Goal: Information Seeking & Learning: Learn about a topic

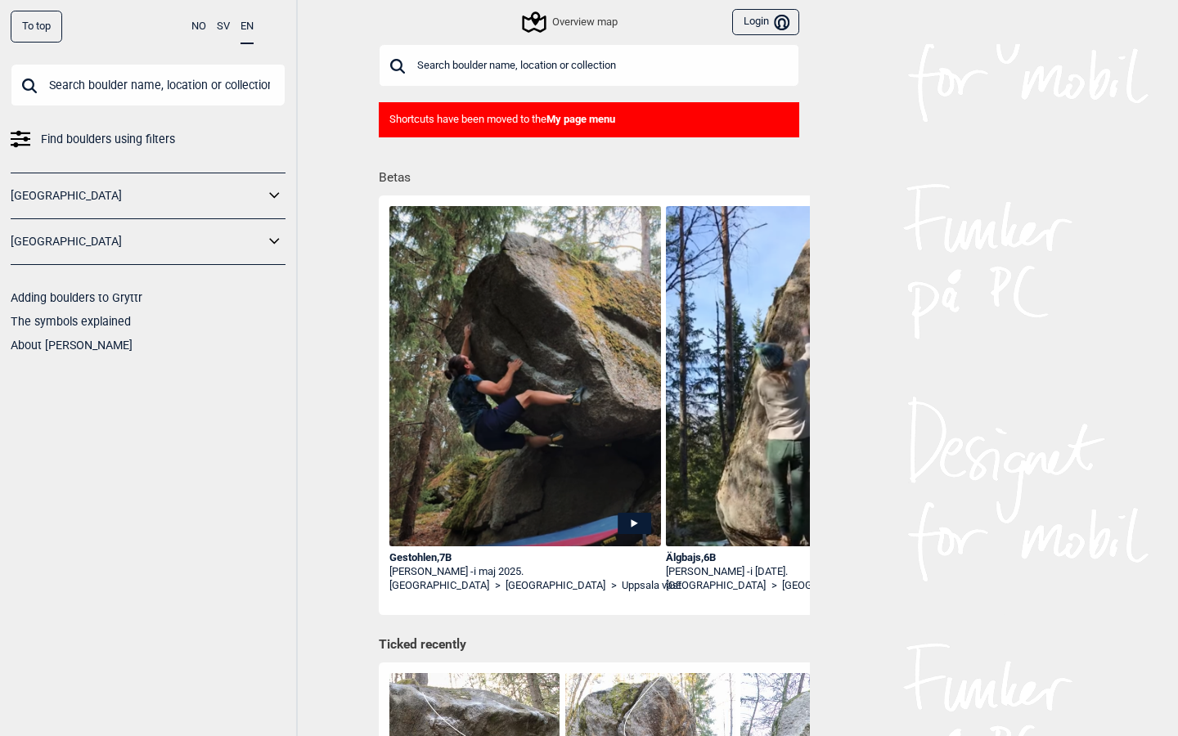
click at [571, 15] on div "Overview map" at bounding box center [571, 22] width 93 height 20
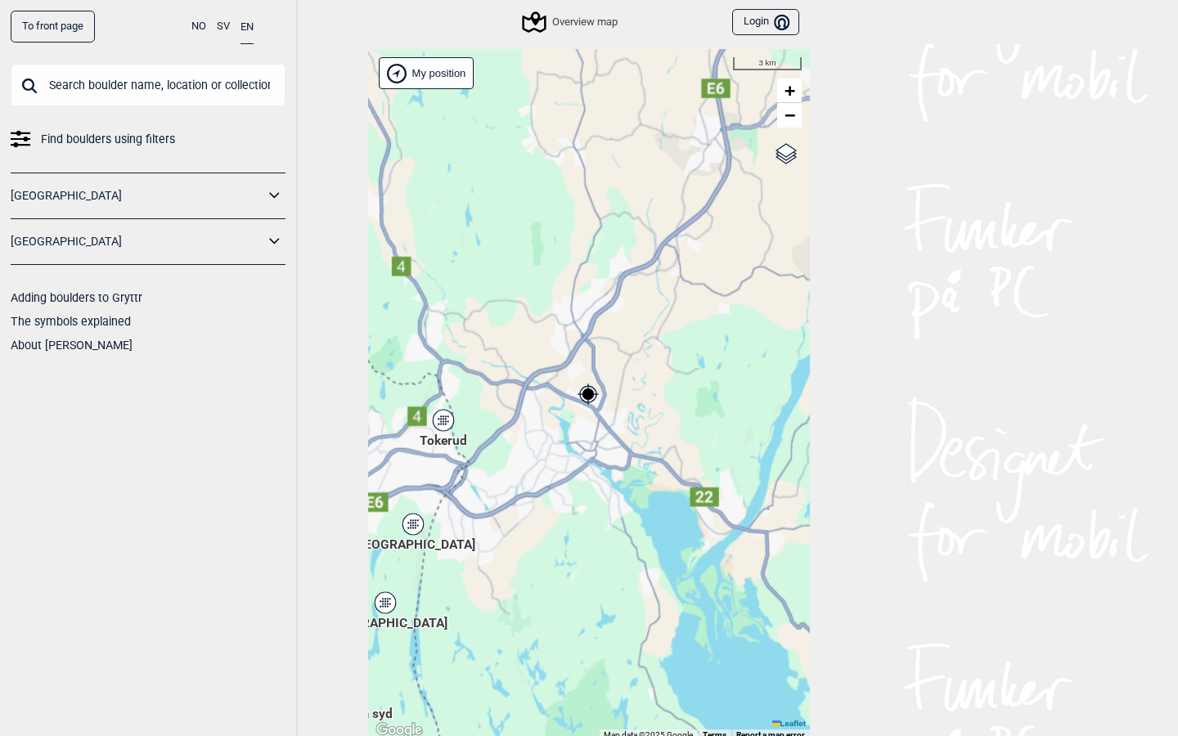
scroll to position [5, 0]
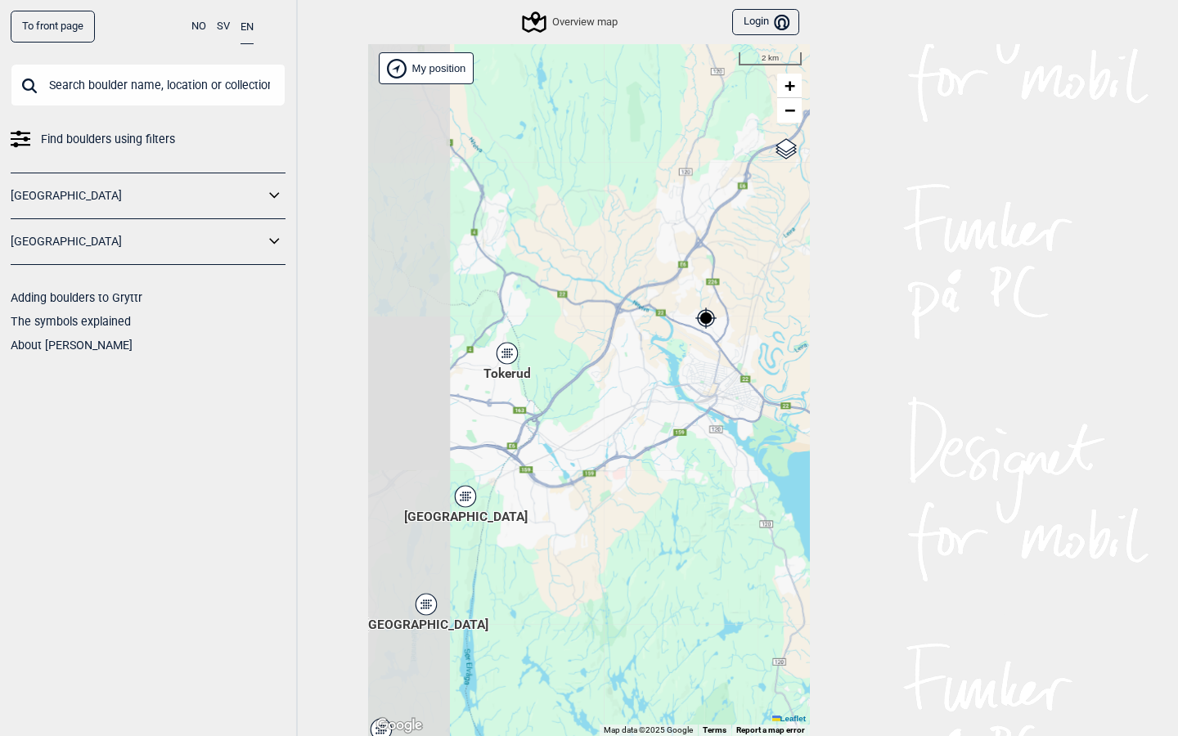
drag, startPoint x: 534, startPoint y: 543, endPoint x: 651, endPoint y: 471, distance: 137.4
click at [651, 471] on div "Brukerens posisjon Hallingdal Stange Buskerud syd Oslo og omegn Follo Østfold" at bounding box center [589, 390] width 442 height 692
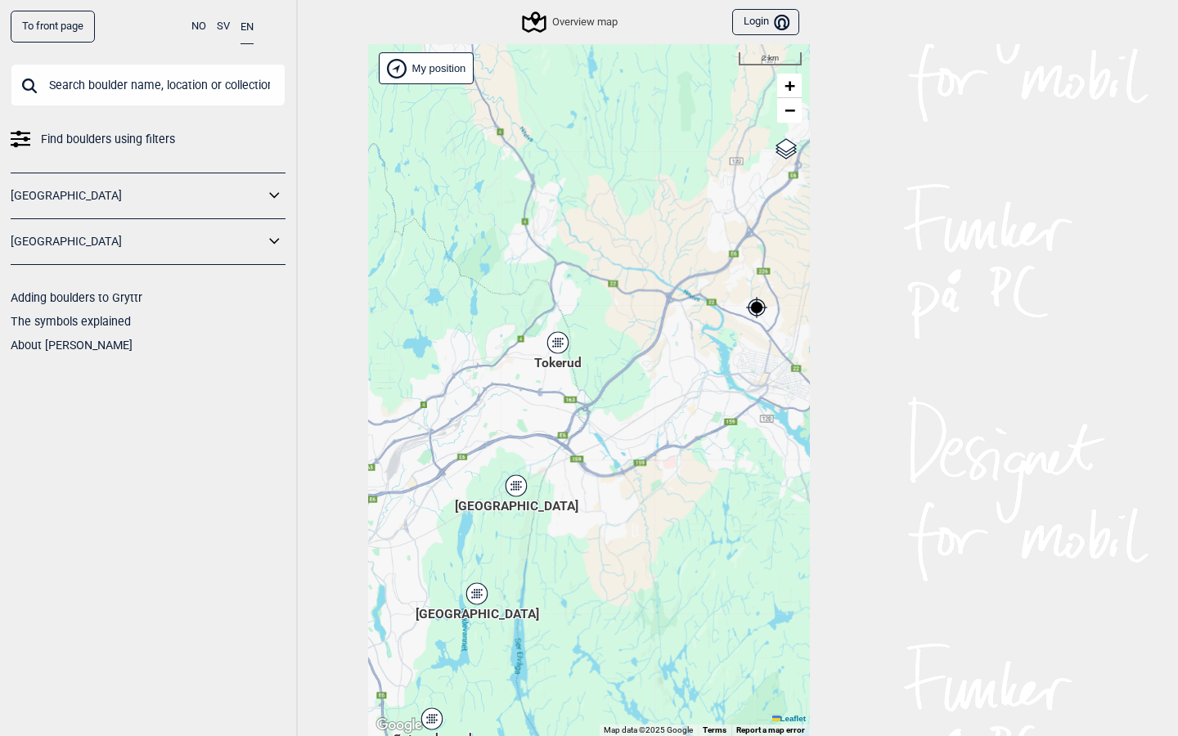
drag, startPoint x: 590, startPoint y: 432, endPoint x: 641, endPoint y: 421, distance: 51.8
click at [641, 421] on div "Brukerens posisjon Hallingdal Stange Buskerud syd Oslo og omegn Follo Østfold" at bounding box center [589, 390] width 442 height 692
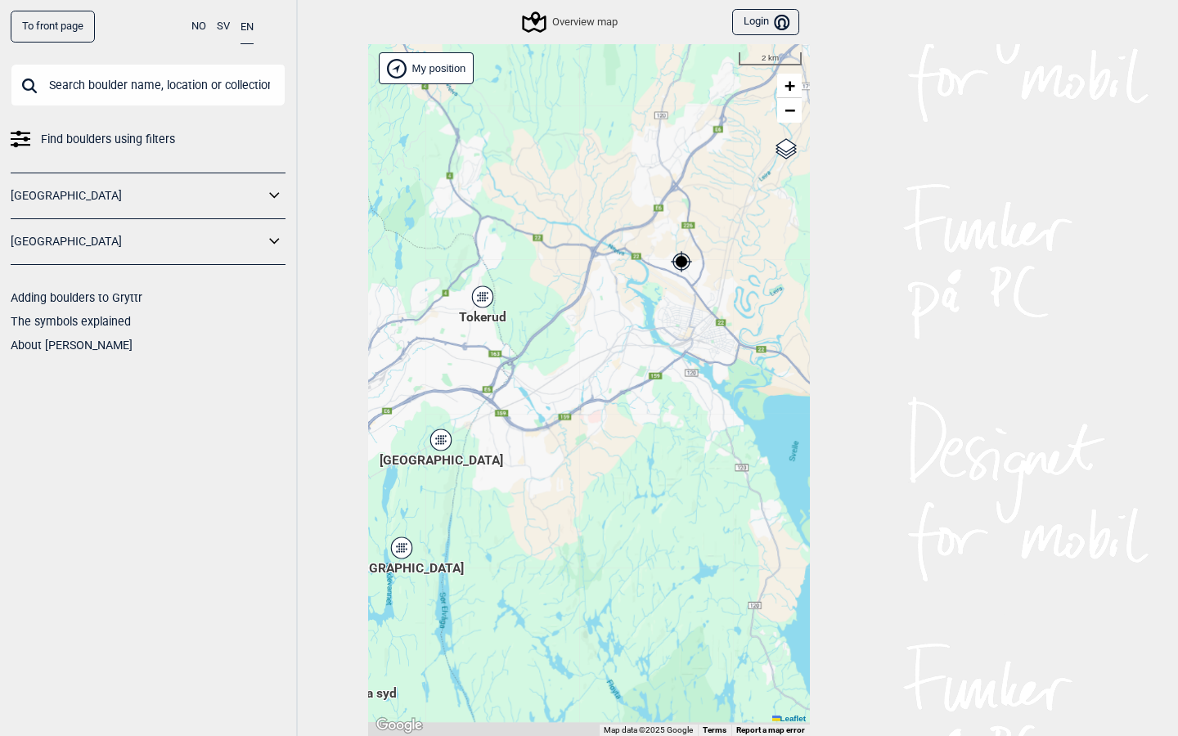
drag, startPoint x: 606, startPoint y: 492, endPoint x: 530, endPoint y: 446, distance: 88.8
click at [530, 446] on div "Brukerens posisjon Hallingdal Stange Buskerud syd Oslo og omegn Follo Østfold" at bounding box center [589, 390] width 442 height 692
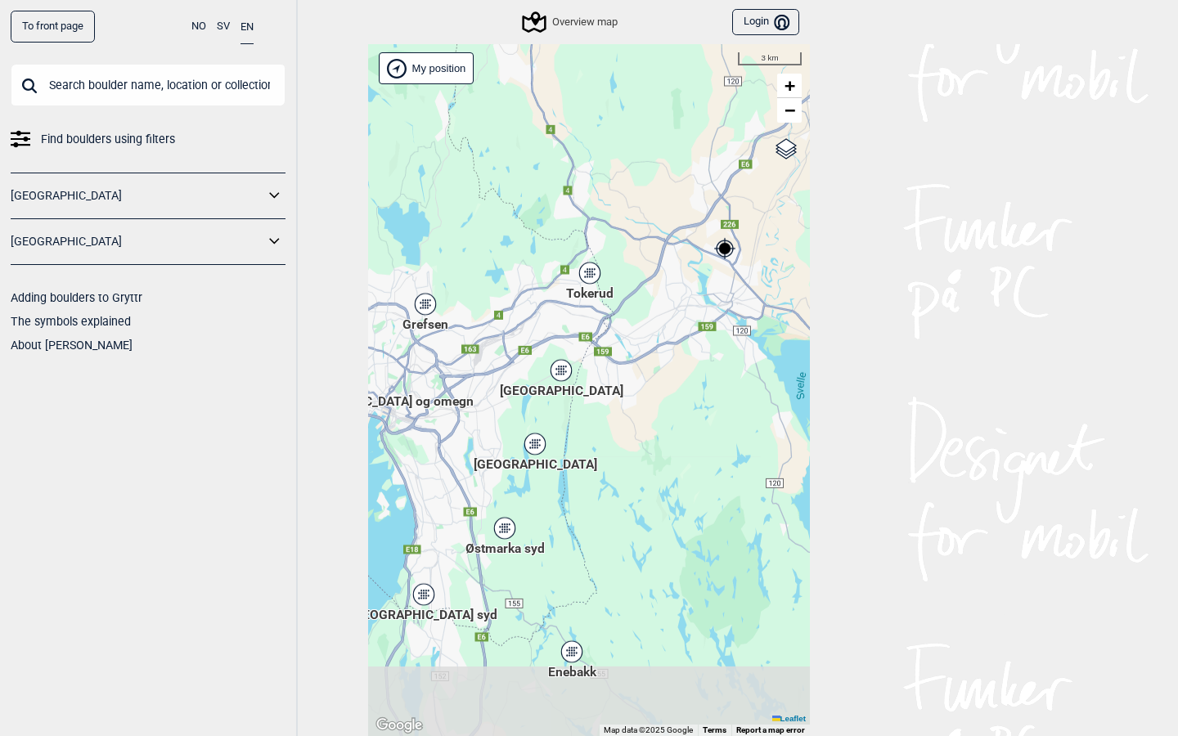
drag, startPoint x: 540, startPoint y: 472, endPoint x: 633, endPoint y: 398, distance: 118.7
click at [633, 398] on div "Brukerens posisjon Hallingdal Stange Buskerud syd Oslo og omegn Follo Østfold" at bounding box center [589, 390] width 442 height 692
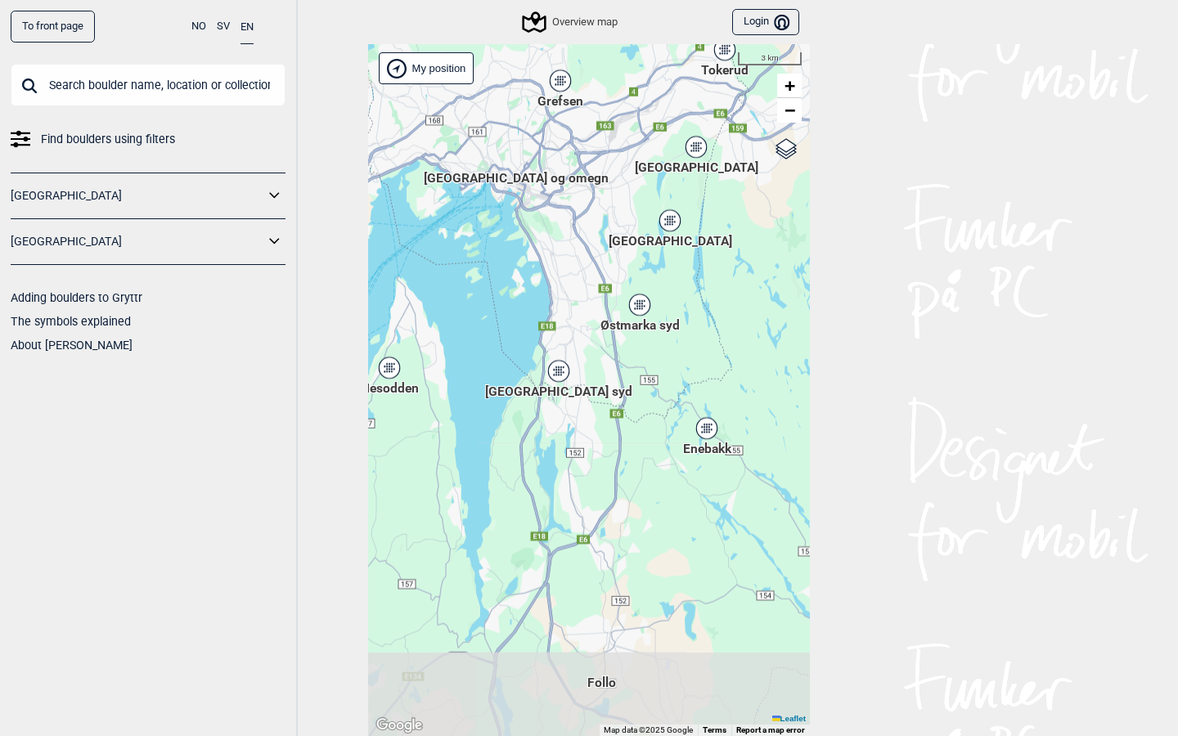
drag, startPoint x: 540, startPoint y: 500, endPoint x: 674, endPoint y: 279, distance: 258.5
click at [674, 279] on div "Brukerens posisjon Hallingdal Stange Buskerud syd Oslo og omegn Follo Østfold" at bounding box center [589, 390] width 442 height 692
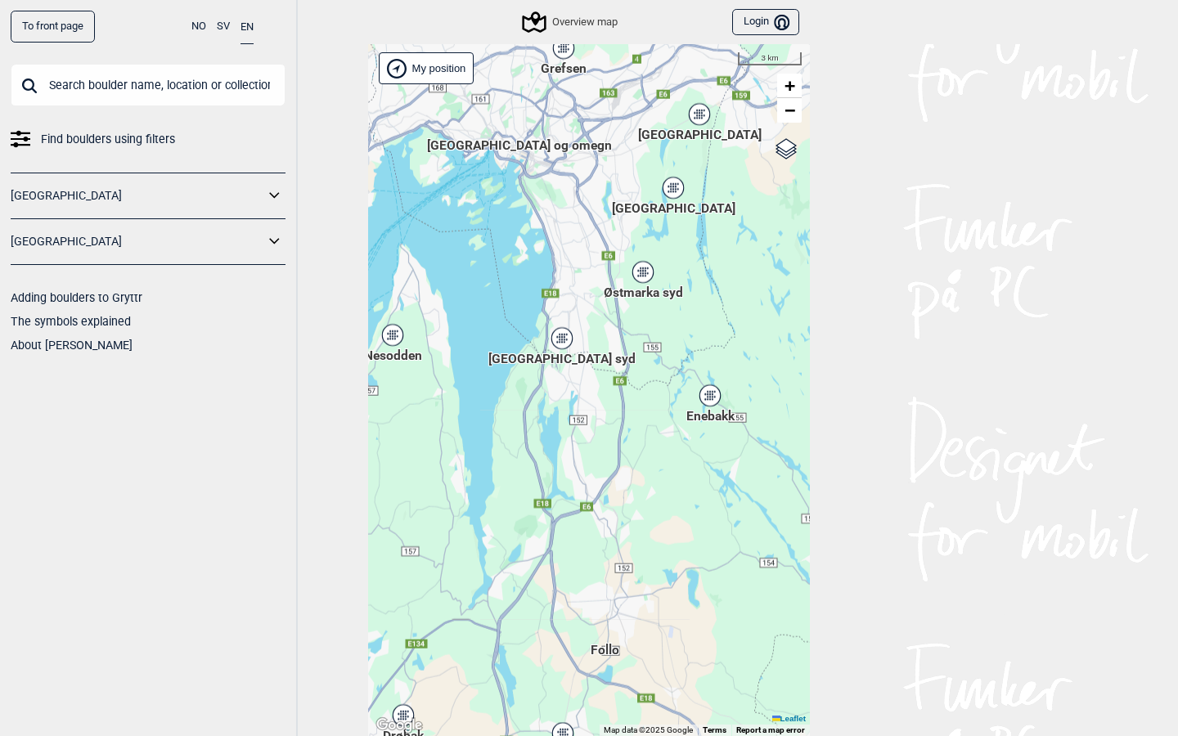
drag, startPoint x: 578, startPoint y: 417, endPoint x: 581, endPoint y: 385, distance: 32.1
click at [581, 385] on div "Brukerens posisjon Hallingdal Stange Buskerud syd Oslo og omegn Follo Østfold" at bounding box center [589, 390] width 442 height 692
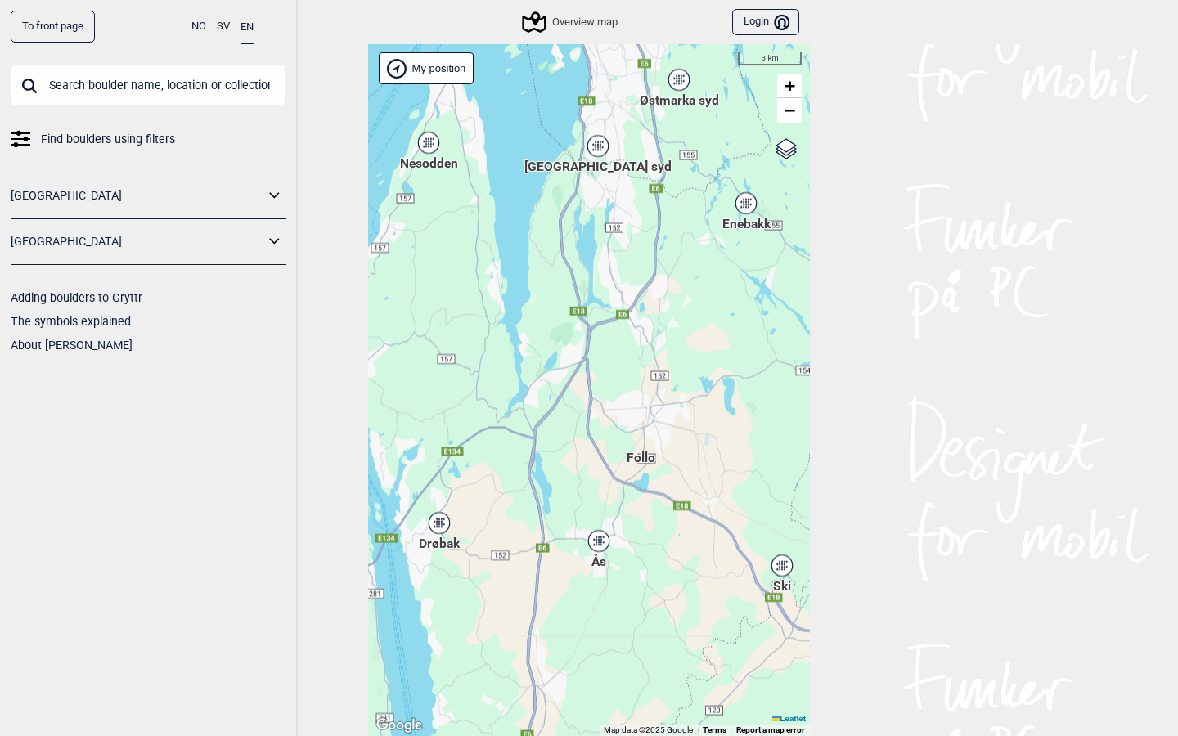
drag, startPoint x: 601, startPoint y: 409, endPoint x: 637, endPoint y: 216, distance: 196.4
click at [637, 216] on div "Brukerens posisjon Hallingdal Stange Buskerud syd Oslo og omegn Follo Østfold" at bounding box center [589, 390] width 442 height 692
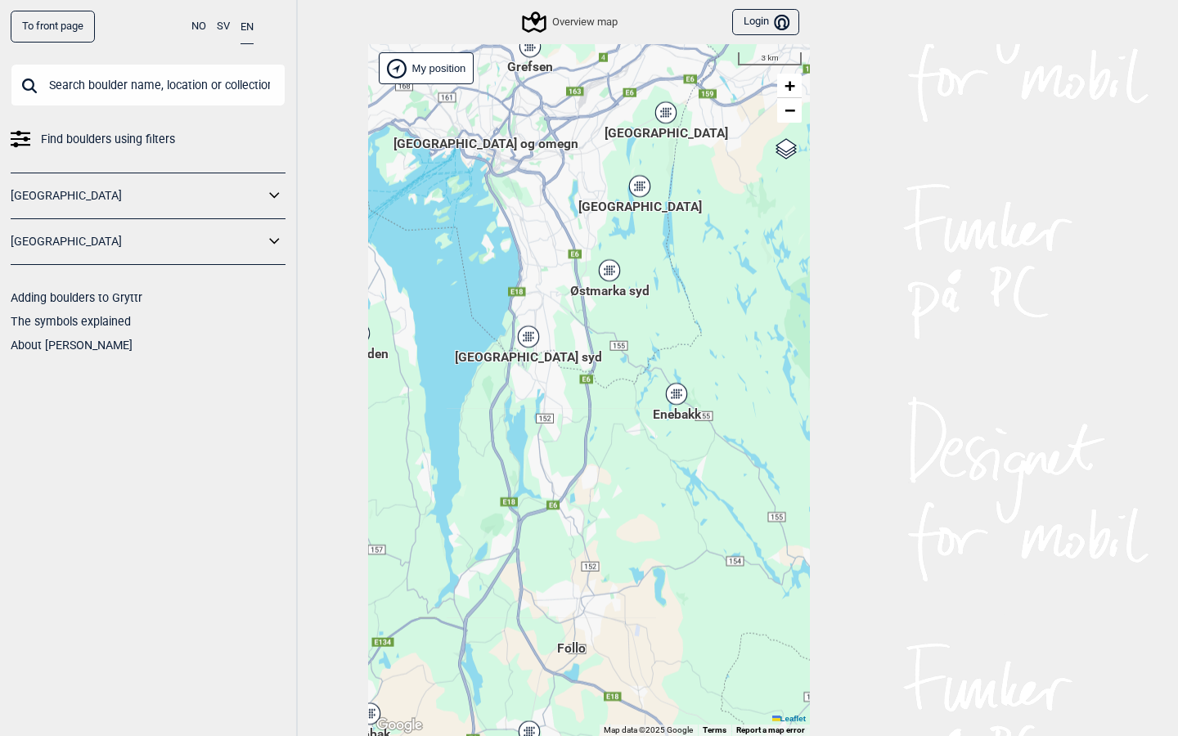
drag, startPoint x: 602, startPoint y: 326, endPoint x: 532, endPoint y: 517, distance: 204.0
click at [532, 517] on div "Brukerens posisjon Hallingdal Stange Buskerud syd Oslo og omegn Follo Østfold" at bounding box center [589, 390] width 442 height 692
click at [612, 268] on div "Østmarka syd" at bounding box center [609, 272] width 10 height 10
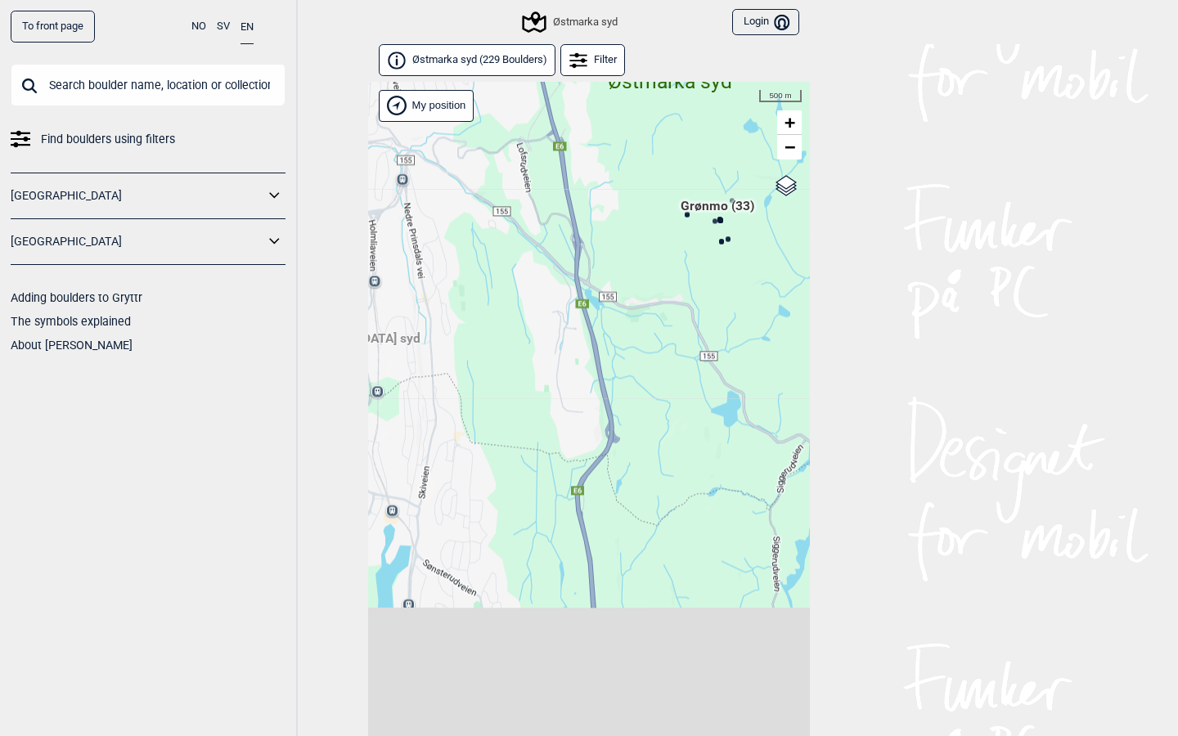
drag, startPoint x: 664, startPoint y: 588, endPoint x: 727, endPoint y: 211, distance: 382.5
click at [727, 212] on span "Grønmo (33)" at bounding box center [718, 212] width 74 height 31
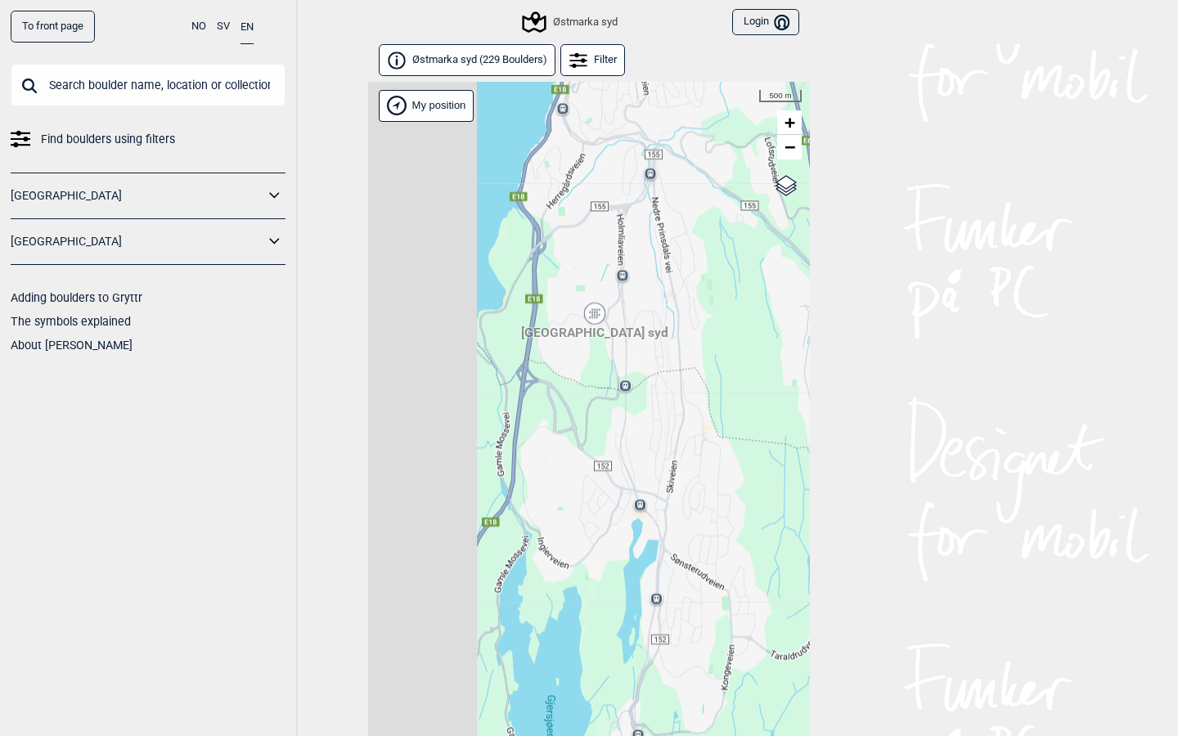
drag, startPoint x: 592, startPoint y: 347, endPoint x: 839, endPoint y: 345, distance: 247.1
click at [839, 345] on div "To front page NO SV EN Find boulders using filters Norge Sverige Adding boulder…" at bounding box center [589, 363] width 1178 height 736
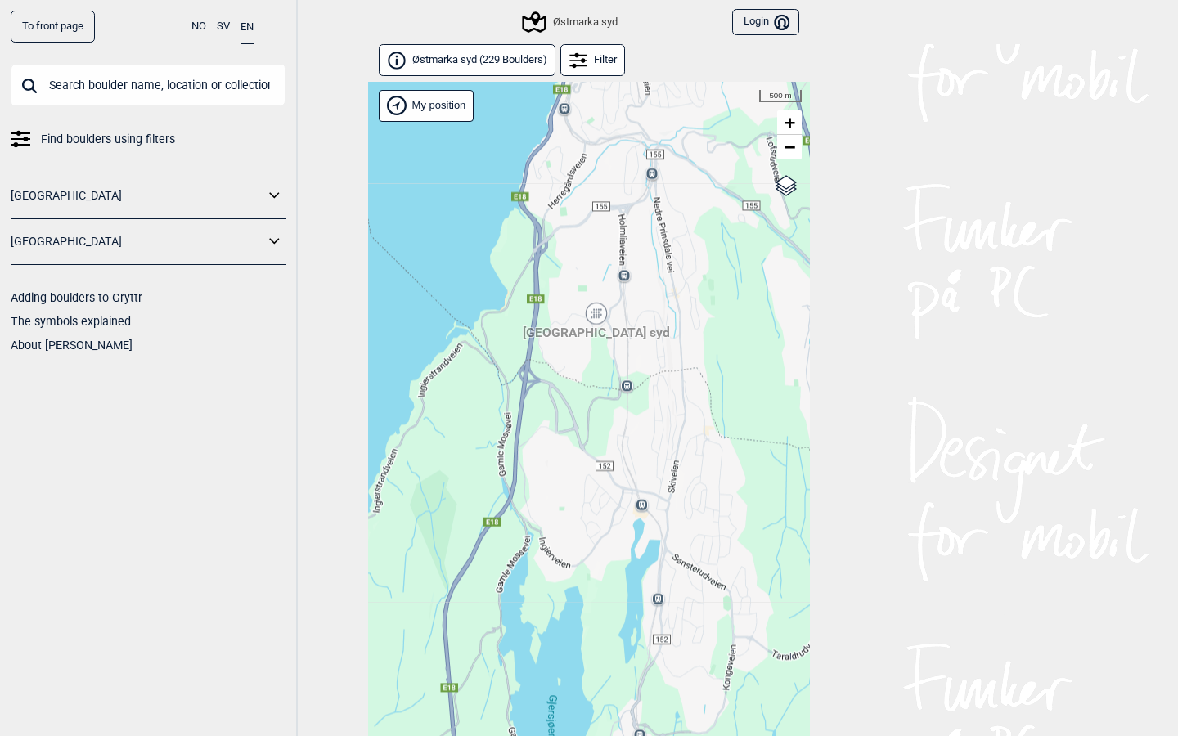
click at [597, 315] on div "[GEOGRAPHIC_DATA] syd" at bounding box center [597, 314] width 10 height 10
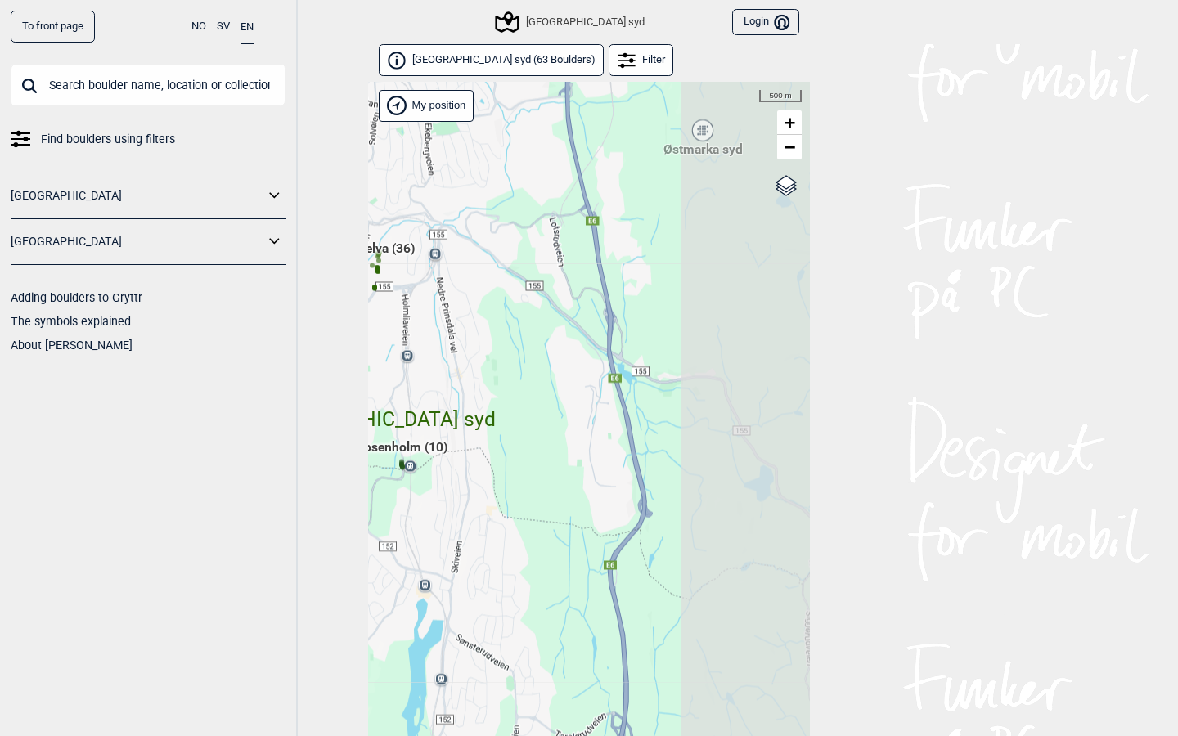
drag, startPoint x: 728, startPoint y: 254, endPoint x: 475, endPoint y: 372, distance: 279.0
click at [475, 372] on div "Brukerens posisjon Hallingdal Stange Buskerud syd Oslo og omegn Follo Østfold D…" at bounding box center [589, 428] width 442 height 692
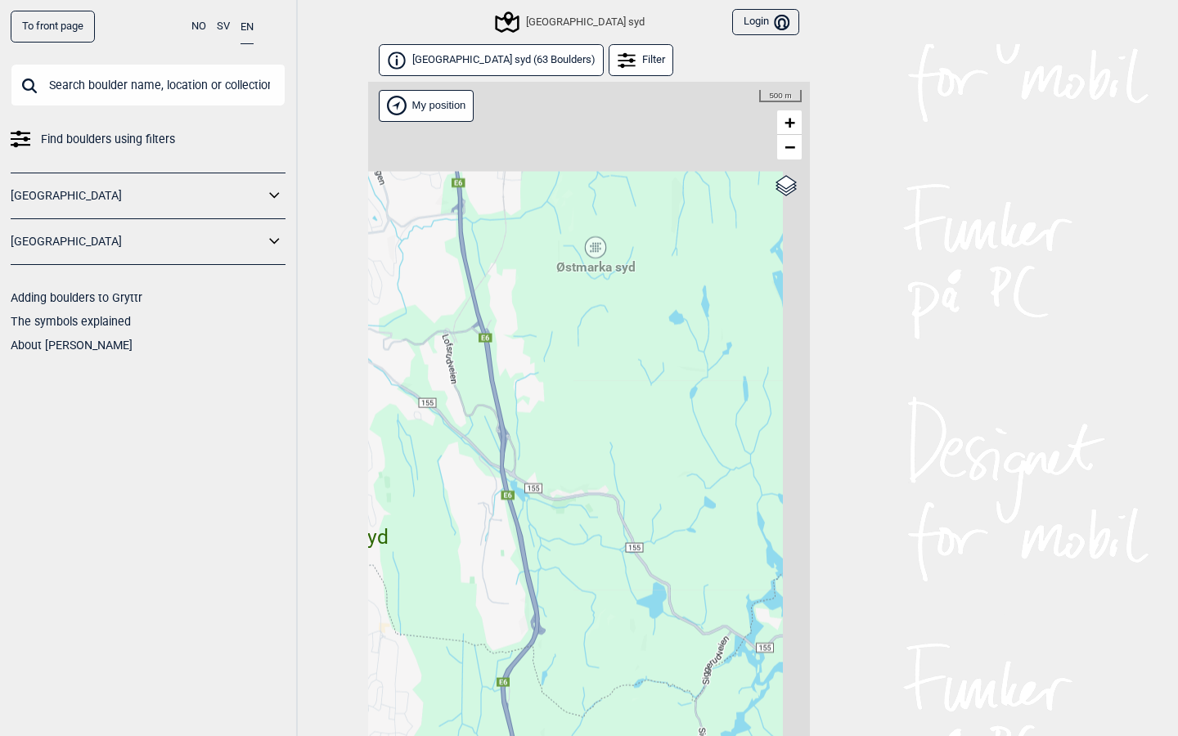
drag, startPoint x: 633, startPoint y: 299, endPoint x: 458, endPoint y: 504, distance: 269.4
click at [458, 504] on div "Brukerens posisjon Hallingdal Stange Buskerud syd Oslo og omegn Follo Østfold D…" at bounding box center [589, 428] width 442 height 692
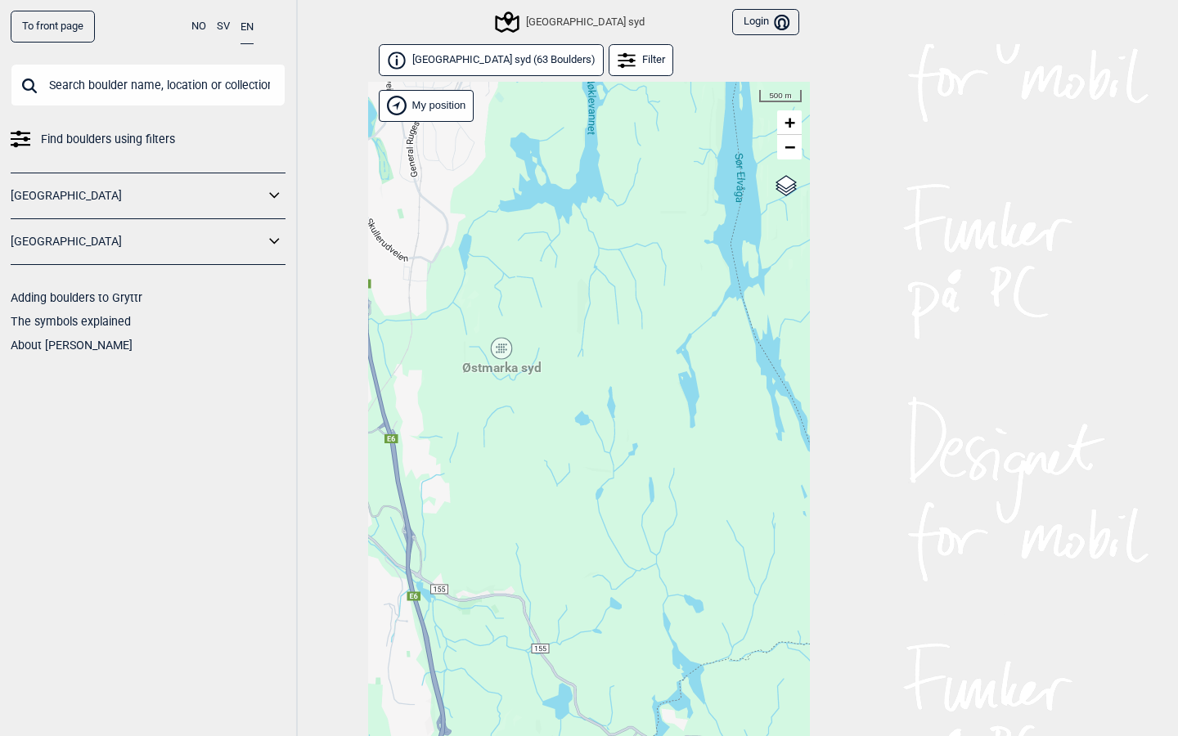
click at [500, 349] on div "Østmarka syd" at bounding box center [502, 349] width 10 height 10
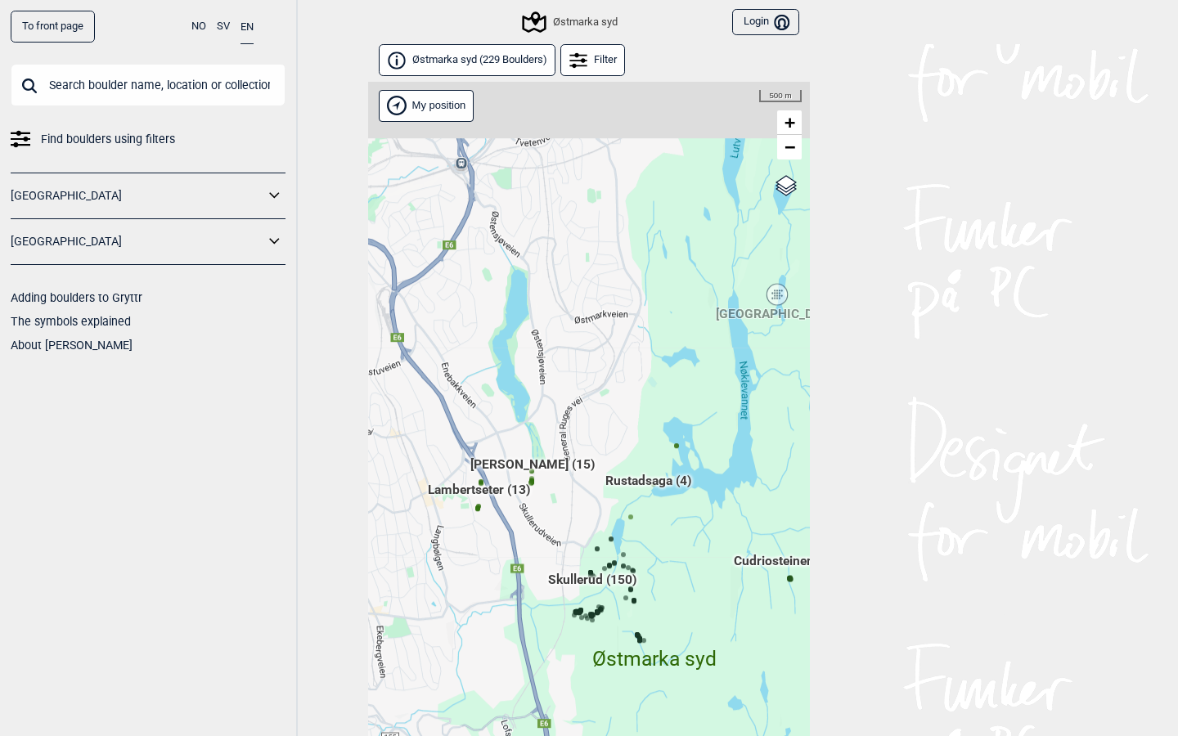
drag, startPoint x: 632, startPoint y: 360, endPoint x: 678, endPoint y: 573, distance: 217.8
click at [678, 573] on div "Brukerens posisjon Hallingdal Stange Buskerud syd Oslo og omegn Follo Østfold D…" at bounding box center [589, 428] width 442 height 692
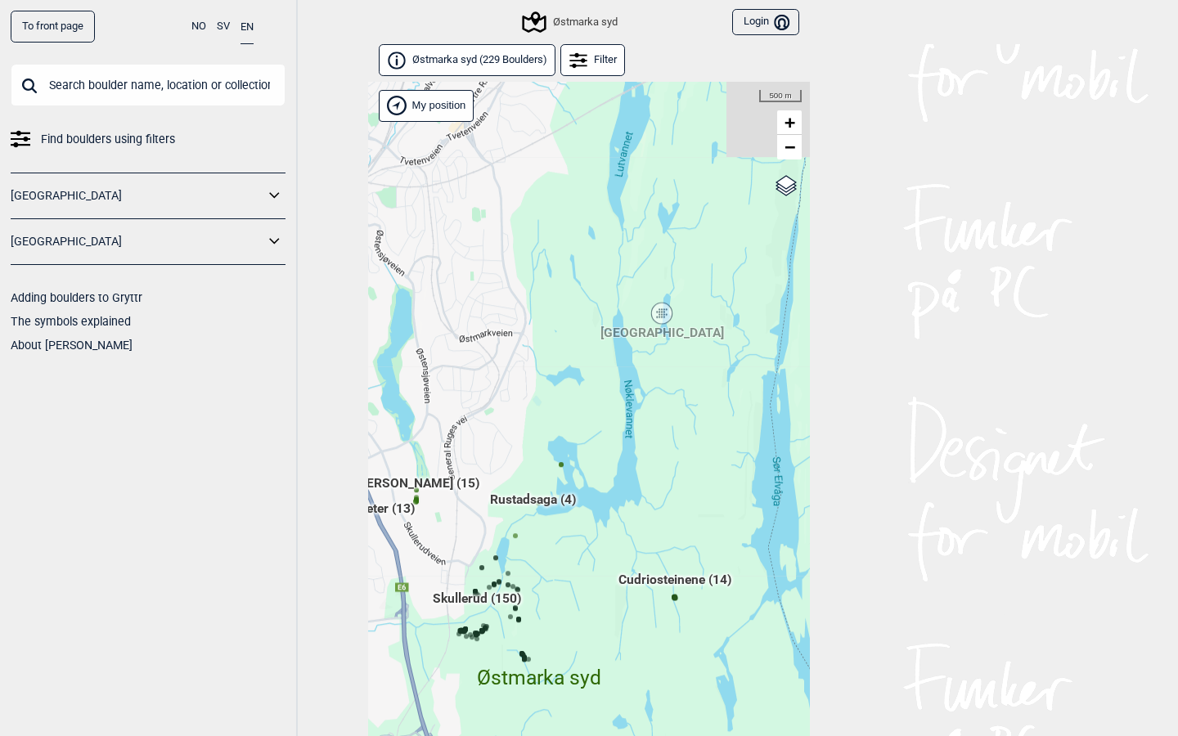
drag, startPoint x: 636, startPoint y: 536, endPoint x: 512, endPoint y: 547, distance: 124.1
click at [512, 547] on div "Brukerens posisjon Hallingdal Stange Buskerud syd Oslo og omegn Follo Østfold D…" at bounding box center [589, 428] width 442 height 692
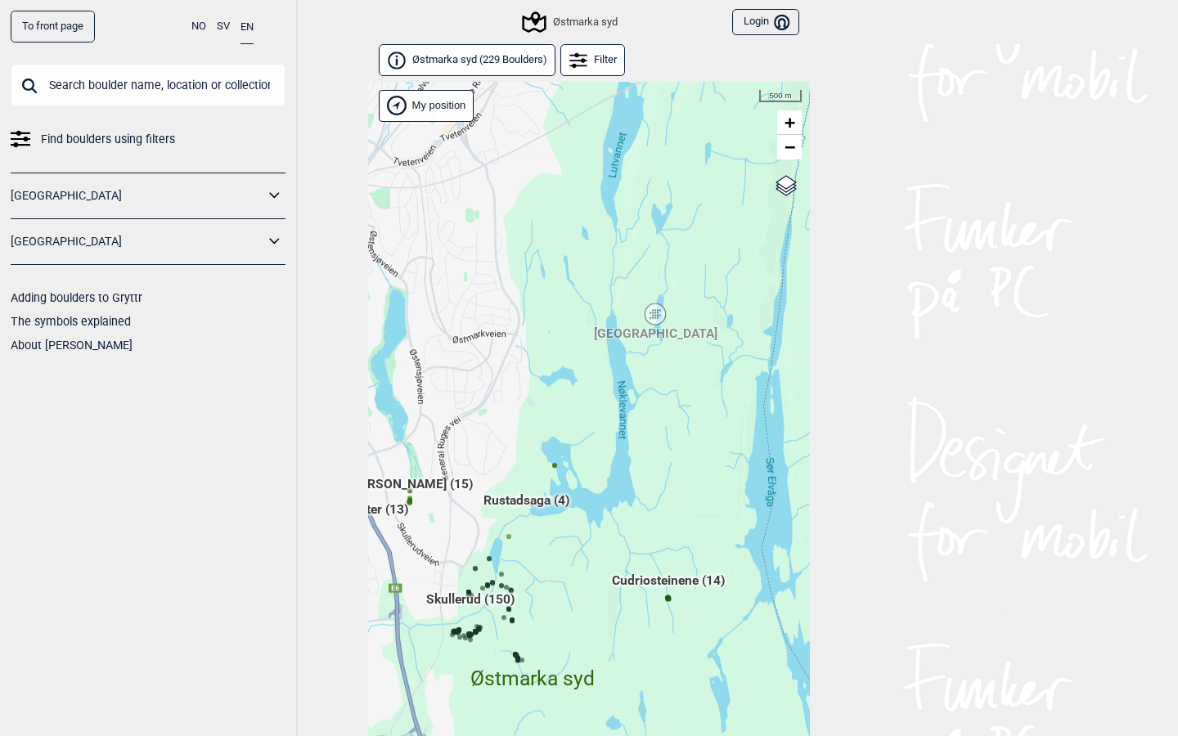
click at [655, 325] on span "[GEOGRAPHIC_DATA]" at bounding box center [656, 325] width 124 height 0
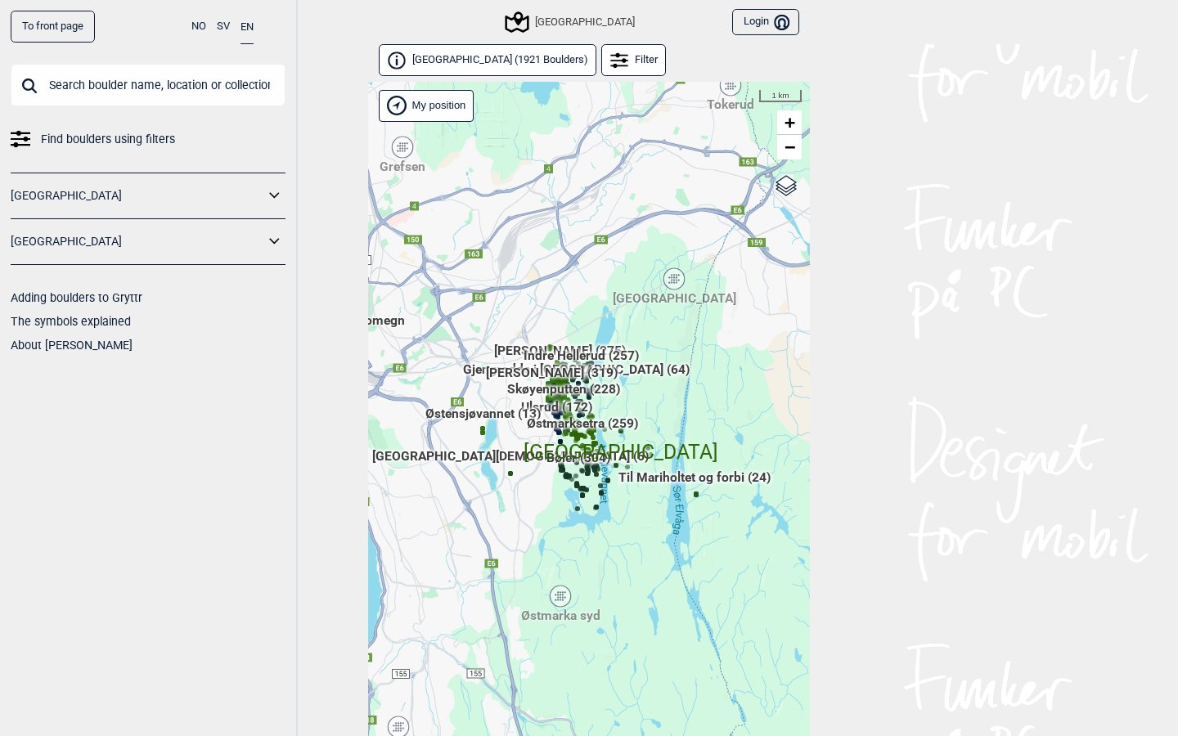
click at [546, 552] on div "Brukerens posisjon Hallingdal Stange Buskerud syd Oslo og omegn Follo Østfold D…" at bounding box center [589, 428] width 442 height 692
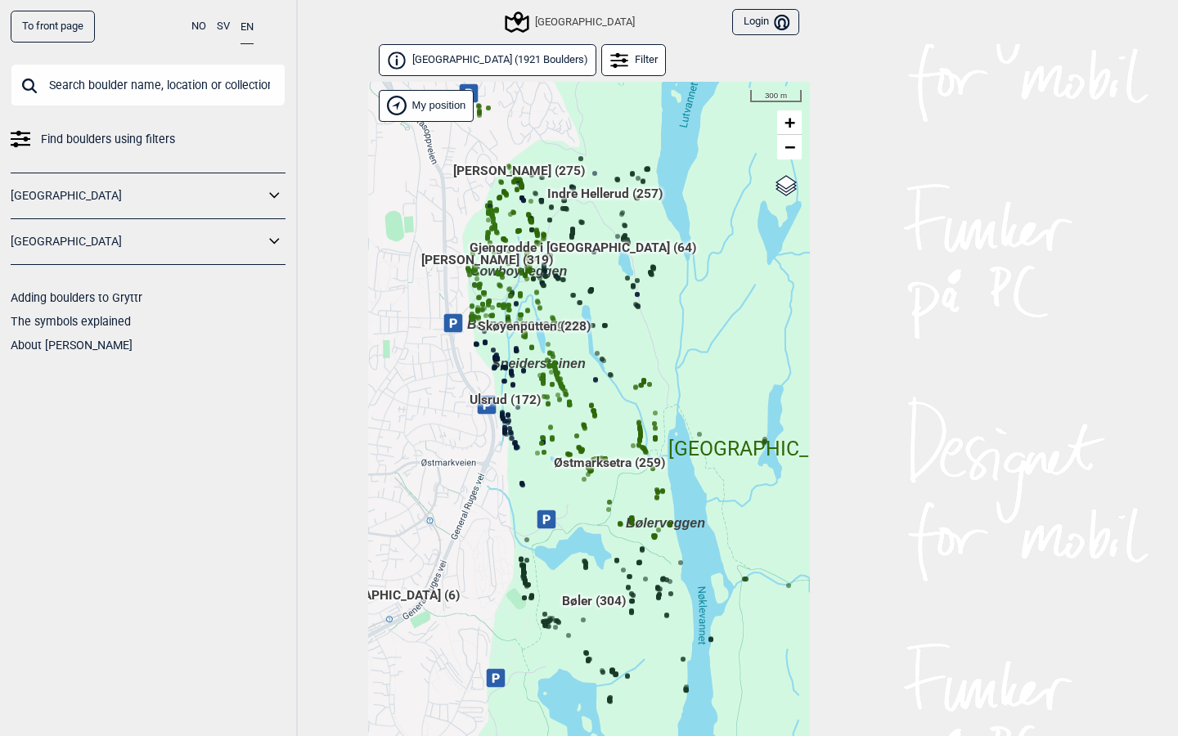
drag, startPoint x: 640, startPoint y: 357, endPoint x: 611, endPoint y: 426, distance: 75.2
click at [611, 426] on div "Brukerens posisjon Hallingdal Stange Buskerud syd Oslo og omegn Follo Østfold D…" at bounding box center [589, 428] width 442 height 692
click at [583, 598] on span "Bøler (304)" at bounding box center [594, 607] width 64 height 31
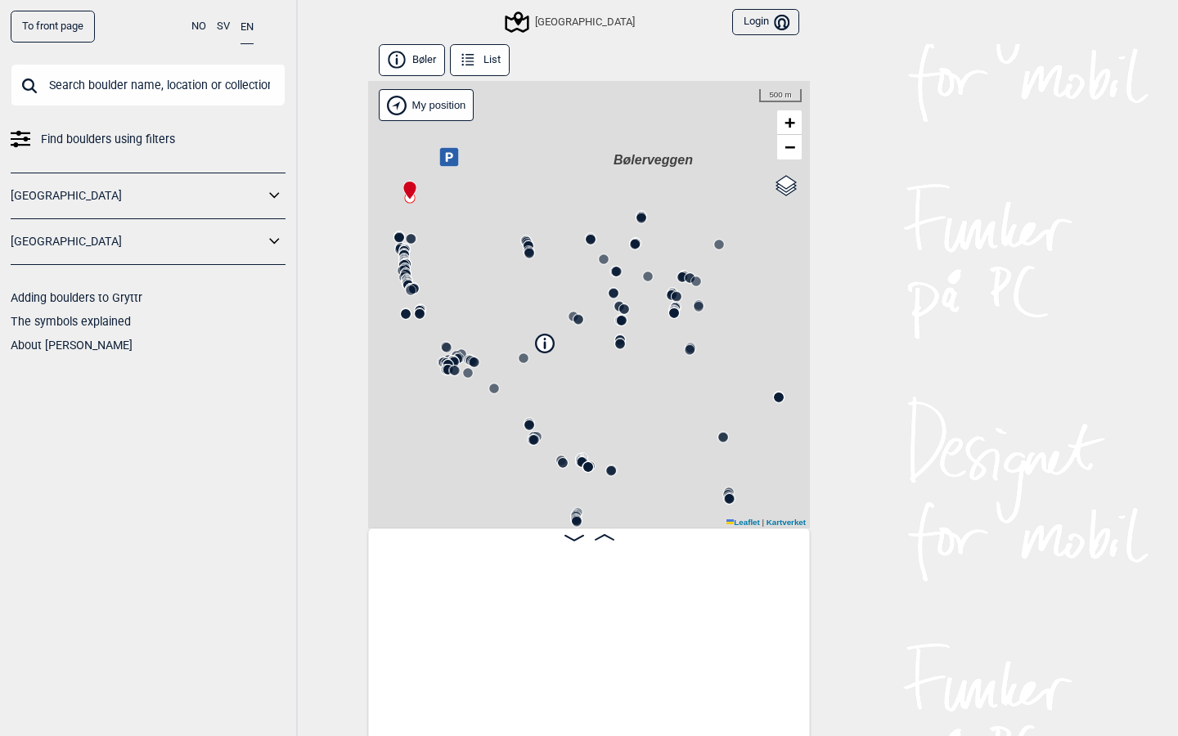
scroll to position [0, 128]
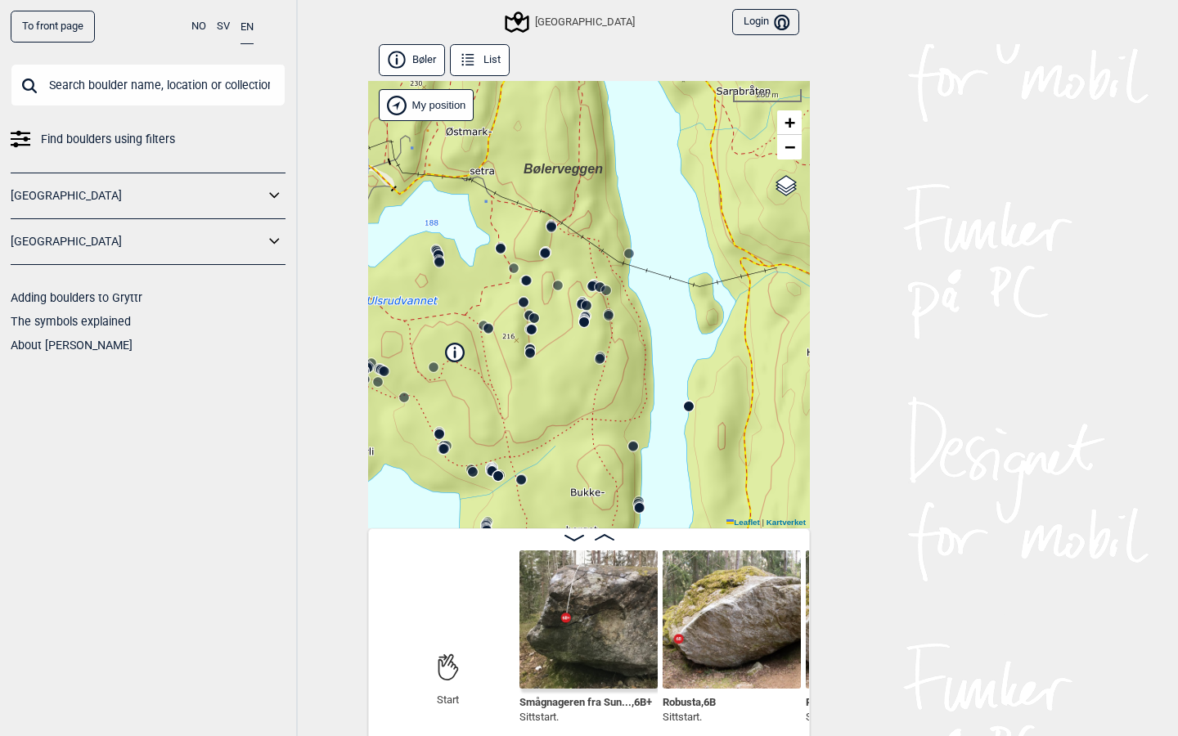
drag, startPoint x: 588, startPoint y: 411, endPoint x: 494, endPoint y: 419, distance: 93.6
click at [494, 419] on div "Speidersteinen Barnehageveggen Cowboyveggen Bølerveggen Sentrale Østmarka Bruke…" at bounding box center [589, 305] width 442 height 448
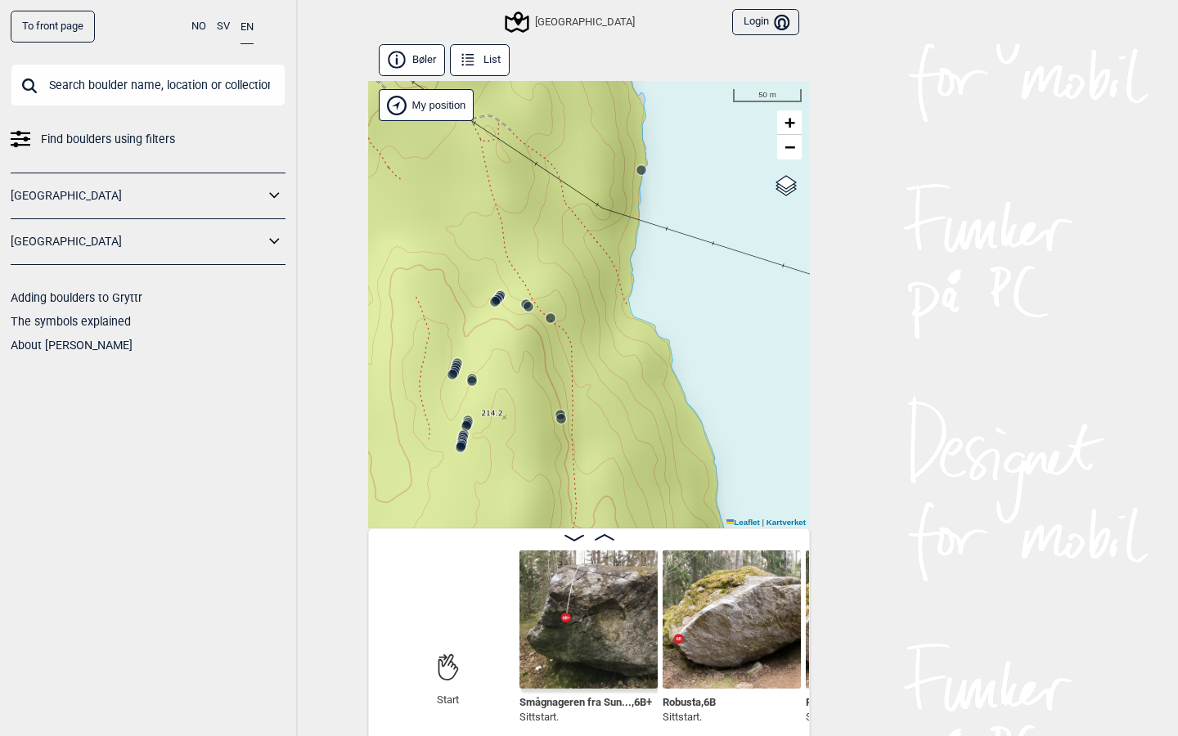
drag, startPoint x: 565, startPoint y: 306, endPoint x: 631, endPoint y: 300, distance: 65.7
click at [631, 300] on div "Speidersteinen Barnehageveggen Cowboyveggen Bølerveggen Sentrale Østmarka Bruke…" at bounding box center [589, 305] width 442 height 448
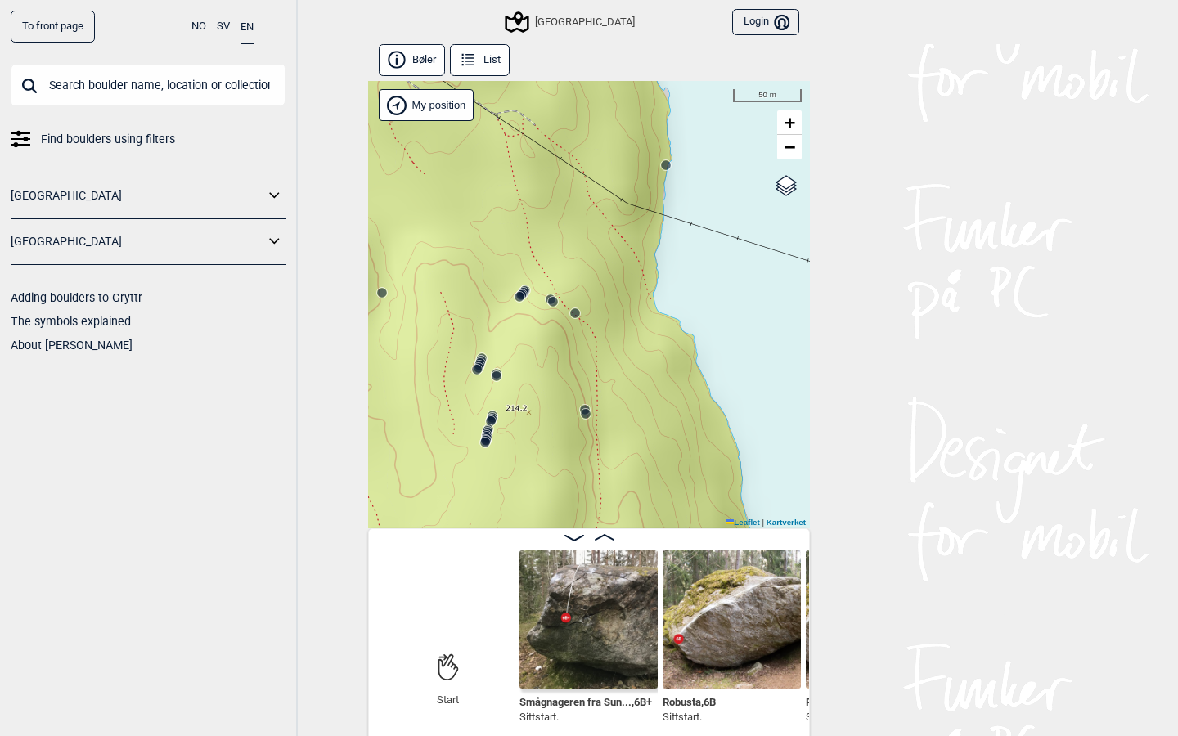
click at [486, 445] on circle at bounding box center [485, 443] width 10 height 10
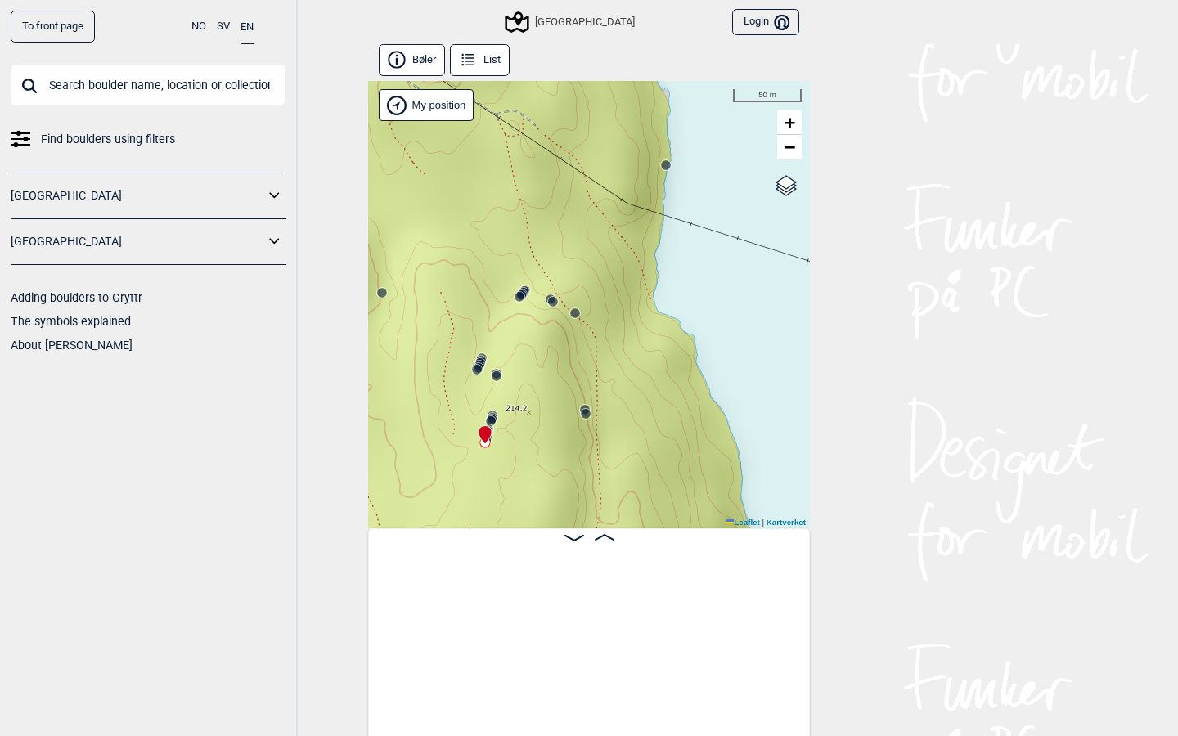
scroll to position [0, 38184]
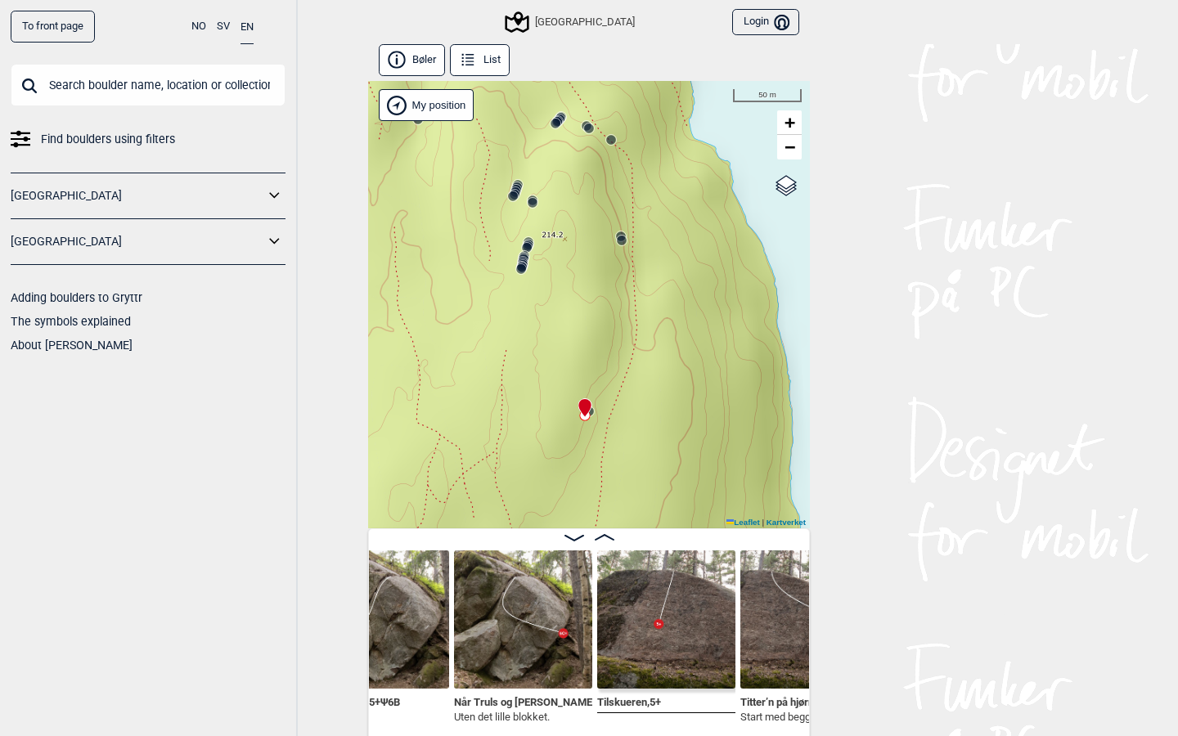
scroll to position [0, 38534]
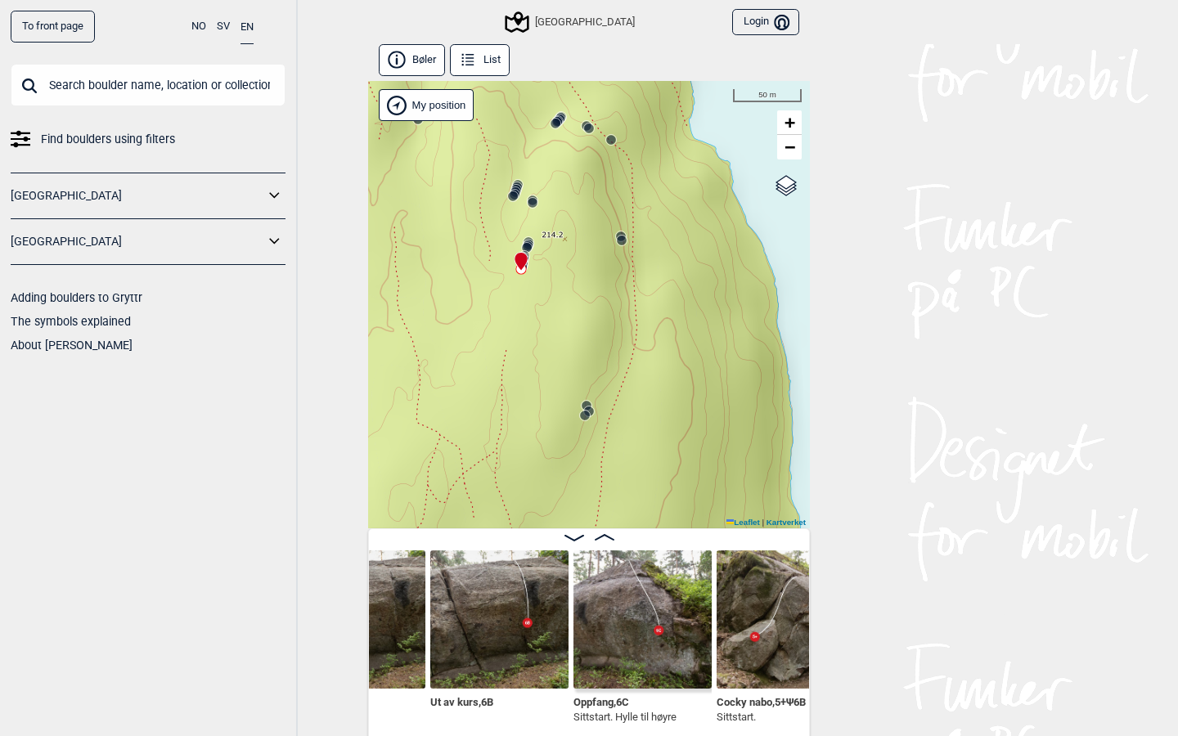
scroll to position [7, 0]
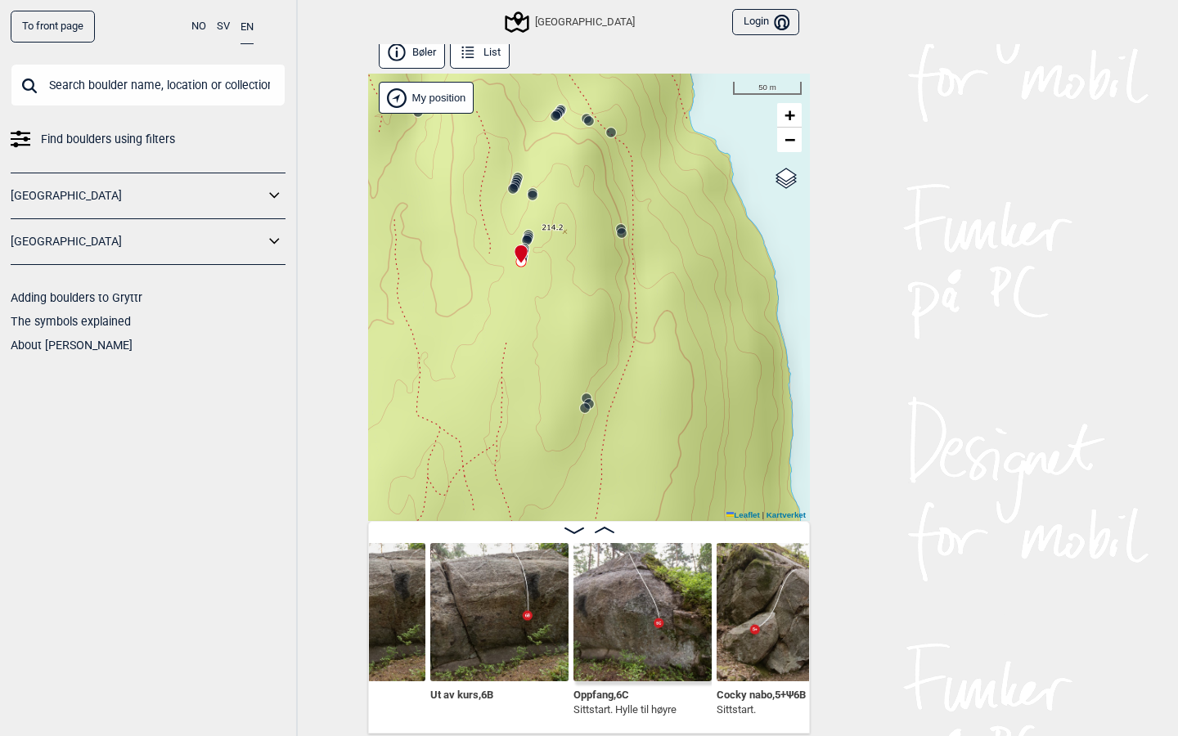
click at [606, 524] on span at bounding box center [605, 531] width 20 height 14
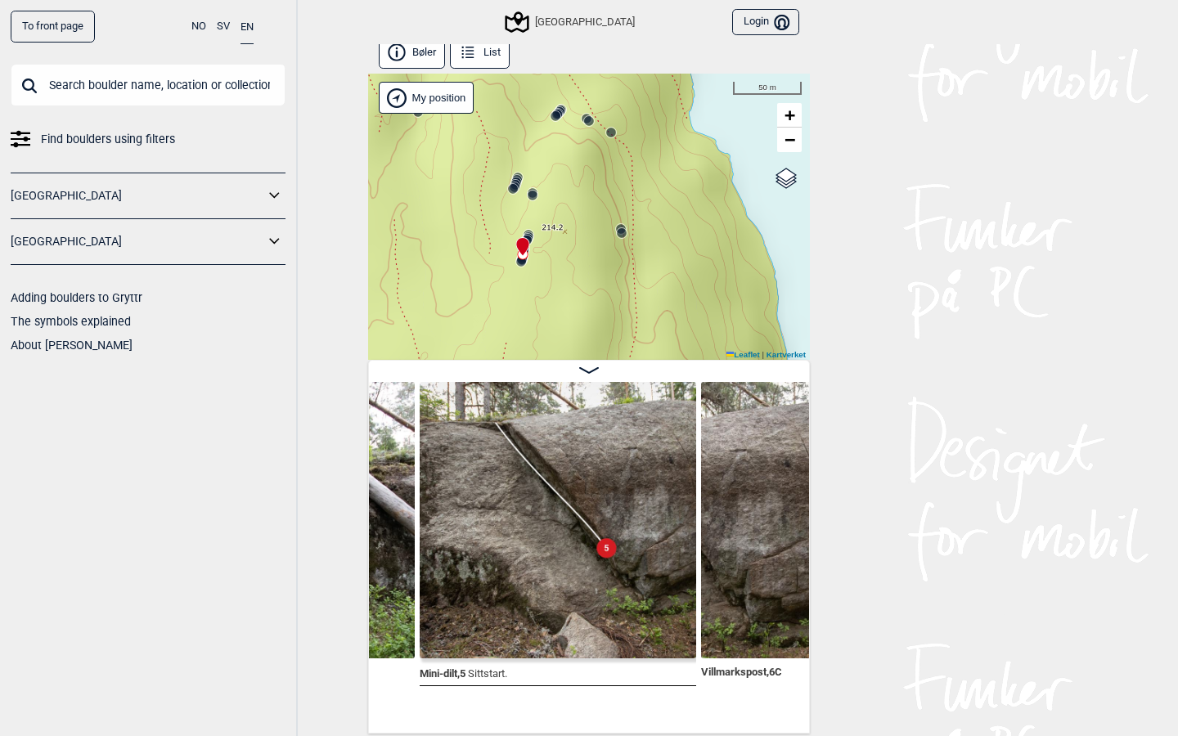
scroll to position [0, 37724]
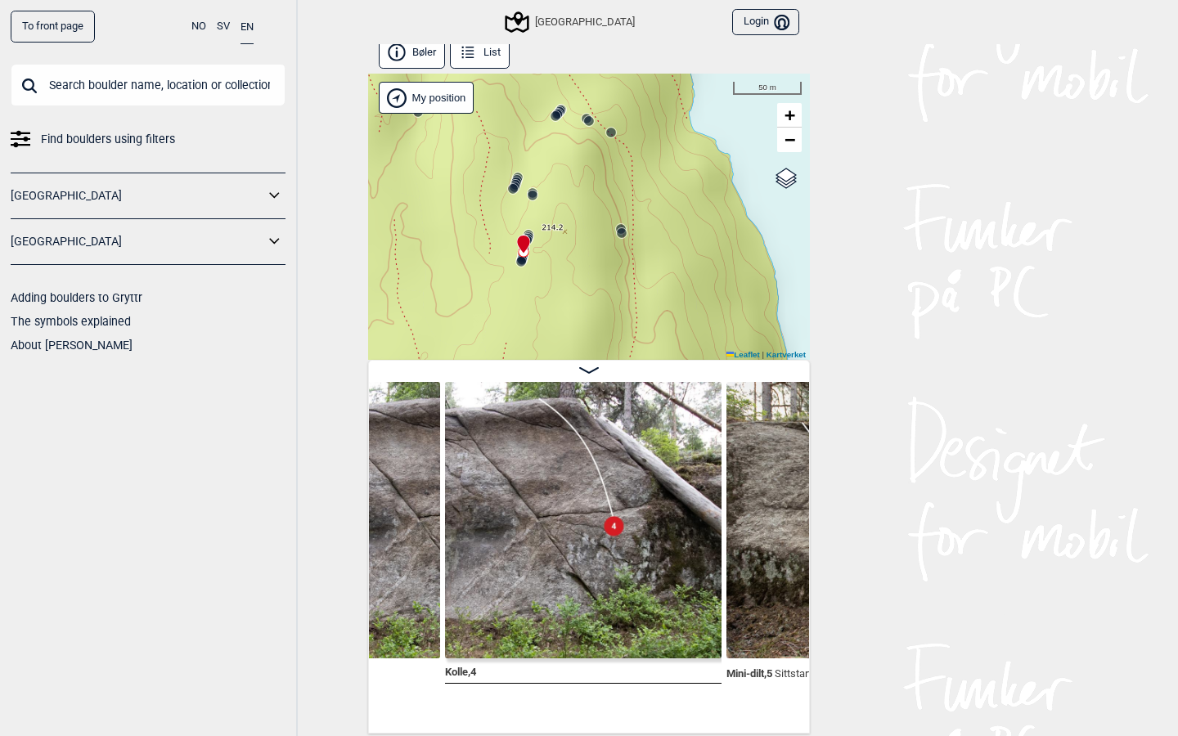
scroll to position [0, 37553]
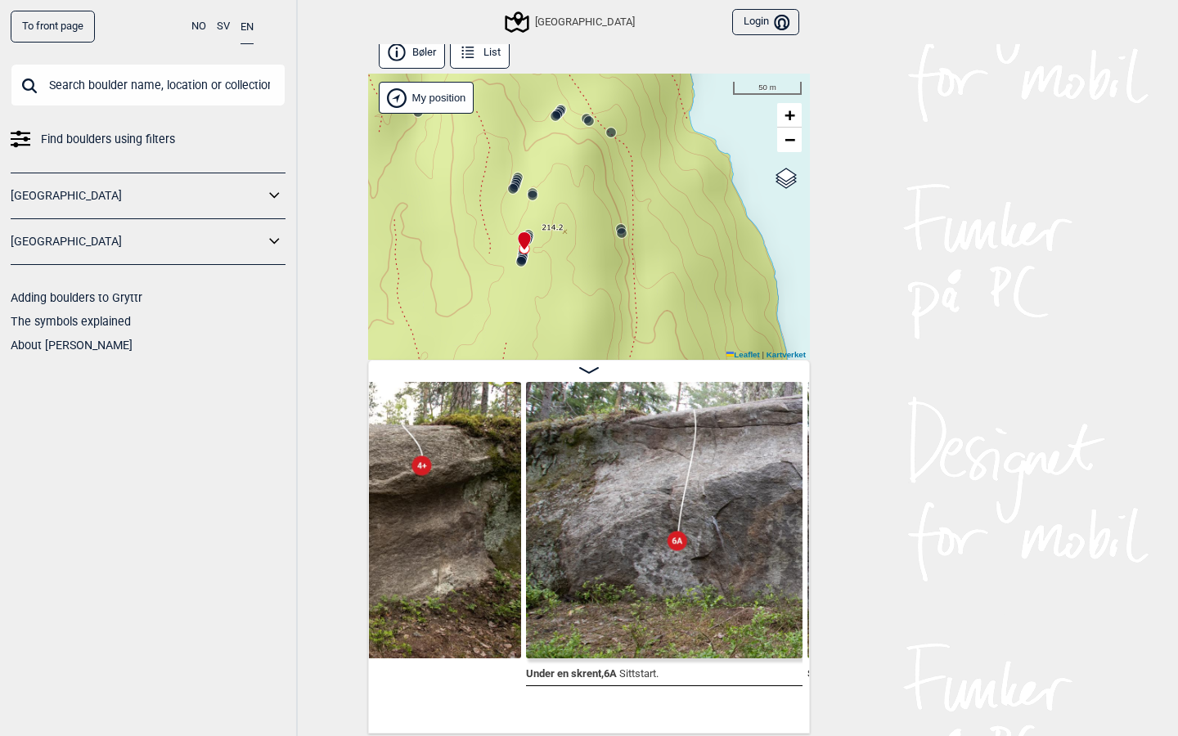
scroll to position [0, 37203]
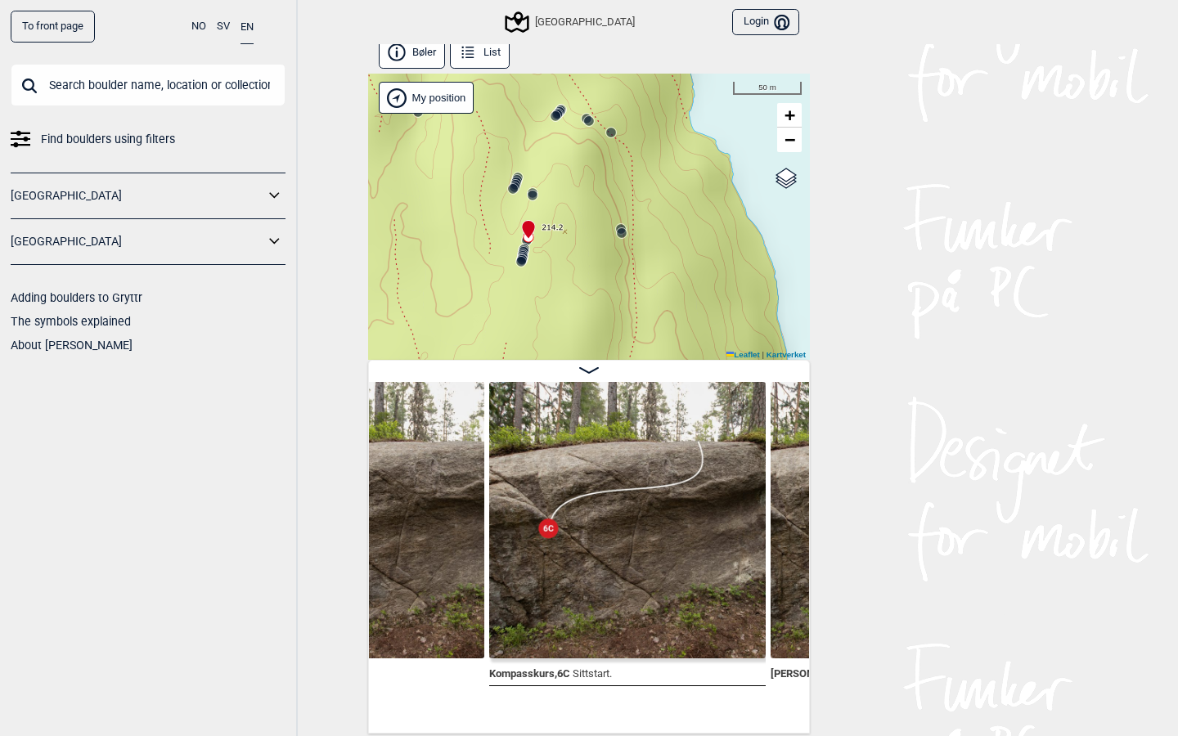
scroll to position [9, 0]
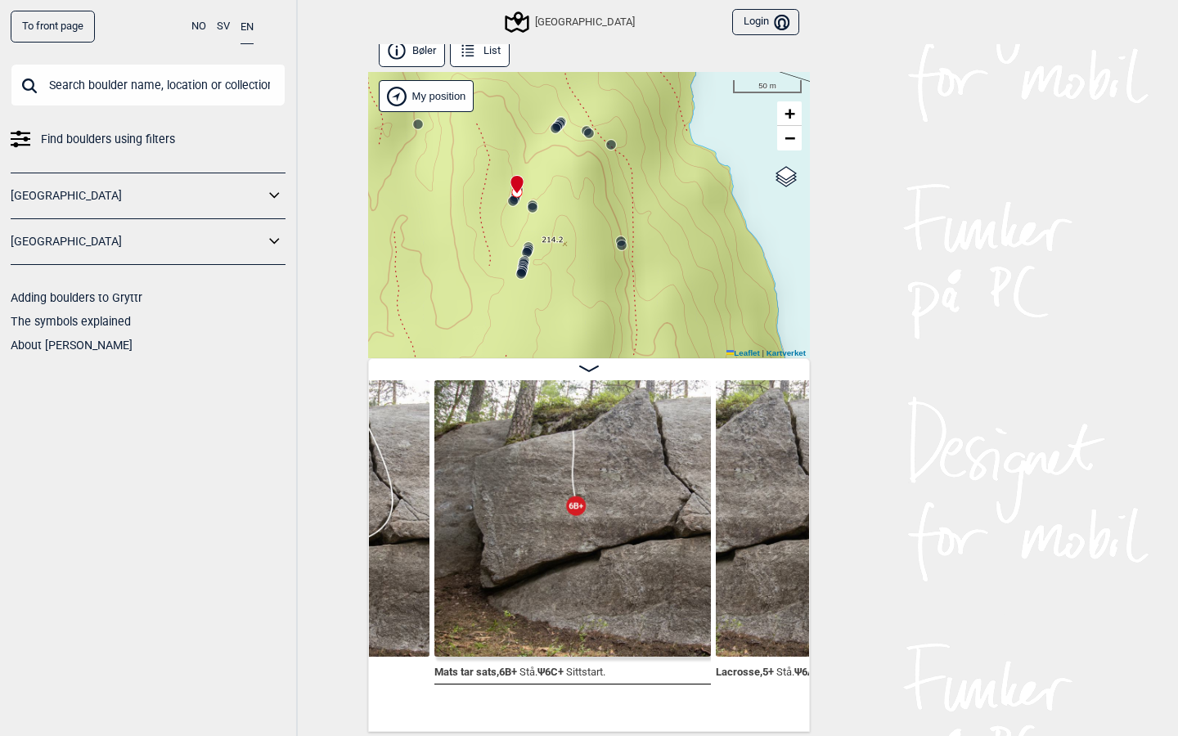
scroll to position [9, 0]
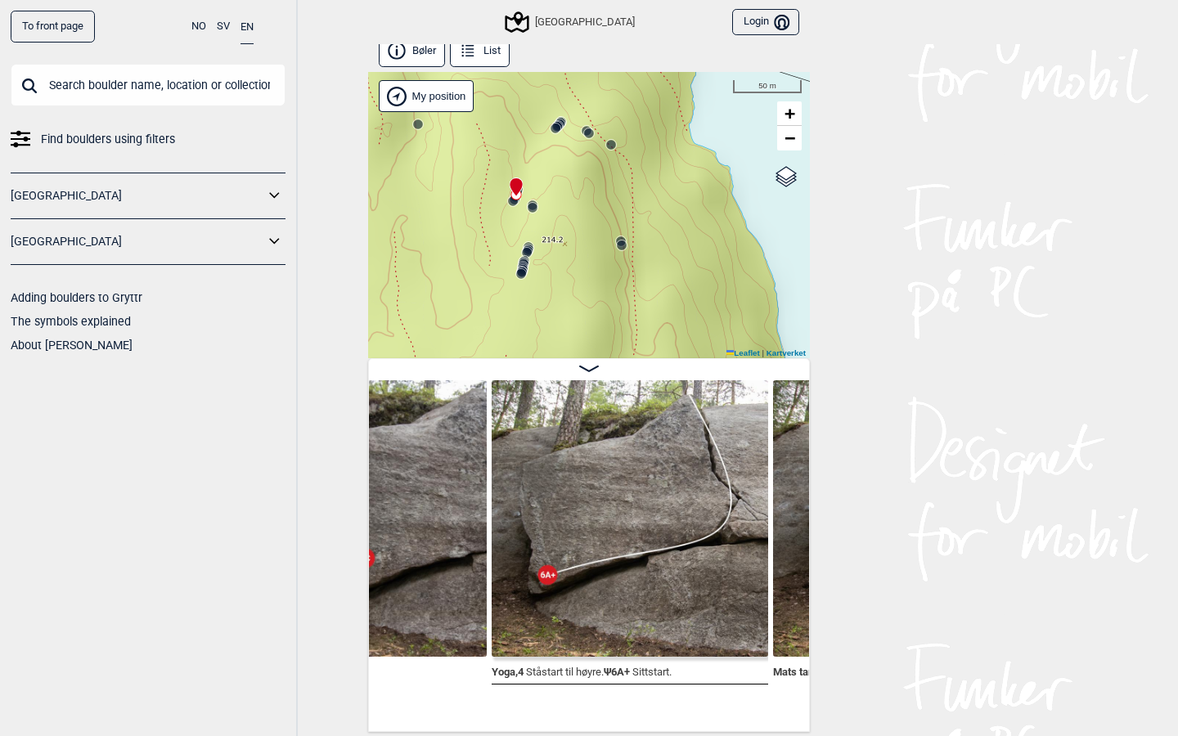
scroll to position [0, 35992]
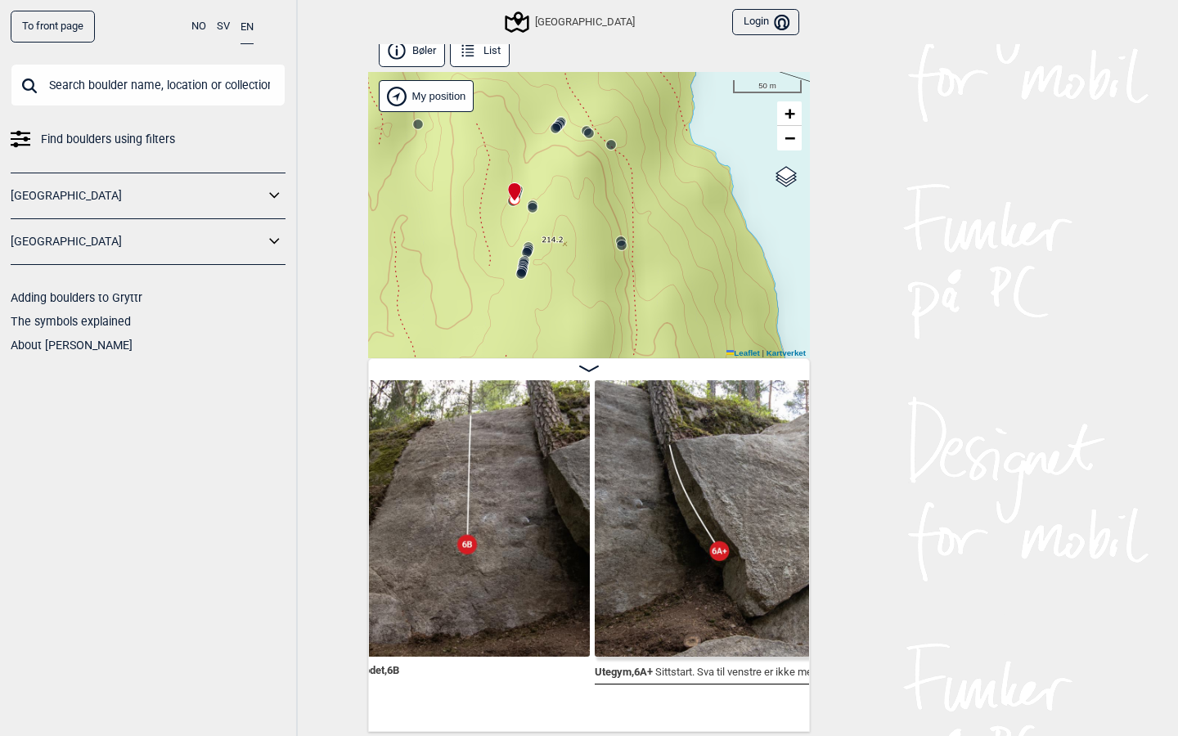
scroll to position [0, 35597]
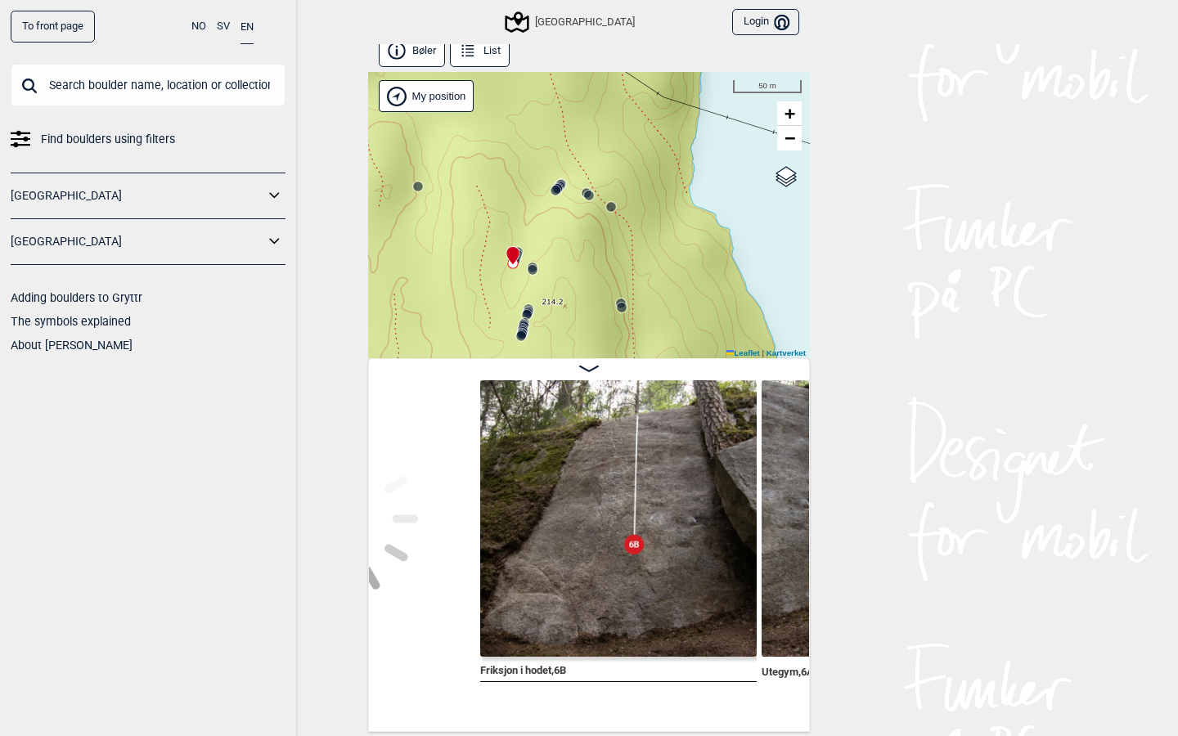
scroll to position [0, 35589]
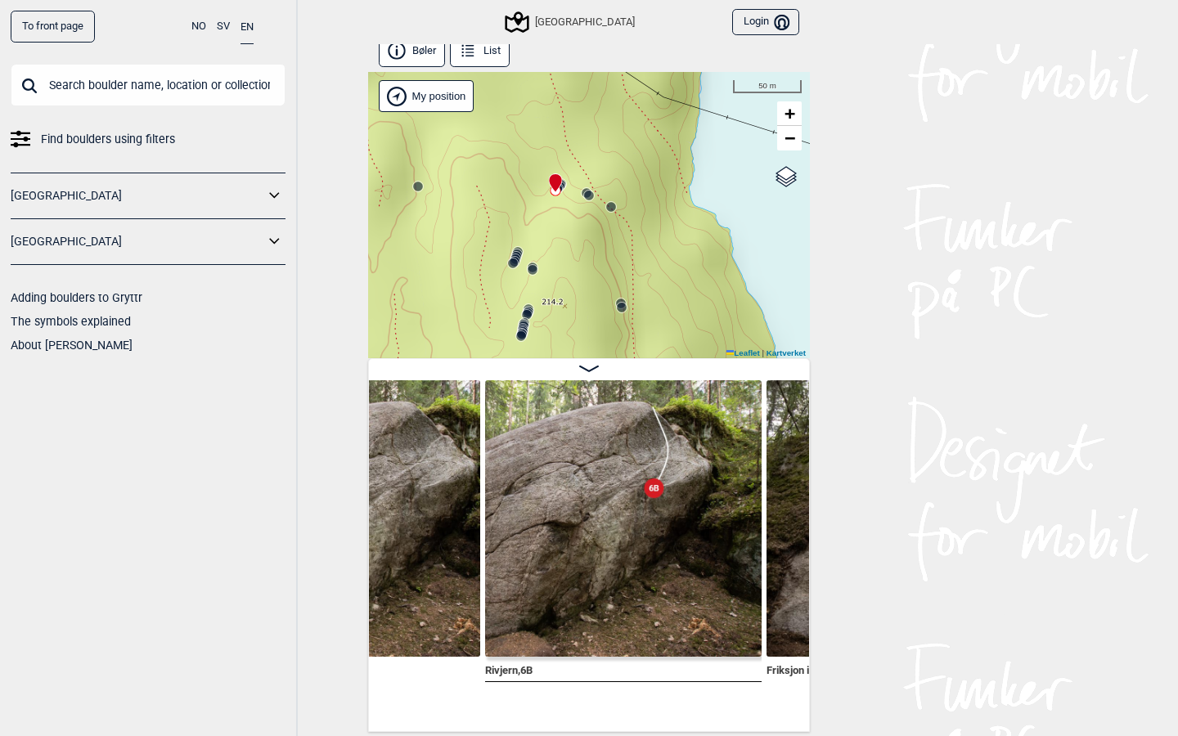
scroll to position [9, 0]
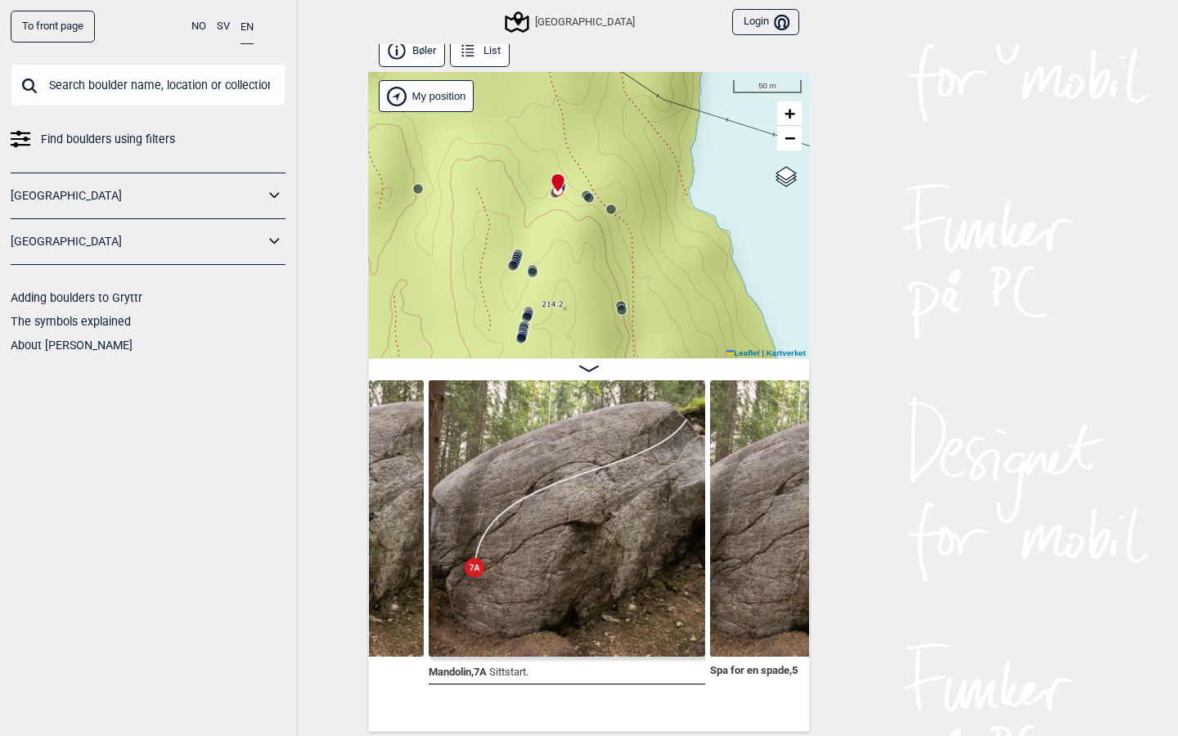
scroll to position [0, 35226]
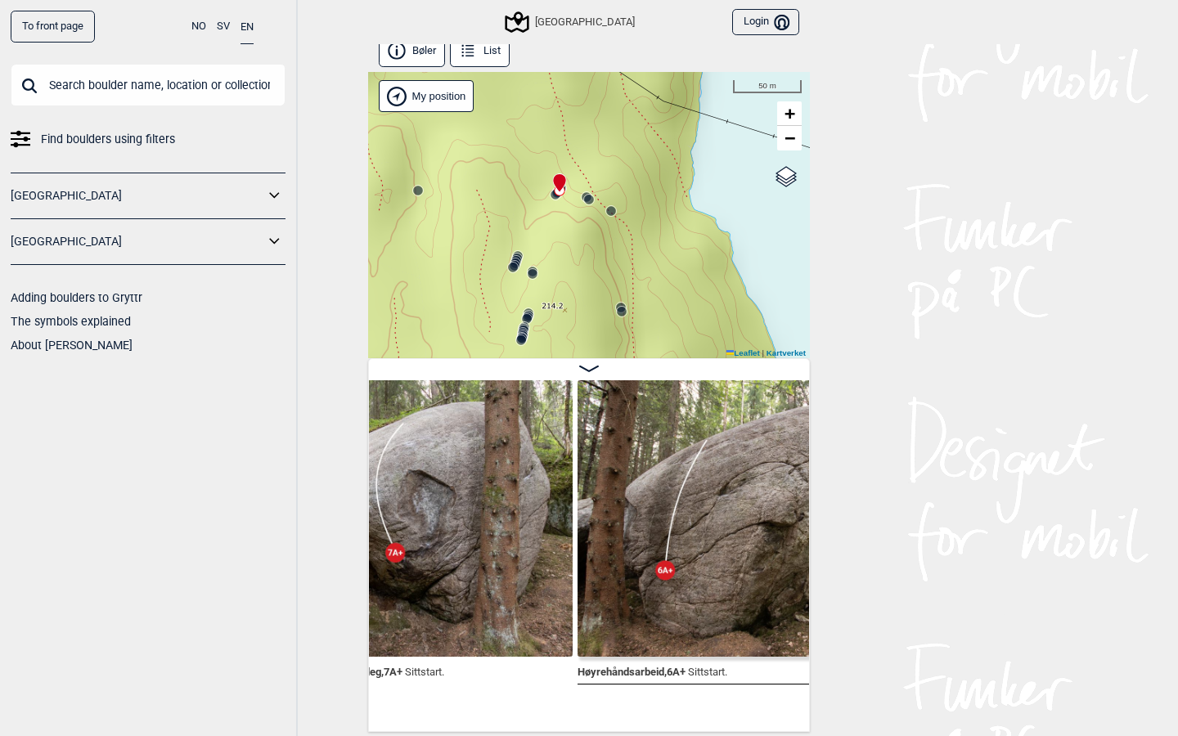
scroll to position [0, 34939]
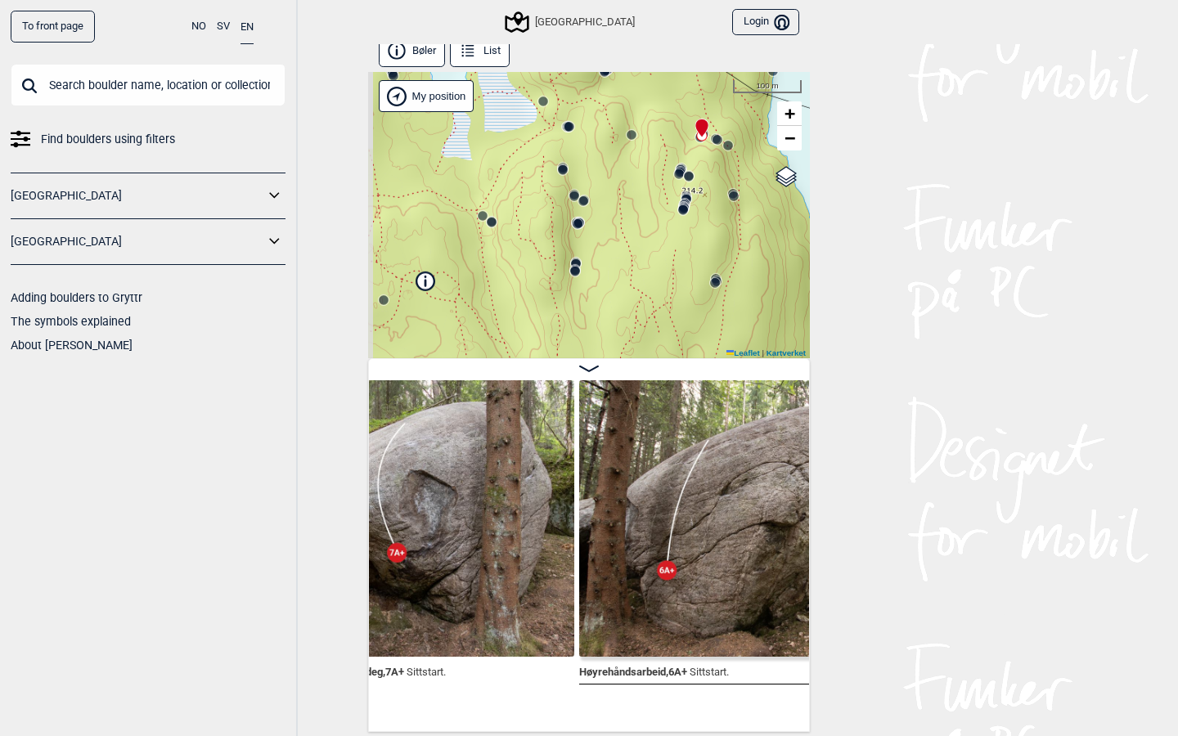
drag, startPoint x: 529, startPoint y: 233, endPoint x: 649, endPoint y: 161, distance: 139.5
click at [649, 161] on div "Speidersteinen Barnehageveggen Cowboyveggen Bølerveggen Sentrale Østmarka Bruke…" at bounding box center [589, 215] width 442 height 286
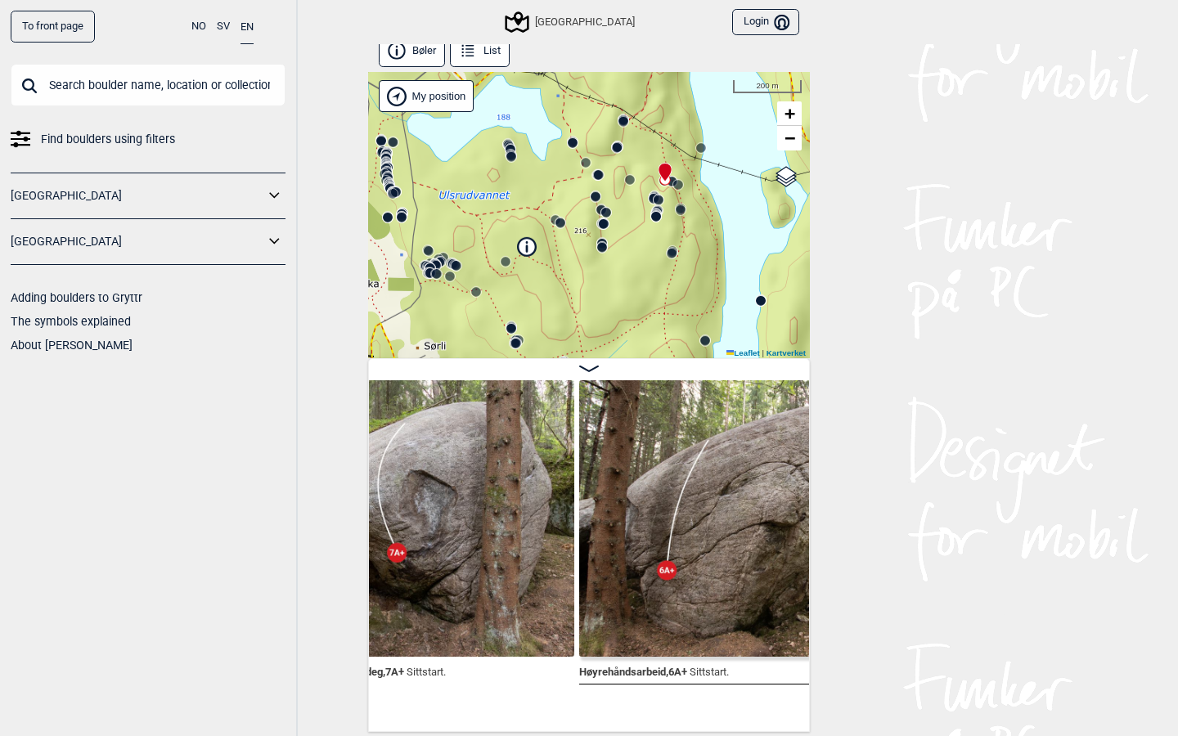
scroll to position [9, 0]
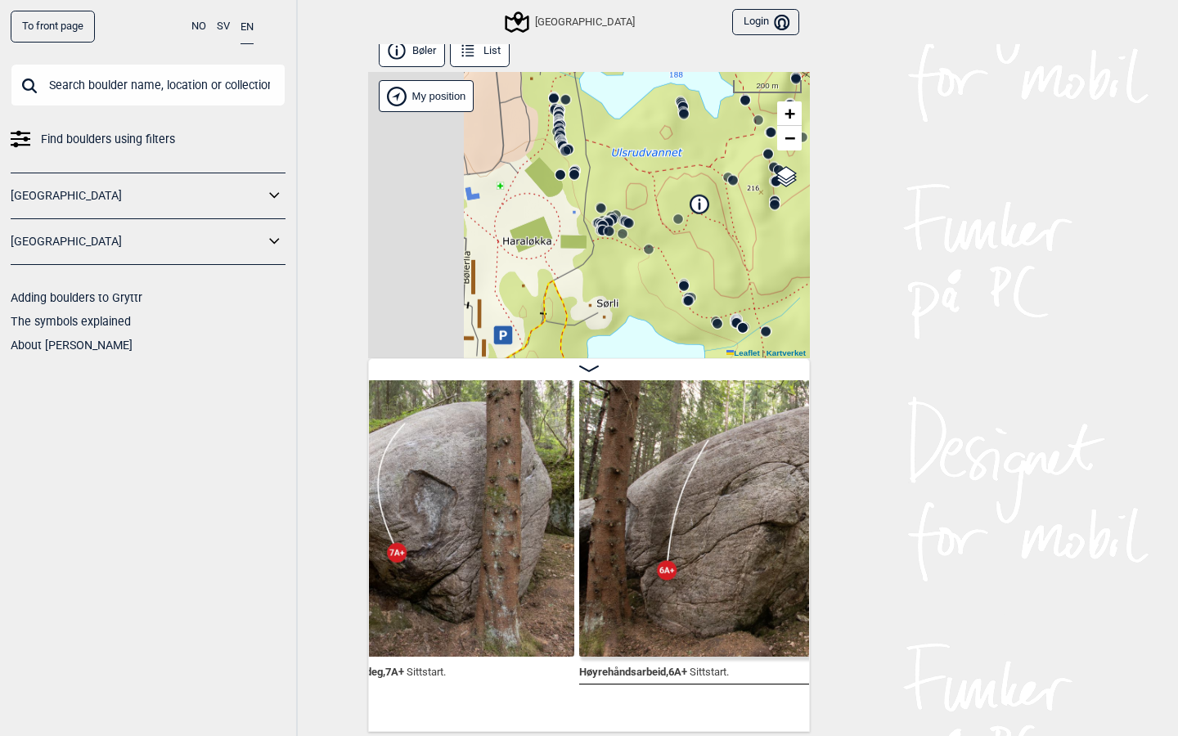
drag, startPoint x: 638, startPoint y: 277, endPoint x: 811, endPoint y: 235, distance: 177.8
click at [811, 235] on div "To front page NO SV EN Find boulders using filters Norge Sverige Adding boulder…" at bounding box center [589, 359] width 1178 height 736
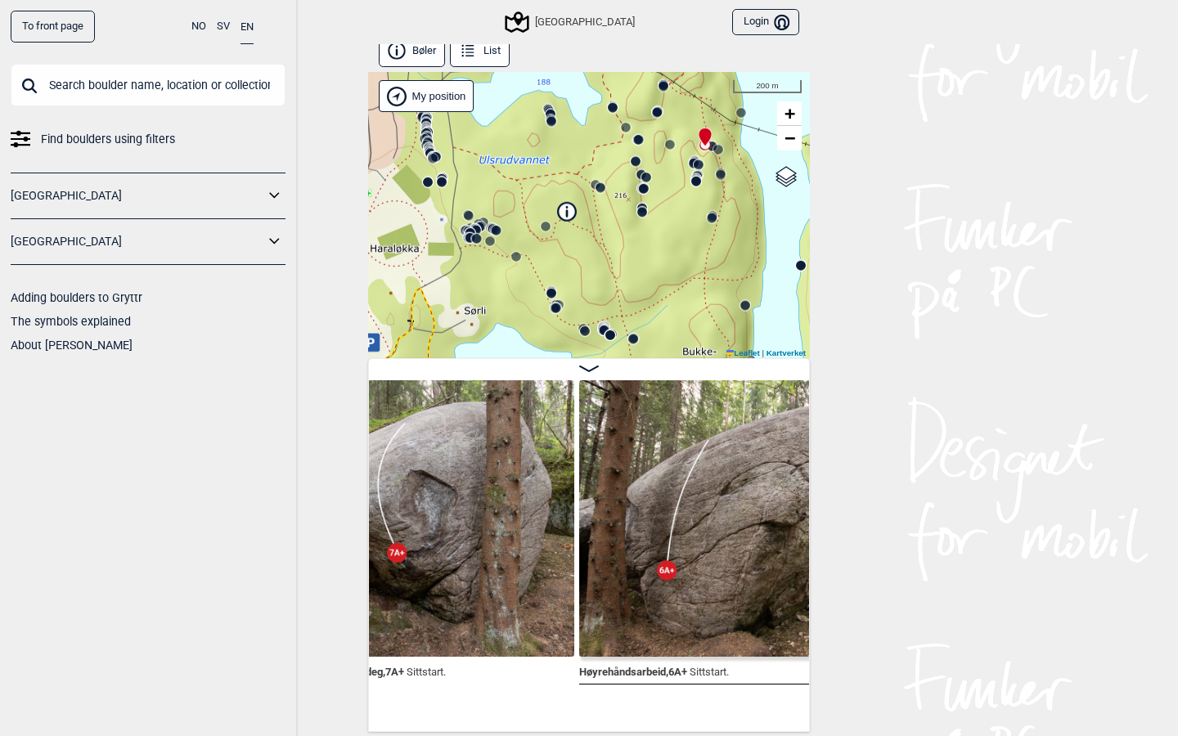
drag, startPoint x: 719, startPoint y: 204, endPoint x: 579, endPoint y: 213, distance: 140.2
click at [579, 213] on div "Speidersteinen Barnehageveggen Cowboyveggen Bølerveggen Sentrale Østmarka Bruke…" at bounding box center [589, 215] width 442 height 286
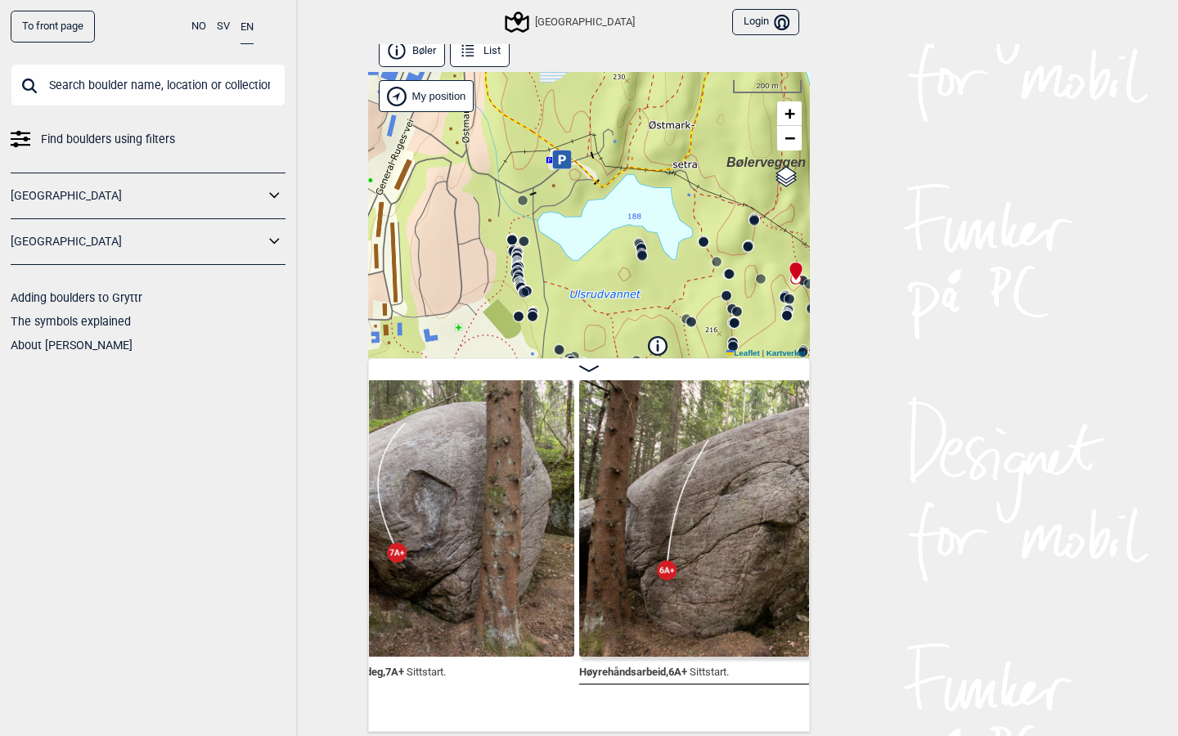
drag, startPoint x: 579, startPoint y: 190, endPoint x: 678, endPoint y: 322, distance: 165.0
click at [678, 322] on div "Speidersteinen Barnehageveggen Cowboyveggen Bølerveggen Sentrale Østmarka Bruke…" at bounding box center [589, 215] width 442 height 286
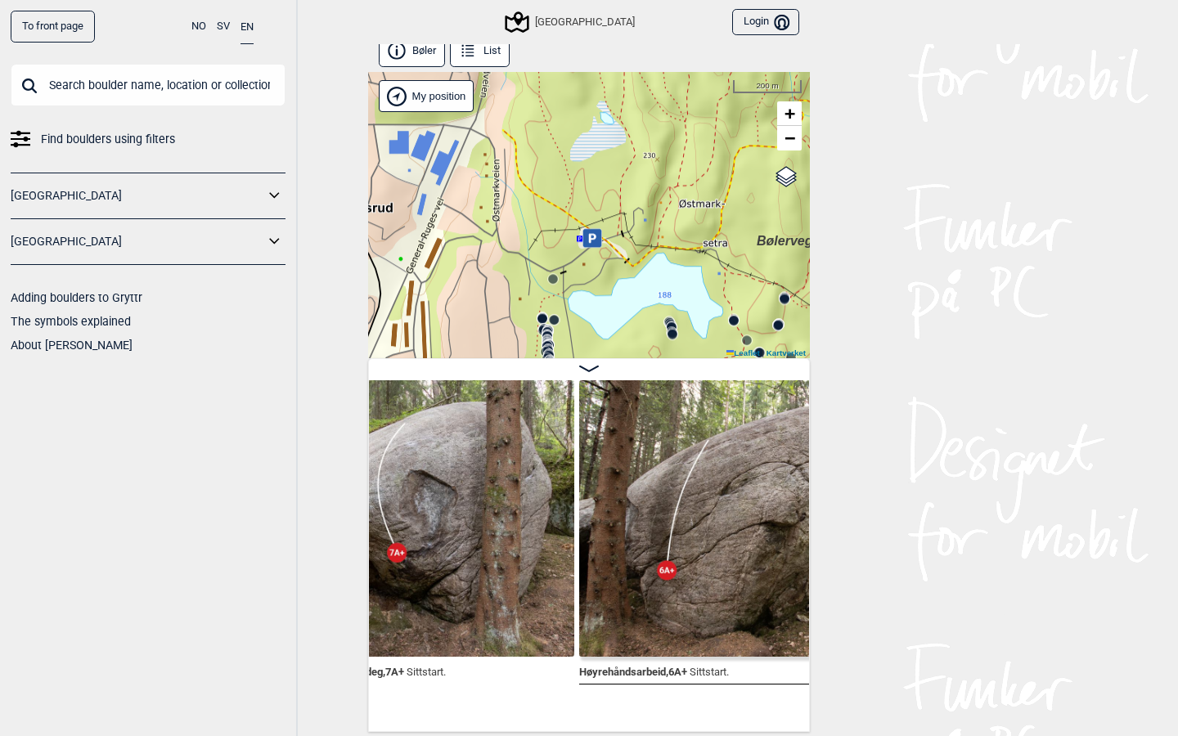
drag, startPoint x: 600, startPoint y: 168, endPoint x: 630, endPoint y: 246, distance: 84.2
click at [630, 246] on div "Speidersteinen Barnehageveggen Cowboyveggen Bølerveggen Sentrale Østmarka Bruke…" at bounding box center [589, 215] width 442 height 286
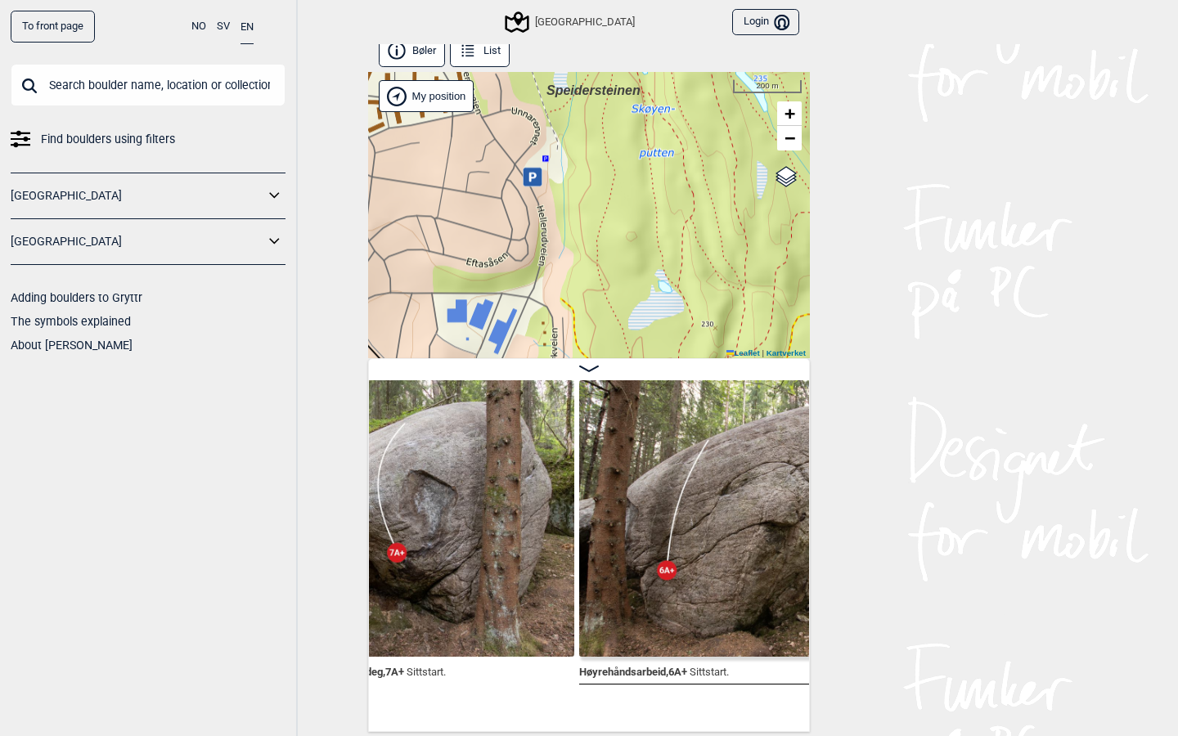
drag, startPoint x: 592, startPoint y: 169, endPoint x: 712, endPoint y: 256, distance: 148.3
click at [713, 263] on div "Speidersteinen Barnehageveggen Cowboyveggen Bølerveggen Sentrale Østmarka Bruke…" at bounding box center [589, 215] width 442 height 286
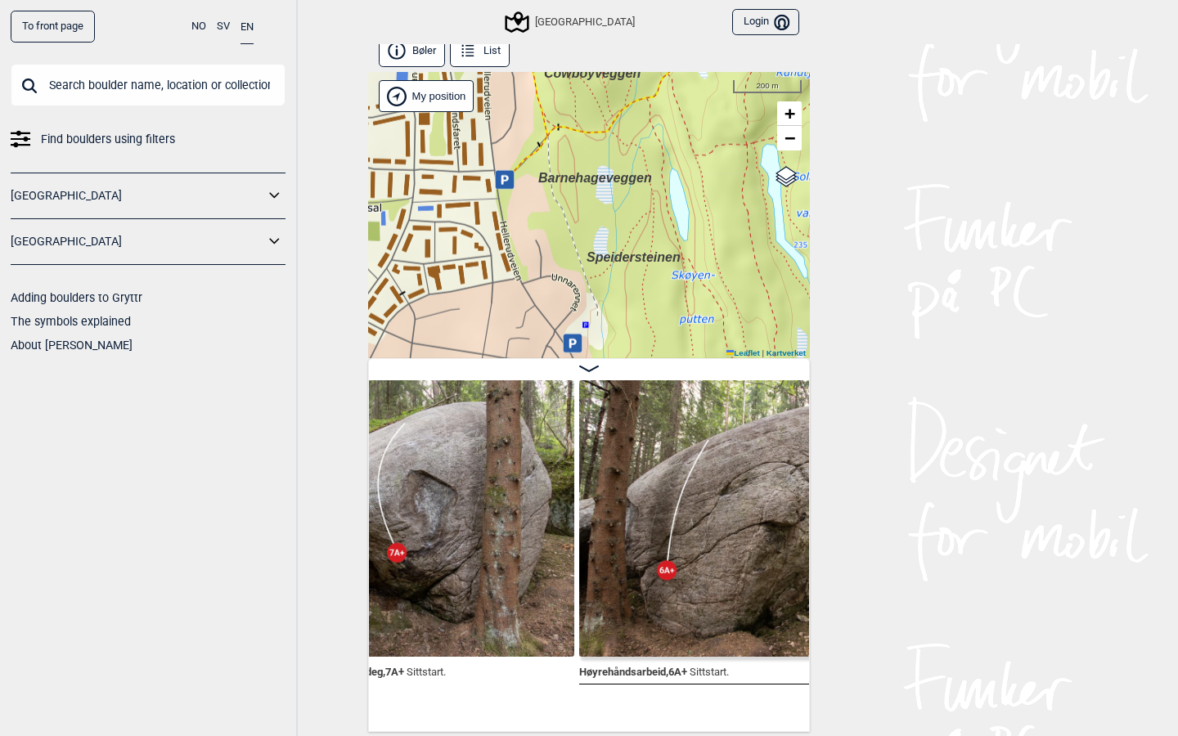
drag, startPoint x: 652, startPoint y: 203, endPoint x: 691, endPoint y: 363, distance: 164.3
click at [691, 363] on div "Bøler List Speidersteinen Barnehageveggen Cowboyveggen Bølerveggen Sentrale Øst…" at bounding box center [589, 383] width 442 height 697
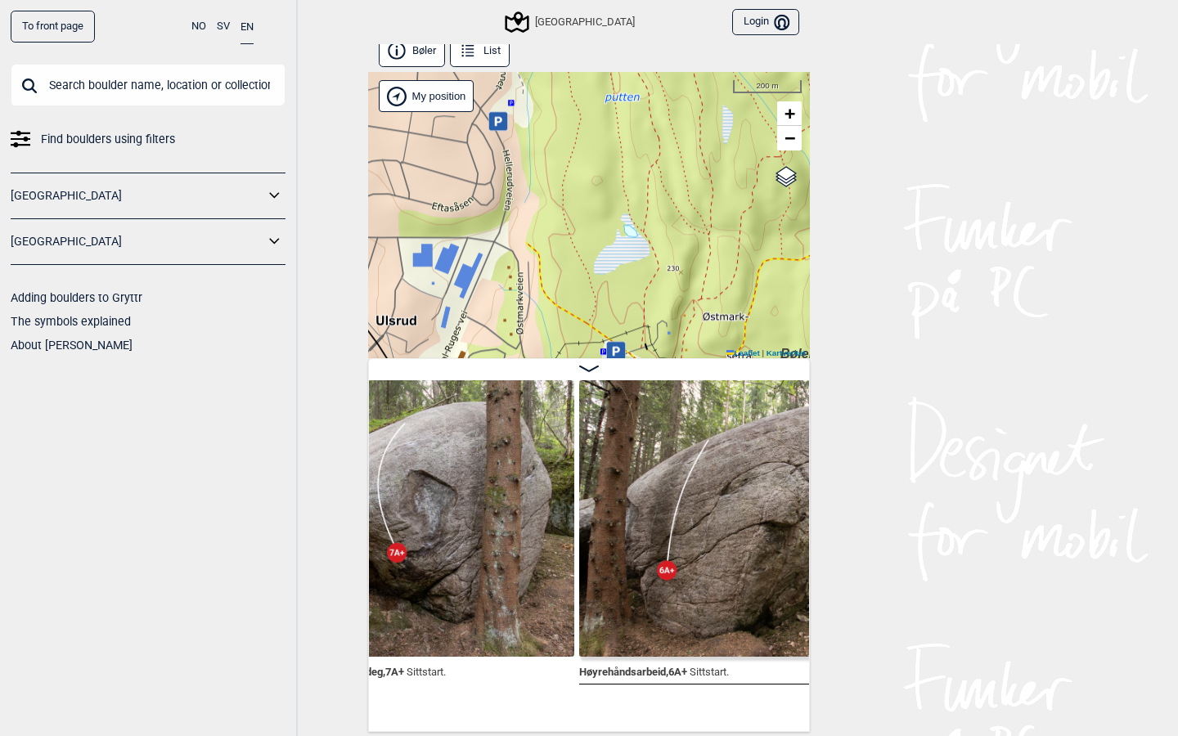
drag, startPoint x: 609, startPoint y: 230, endPoint x: 524, endPoint y: 0, distance: 245.2
click at [524, 0] on div "To front page NO SV EN Find boulders using filters Norge Sverige Adding boulder…" at bounding box center [589, 359] width 1178 height 736
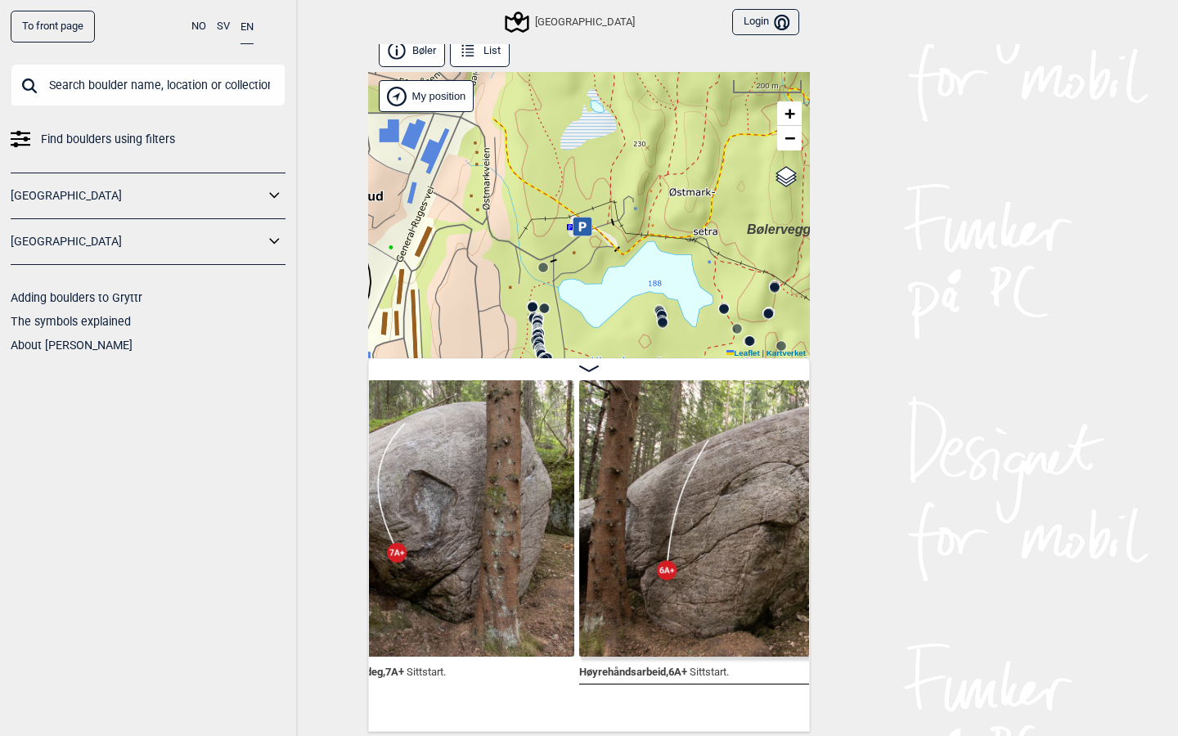
drag, startPoint x: 556, startPoint y: 116, endPoint x: 534, endPoint y: 0, distance: 118.4
click at [534, 0] on div "To front page NO SV EN Find boulders using filters Norge Sverige Adding boulder…" at bounding box center [589, 359] width 1178 height 736
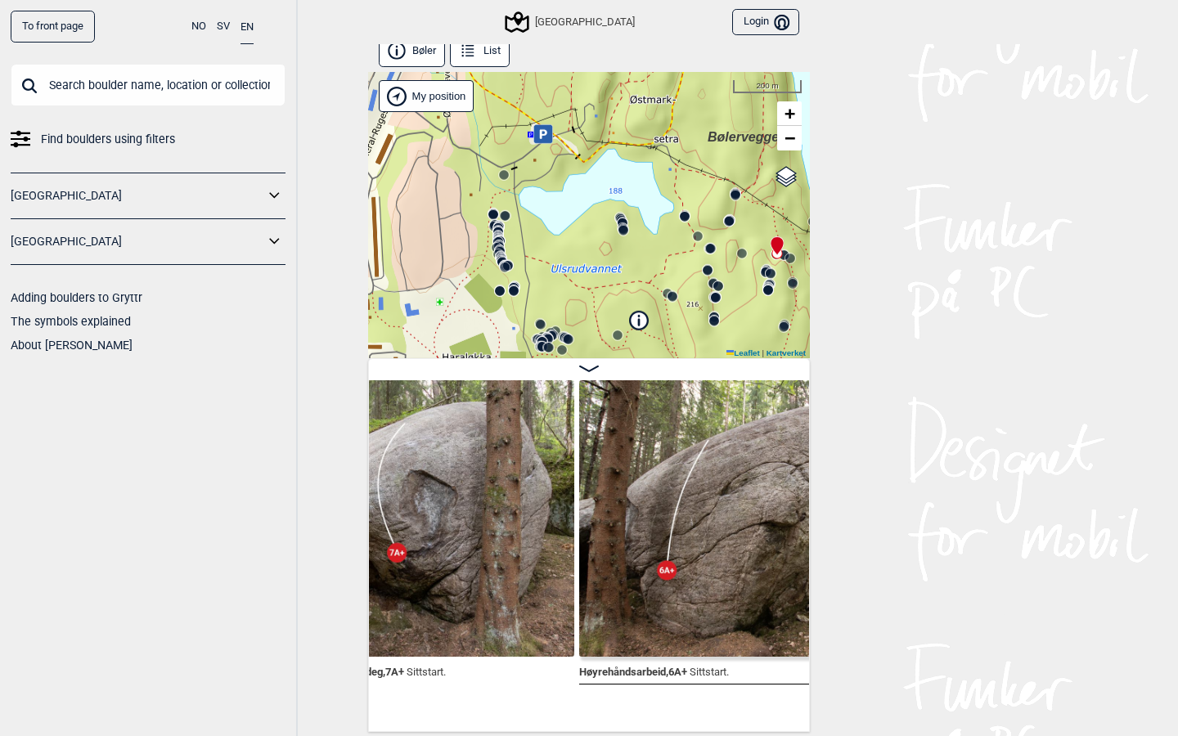
drag, startPoint x: 570, startPoint y: 182, endPoint x: 532, endPoint y: 89, distance: 100.1
click at [532, 90] on div "Speidersteinen Barnehageveggen Cowboyveggen Bølerveggen Sentrale Østmarka Bruke…" at bounding box center [589, 215] width 442 height 286
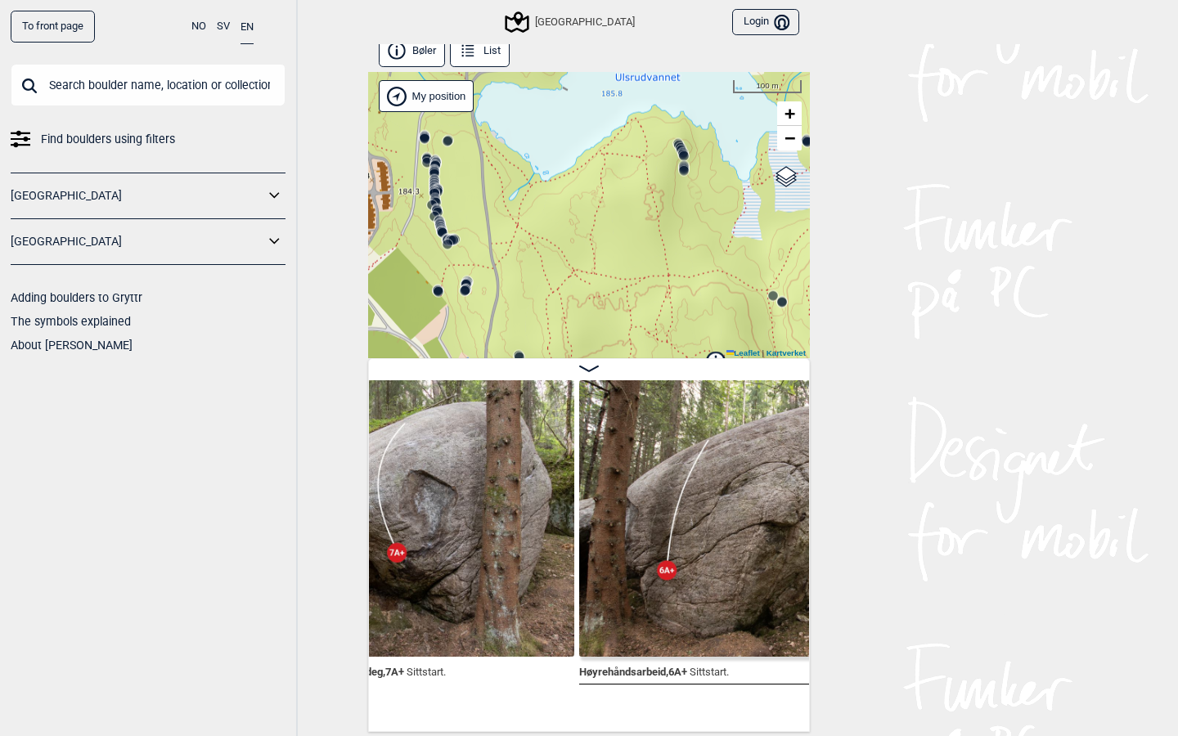
drag, startPoint x: 592, startPoint y: 240, endPoint x: 594, endPoint y: 88, distance: 151.4
click at [594, 88] on div "Speidersteinen Barnehageveggen Cowboyveggen Bølerveggen Sentrale Østmarka Bruke…" at bounding box center [589, 215] width 442 height 286
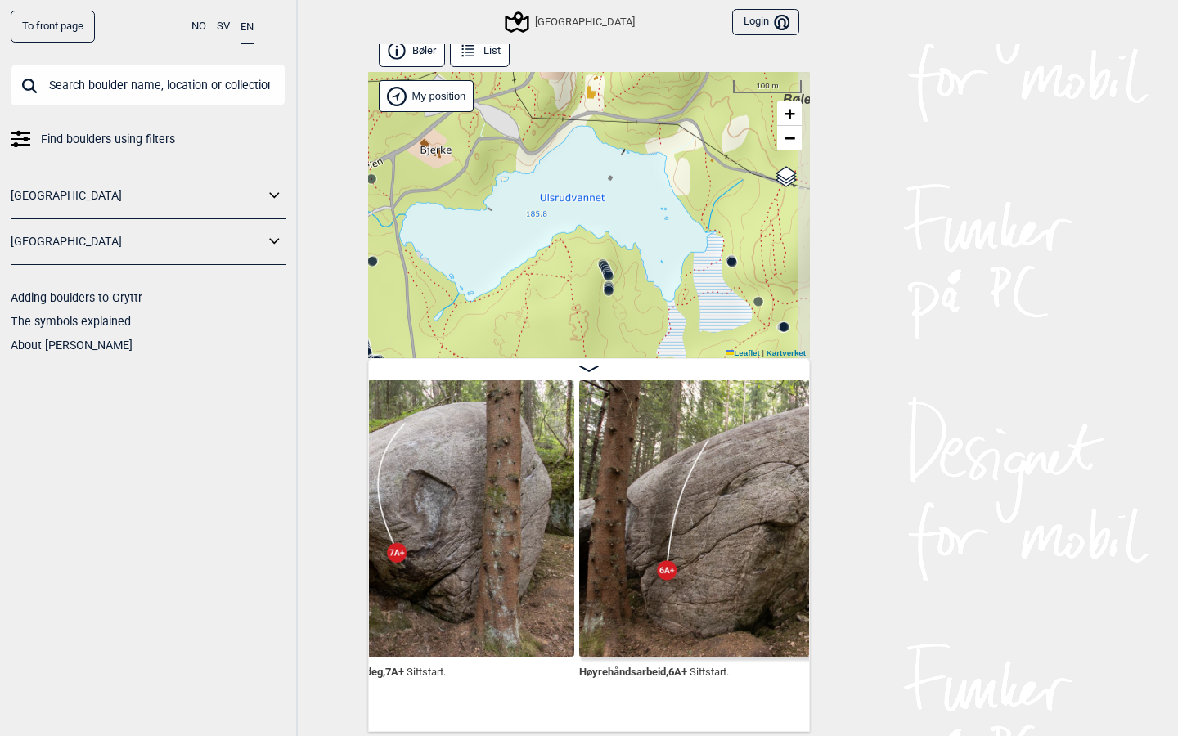
drag, startPoint x: 588, startPoint y: 202, endPoint x: 511, endPoint y: 321, distance: 141.0
click at [511, 321] on div "Speidersteinen Barnehageveggen Cowboyveggen Bølerveggen Sentrale Østmarka Bruke…" at bounding box center [589, 215] width 442 height 286
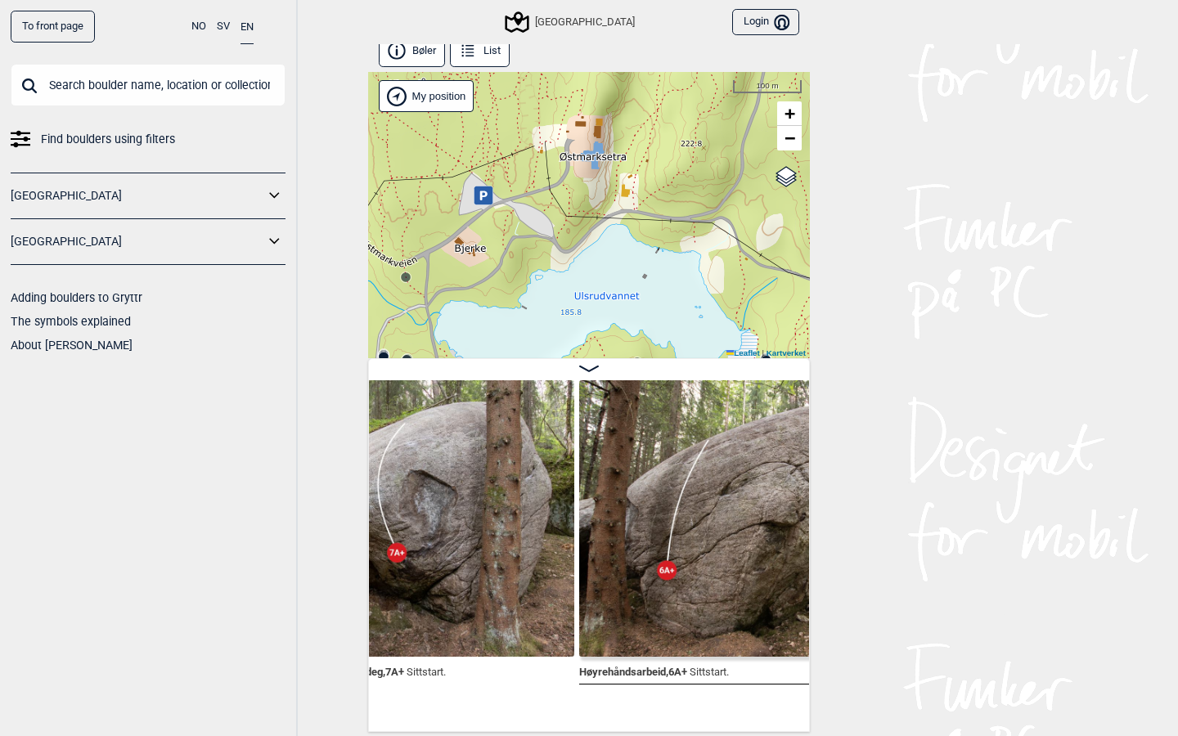
drag, startPoint x: 477, startPoint y: 144, endPoint x: 511, endPoint y: 243, distance: 104.5
click at [511, 243] on div "Speidersteinen Barnehageveggen Cowboyveggen Bølerveggen Sentrale Østmarka Bruke…" at bounding box center [589, 215] width 442 height 286
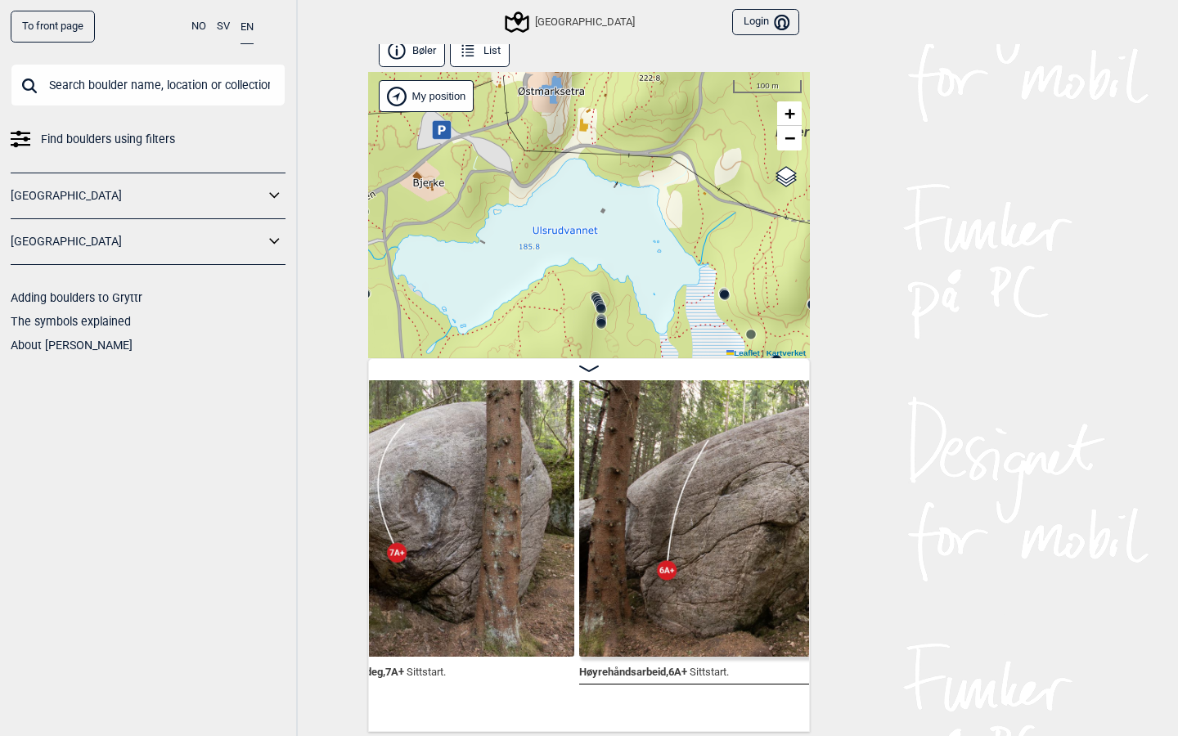
drag, startPoint x: 574, startPoint y: 261, endPoint x: 533, endPoint y: 196, distance: 77.6
click at [533, 196] on div "Speidersteinen Barnehageveggen Cowboyveggen Bølerveggen Sentrale Østmarka Bruke…" at bounding box center [589, 215] width 442 height 286
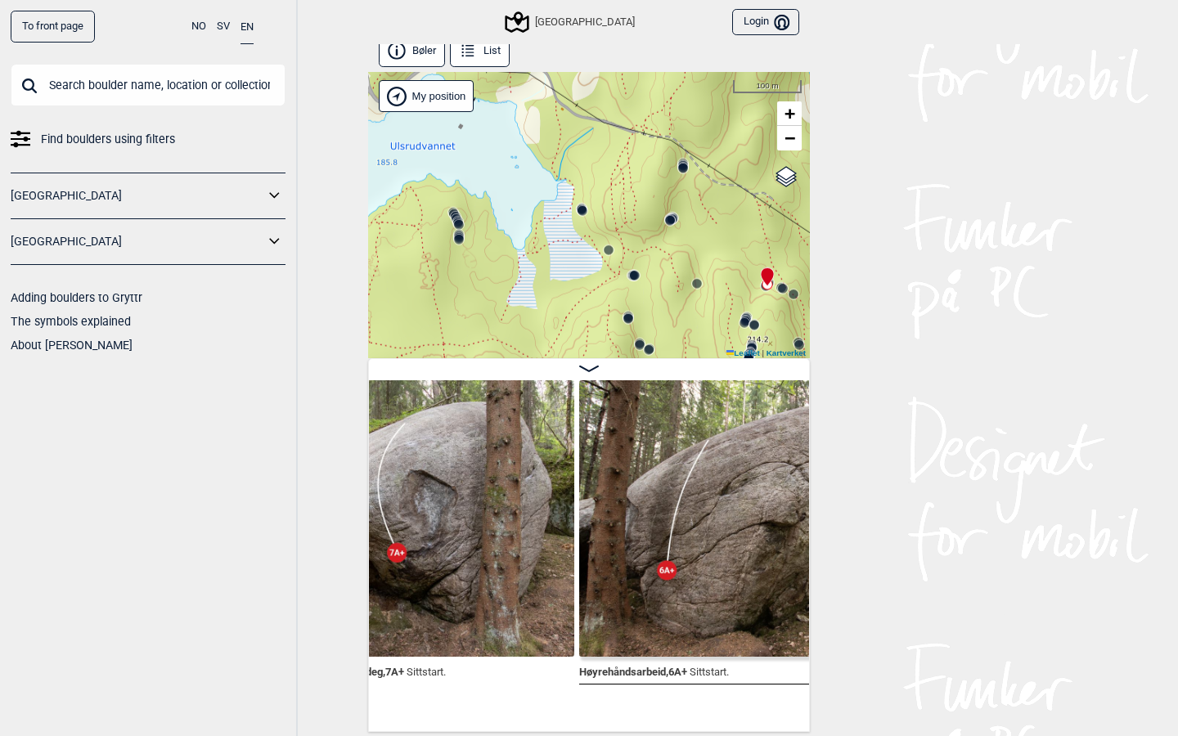
drag, startPoint x: 698, startPoint y: 203, endPoint x: 556, endPoint y: 117, distance: 166.3
click at [556, 118] on div "Speidersteinen Barnehageveggen Cowboyveggen Bølerveggen Sentrale Østmarka Bruke…" at bounding box center [589, 215] width 442 height 286
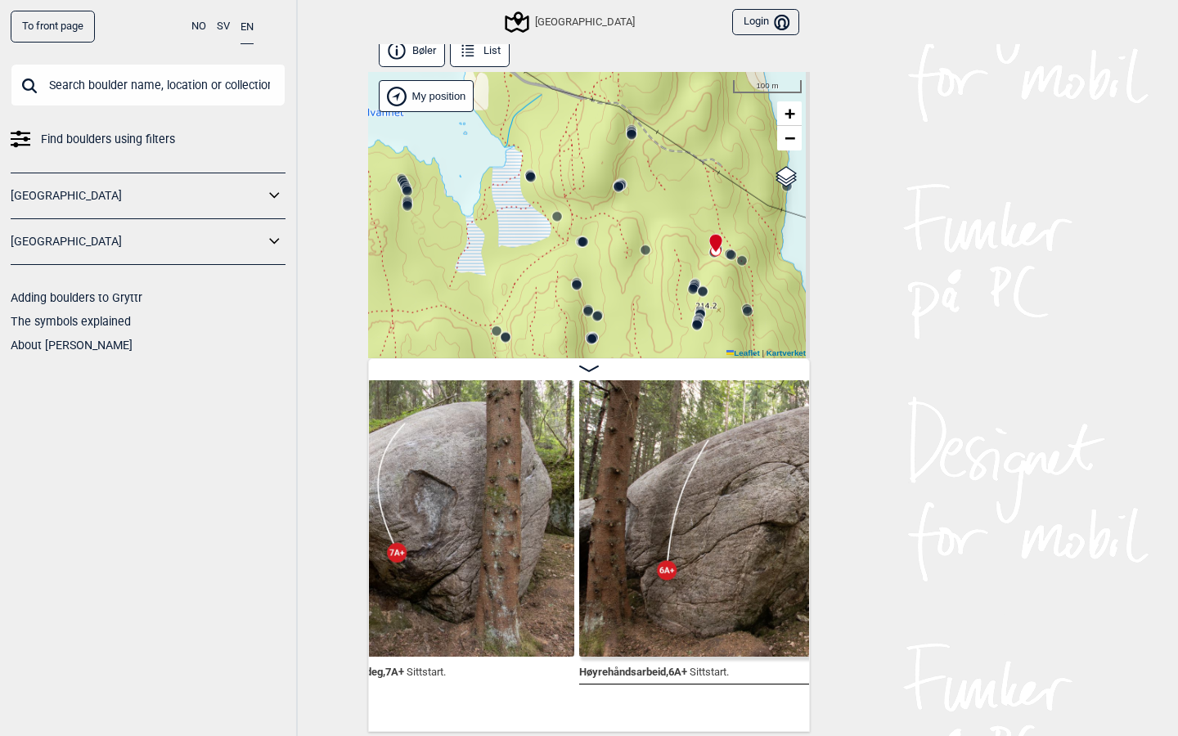
drag, startPoint x: 680, startPoint y: 199, endPoint x: 620, endPoint y: 161, distance: 70.6
click at [620, 161] on div "Speidersteinen Barnehageveggen Cowboyveggen Bølerveggen Sentrale Østmarka Bruke…" at bounding box center [589, 215] width 442 height 286
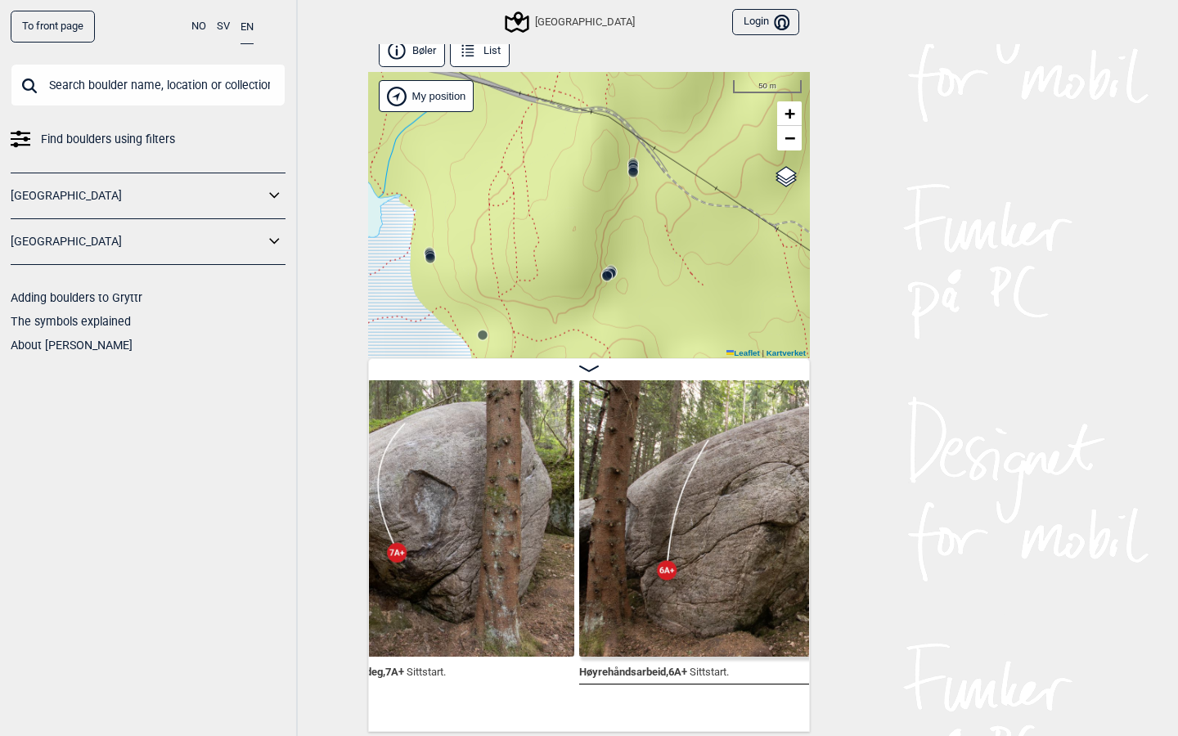
click at [592, 151] on div "Speidersteinen Barnehageveggen Cowboyveggen Bølerveggen Sentrale Østmarka Bruke…" at bounding box center [589, 215] width 442 height 286
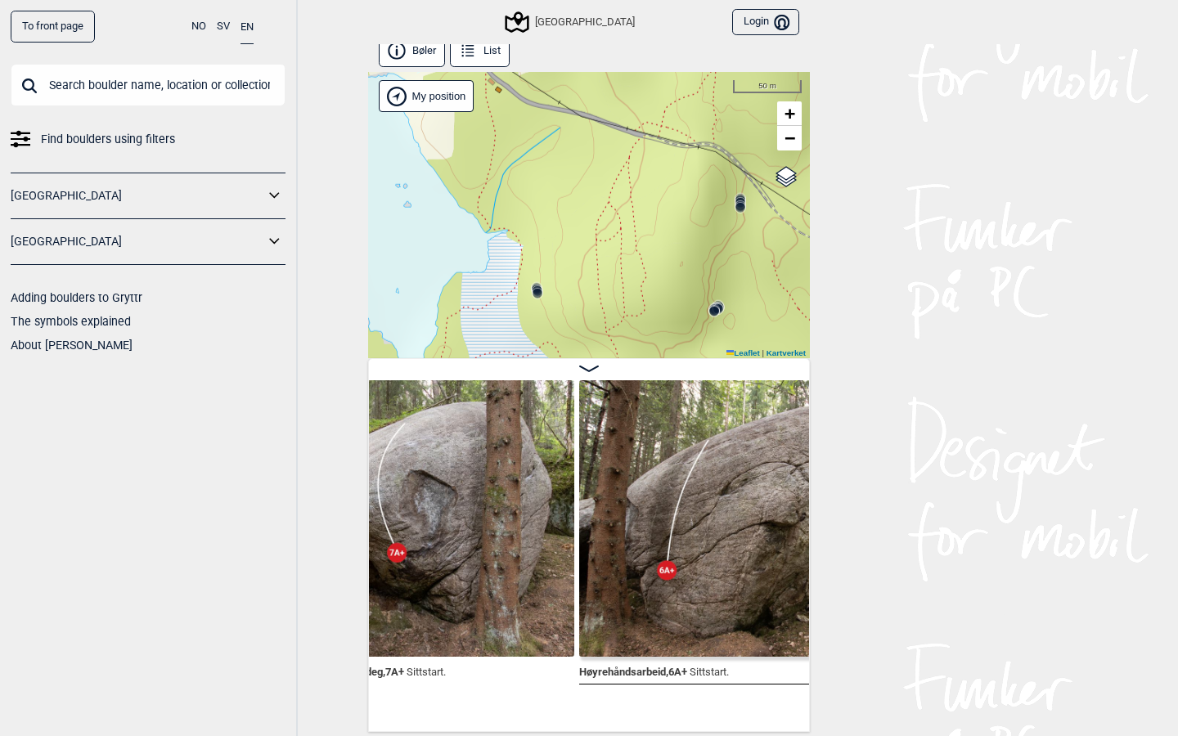
drag, startPoint x: 597, startPoint y: 169, endPoint x: 669, endPoint y: 210, distance: 82.1
click at [669, 210] on div "Speidersteinen Barnehageveggen Cowboyveggen Bølerveggen Sentrale Østmarka Bruke…" at bounding box center [589, 215] width 442 height 286
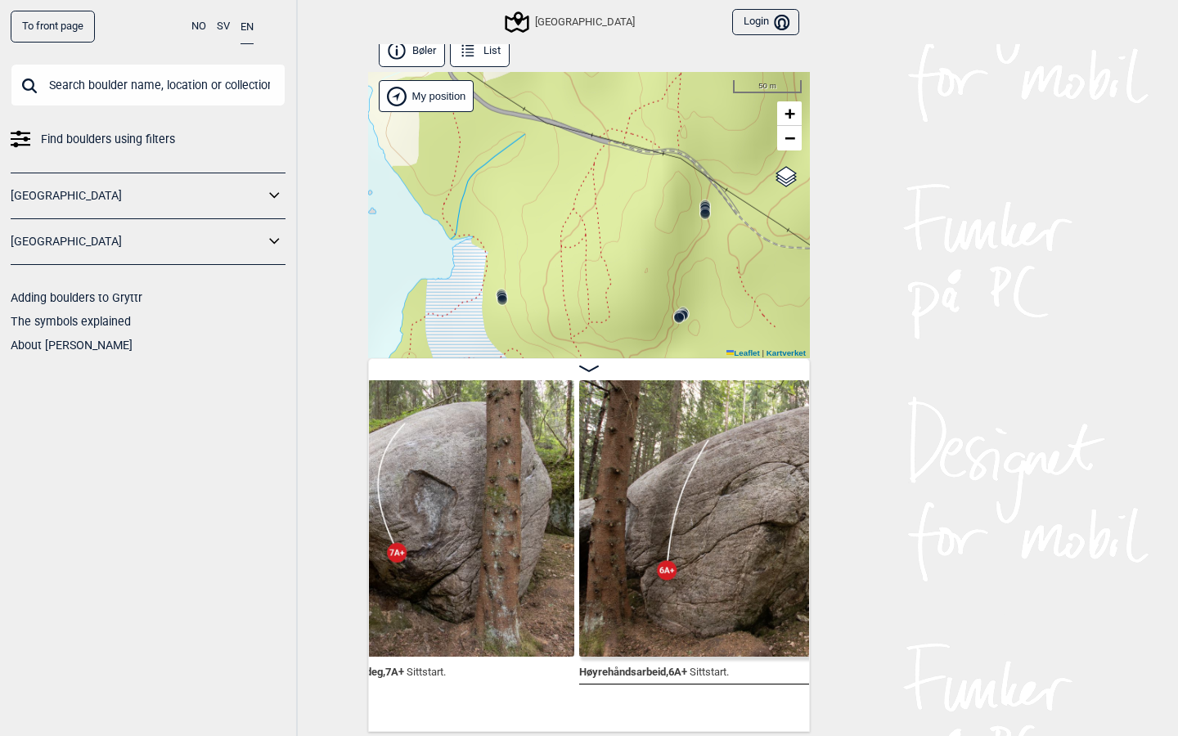
click at [707, 207] on icon at bounding box center [705, 212] width 13 height 13
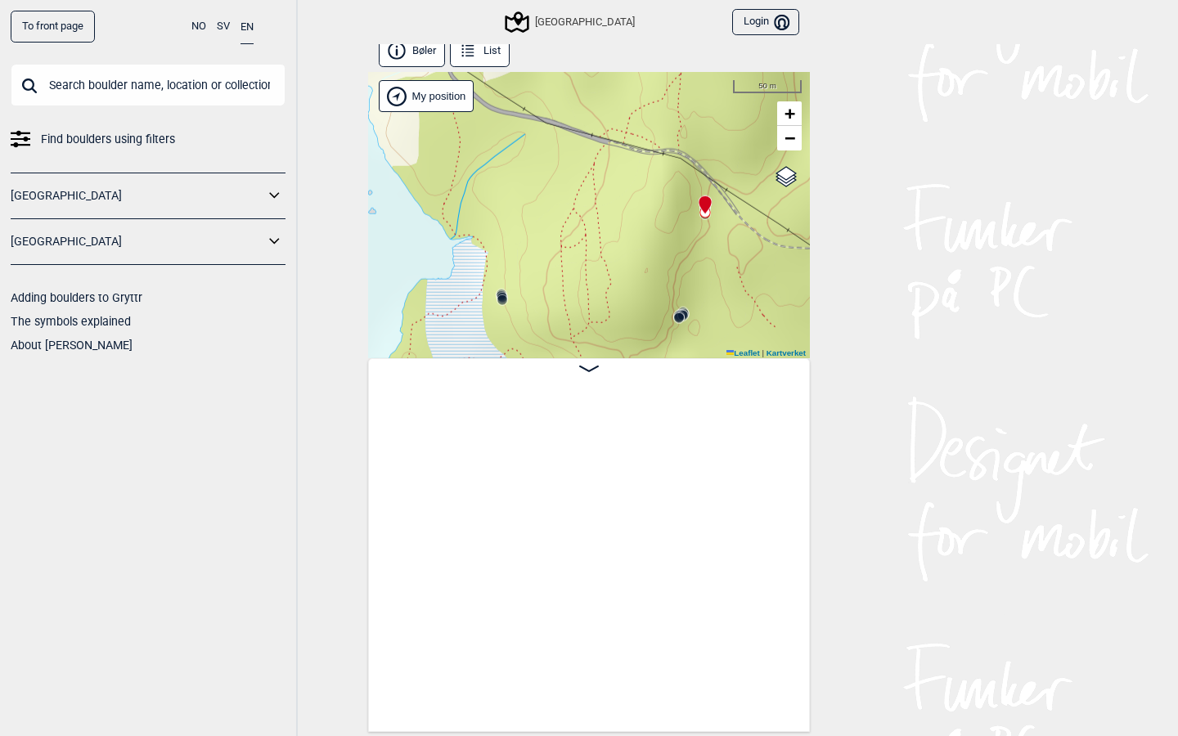
scroll to position [0, 28572]
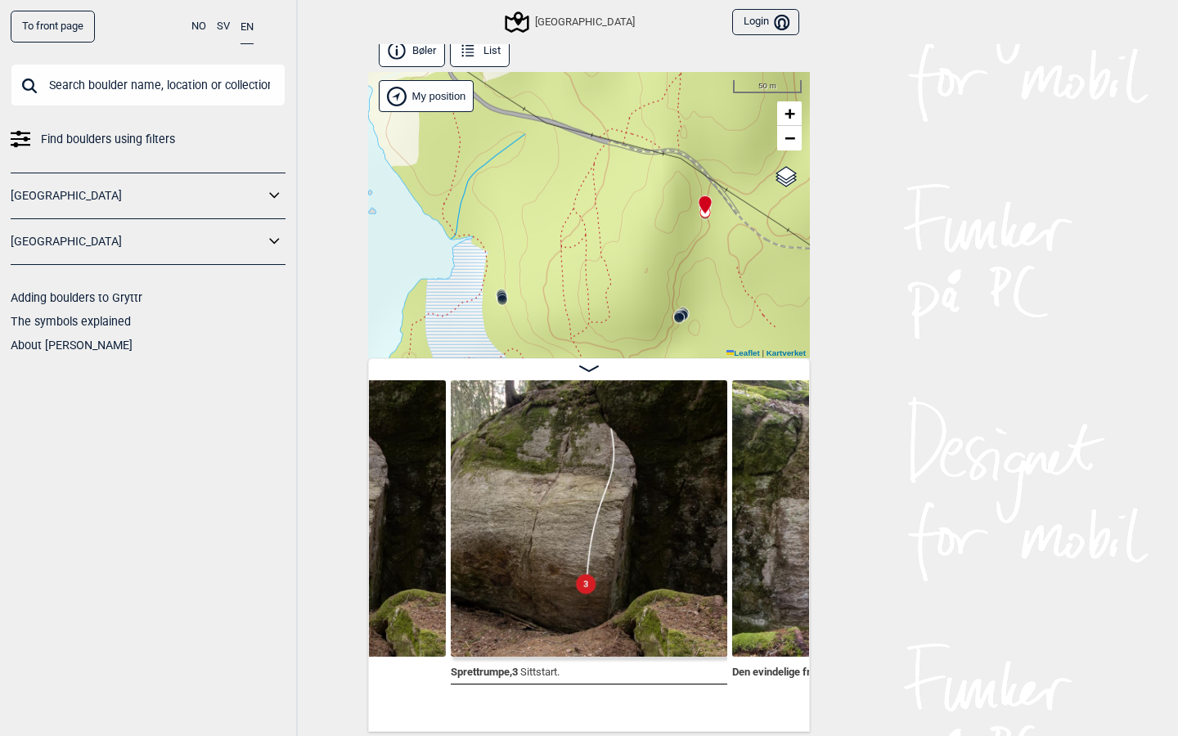
click at [706, 213] on icon at bounding box center [705, 205] width 12 height 18
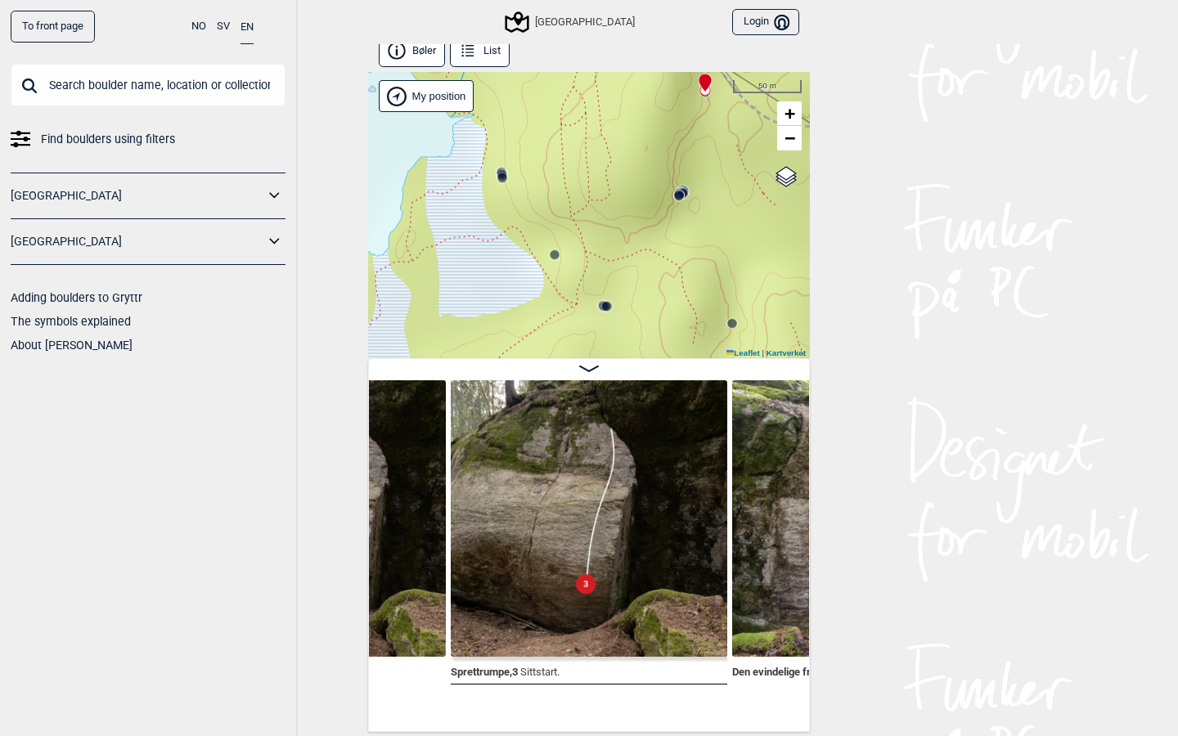
drag, startPoint x: 705, startPoint y: 288, endPoint x: 705, endPoint y: 157, distance: 130.9
click at [705, 157] on div "Speidersteinen Barnehageveggen Cowboyveggen Bølerveggen Sentrale Østmarka Bruke…" at bounding box center [589, 215] width 442 height 286
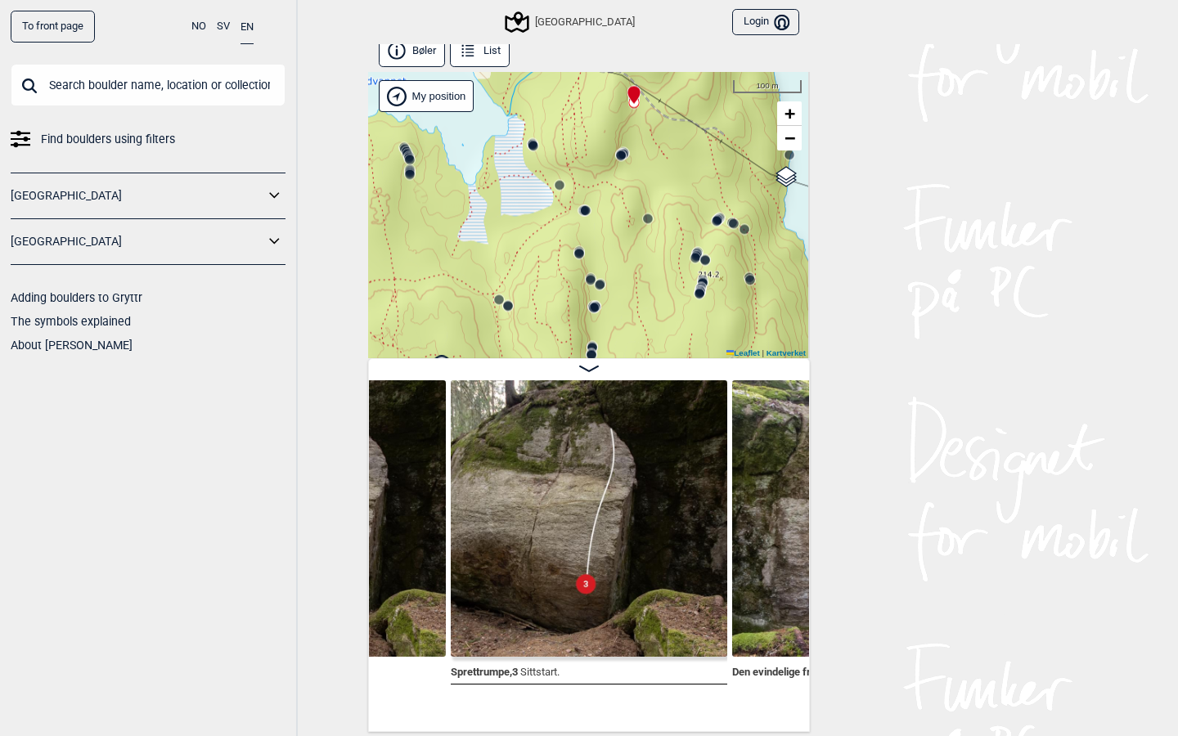
drag, startPoint x: 687, startPoint y: 221, endPoint x: 626, endPoint y: 173, distance: 78.1
click at [626, 173] on div "Speidersteinen Barnehageveggen Cowboyveggen Bølerveggen Sentrale Østmarka Bruke…" at bounding box center [589, 215] width 442 height 286
click at [534, 144] on circle at bounding box center [534, 147] width 10 height 10
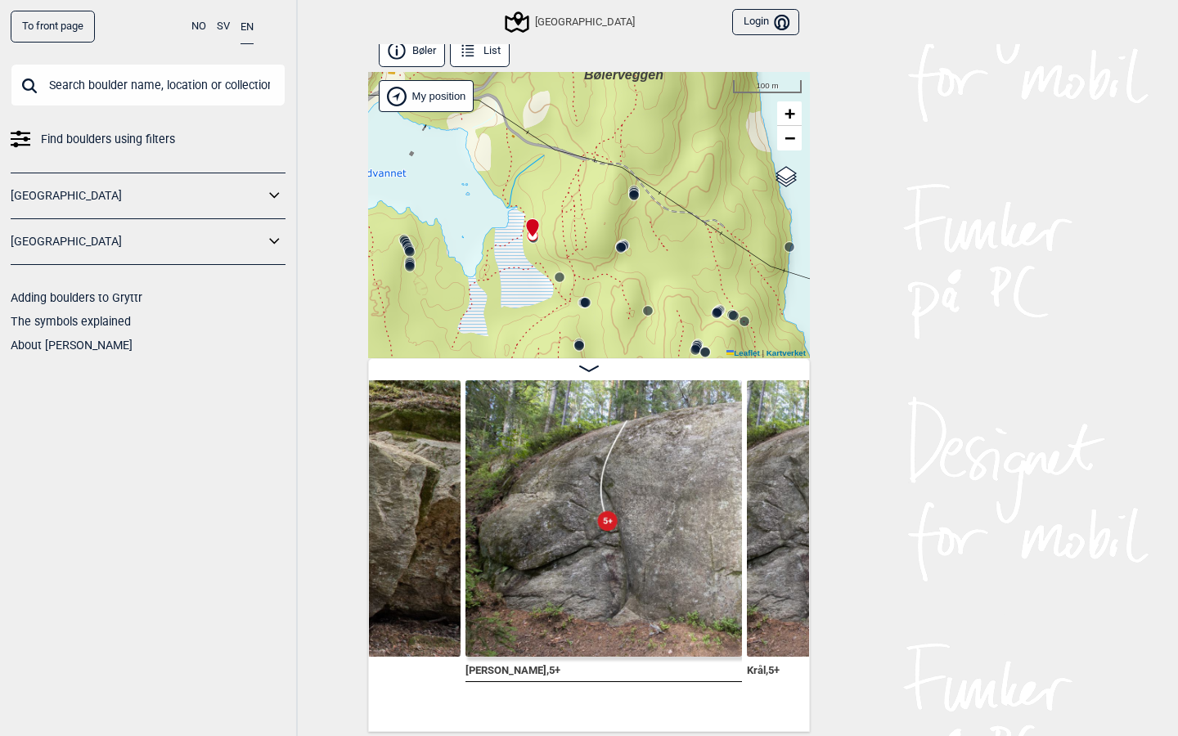
scroll to position [0, 29721]
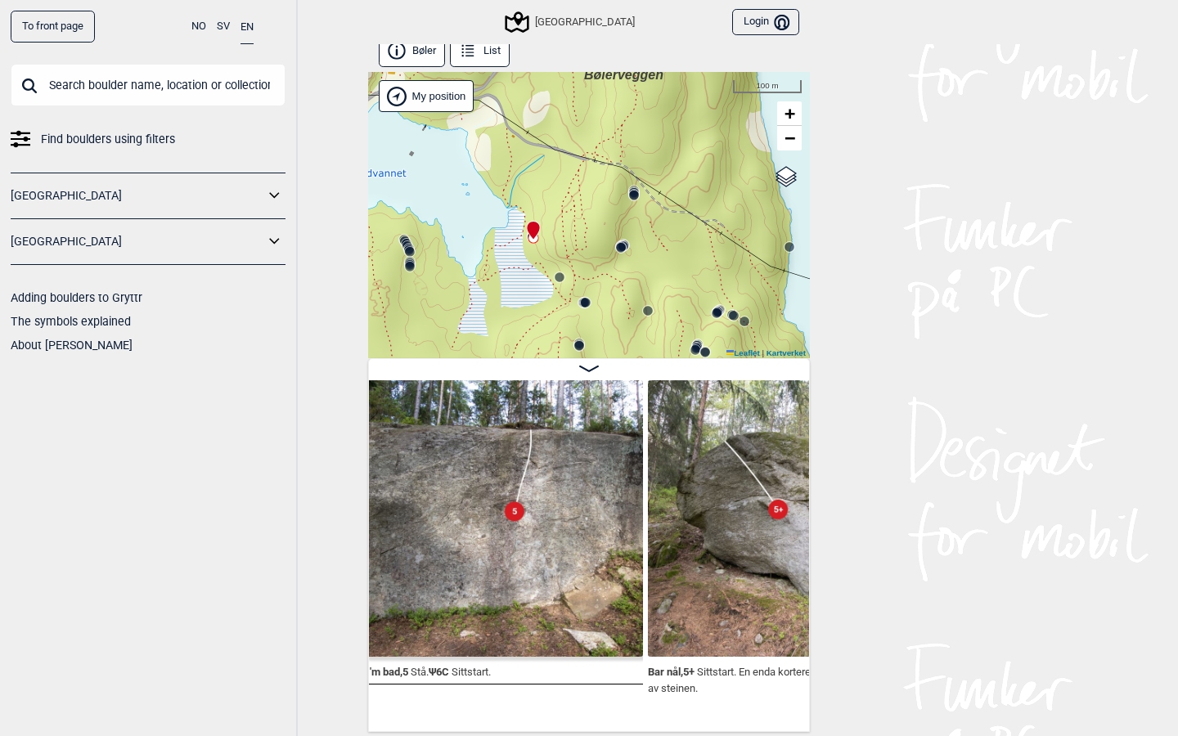
scroll to position [0, 30622]
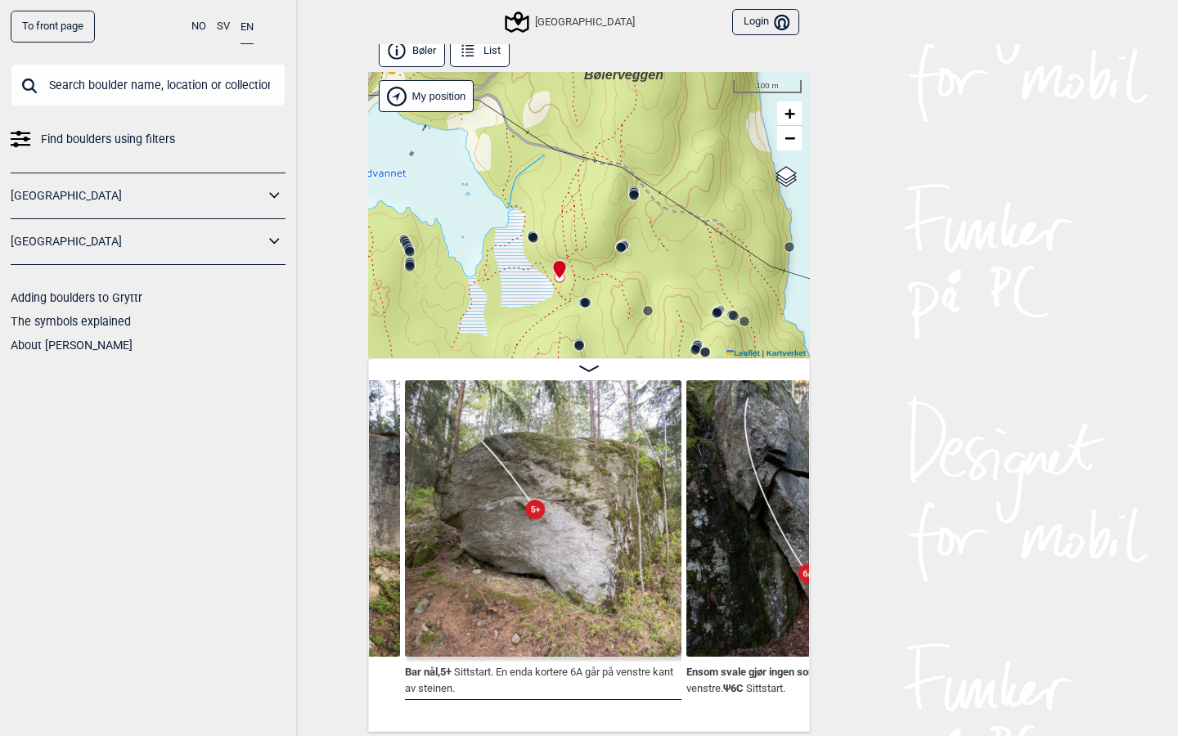
scroll to position [0, 30858]
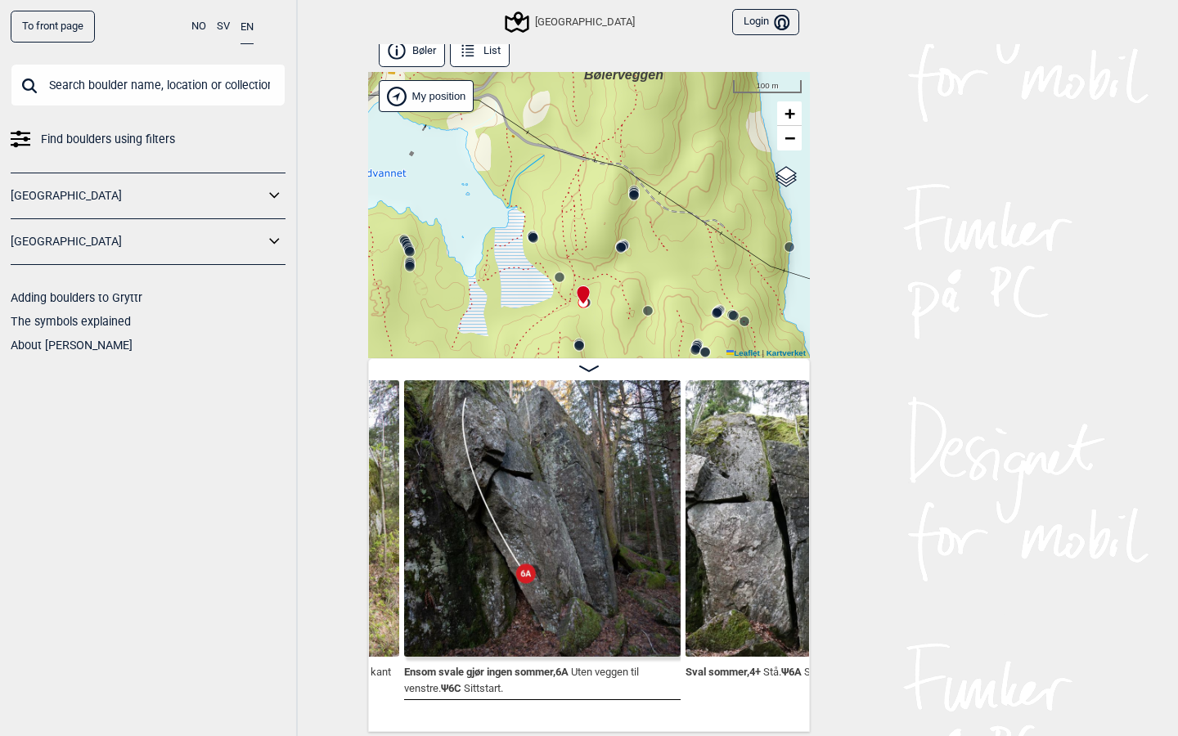
scroll to position [0, 31151]
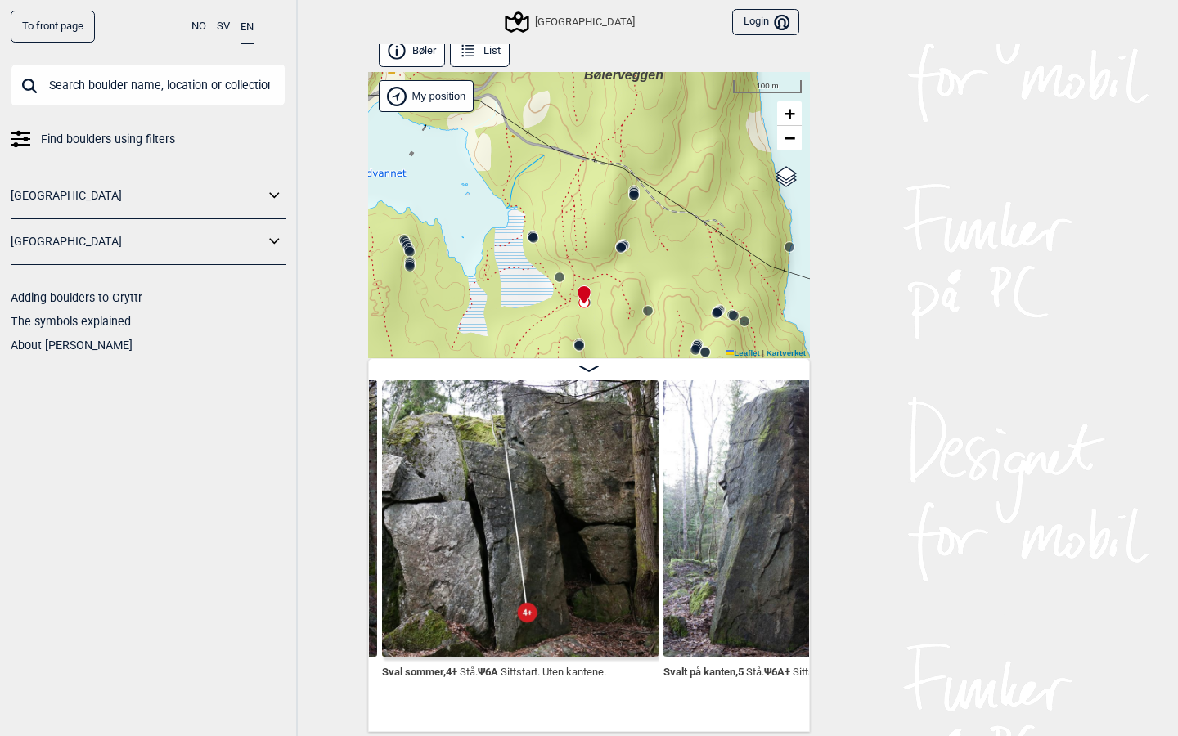
scroll to position [0, 31455]
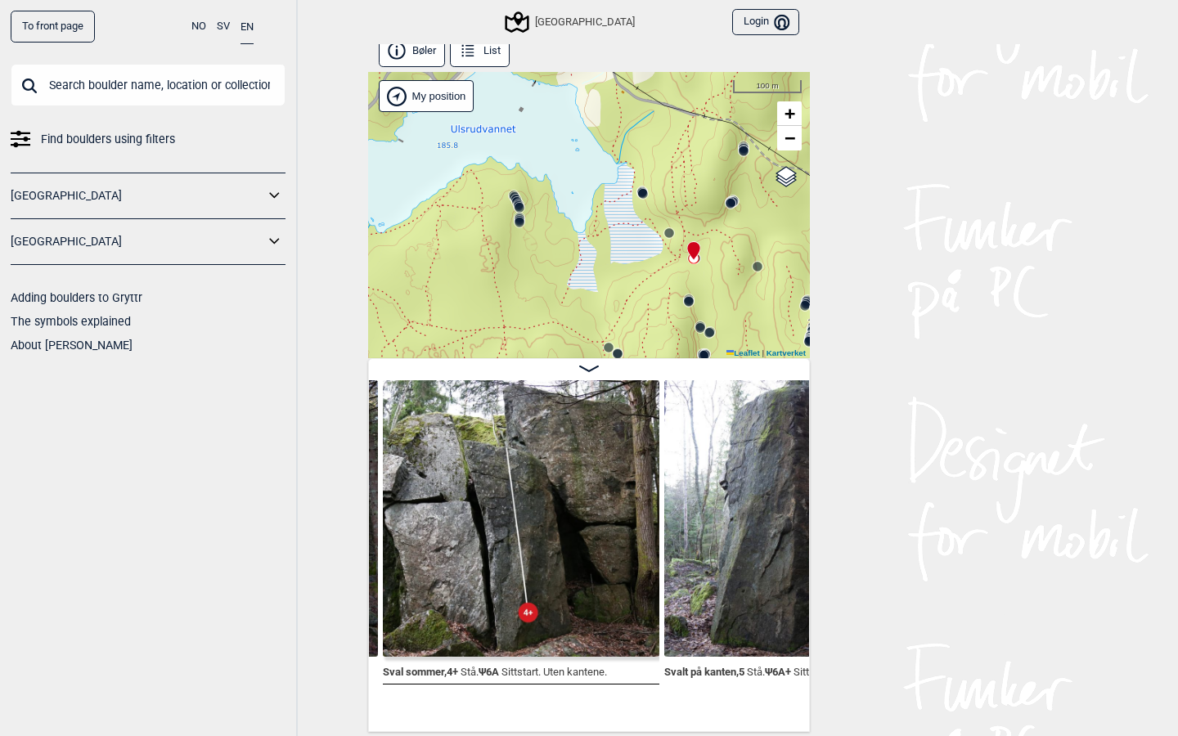
drag, startPoint x: 531, startPoint y: 232, endPoint x: 669, endPoint y: 180, distance: 147.1
click at [650, 187] on icon at bounding box center [643, 193] width 13 height 13
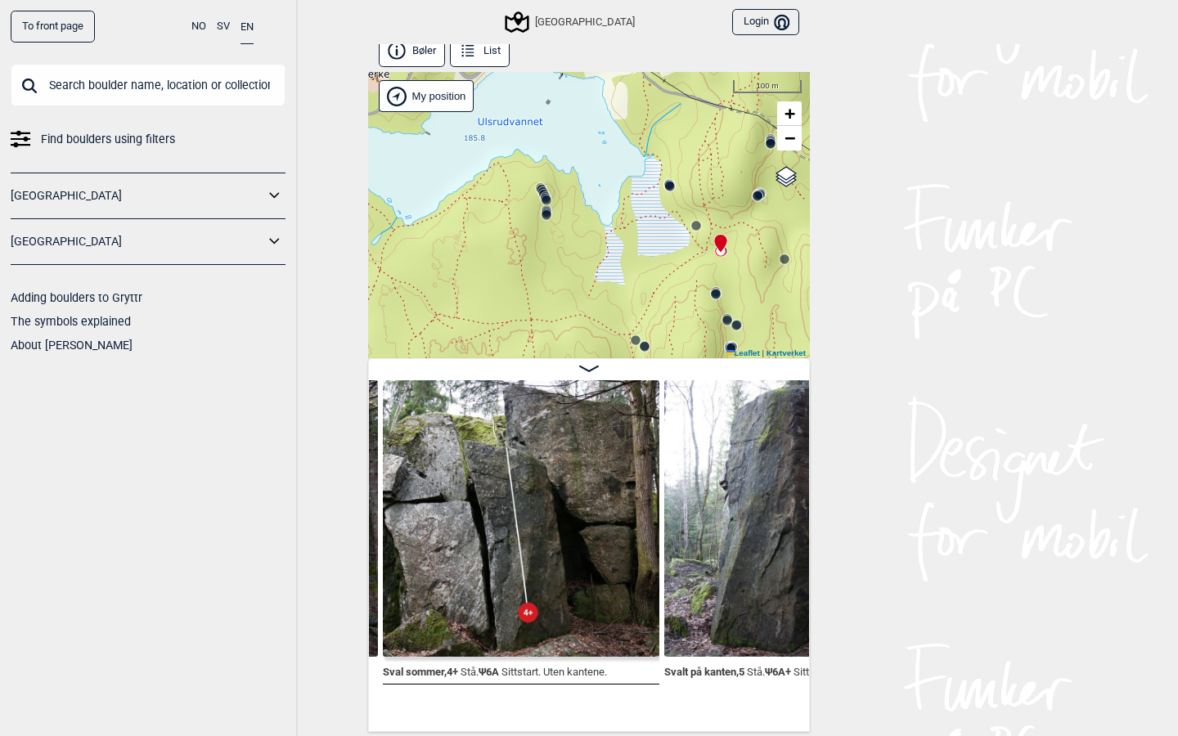
click at [547, 220] on icon at bounding box center [546, 215] width 13 height 13
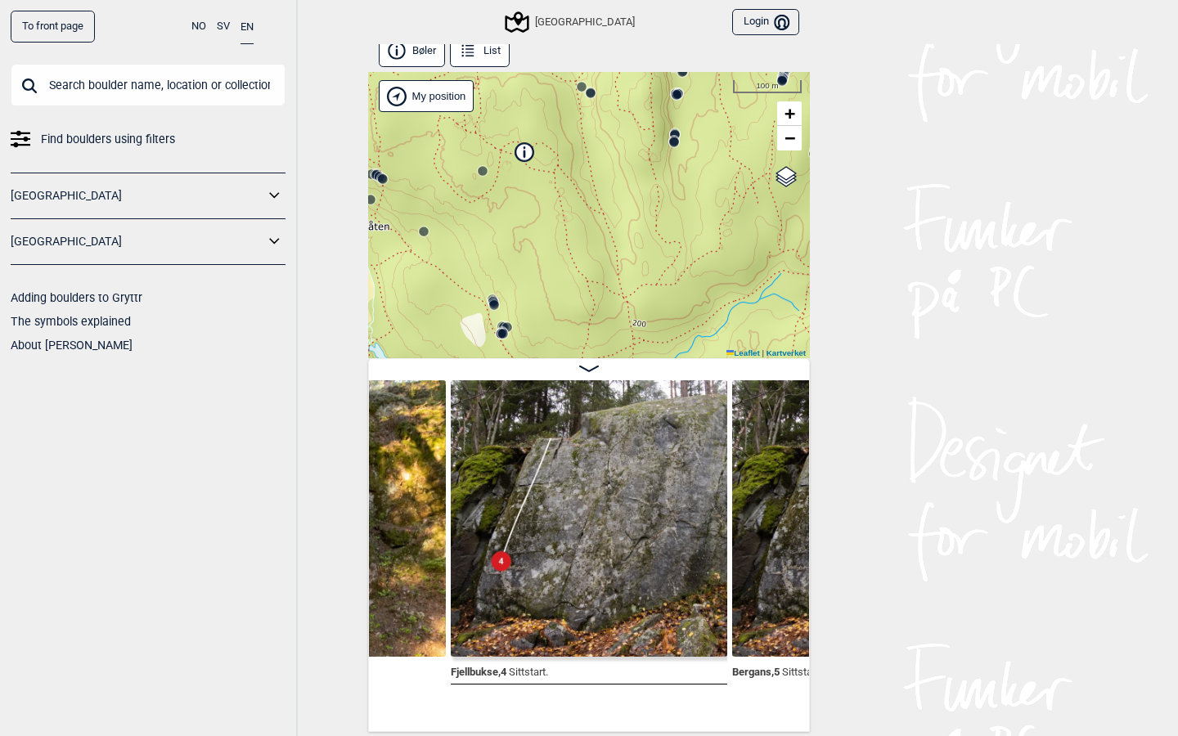
drag, startPoint x: 574, startPoint y: 205, endPoint x: 574, endPoint y: 311, distance: 106.4
click at [574, 310] on div "Speidersteinen Barnehageveggen Cowboyveggen Bølerveggen Sentrale Østmarka Bruke…" at bounding box center [589, 215] width 442 height 286
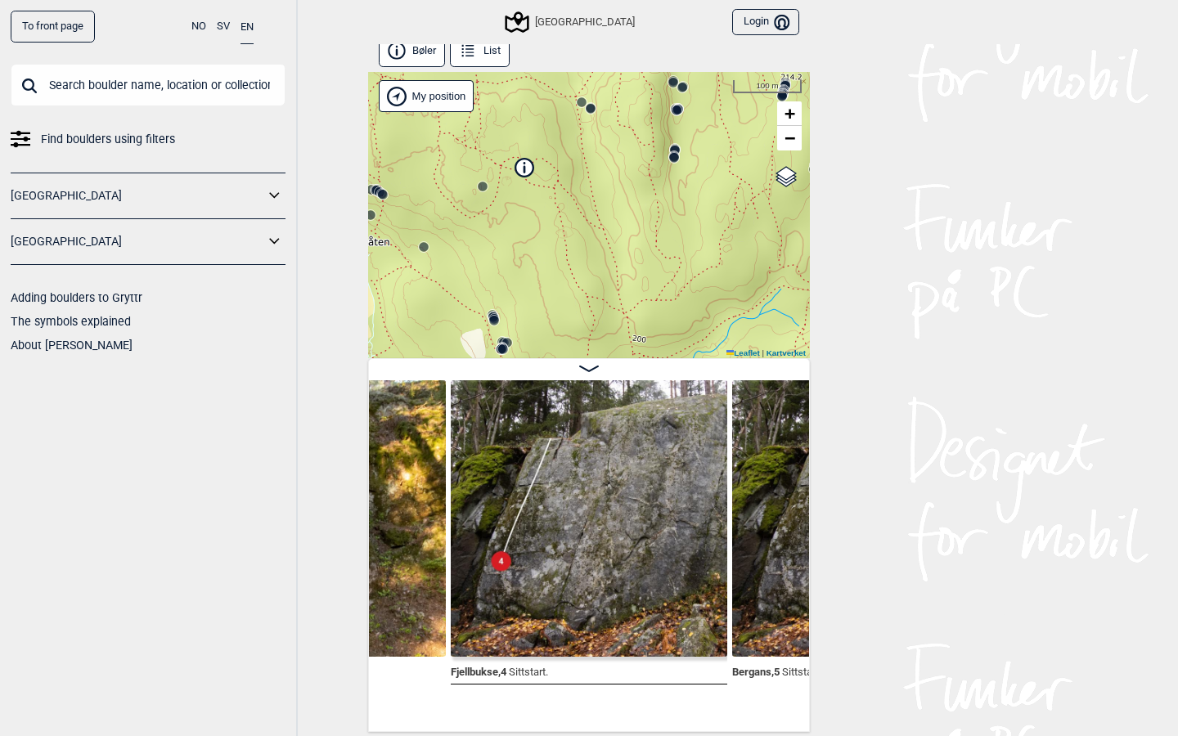
drag, startPoint x: 590, startPoint y: 206, endPoint x: 590, endPoint y: 312, distance: 105.6
click at [590, 312] on div "Speidersteinen Barnehageveggen Cowboyveggen Bølerveggen Sentrale Østmarka Bruke…" at bounding box center [589, 215] width 442 height 286
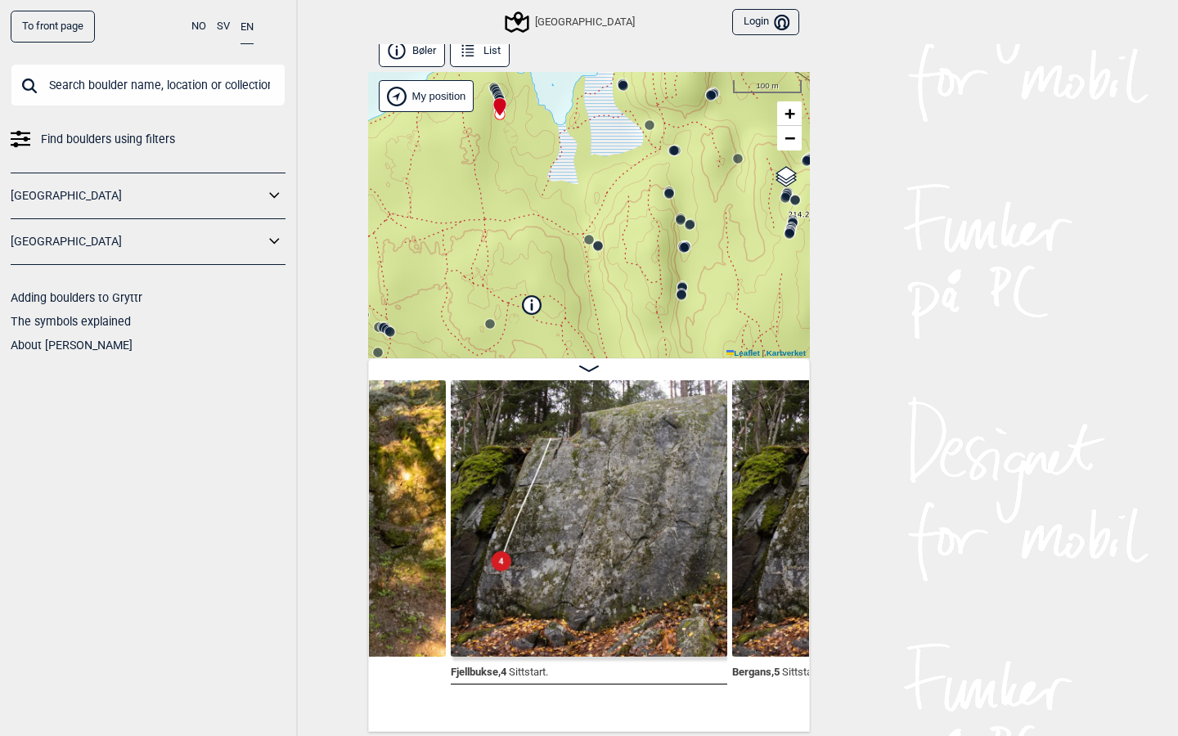
drag, startPoint x: 583, startPoint y: 181, endPoint x: 633, endPoint y: 268, distance: 100.8
click at [633, 268] on div "Speidersteinen Barnehageveggen Cowboyveggen Bølerveggen Sentrale Østmarka Bruke…" at bounding box center [589, 215] width 442 height 286
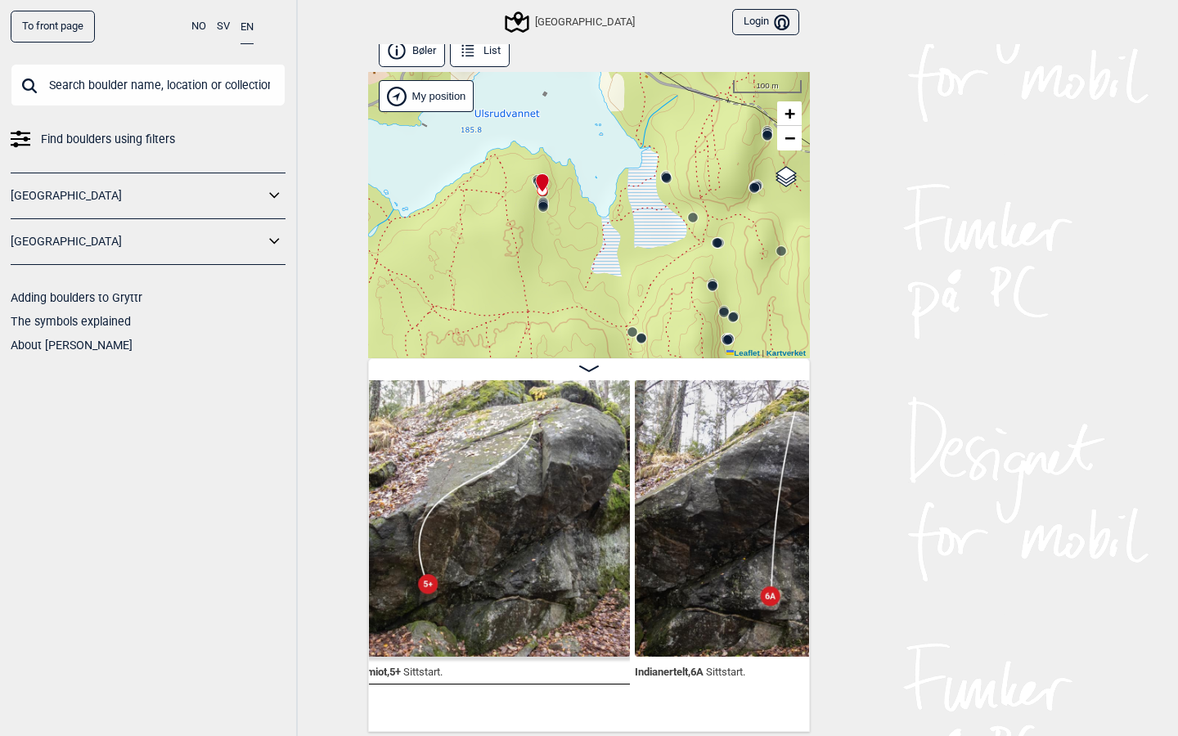
scroll to position [0, 28147]
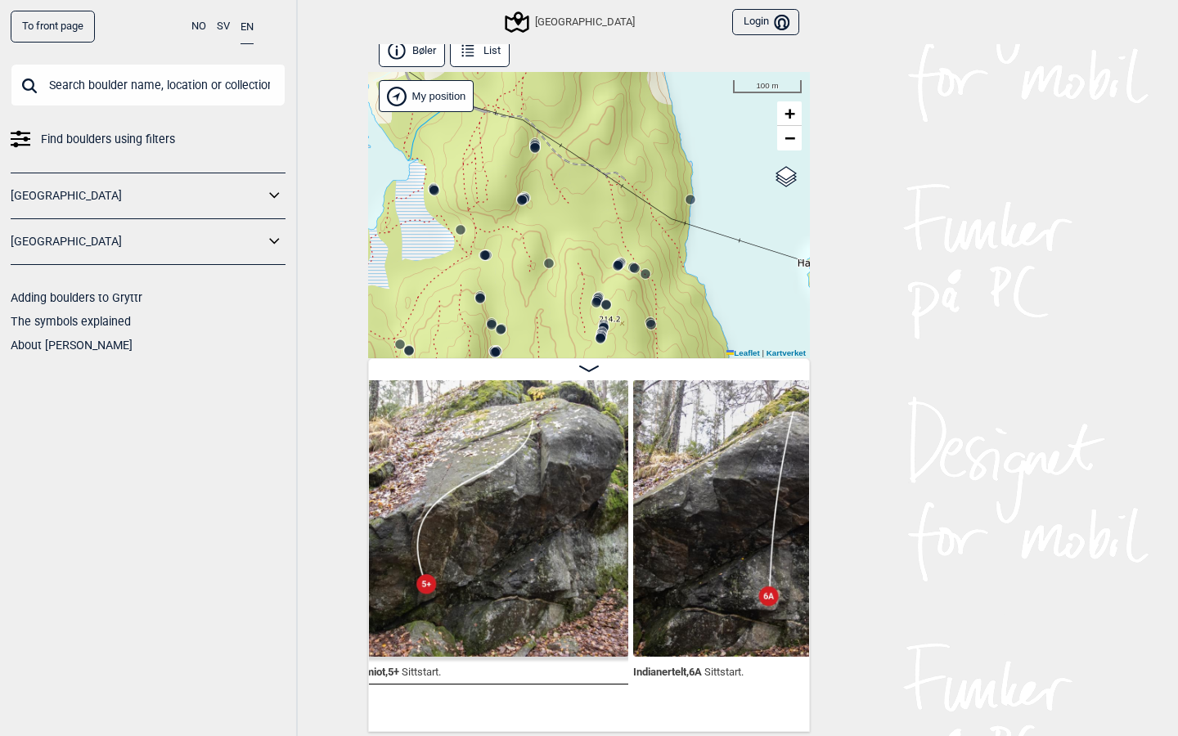
drag, startPoint x: 615, startPoint y: 291, endPoint x: 375, endPoint y: 303, distance: 240.1
click at [376, 303] on div "Speidersteinen Barnehageveggen Cowboyveggen Bølerveggen Sentrale Østmarka Bruke…" at bounding box center [589, 215] width 442 height 286
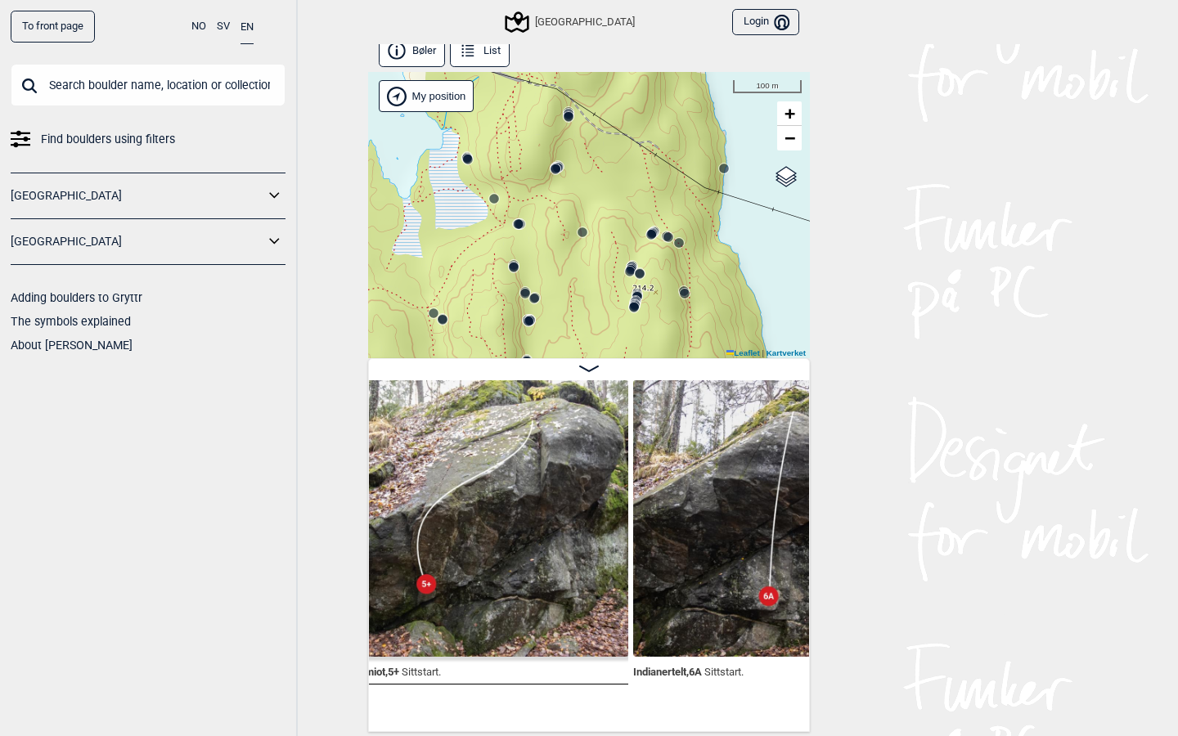
drag, startPoint x: 412, startPoint y: 254, endPoint x: 466, endPoint y: 215, distance: 65.6
click at [466, 214] on div "Speidersteinen Barnehageveggen Cowboyveggen Bølerveggen Sentrale Østmarka Bruke…" at bounding box center [589, 215] width 442 height 286
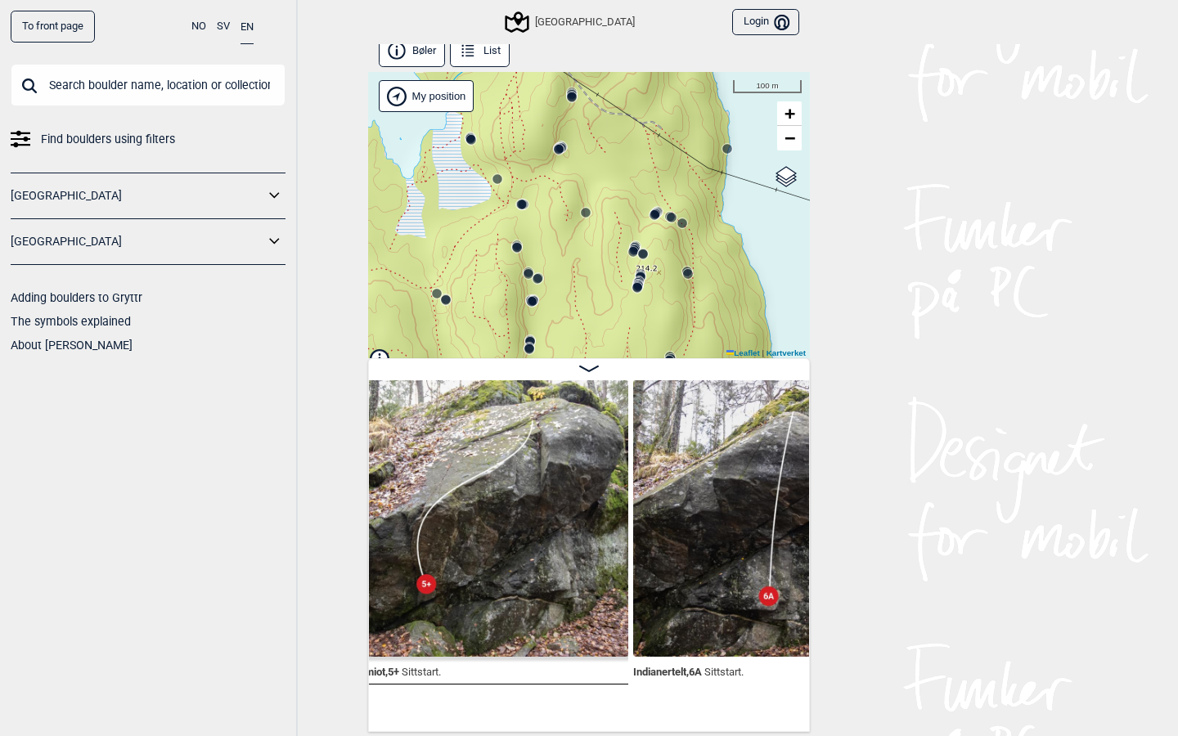
drag, startPoint x: 502, startPoint y: 234, endPoint x: 504, endPoint y: 208, distance: 26.2
click at [504, 208] on div "Speidersteinen Barnehageveggen Cowboyveggen Bølerveggen Sentrale Østmarka Bruke…" at bounding box center [589, 215] width 442 height 286
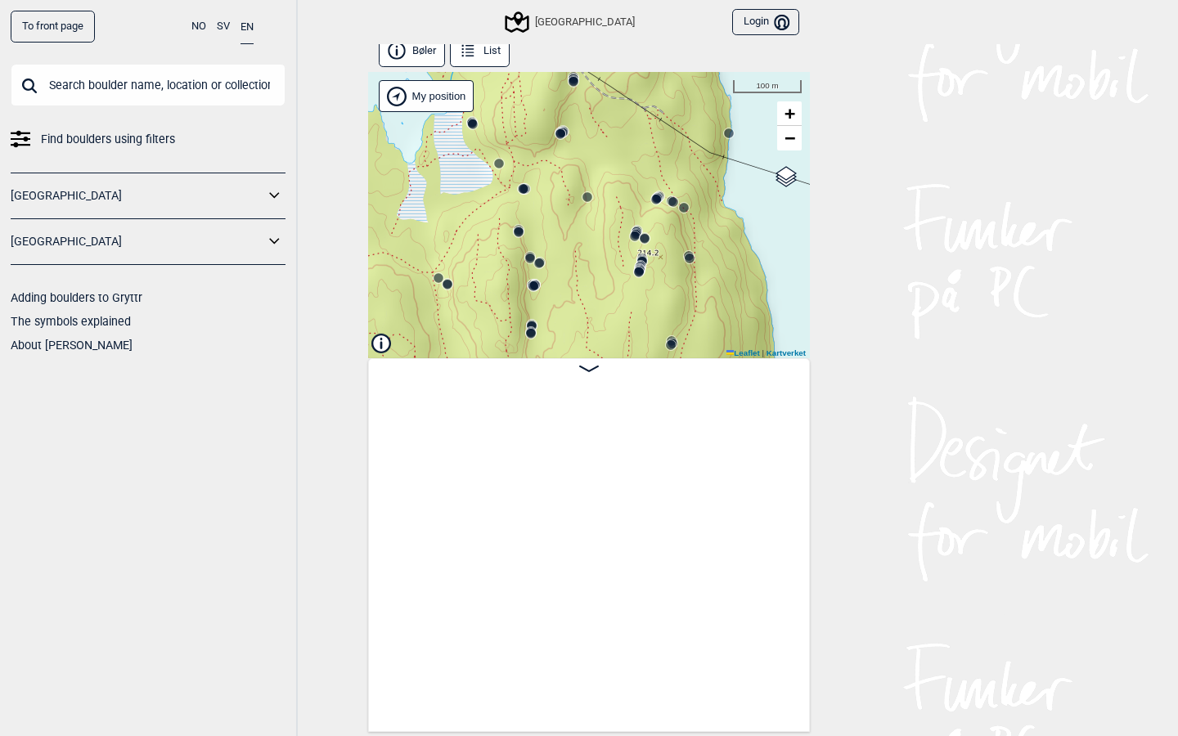
scroll to position [0, 28147]
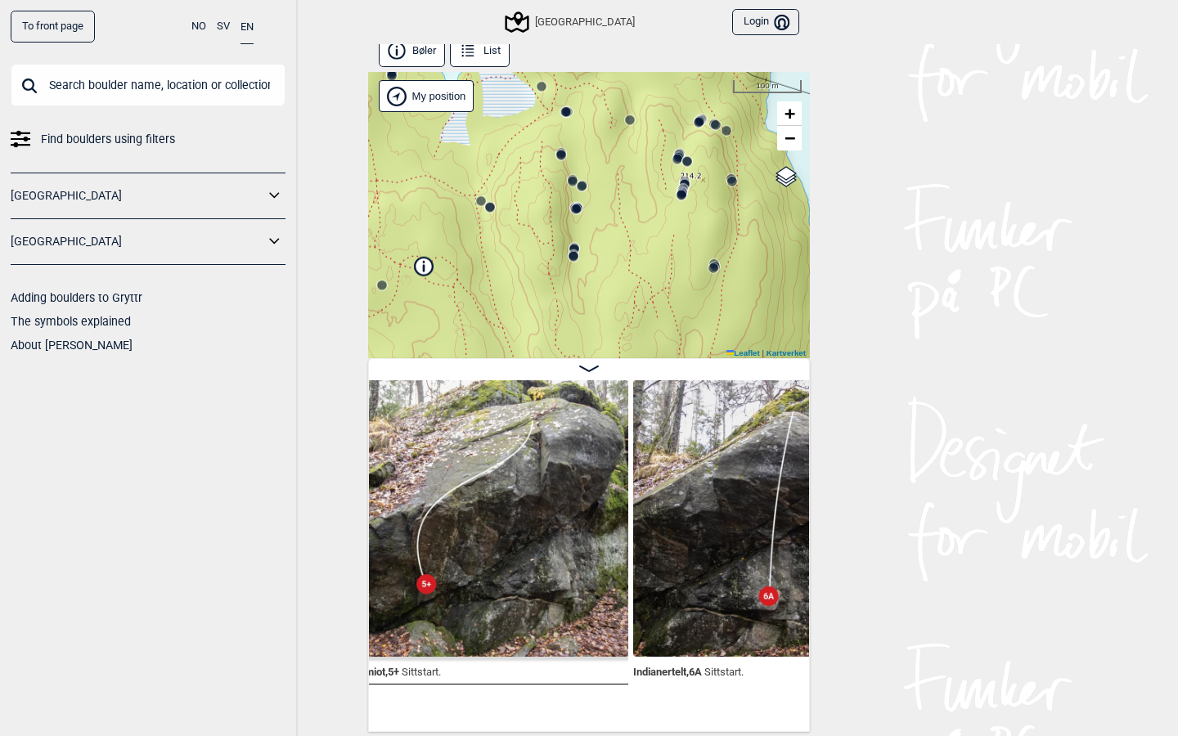
drag, startPoint x: 588, startPoint y: 239, endPoint x: 631, endPoint y: 162, distance: 87.9
click at [631, 162] on div "Speidersteinen Barnehageveggen Cowboyveggen Bølerveggen Sentrale Østmarka Bruke…" at bounding box center [589, 215] width 442 height 286
click at [577, 254] on circle at bounding box center [574, 257] width 10 height 10
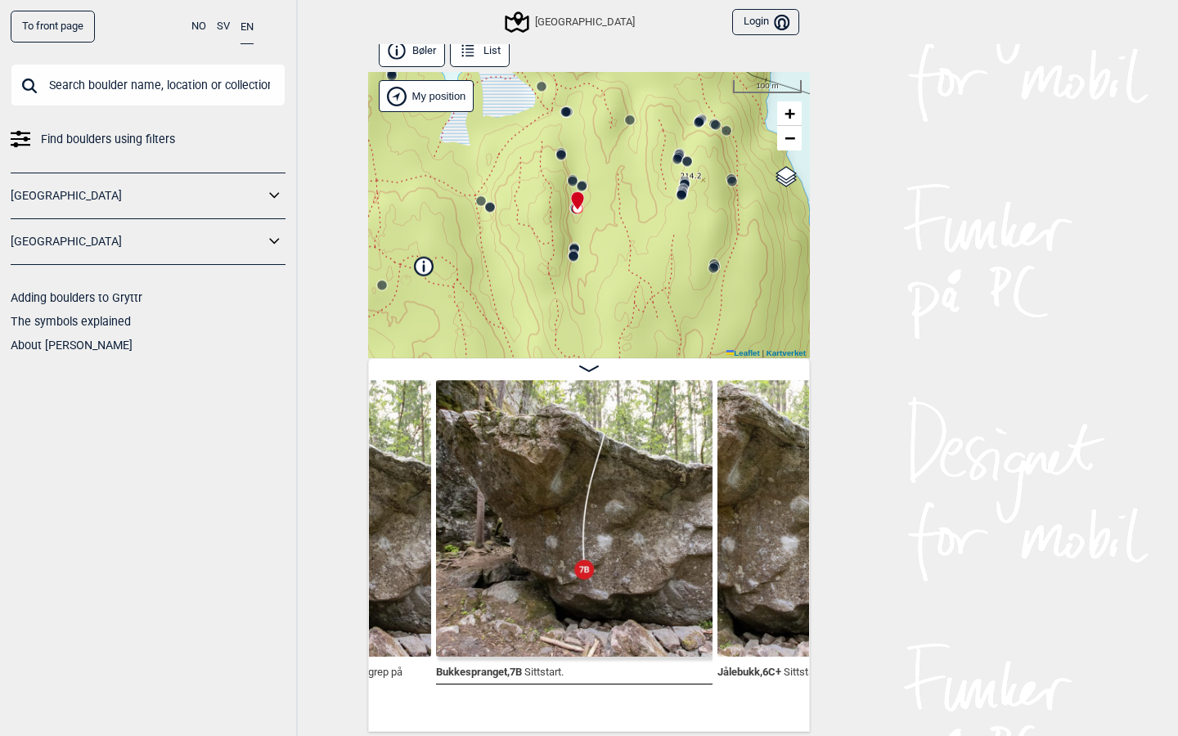
scroll to position [0, 36305]
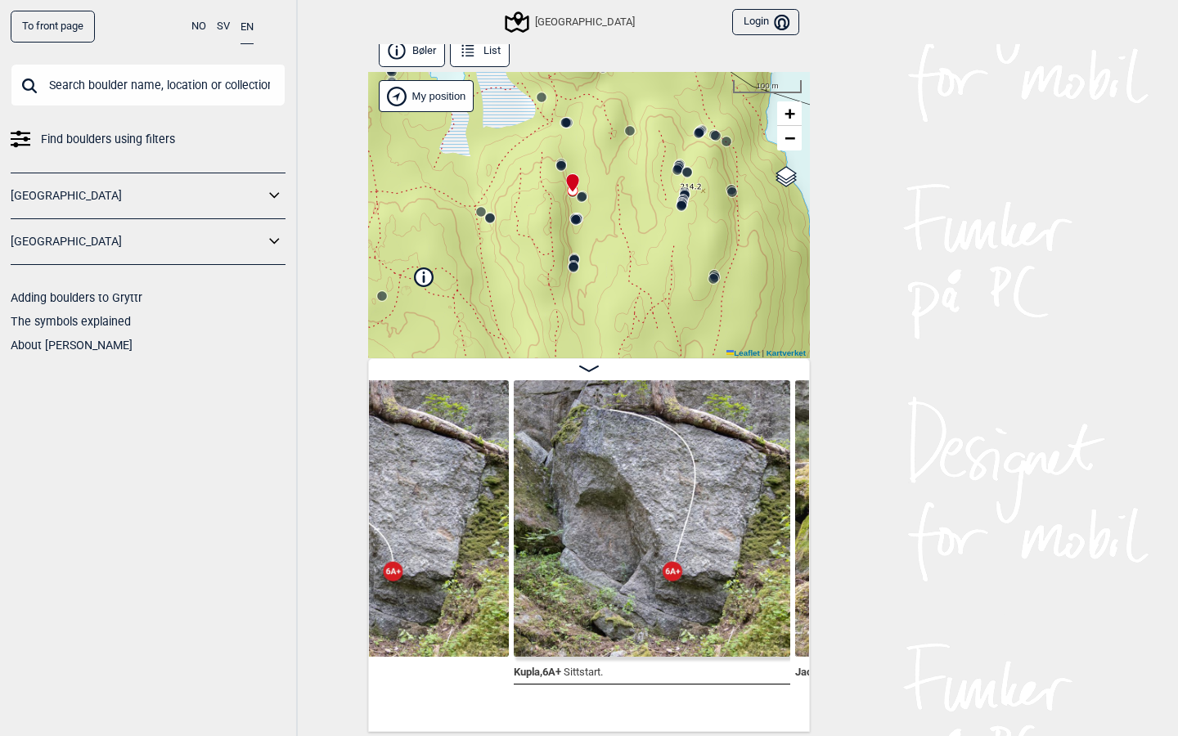
scroll to position [0, 35259]
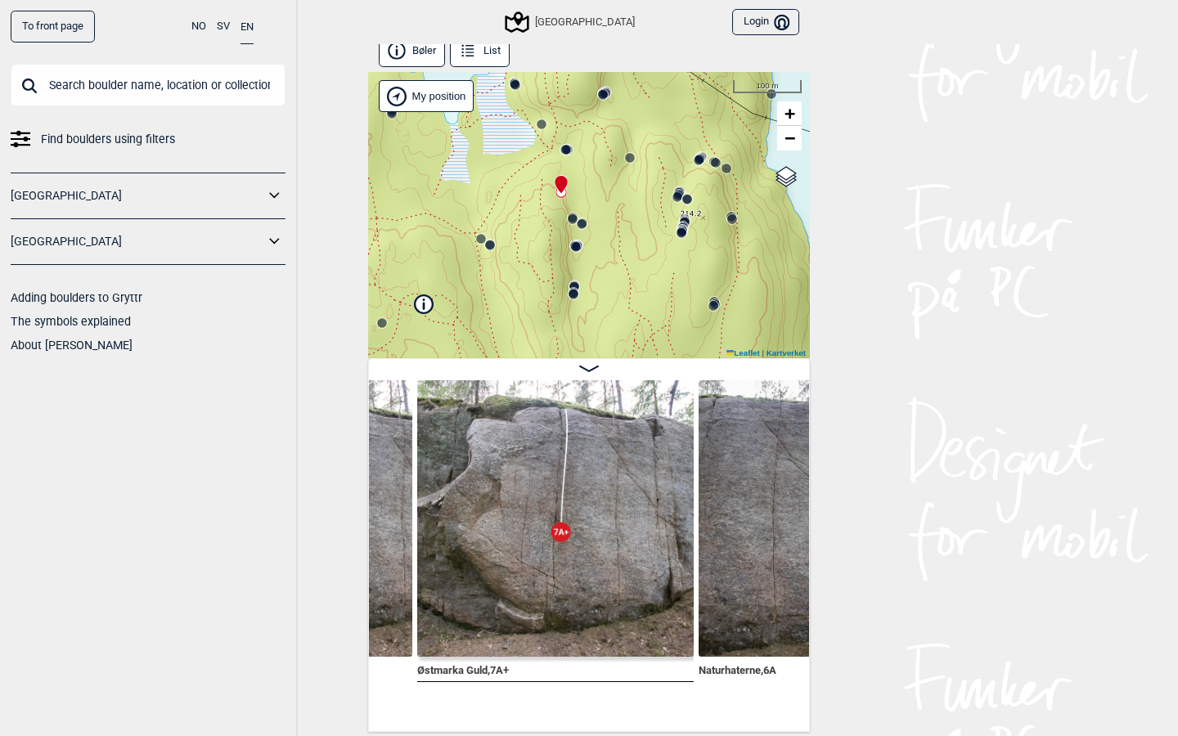
scroll to position [0, 34941]
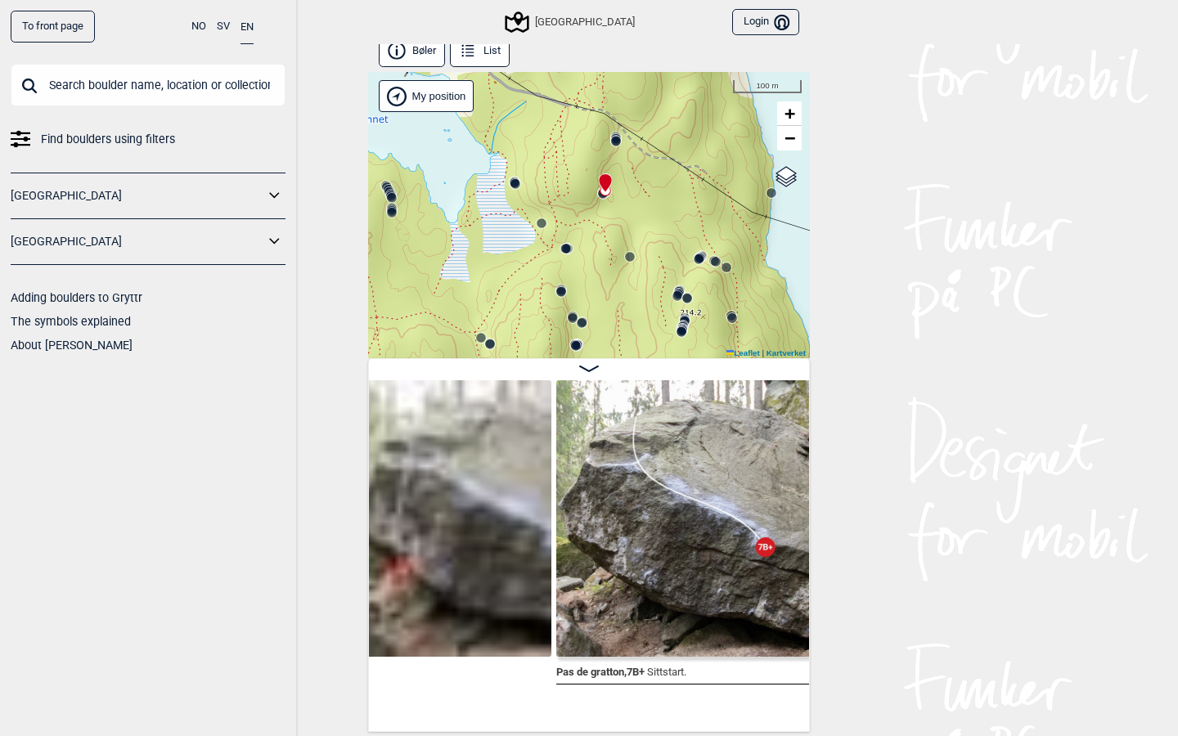
scroll to position [9, 0]
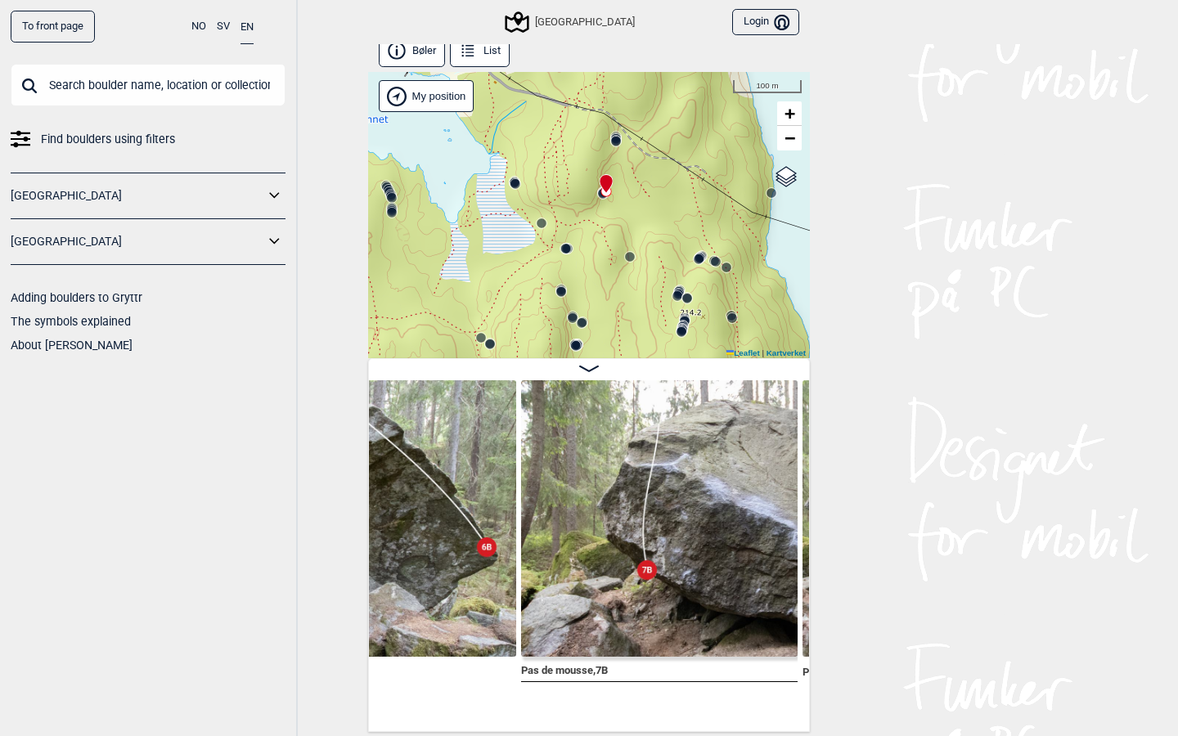
scroll to position [0, 34300]
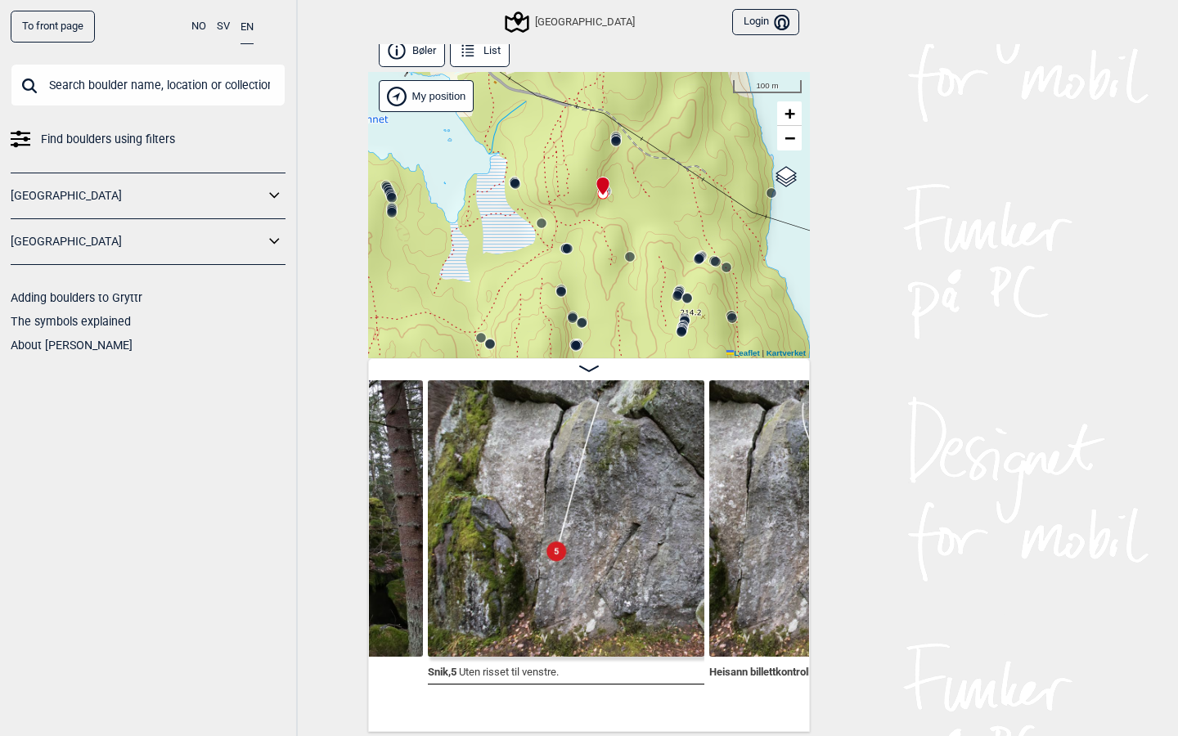
scroll to position [0, 33688]
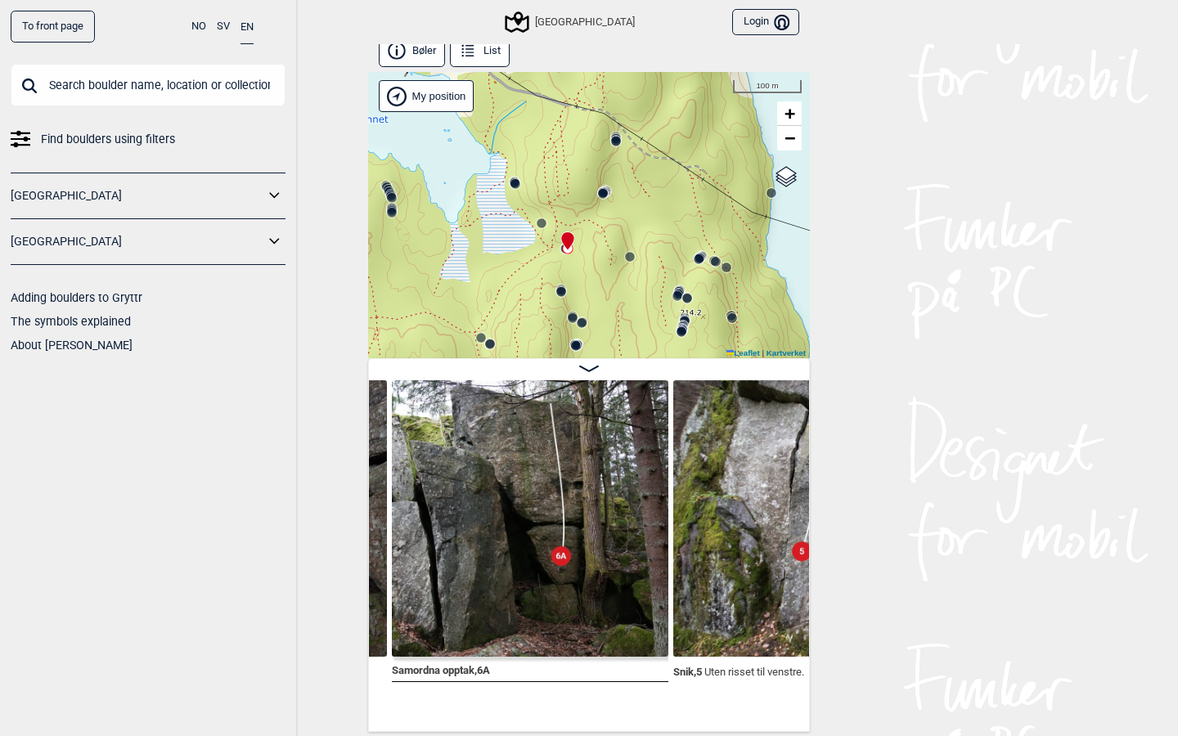
scroll to position [0, 33434]
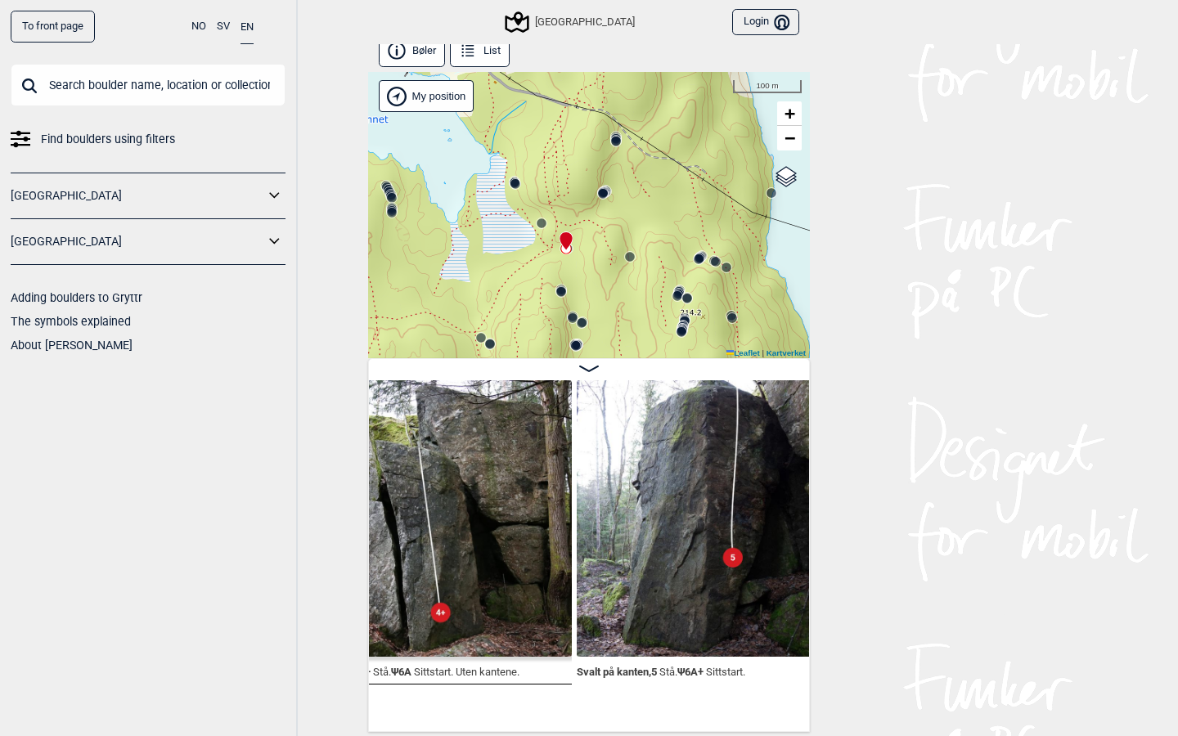
scroll to position [0, 33041]
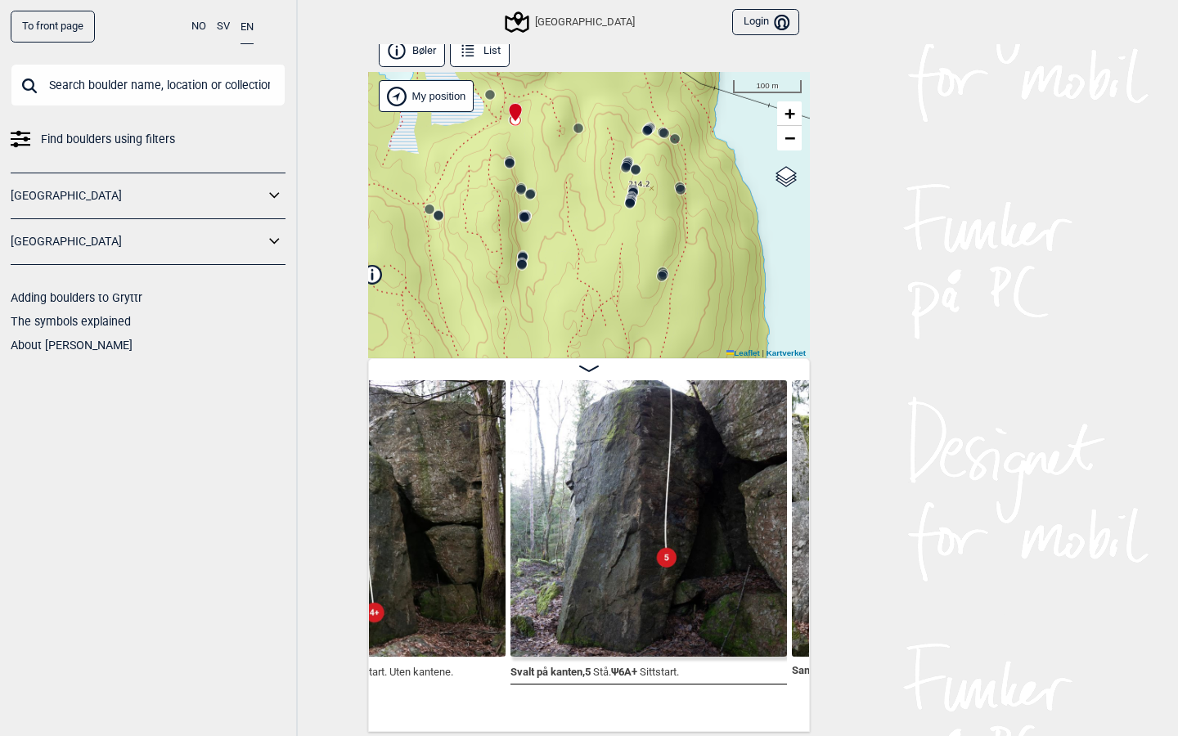
drag, startPoint x: 609, startPoint y: 214, endPoint x: 557, endPoint y: 85, distance: 138.4
click at [557, 85] on div "Speidersteinen Barnehageveggen Cowboyveggen Bølerveggen Sentrale Østmarka Bruke…" at bounding box center [589, 215] width 442 height 286
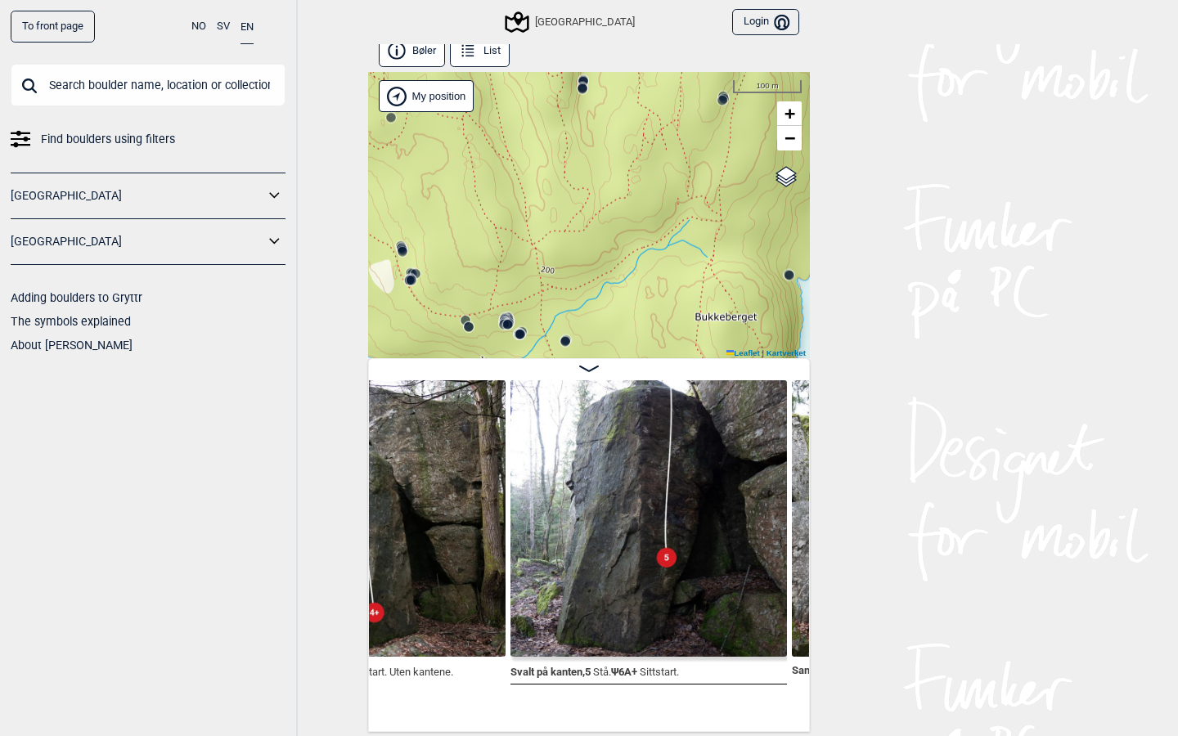
drag, startPoint x: 540, startPoint y: 207, endPoint x: 605, endPoint y: 25, distance: 192.8
click at [605, 25] on div "To front page NO SV EN Find boulders using filters Norge Sverige Adding boulder…" at bounding box center [589, 359] width 1178 height 736
drag, startPoint x: 569, startPoint y: 199, endPoint x: 564, endPoint y: 338, distance: 139.2
click at [565, 337] on div "Speidersteinen Barnehageveggen Cowboyveggen Bølerveggen Sentrale Østmarka Bruke…" at bounding box center [589, 215] width 442 height 286
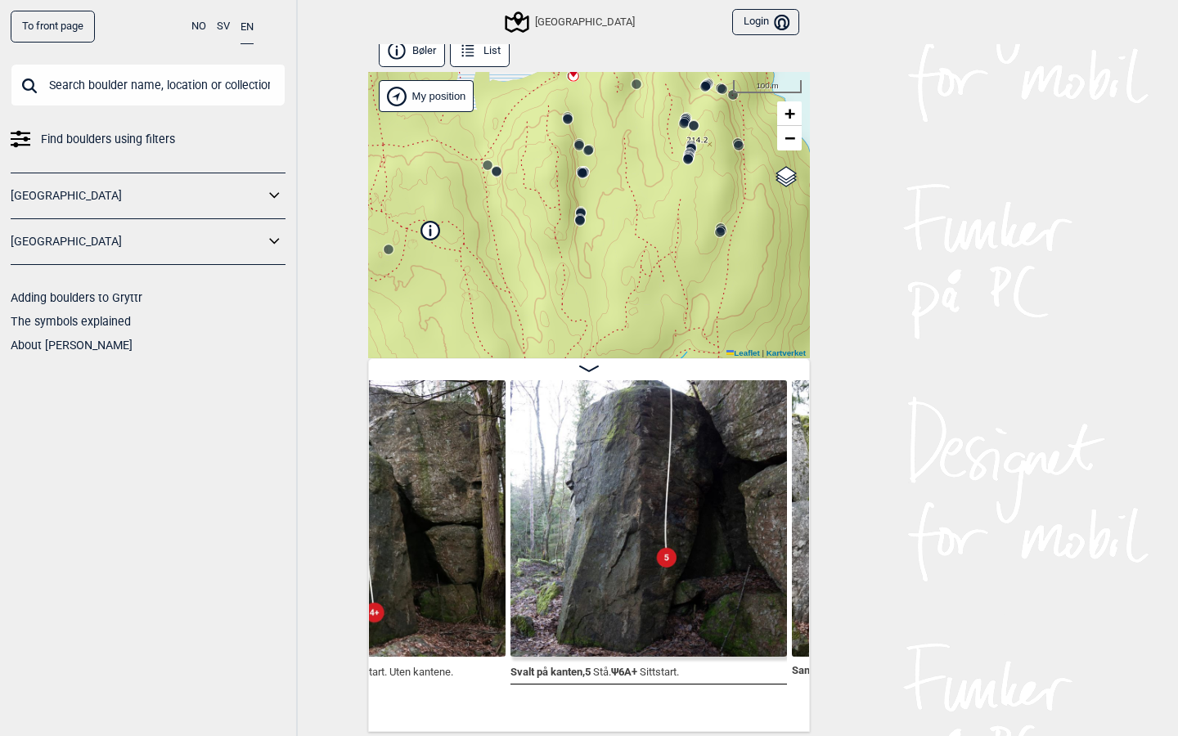
click at [583, 220] on circle at bounding box center [580, 221] width 10 height 10
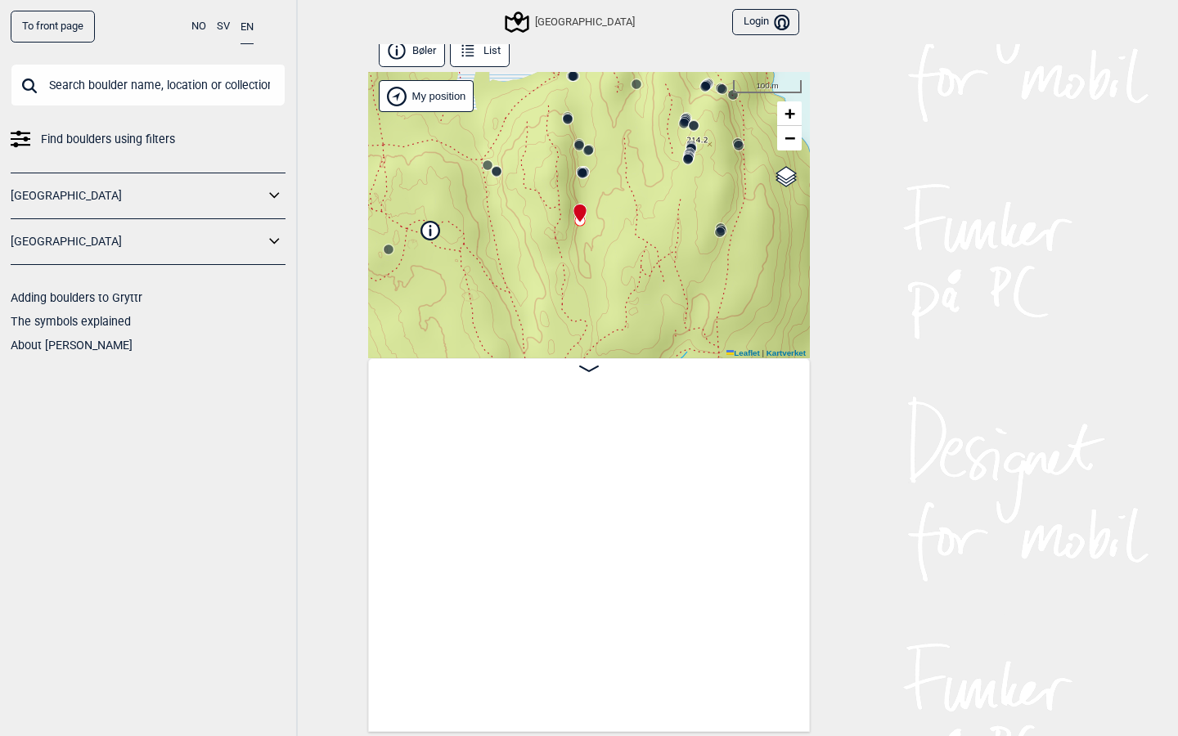
scroll to position [0, 39857]
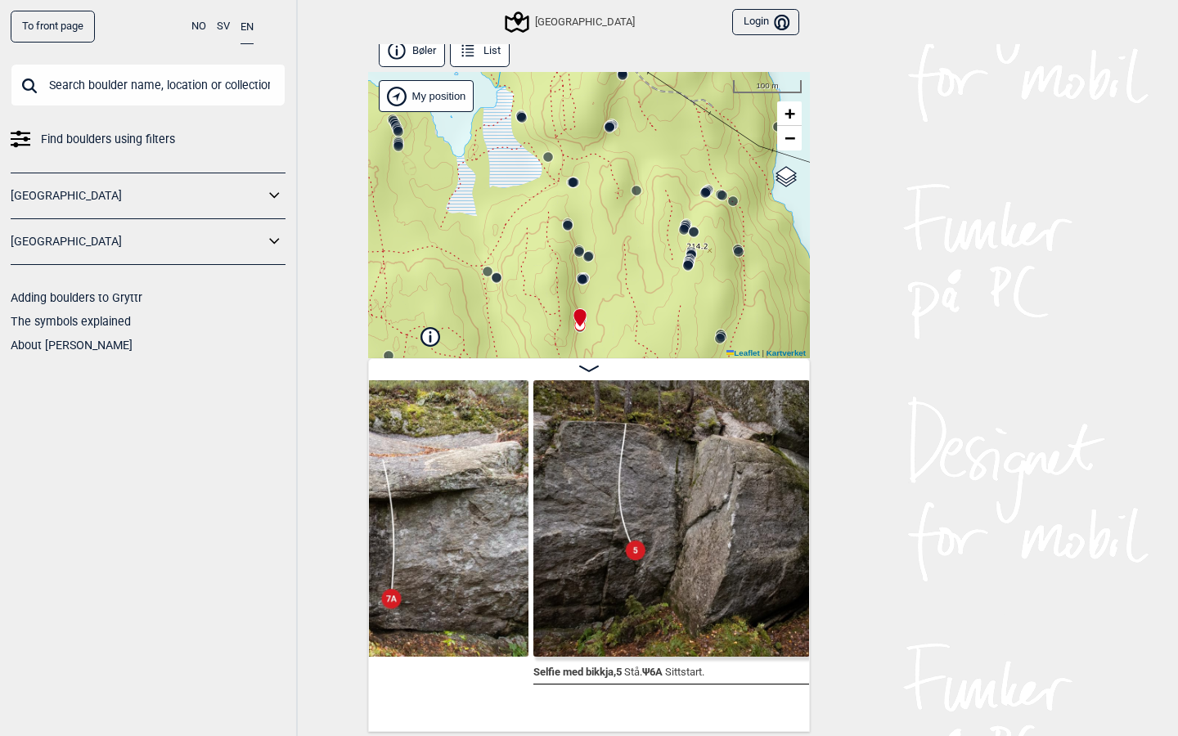
scroll to position [0, 40319]
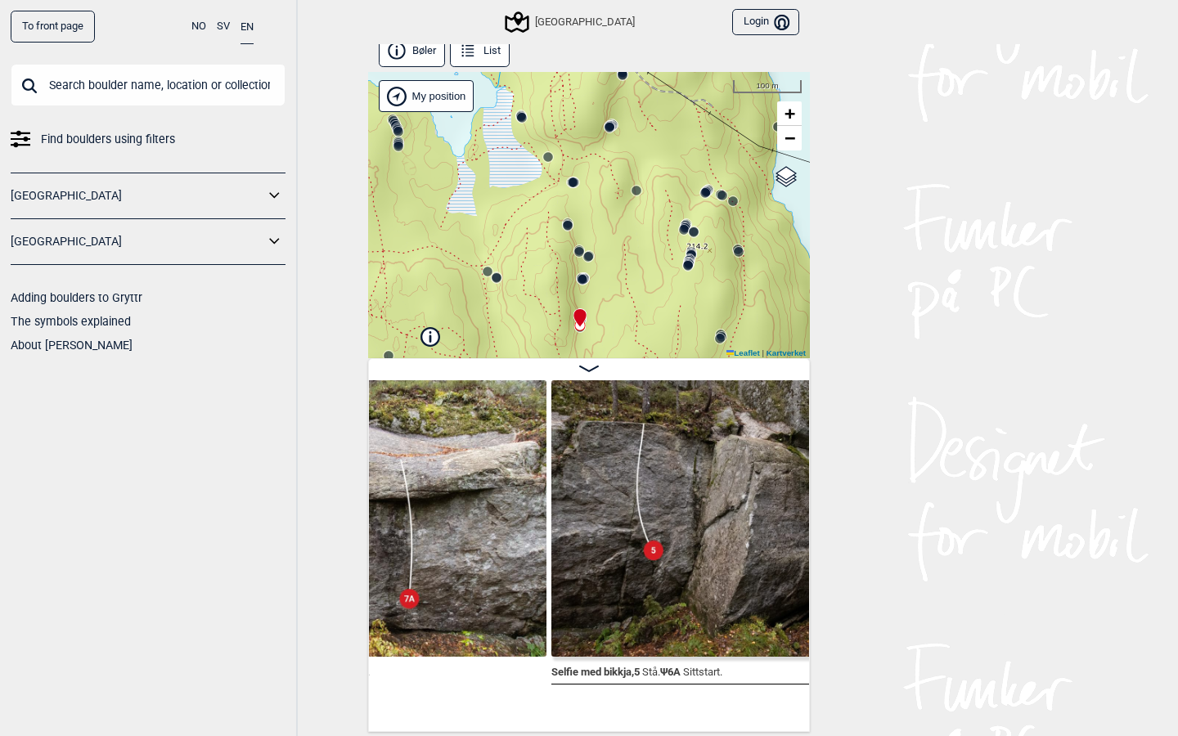
click at [687, 268] on circle at bounding box center [688, 266] width 10 height 10
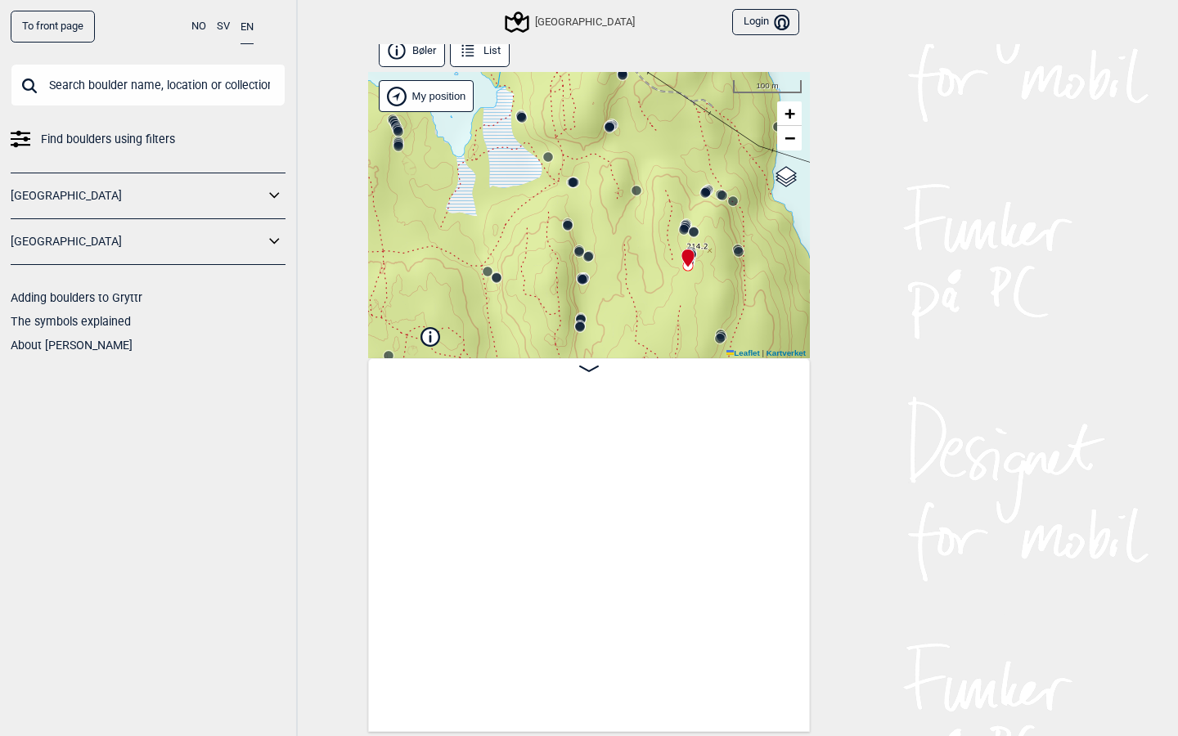
scroll to position [0, 49699]
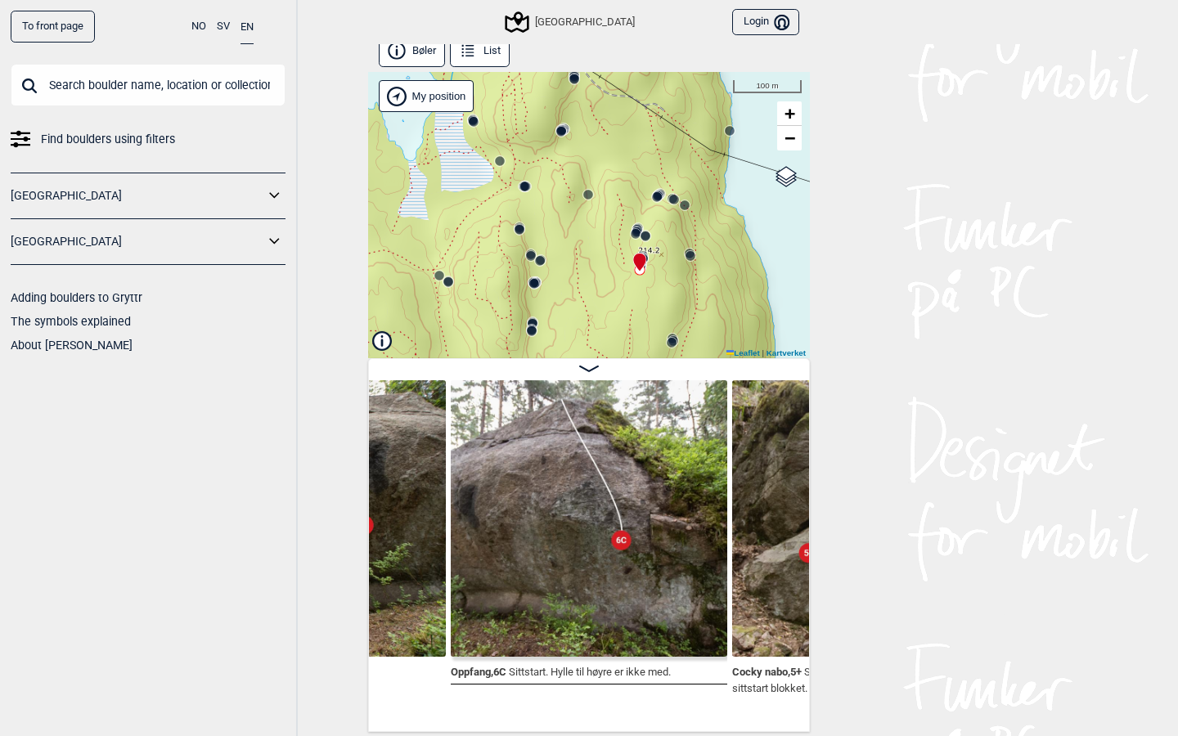
drag, startPoint x: 736, startPoint y: 285, endPoint x: 667, endPoint y: 236, distance: 84.7
click at [667, 236] on div "Speidersteinen Barnehageveggen Cowboyveggen Bølerveggen Sentrale Østmarka Bruke…" at bounding box center [589, 215] width 442 height 286
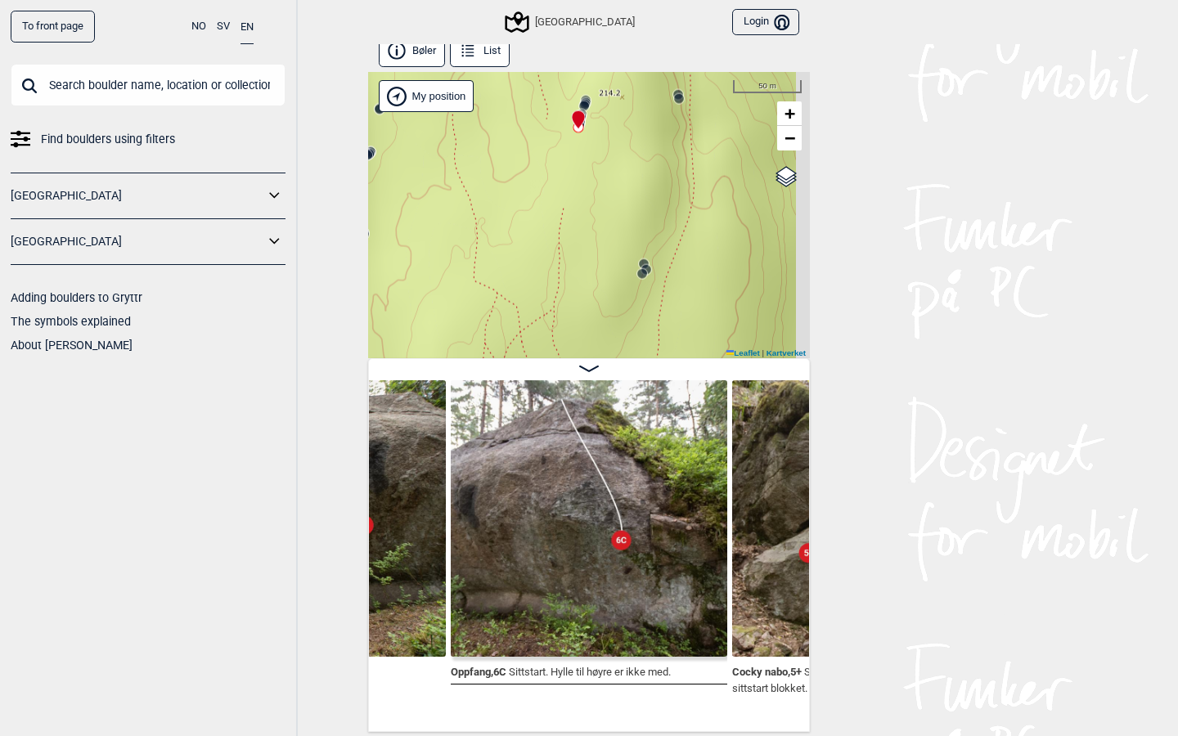
drag, startPoint x: 665, startPoint y: 260, endPoint x: 643, endPoint y: 75, distance: 186.3
click at [643, 75] on div "Speidersteinen Barnehageveggen Cowboyveggen Bølerveggen Sentrale Østmarka Bruke…" at bounding box center [589, 215] width 442 height 286
click at [642, 272] on circle at bounding box center [642, 273] width 10 height 10
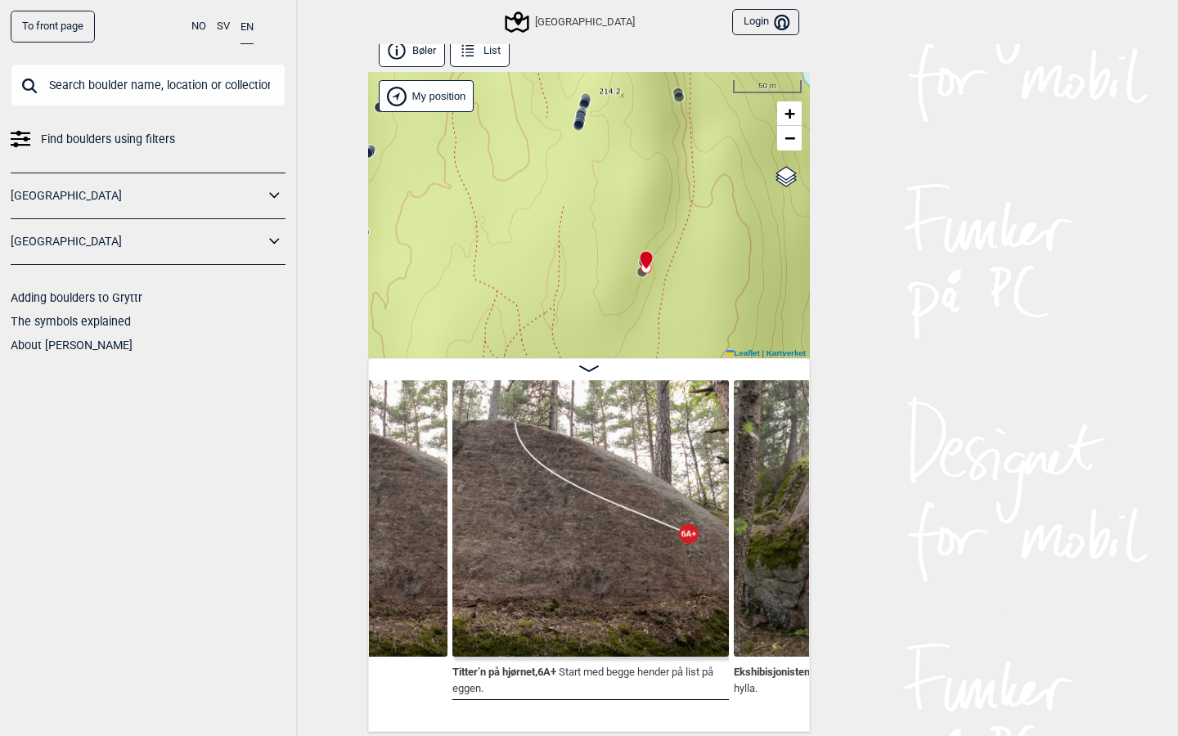
scroll to position [0, 50832]
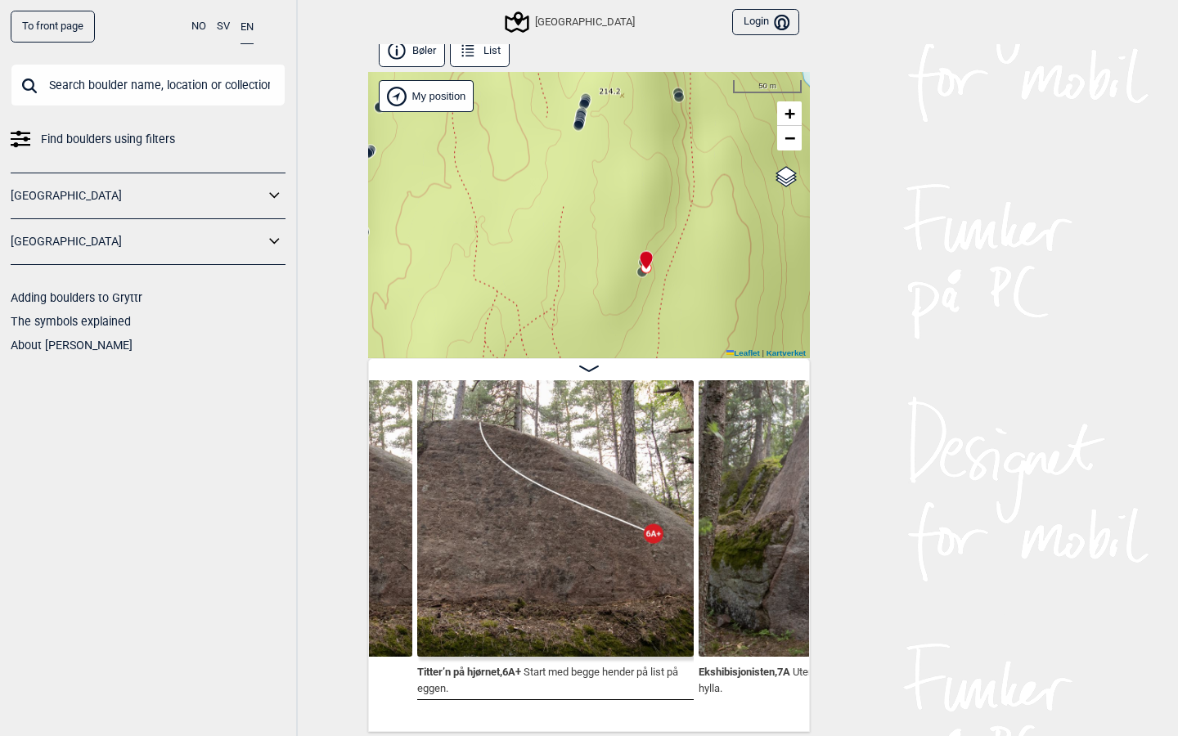
scroll to position [0, 50858]
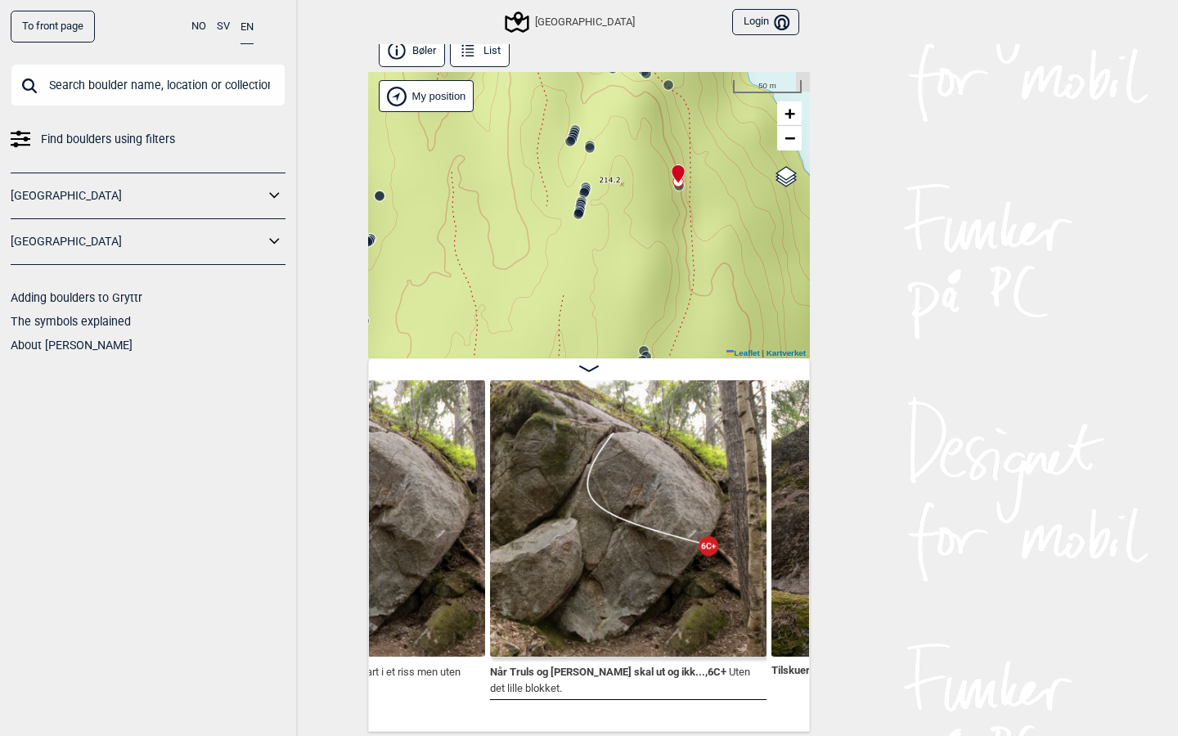
scroll to position [0, 50220]
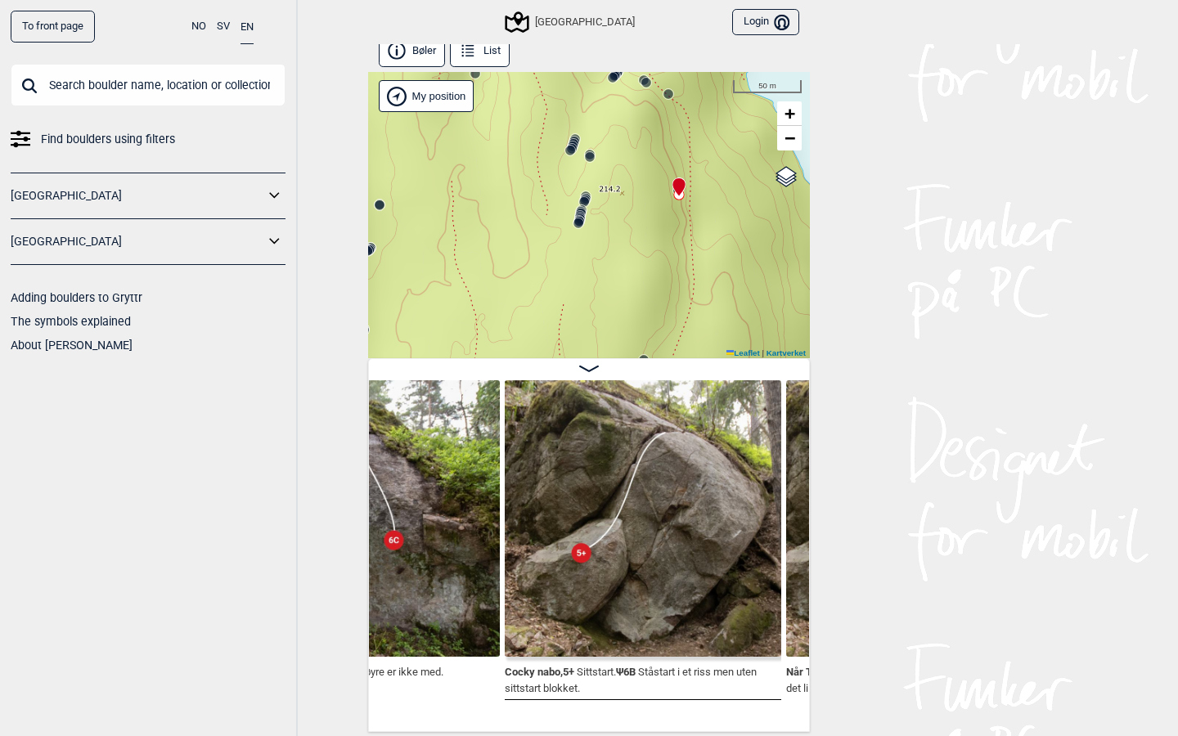
scroll to position [0, 49906]
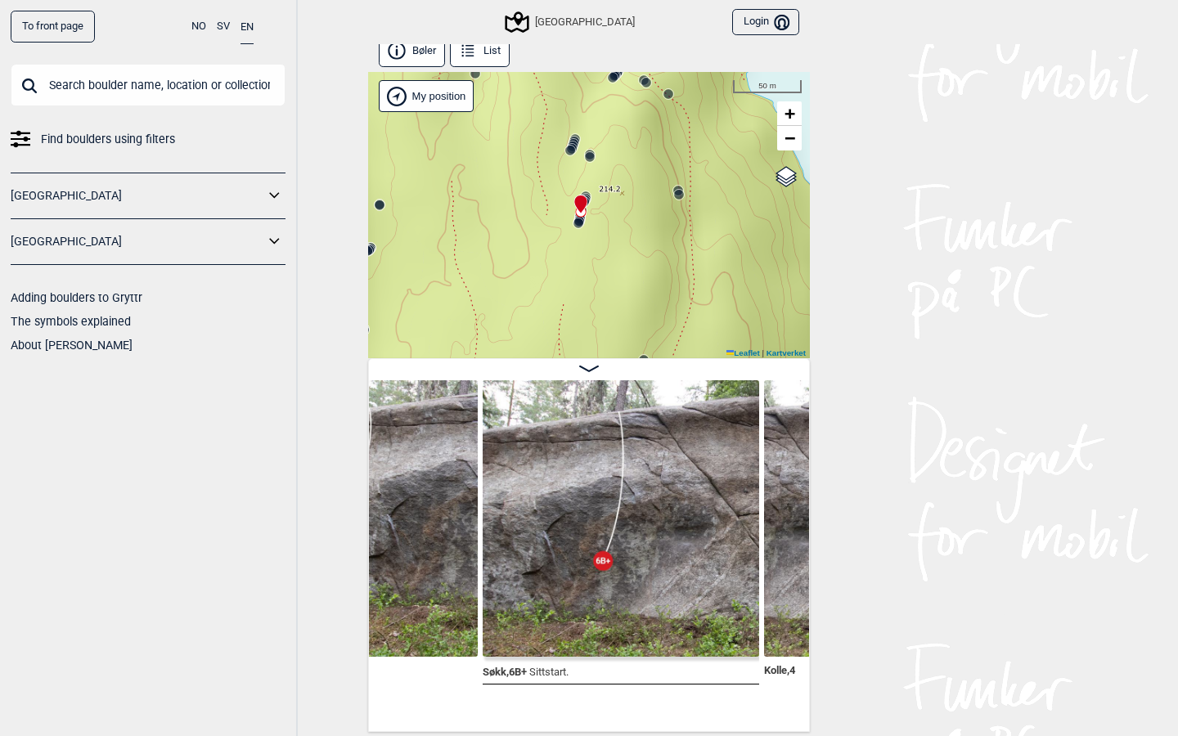
scroll to position [0, 47692]
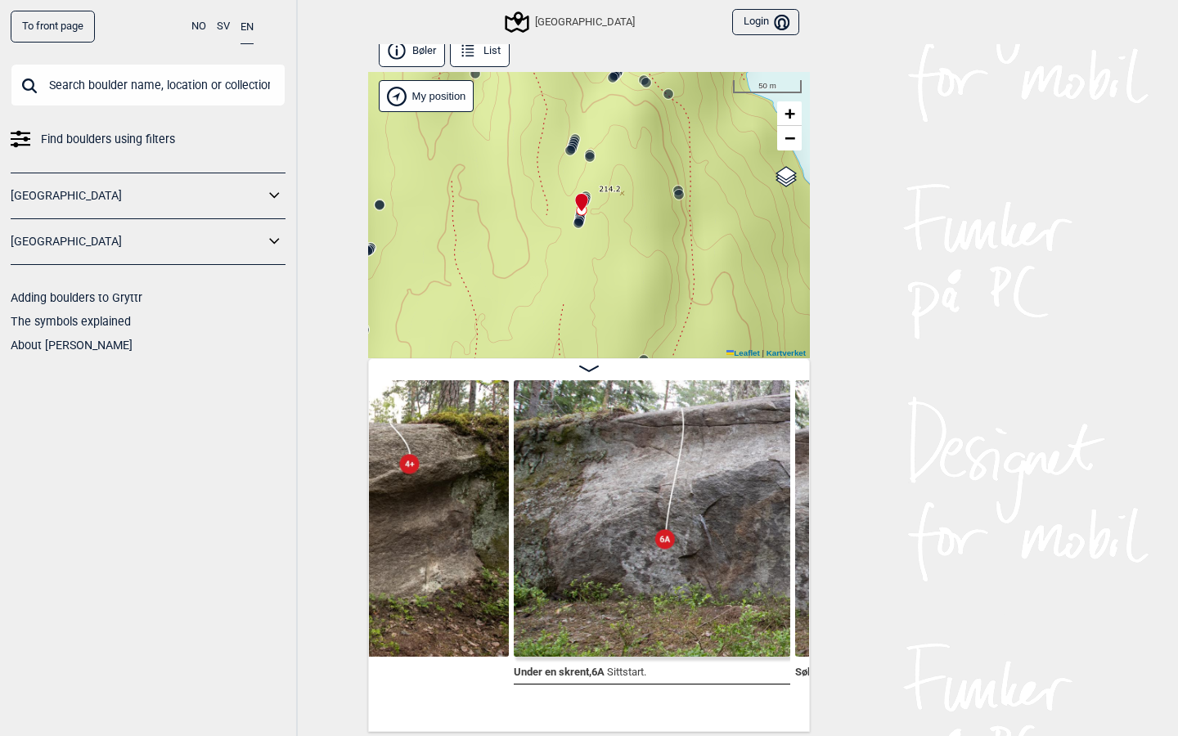
scroll to position [0, 47384]
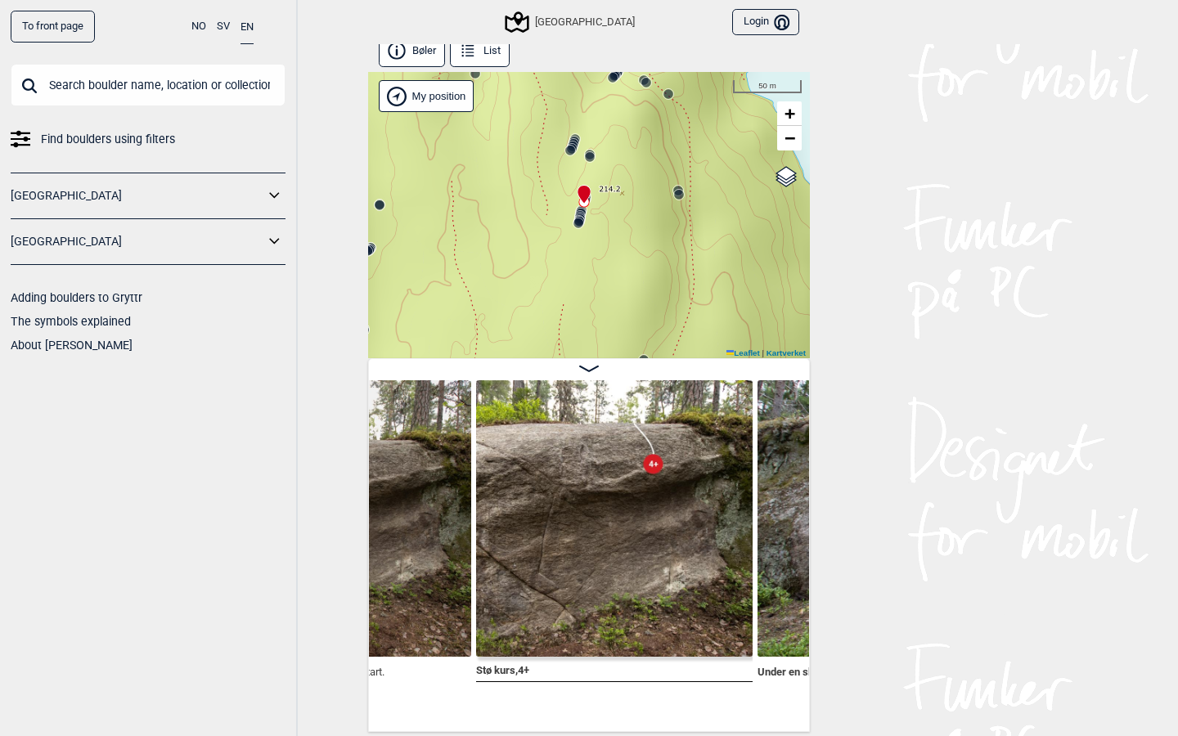
scroll to position [0, 47139]
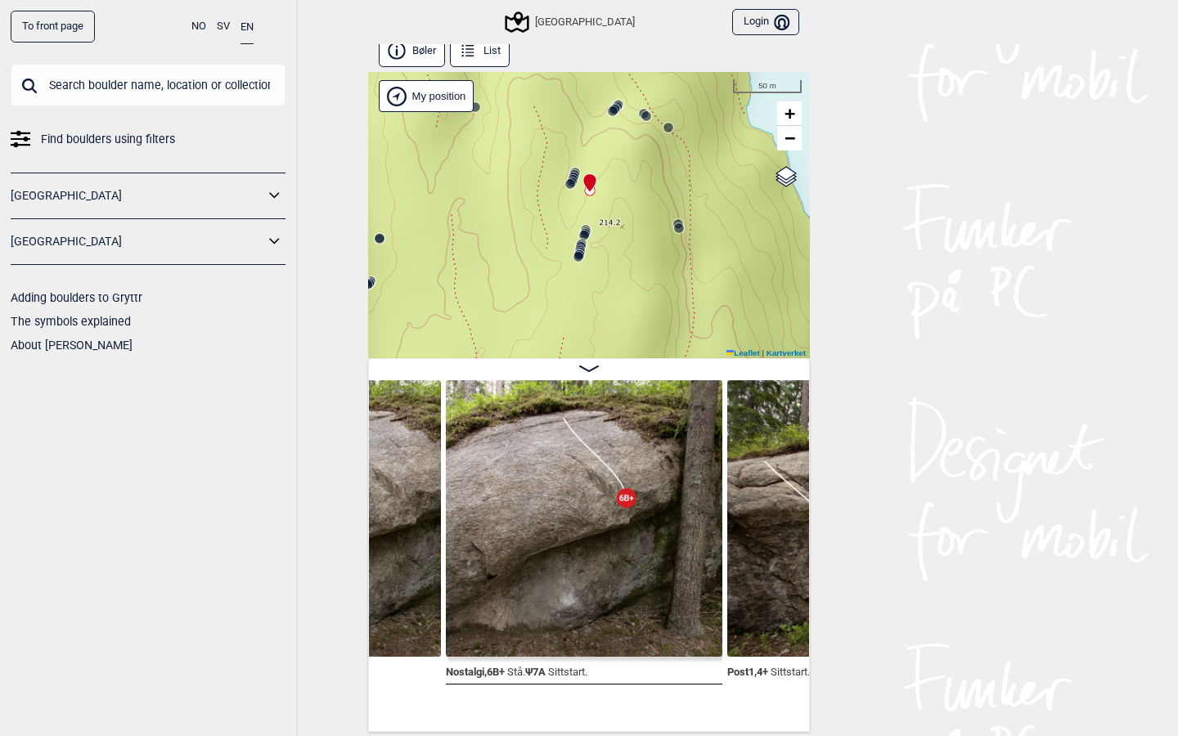
scroll to position [0, 46041]
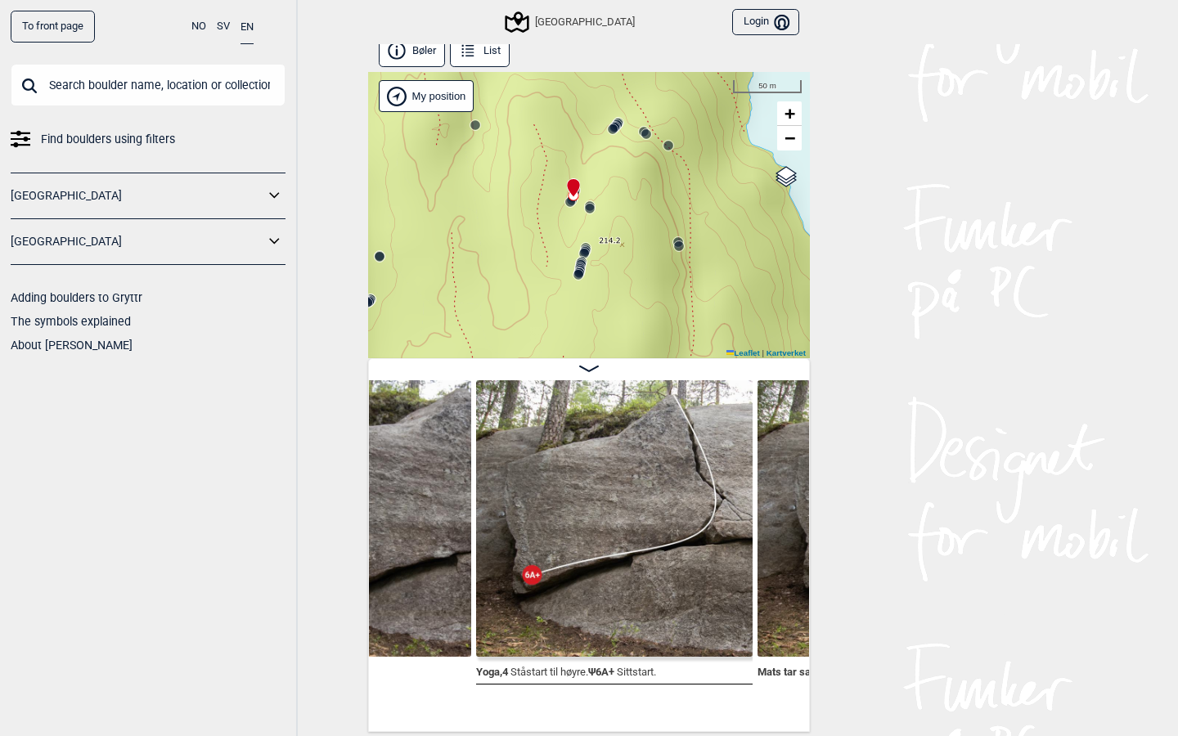
scroll to position [0, 44881]
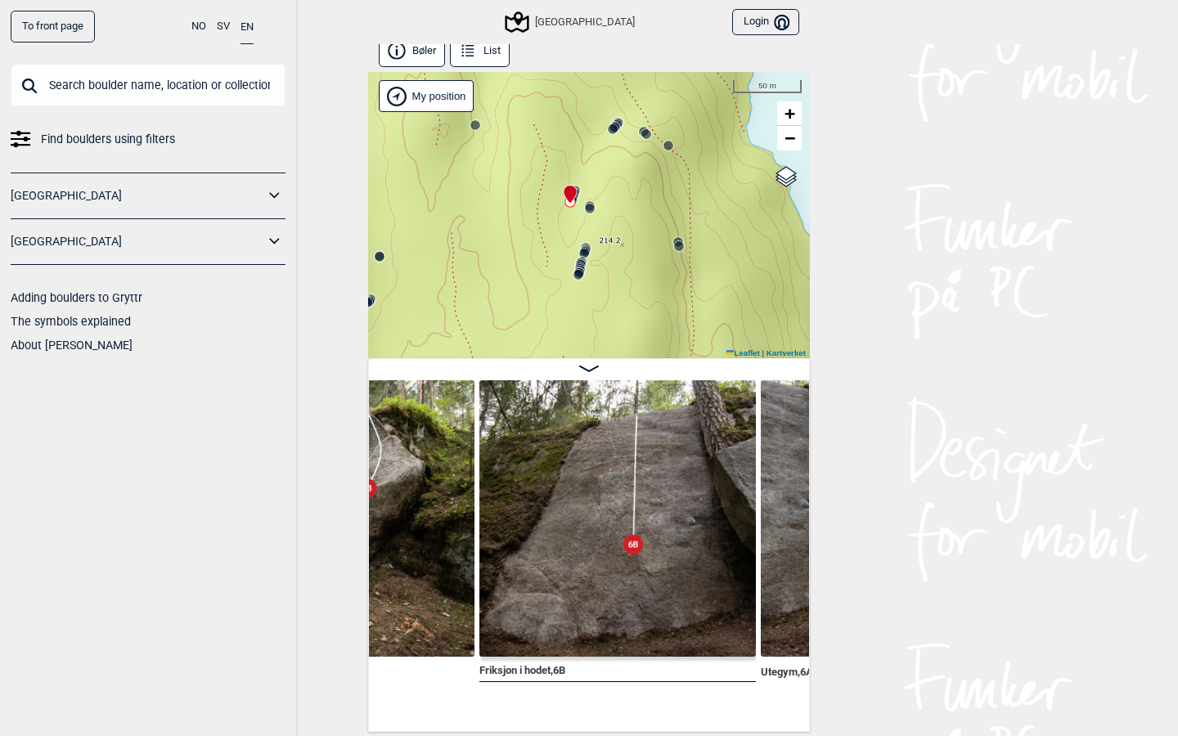
scroll to position [0, 44039]
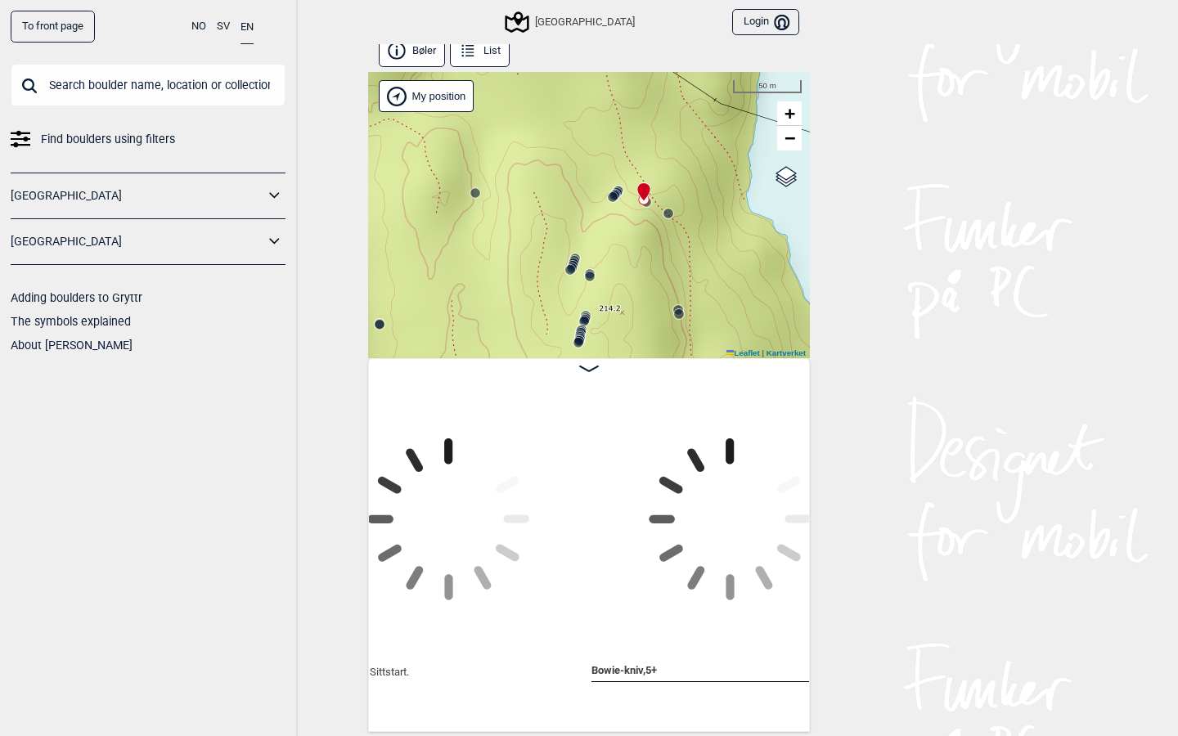
scroll to position [0, 42371]
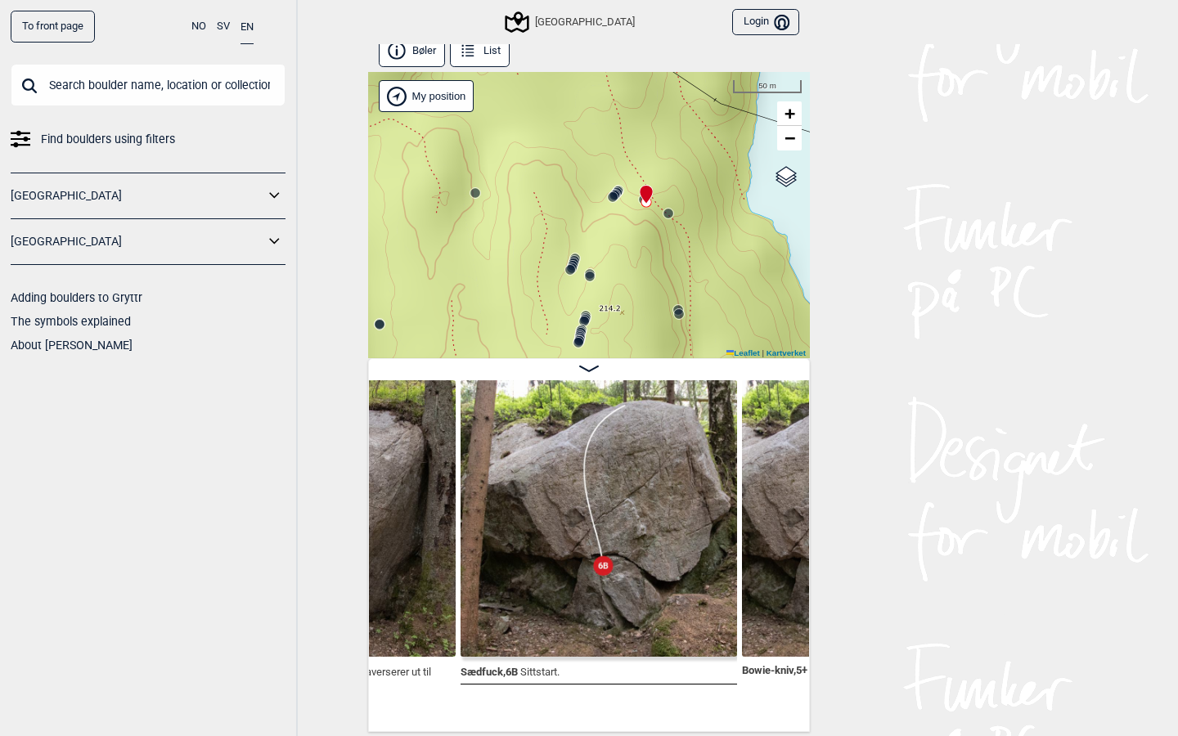
scroll to position [0, 42755]
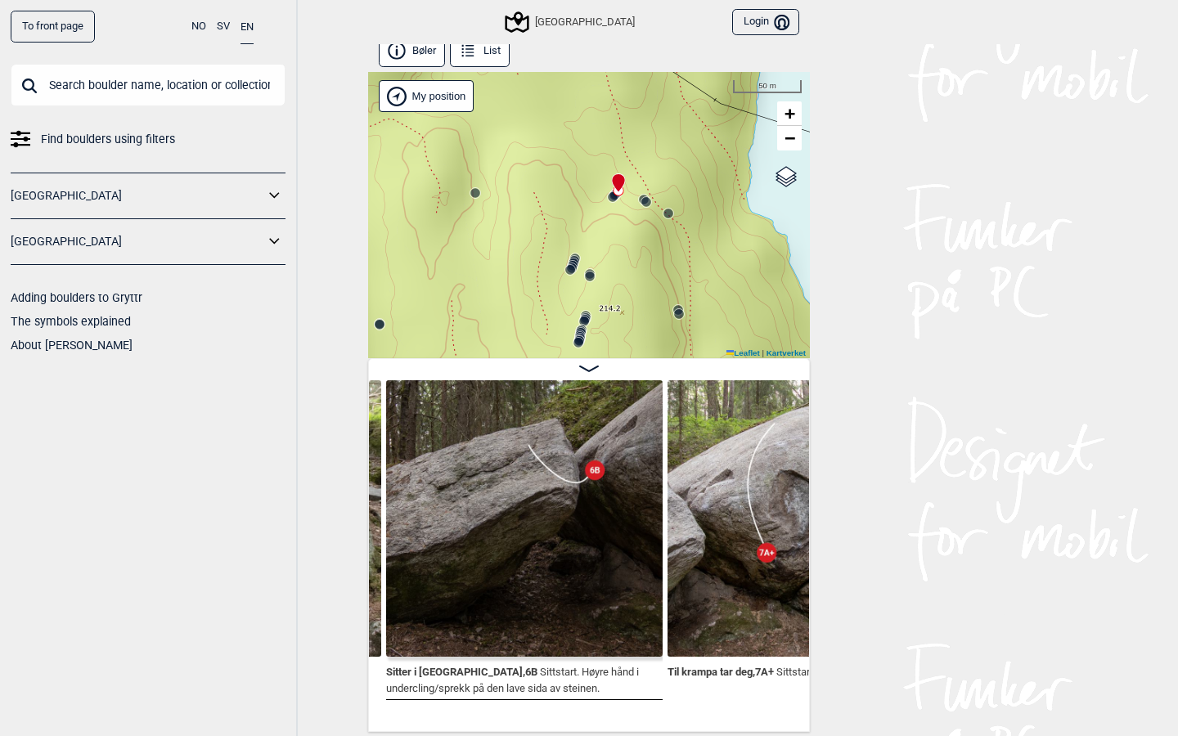
scroll to position [0, 42994]
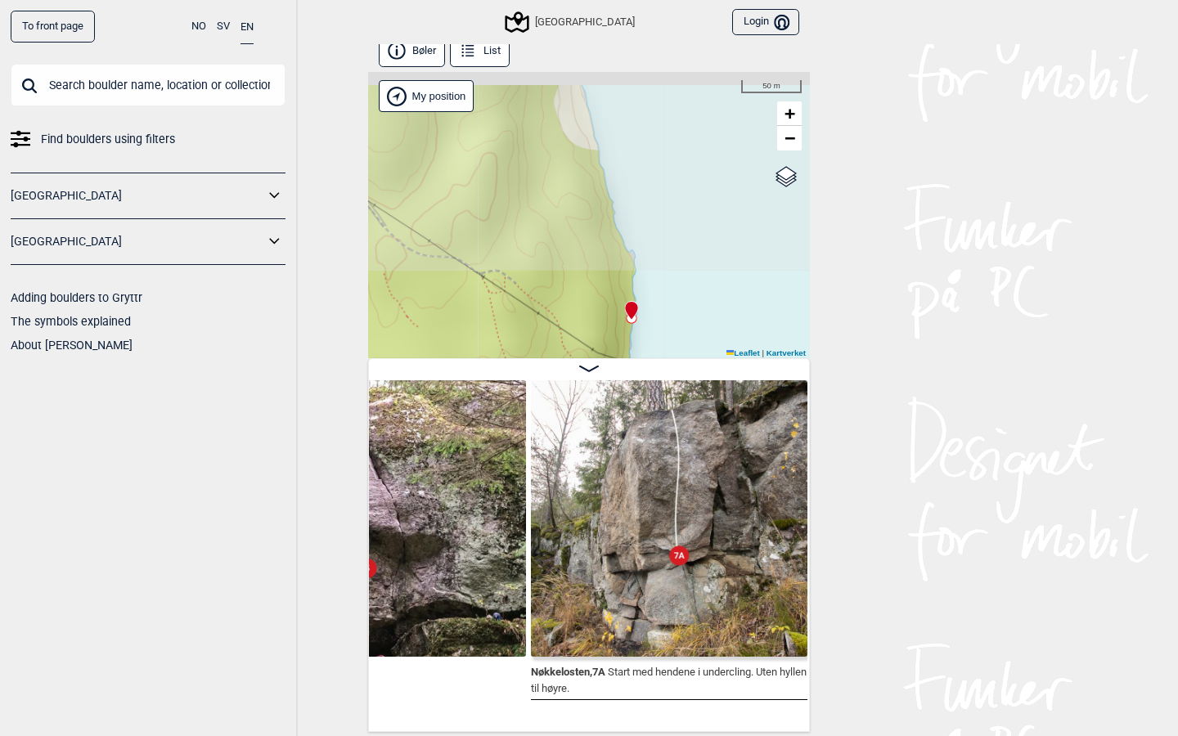
scroll to position [0, 41741]
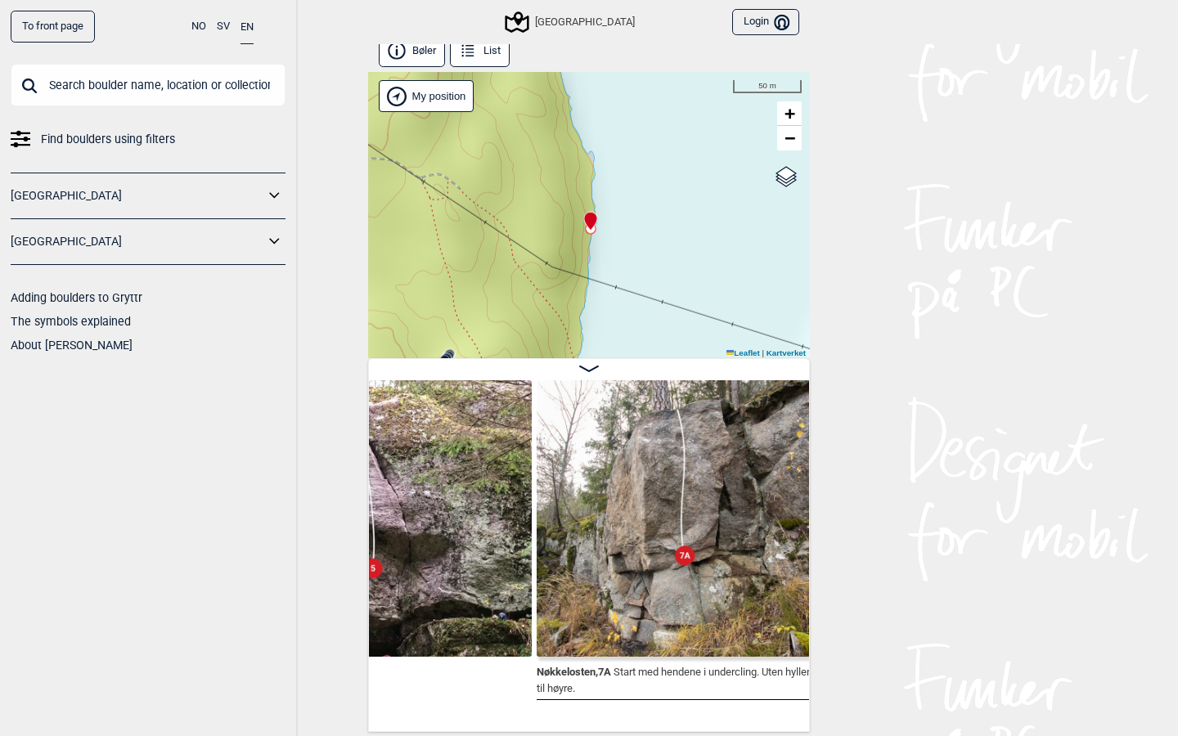
drag, startPoint x: 610, startPoint y: 278, endPoint x: 612, endPoint y: 105, distance: 173.5
click at [612, 105] on div "Speidersteinen Barnehageveggen Cowboyveggen Bølerveggen Sentrale Østmarka Bruke…" at bounding box center [589, 215] width 442 height 286
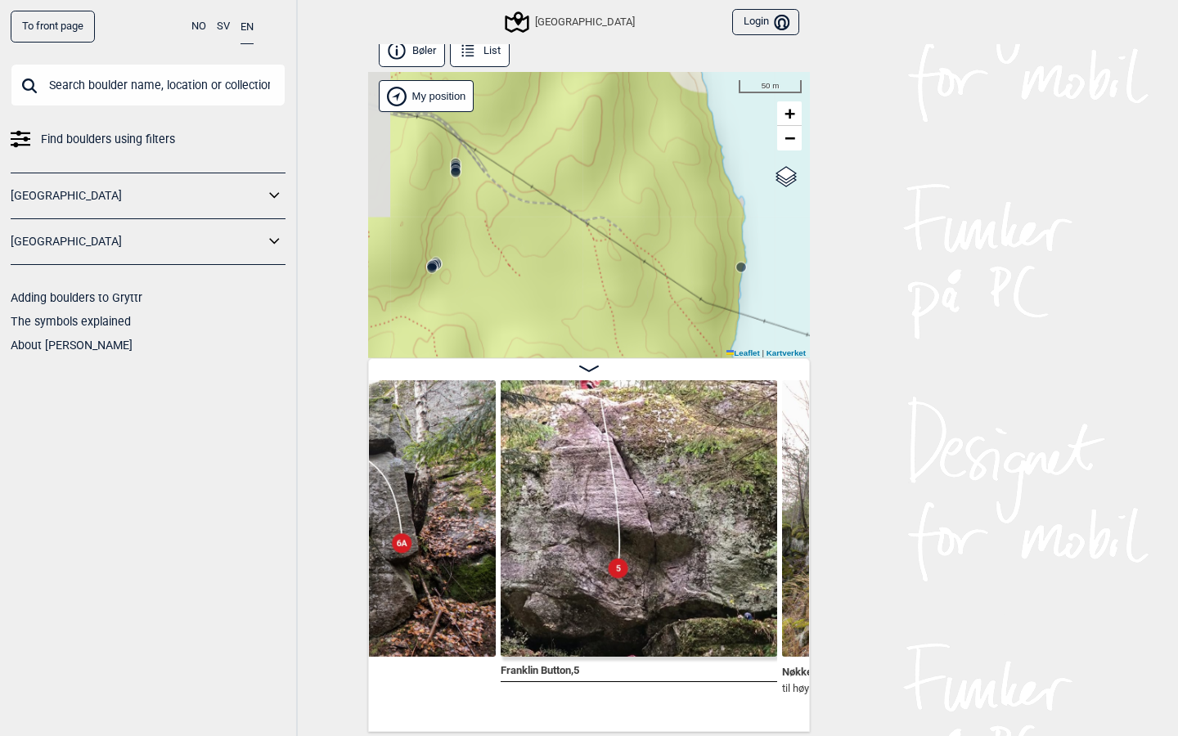
scroll to position [0, 41479]
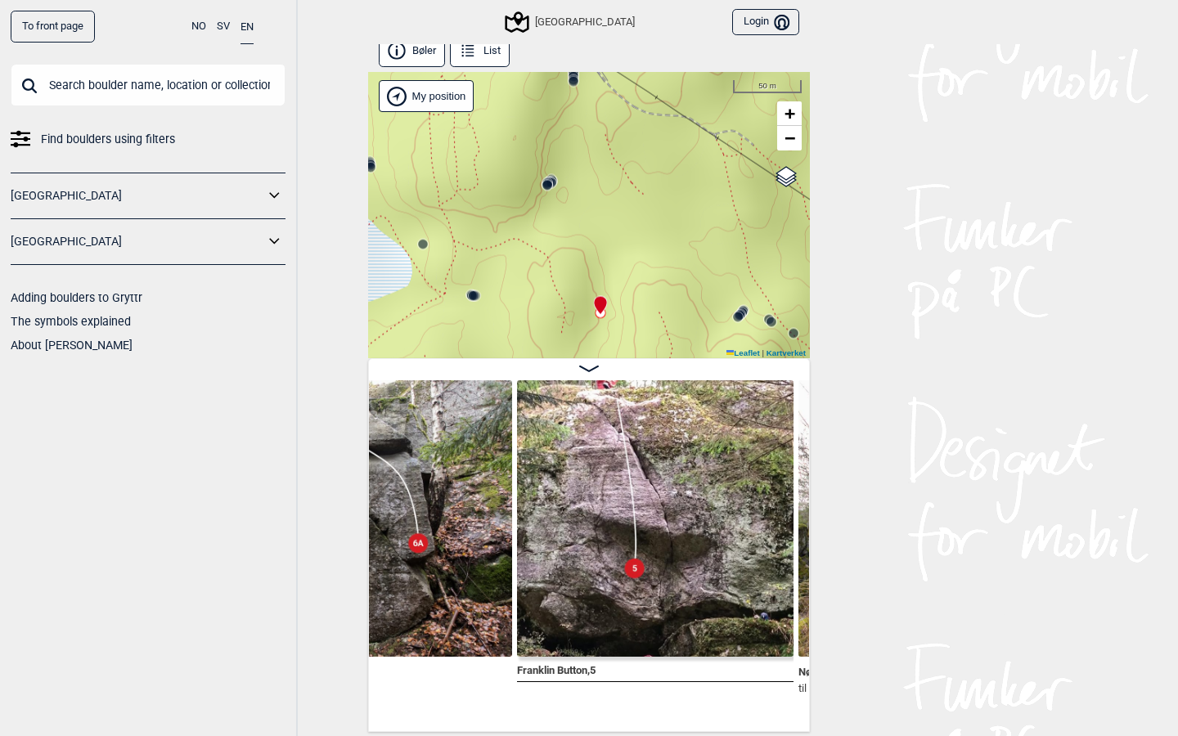
drag, startPoint x: 607, startPoint y: 260, endPoint x: 616, endPoint y: 169, distance: 92.1
click at [617, 169] on div "Speidersteinen Barnehageveggen Cowboyveggen Bølerveggen Sentrale Østmarka Bruke…" at bounding box center [589, 215] width 442 height 286
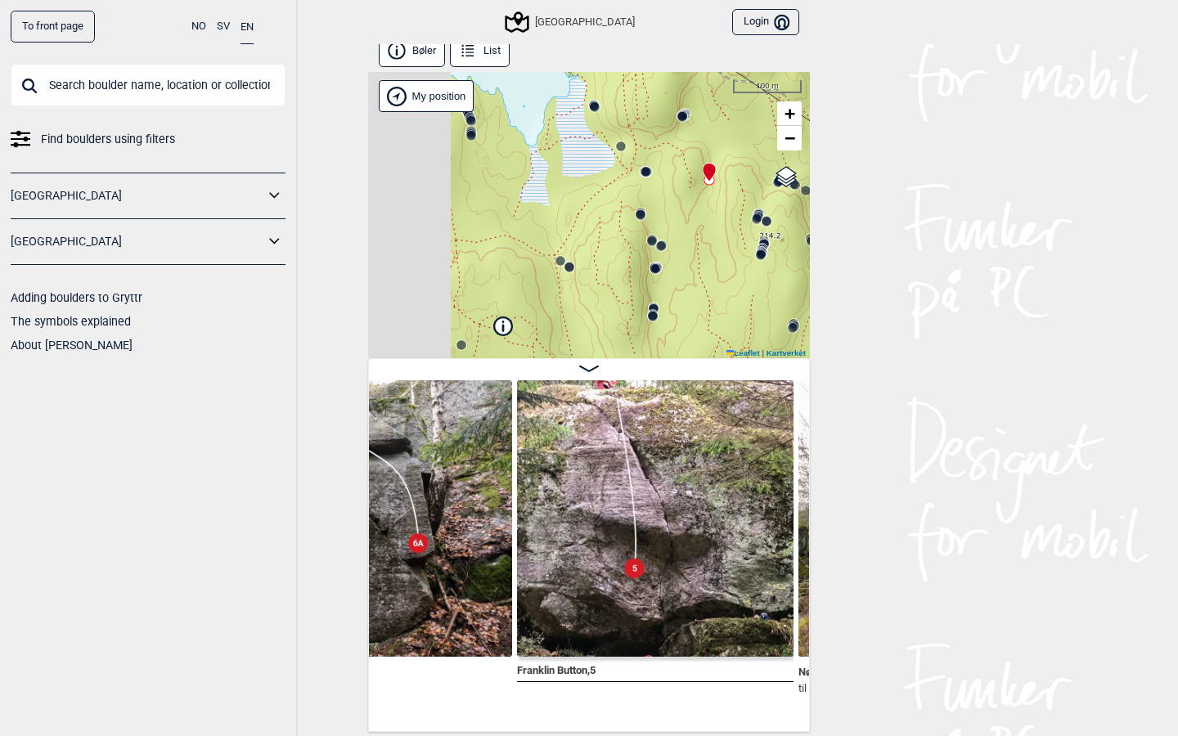
drag, startPoint x: 622, startPoint y: 223, endPoint x: 730, endPoint y: 155, distance: 127.6
click at [730, 155] on div "Speidersteinen Barnehageveggen Cowboyveggen Bølerveggen Sentrale Østmarka Bruke…" at bounding box center [589, 215] width 442 height 286
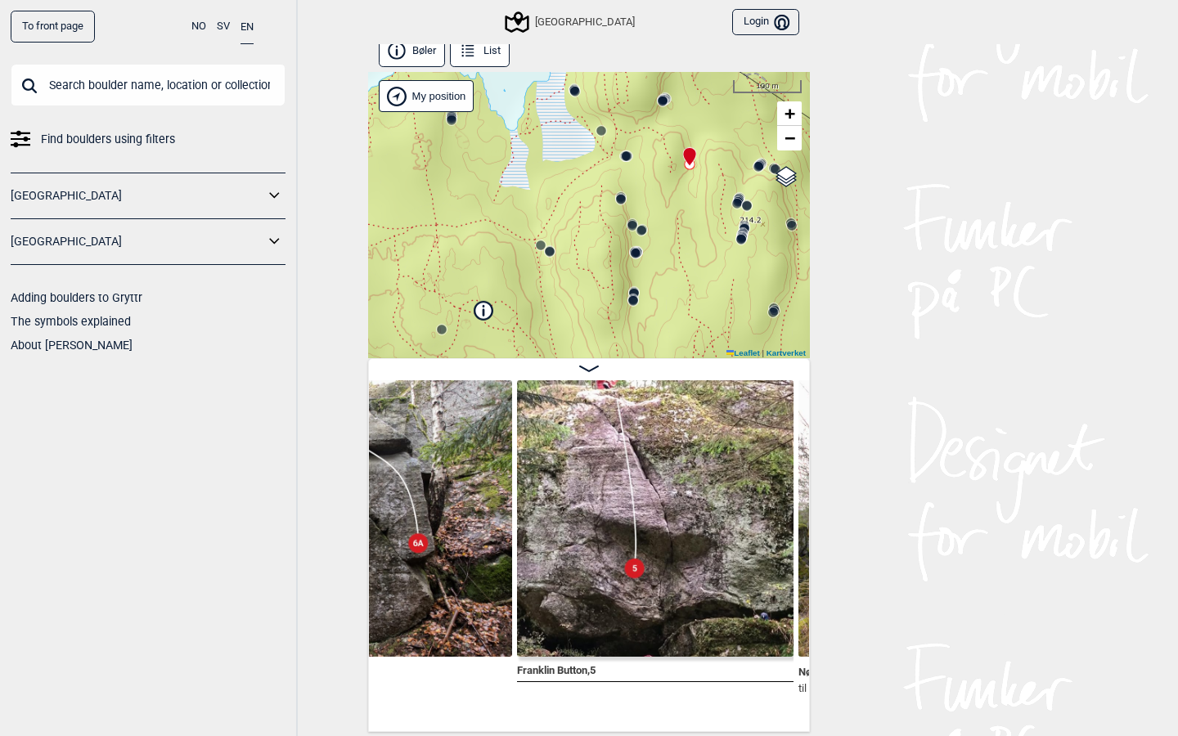
drag, startPoint x: 688, startPoint y: 257, endPoint x: 637, endPoint y: 217, distance: 65.3
click at [637, 217] on div "Speidersteinen Barnehageveggen Cowboyveggen Bølerveggen Sentrale Østmarka Bruke…" at bounding box center [589, 215] width 442 height 286
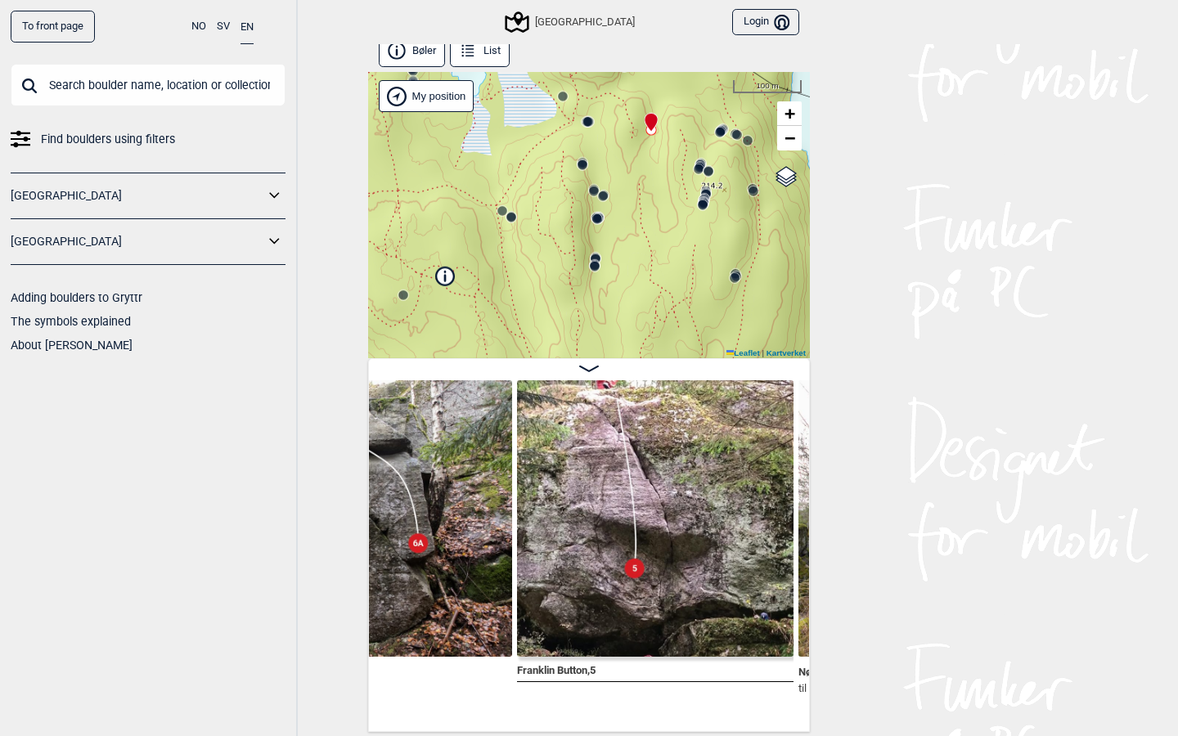
click at [597, 263] on circle at bounding box center [595, 267] width 10 height 10
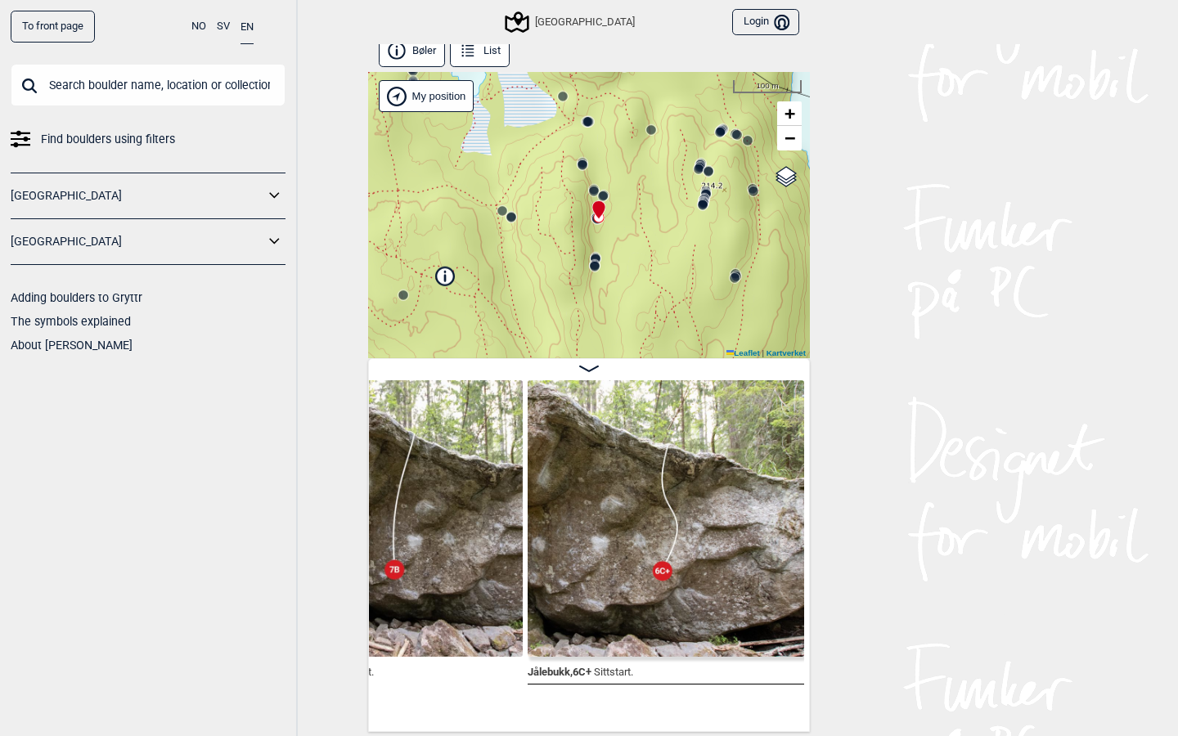
scroll to position [0, 39218]
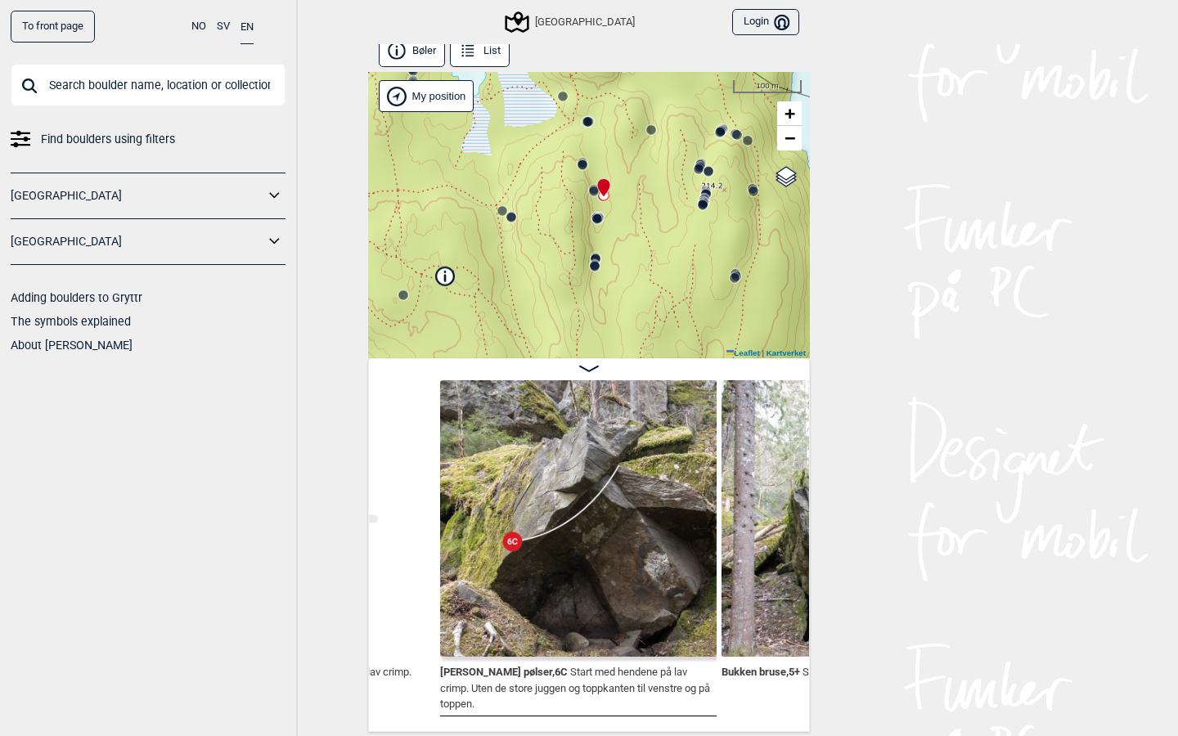
scroll to position [0, 37539]
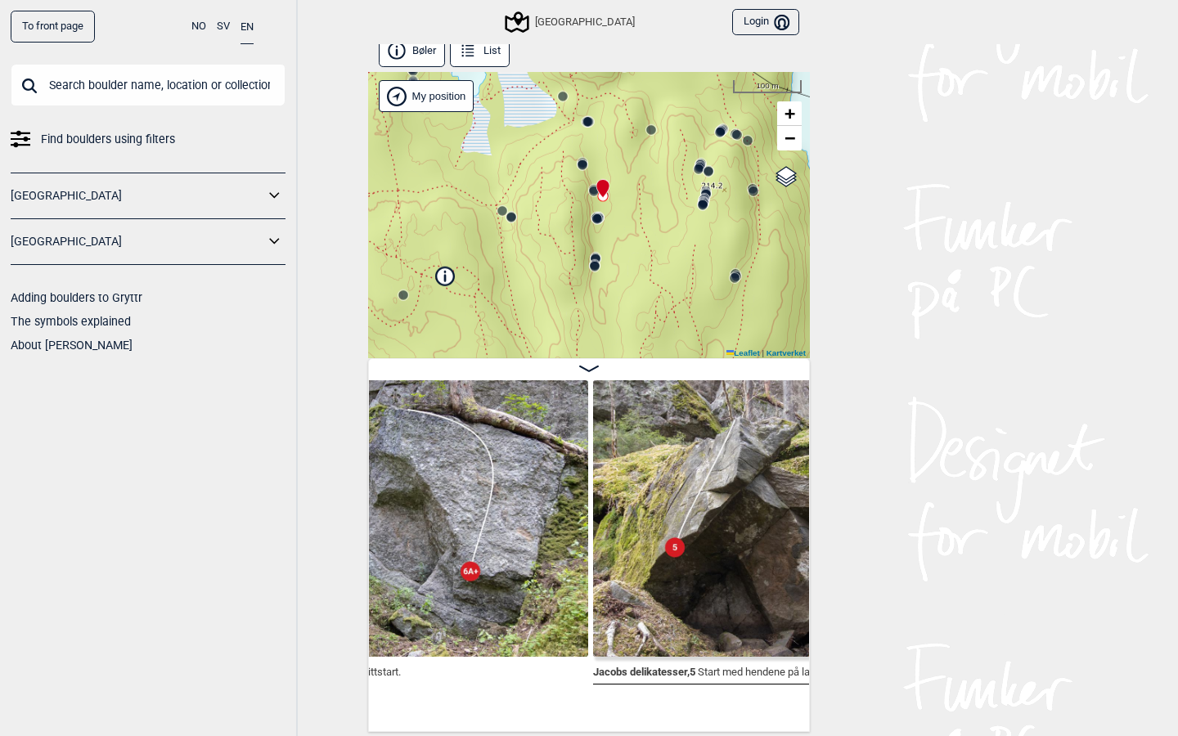
scroll to position [0, 37167]
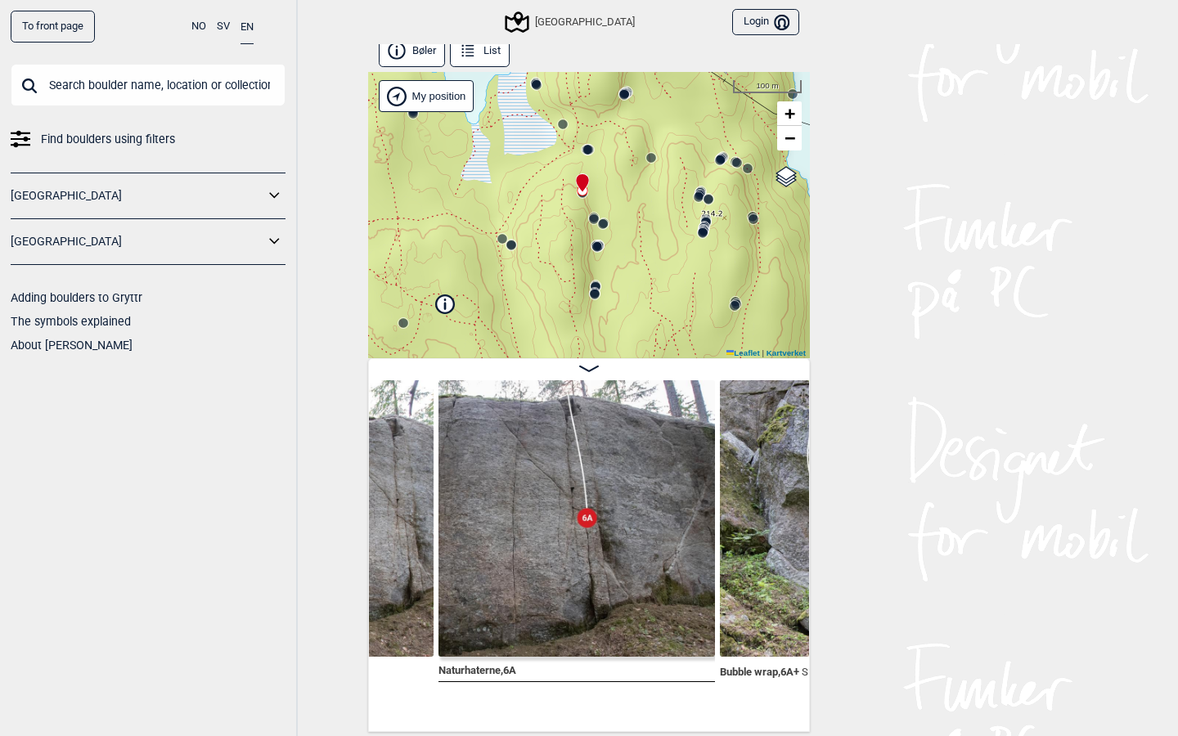
scroll to position [0, 36488]
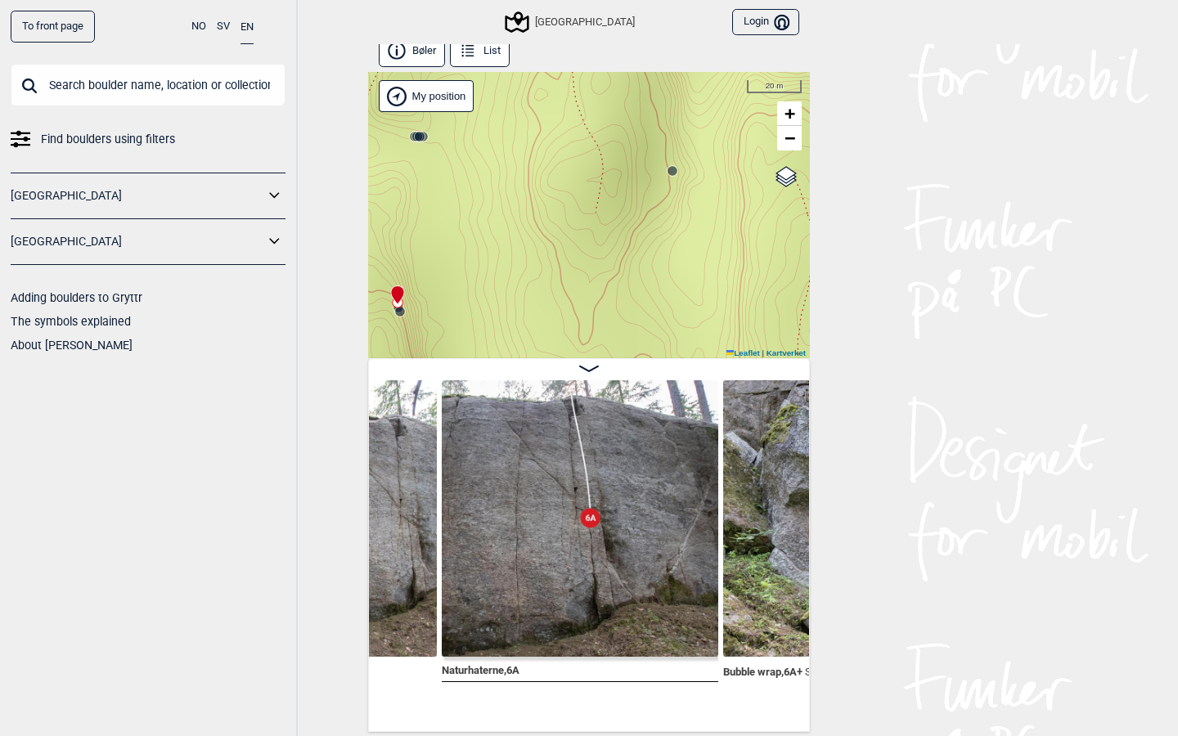
drag, startPoint x: 579, startPoint y: 167, endPoint x: 666, endPoint y: 214, distance: 99.2
click at [664, 214] on div "Speidersteinen Barnehageveggen Cowboyveggen Bølerveggen Sentrale Østmarka Bruke…" at bounding box center [589, 215] width 442 height 286
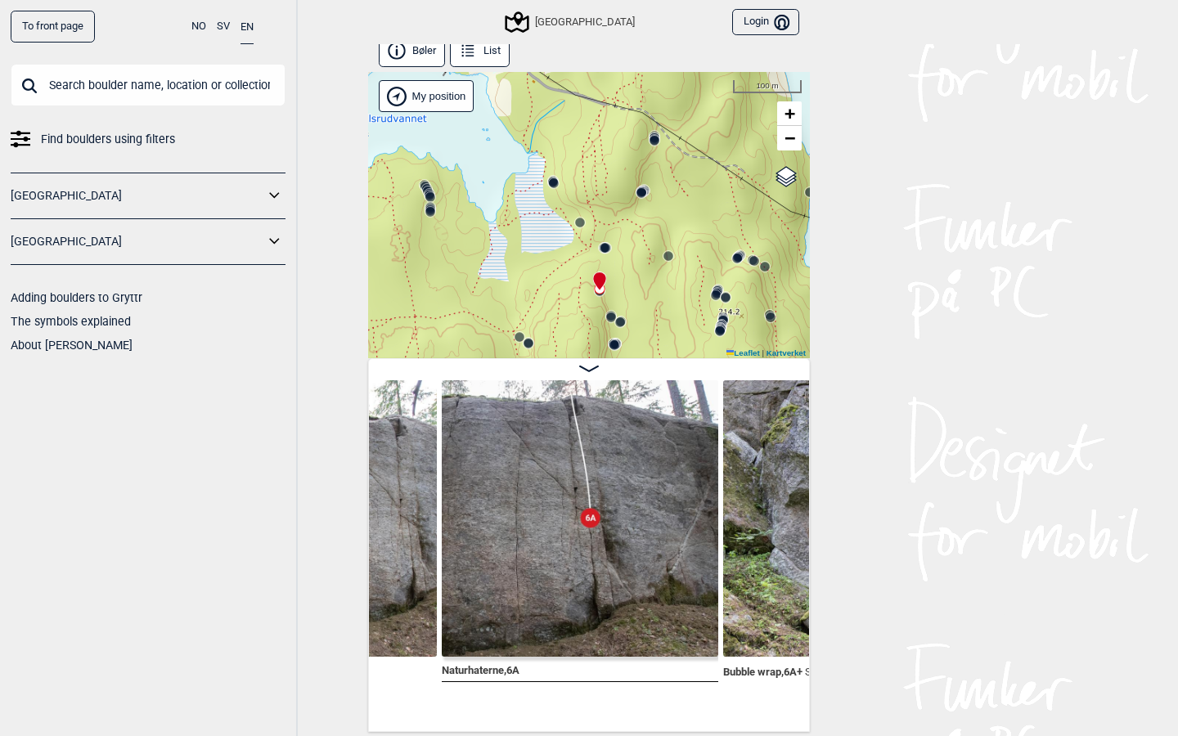
drag, startPoint x: 651, startPoint y: 211, endPoint x: 629, endPoint y: 249, distance: 43.6
click at [629, 249] on div "Speidersteinen Barnehageveggen Cowboyveggen Bølerveggen Sentrale Østmarka Bruke…" at bounding box center [589, 215] width 442 height 286
click at [642, 184] on icon at bounding box center [643, 189] width 13 height 13
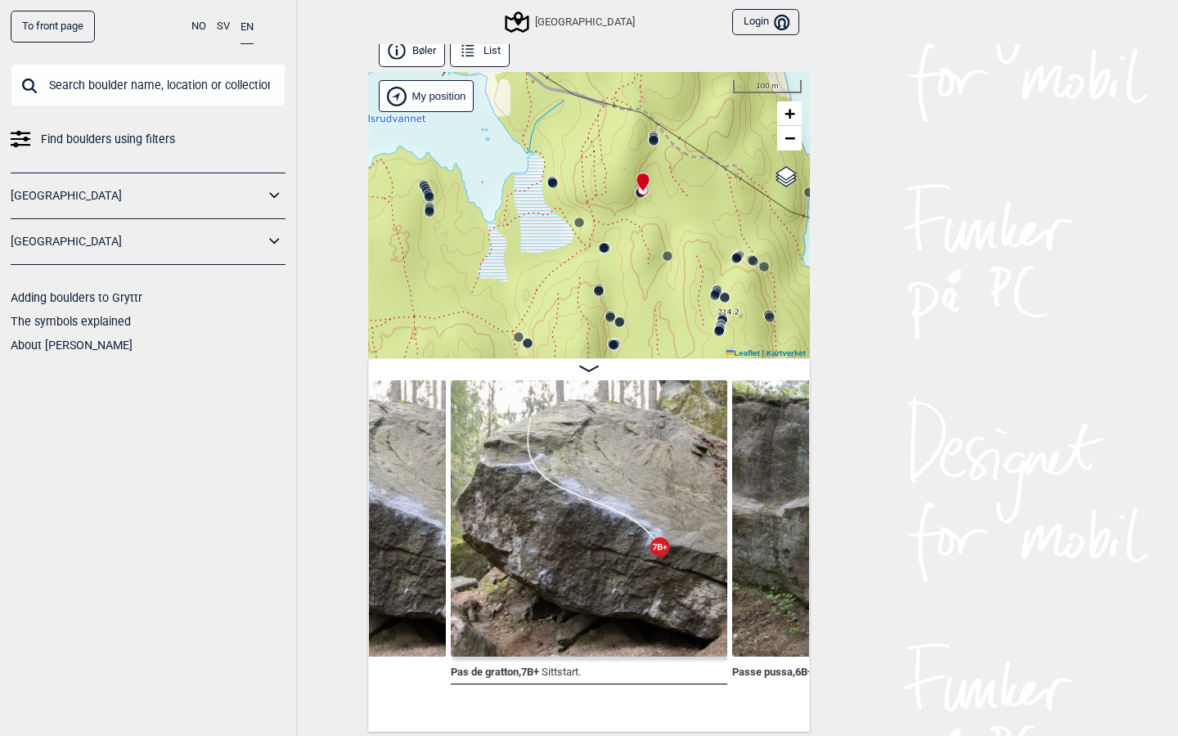
click at [642, 191] on icon at bounding box center [644, 183] width 14 height 20
click at [642, 182] on div at bounding box center [639, 175] width 13 height 13
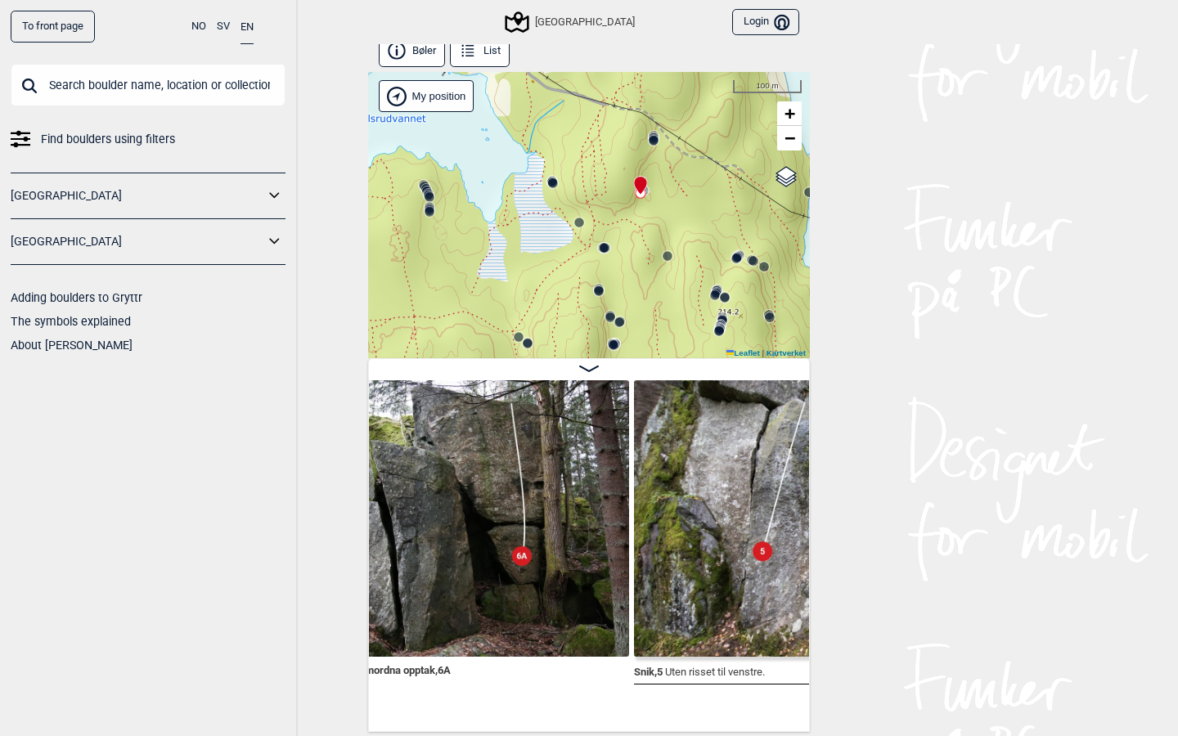
scroll to position [0, 33479]
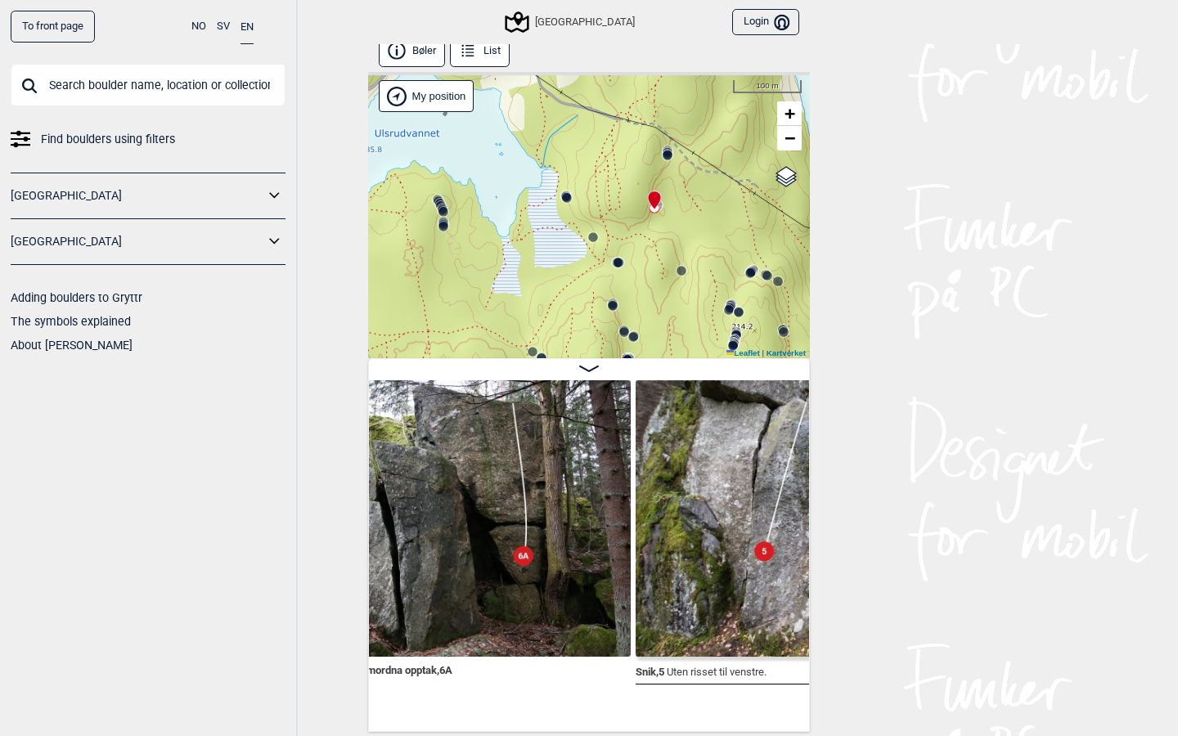
drag, startPoint x: 591, startPoint y: 262, endPoint x: 638, endPoint y: 318, distance: 73.1
click at [638, 318] on div "Speidersteinen Barnehageveggen Cowboyveggen Bølerveggen Sentrale Østmarka Bruke…" at bounding box center [589, 215] width 442 height 286
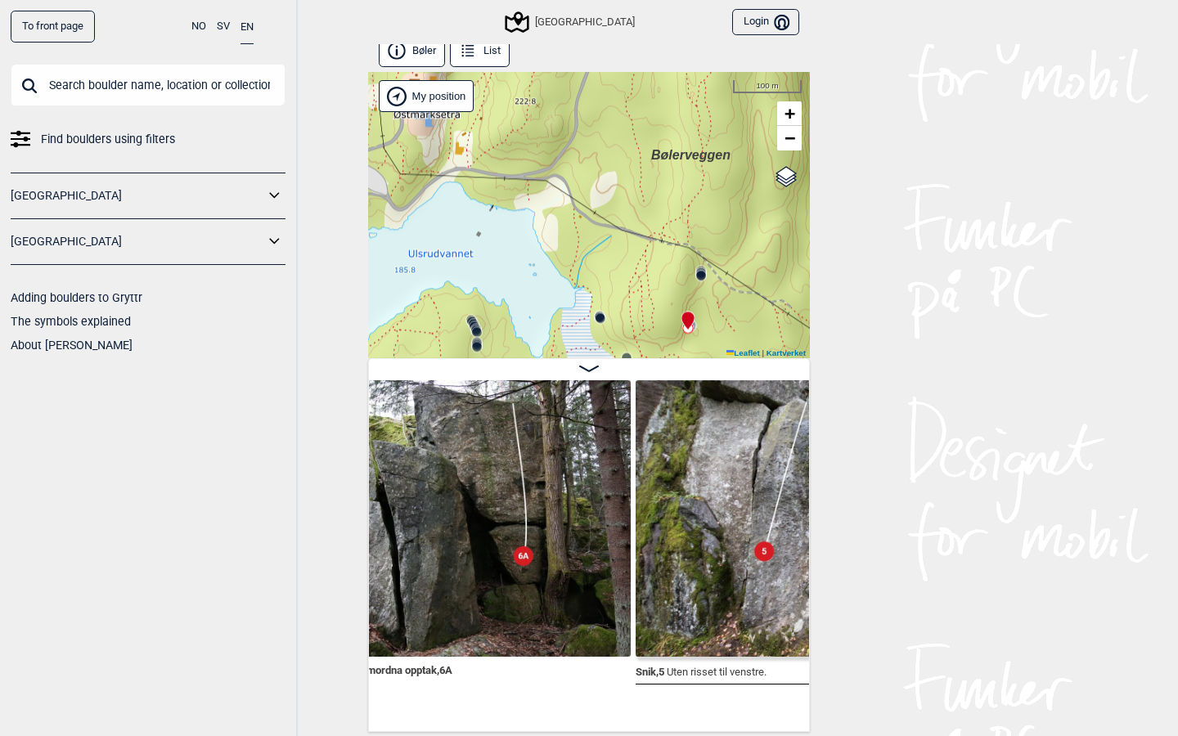
drag, startPoint x: 564, startPoint y: 249, endPoint x: 564, endPoint y: 331, distance: 81.8
click at [564, 331] on div "Speidersteinen Barnehageveggen Cowboyveggen Bølerveggen Sentrale Østmarka Bruke…" at bounding box center [589, 215] width 442 height 286
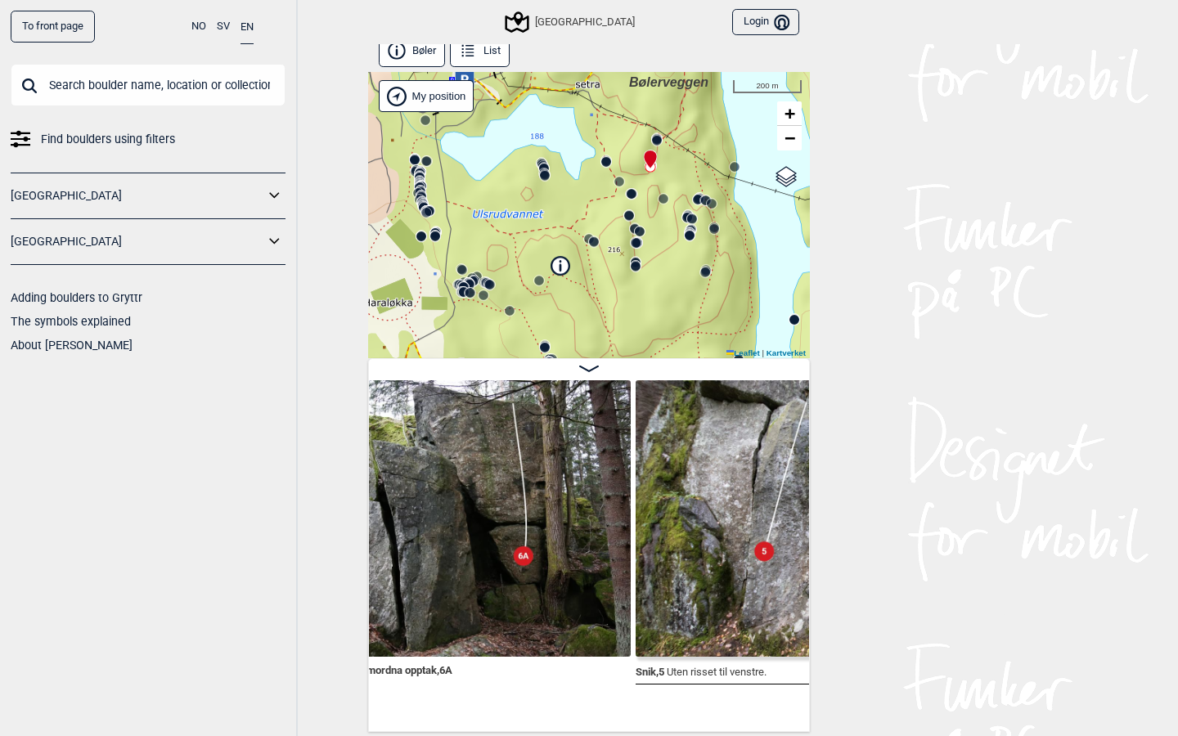
drag, startPoint x: 605, startPoint y: 250, endPoint x: 624, endPoint y: 138, distance: 113.0
click at [624, 138] on div "Speidersteinen Barnehageveggen Cowboyveggen Bølerveggen Sentrale Østmarka Bruke…" at bounding box center [589, 215] width 442 height 286
click at [706, 273] on circle at bounding box center [705, 273] width 10 height 10
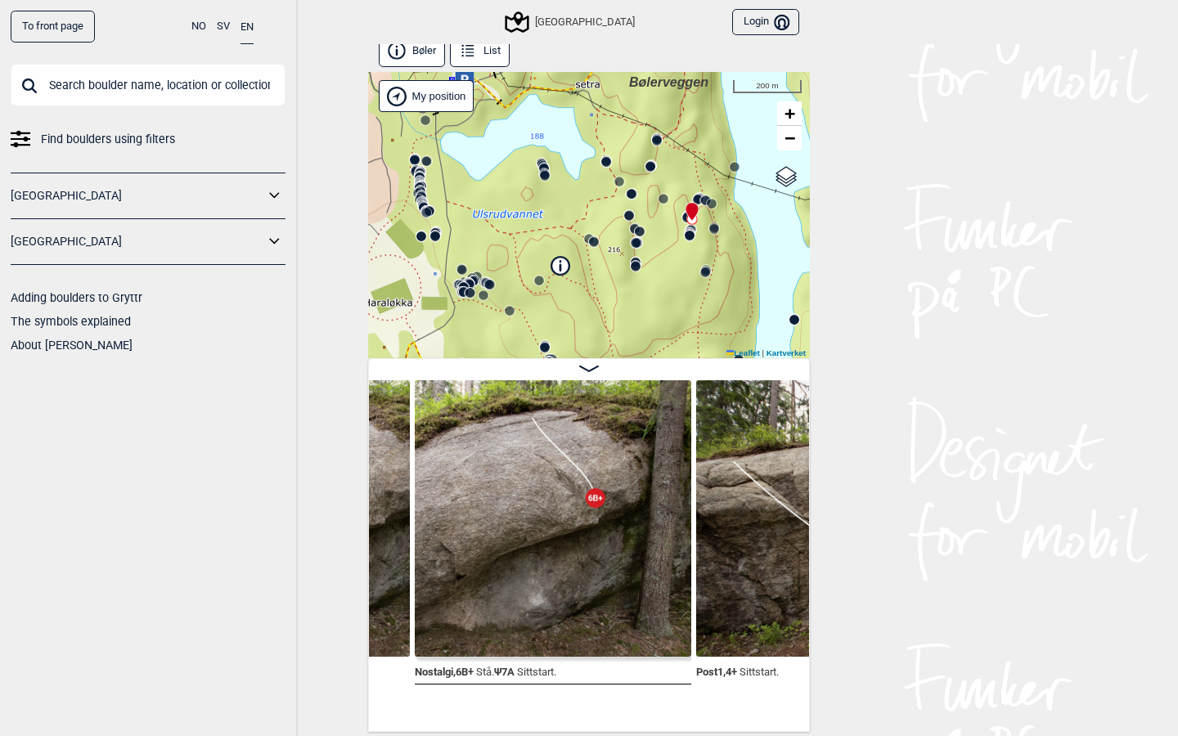
scroll to position [0, 46646]
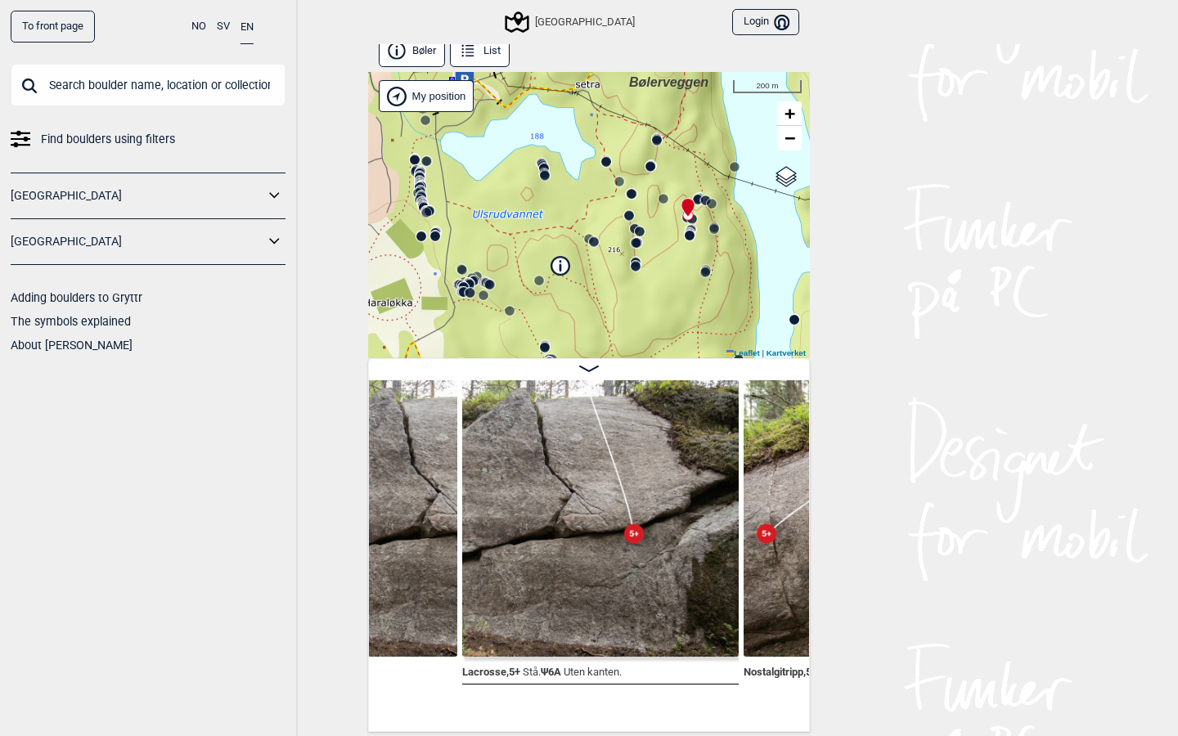
scroll to position [0, 45934]
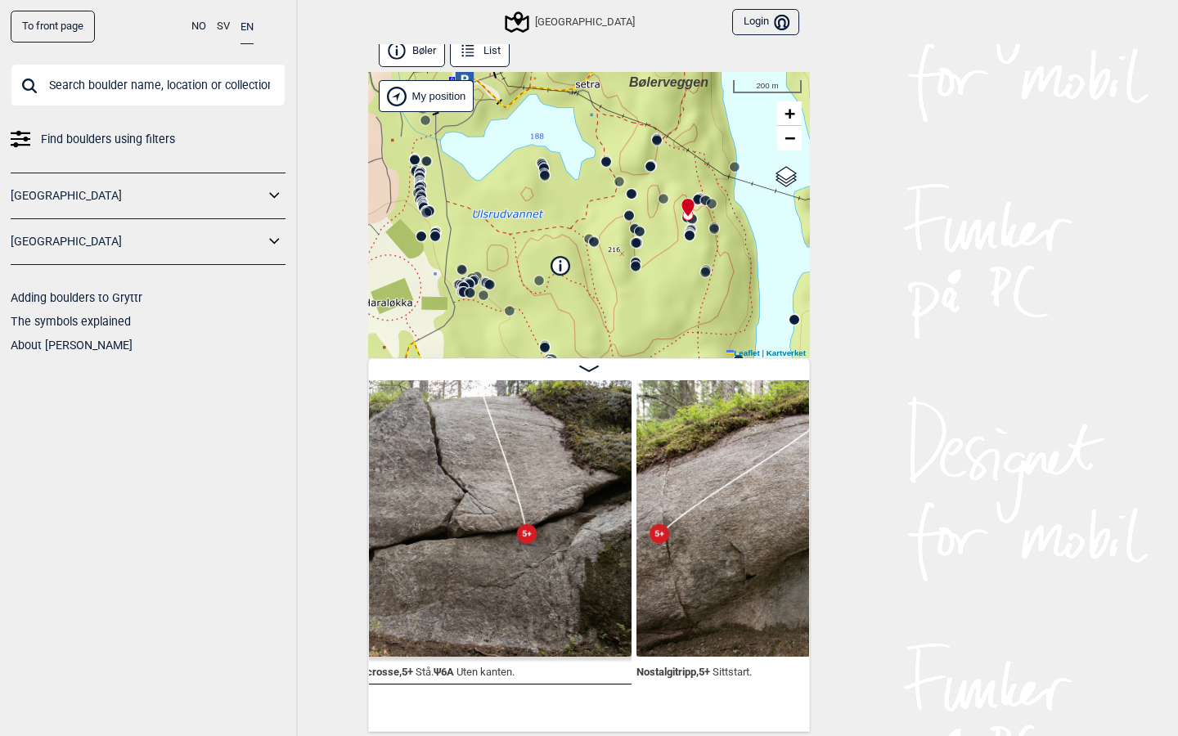
scroll to position [0, 46146]
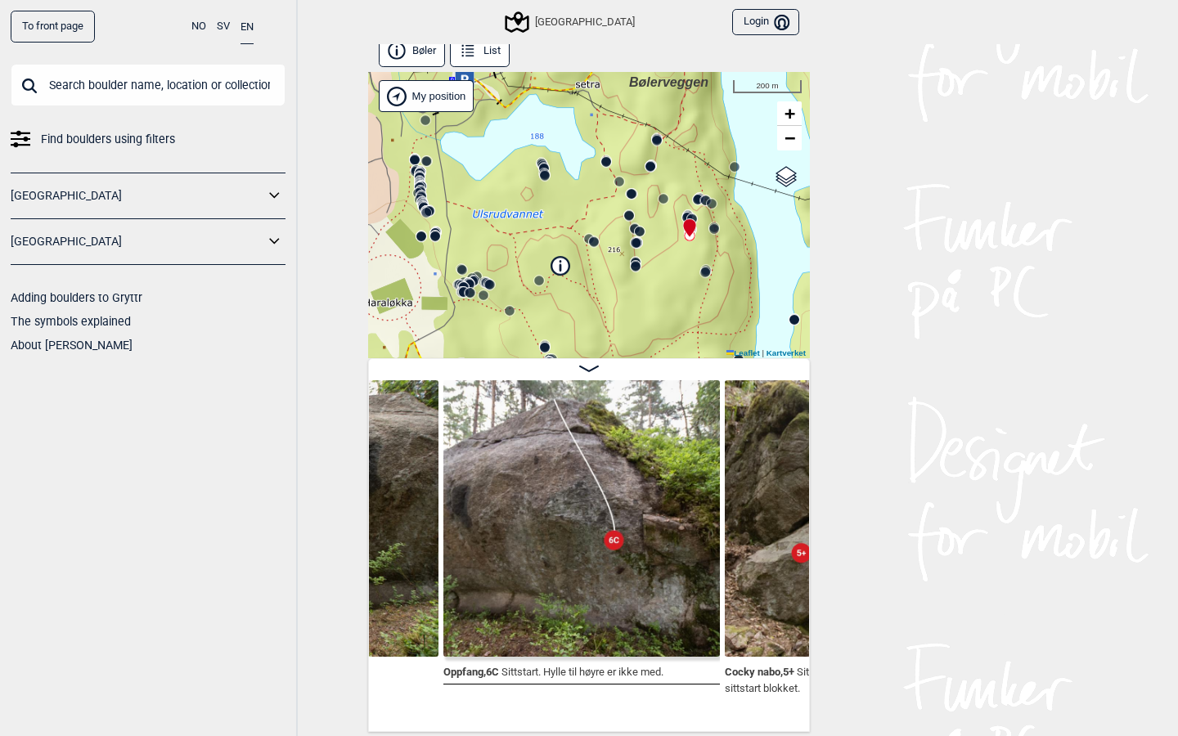
scroll to position [0, 50273]
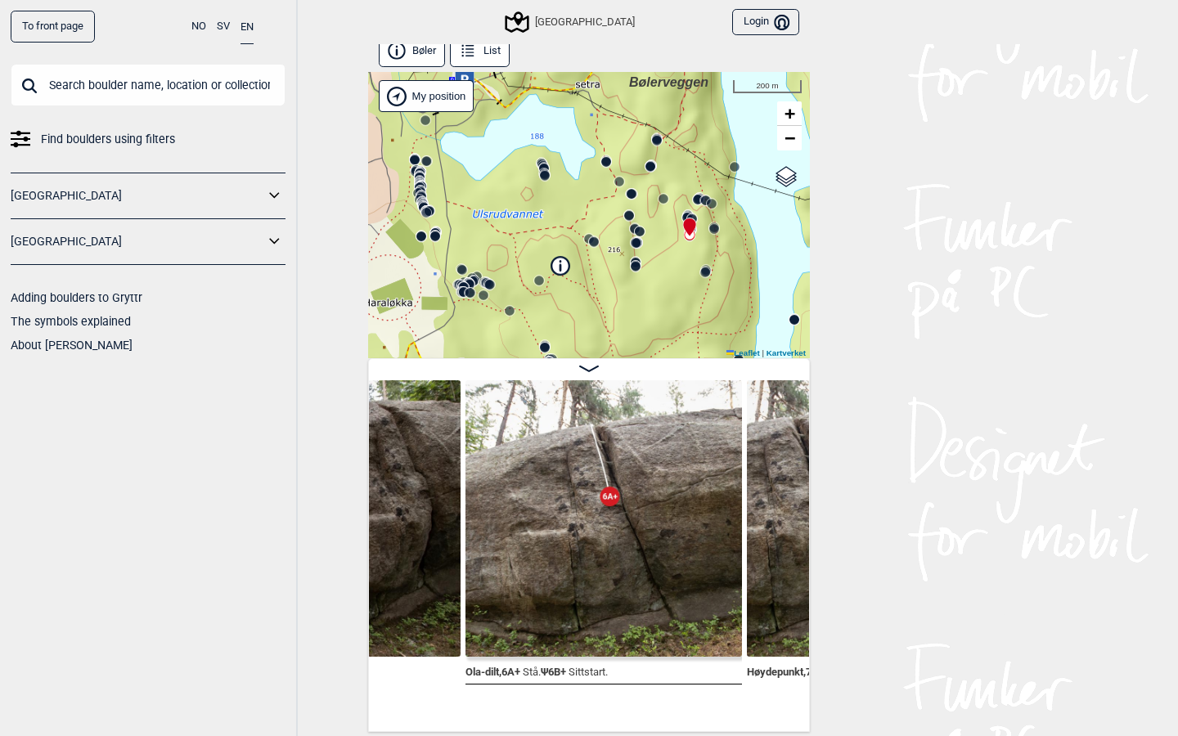
scroll to position [0, 49410]
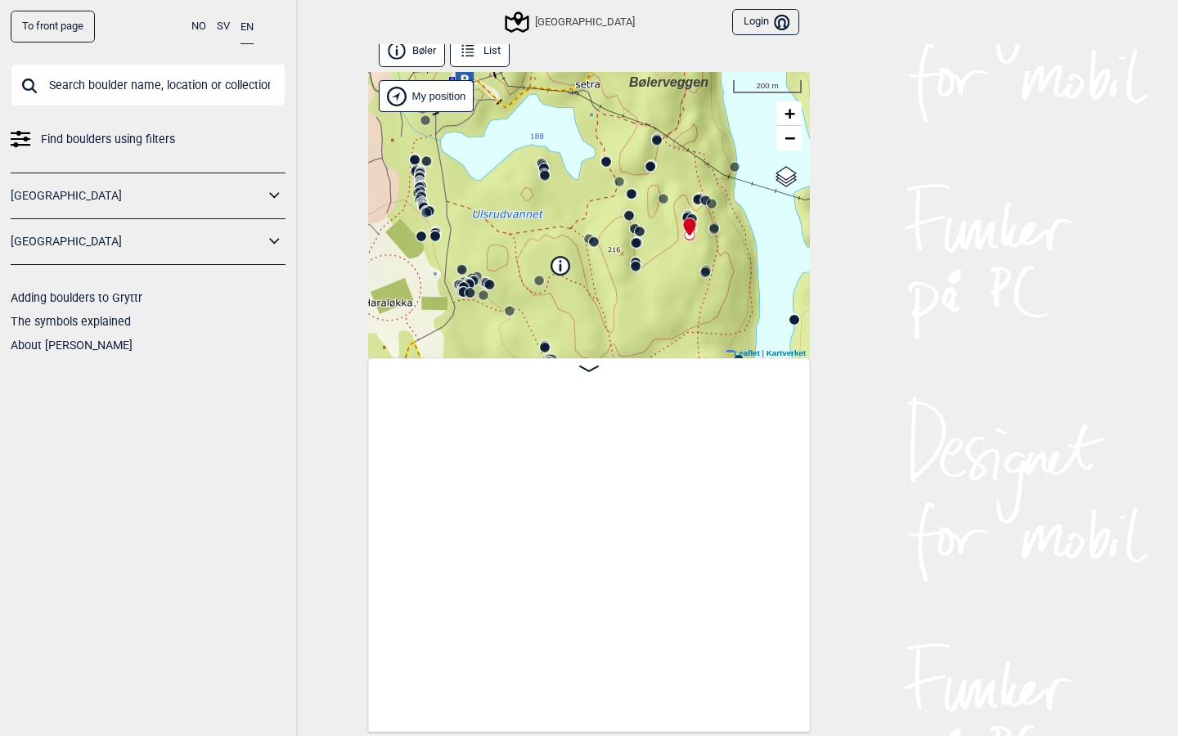
scroll to position [0, 49410]
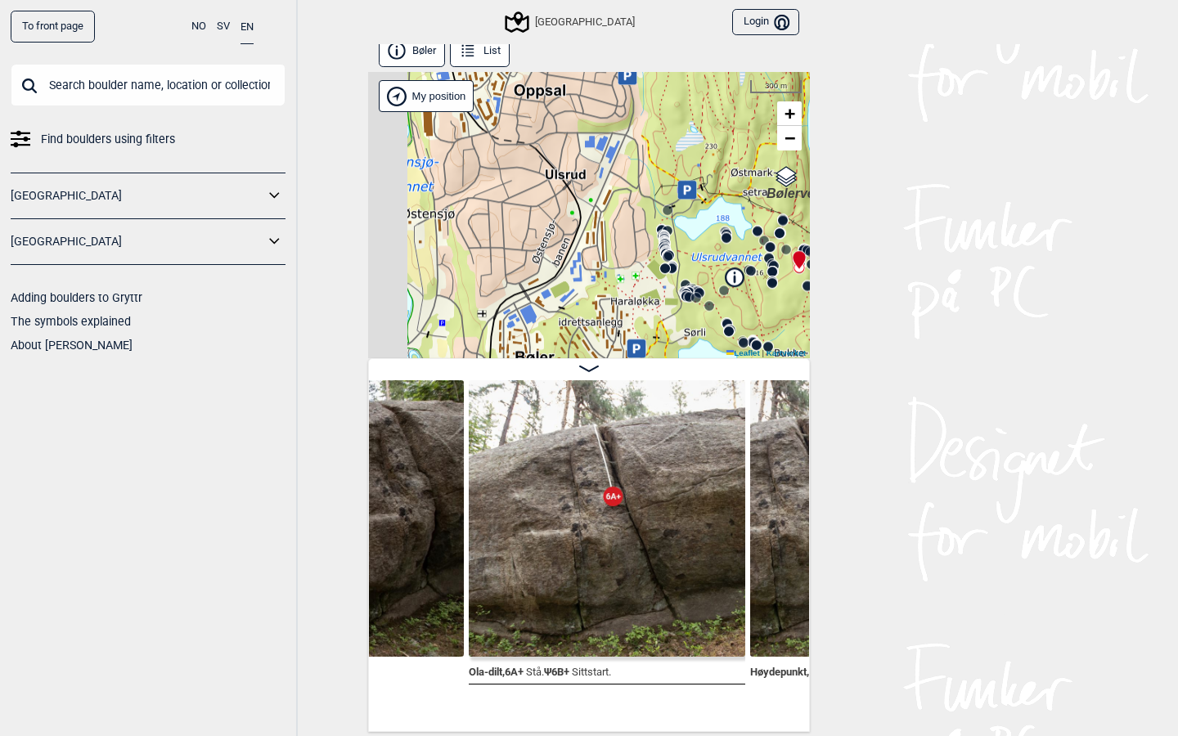
drag, startPoint x: 578, startPoint y: 197, endPoint x: 730, endPoint y: 235, distance: 156.8
click at [730, 235] on icon at bounding box center [726, 238] width 13 height 13
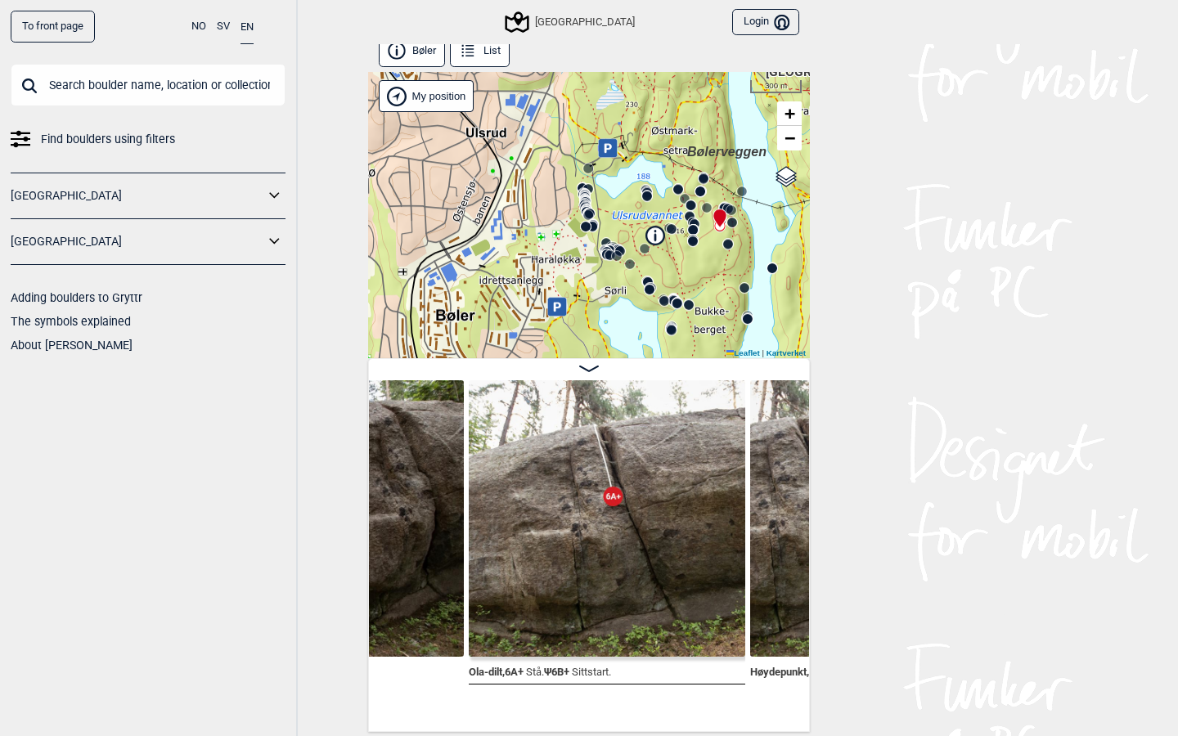
drag, startPoint x: 679, startPoint y: 224, endPoint x: 593, endPoint y: 182, distance: 95.5
click at [593, 182] on div "Speidersteinen Barnehageveggen Cowboyveggen Bølerveggen Sentrale Østmarka Bruke…" at bounding box center [589, 215] width 442 height 286
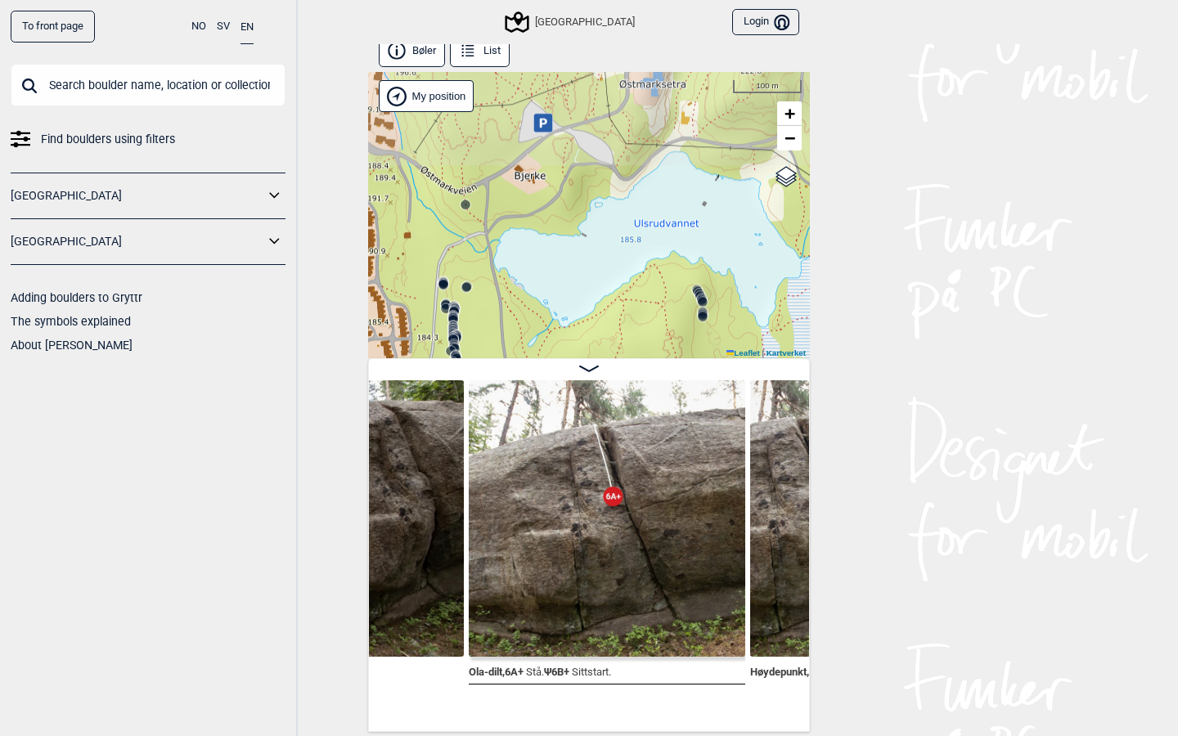
drag, startPoint x: 622, startPoint y: 161, endPoint x: 529, endPoint y: 258, distance: 133.7
click at [529, 259] on div "Speidersteinen Barnehageveggen Cowboyveggen Bølerveggen Sentrale Østmarka Bruke…" at bounding box center [589, 215] width 442 height 286
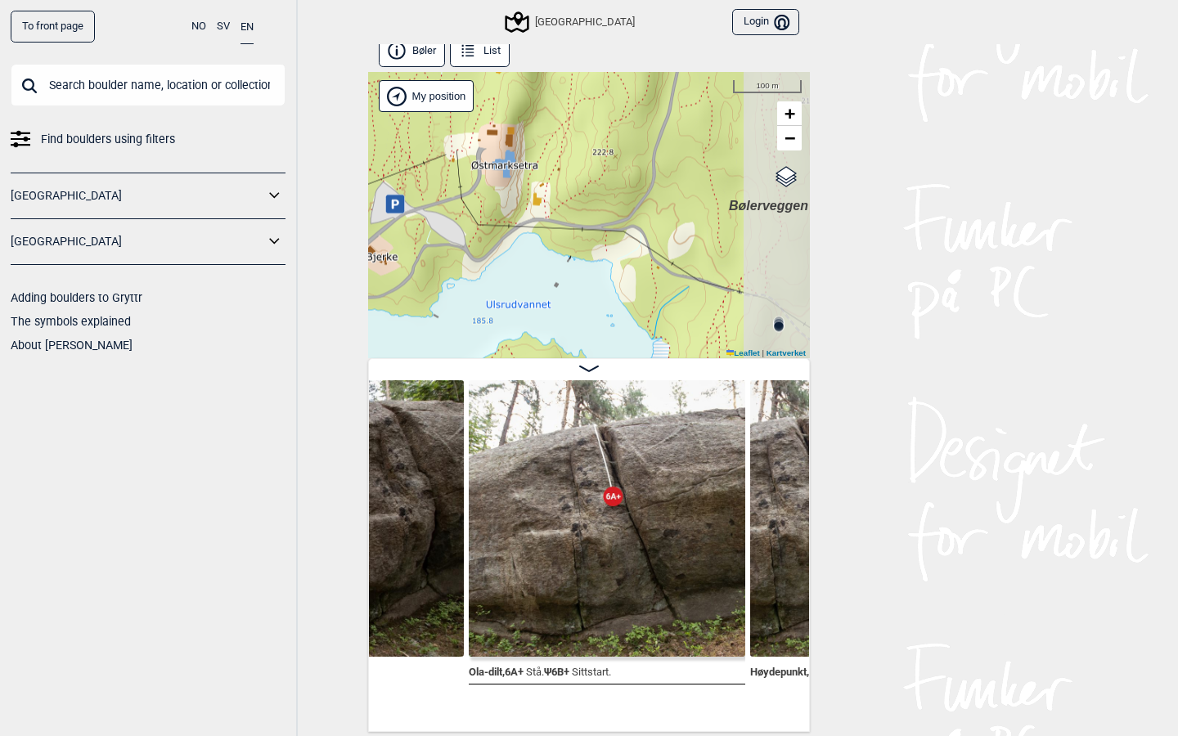
drag, startPoint x: 594, startPoint y: 150, endPoint x: 445, endPoint y: 232, distance: 169.9
click at [445, 232] on div "Speidersteinen Barnehageveggen Cowboyveggen Bølerveggen Sentrale Østmarka Bruke…" at bounding box center [589, 215] width 442 height 286
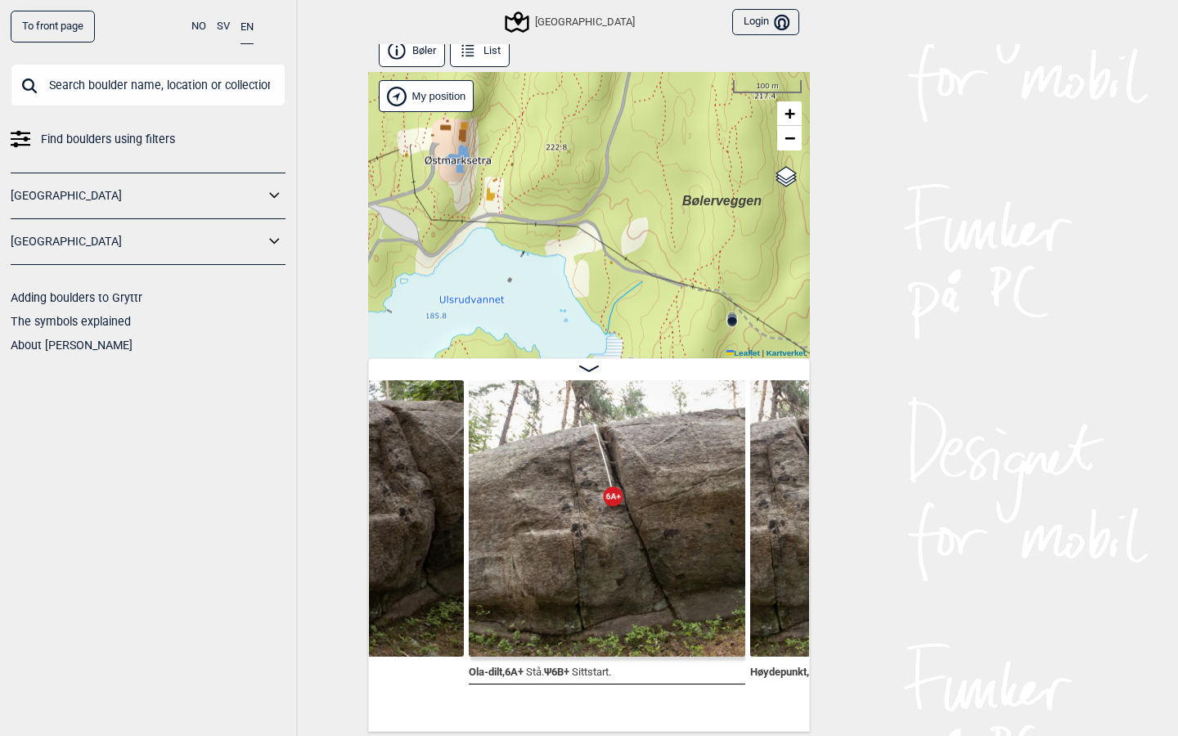
drag, startPoint x: 636, startPoint y: 246, endPoint x: 480, endPoint y: 220, distance: 157.7
click at [480, 220] on div "Speidersteinen Barnehageveggen Cowboyveggen Bølerveggen Sentrale Østmarka Bruke…" at bounding box center [589, 215] width 442 height 286
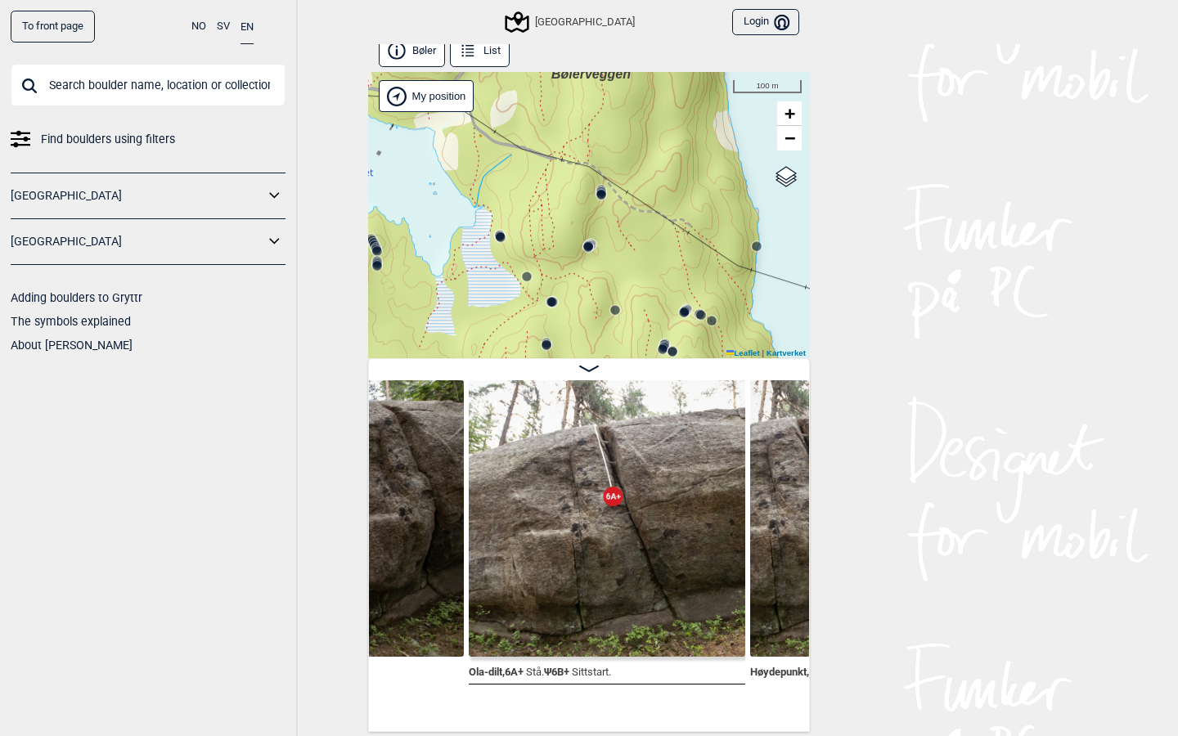
drag, startPoint x: 605, startPoint y: 242, endPoint x: 553, endPoint y: 45, distance: 203.8
click at [553, 45] on div "Bøler List Speidersteinen Barnehageveggen Cowboyveggen Bølerveggen Sentrale Øst…" at bounding box center [589, 383] width 442 height 697
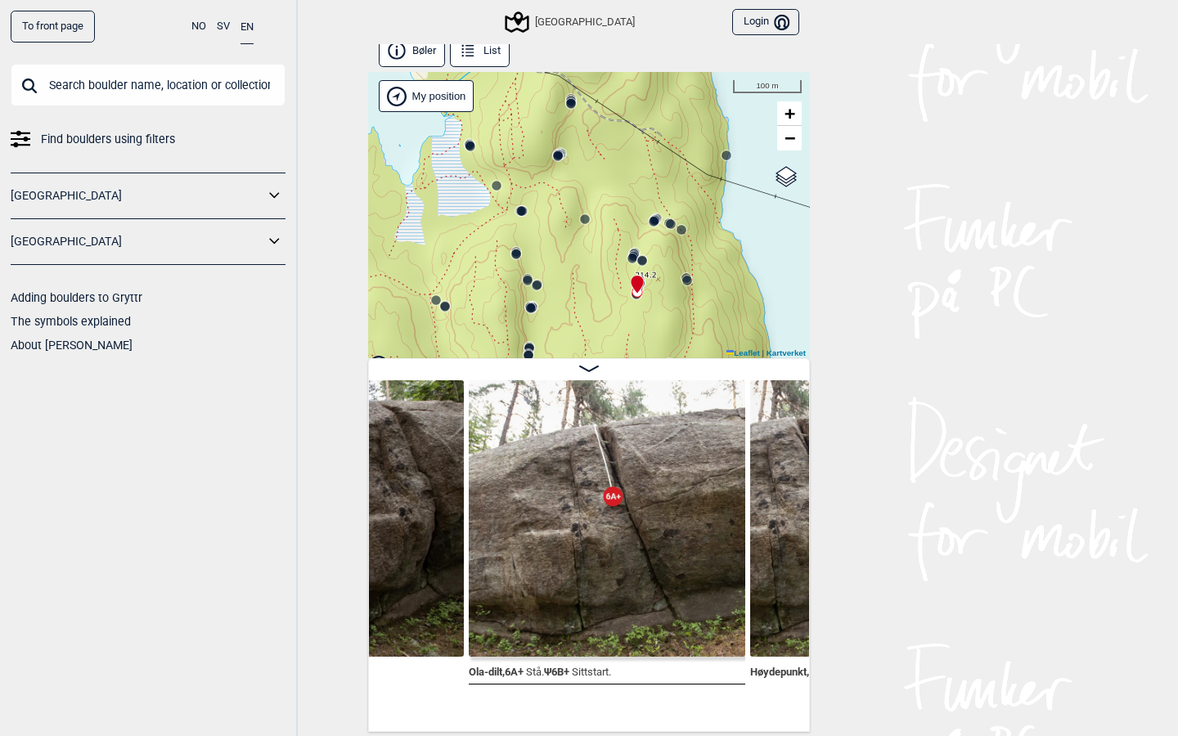
drag, startPoint x: 648, startPoint y: 281, endPoint x: 622, endPoint y: 108, distance: 174.6
click at [623, 109] on div "Speidersteinen Barnehageveggen Cowboyveggen Bølerveggen Sentrale Østmarka Bruke…" at bounding box center [589, 215] width 442 height 286
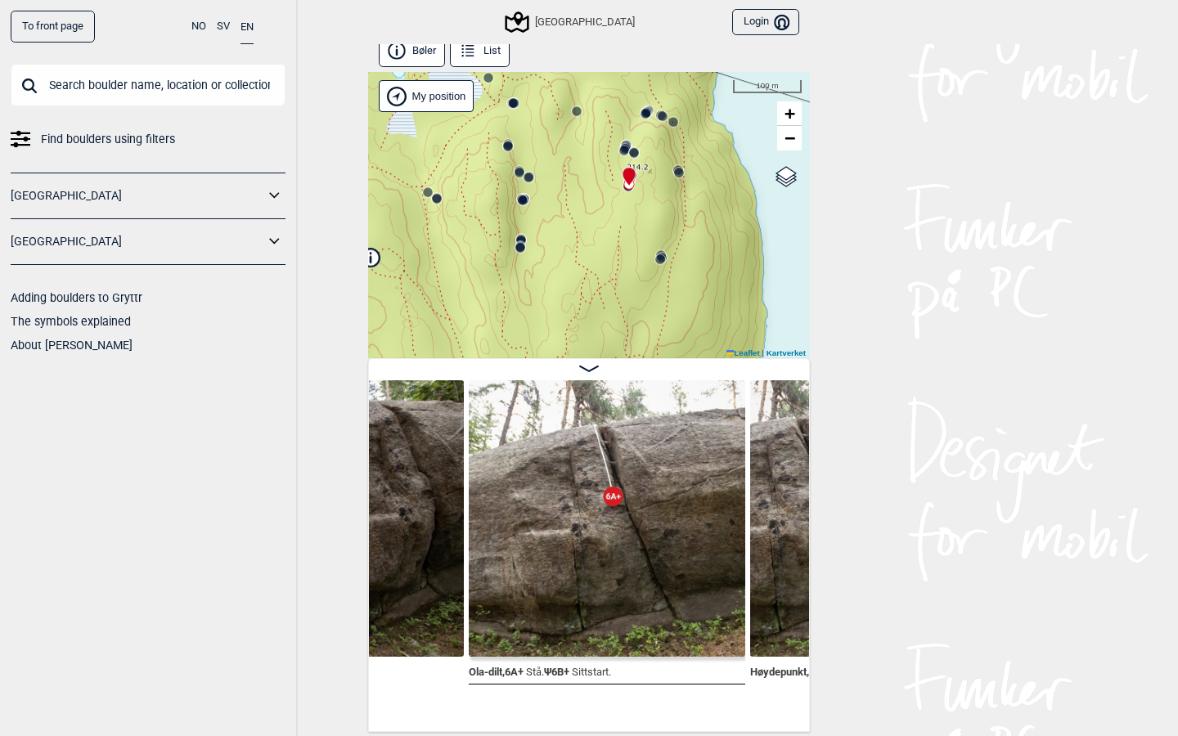
drag, startPoint x: 586, startPoint y: 183, endPoint x: 610, endPoint y: 271, distance: 90.7
click at [610, 271] on div "Speidersteinen Barnehageveggen Cowboyveggen Bølerveggen Sentrale Østmarka Bruke…" at bounding box center [589, 215] width 442 height 286
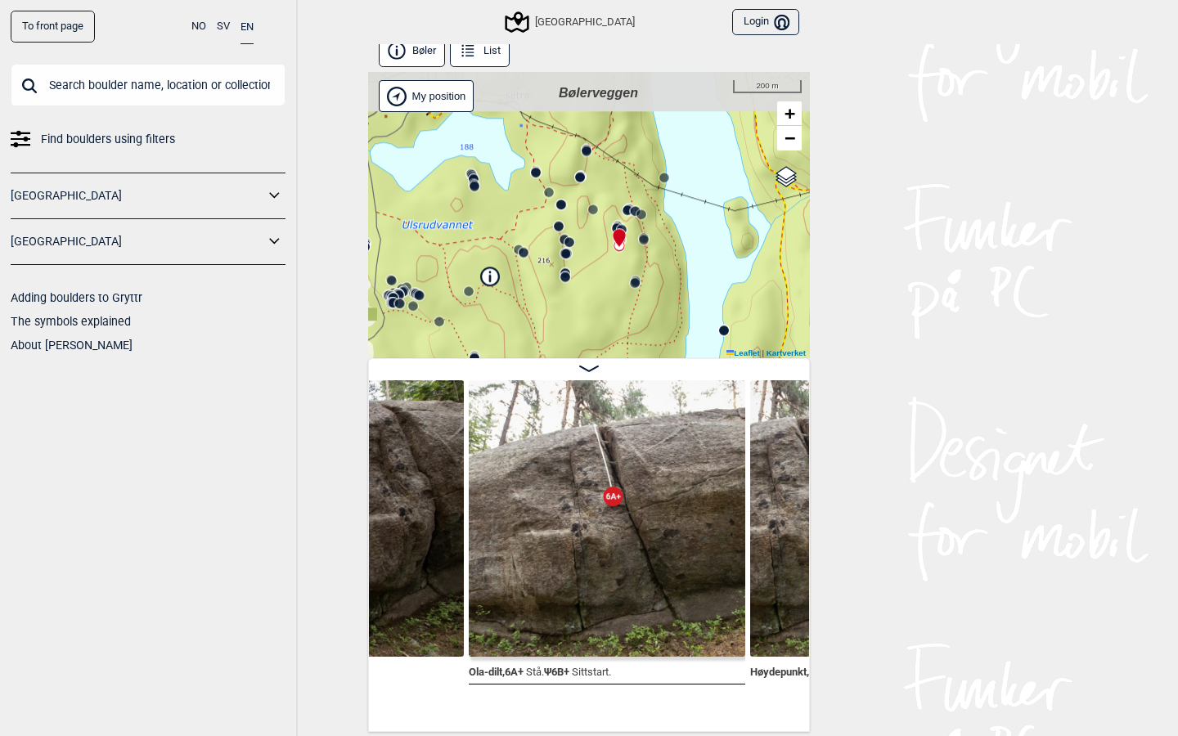
drag, startPoint x: 606, startPoint y: 191, endPoint x: 607, endPoint y: 245, distance: 54.9
click at [607, 245] on div "Speidersteinen Barnehageveggen Cowboyveggen Bølerveggen Sentrale Østmarka Bruke…" at bounding box center [589, 215] width 442 height 286
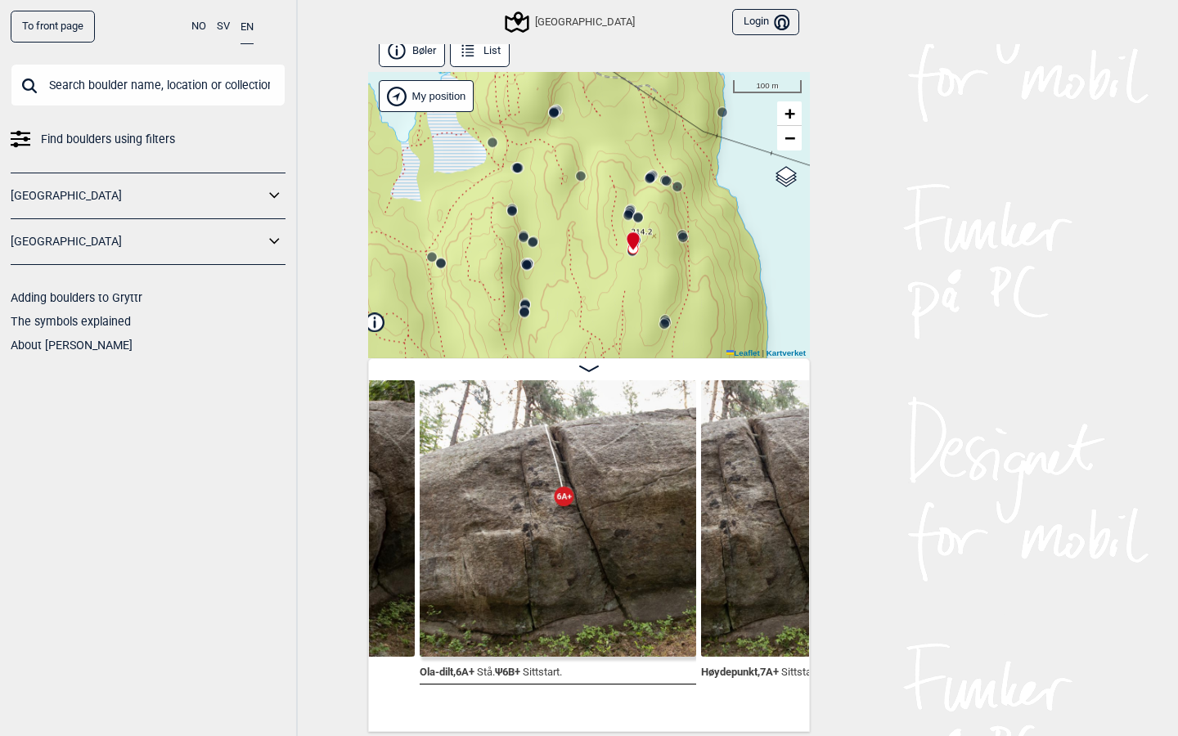
scroll to position [0, 49420]
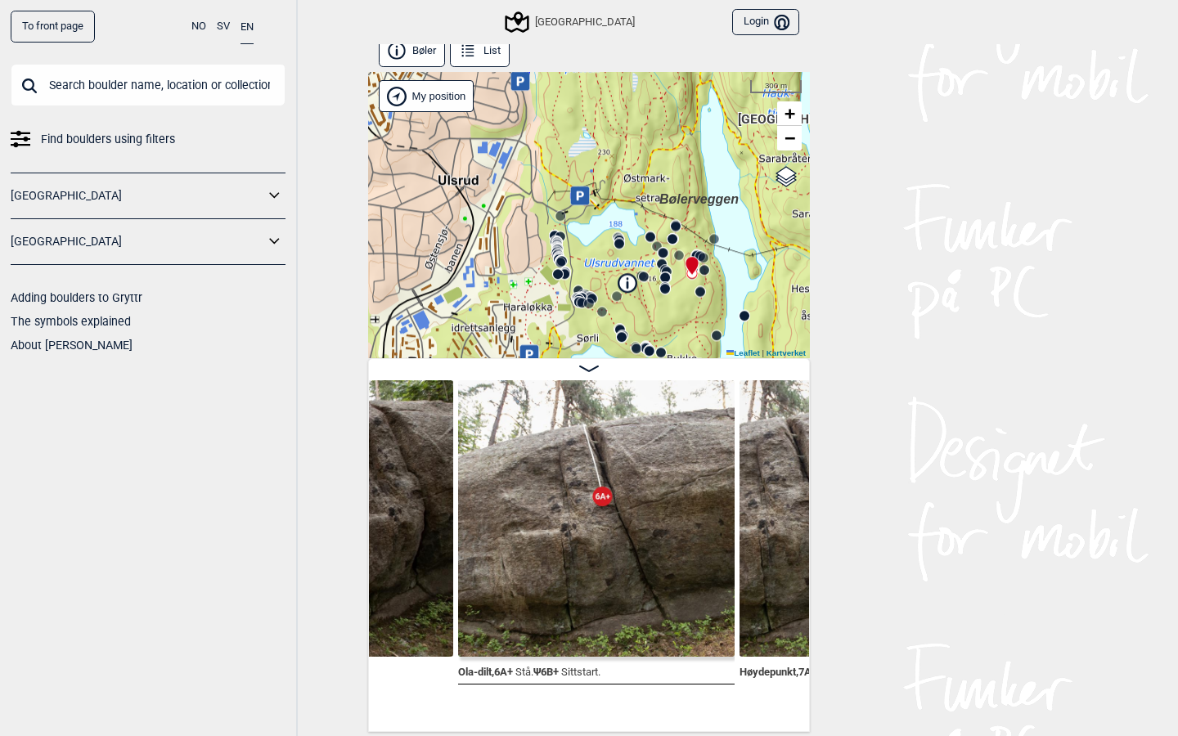
drag, startPoint x: 532, startPoint y: 209, endPoint x: 646, endPoint y: 225, distance: 115.7
click at [646, 225] on div "Speidersteinen Barnehageveggen Cowboyveggen Bølerveggen Sentrale Østmarka Bruke…" at bounding box center [589, 215] width 442 height 286
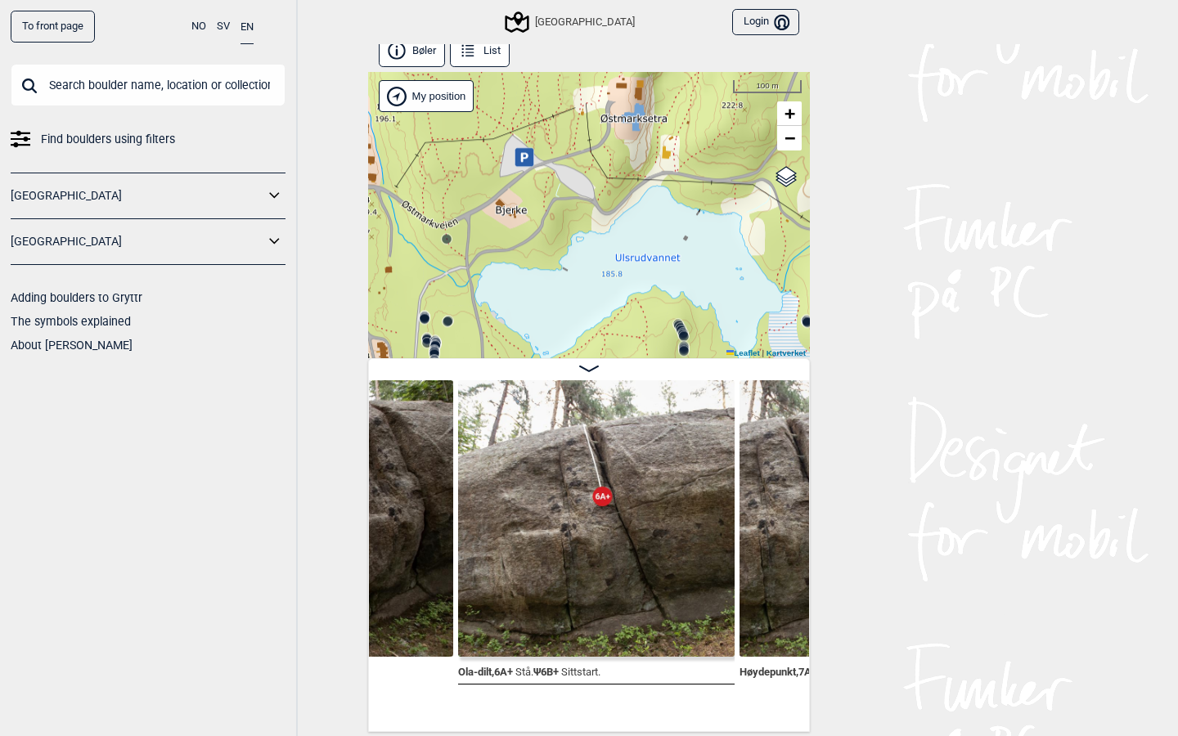
drag, startPoint x: 620, startPoint y: 211, endPoint x: 445, endPoint y: 201, distance: 175.4
click at [445, 201] on div "Speidersteinen Barnehageveggen Cowboyveggen Bølerveggen Sentrale Østmarka Bruke…" at bounding box center [589, 215] width 442 height 286
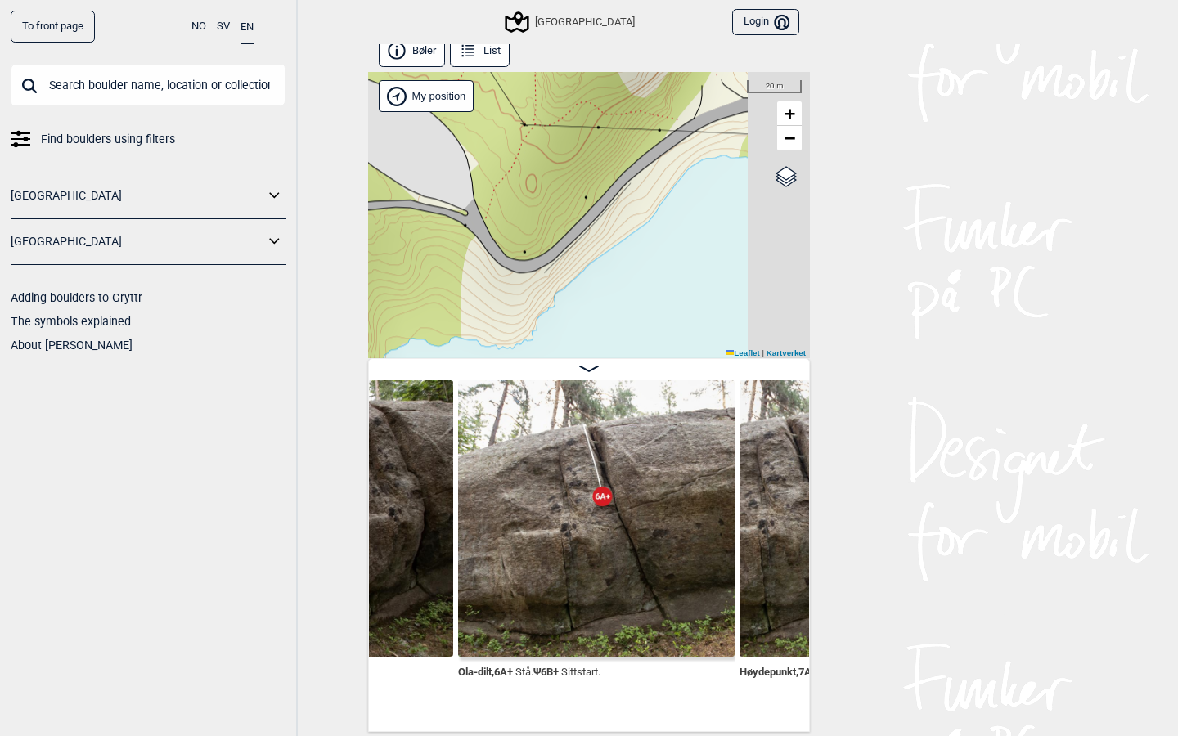
drag, startPoint x: 645, startPoint y: 222, endPoint x: 464, endPoint y: 271, distance: 187.4
click at [465, 270] on div "Speidersteinen Barnehageveggen Cowboyveggen Bølerveggen Sentrale Østmarka Bruke…" at bounding box center [589, 215] width 442 height 286
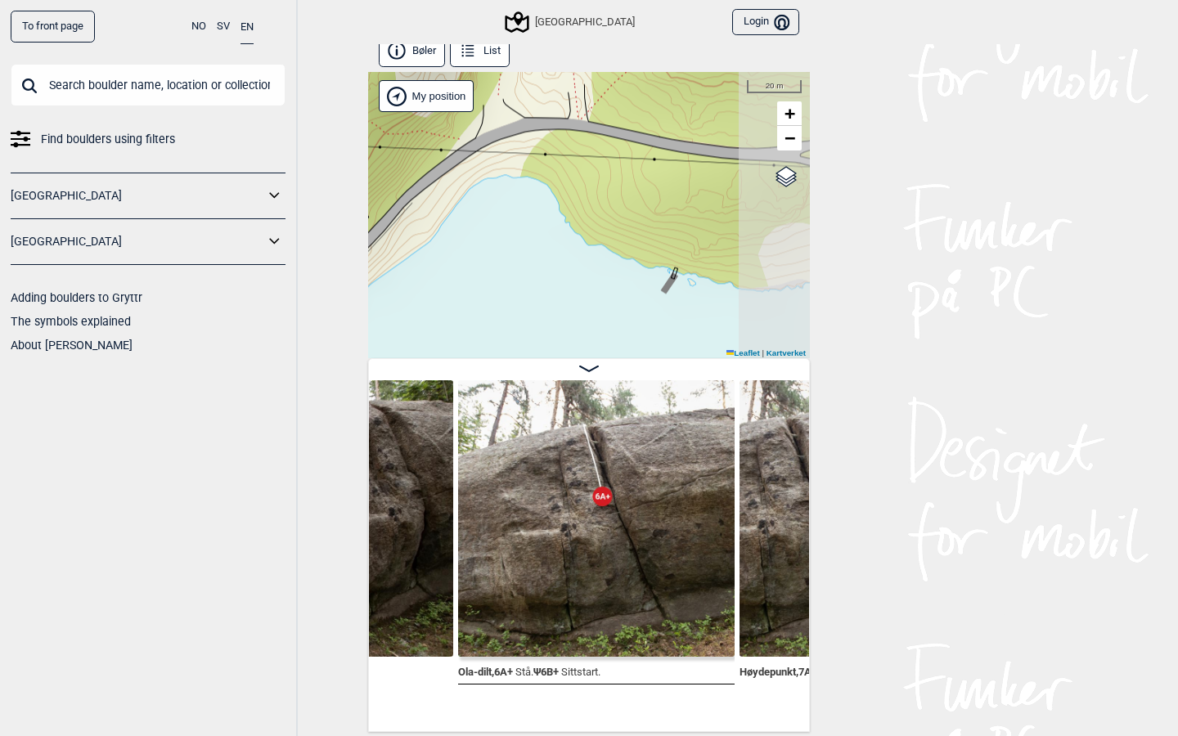
drag, startPoint x: 604, startPoint y: 193, endPoint x: 464, endPoint y: 197, distance: 140.0
click at [464, 197] on div "Speidersteinen Barnehageveggen Cowboyveggen Bølerveggen Sentrale Østmarka Bruke…" at bounding box center [589, 215] width 442 height 286
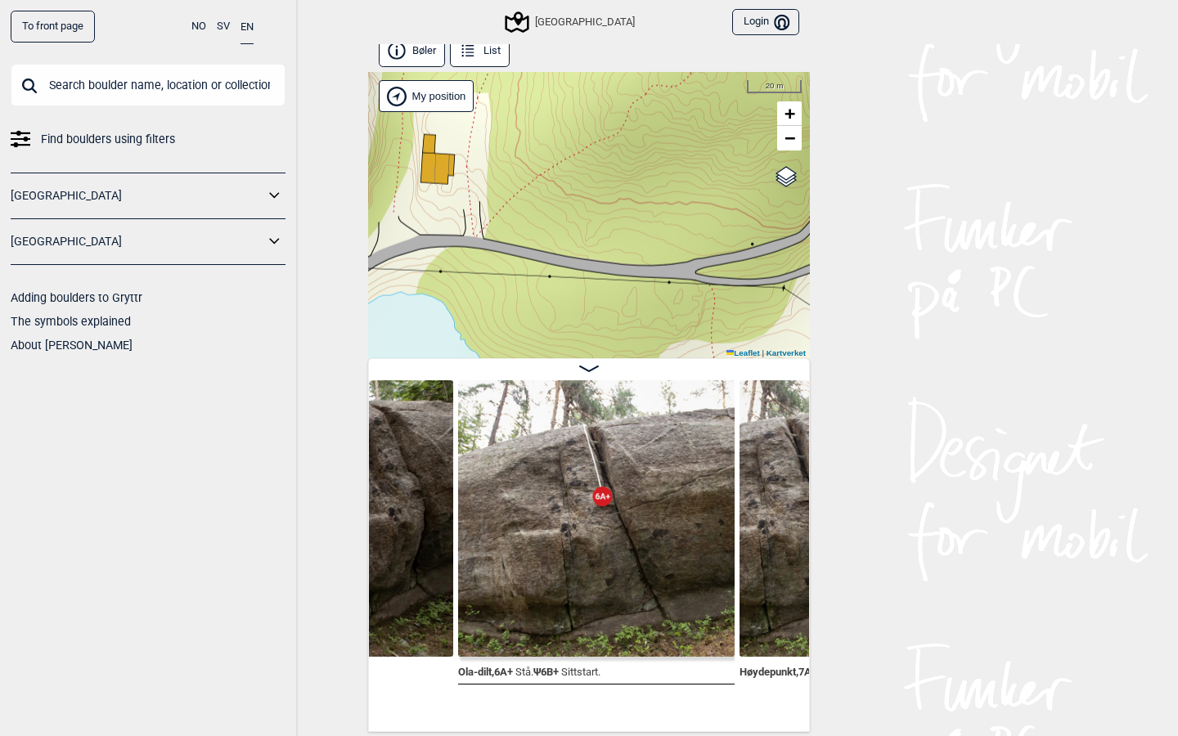
drag, startPoint x: 577, startPoint y: 138, endPoint x: 444, endPoint y: 244, distance: 169.5
click at [444, 244] on div "Speidersteinen Barnehageveggen Cowboyveggen Bølerveggen Sentrale Østmarka Bruke…" at bounding box center [589, 215] width 442 height 286
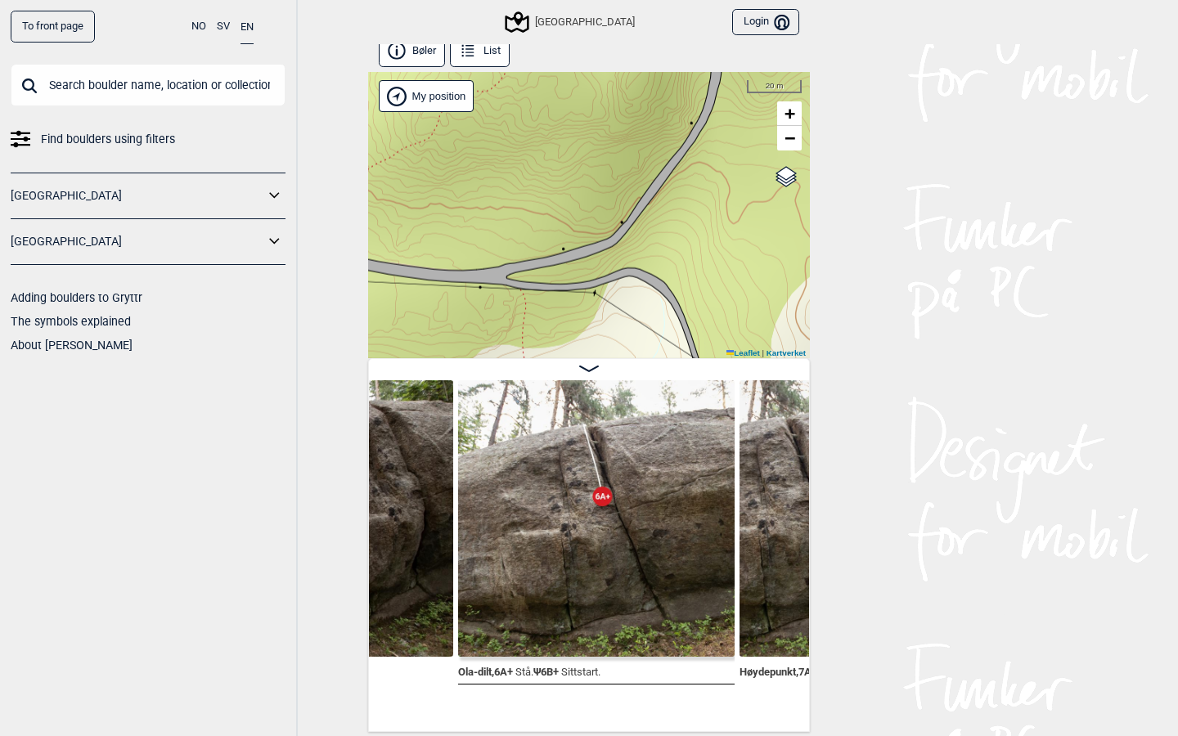
drag, startPoint x: 681, startPoint y: 245, endPoint x: 520, endPoint y: 261, distance: 162.0
click at [520, 261] on div "Speidersteinen Barnehageveggen Cowboyveggen Bølerveggen Sentrale Østmarka Bruke…" at bounding box center [589, 215] width 442 height 286
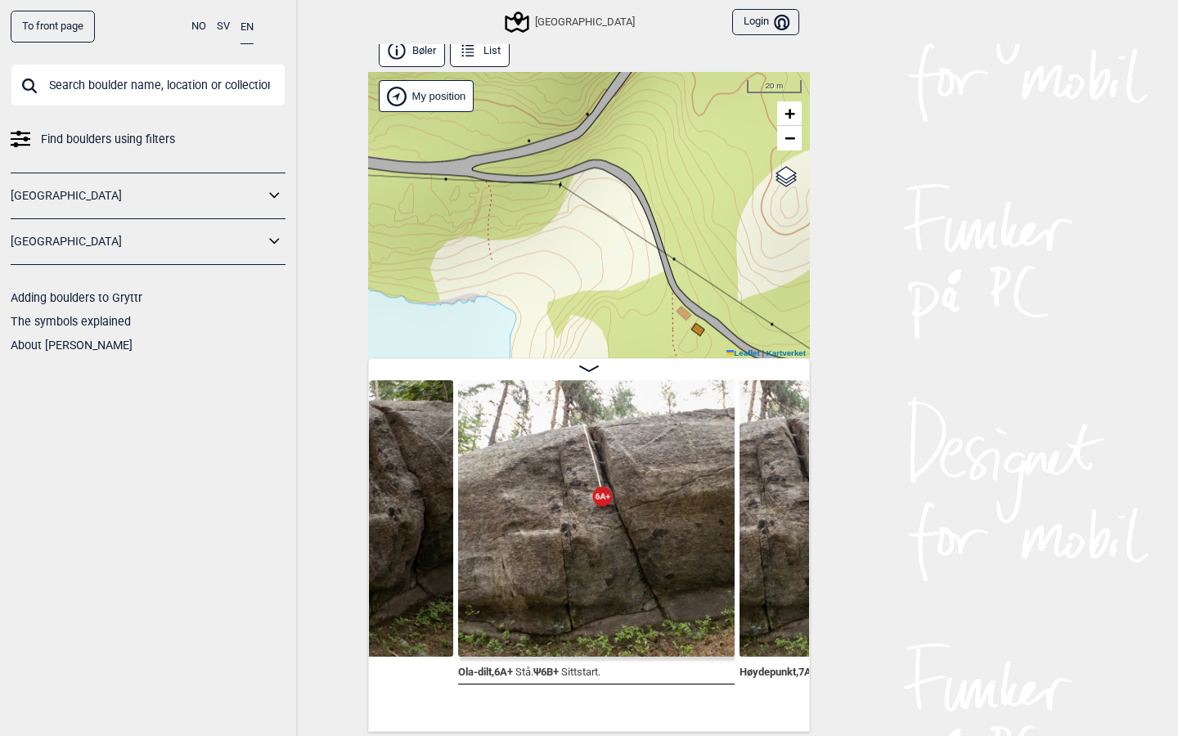
drag, startPoint x: 555, startPoint y: 294, endPoint x: 505, endPoint y: 145, distance: 157.1
click at [505, 145] on div "Speidersteinen Barnehageveggen Cowboyveggen Bølerveggen Sentrale Østmarka Bruke…" at bounding box center [589, 215] width 442 height 286
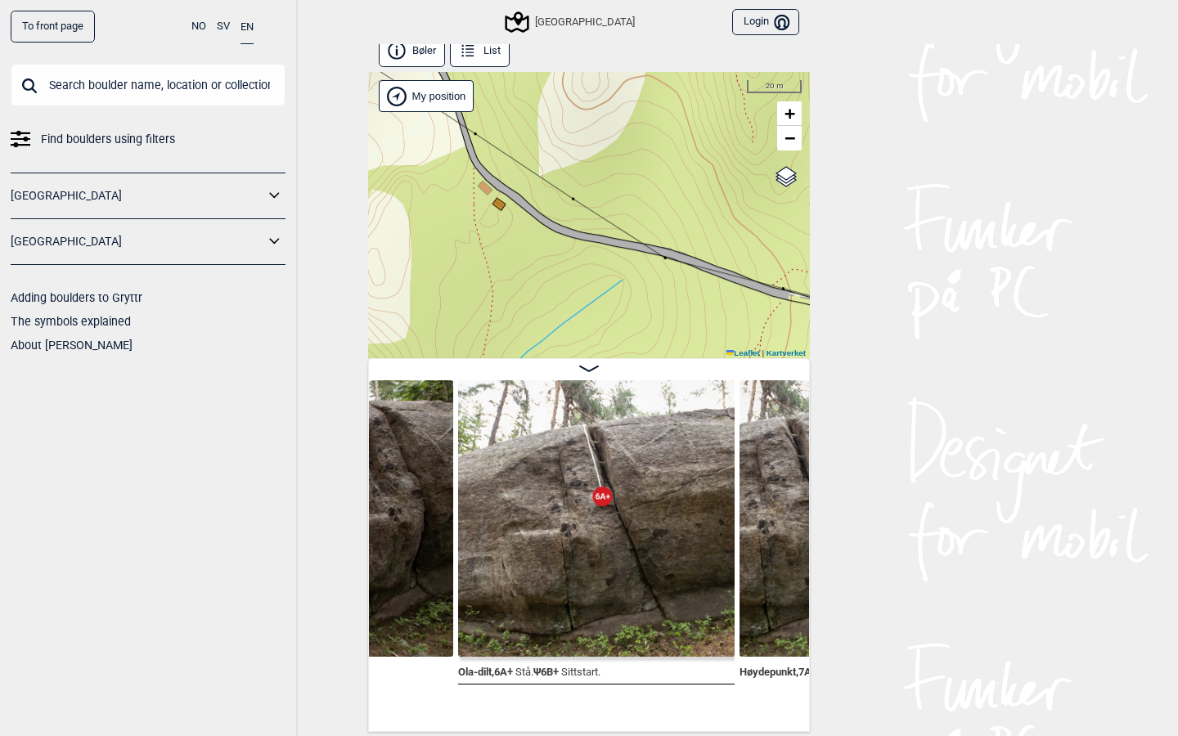
drag, startPoint x: 675, startPoint y: 232, endPoint x: 471, endPoint y: 129, distance: 229.1
click at [471, 129] on div "Speidersteinen Barnehageveggen Cowboyveggen Bølerveggen Sentrale Østmarka Bruke…" at bounding box center [589, 215] width 442 height 286
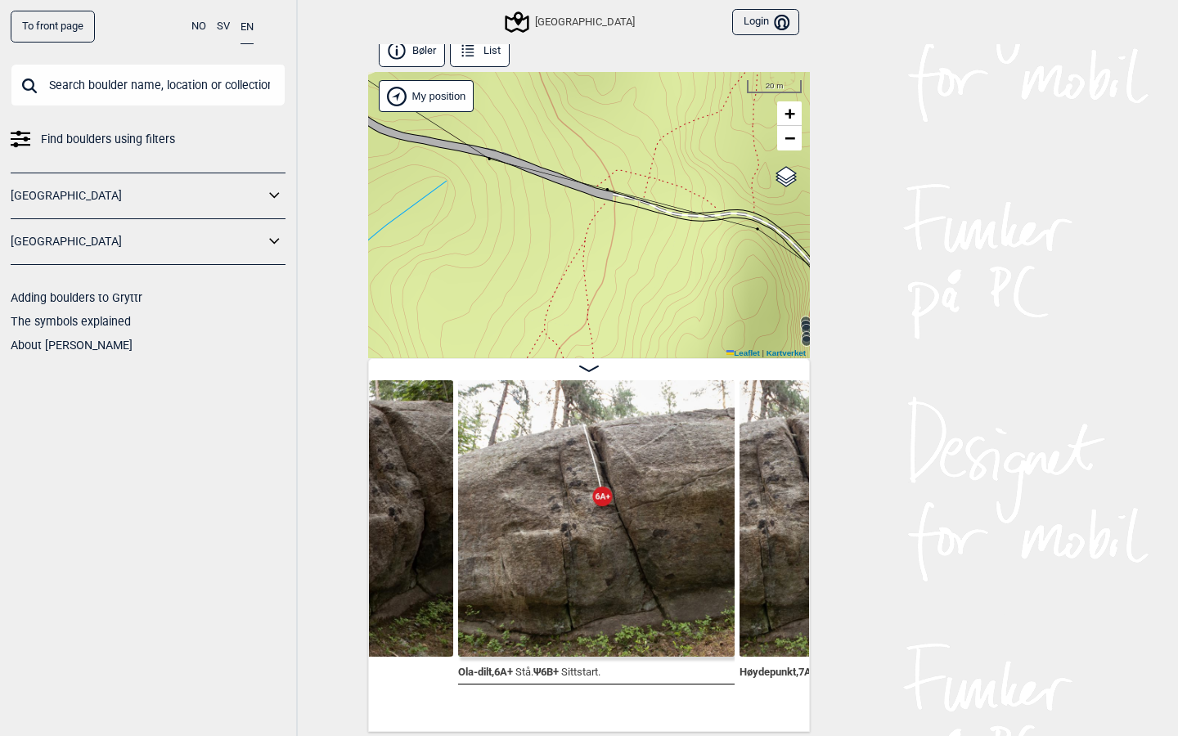
drag, startPoint x: 639, startPoint y: 218, endPoint x: 480, endPoint y: 136, distance: 178.6
click at [480, 136] on div "Speidersteinen Barnehageveggen Cowboyveggen Bølerveggen Sentrale Østmarka Bruke…" at bounding box center [589, 215] width 442 height 286
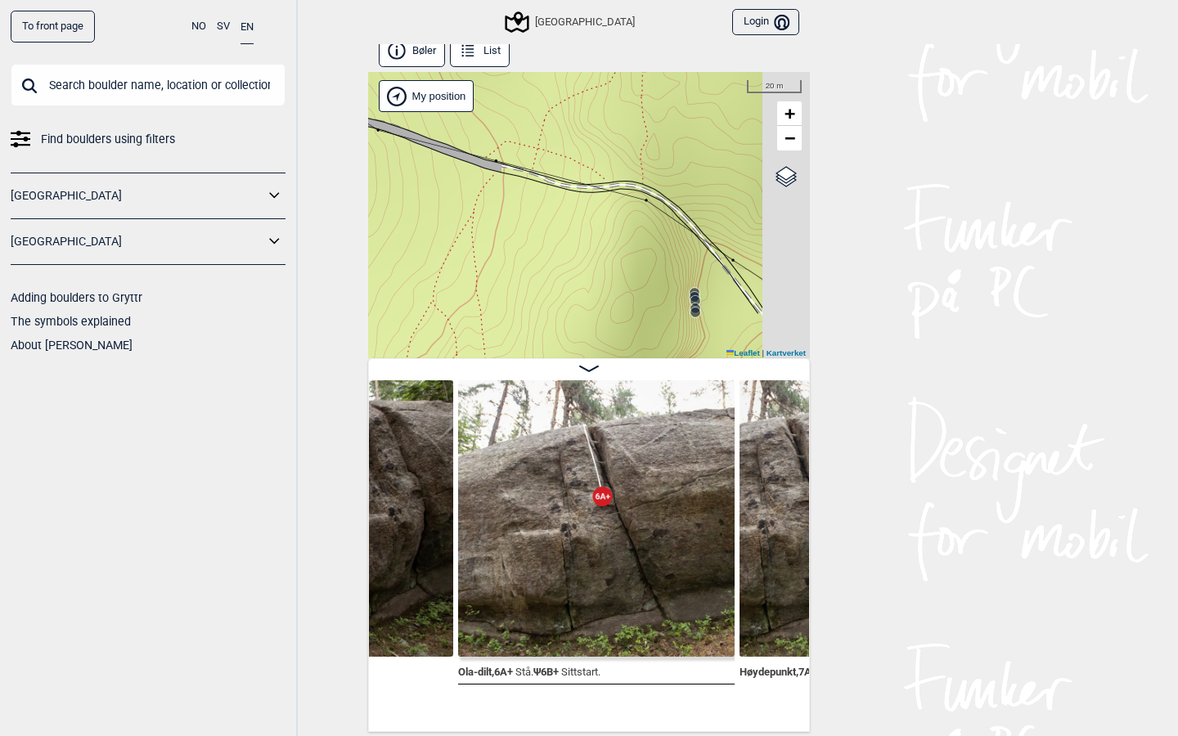
drag, startPoint x: 631, startPoint y: 197, endPoint x: 417, endPoint y: 125, distance: 225.4
click at [417, 125] on div "Speidersteinen Barnehageveggen Cowboyveggen Bølerveggen Sentrale Østmarka Bruke…" at bounding box center [589, 215] width 442 height 286
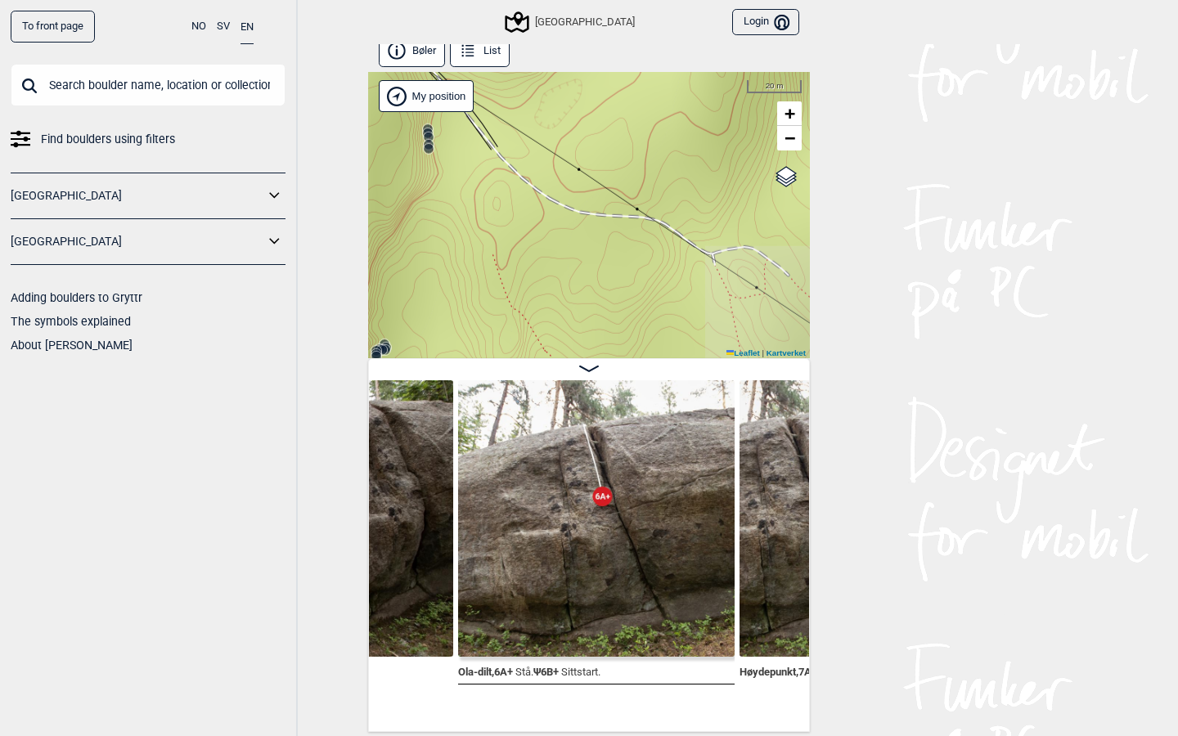
drag, startPoint x: 552, startPoint y: 208, endPoint x: 393, endPoint y: 89, distance: 198.9
click at [393, 89] on div "Speidersteinen Barnehageveggen Cowboyveggen Bølerveggen Sentrale Østmarka Bruke…" at bounding box center [589, 215] width 442 height 286
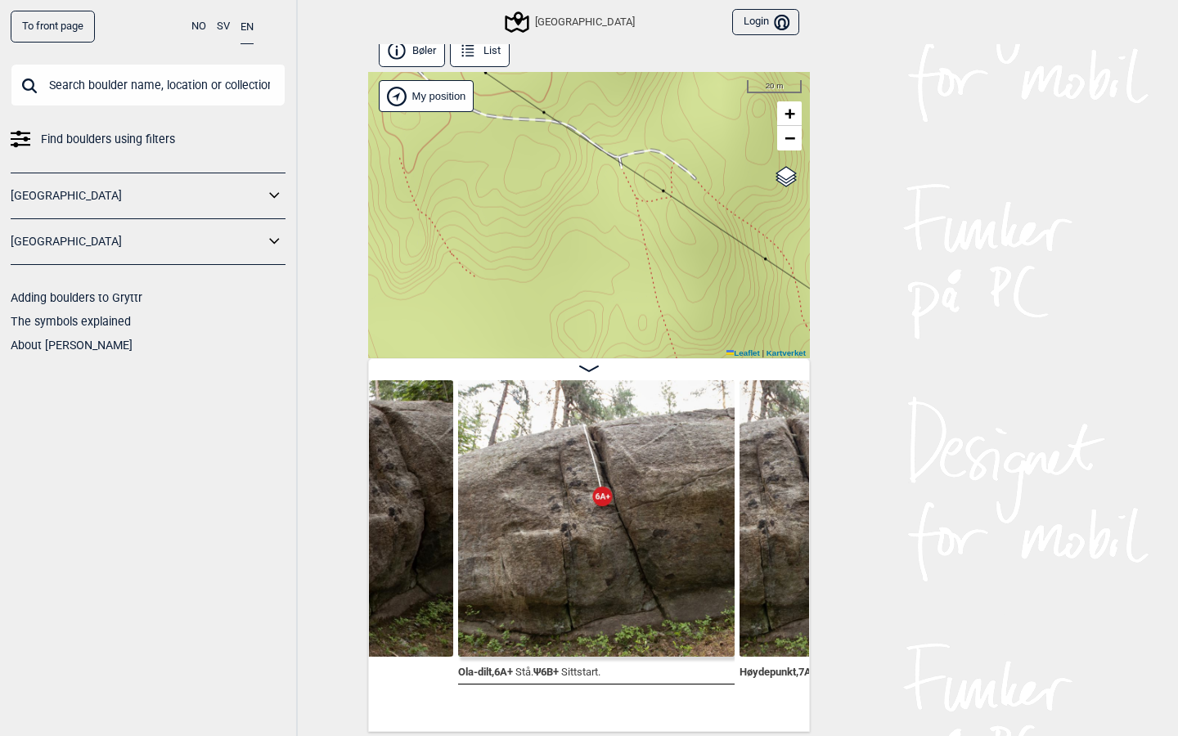
drag, startPoint x: 592, startPoint y: 226, endPoint x: 483, endPoint y: 110, distance: 158.6
click at [483, 110] on div "Speidersteinen Barnehageveggen Cowboyveggen Bølerveggen Sentrale Østmarka Bruke…" at bounding box center [589, 215] width 442 height 286
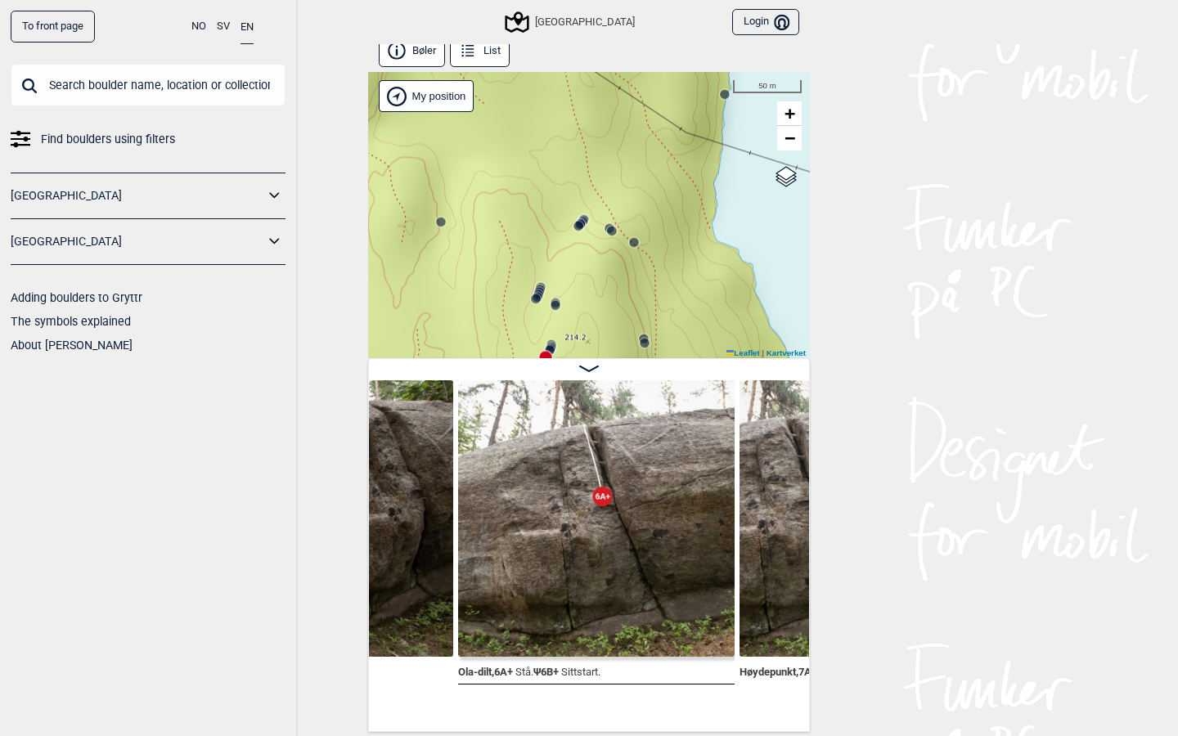
drag, startPoint x: 597, startPoint y: 179, endPoint x: 567, endPoint y: 75, distance: 108.0
click at [566, 75] on div "Speidersteinen Barnehageveggen Cowboyveggen Bølerveggen Sentrale Østmarka Bruke…" at bounding box center [589, 215] width 442 height 286
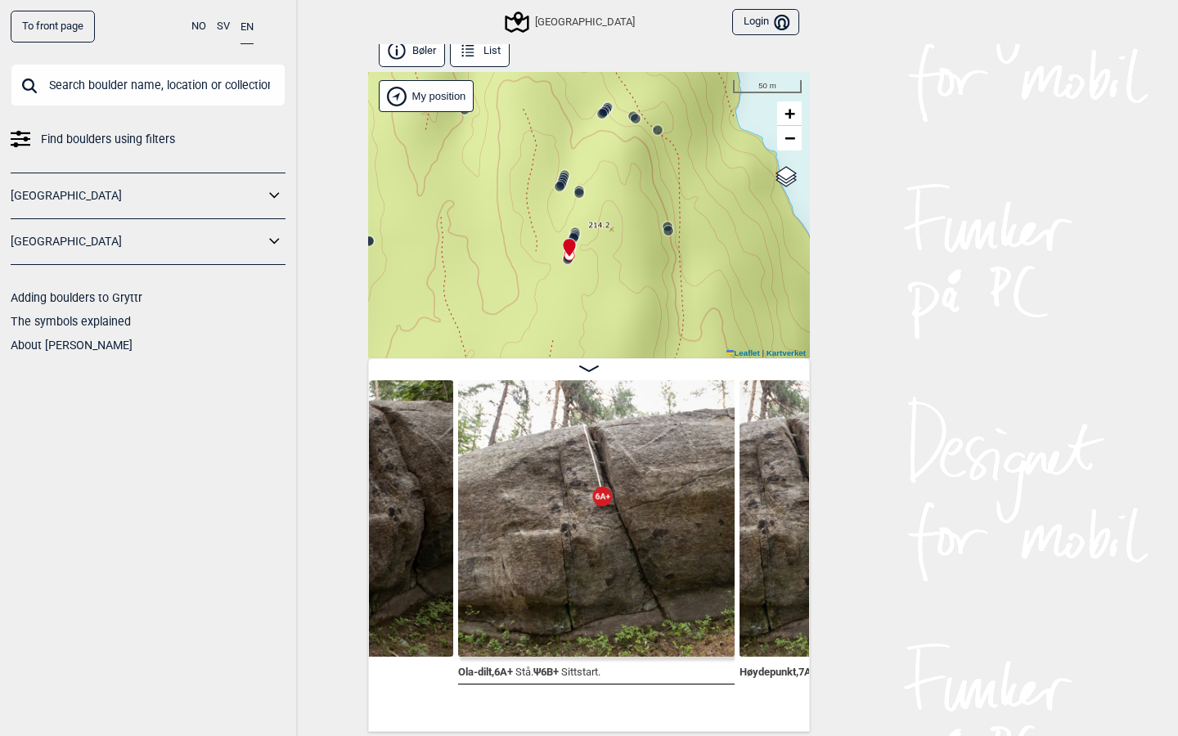
drag, startPoint x: 626, startPoint y: 210, endPoint x: 644, endPoint y: 112, distance: 99.8
click at [644, 112] on div "Speidersteinen Barnehageveggen Cowboyveggen Bølerveggen Sentrale Østmarka Bruke…" at bounding box center [589, 215] width 442 height 286
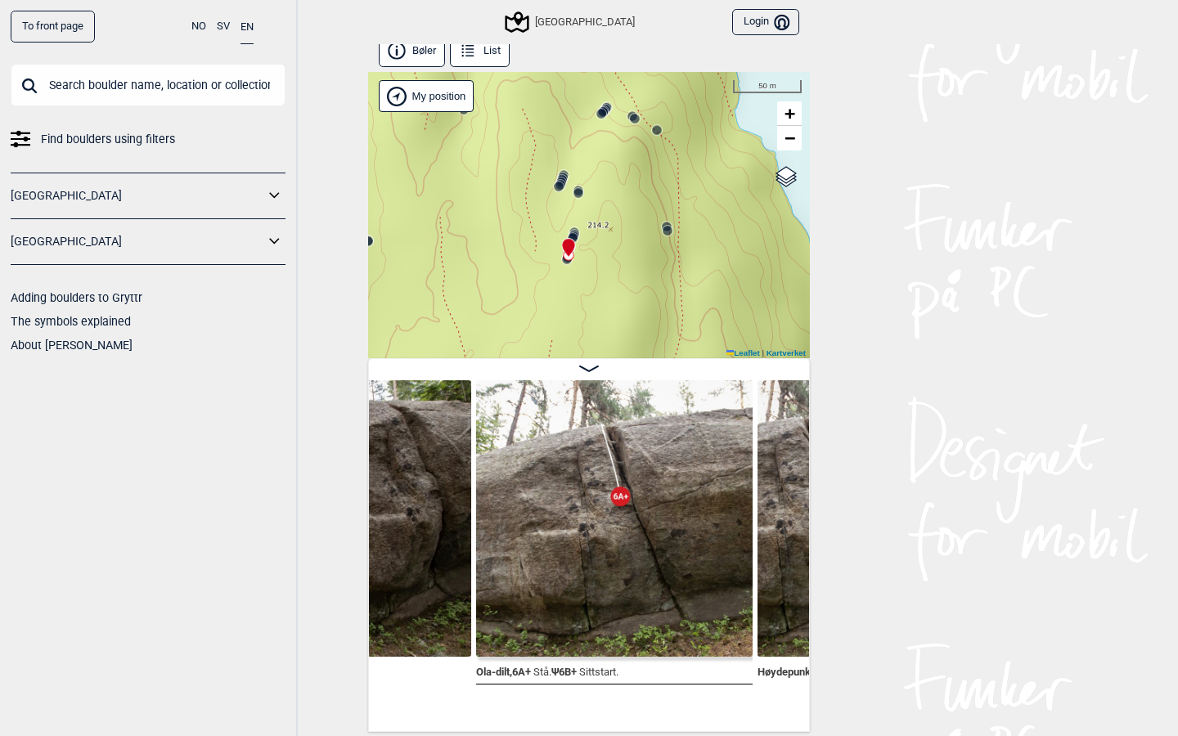
scroll to position [0, 49402]
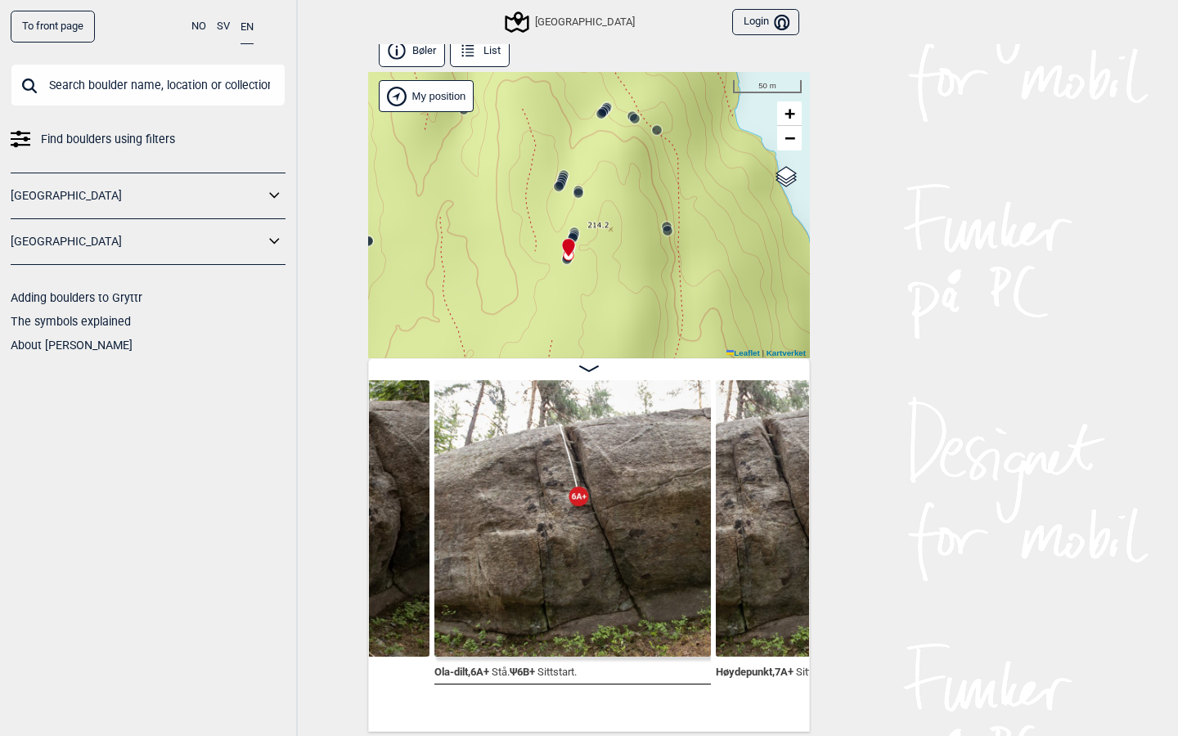
scroll to position [0, 49447]
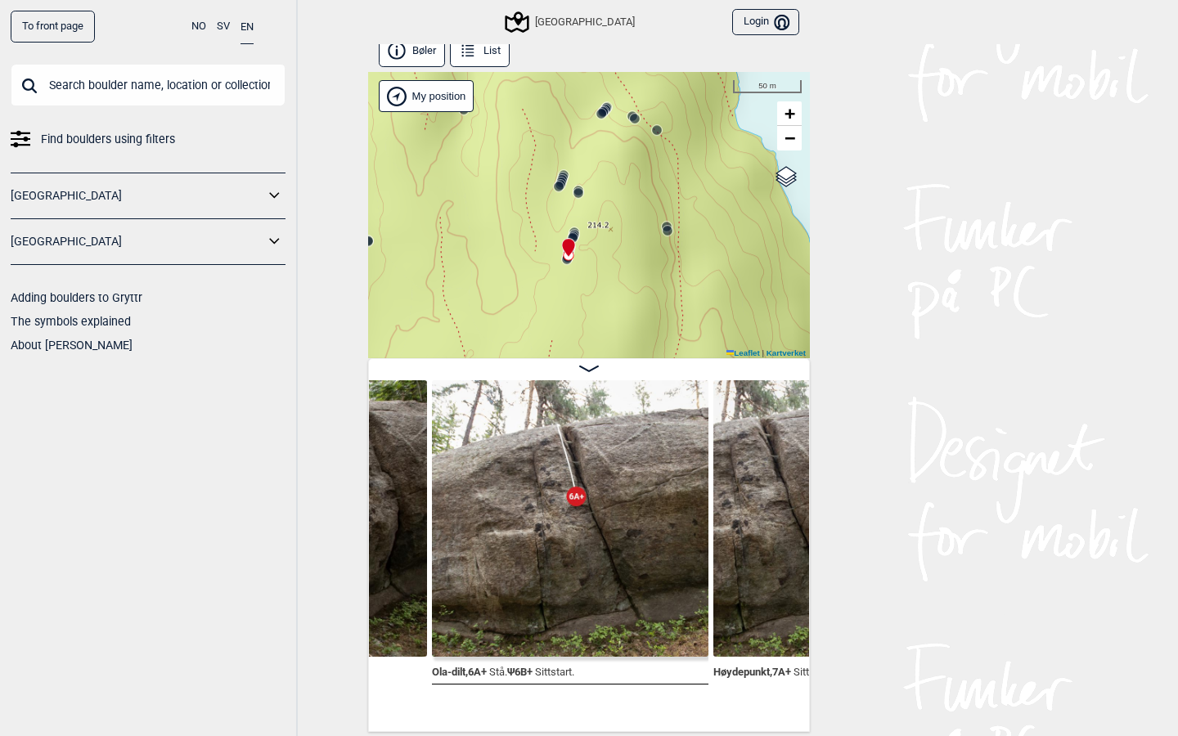
click at [494, 666] on p "Stå." at bounding box center [498, 672] width 18 height 12
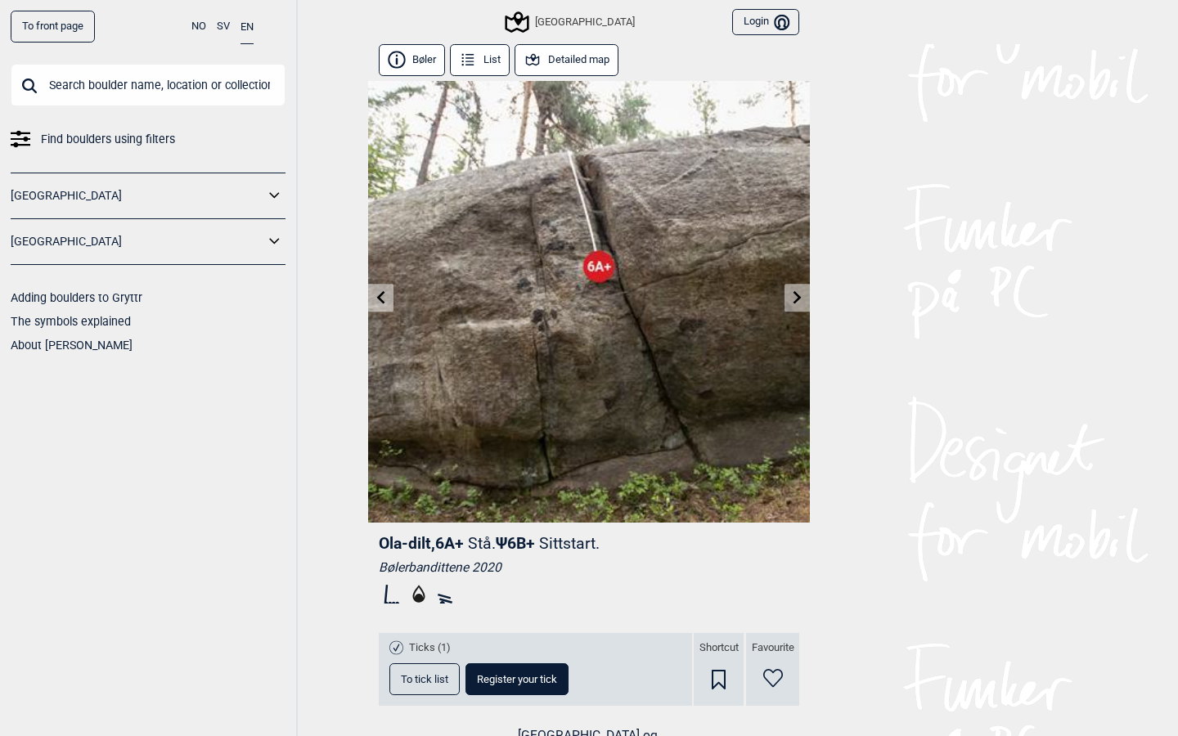
click at [619, 302] on img at bounding box center [589, 302] width 442 height 442
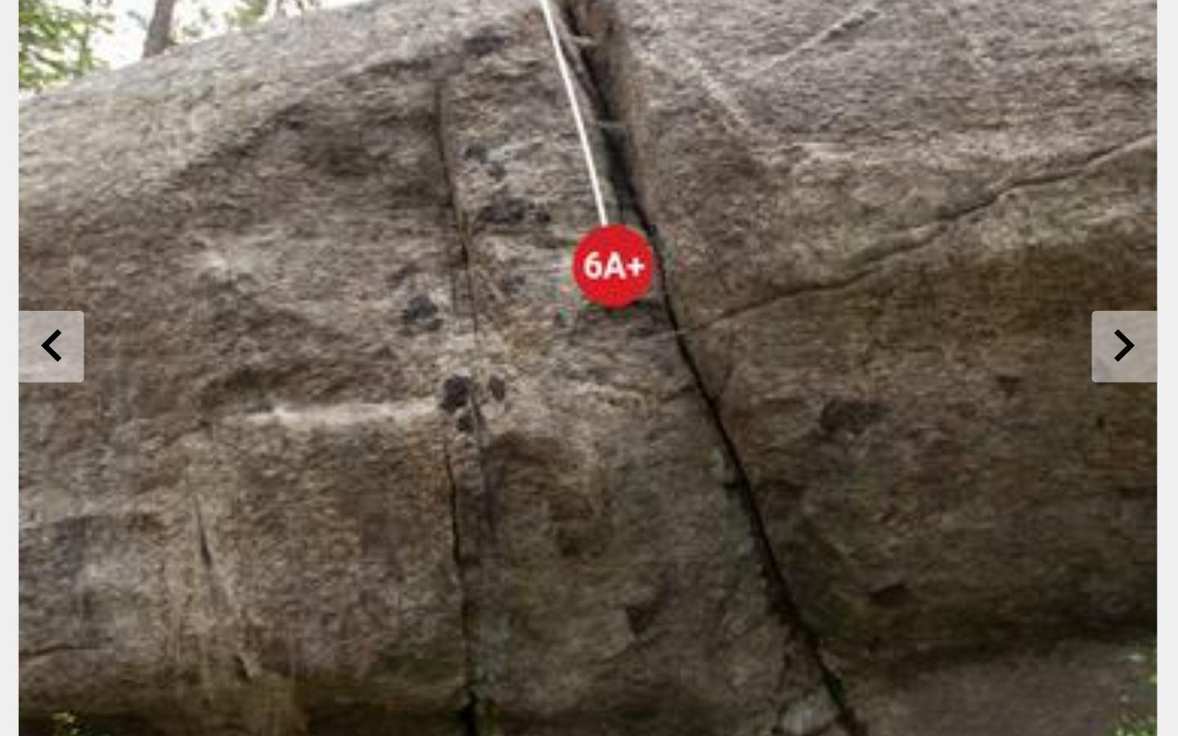
scroll to position [2, 0]
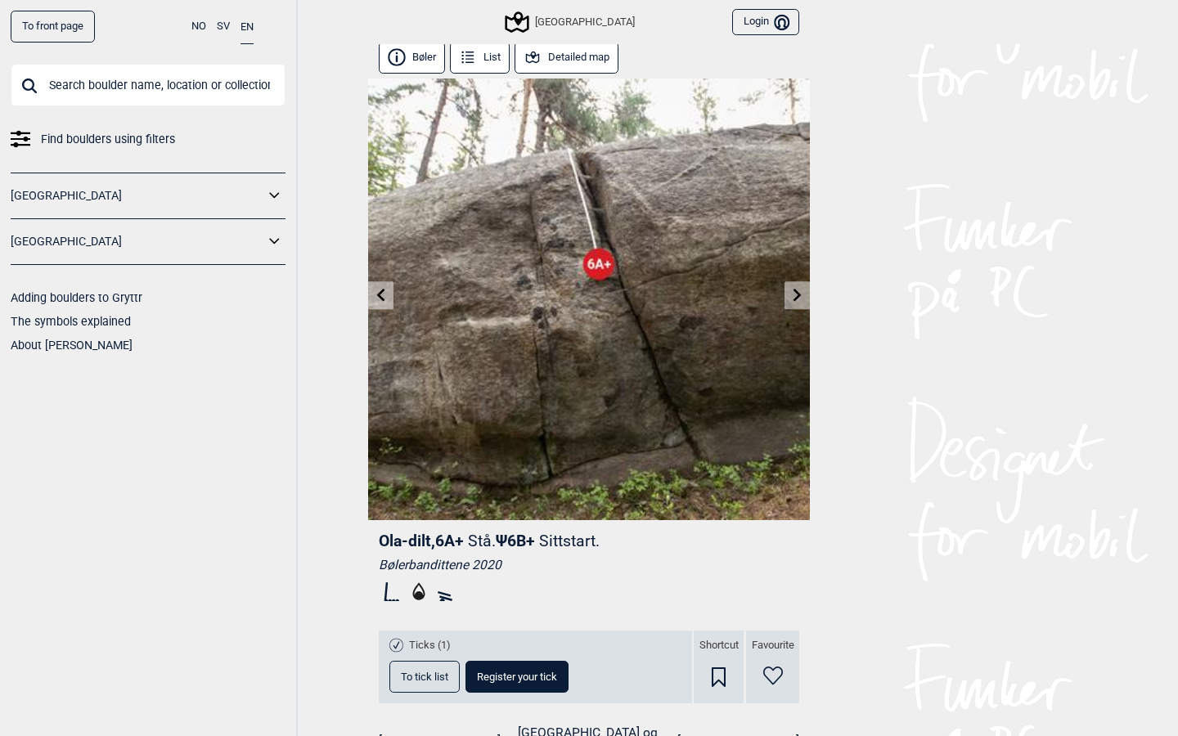
click at [386, 288] on link at bounding box center [380, 295] width 25 height 27
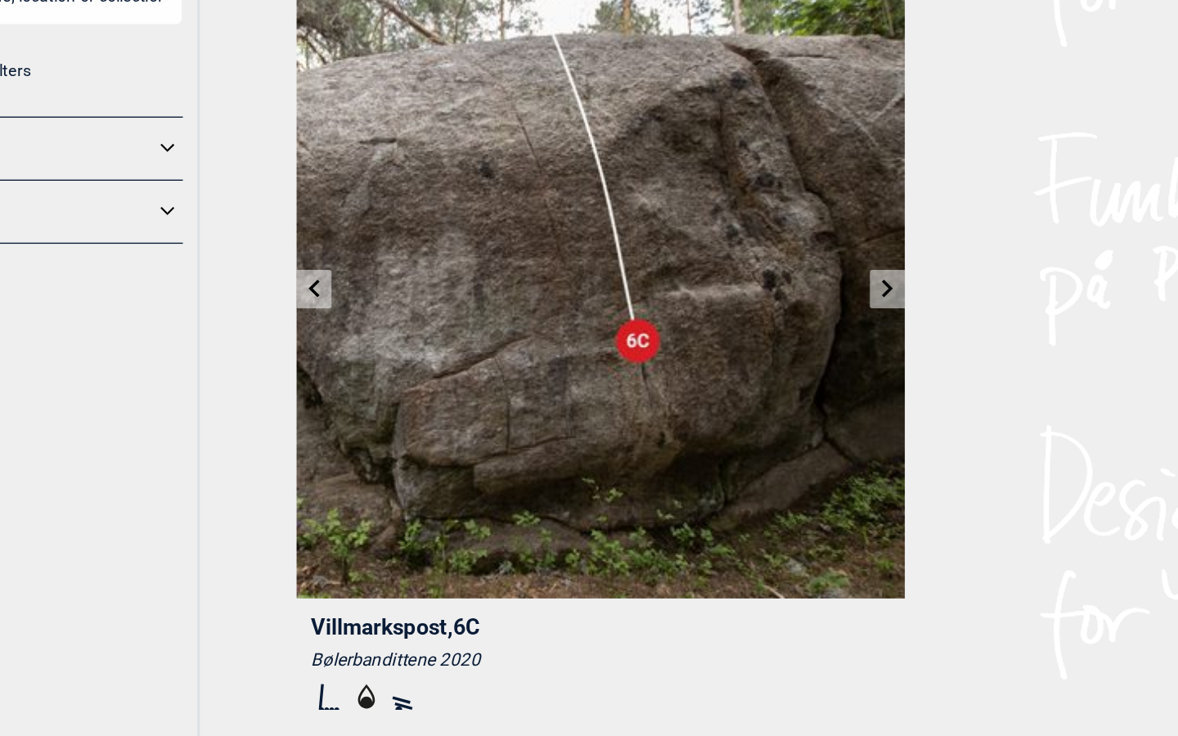
click at [368, 285] on link at bounding box center [380, 298] width 25 height 27
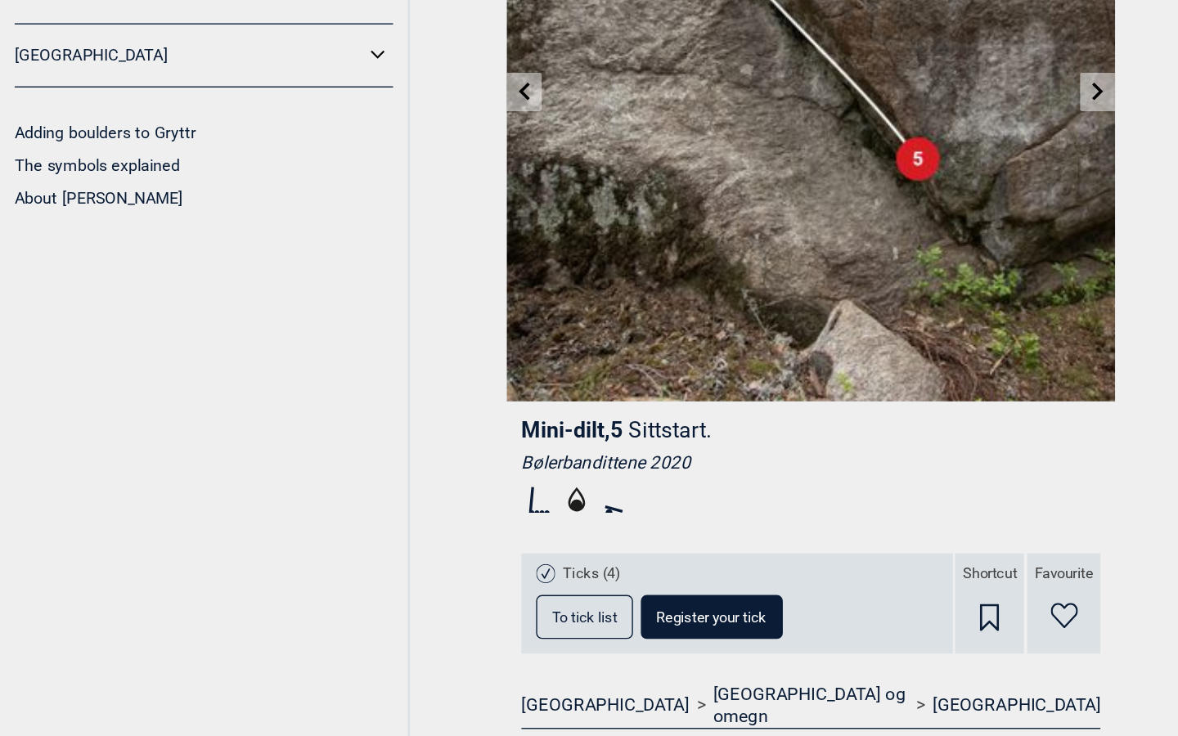
scroll to position [31, 0]
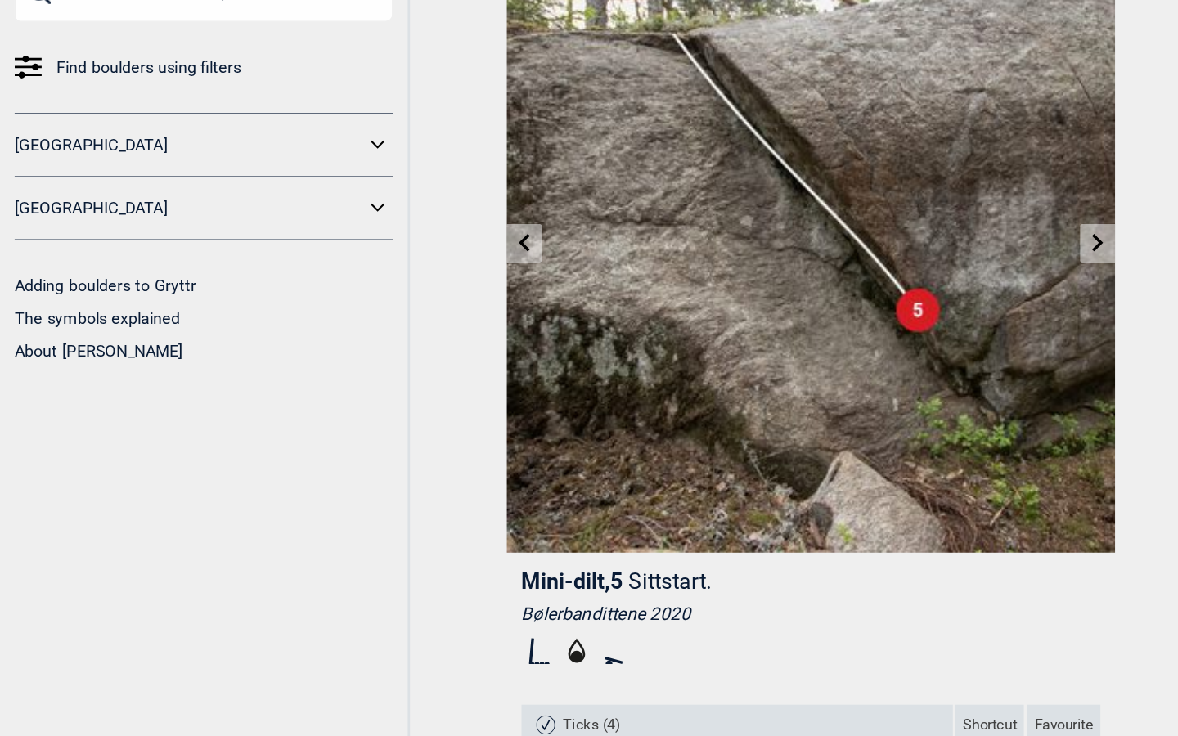
click at [381, 259] on icon at bounding box center [381, 265] width 13 height 13
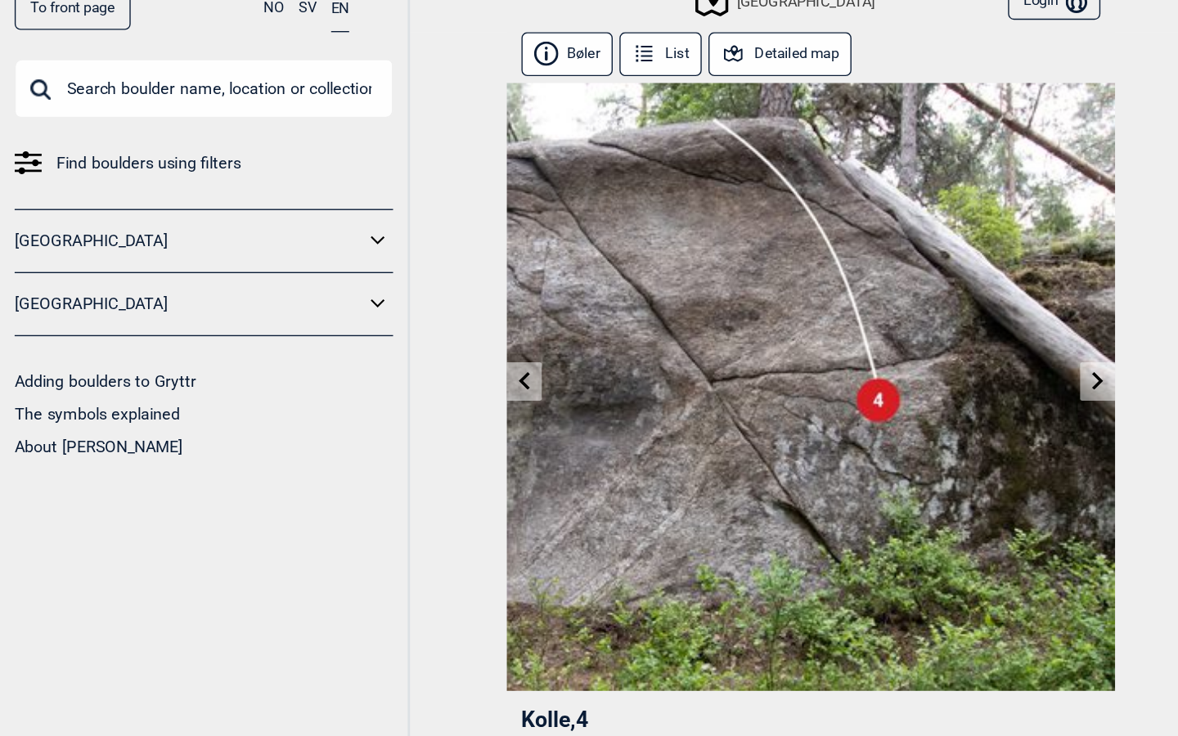
click at [384, 291] on icon at bounding box center [381, 297] width 13 height 13
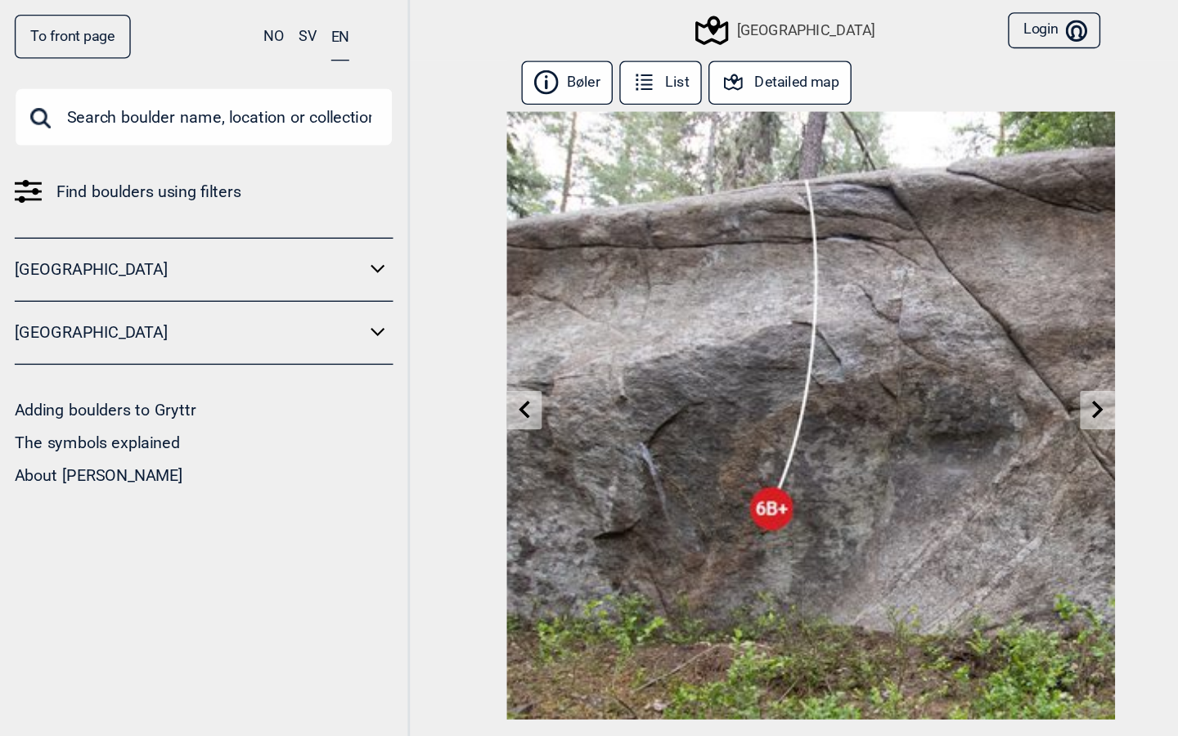
click at [389, 292] on link at bounding box center [380, 298] width 25 height 27
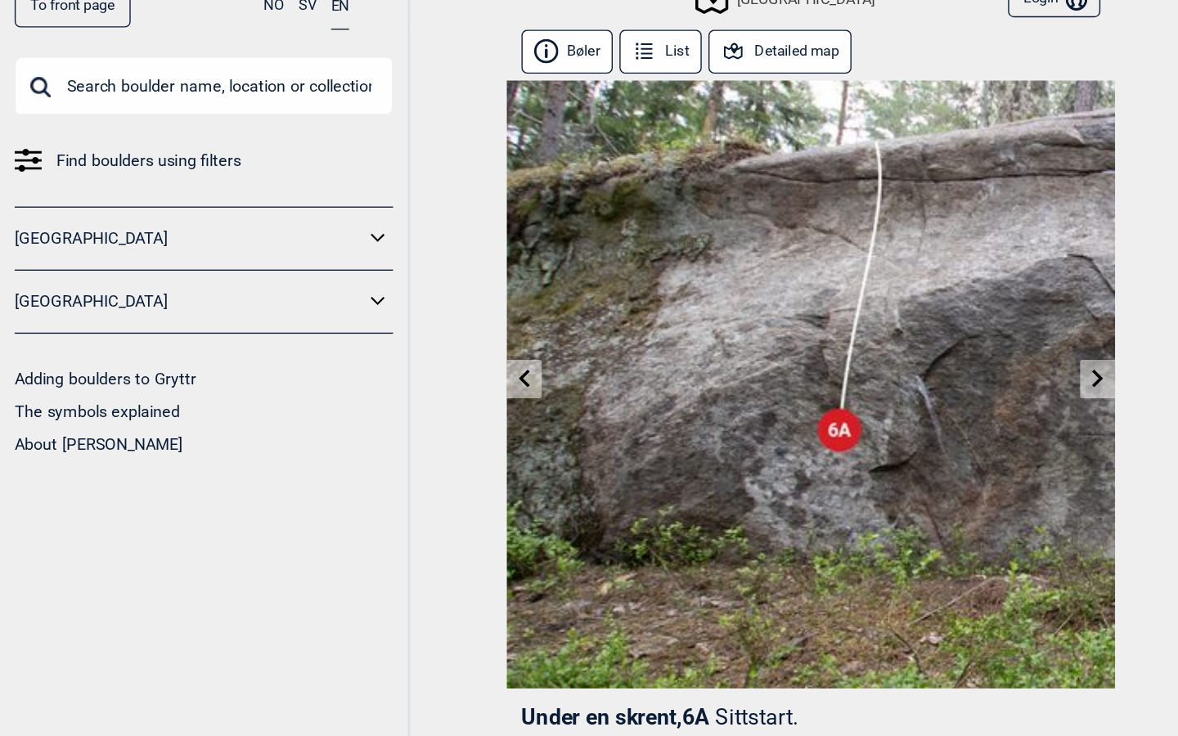
click at [386, 291] on icon at bounding box center [381, 297] width 13 height 13
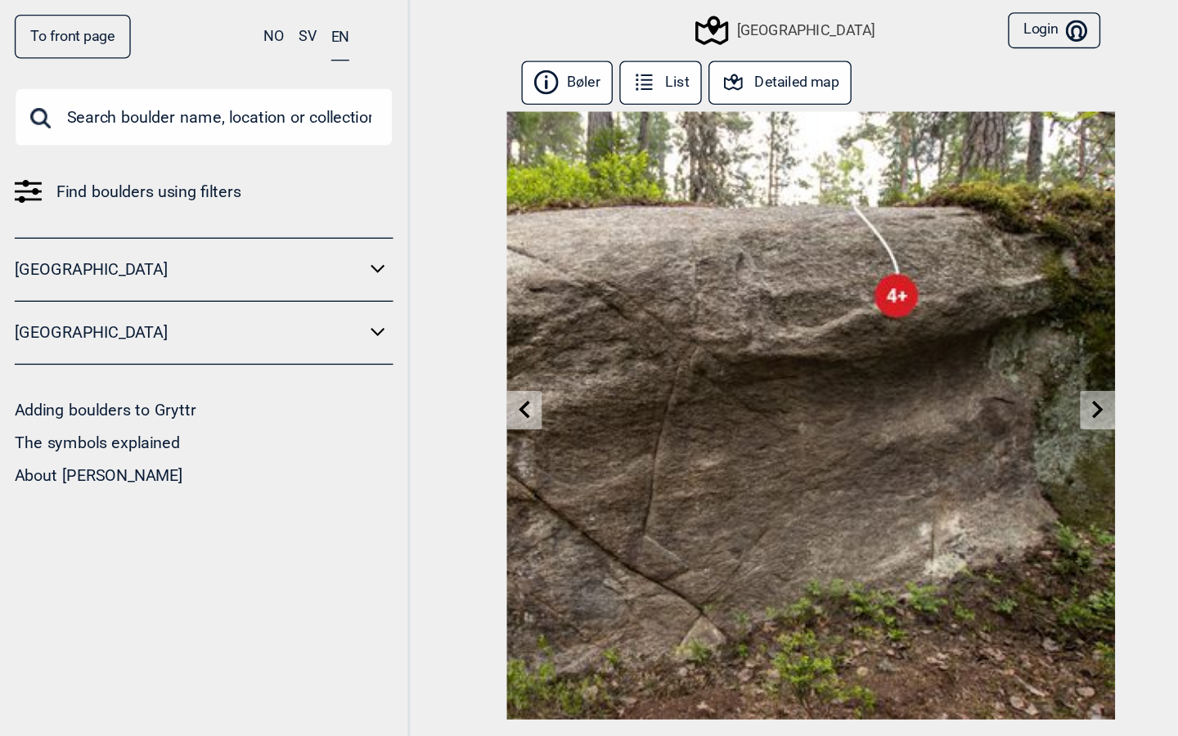
click at [381, 303] on icon at bounding box center [381, 297] width 13 height 13
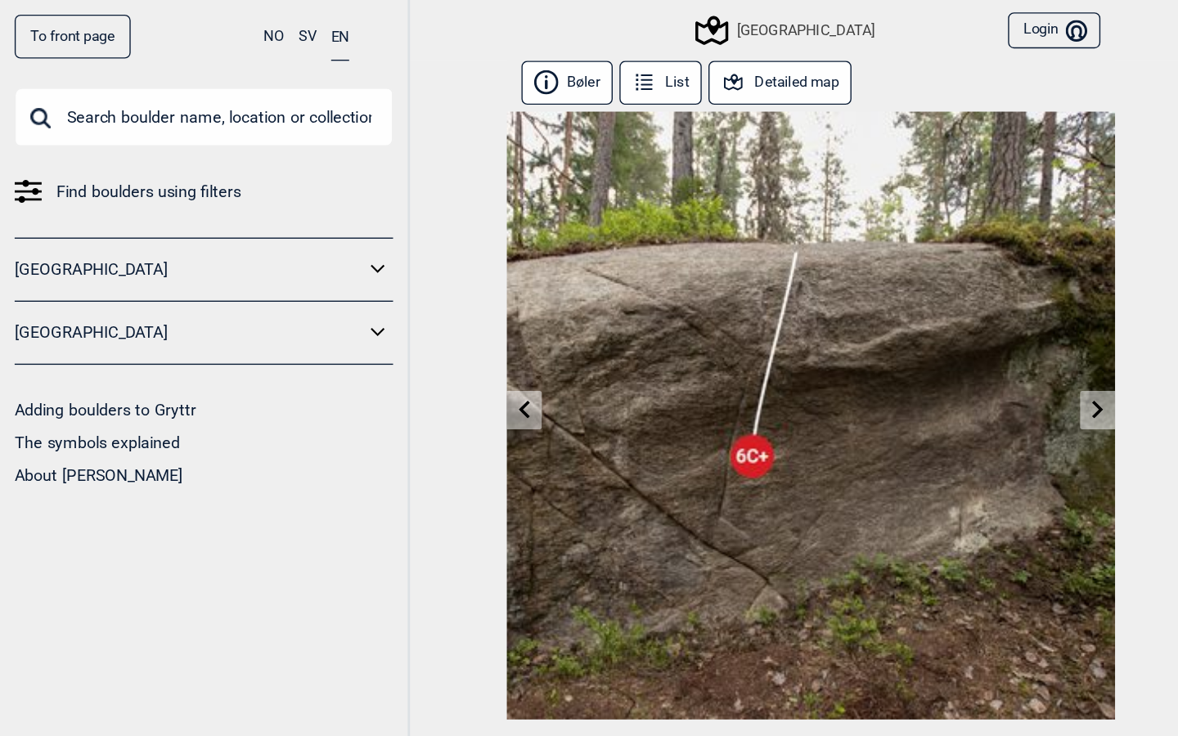
click at [380, 300] on icon at bounding box center [381, 297] width 8 height 13
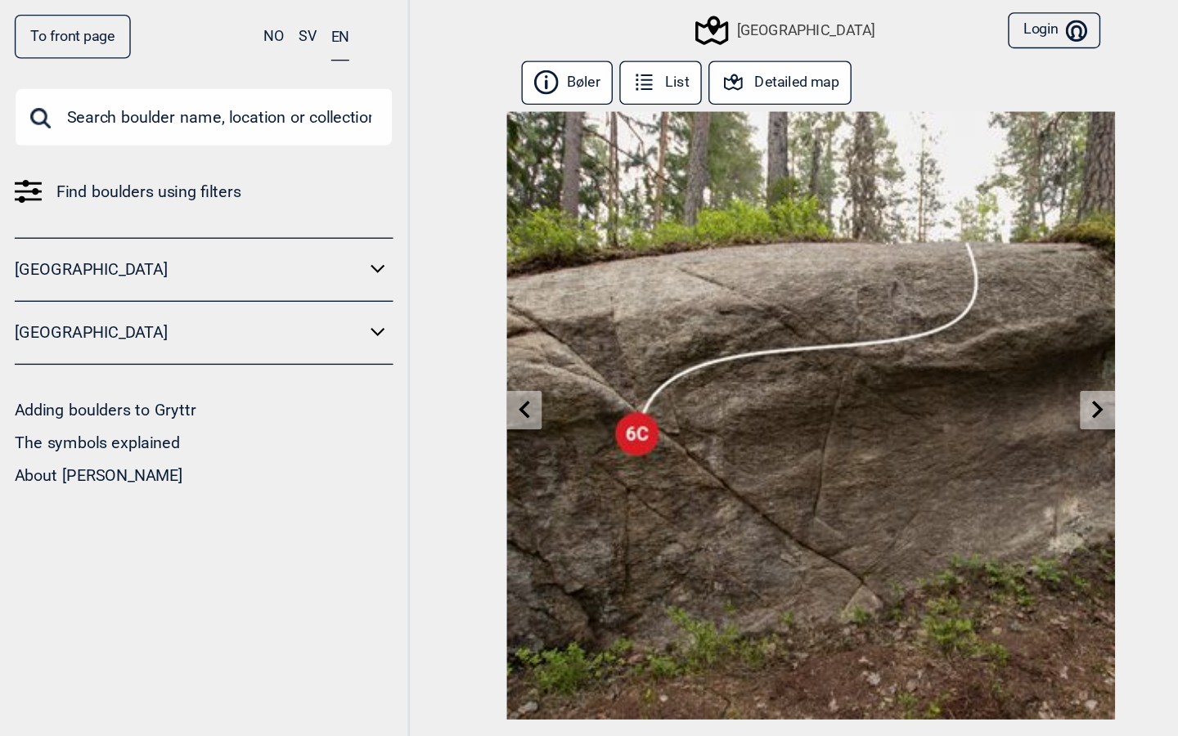
click at [380, 300] on icon at bounding box center [381, 297] width 13 height 13
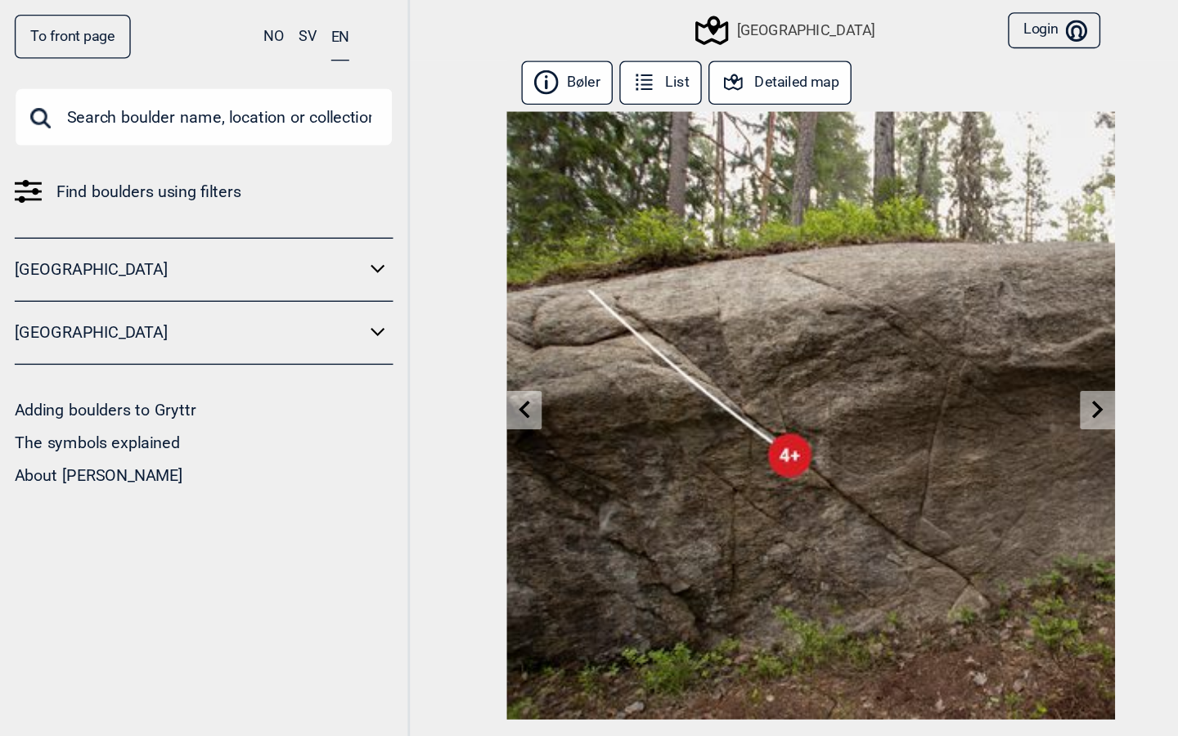
click at [382, 305] on link at bounding box center [380, 298] width 25 height 27
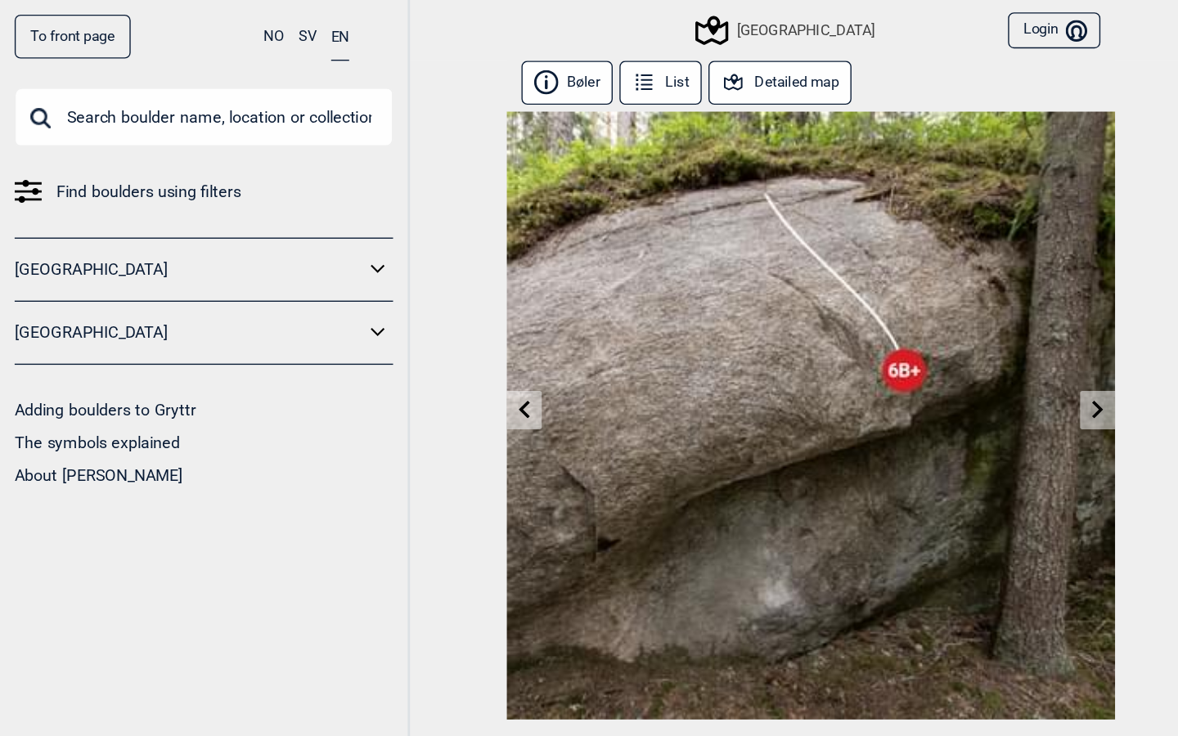
click at [382, 305] on link at bounding box center [380, 298] width 25 height 27
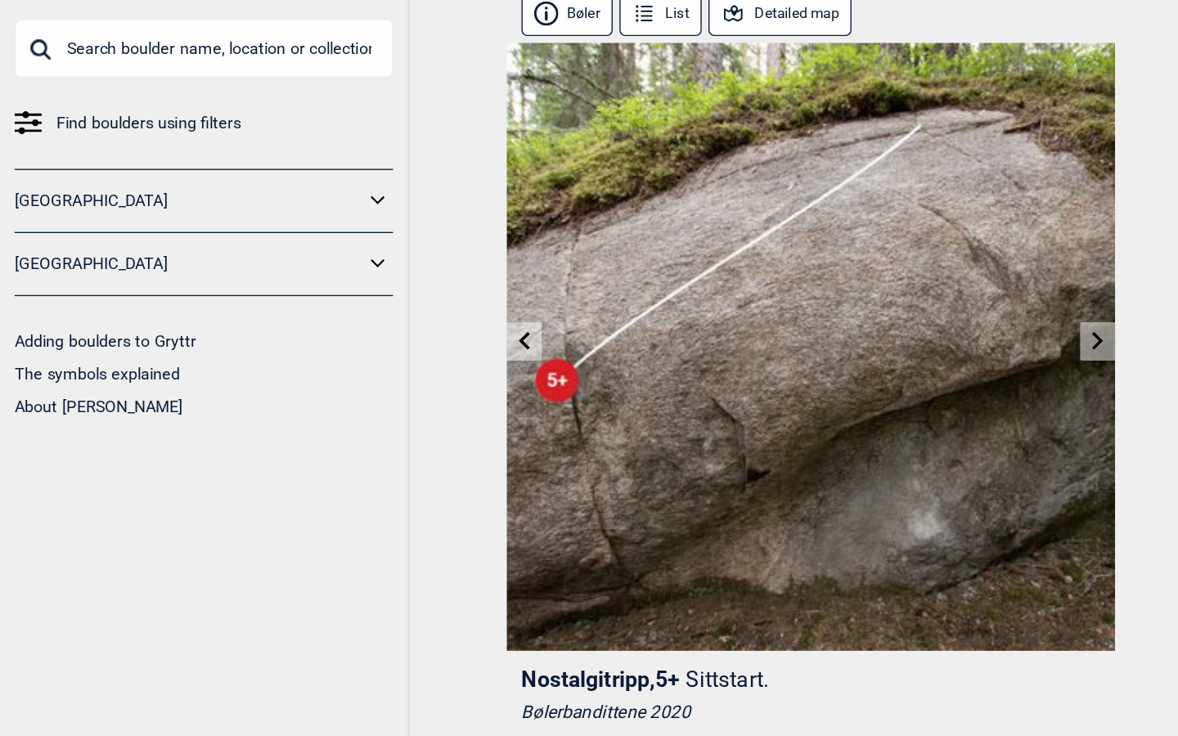
click at [376, 291] on icon at bounding box center [381, 297] width 13 height 13
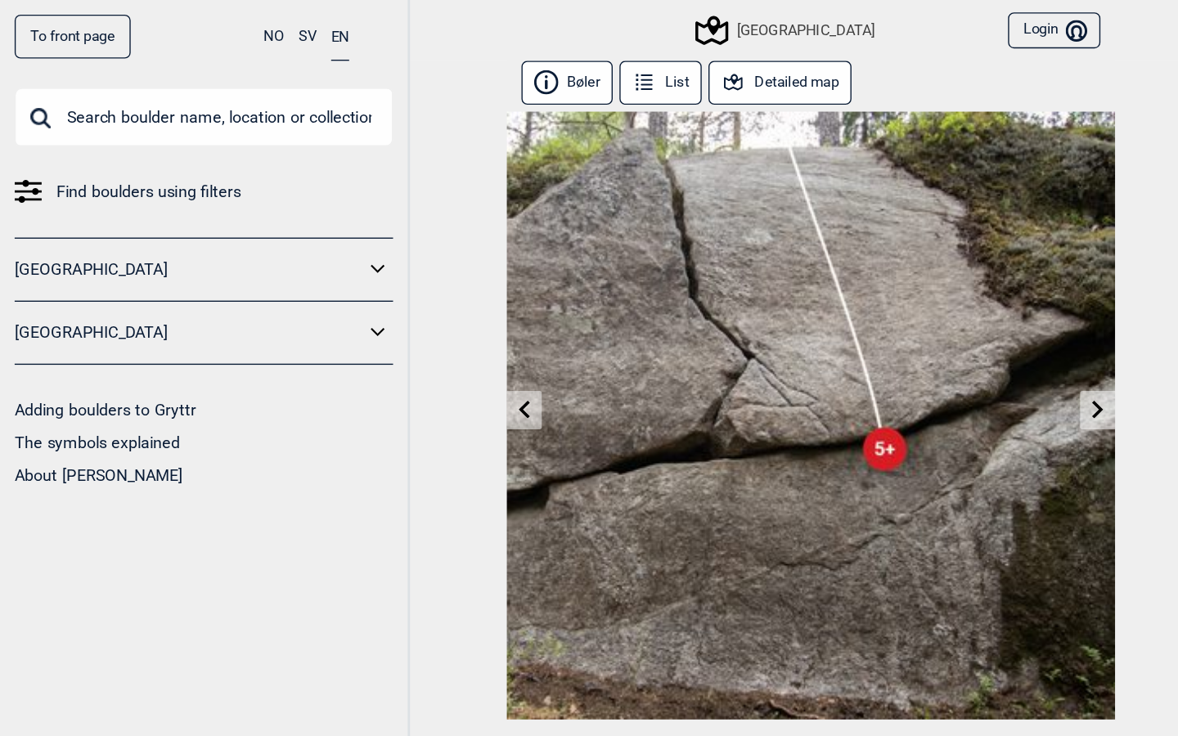
click at [526, 17] on icon at bounding box center [517, 21] width 24 height 21
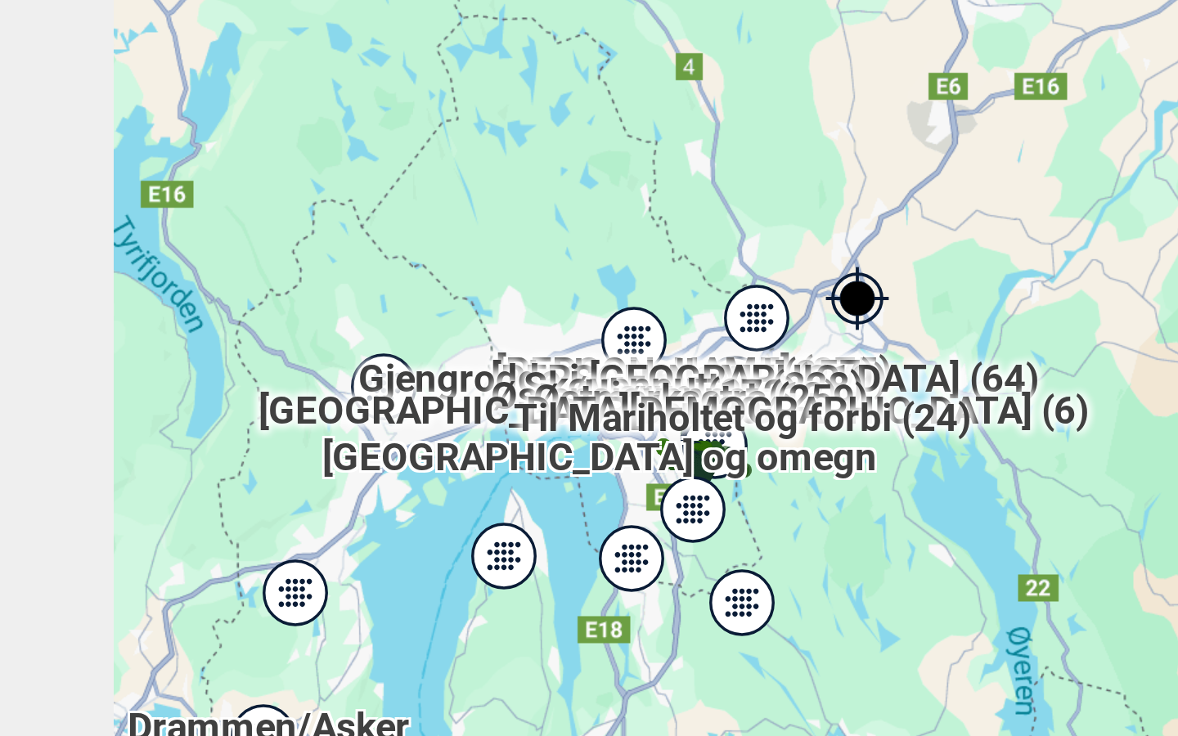
scroll to position [70, 0]
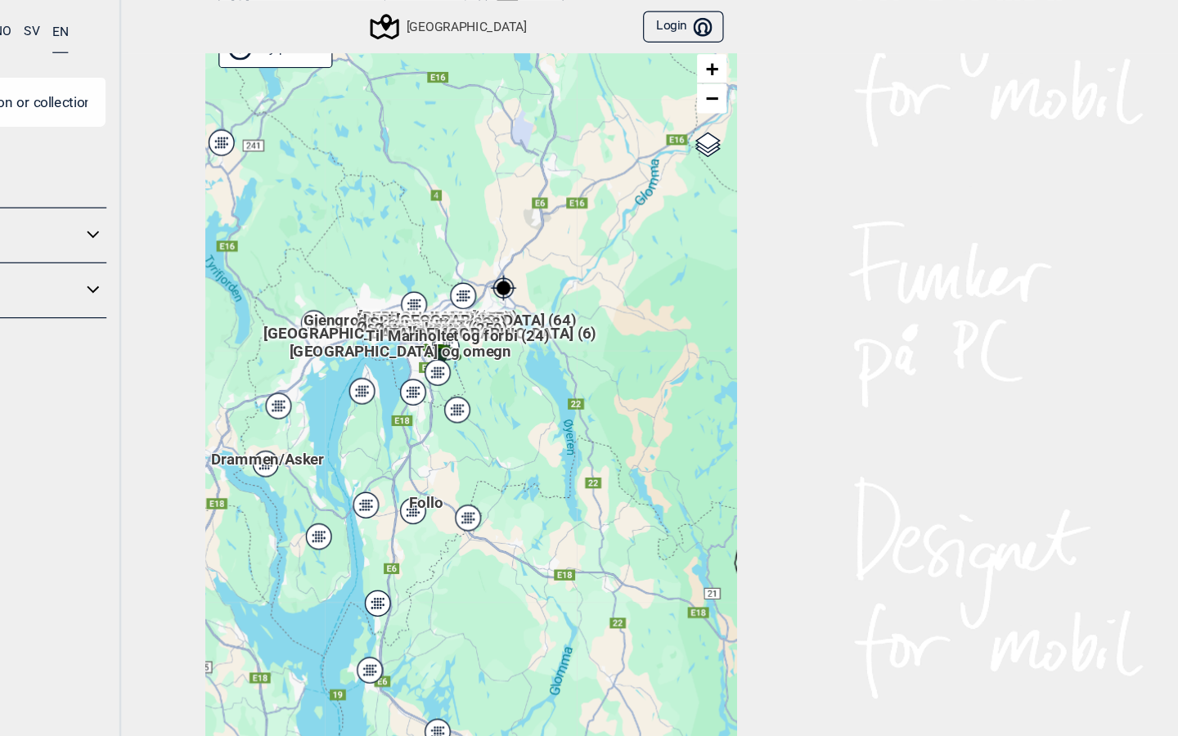
drag, startPoint x: 757, startPoint y: 329, endPoint x: 871, endPoint y: 329, distance: 113.7
click at [871, 329] on div "To front page NO SV EN Find boulders using filters Norge Sverige Adding boulder…" at bounding box center [589, 298] width 1178 height 736
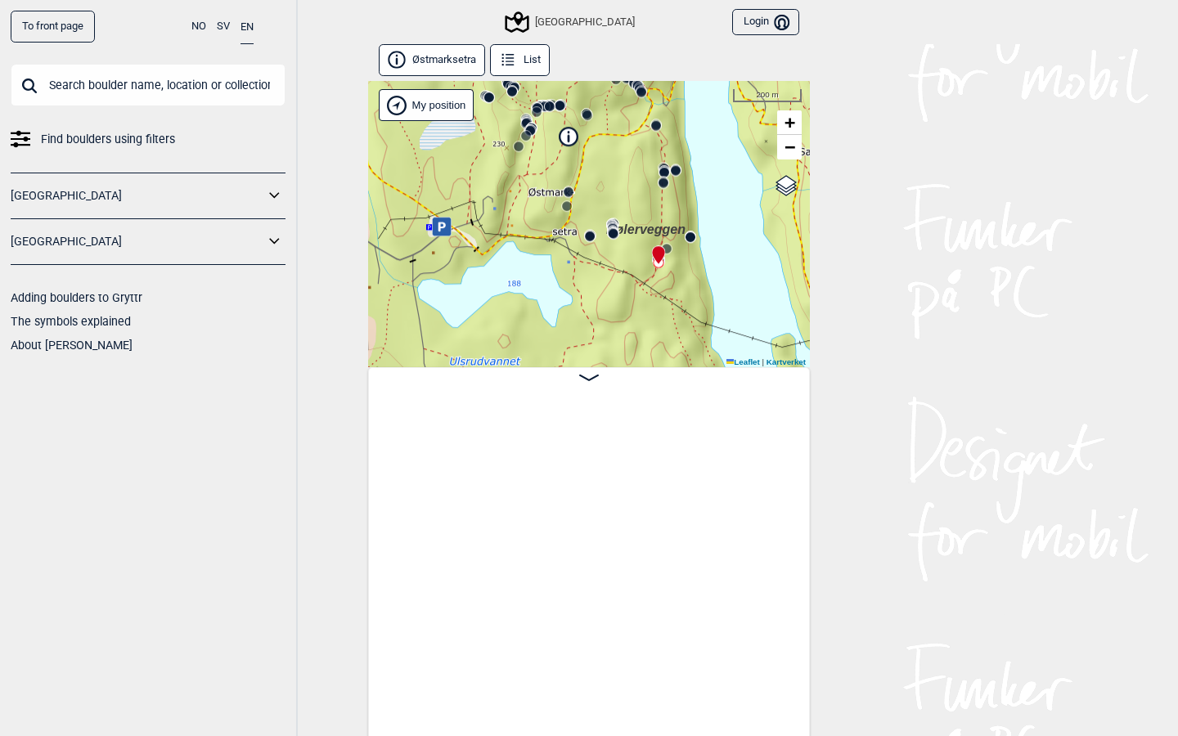
scroll to position [133, 0]
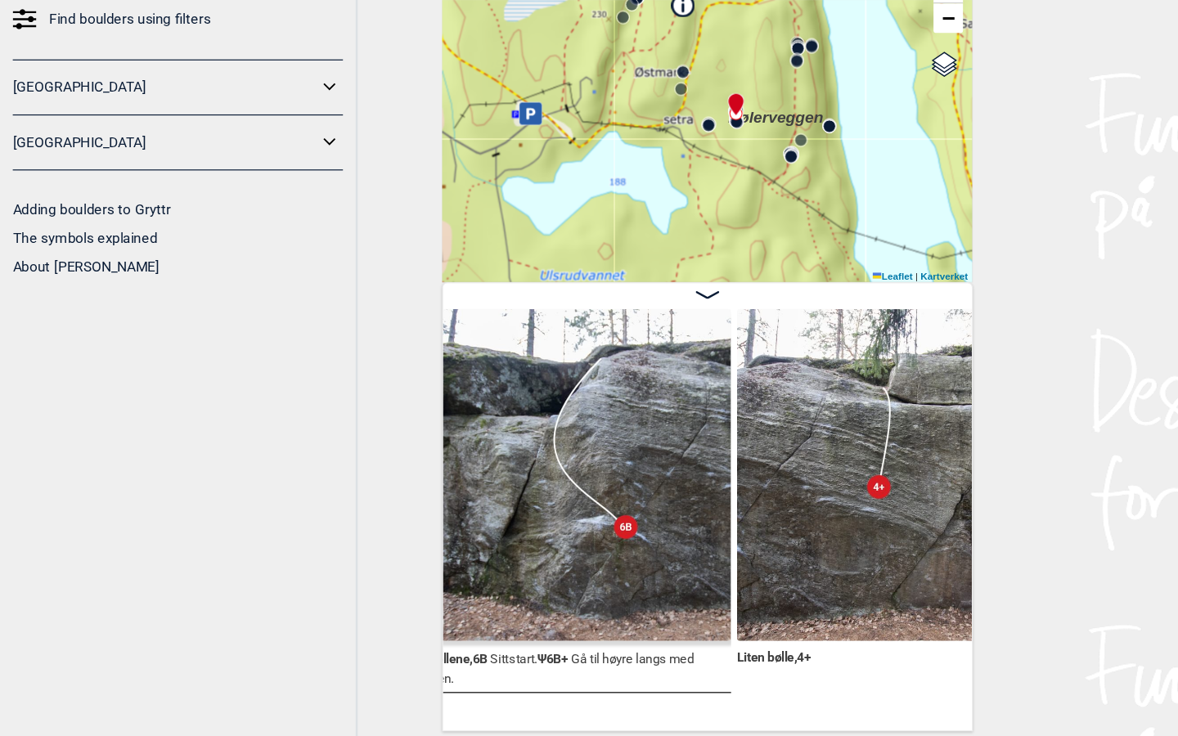
scroll to position [0, 38703]
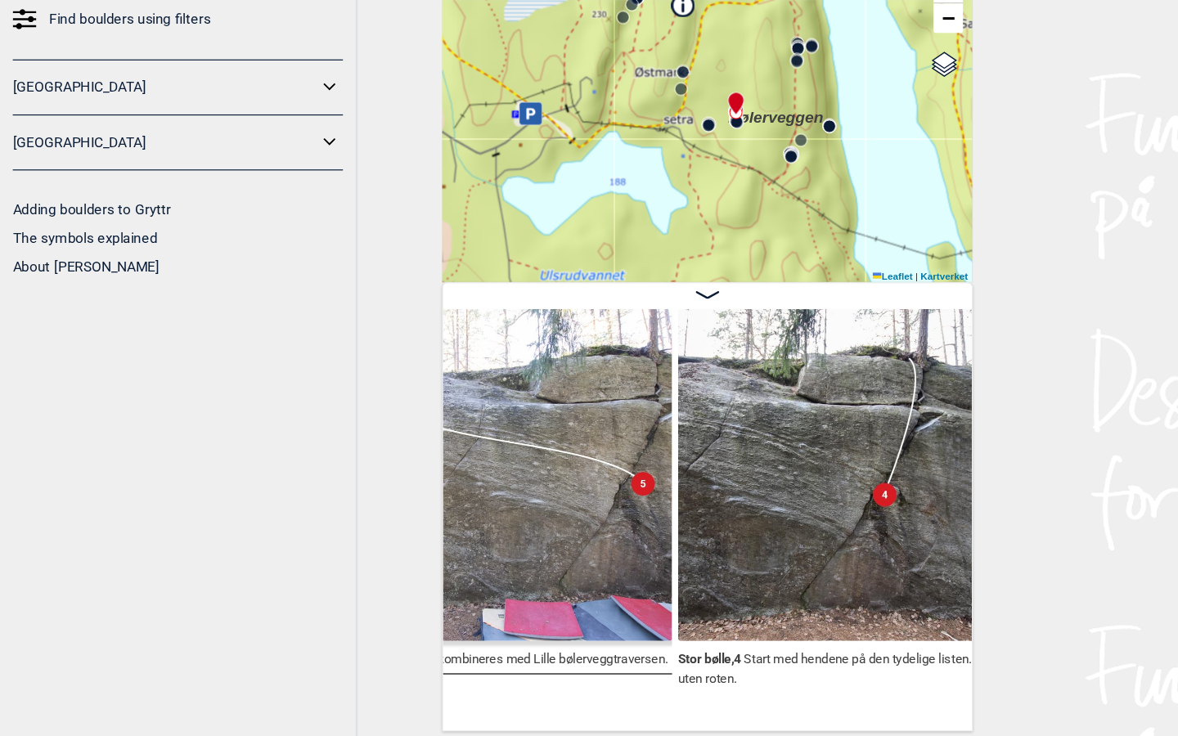
scroll to position [0, 39309]
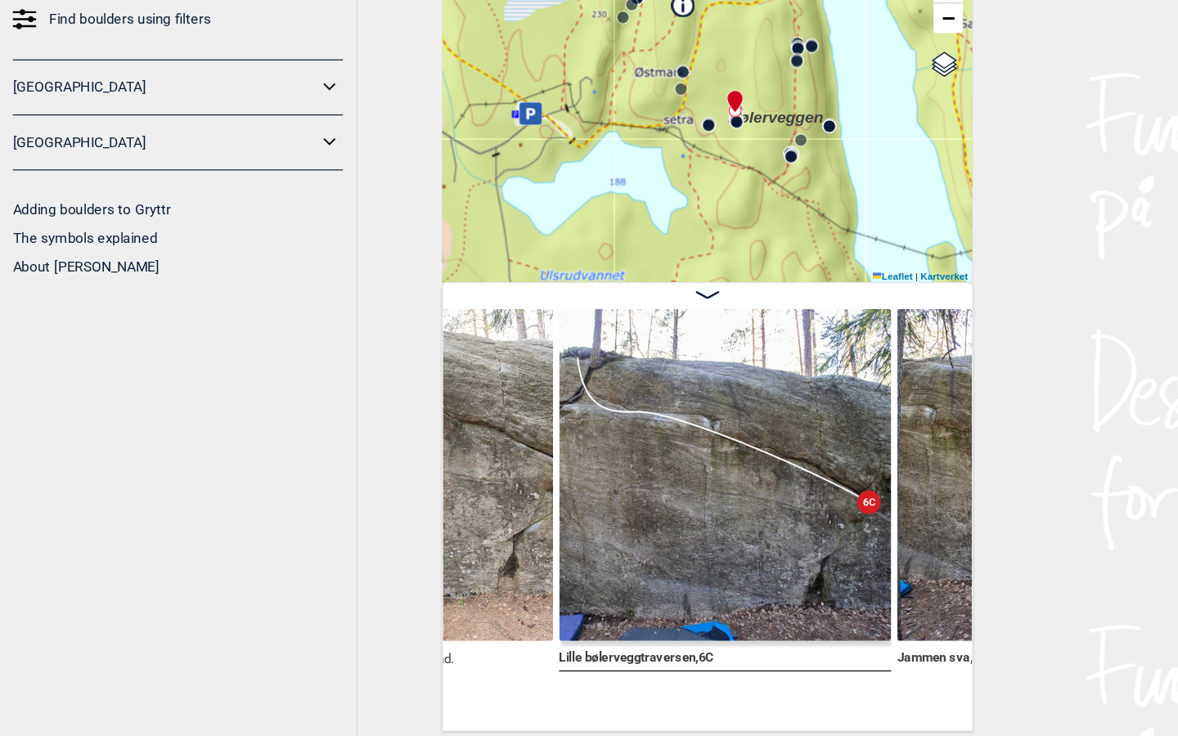
scroll to position [0, 40245]
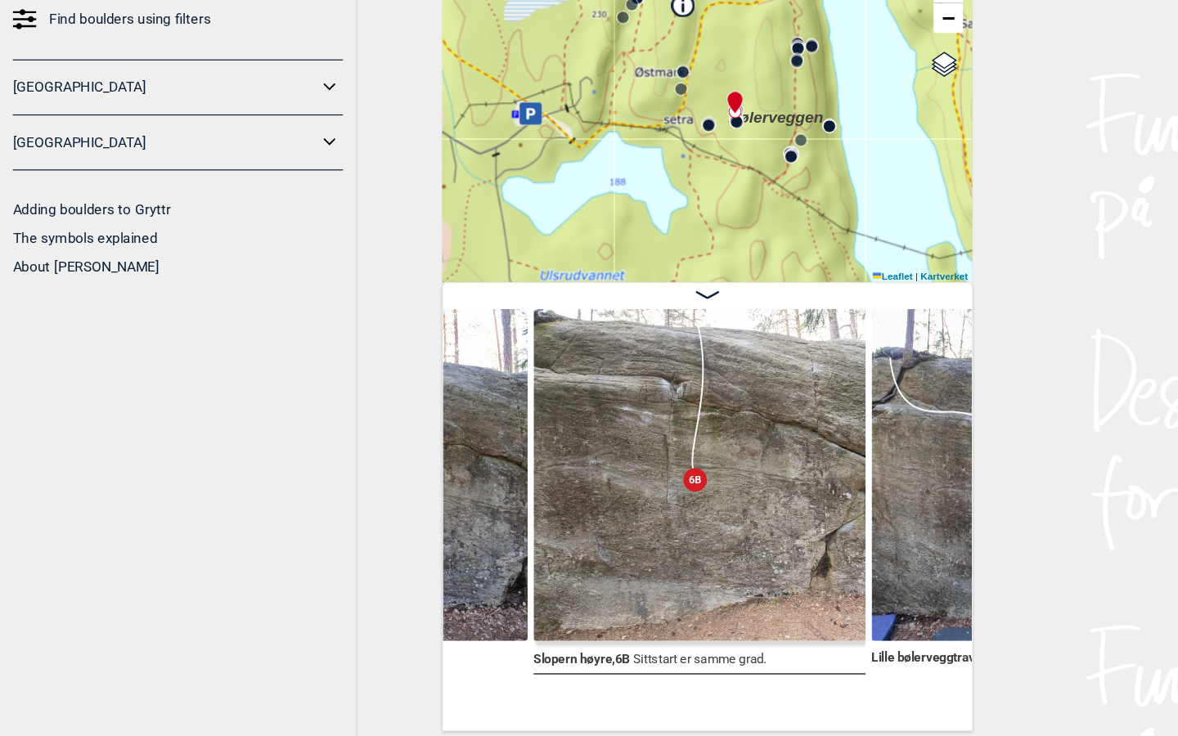
scroll to position [0, 39902]
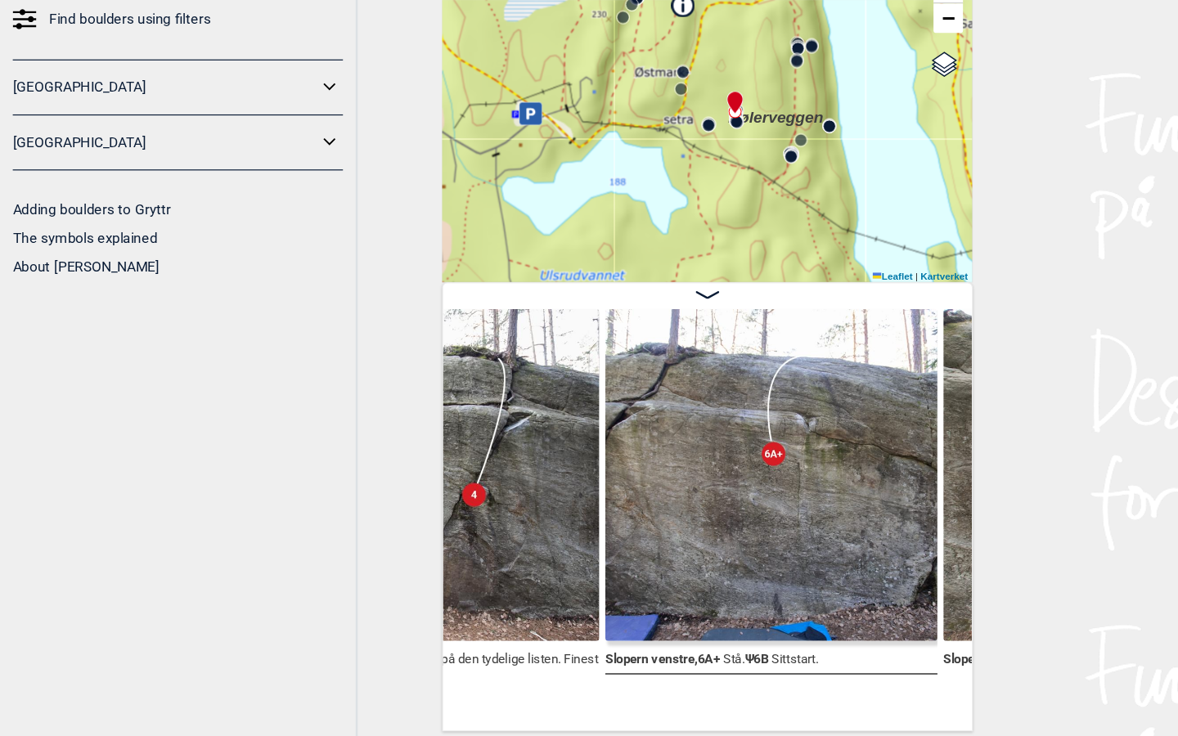
scroll to position [0, 39652]
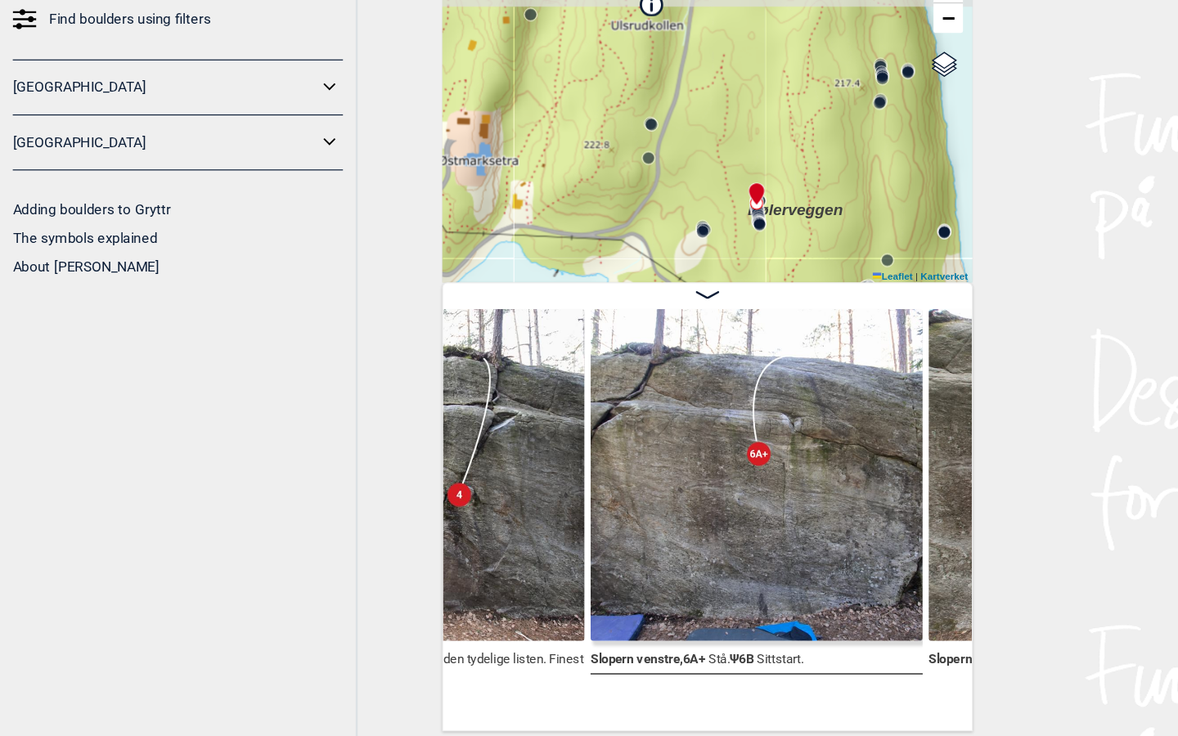
drag, startPoint x: 610, startPoint y: 101, endPoint x: 652, endPoint y: 223, distance: 128.1
click at [652, 223] on div "Østmarksetra List Speidersteinen Barnehageveggen Cowboyveggen Bølerveggen Sentr…" at bounding box center [589, 383] width 442 height 697
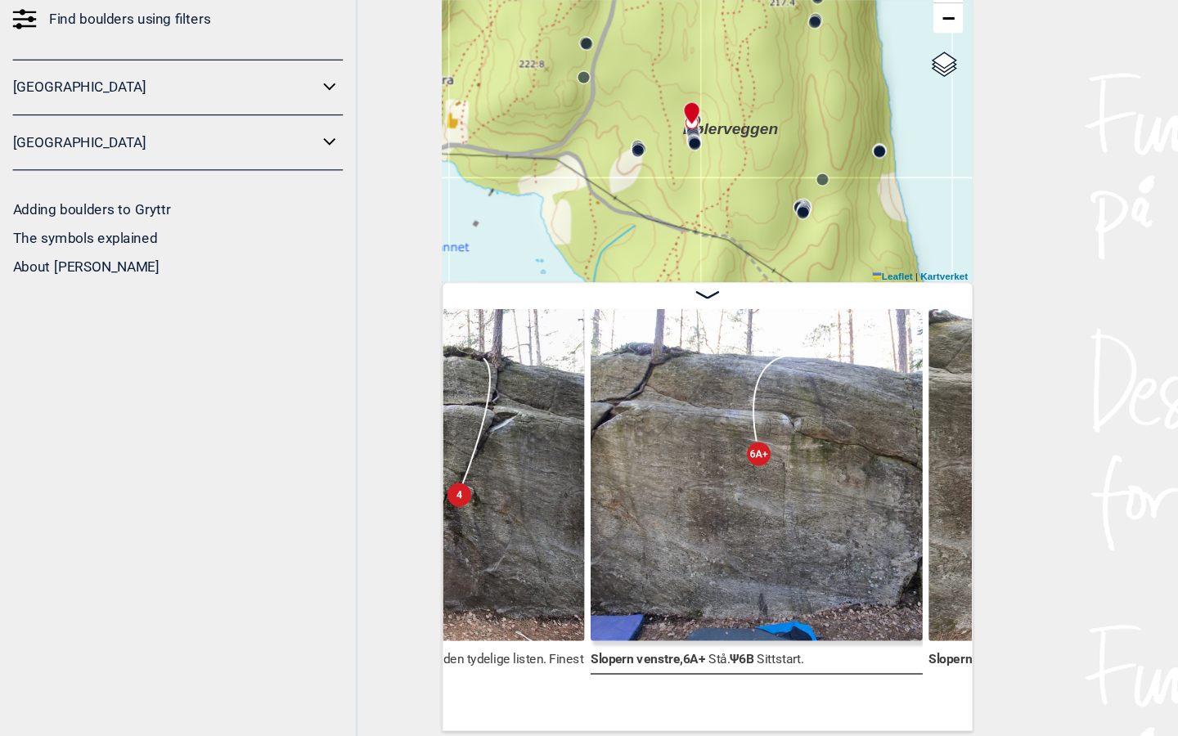
drag, startPoint x: 648, startPoint y: 155, endPoint x: 588, endPoint y: 88, distance: 91.0
click at [588, 88] on div "Speidersteinen Barnehageveggen Cowboyveggen Bølerveggen Sentrale Østmarka" at bounding box center [589, 215] width 442 height 286
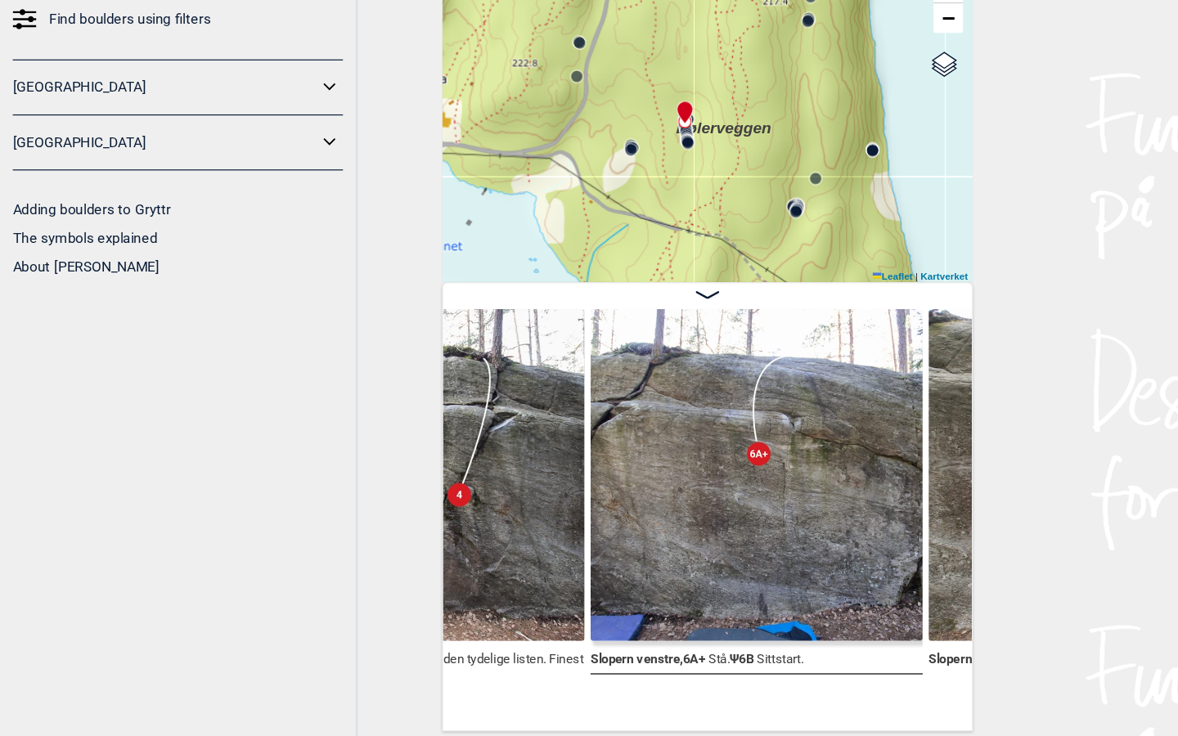
click at [663, 295] on circle at bounding box center [663, 300] width 10 height 10
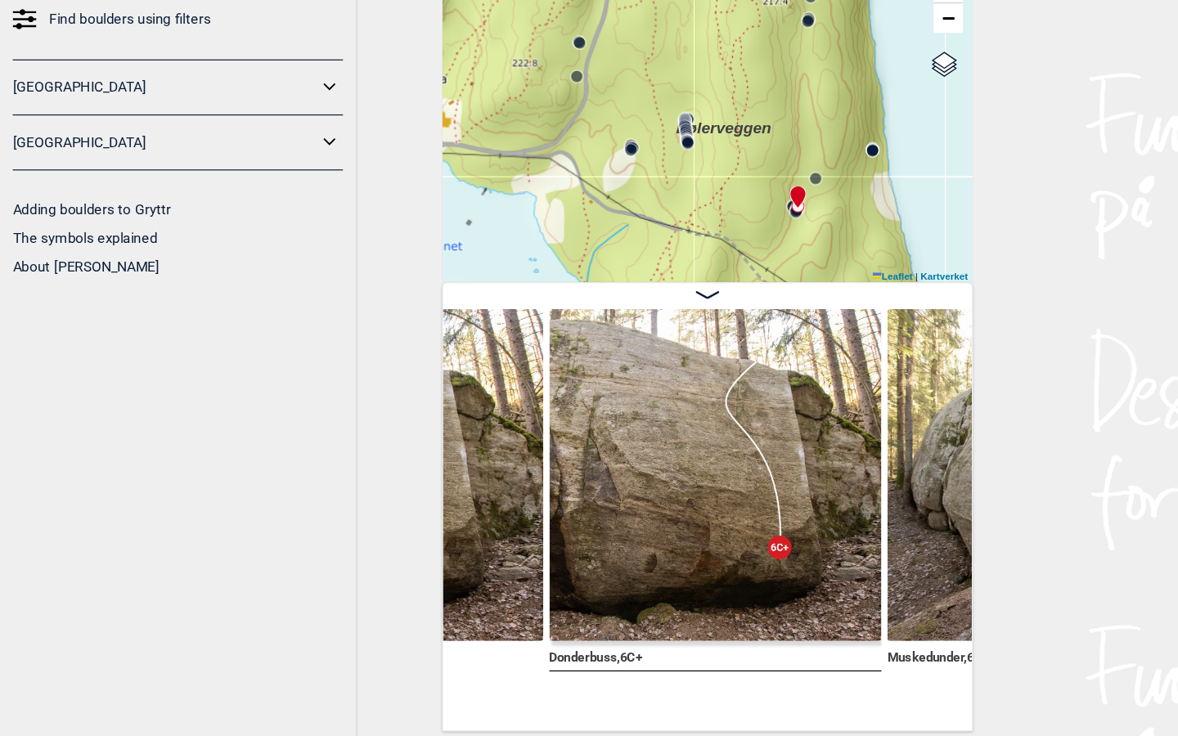
scroll to position [0, 44490]
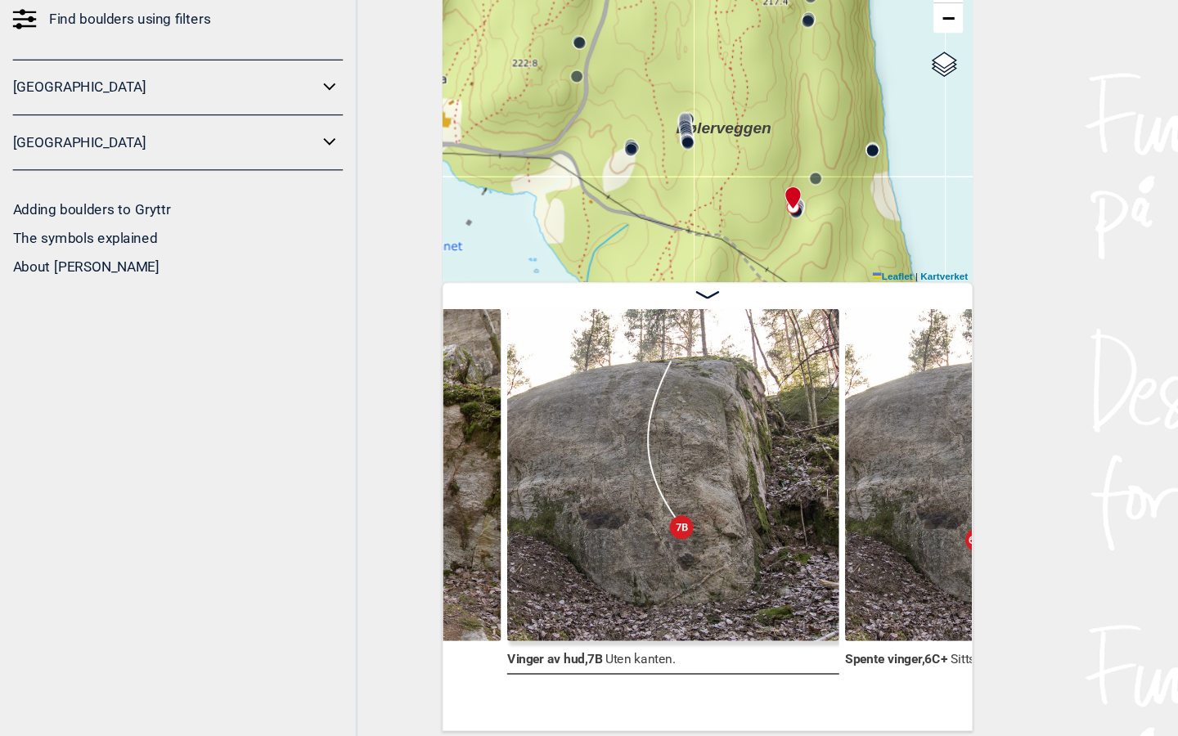
scroll to position [0, 45479]
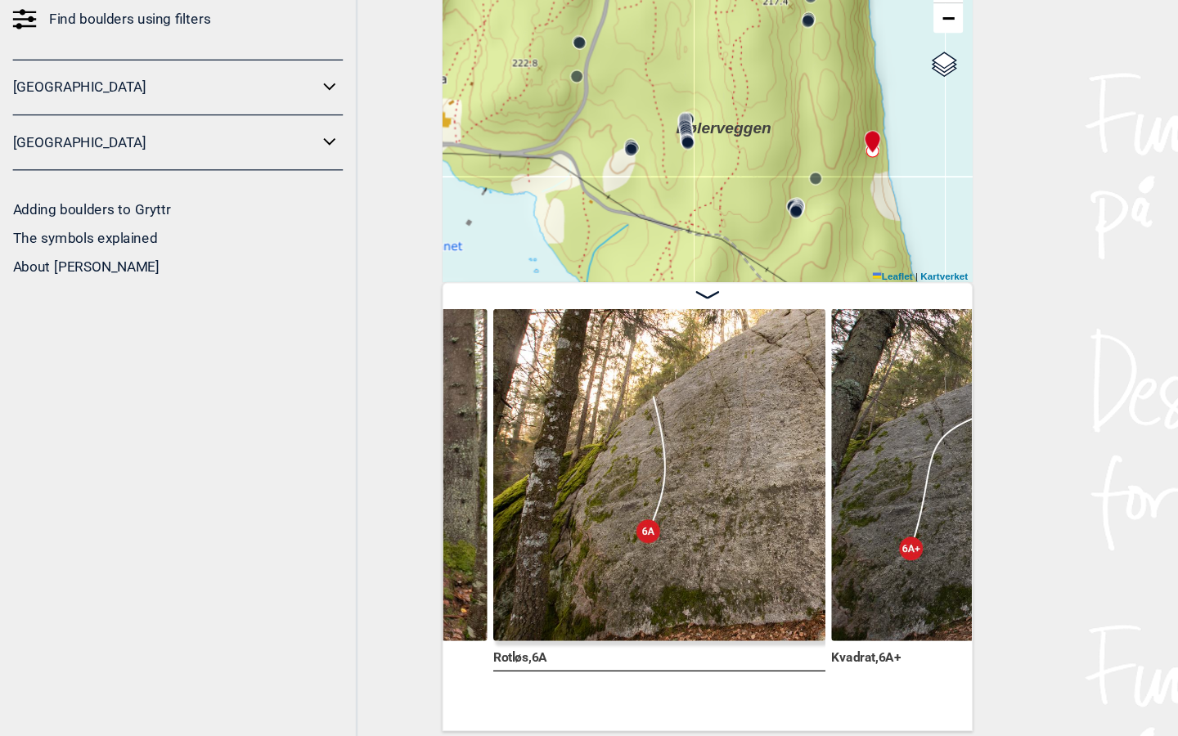
scroll to position [0, 46248]
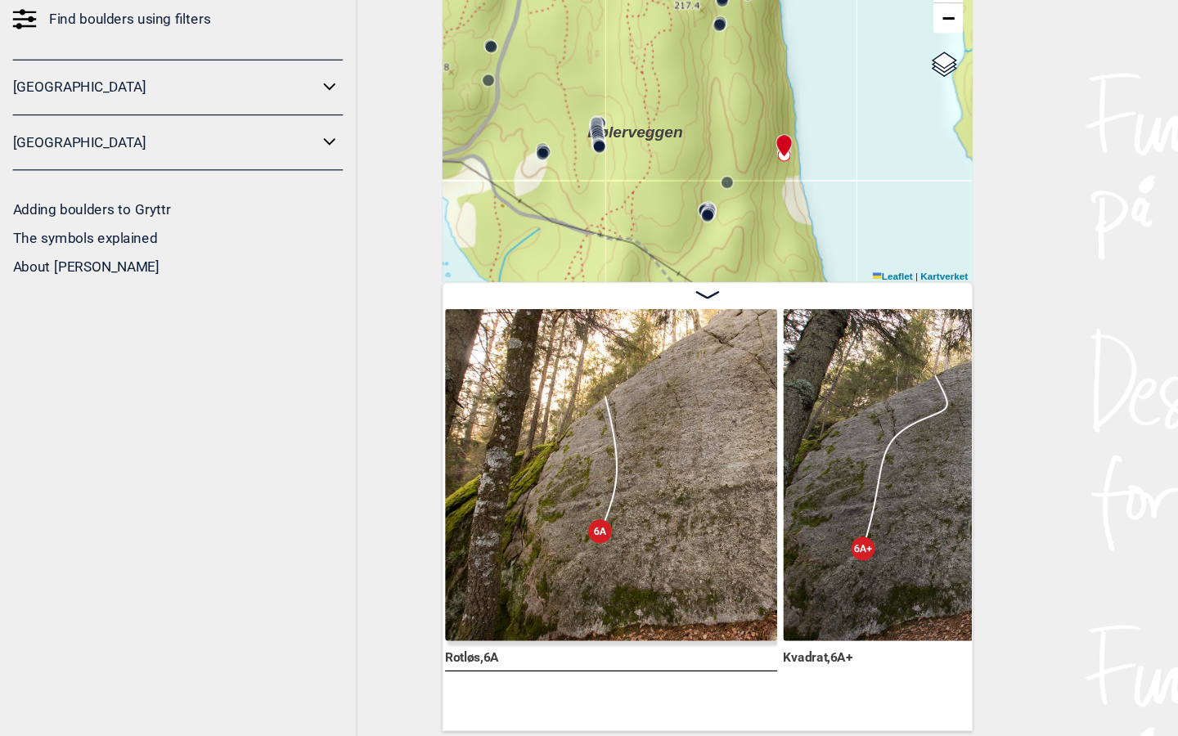
drag, startPoint x: 713, startPoint y: 170, endPoint x: 601, endPoint y: 179, distance: 111.7
click at [601, 180] on div "Speidersteinen Barnehageveggen Cowboyveggen Bølerveggen Sentrale Østmarka" at bounding box center [589, 215] width 442 height 286
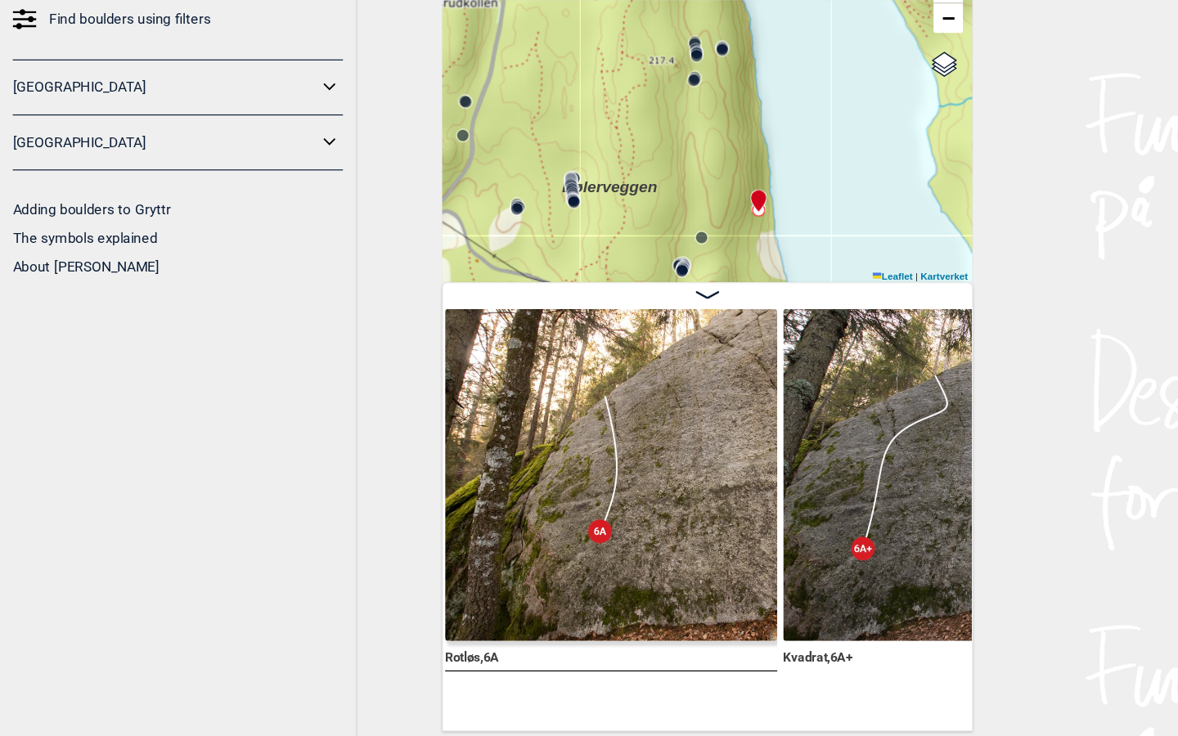
drag, startPoint x: 595, startPoint y: 119, endPoint x: 611, endPoint y: 158, distance: 42.6
click at [611, 158] on div "Speidersteinen Barnehageveggen Cowboyveggen Bølerveggen Sentrale Østmarka" at bounding box center [589, 215] width 442 height 286
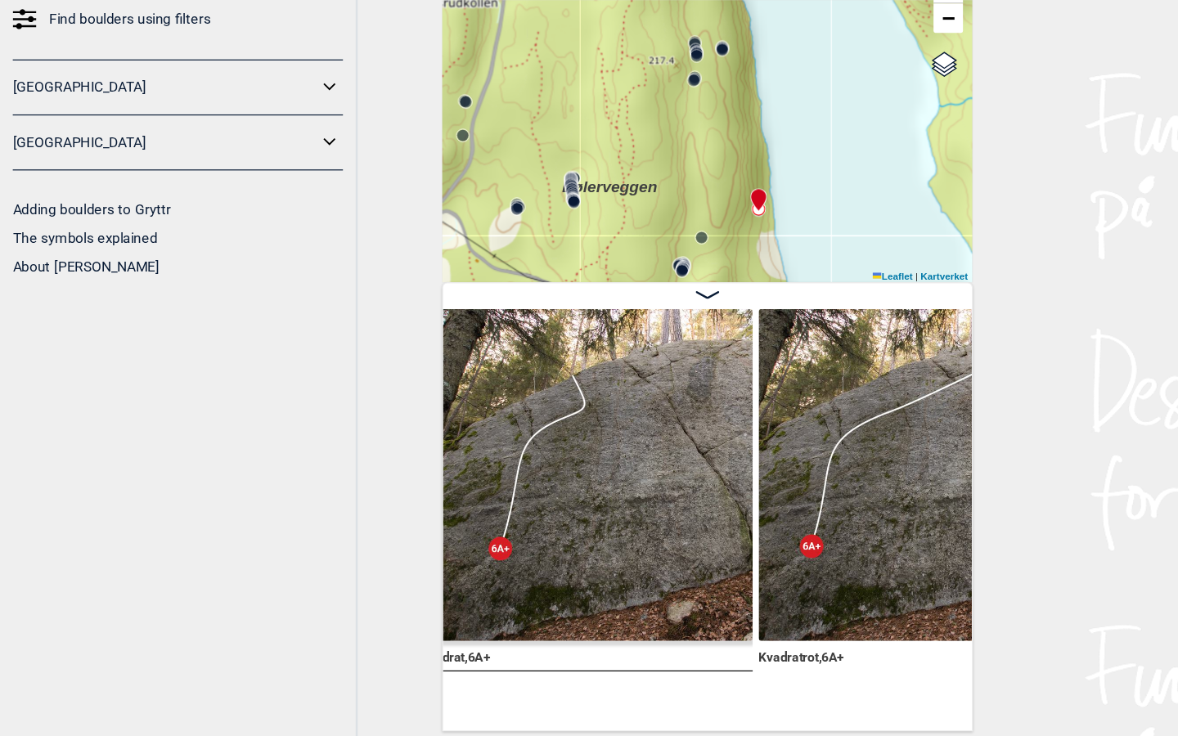
scroll to position [0, 46721]
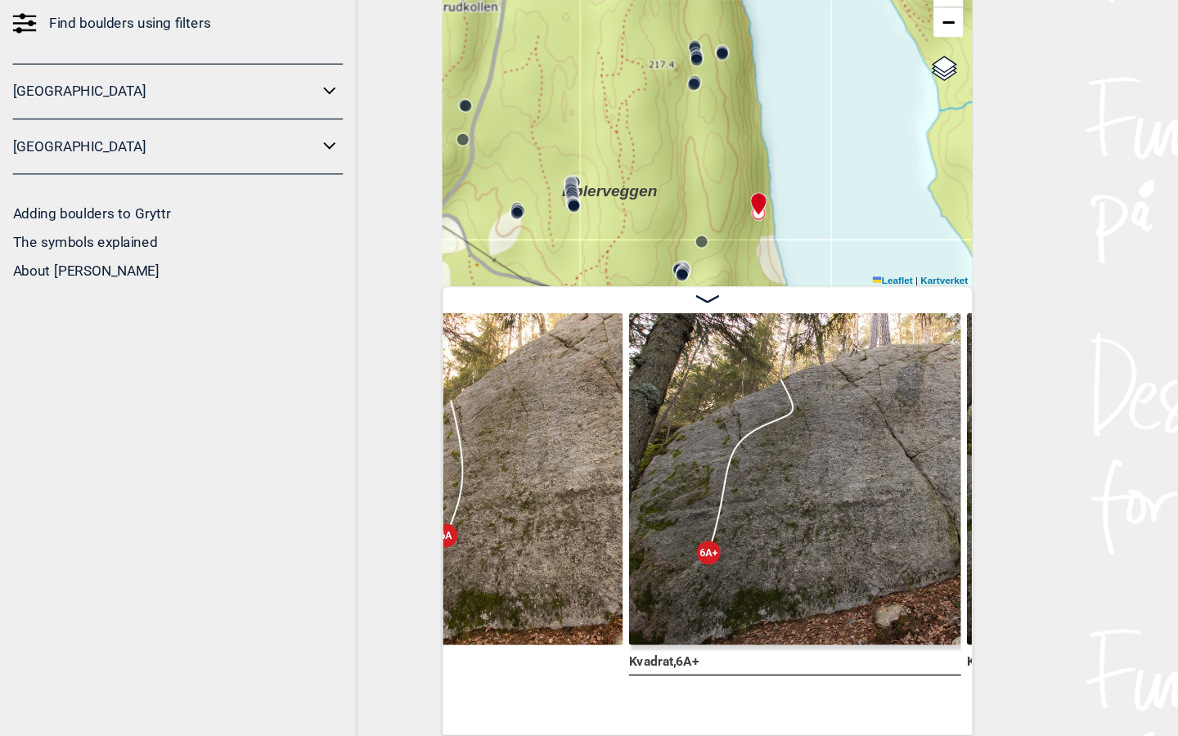
scroll to position [0, 46357]
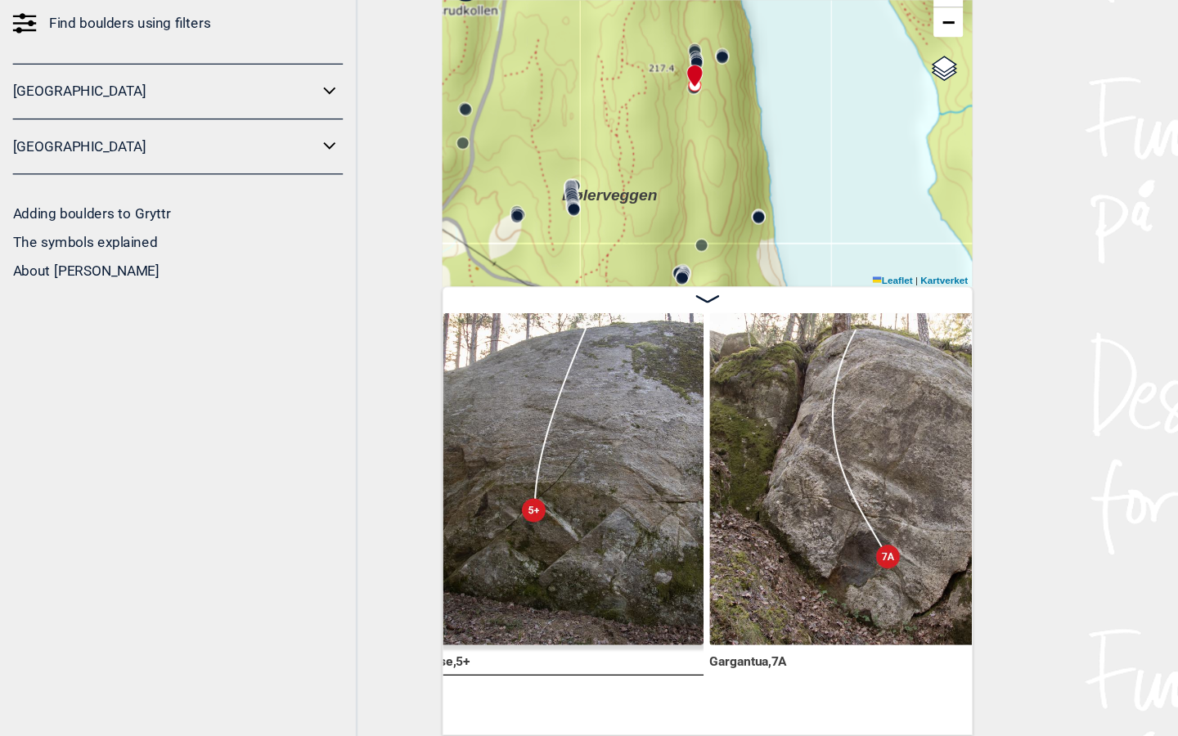
scroll to position [0, 48567]
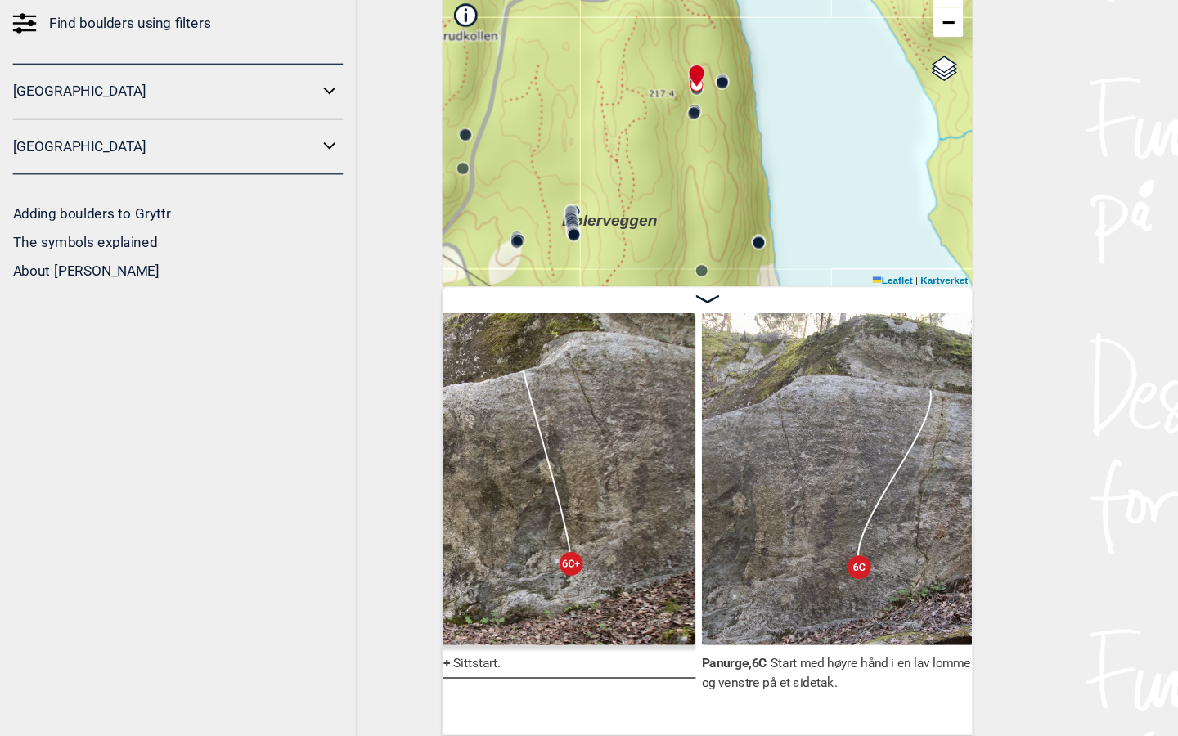
scroll to position [0, 49706]
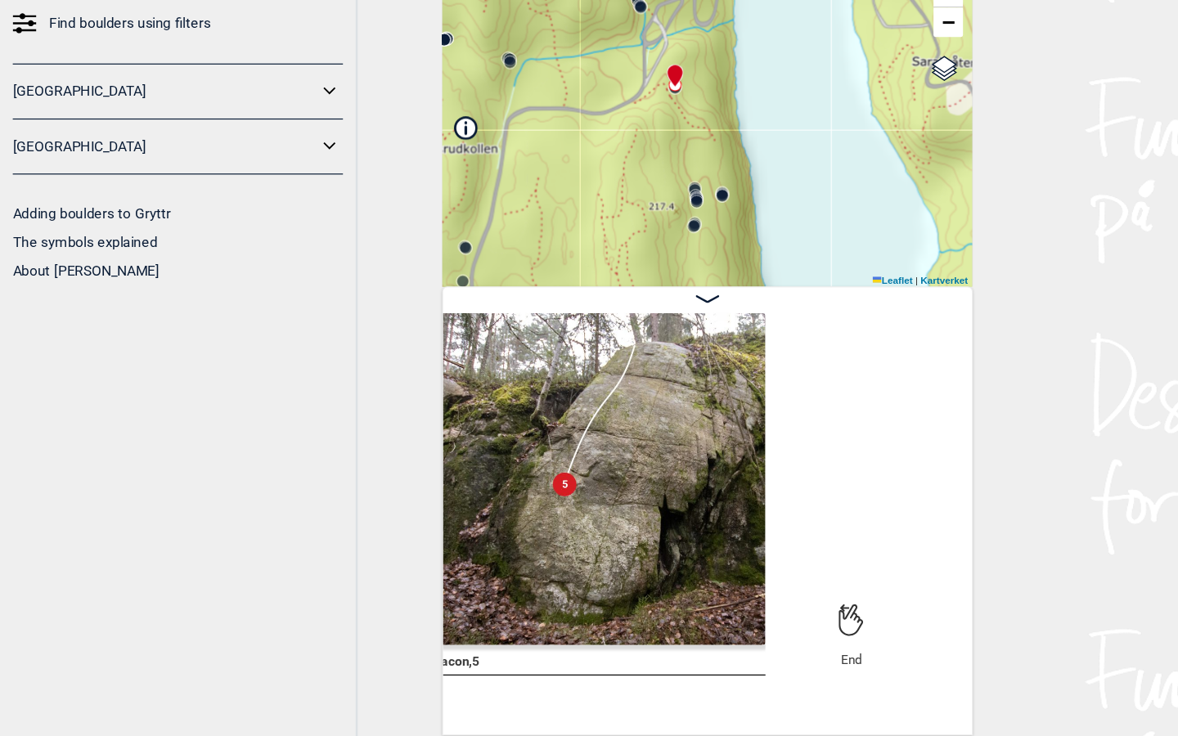
scroll to position [0, 52478]
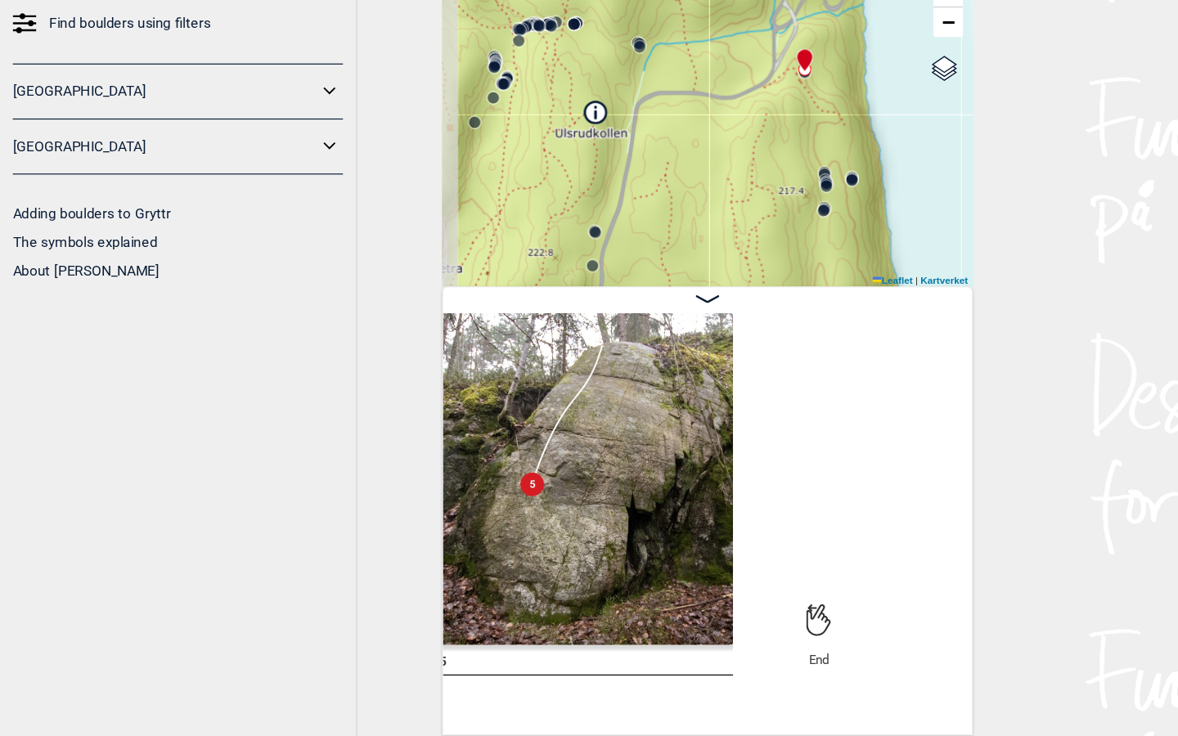
drag, startPoint x: 580, startPoint y: 81, endPoint x: 656, endPoint y: 24, distance: 95.3
click at [656, 72] on div "Speidersteinen Barnehageveggen Cowboyveggen Bølerveggen Sentrale Østmarka" at bounding box center [589, 215] width 442 height 286
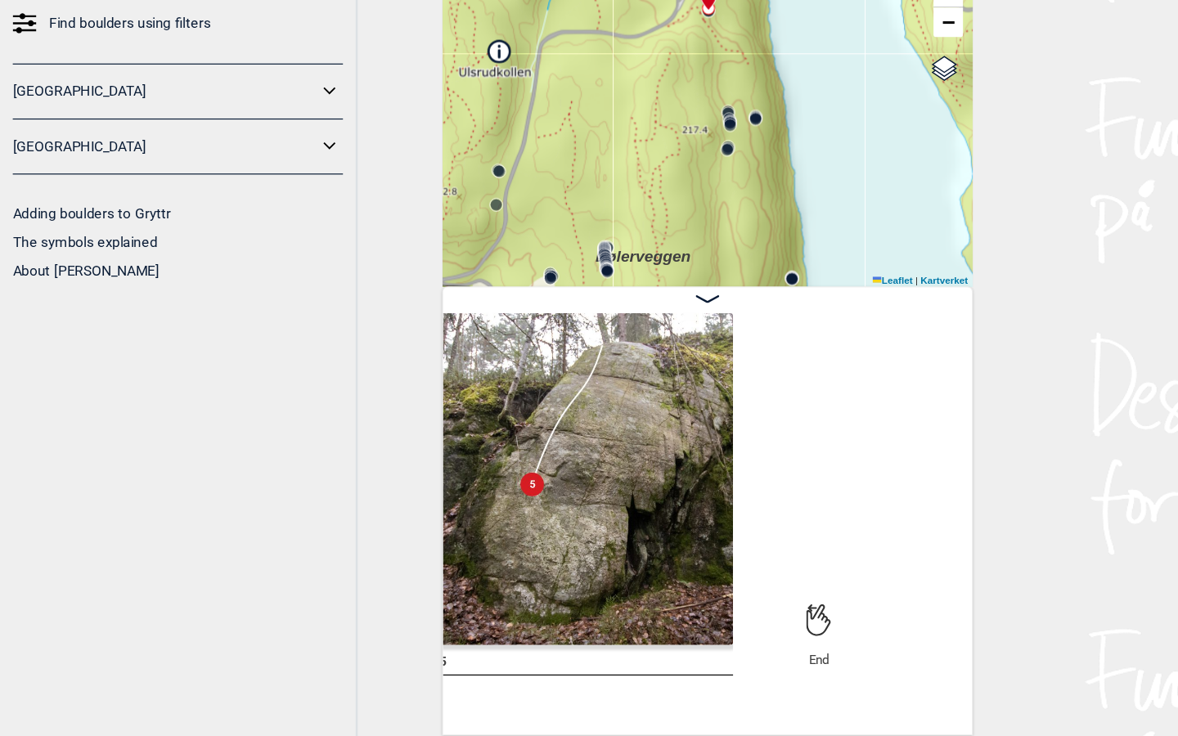
drag, startPoint x: 685, startPoint y: 114, endPoint x: 606, endPoint y: 63, distance: 94.2
click at [606, 72] on div "Speidersteinen Barnehageveggen Cowboyveggen Bølerveggen Sentrale Østmarka" at bounding box center [589, 215] width 442 height 286
click at [606, 219] on circle at bounding box center [609, 224] width 10 height 10
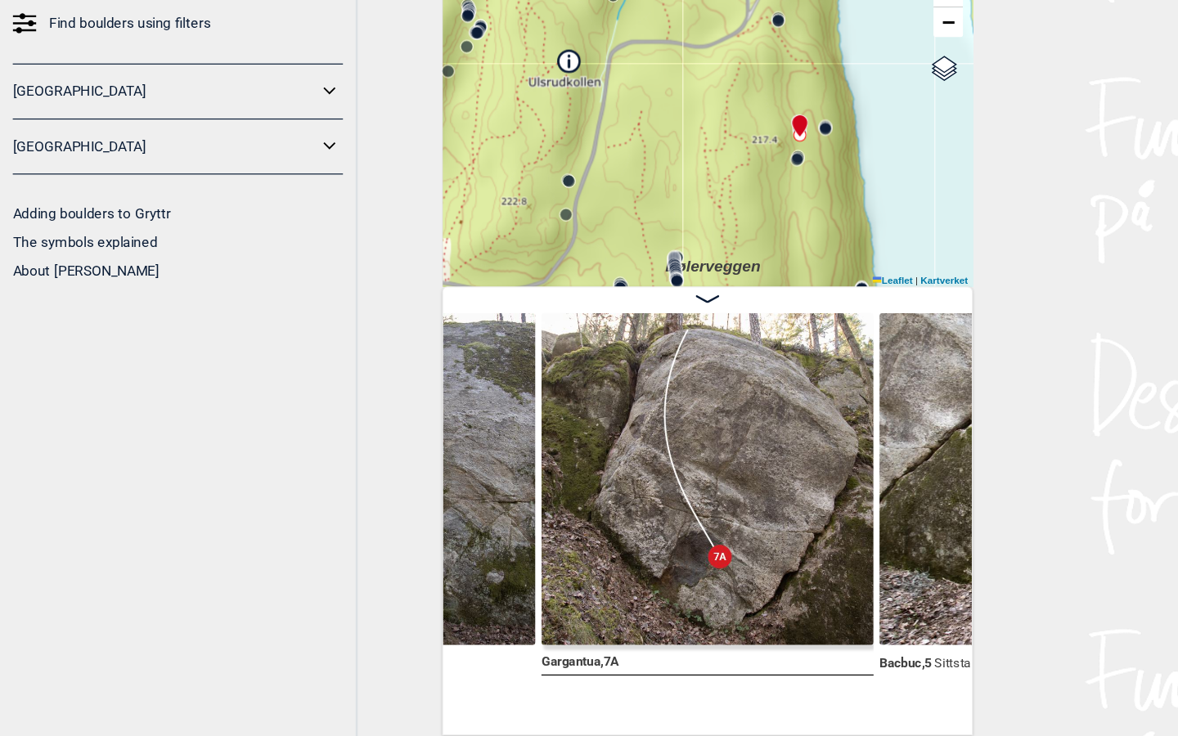
drag, startPoint x: 585, startPoint y: 166, endPoint x: 642, endPoint y: 174, distance: 57.9
click at [642, 174] on div "Speidersteinen Barnehageveggen Cowboyveggen Bølerveggen Sentrale Østmarka" at bounding box center [589, 215] width 442 height 286
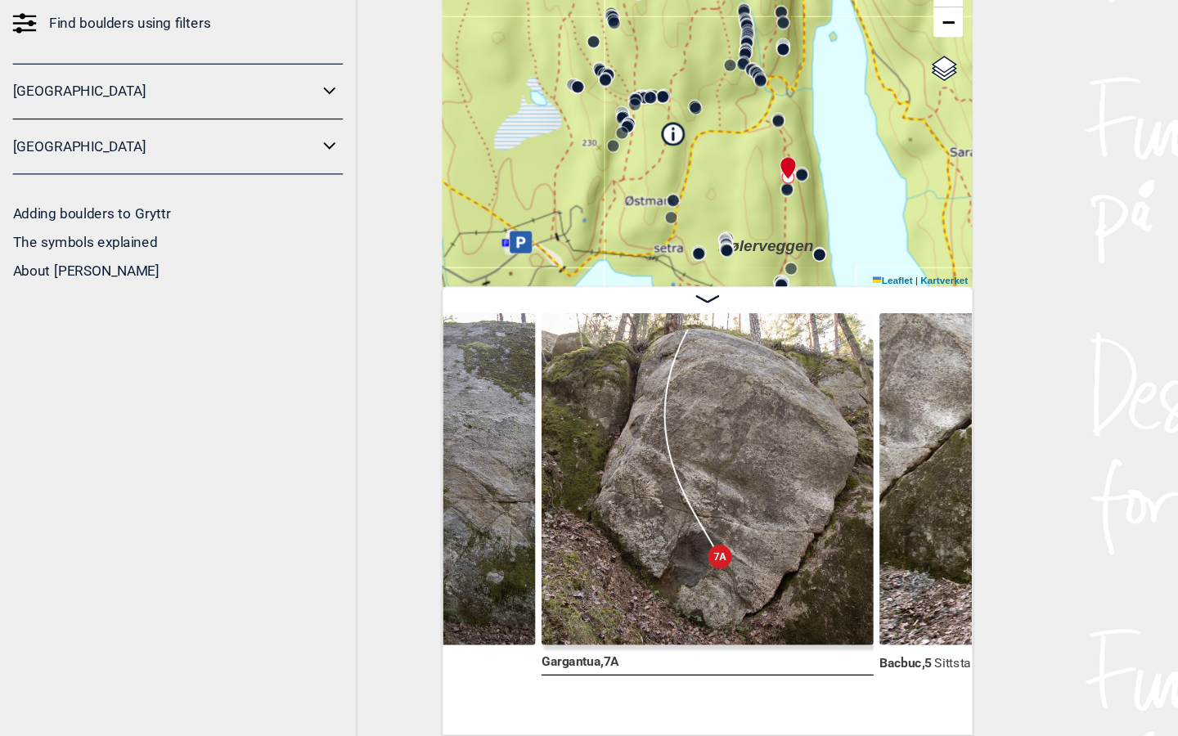
drag, startPoint x: 597, startPoint y: 130, endPoint x: 646, endPoint y: 206, distance: 90.6
click at [646, 206] on div "Speidersteinen Barnehageveggen Cowboyveggen Bølerveggen Sentrale Østmarka" at bounding box center [589, 215] width 442 height 286
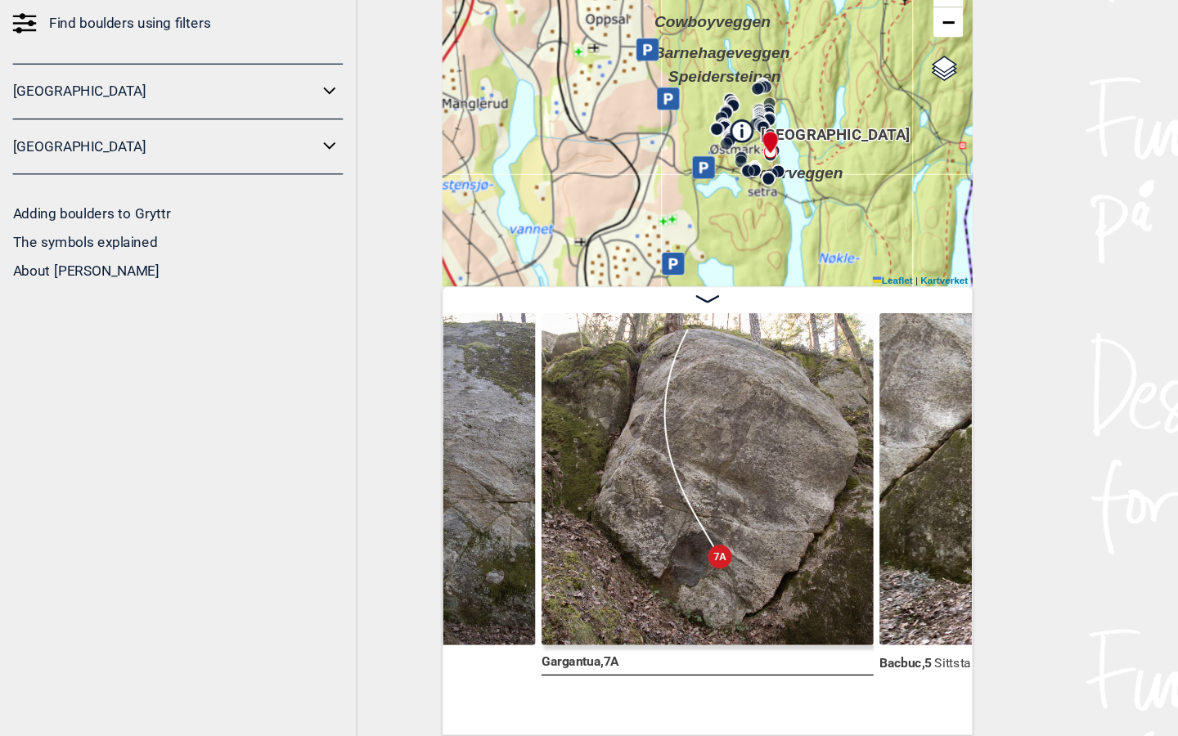
drag, startPoint x: 646, startPoint y: 182, endPoint x: 627, endPoint y: 100, distance: 85.0
click at [627, 219] on icon at bounding box center [618, 229] width 20 height 20
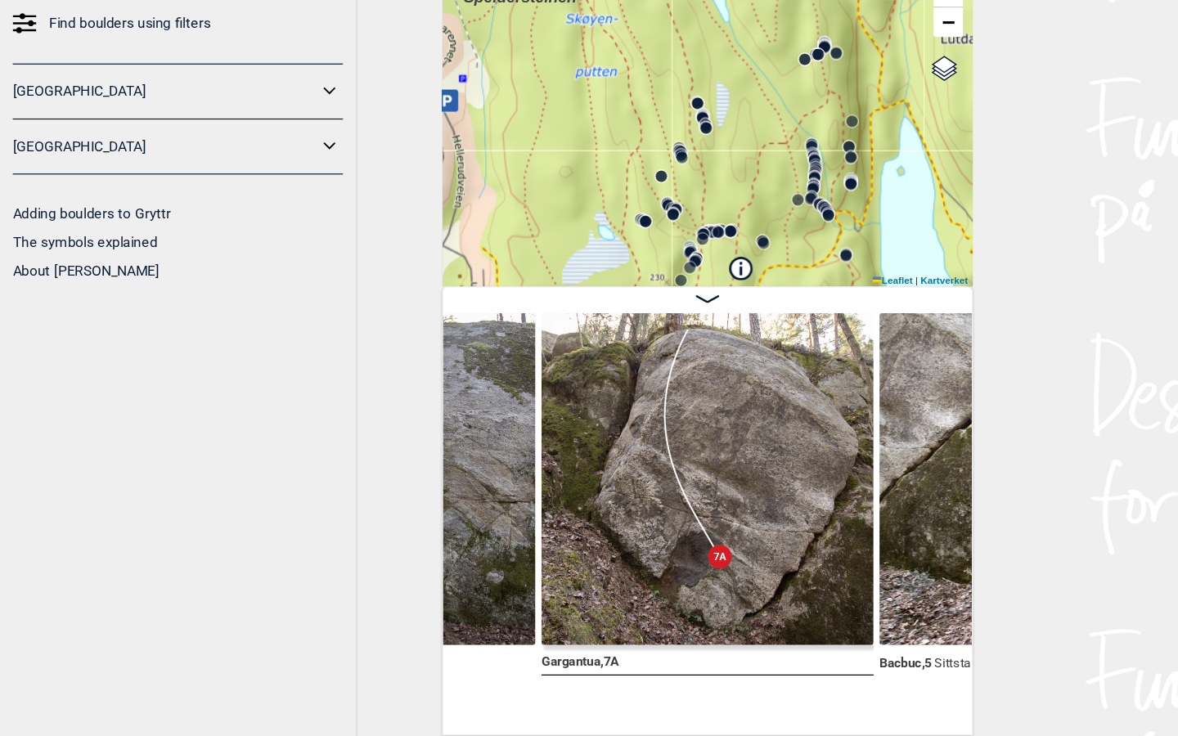
drag, startPoint x: 626, startPoint y: 128, endPoint x: 651, endPoint y: 104, distance: 34.1
click at [651, 104] on div "Speidersteinen Barnehageveggen Cowboyveggen Bølerveggen Sentrale Østmarka" at bounding box center [589, 215] width 442 height 286
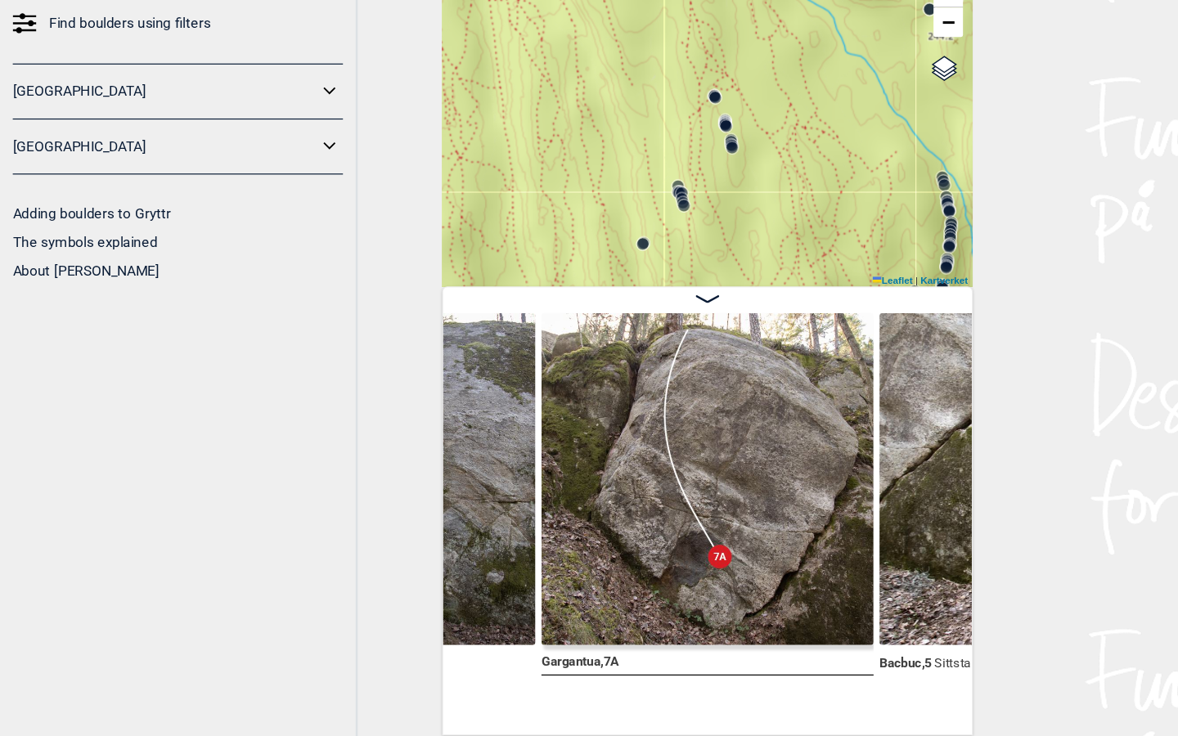
click at [594, 196] on circle at bounding box center [596, 201] width 10 height 10
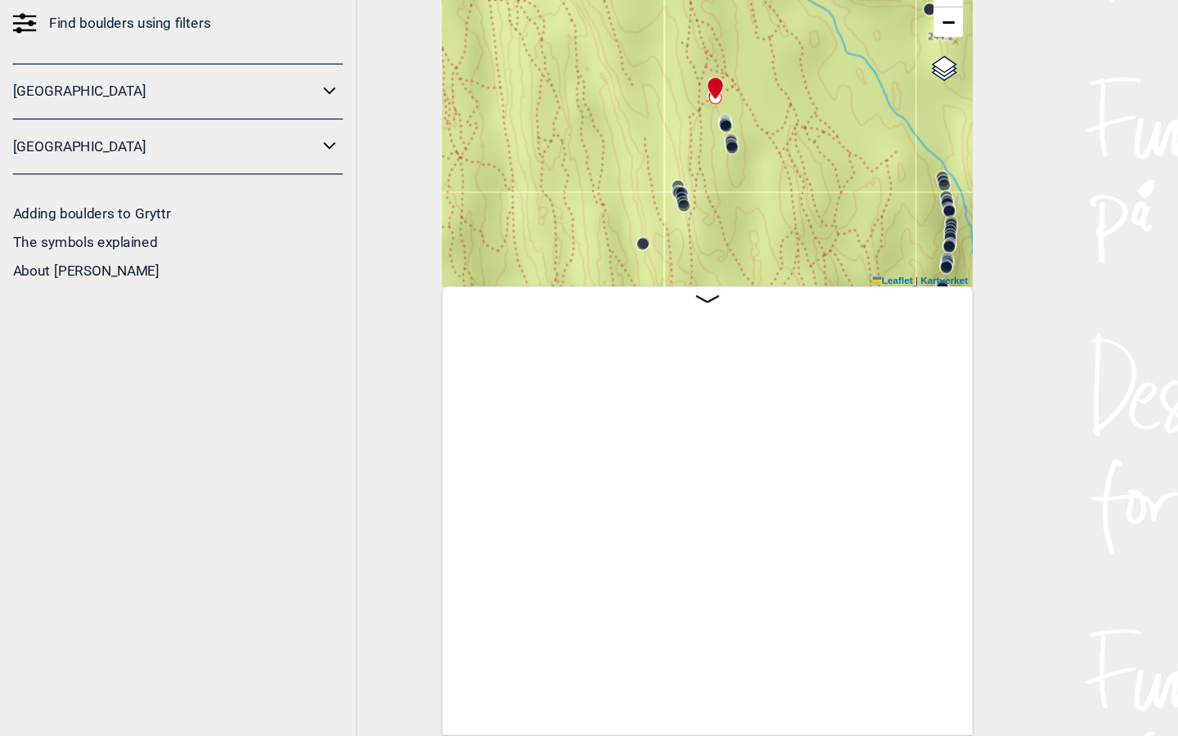
scroll to position [0, 30408]
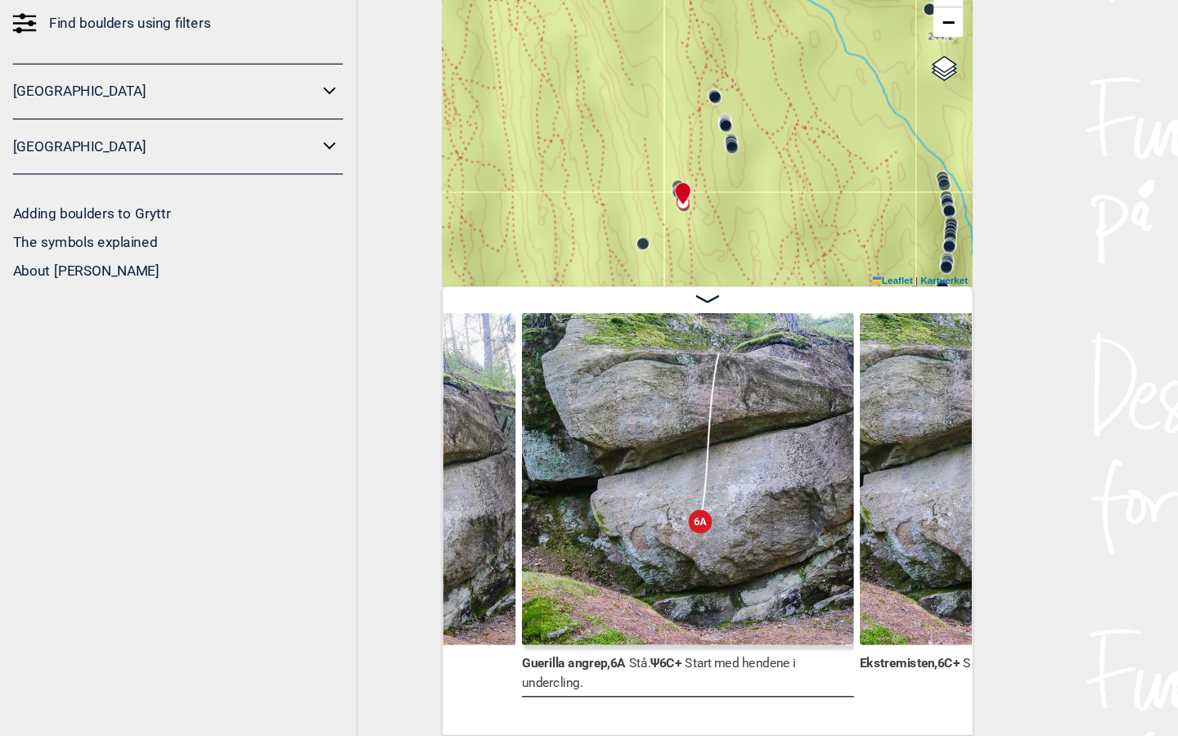
scroll to position [0, 29584]
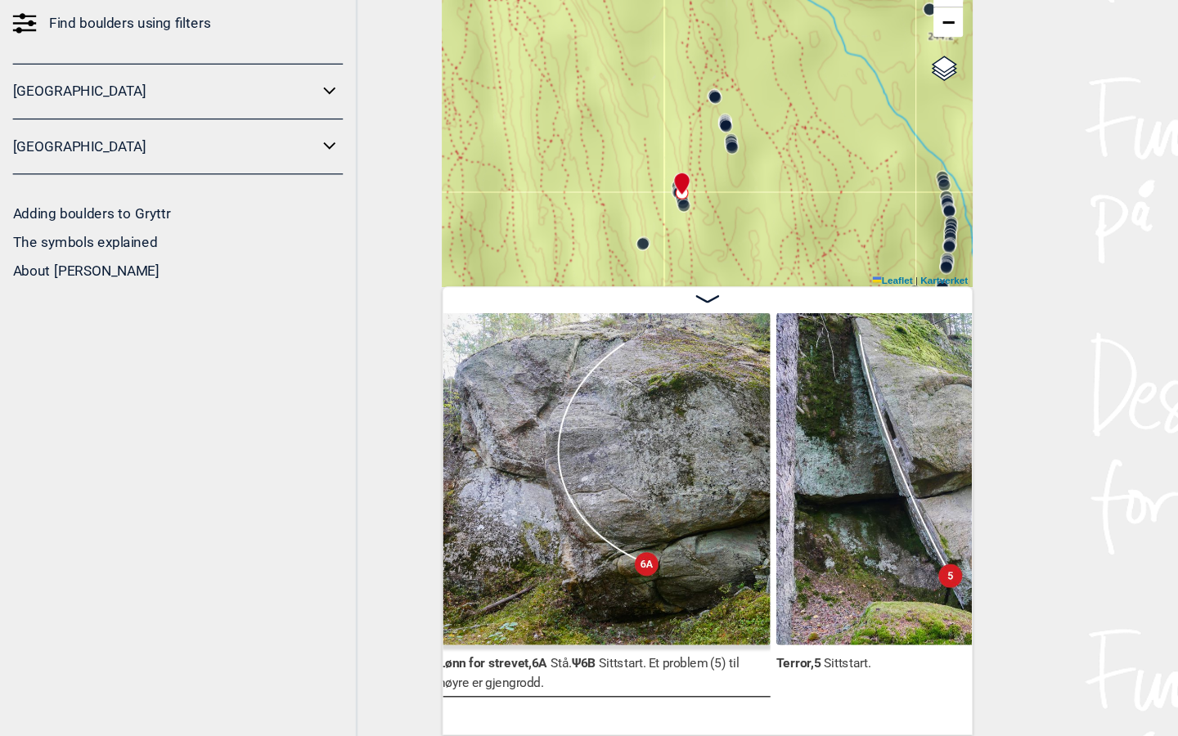
scroll to position [0, 29223]
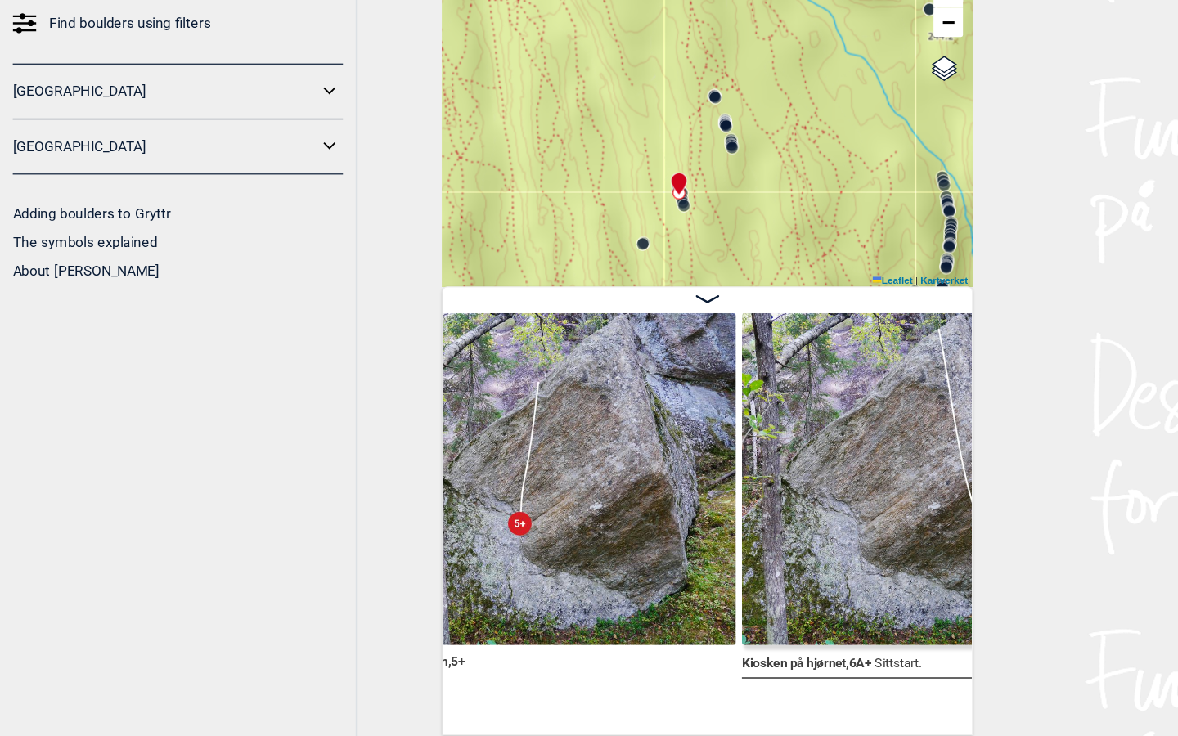
scroll to position [0, 28708]
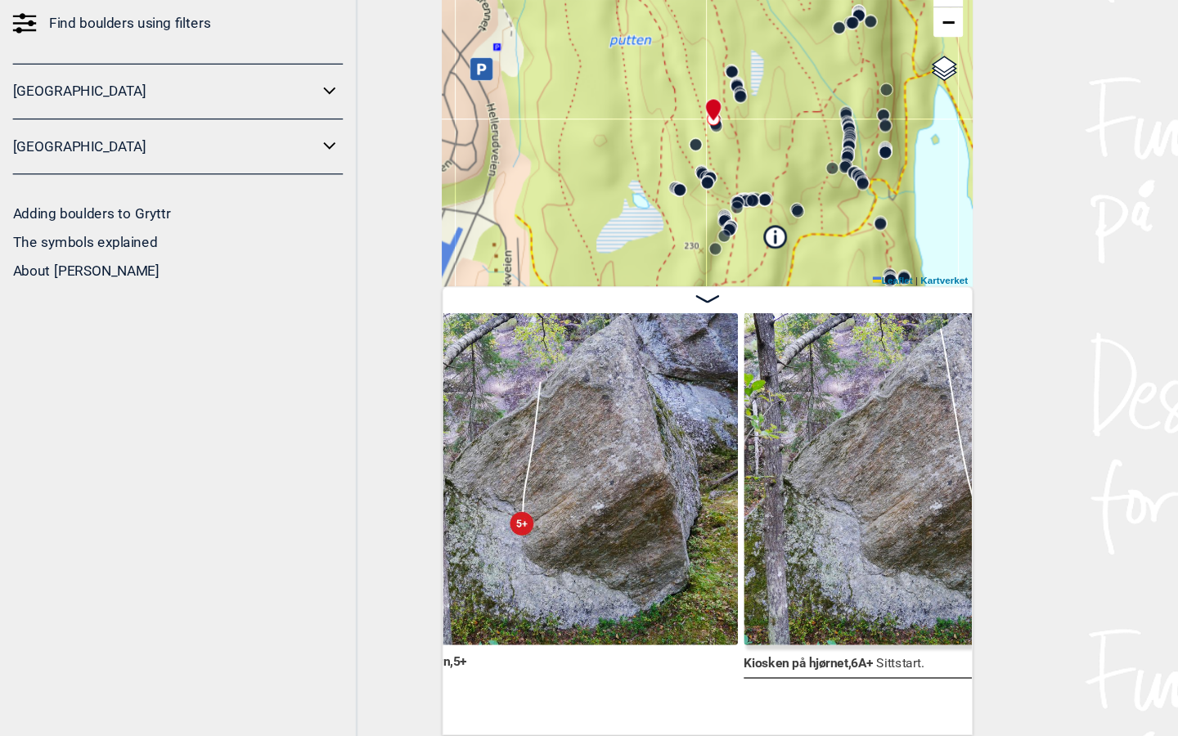
drag, startPoint x: 619, startPoint y: 170, endPoint x: 628, endPoint y: 151, distance: 21.2
click at [628, 151] on div "Speidersteinen Barnehageveggen Cowboyveggen Bølerveggen Sentrale Østmarka" at bounding box center [589, 215] width 442 height 286
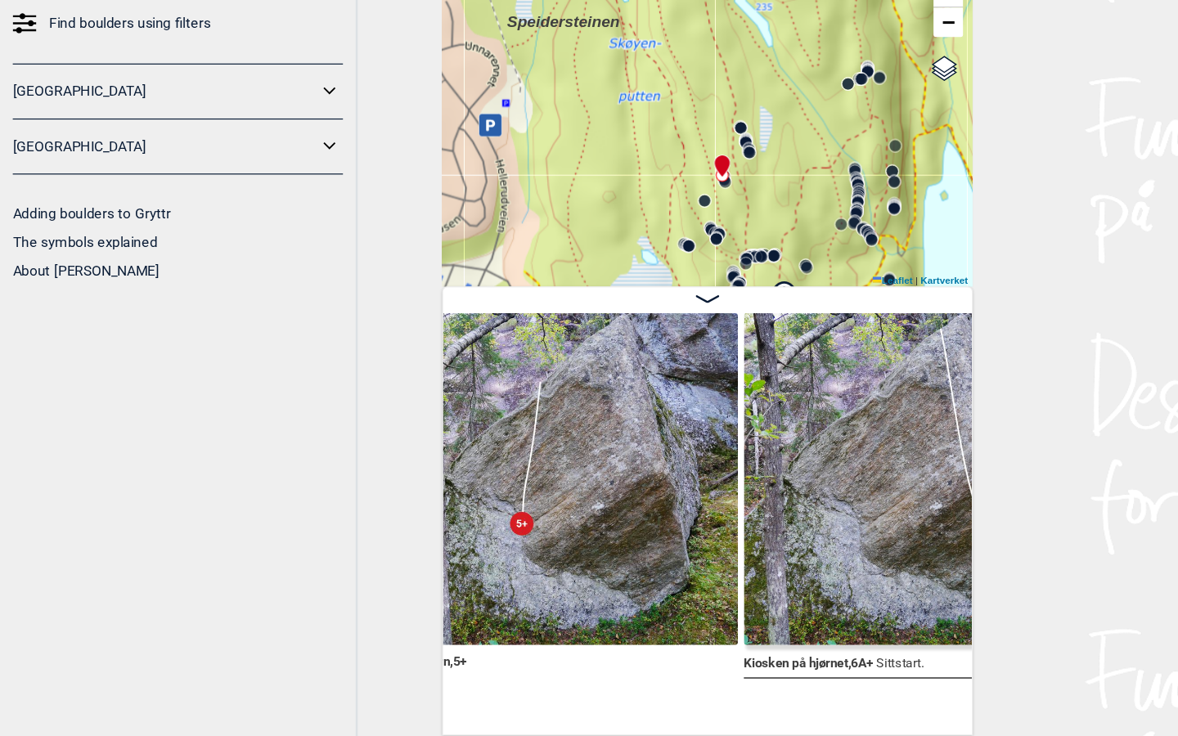
click at [615, 222] on circle at bounding box center [617, 227] width 10 height 10
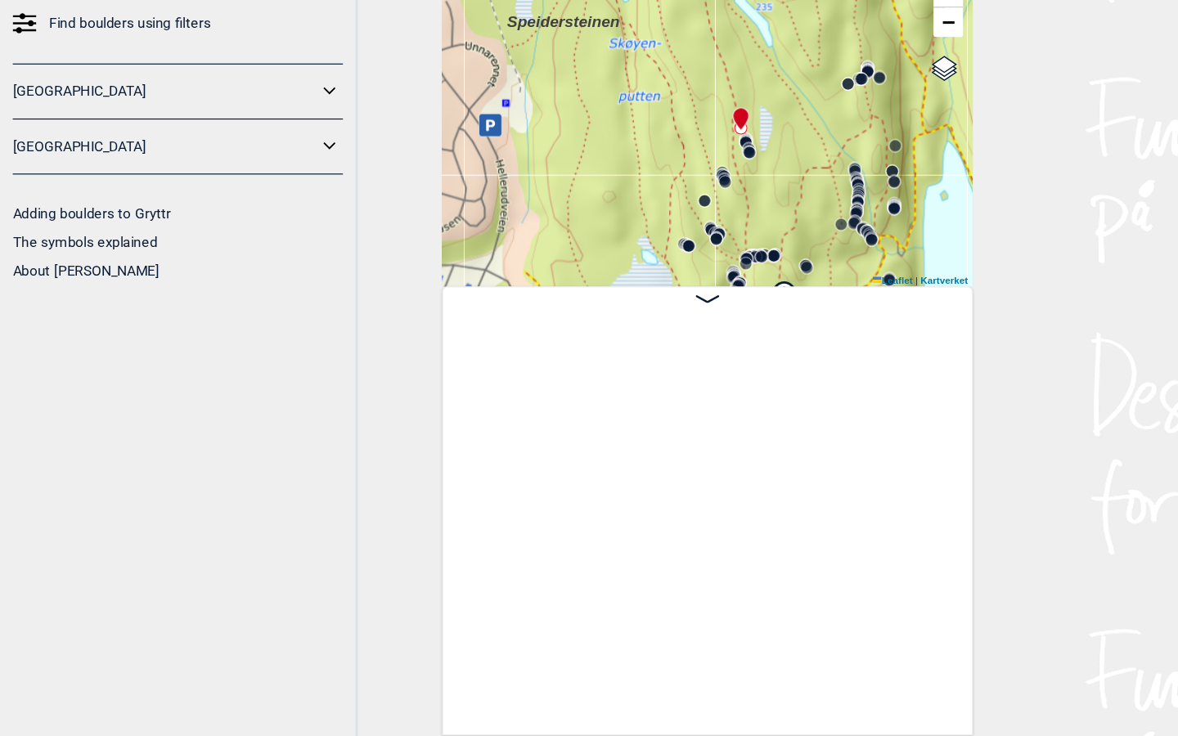
scroll to position [0, 31129]
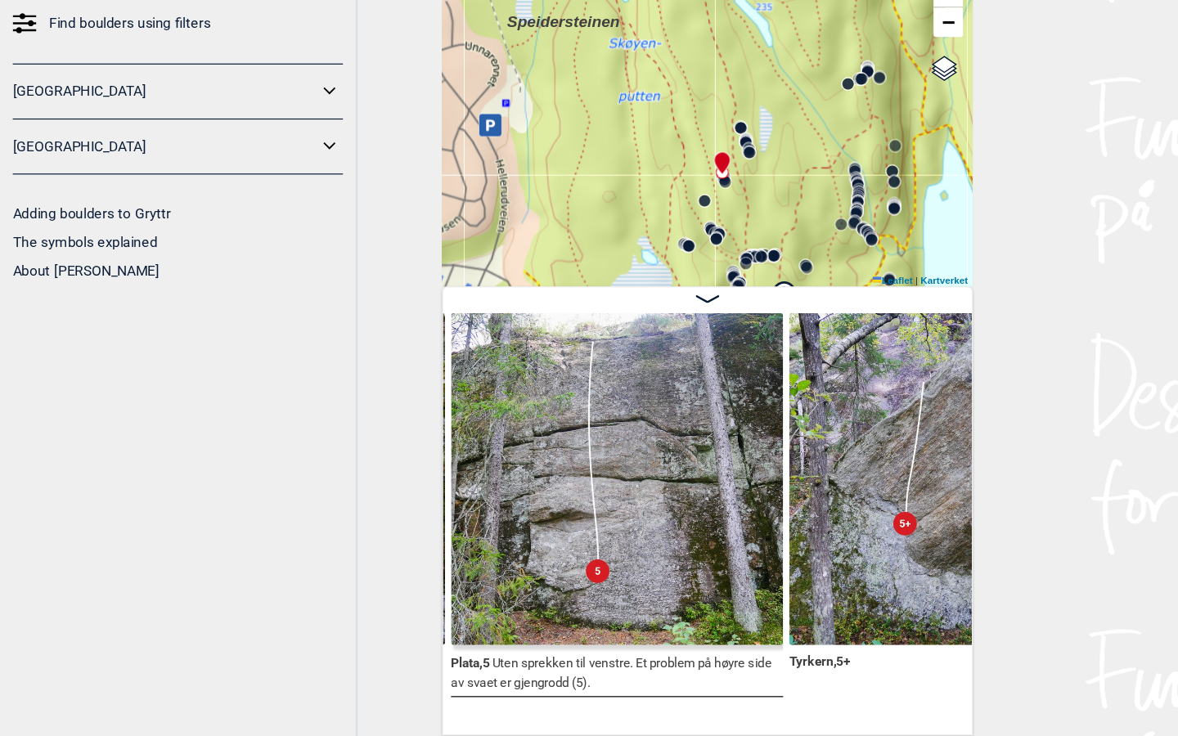
scroll to position [0, 28380]
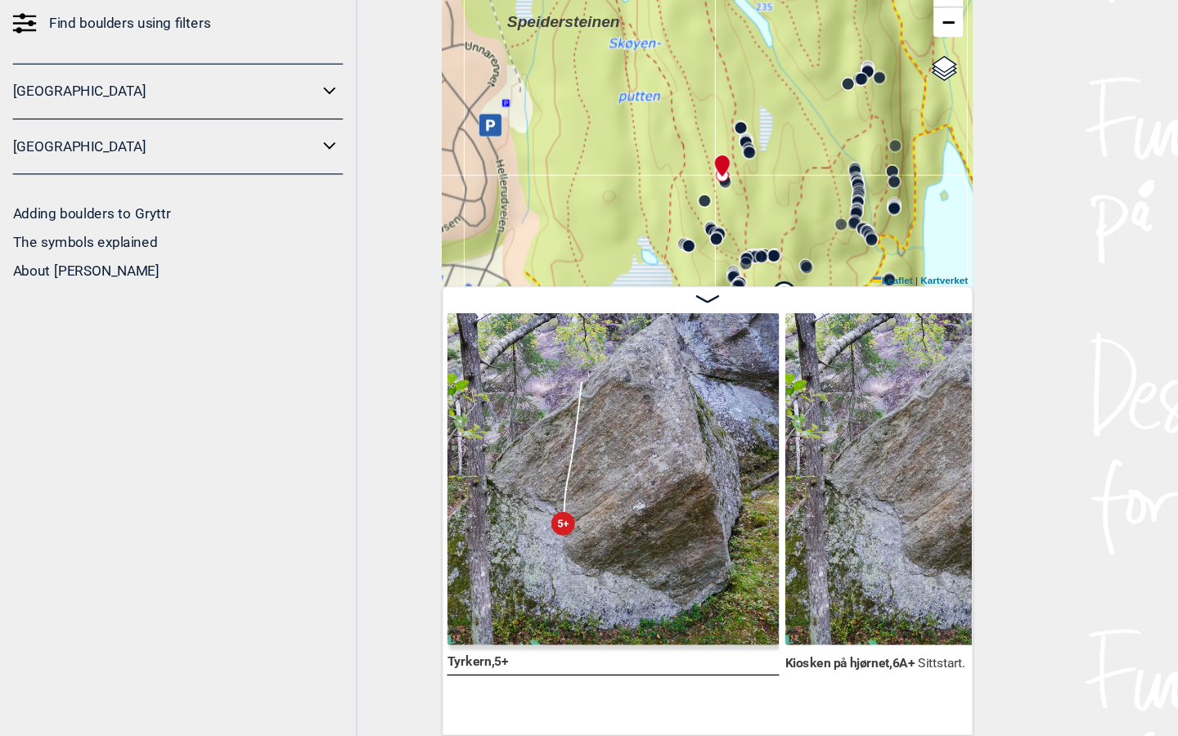
scroll to position [0, 28677]
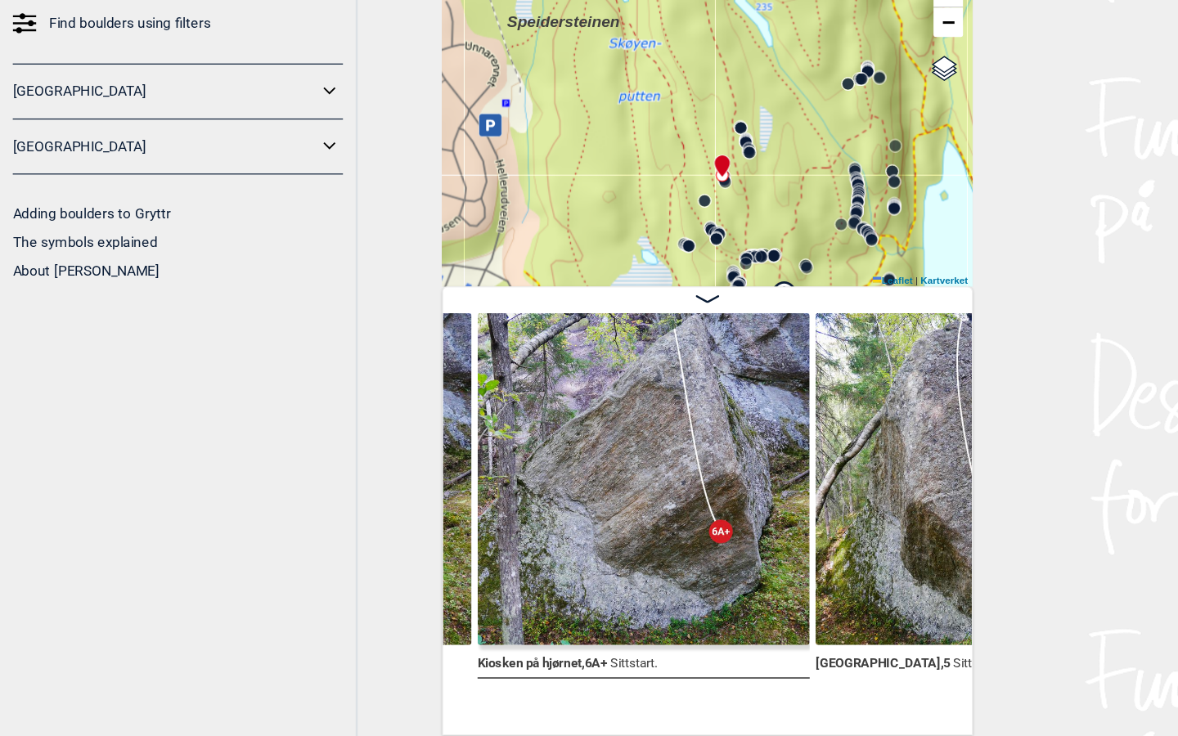
scroll to position [0, 28932]
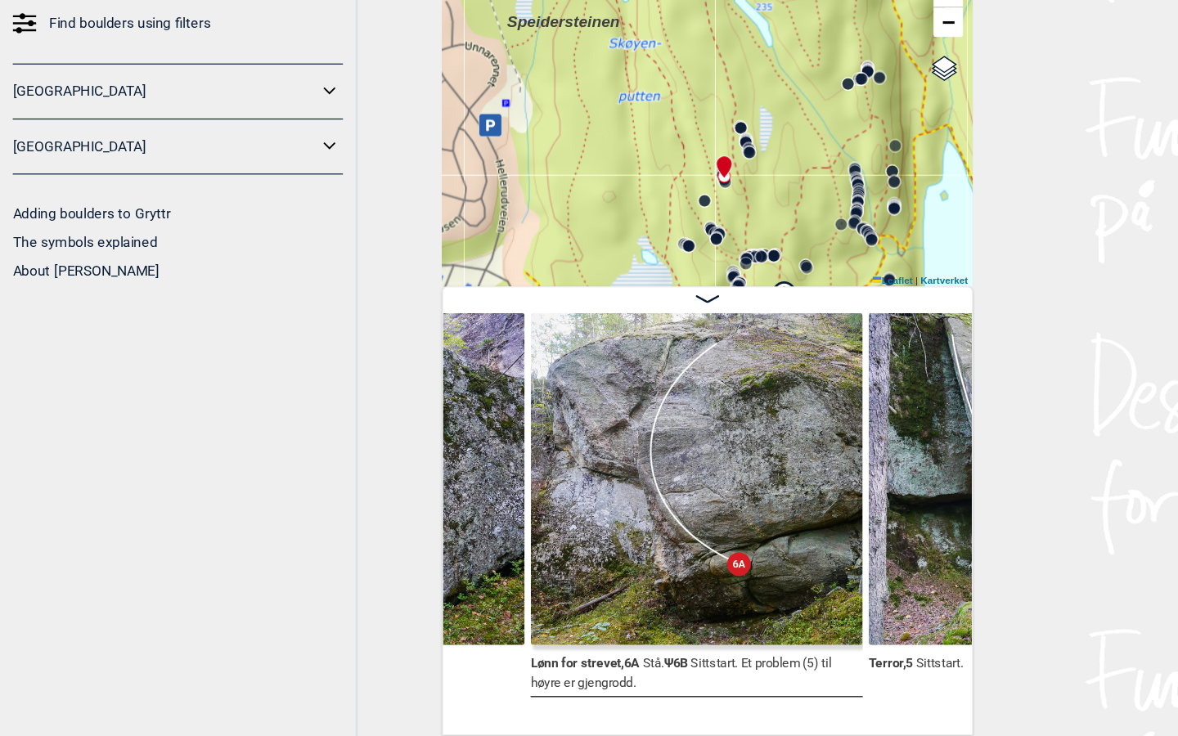
scroll to position [0, 29449]
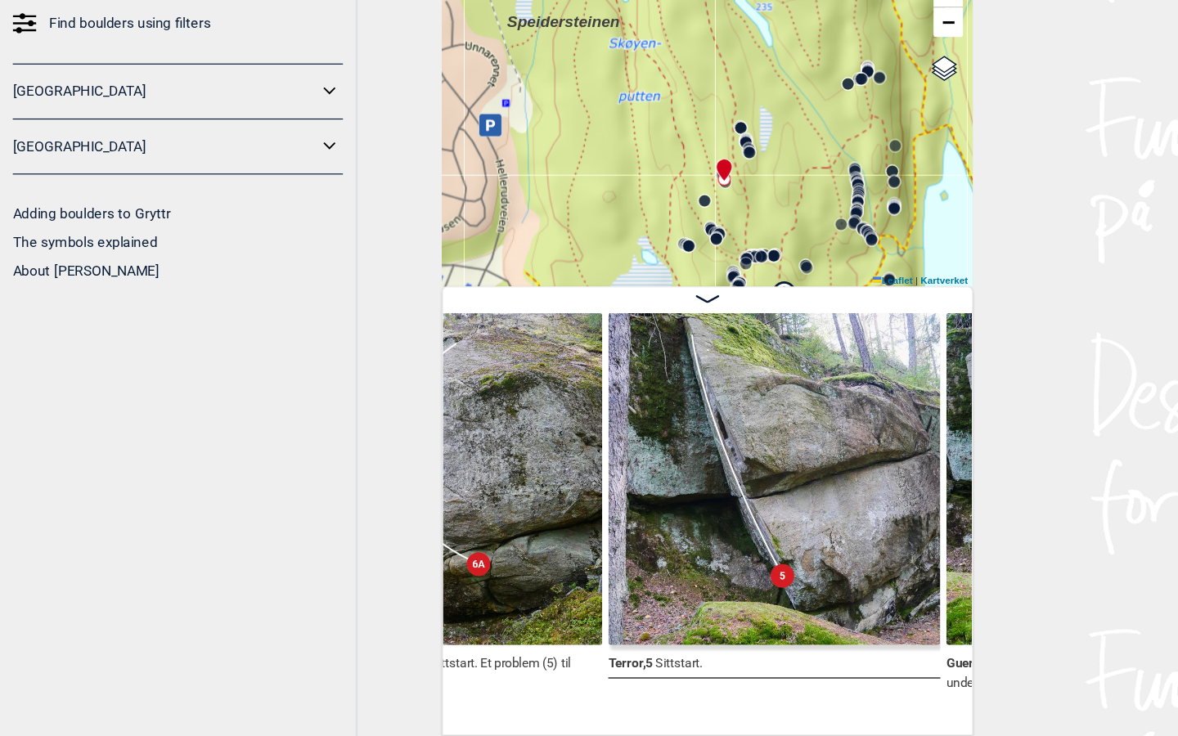
scroll to position [0, 29668]
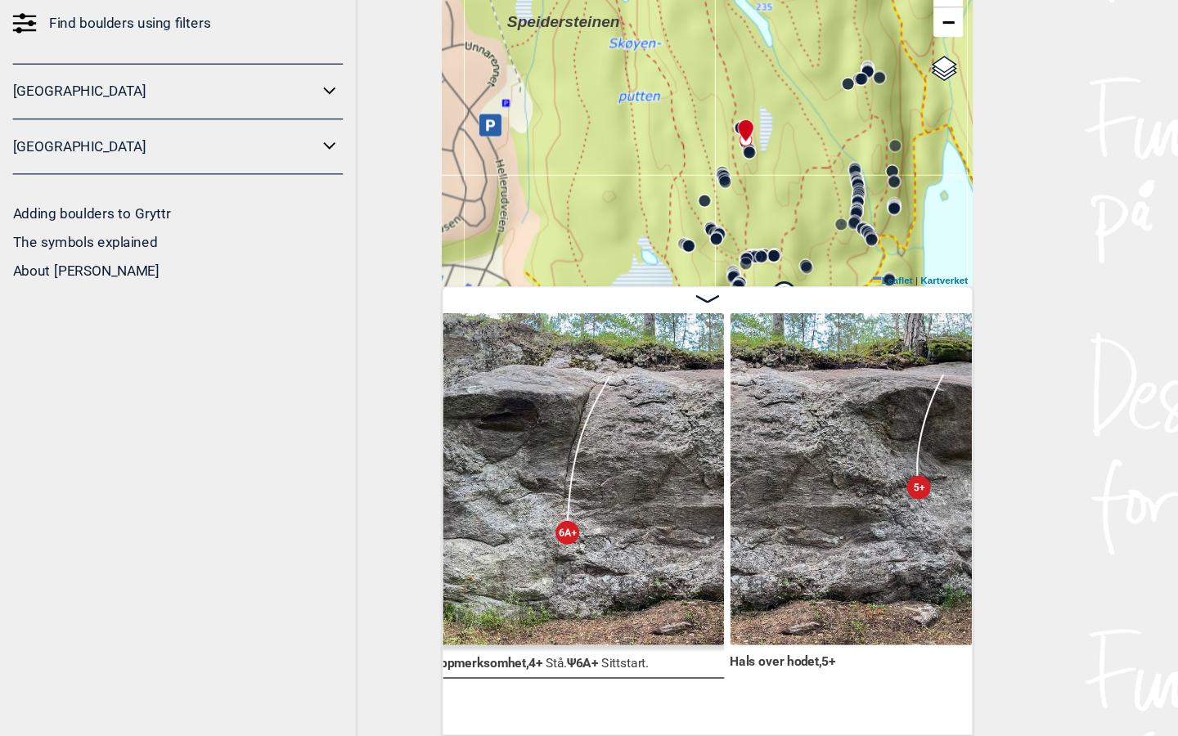
scroll to position [0, 32389]
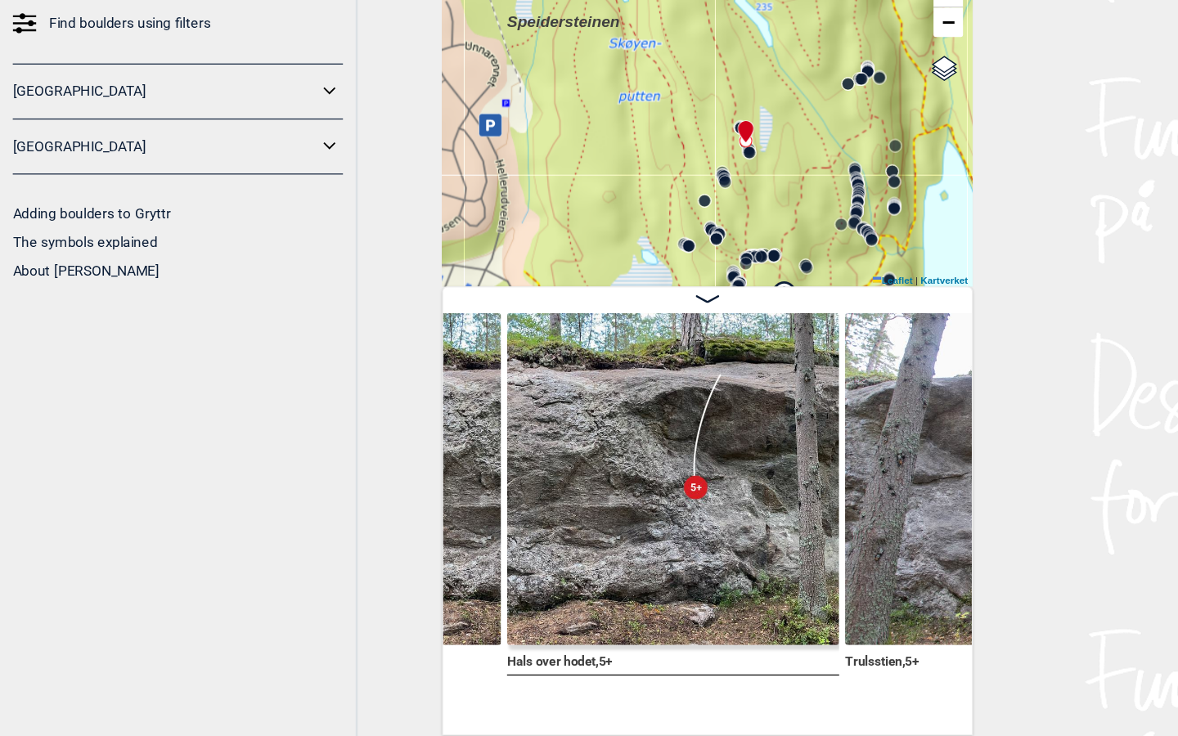
scroll to position [0, 32566]
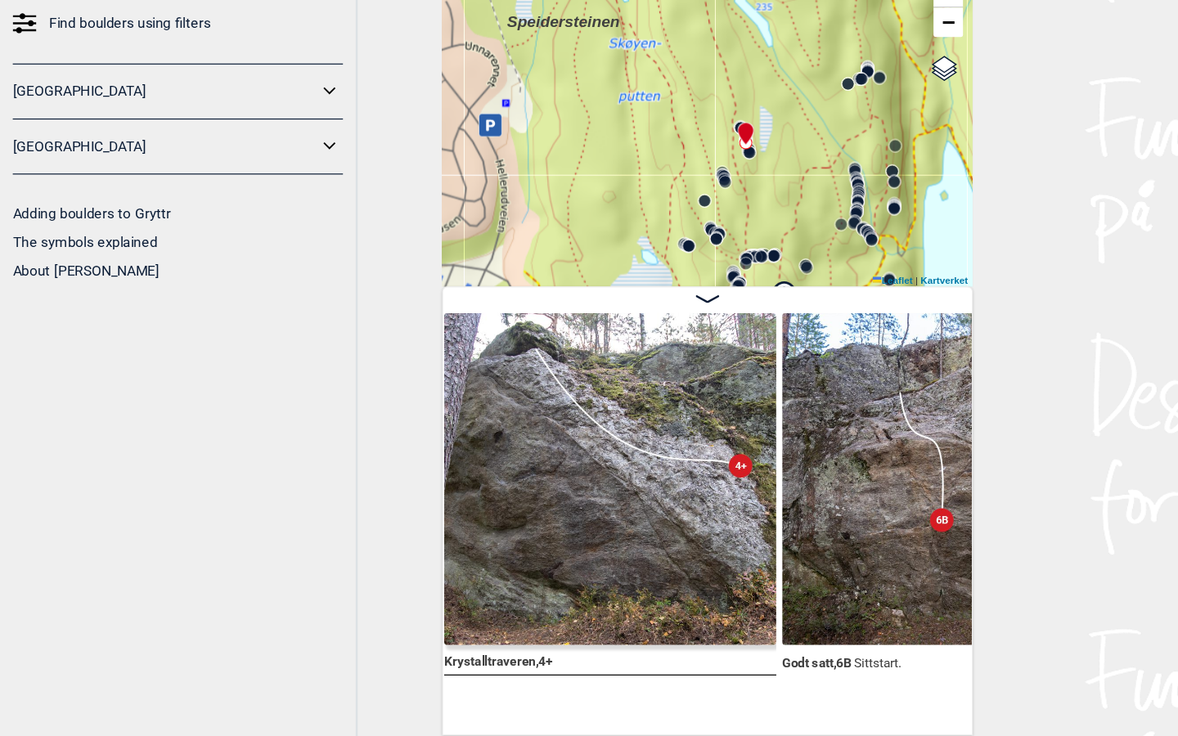
scroll to position [0, 34025]
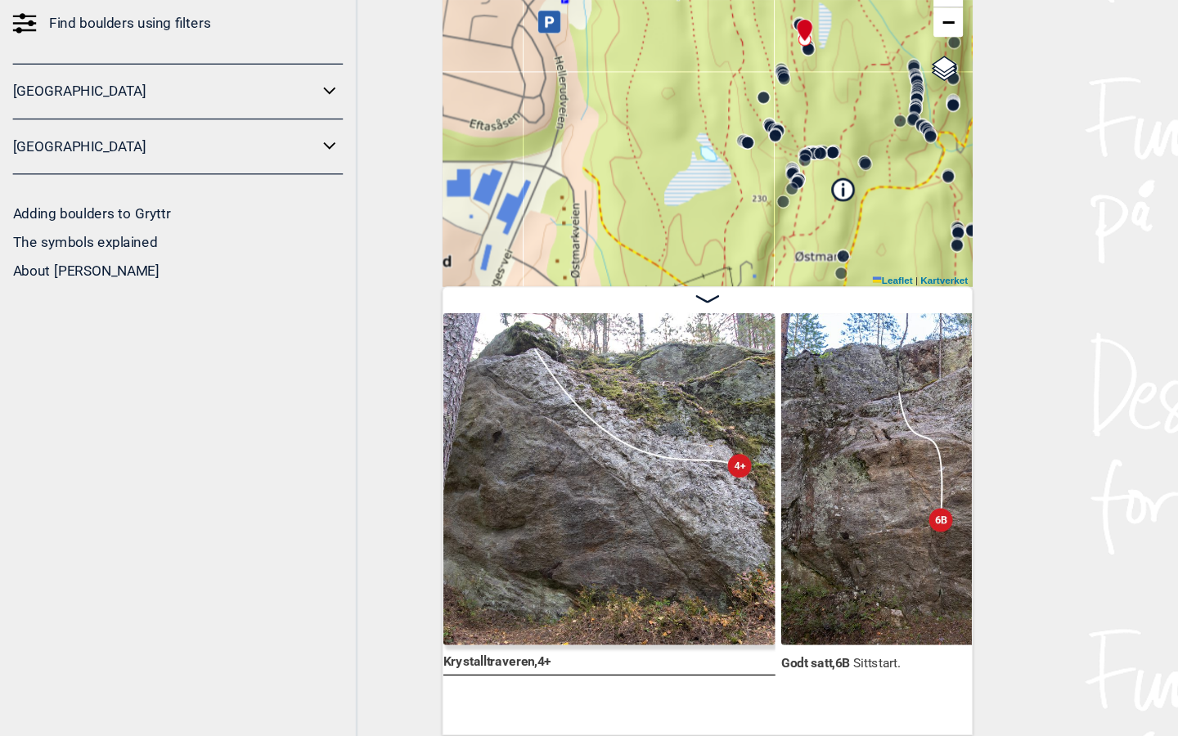
drag, startPoint x: 685, startPoint y: 122, endPoint x: 735, endPoint y: 36, distance: 99.4
click at [735, 72] on div "Speidersteinen Barnehageveggen Cowboyveggen Bølerveggen Sentrale Østmarka" at bounding box center [589, 215] width 442 height 286
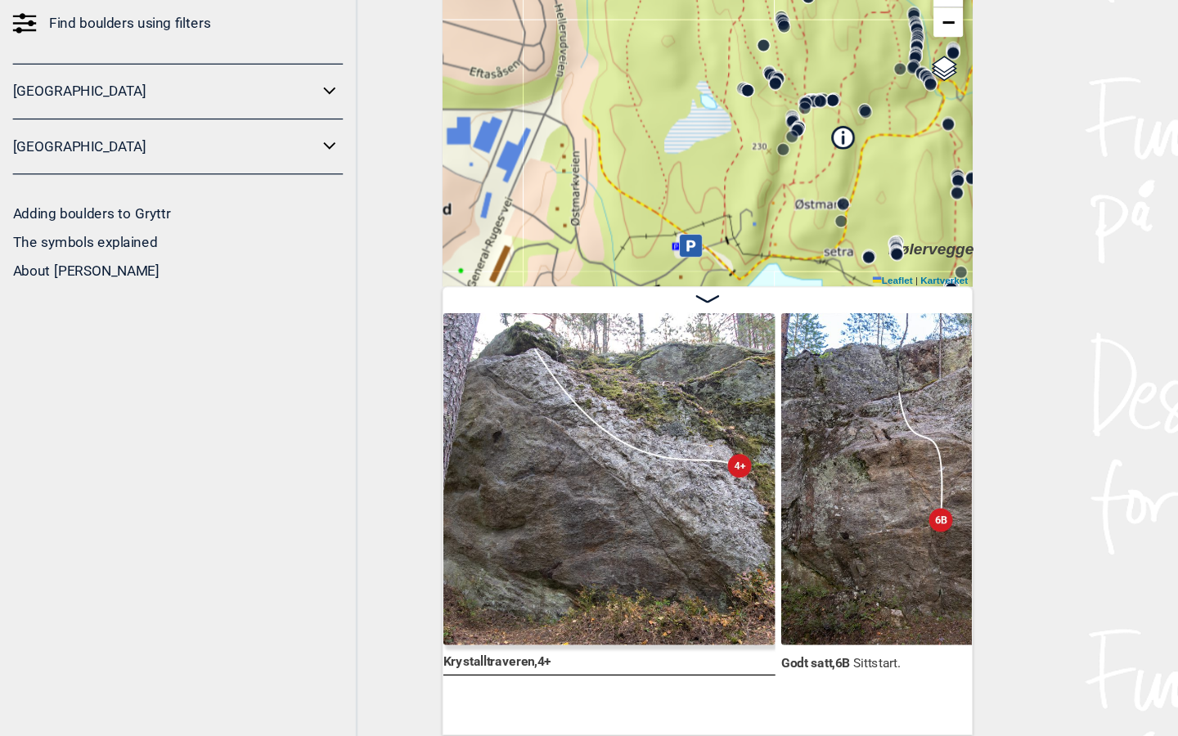
drag, startPoint x: 734, startPoint y: 95, endPoint x: 733, endPoint y: 52, distance: 43.4
click at [733, 72] on div "Speidersteinen Barnehageveggen Cowboyveggen Bølerveggen Sentrale Østmarka" at bounding box center [589, 215] width 442 height 286
click at [696, 199] on circle at bounding box center [694, 204] width 10 height 10
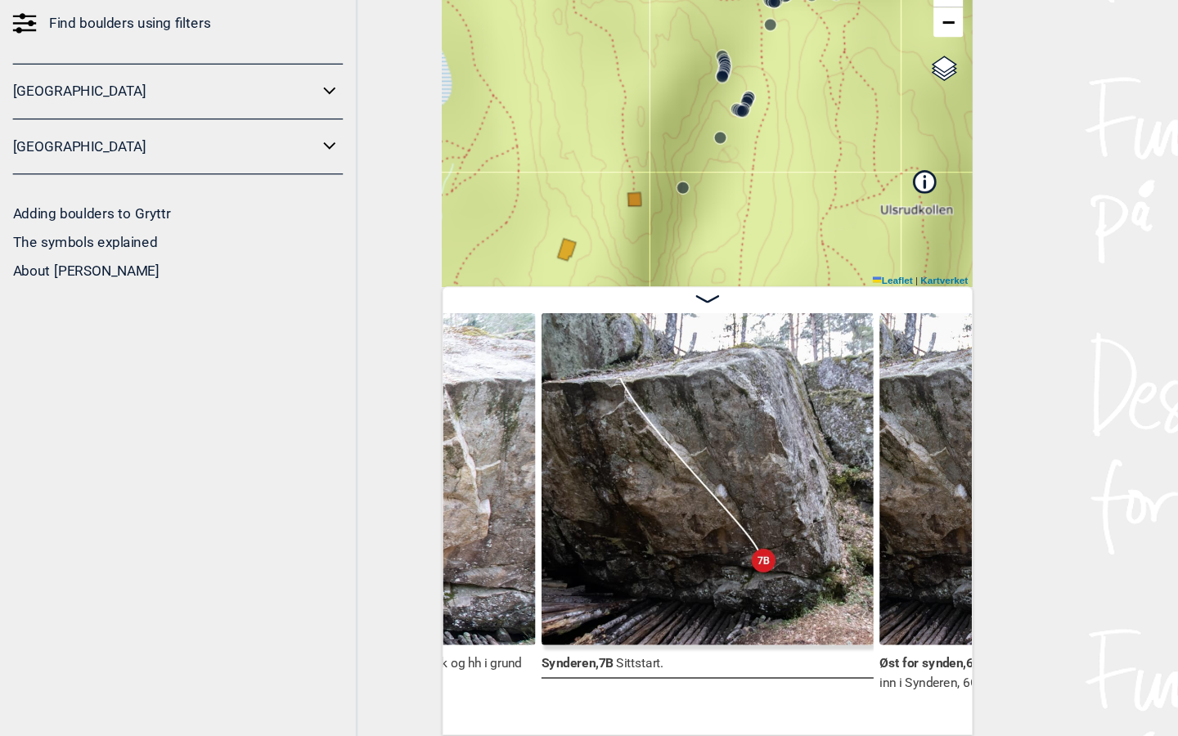
drag, startPoint x: 706, startPoint y: 89, endPoint x: 673, endPoint y: 285, distance: 198.3
click at [673, 286] on div "Østmarksetra List Speidersteinen Barnehageveggen Cowboyveggen Bølerveggen Sentr…" at bounding box center [589, 383] width 442 height 697
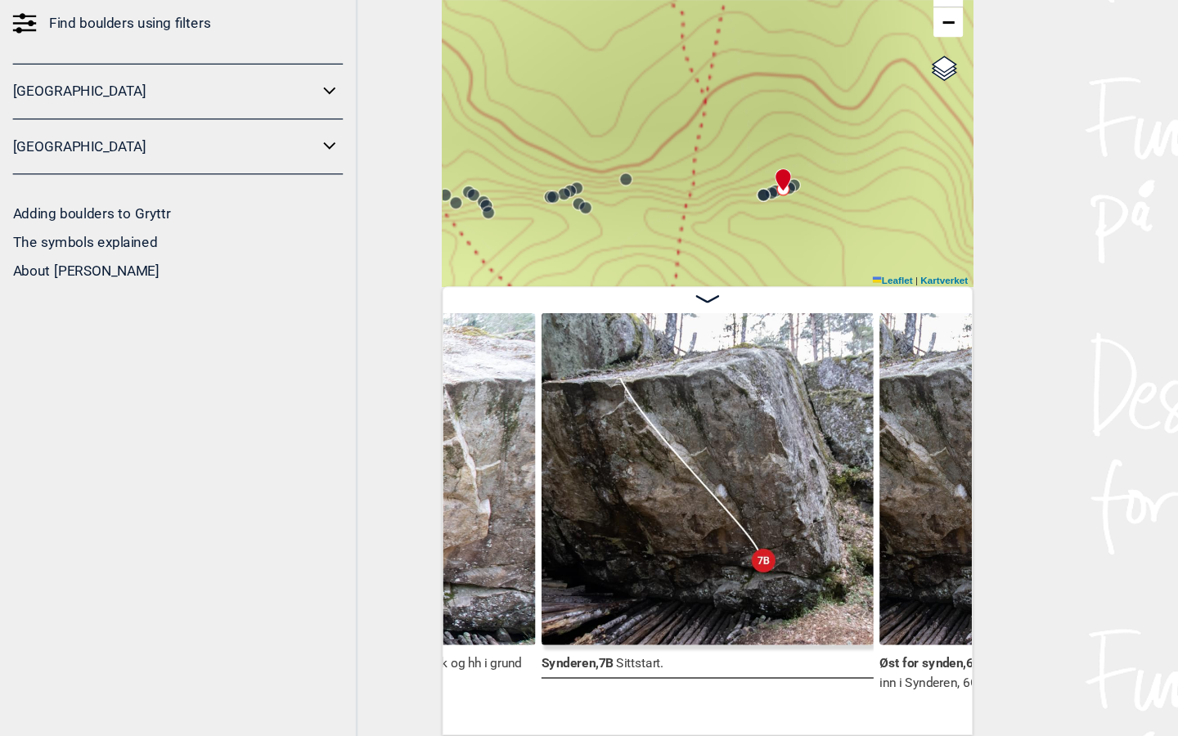
drag, startPoint x: 733, startPoint y: 192, endPoint x: 643, endPoint y: 191, distance: 90.0
click at [643, 191] on div "Speidersteinen Barnehageveggen Cowboyveggen Bølerveggen Sentrale Østmarka" at bounding box center [589, 215] width 442 height 286
click at [663, 268] on icon at bounding box center [660, 274] width 13 height 13
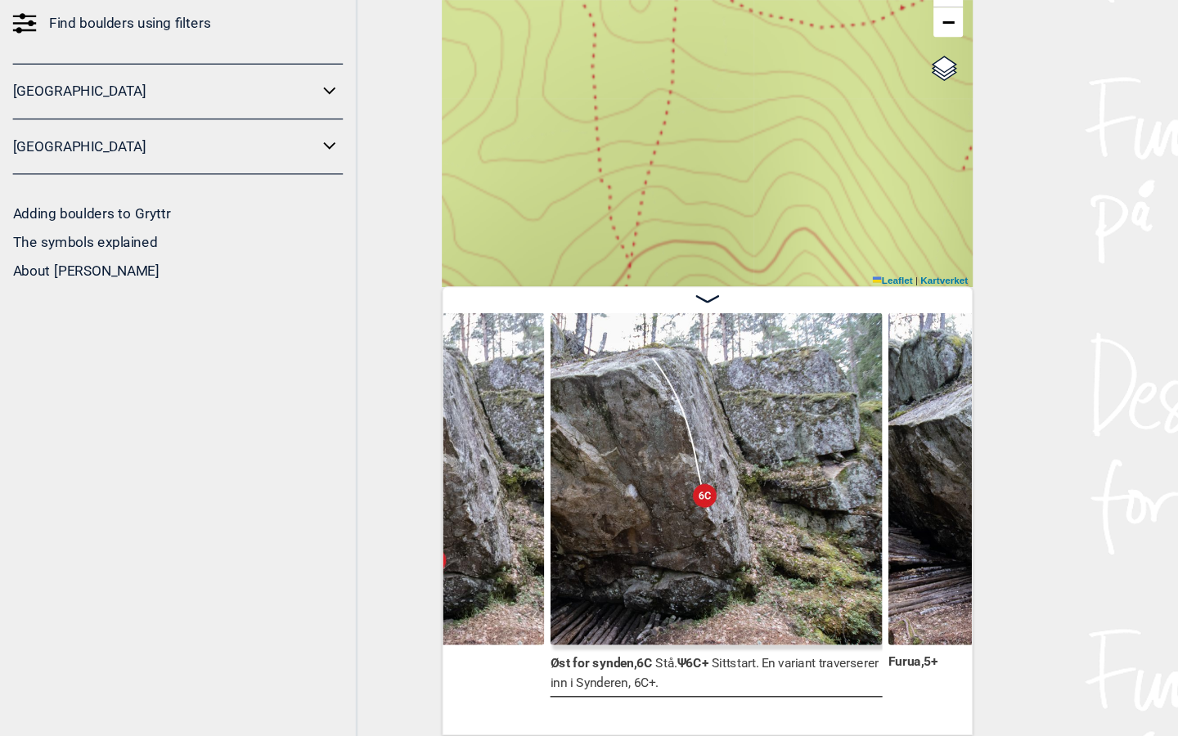
scroll to position [0, 11002]
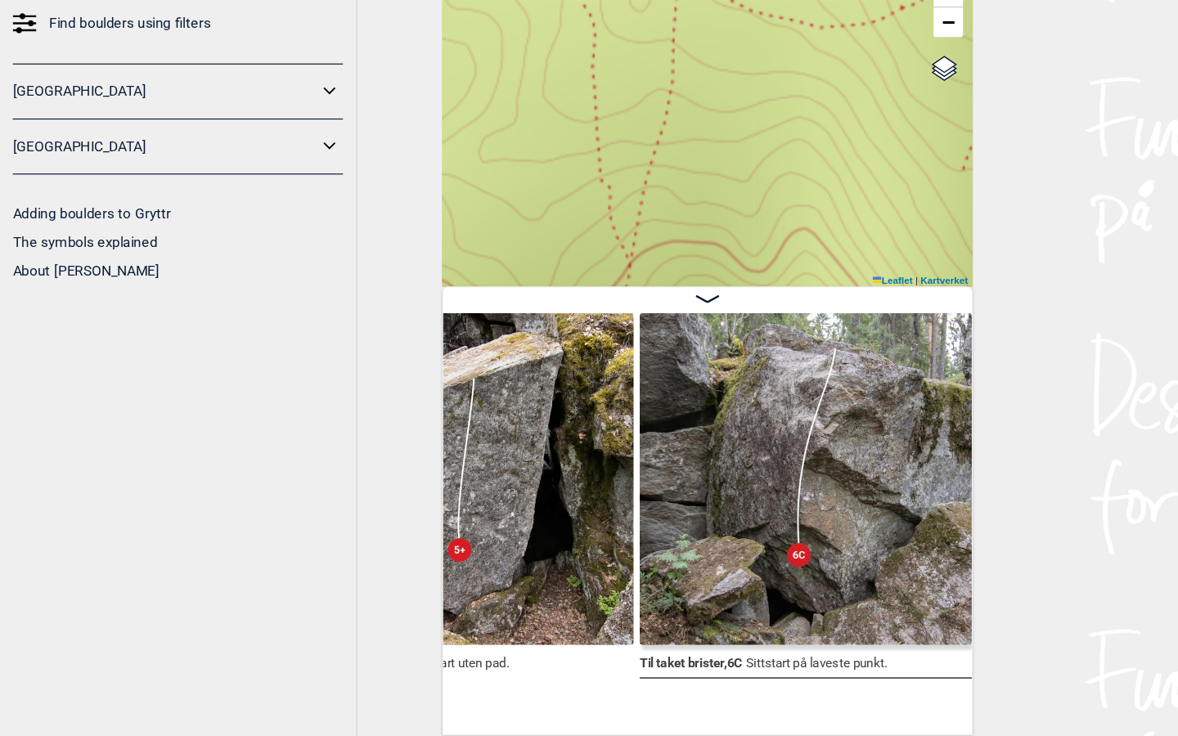
scroll to position [0, 9632]
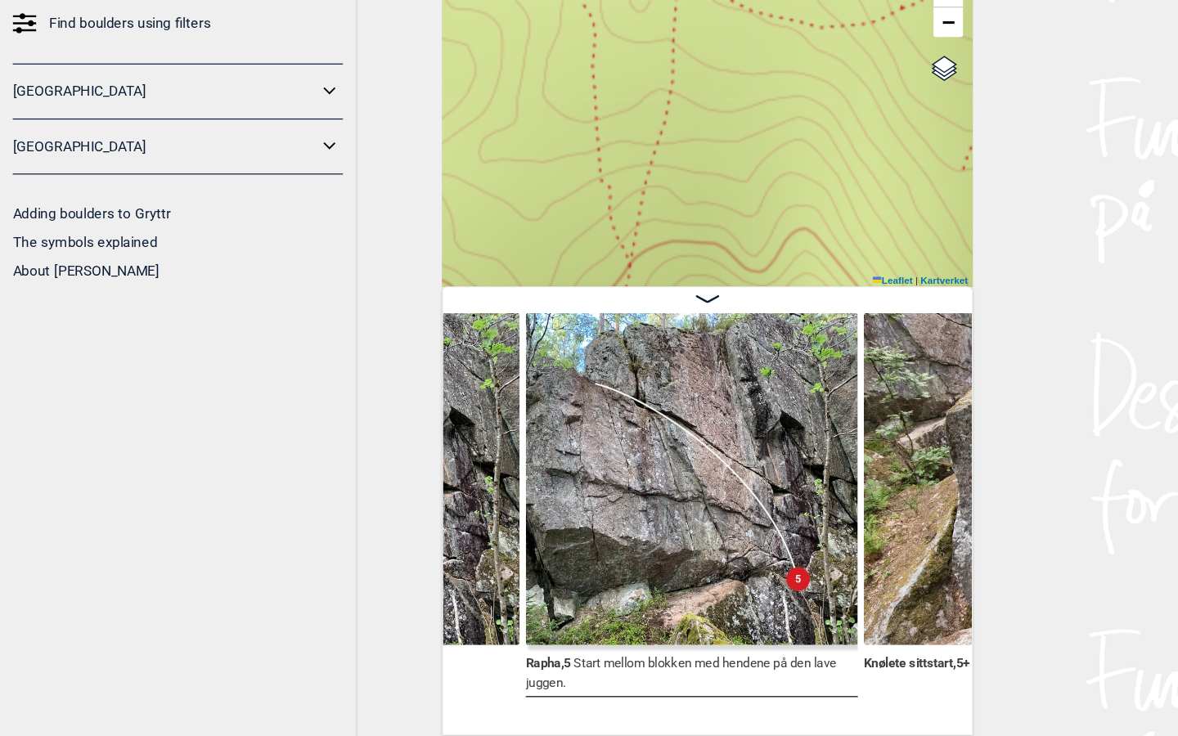
scroll to position [0, 9490]
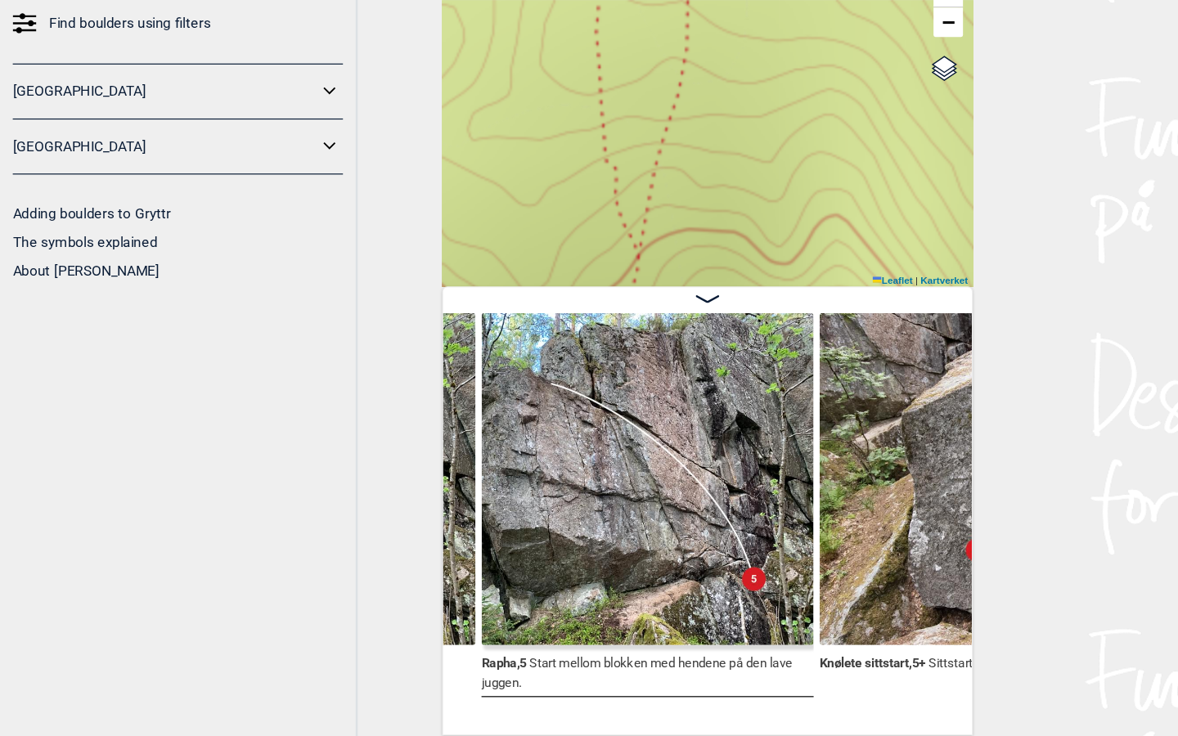
scroll to position [0, 9711]
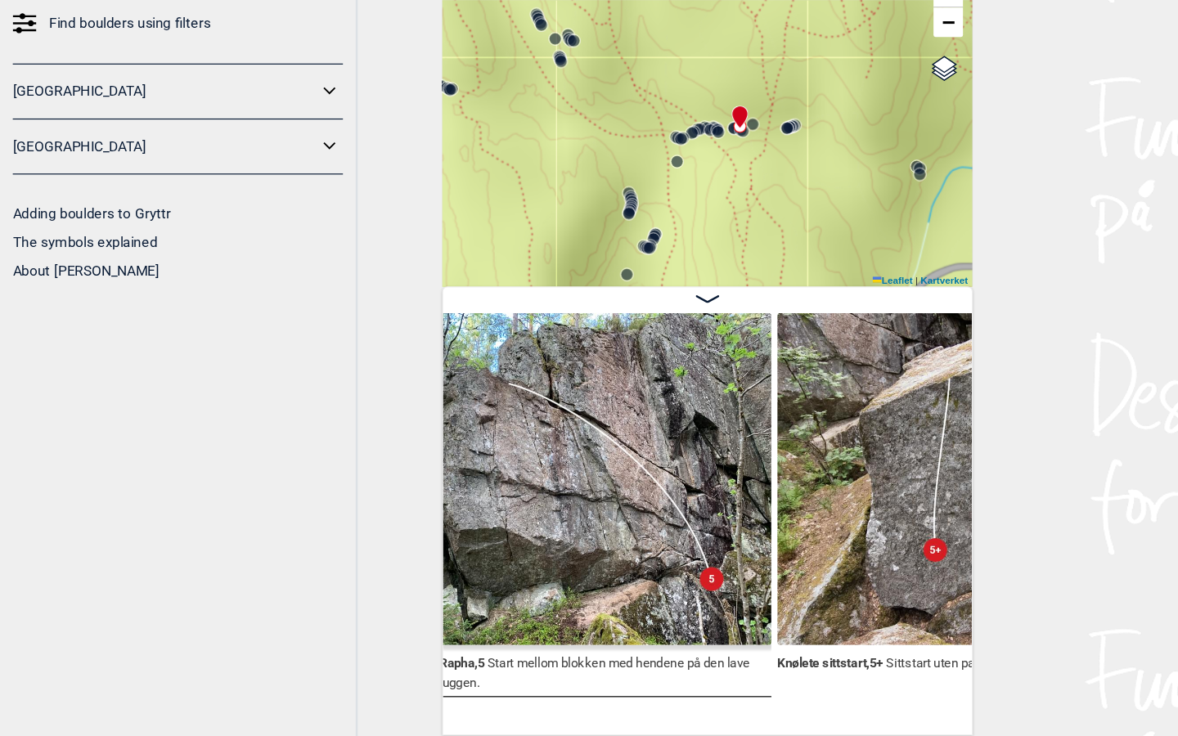
drag, startPoint x: 675, startPoint y: 159, endPoint x: 672, endPoint y: 74, distance: 85.2
click at [672, 74] on div "Speidersteinen Barnehageveggen Cowboyveggen Bølerveggen Sentrale Østmarka" at bounding box center [589, 215] width 442 height 286
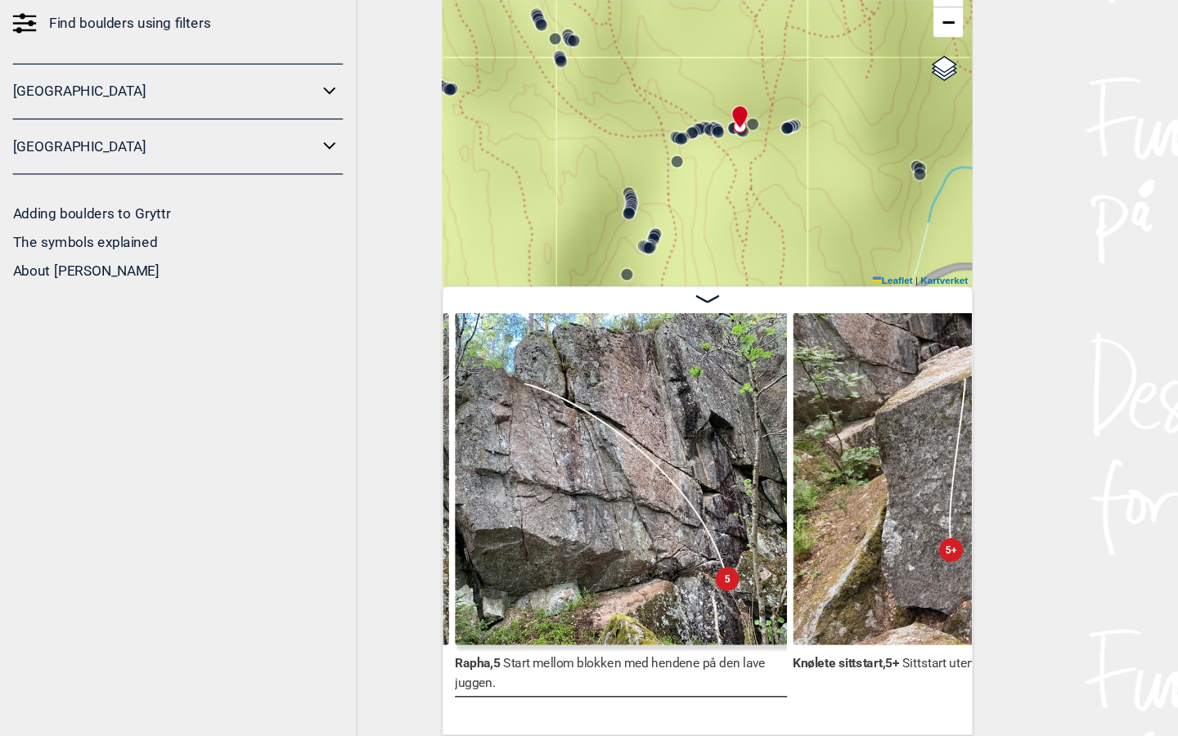
scroll to position [0, 9695]
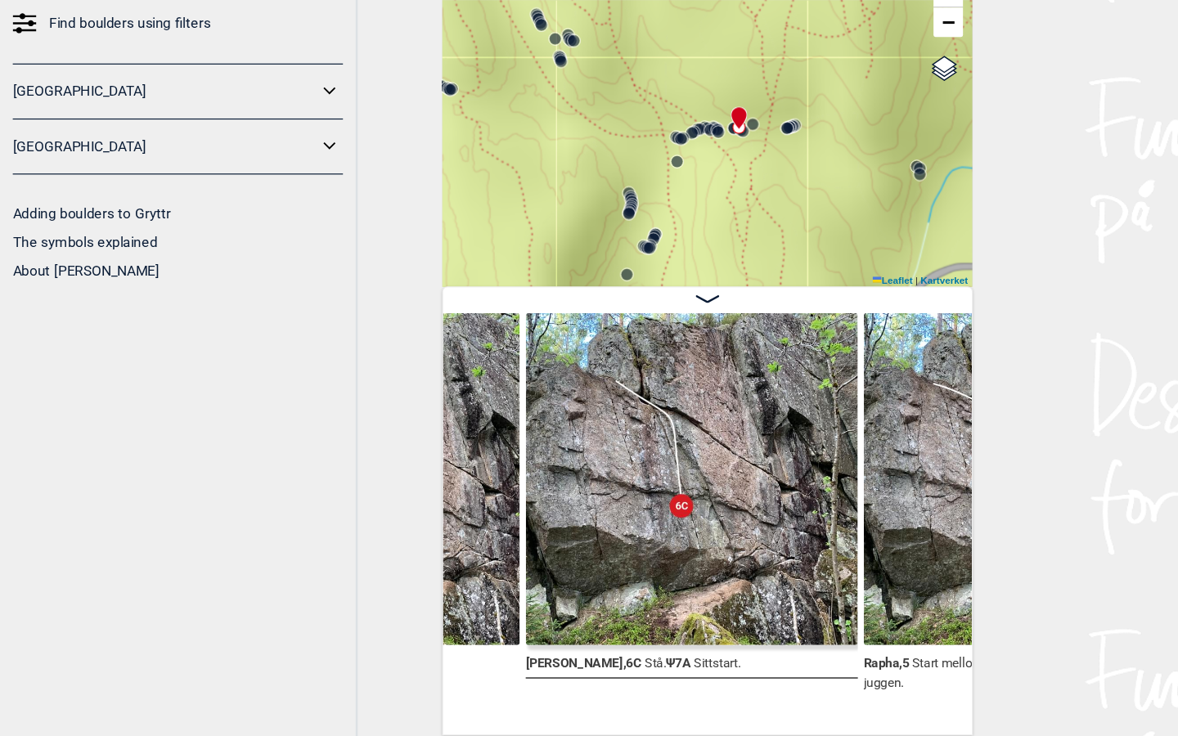
scroll to position [0, 9354]
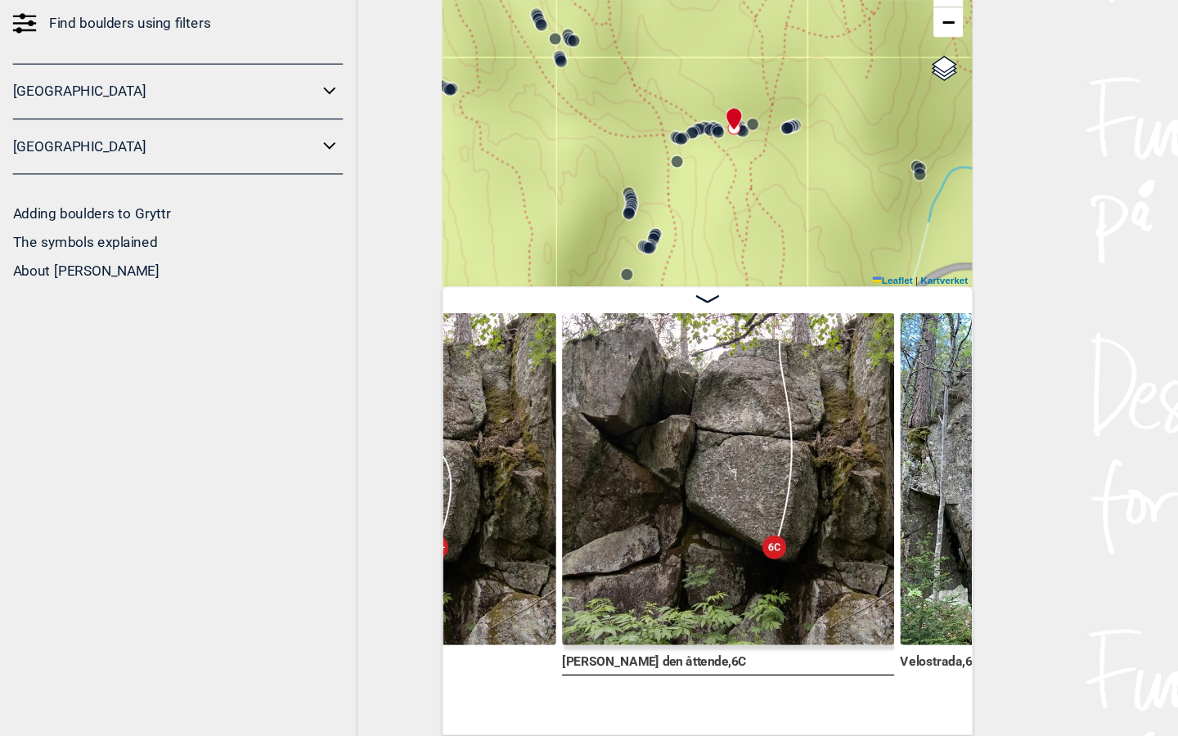
scroll to position [0, 9033]
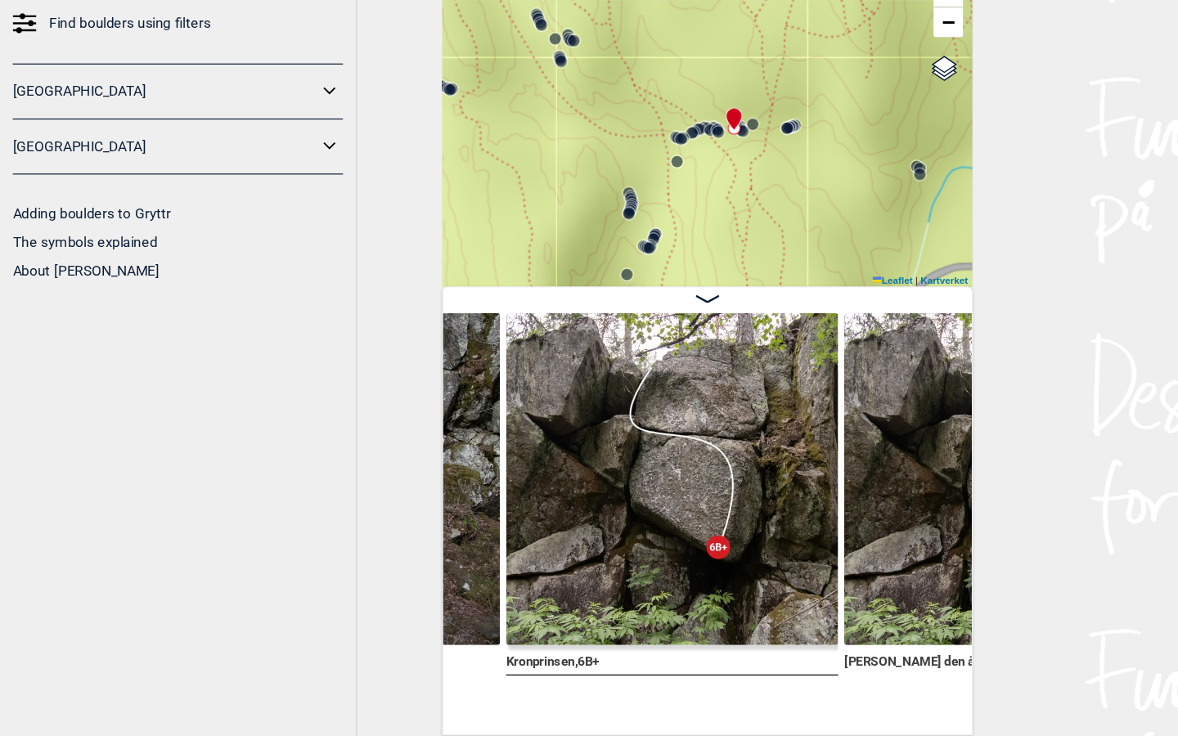
scroll to position [0, 8938]
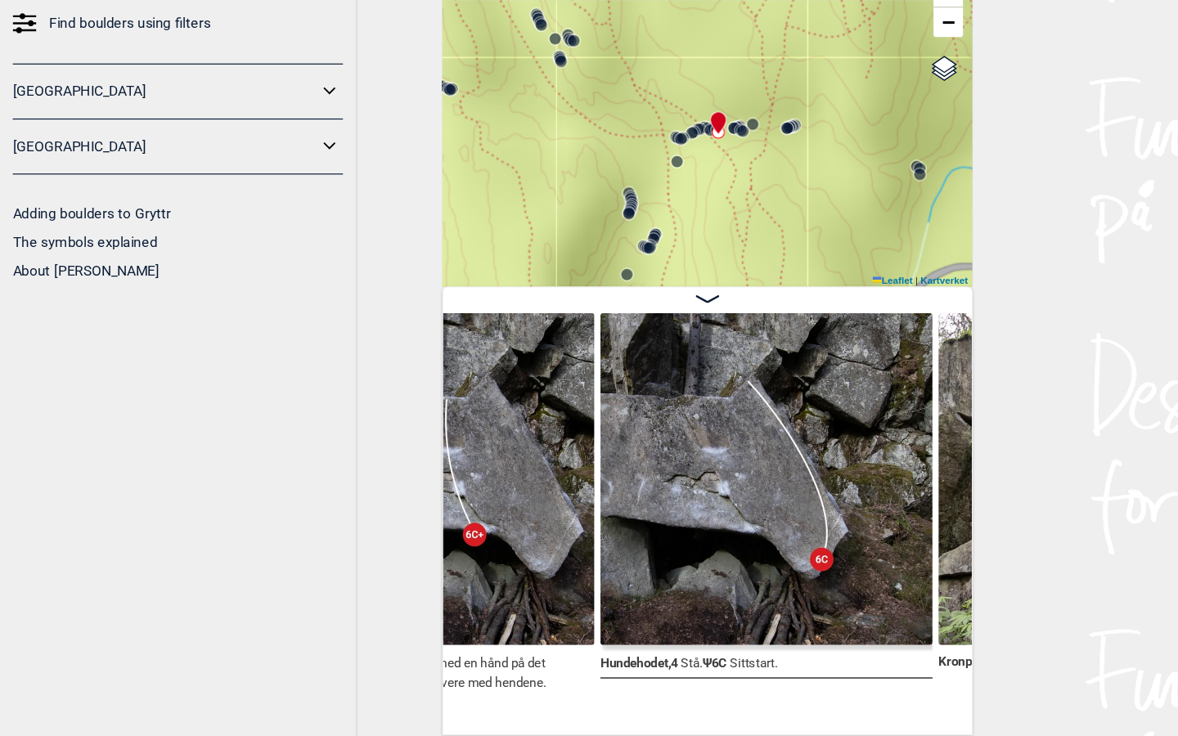
scroll to position [0, 8730]
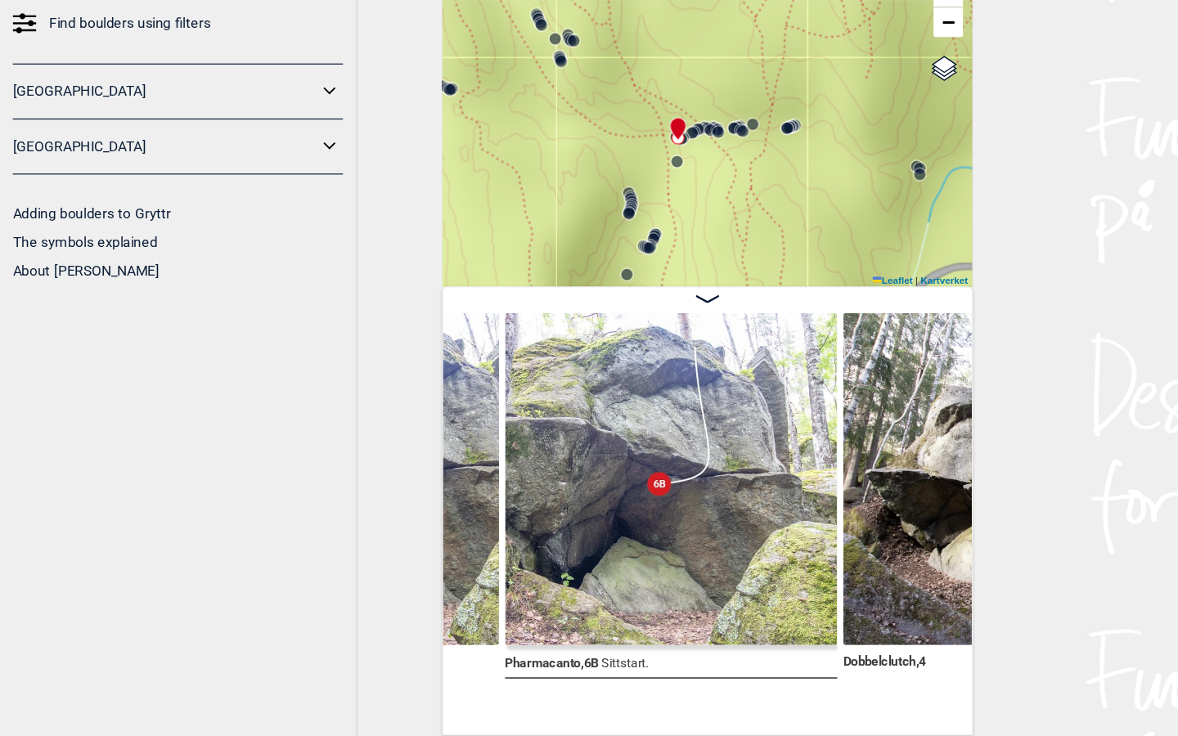
scroll to position [0, 6881]
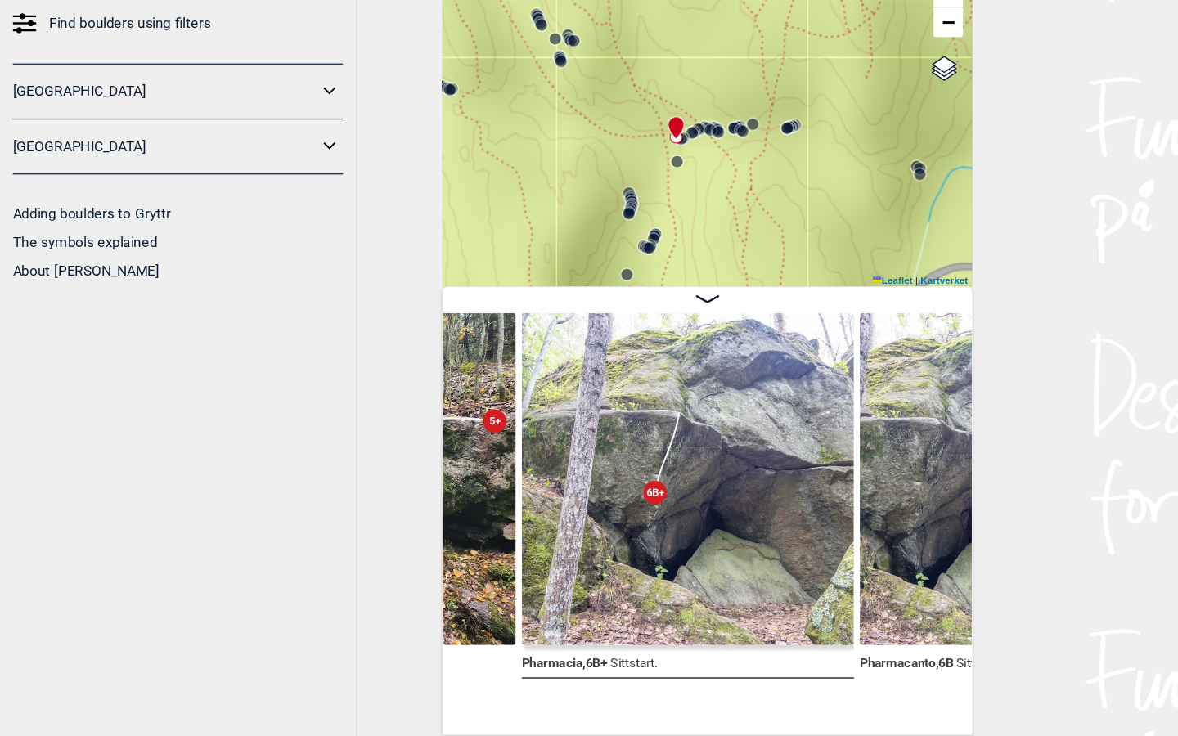
scroll to position [0, 6695]
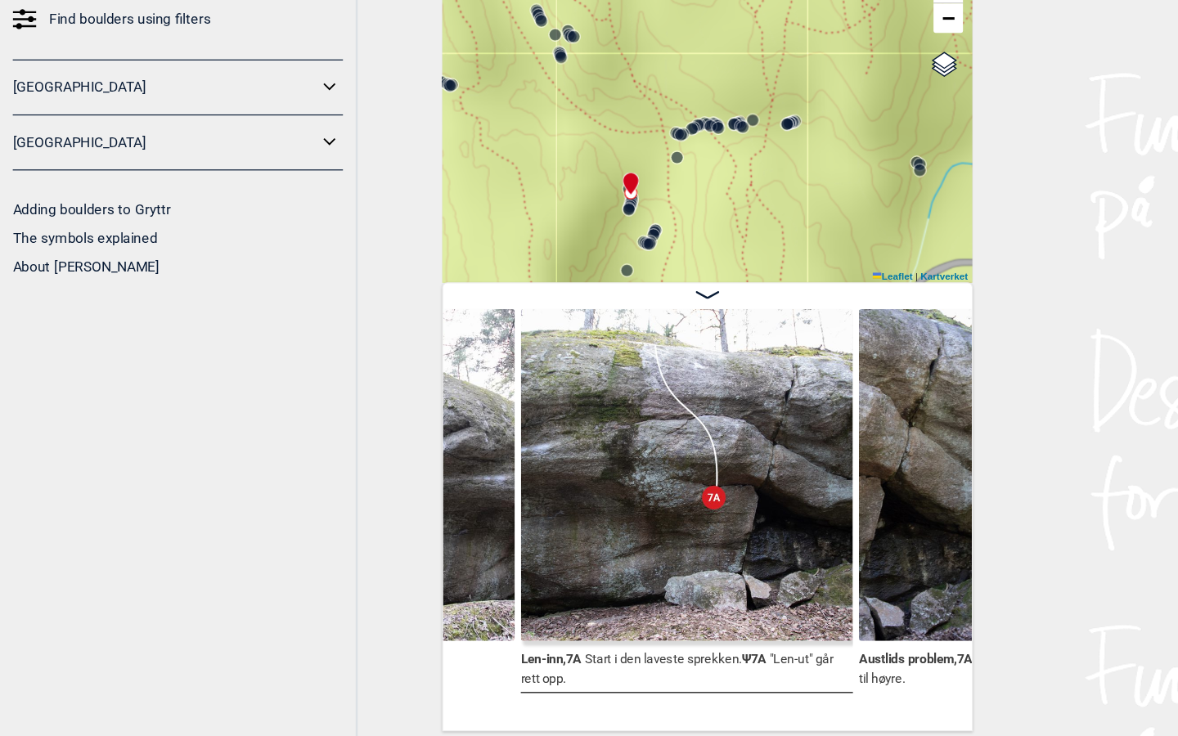
scroll to position [0, 6321]
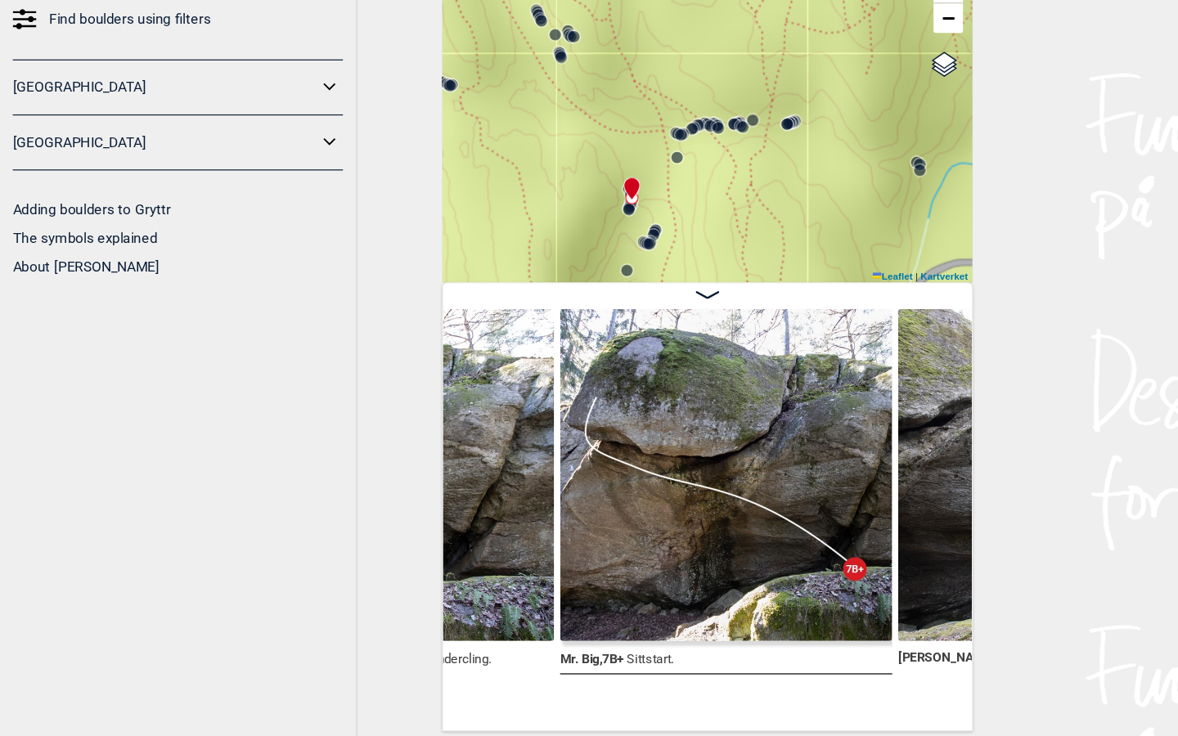
scroll to position [0, 6001]
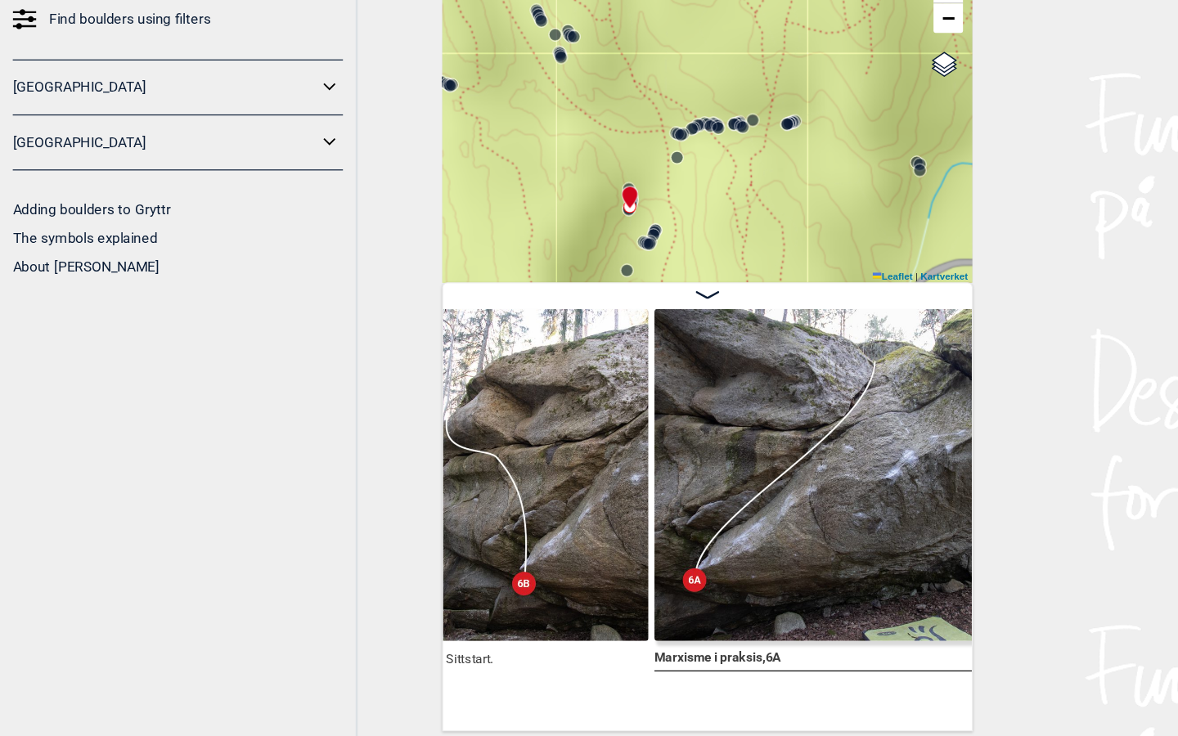
scroll to position [0, 5372]
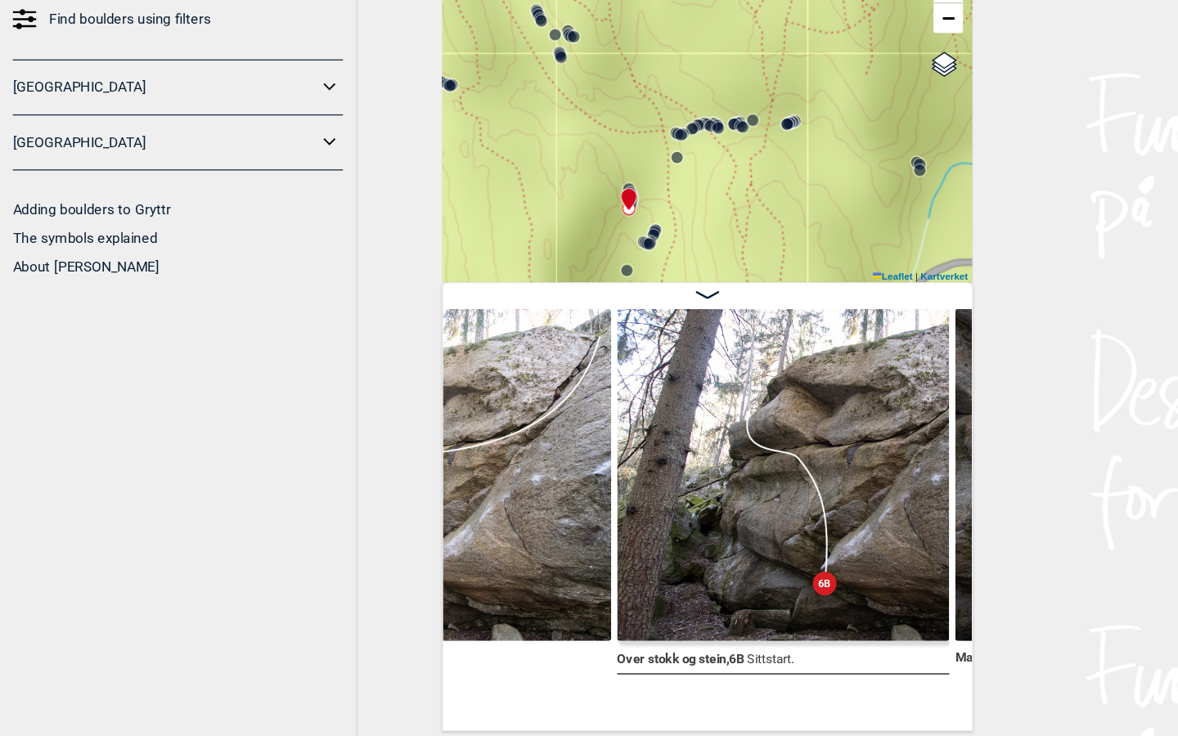
scroll to position [0, 5269]
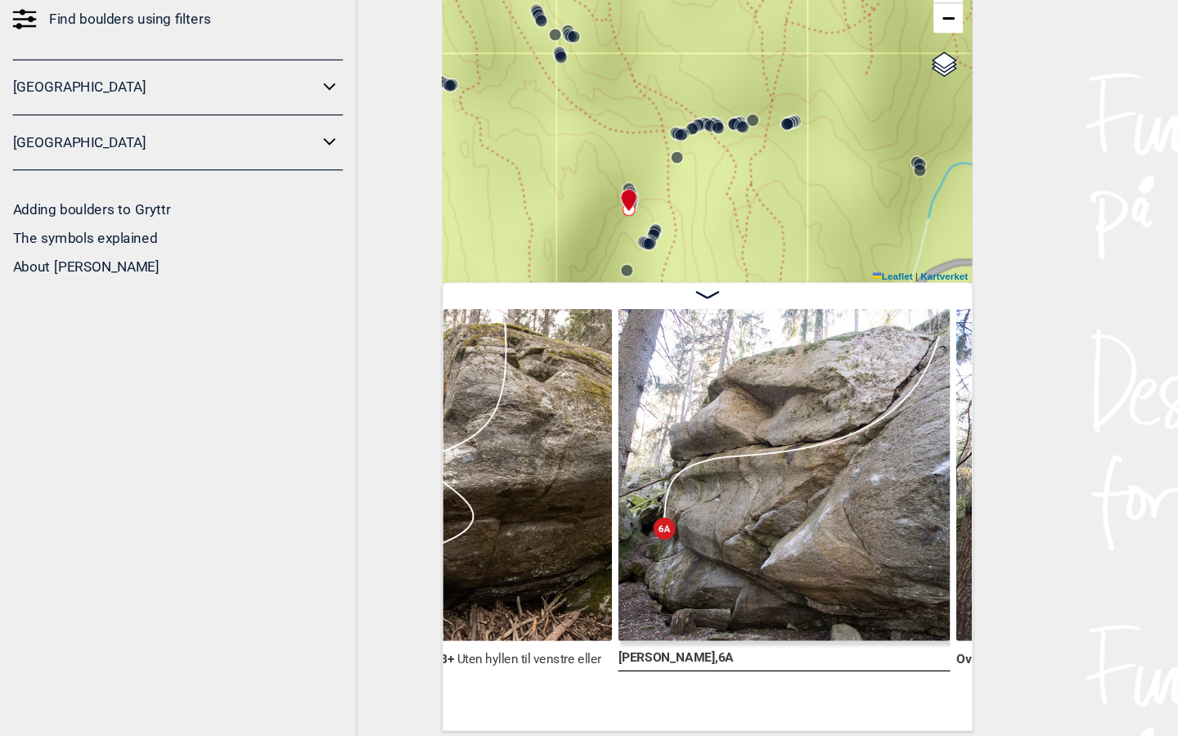
scroll to position [0, 5131]
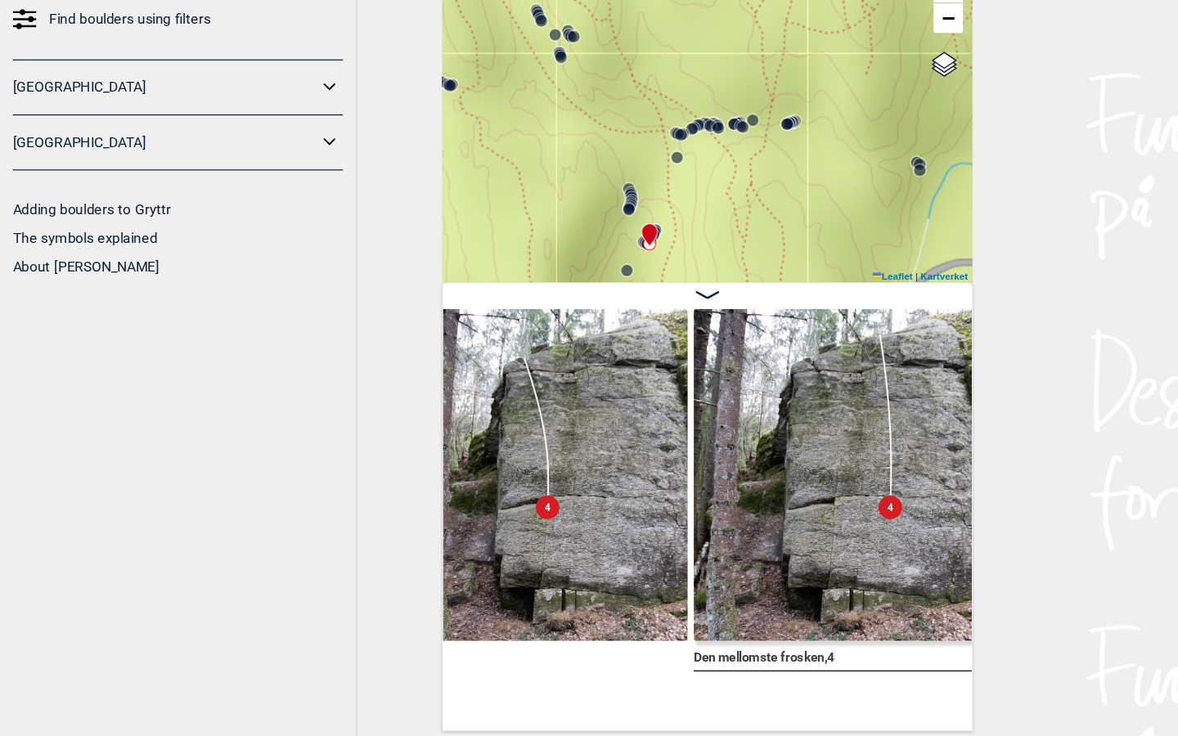
scroll to position [0, 4213]
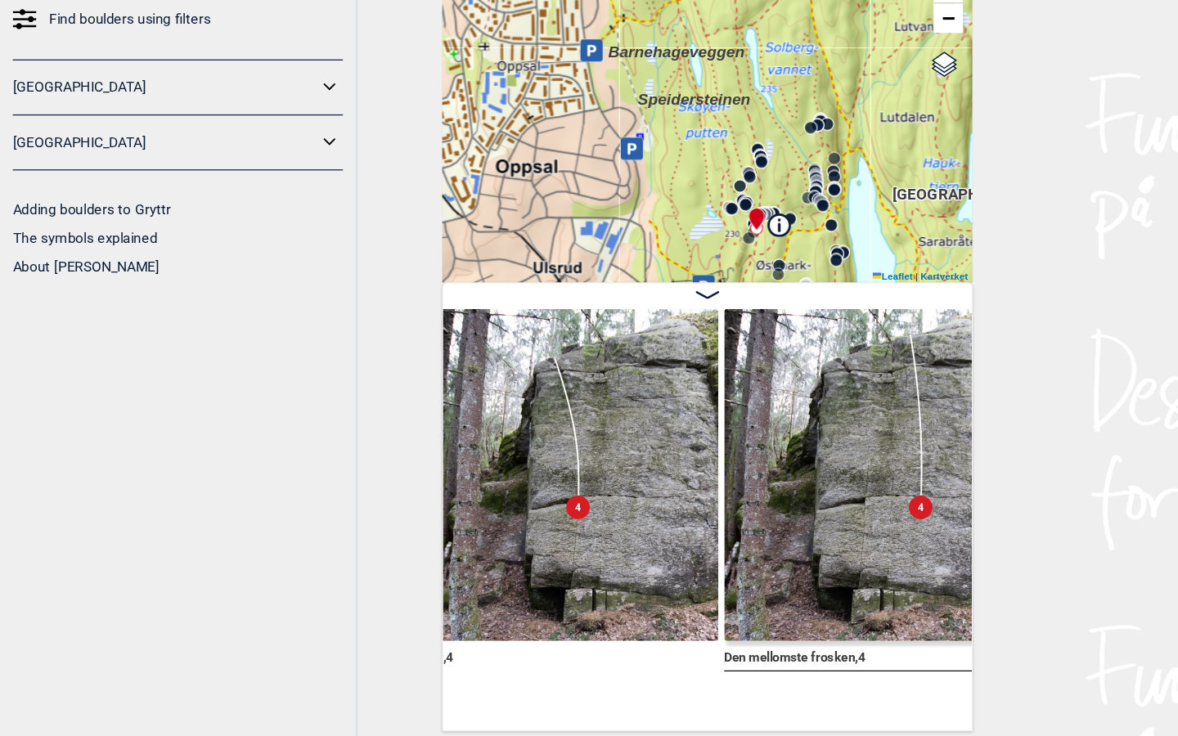
drag, startPoint x: 642, startPoint y: 166, endPoint x: 631, endPoint y: 90, distance: 77.0
click at [631, 90] on div "Speidersteinen Barnehageveggen Cowboyveggen Bølerveggen Sentrale Østmarka" at bounding box center [589, 215] width 442 height 286
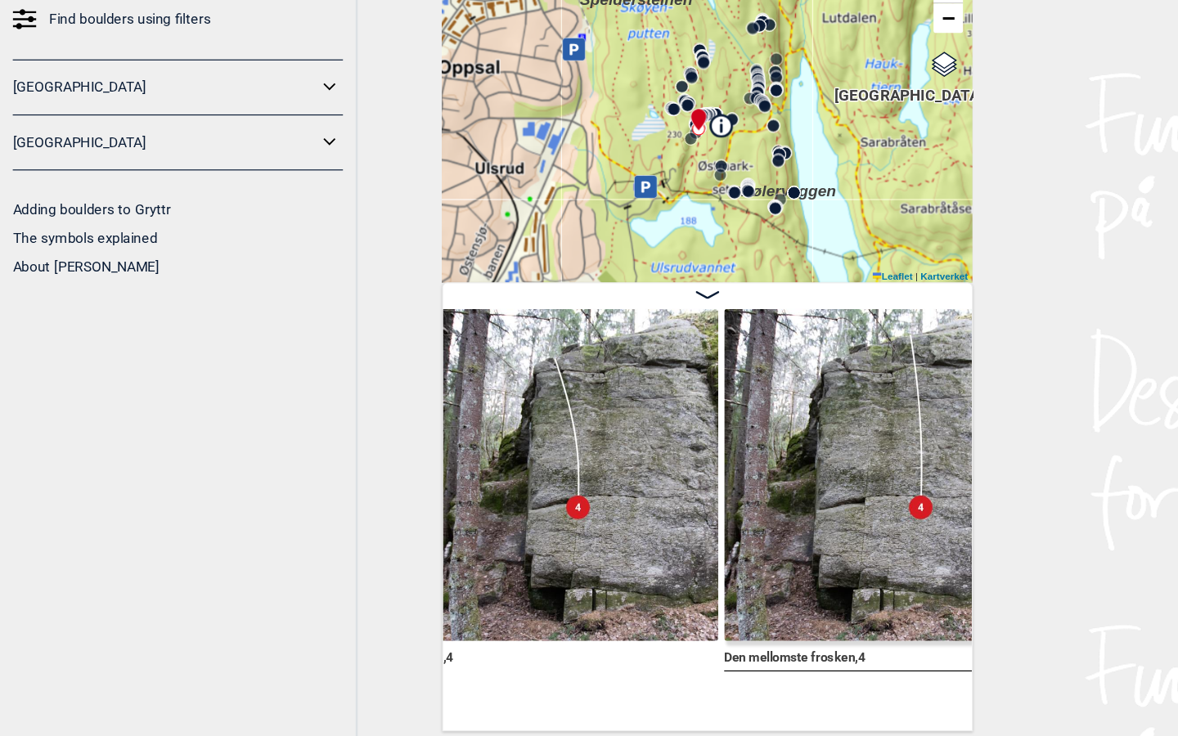
drag, startPoint x: 639, startPoint y: 115, endPoint x: 591, endPoint y: 32, distance: 95.7
click at [591, 72] on div "Speidersteinen Barnehageveggen Cowboyveggen Bølerveggen Sentrale Østmarka" at bounding box center [589, 215] width 442 height 286
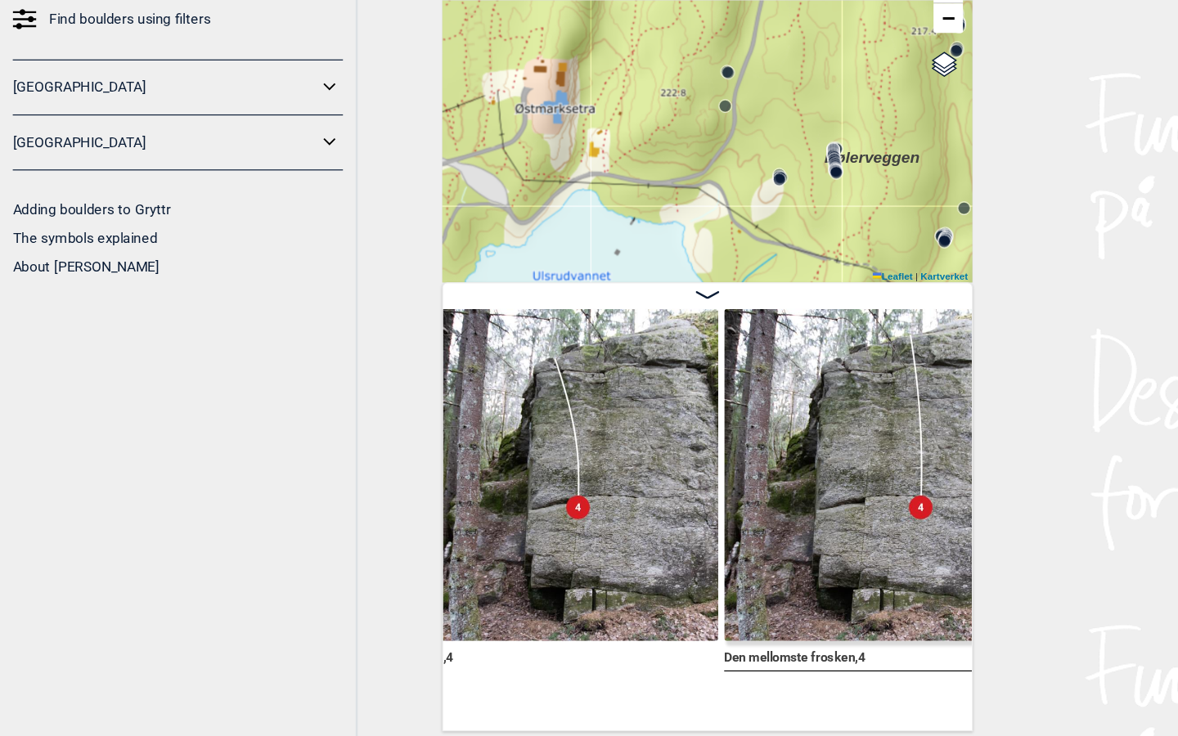
drag, startPoint x: 615, startPoint y: 151, endPoint x: 671, endPoint y: 21, distance: 140.8
click at [671, 72] on div "Speidersteinen Barnehageveggen Cowboyveggen Bølerveggen Sentrale Østmarka" at bounding box center [589, 215] width 442 height 286
click at [698, 263] on circle at bounding box center [697, 268] width 10 height 10
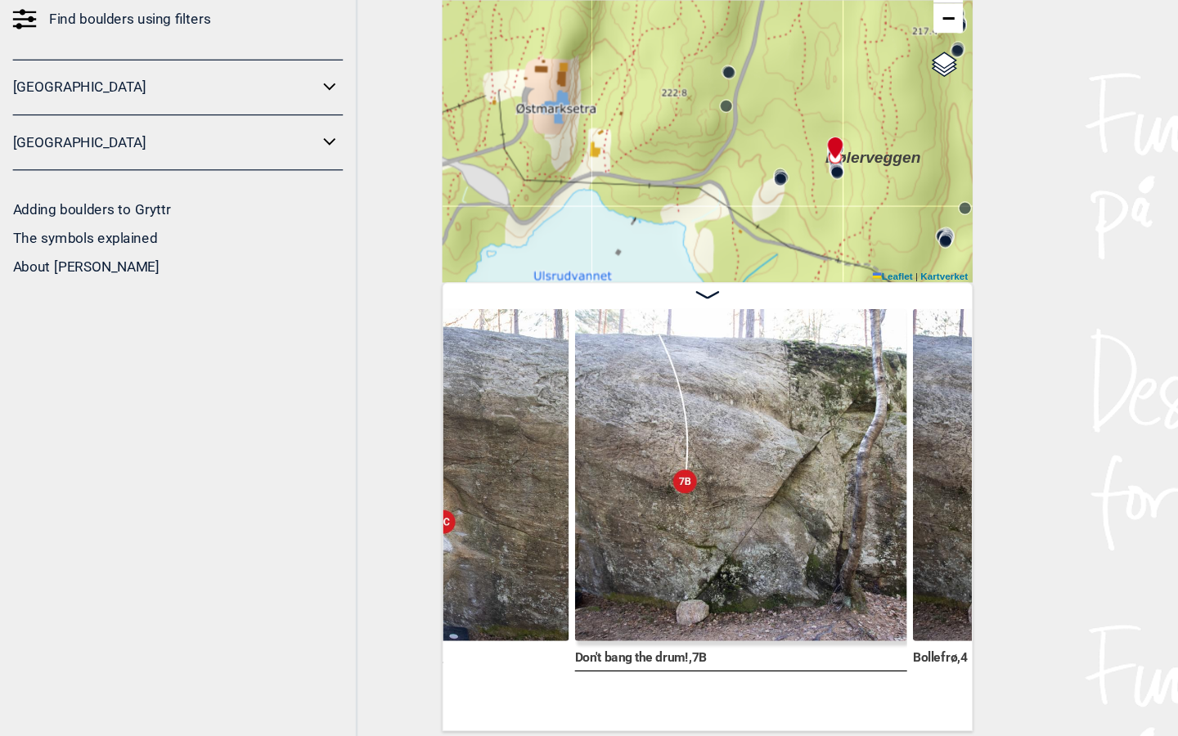
scroll to position [0, 50161]
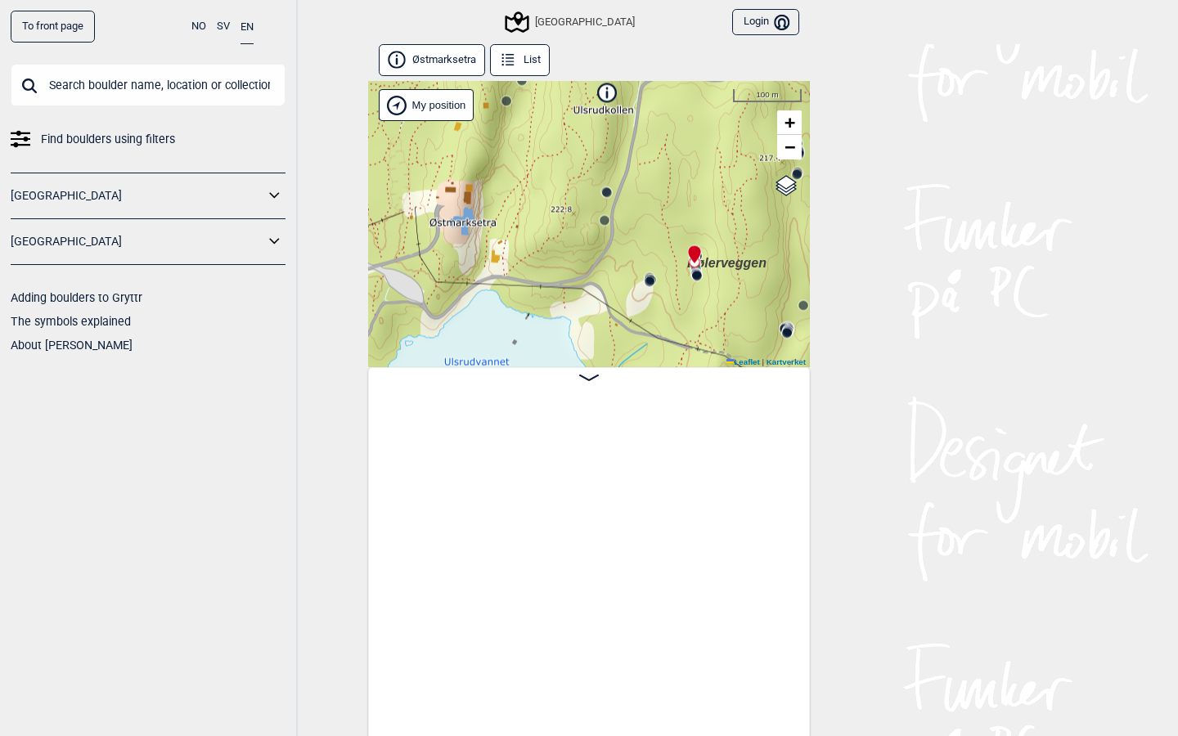
scroll to position [133, 0]
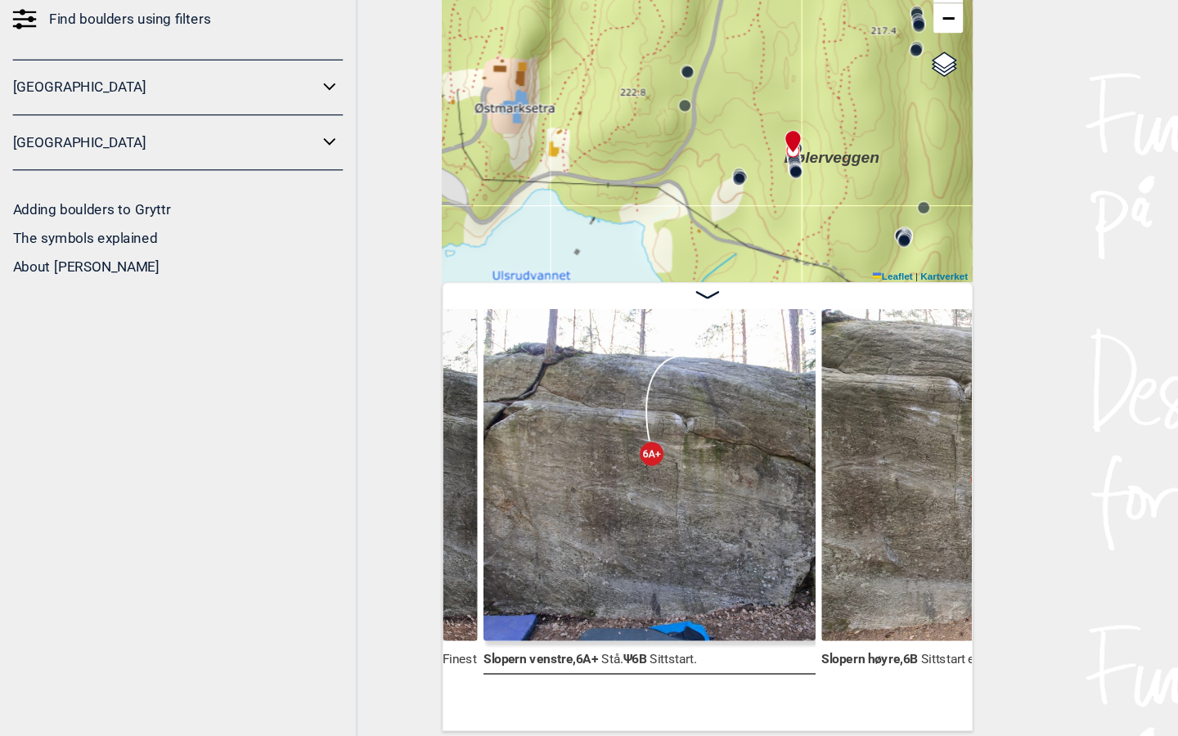
scroll to position [0, 51907]
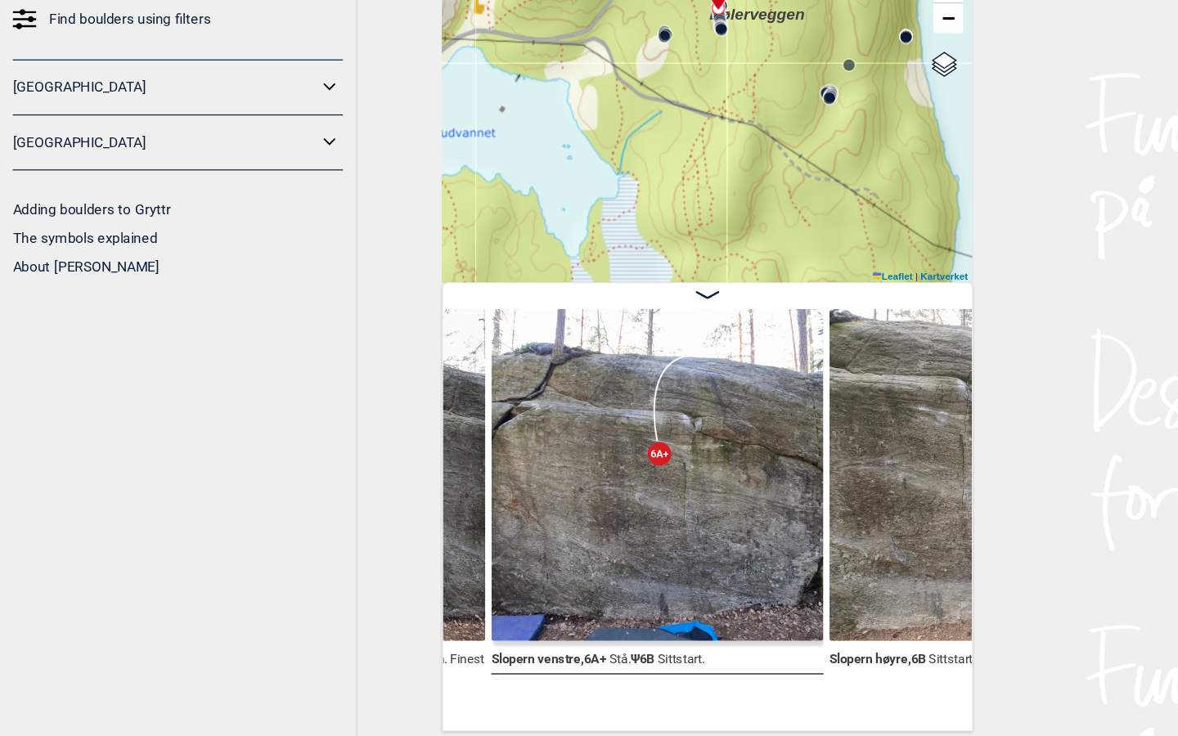
drag, startPoint x: 646, startPoint y: 164, endPoint x: 584, endPoint y: 46, distance: 134.0
click at [584, 72] on div "Speidersteinen Barnehageveggen Cowboyveggen Bølerveggen [GEOGRAPHIC_DATA] Bruke…" at bounding box center [589, 215] width 442 height 286
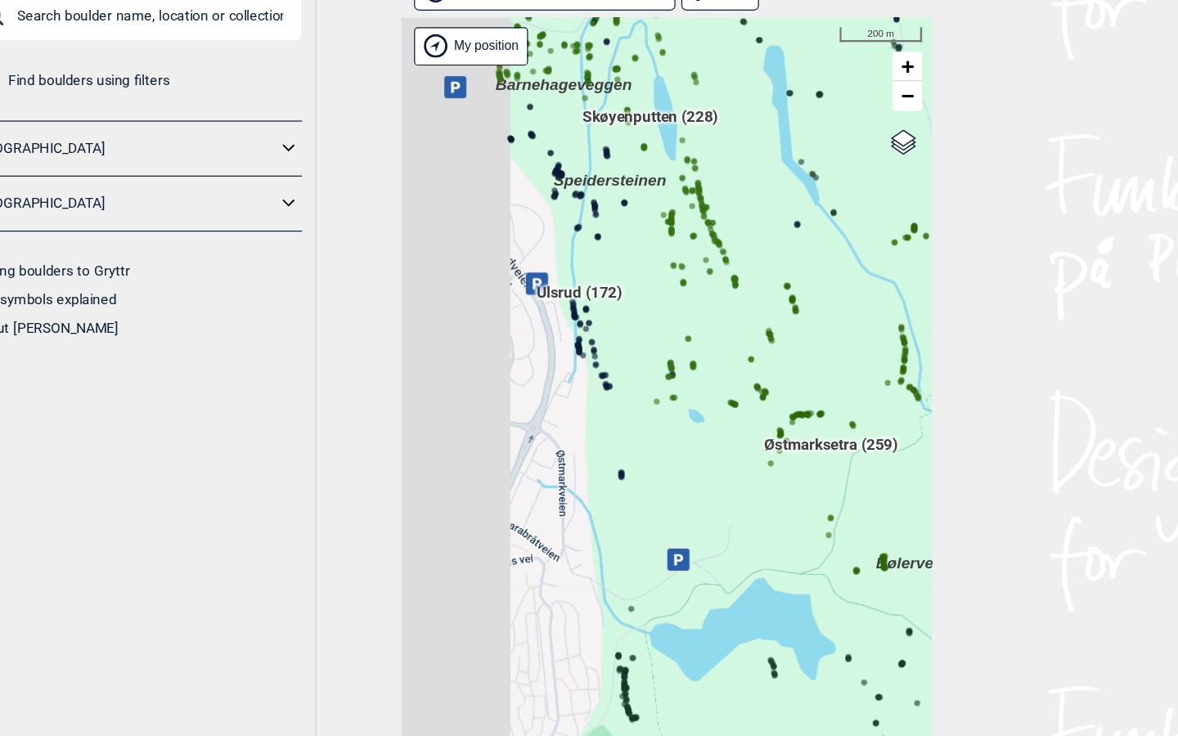
drag, startPoint x: 509, startPoint y: 370, endPoint x: 624, endPoint y: 321, distance: 124.6
click at [624, 321] on div "Hallingdal Gol Ål Stange Kolomoen [GEOGRAPHIC_DATA] [GEOGRAPHIC_DATA][PERSON_NA…" at bounding box center [589, 433] width 442 height 692
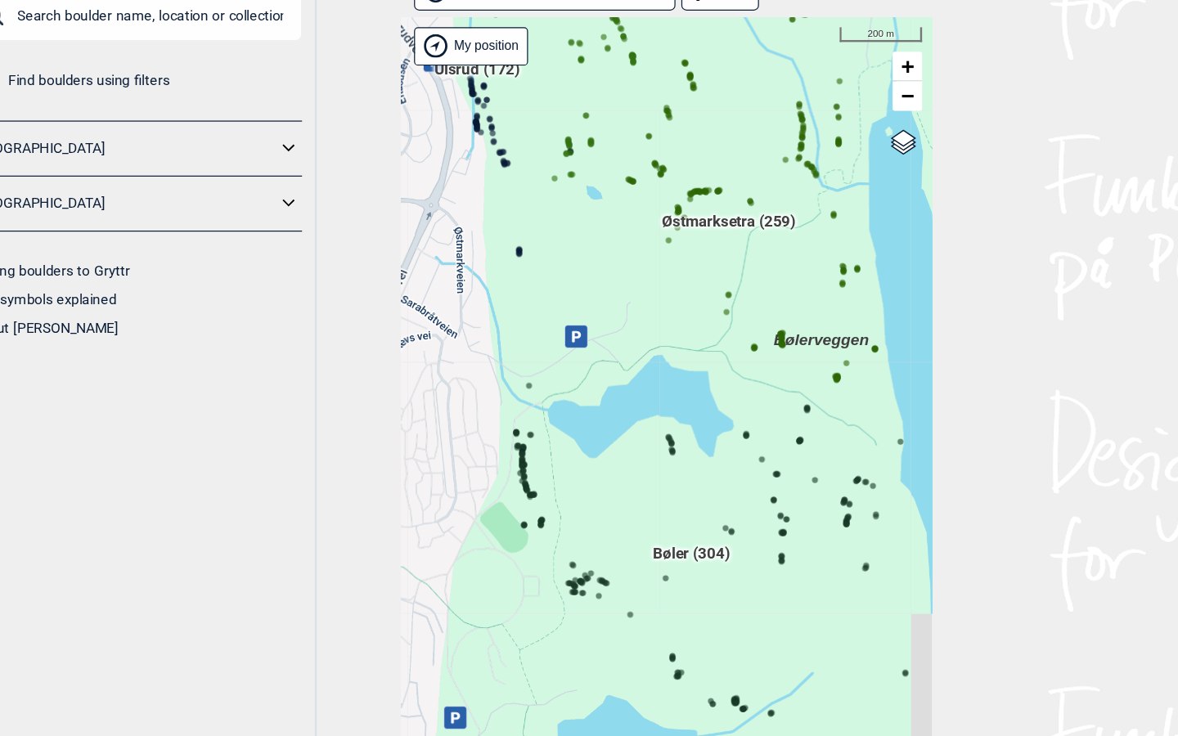
drag, startPoint x: 608, startPoint y: 494, endPoint x: 523, endPoint y: 309, distance: 204.3
click at [523, 309] on div "Hallingdal Gol Ål Stange Kolomoen [GEOGRAPHIC_DATA] [GEOGRAPHIC_DATA][PERSON_NA…" at bounding box center [589, 433] width 442 height 692
click at [578, 524] on span "Bøler (304)" at bounding box center [610, 539] width 64 height 31
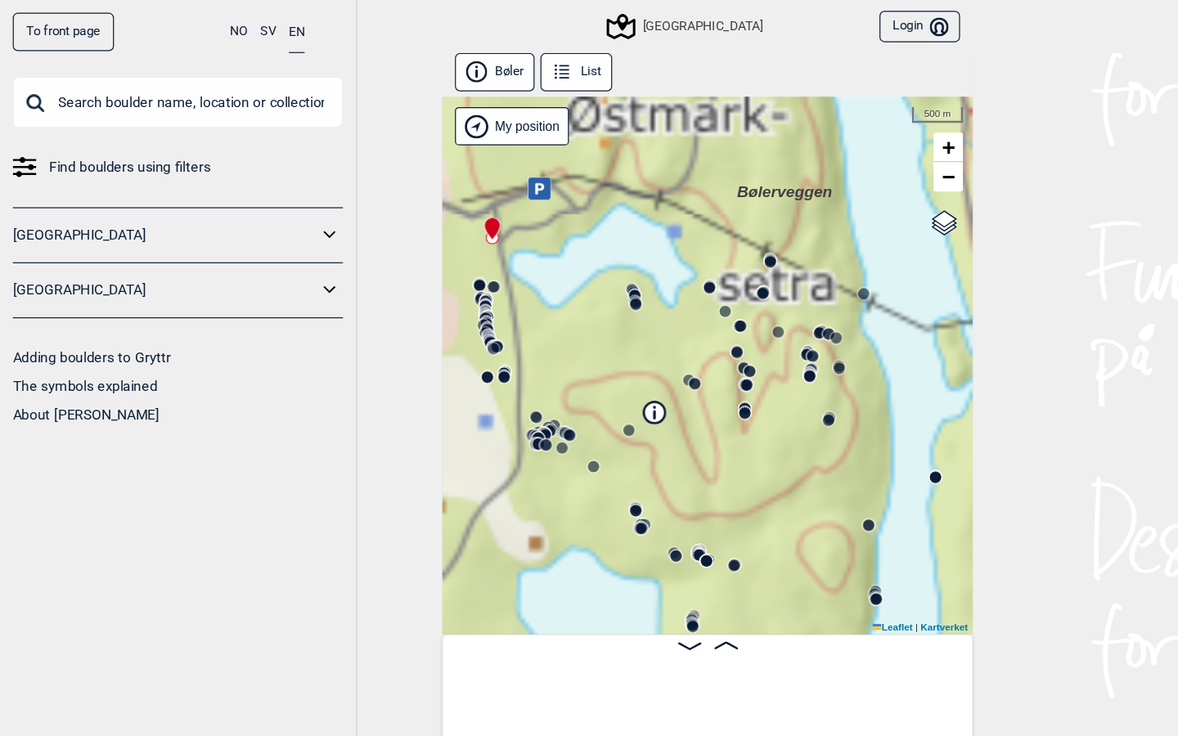
scroll to position [0, 128]
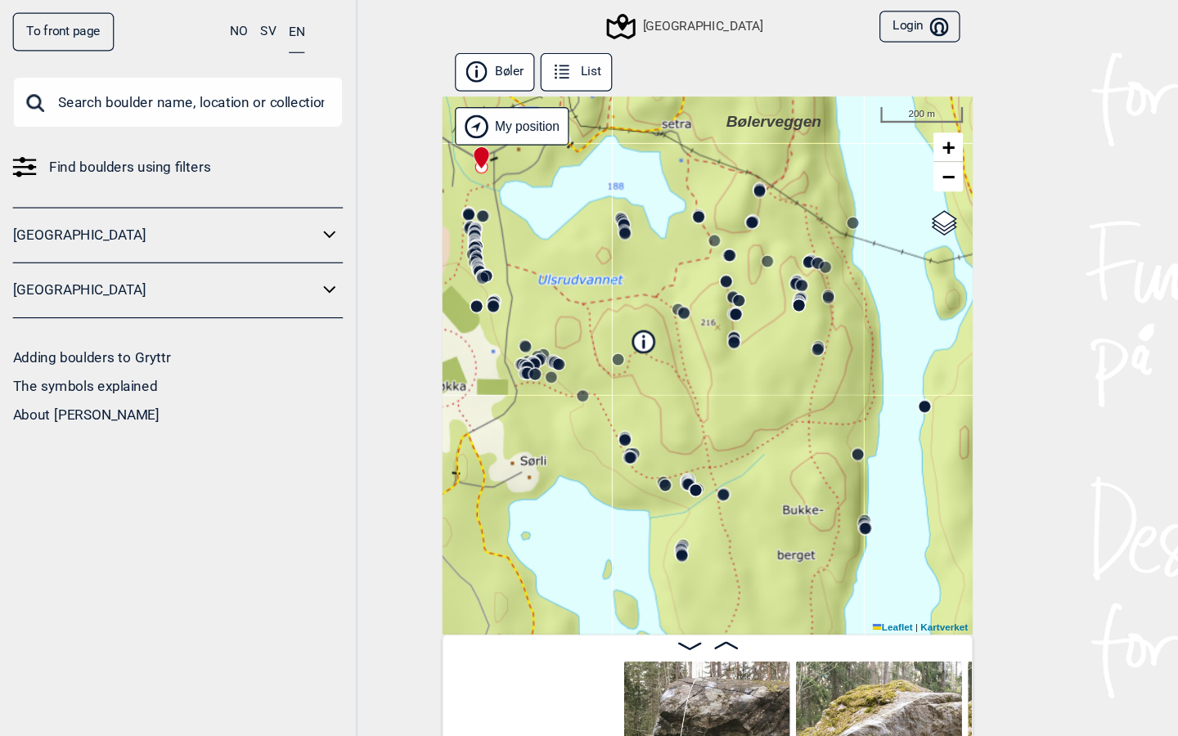
click at [567, 462] on circle at bounding box center [568, 463] width 10 height 10
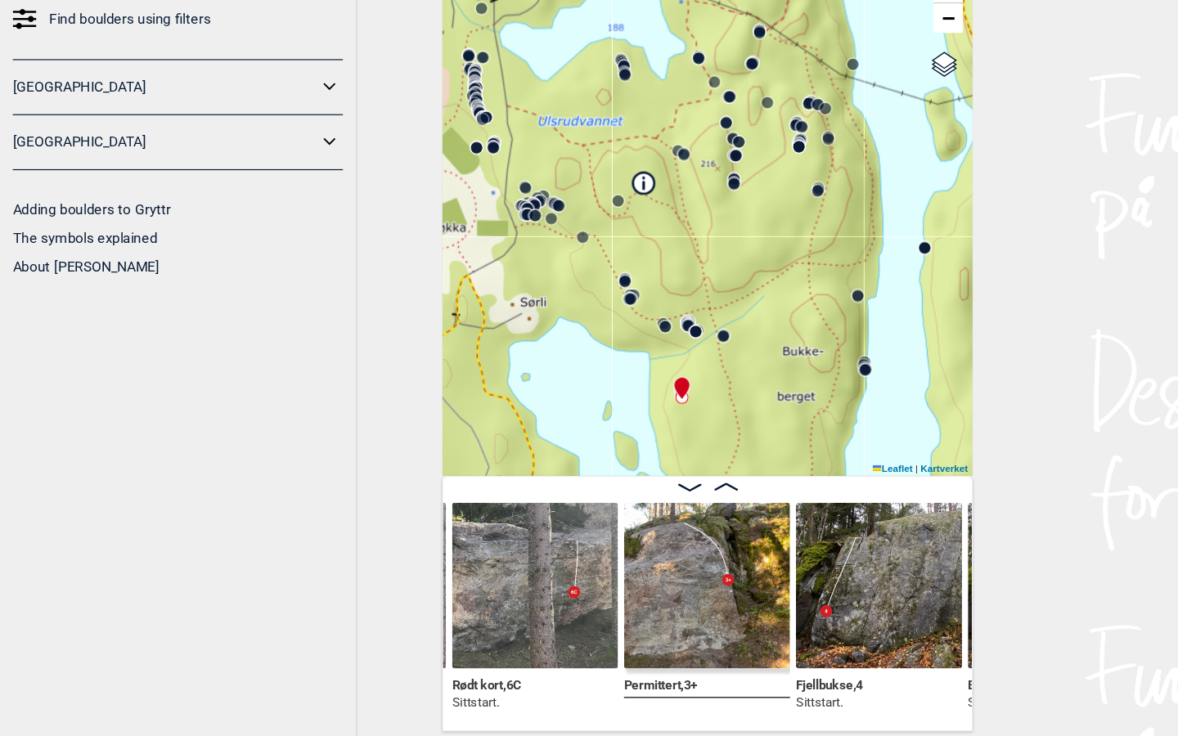
scroll to position [9, 0]
click at [601, 399] on circle at bounding box center [602, 404] width 10 height 10
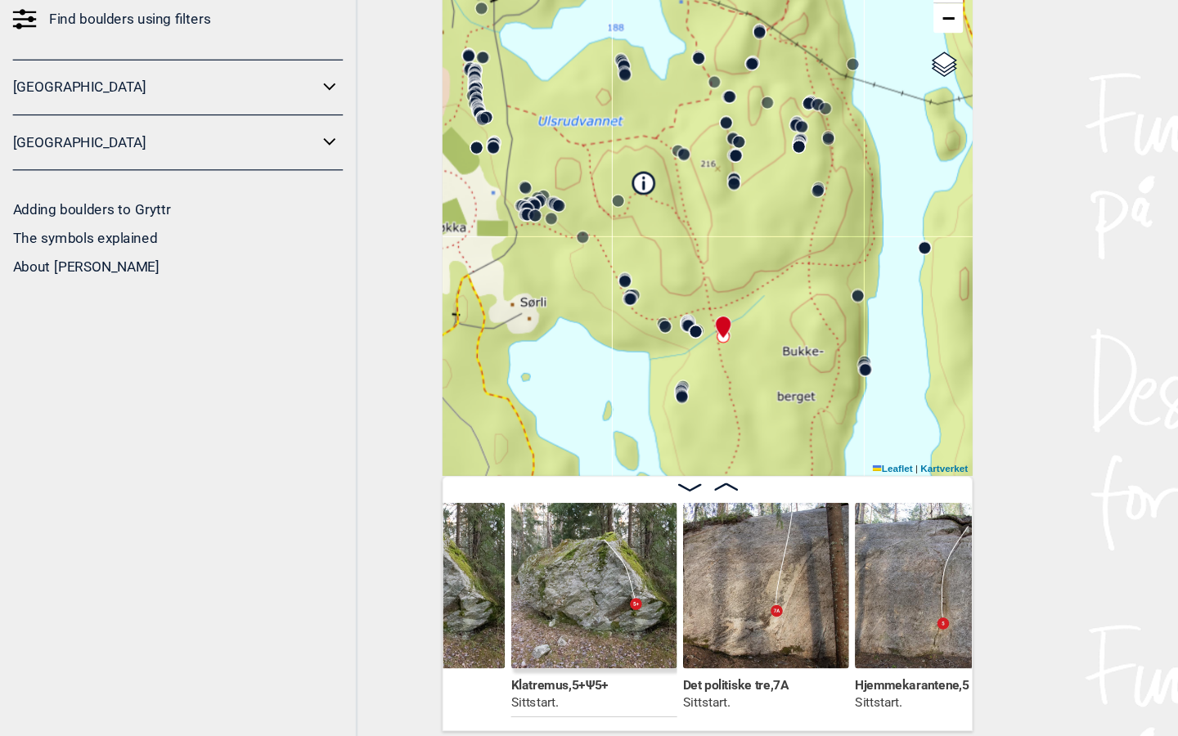
scroll to position [0, 24584]
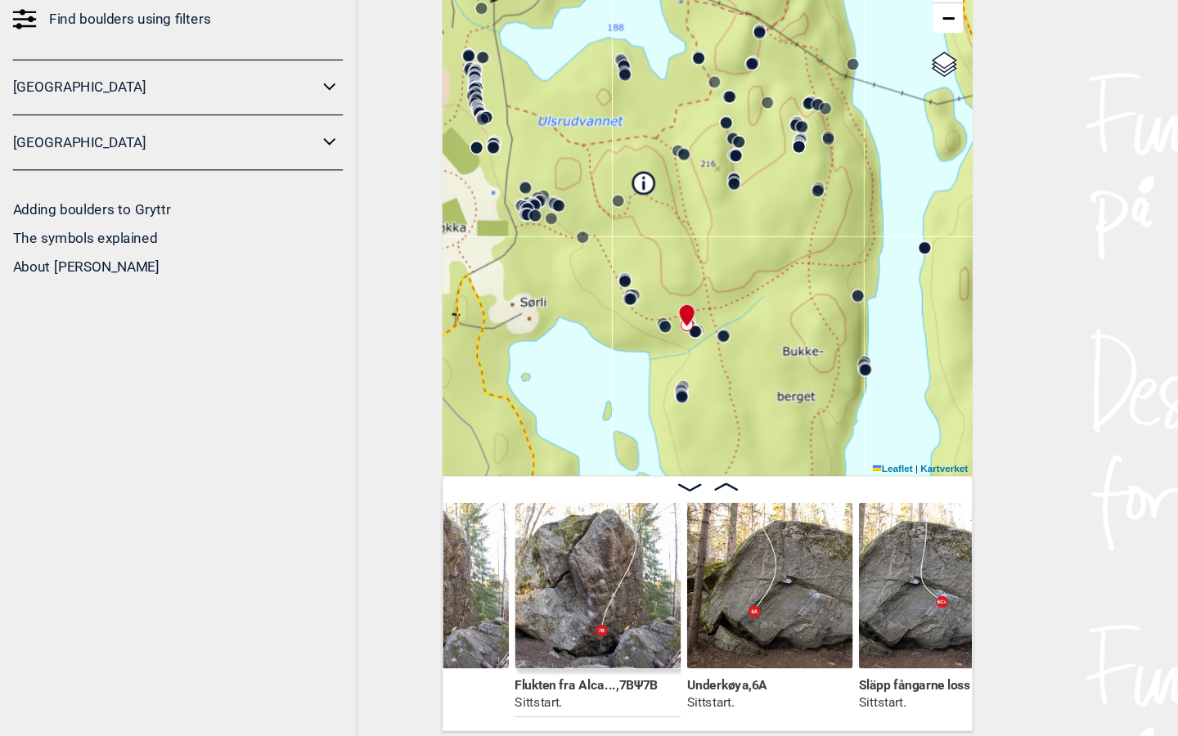
scroll to position [0, 23151]
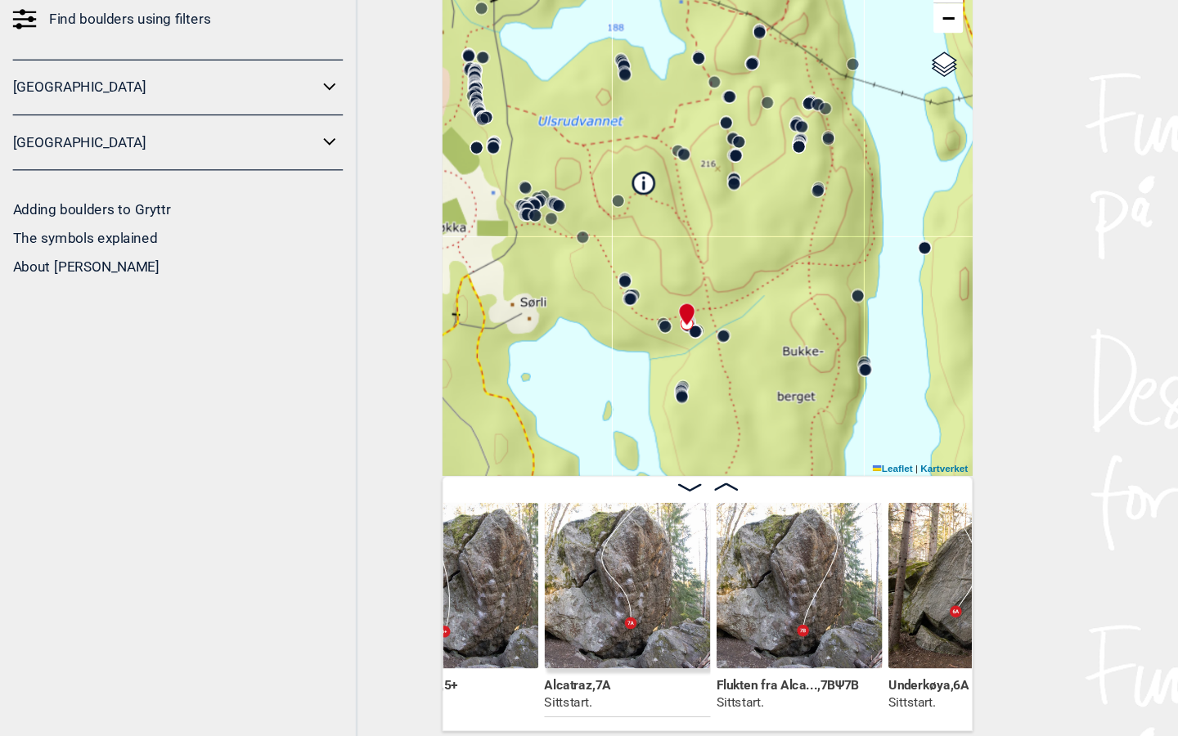
scroll to position [0, 22881]
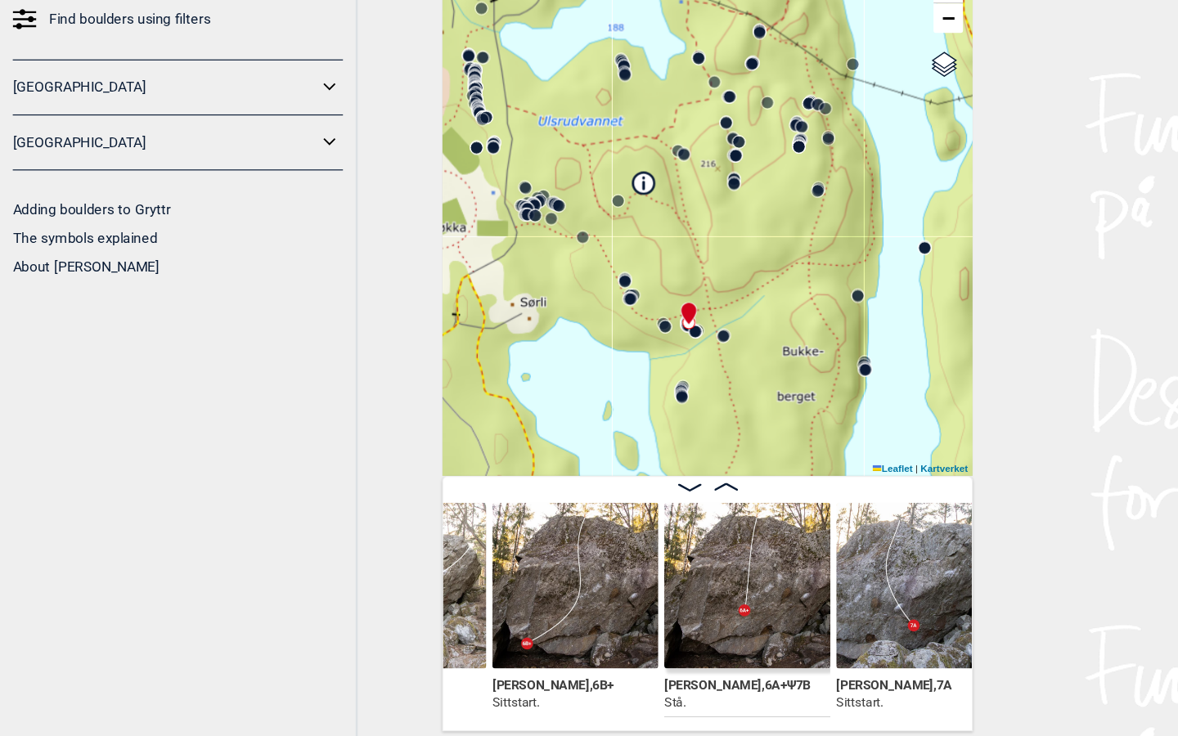
scroll to position [0, 21969]
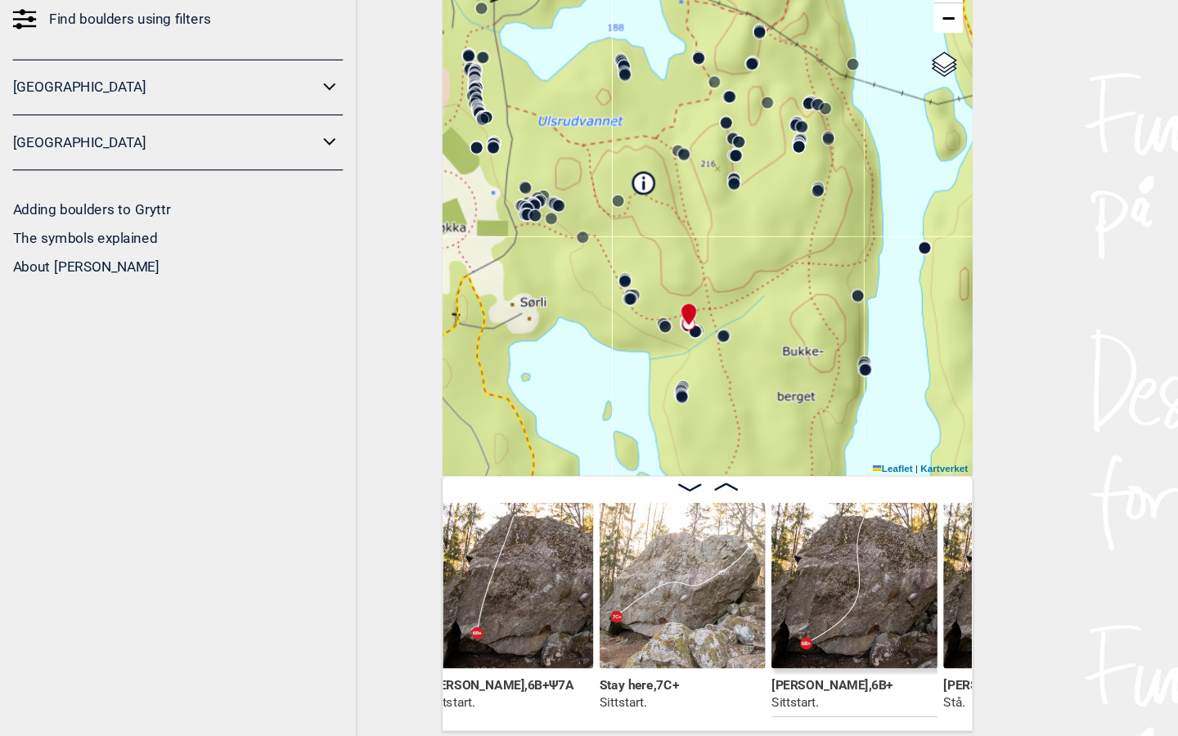
scroll to position [0, 21741]
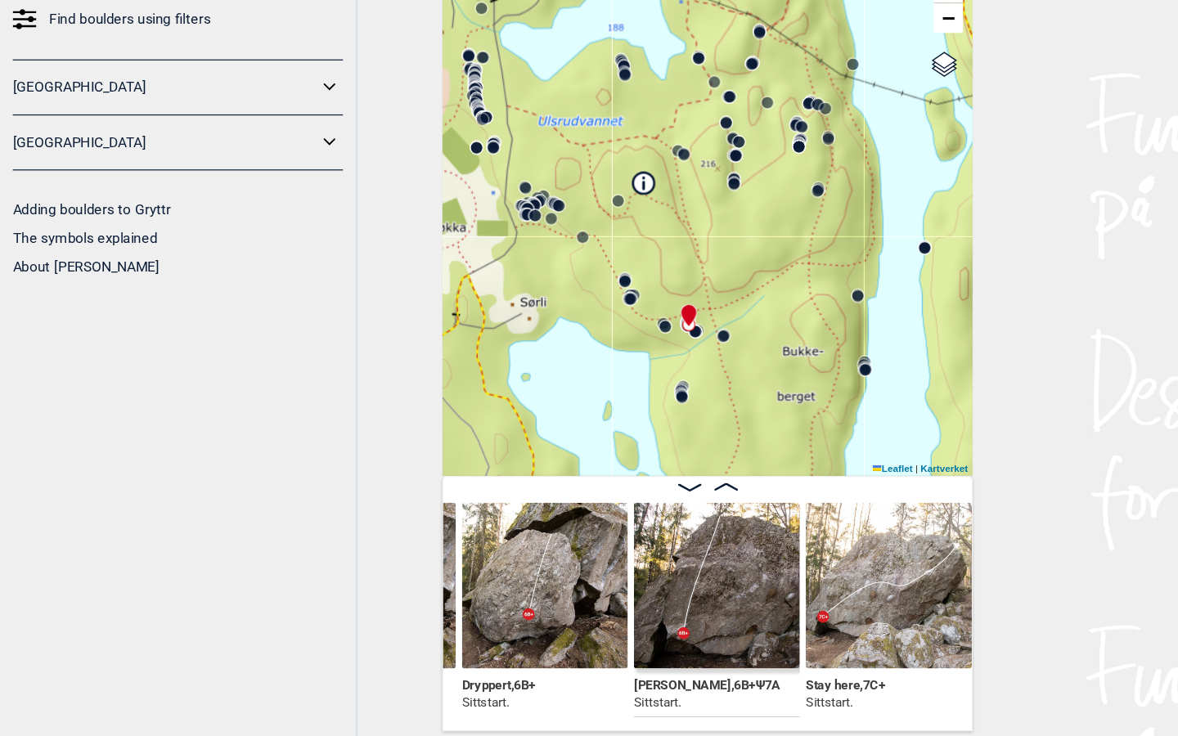
scroll to position [0, 21621]
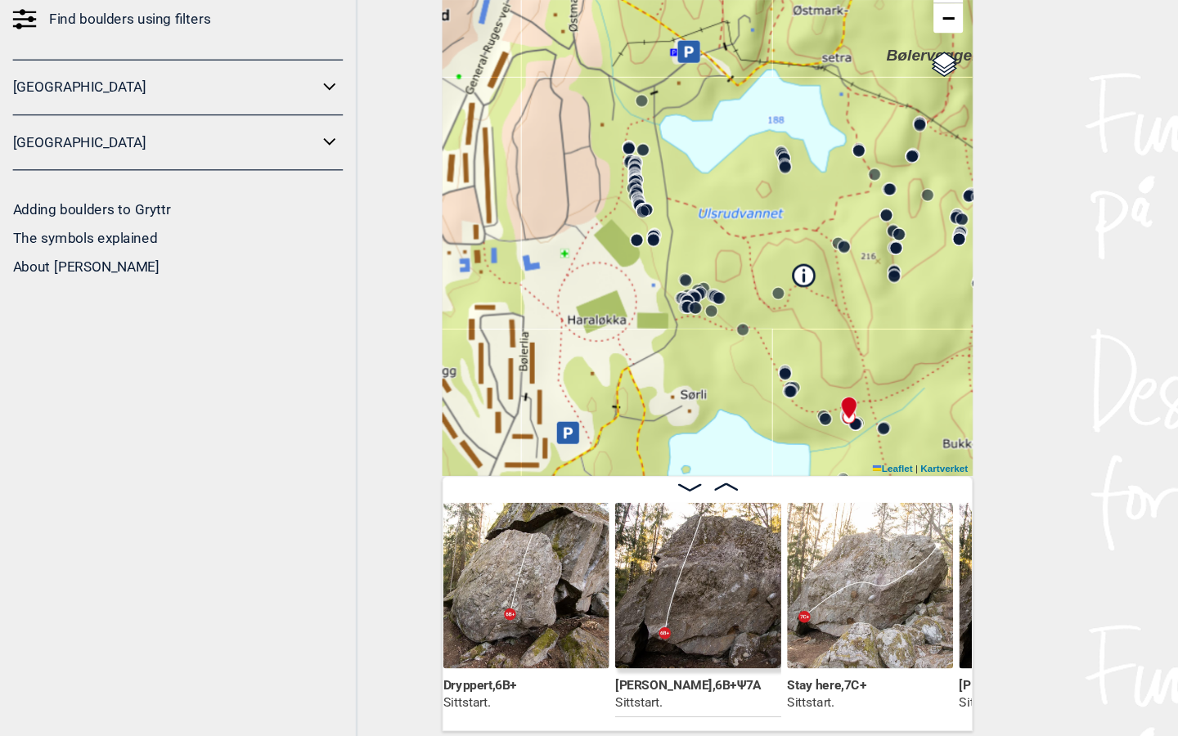
drag, startPoint x: 582, startPoint y: 272, endPoint x: 714, endPoint y: 349, distance: 153.3
click at [710, 449] on div at bounding box center [703, 455] width 13 height 13
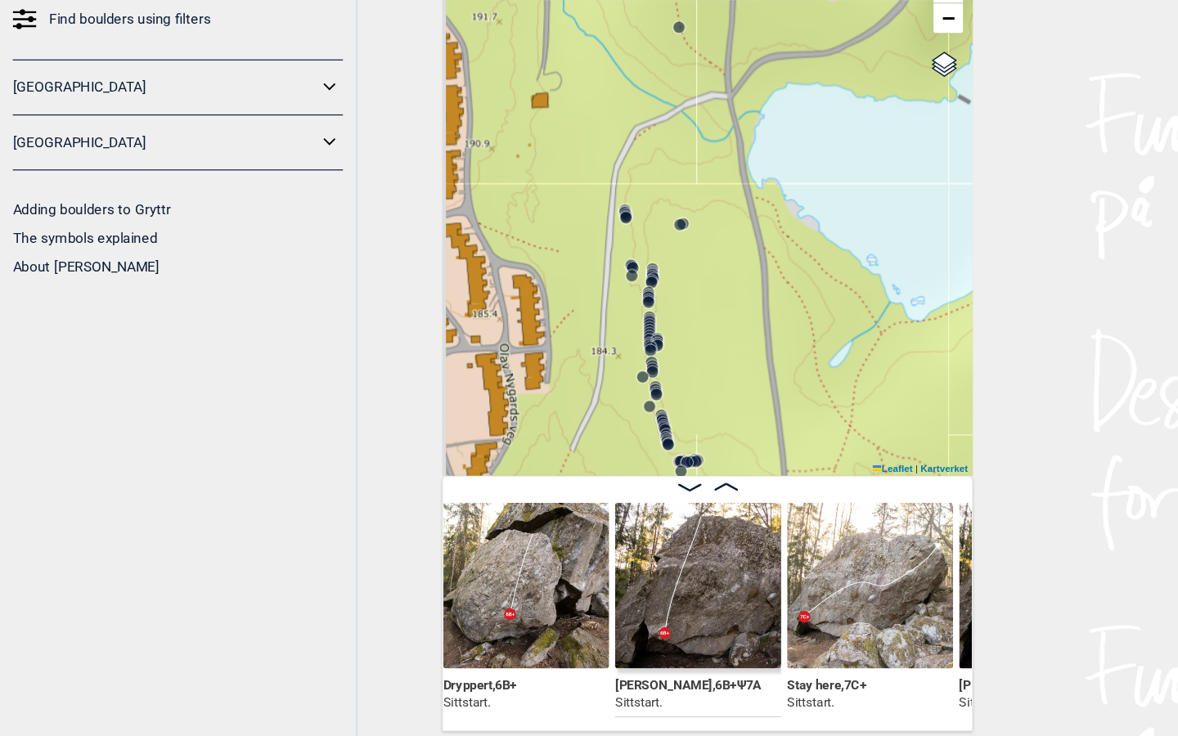
drag, startPoint x: 530, startPoint y: 88, endPoint x: 570, endPoint y: 232, distance: 149.5
click at [570, 232] on div "Speidersteinen Barnehageveggen Cowboyveggen Bølerveggen Sentrale Østmarka Bruke…" at bounding box center [589, 296] width 442 height 448
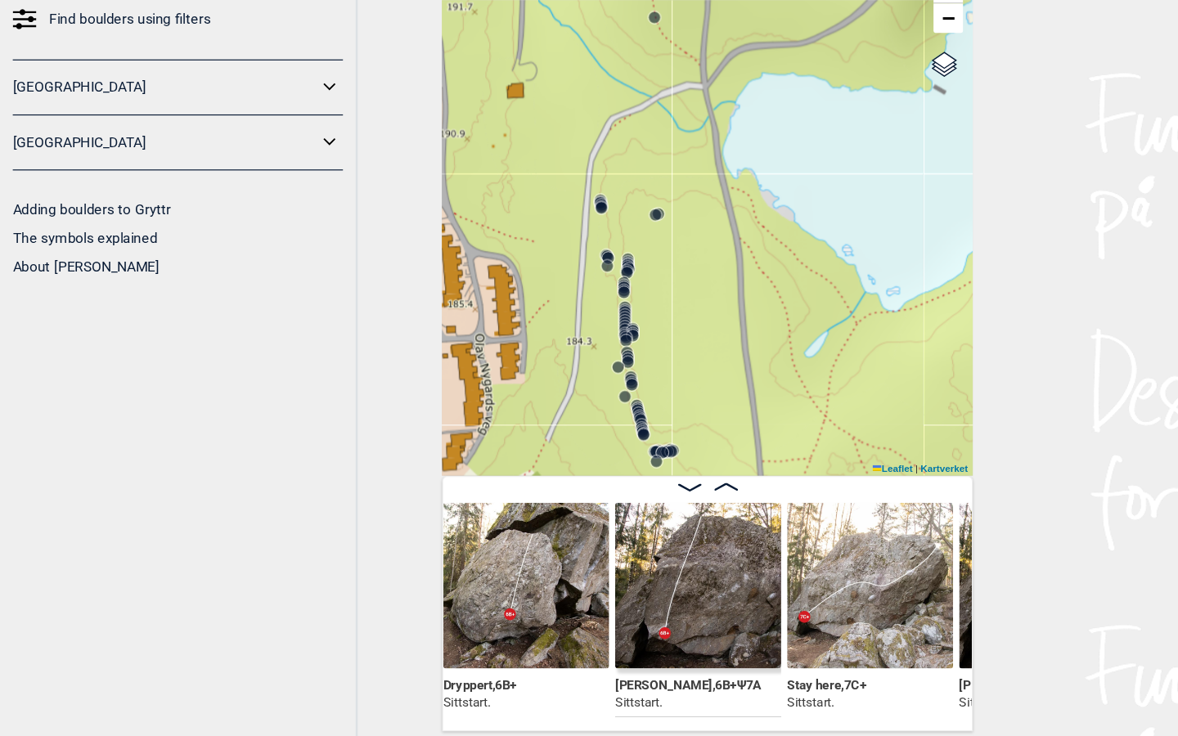
drag, startPoint x: 581, startPoint y: 139, endPoint x: 503, endPoint y: 85, distance: 94.7
click at [503, 85] on div "Speidersteinen Barnehageveggen Cowboyveggen Bølerveggen Sentrale Østmarka Bruke…" at bounding box center [589, 296] width 442 height 448
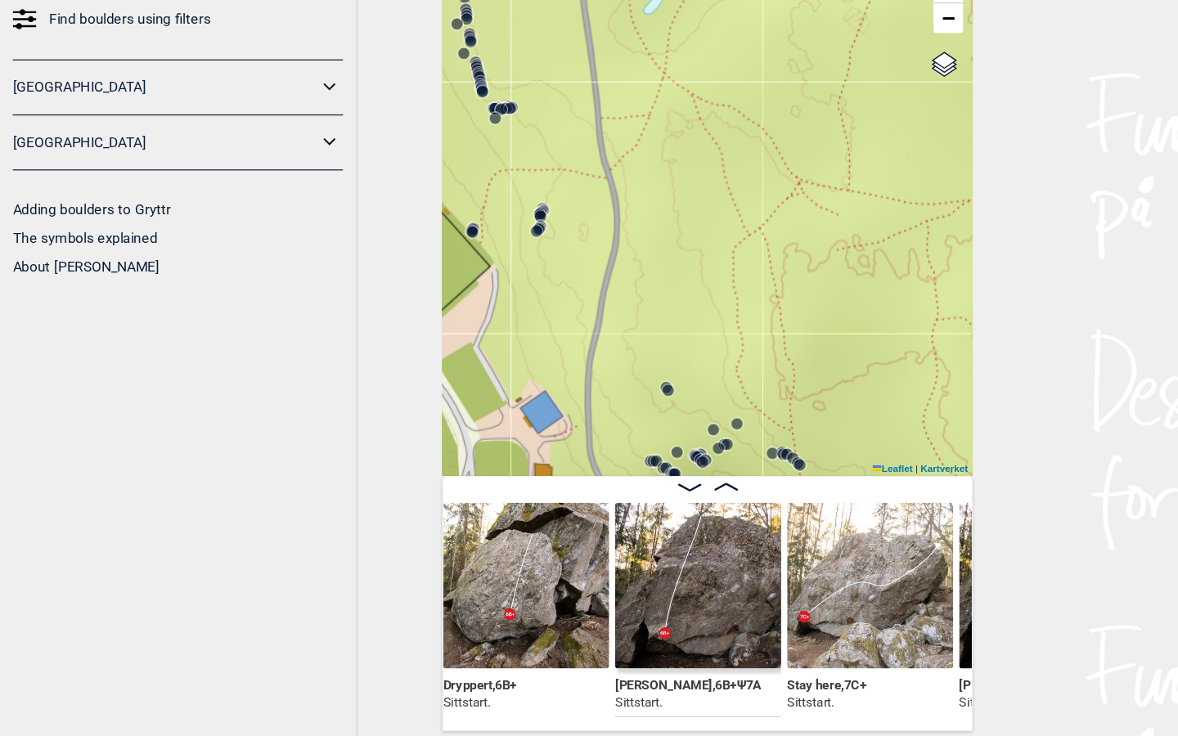
drag, startPoint x: 551, startPoint y: 243, endPoint x: 471, endPoint y: 0, distance: 255.7
click at [471, 72] on div "Speidersteinen Barnehageveggen Cowboyveggen Bølerveggen Sentrale Østmarka Bruke…" at bounding box center [589, 296] width 442 height 448
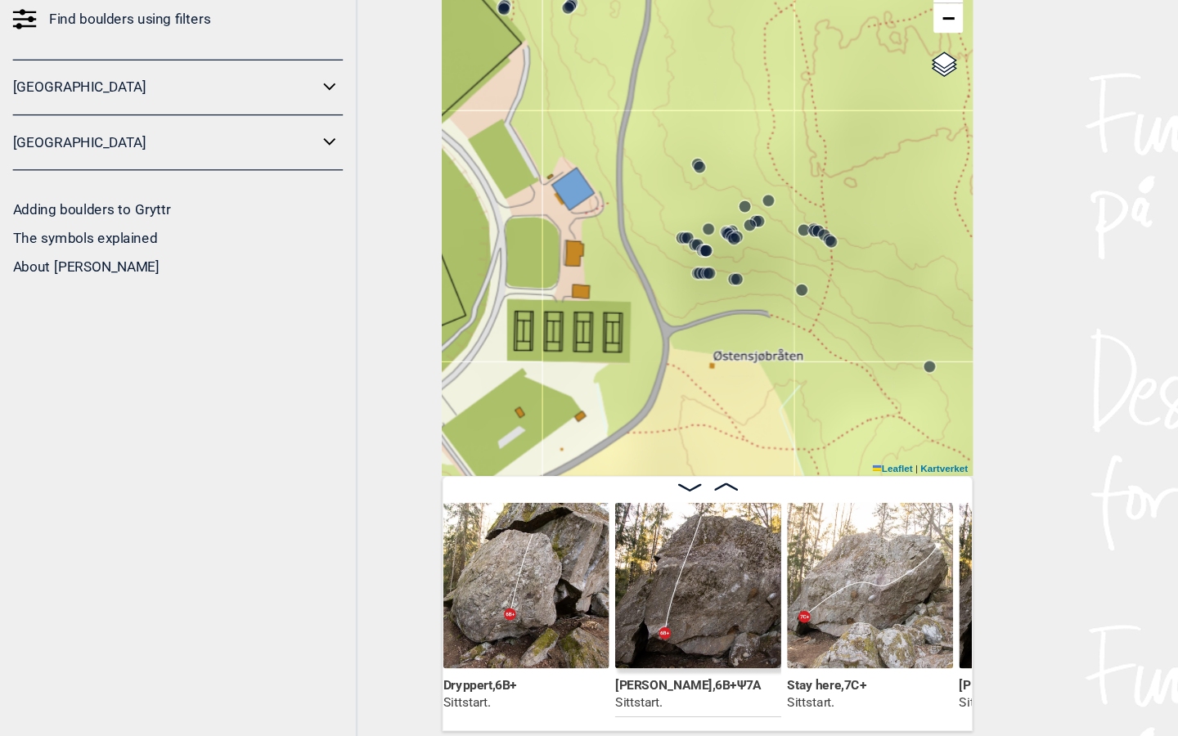
drag, startPoint x: 484, startPoint y: 192, endPoint x: 513, endPoint y: 10, distance: 184.7
click at [513, 72] on div "Speidersteinen Barnehageveggen Cowboyveggen Bølerveggen Sentrale Østmarka Bruke…" at bounding box center [589, 296] width 442 height 448
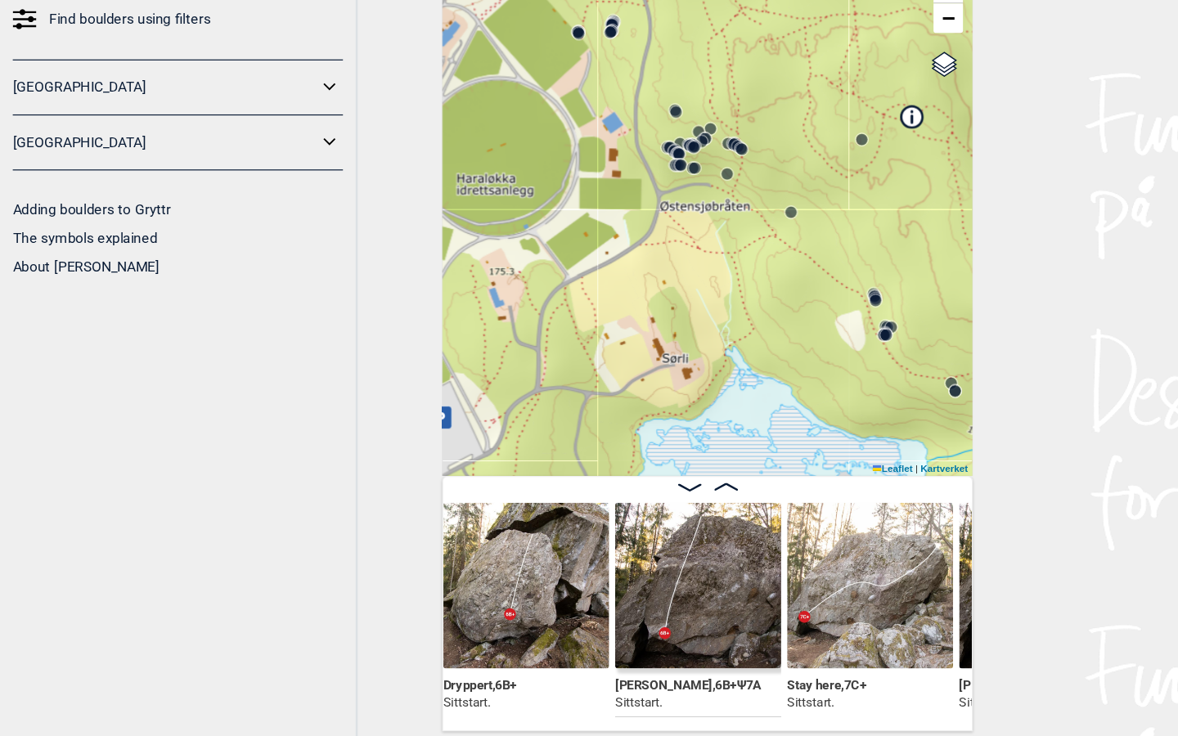
drag, startPoint x: 592, startPoint y: 295, endPoint x: 573, endPoint y: 187, distance: 108.8
click at [573, 187] on div "Speidersteinen Barnehageveggen Cowboyveggen Bølerveggen Sentrale Østmarka Bruke…" at bounding box center [589, 296] width 442 height 448
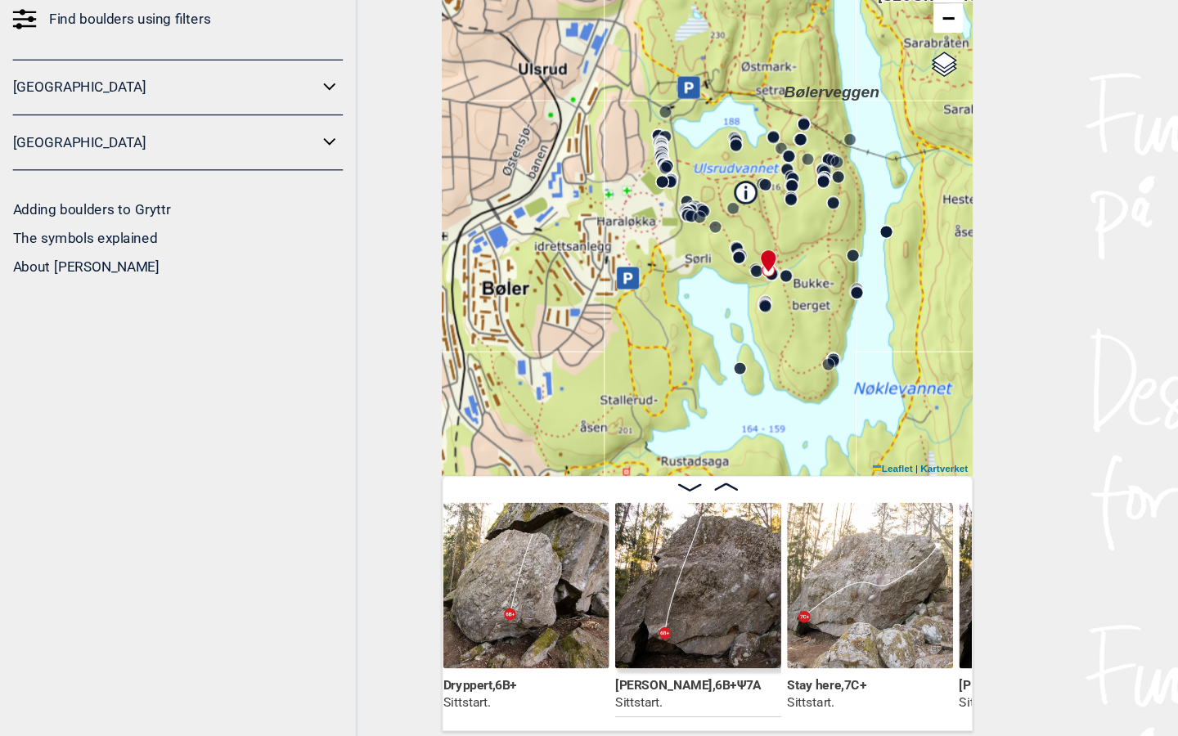
click at [524, 350] on icon at bounding box center [523, 354] width 7 height 9
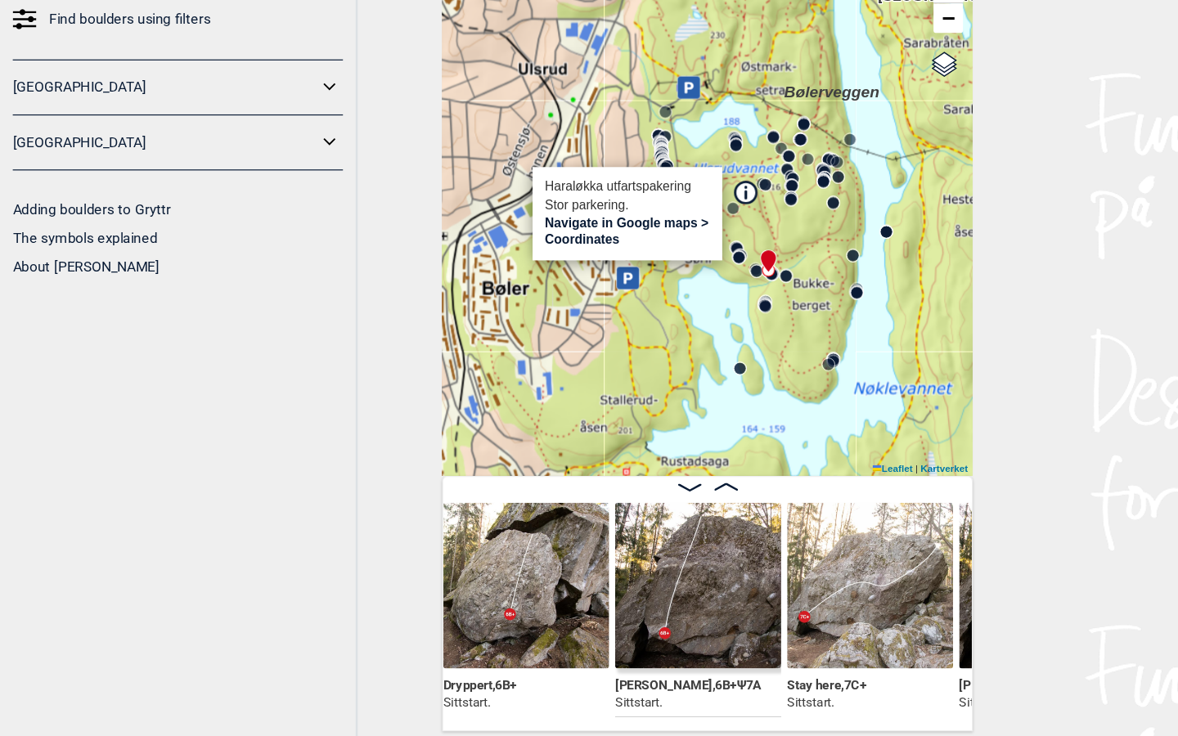
click at [543, 244] on div "Speidersteinen Barnehageveggen Cowboyveggen Bølerveggen Sentrale Østmarka Bruke…" at bounding box center [589, 296] width 442 height 448
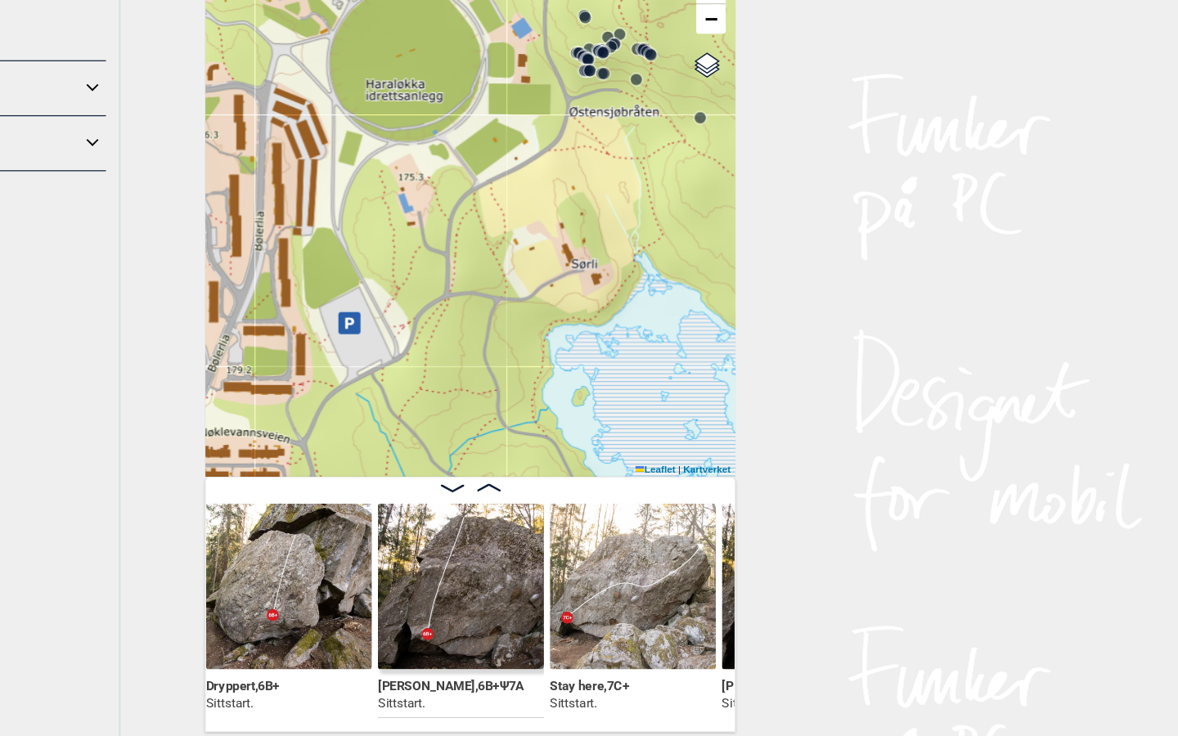
scroll to position [9, 0]
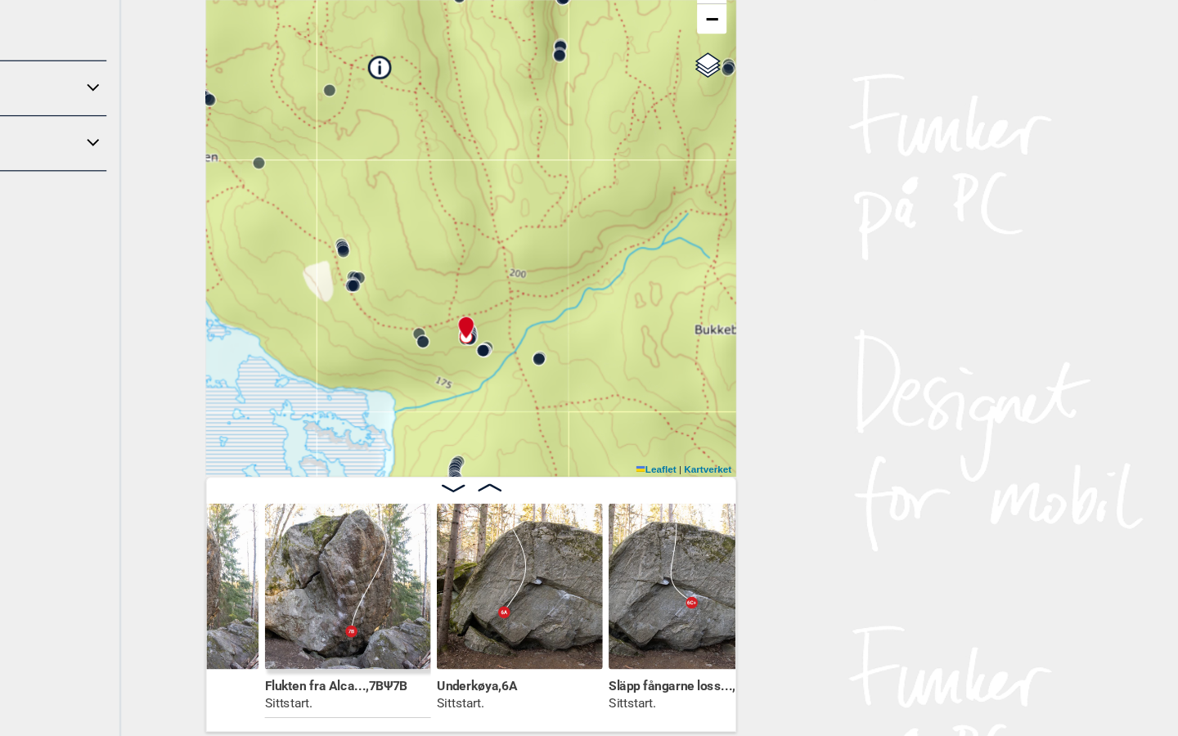
scroll to position [0, 23292]
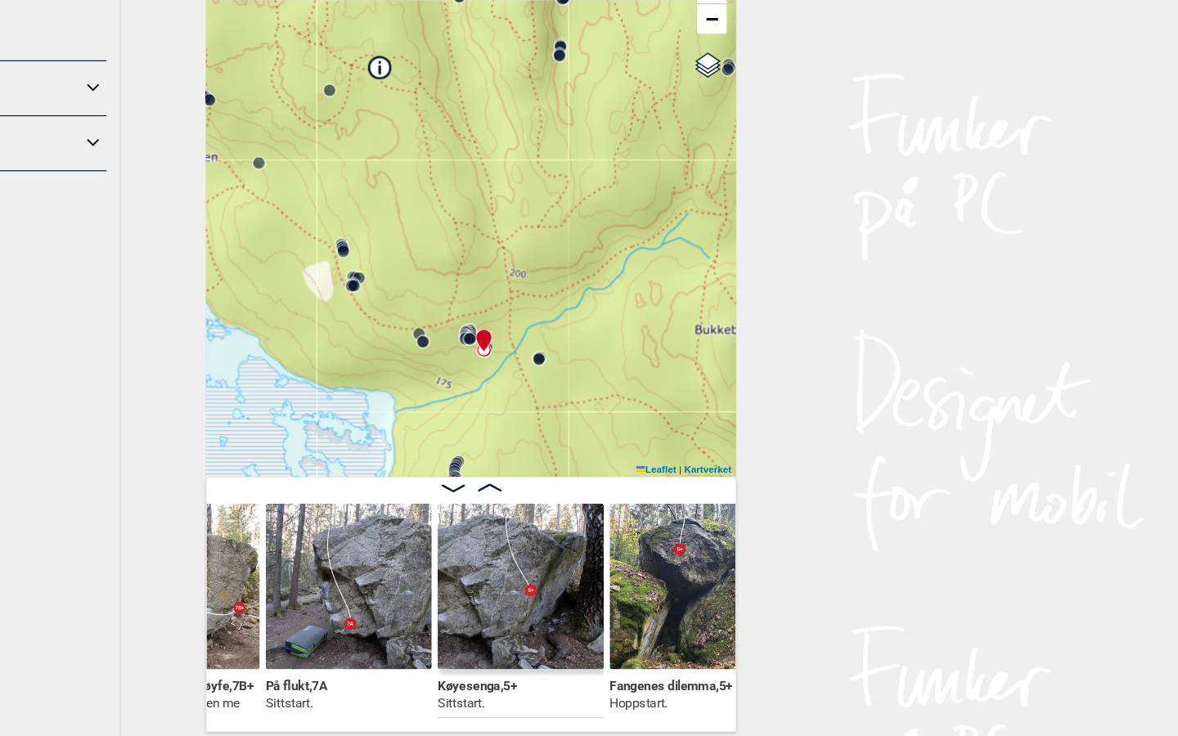
scroll to position [0, 23995]
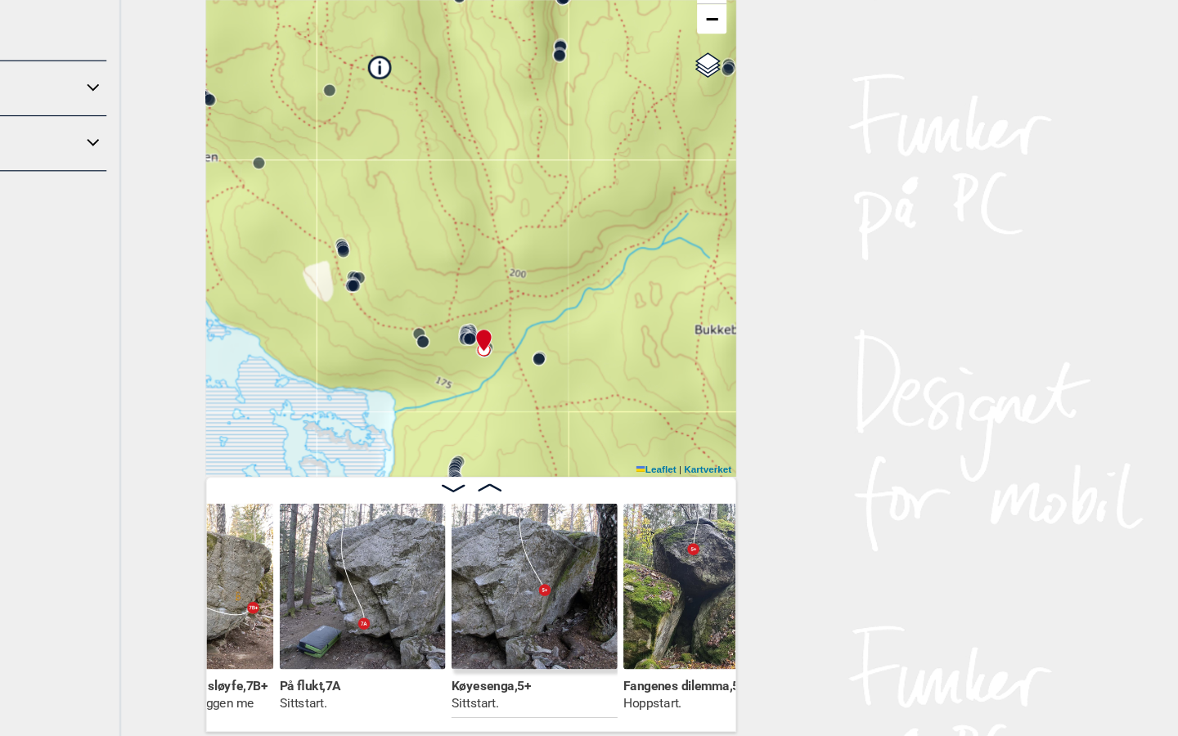
click at [573, 542] on img at bounding box center [642, 611] width 138 height 138
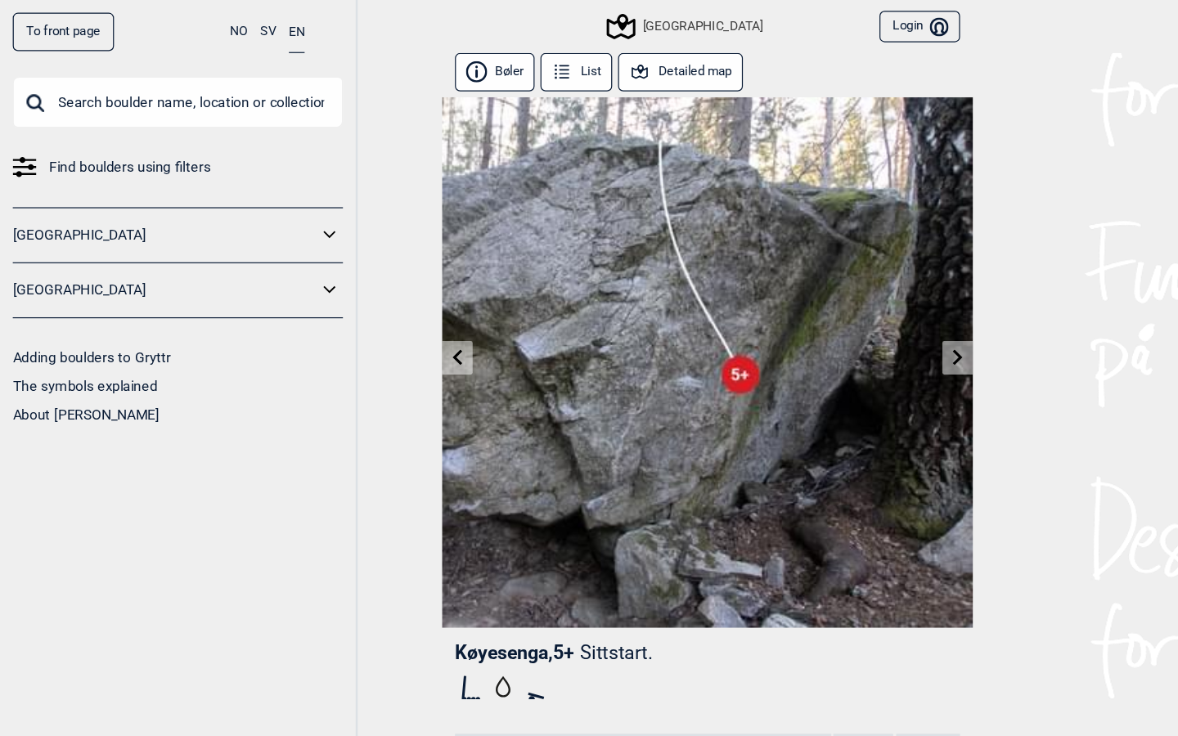
click at [378, 294] on icon at bounding box center [381, 297] width 13 height 13
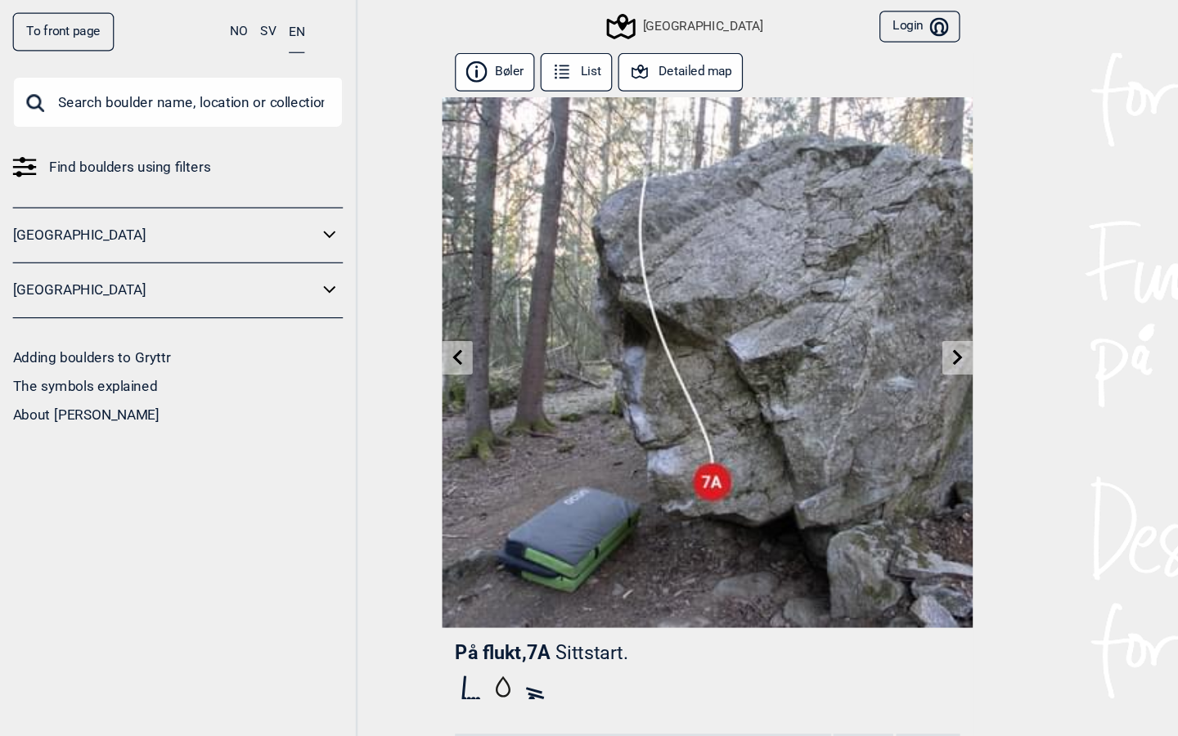
click at [378, 294] on icon at bounding box center [381, 297] width 13 height 13
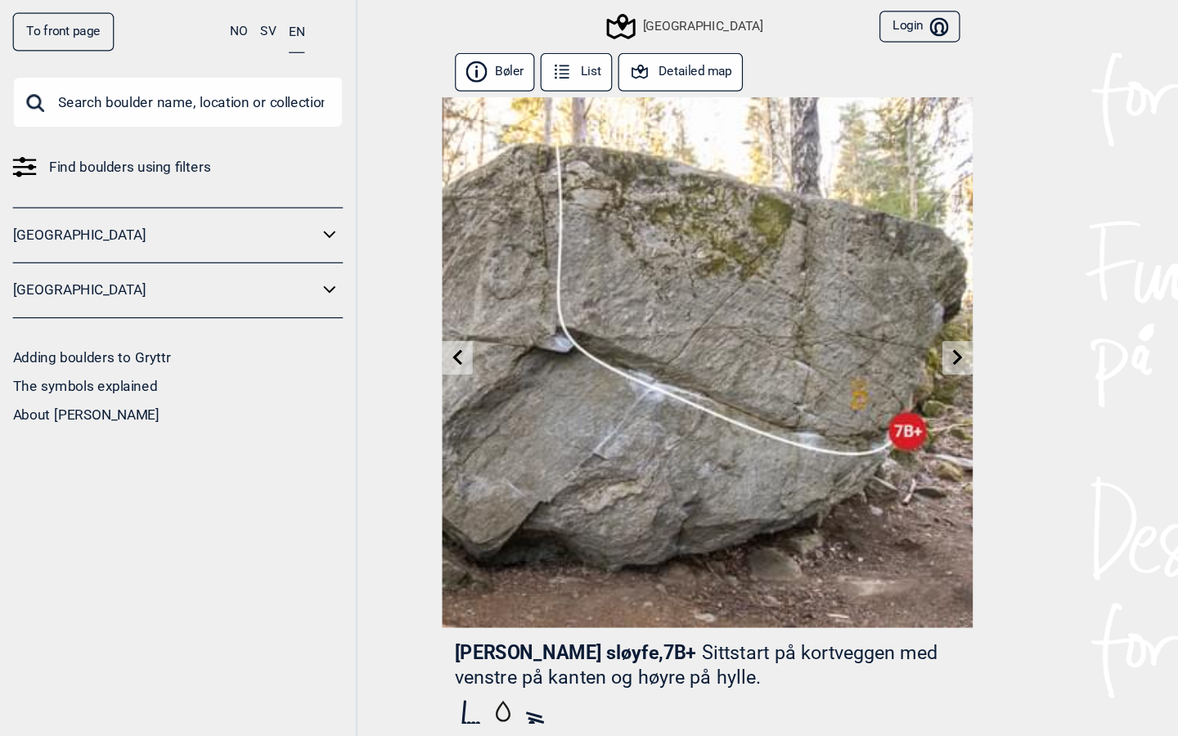
click at [378, 294] on icon at bounding box center [381, 297] width 13 height 13
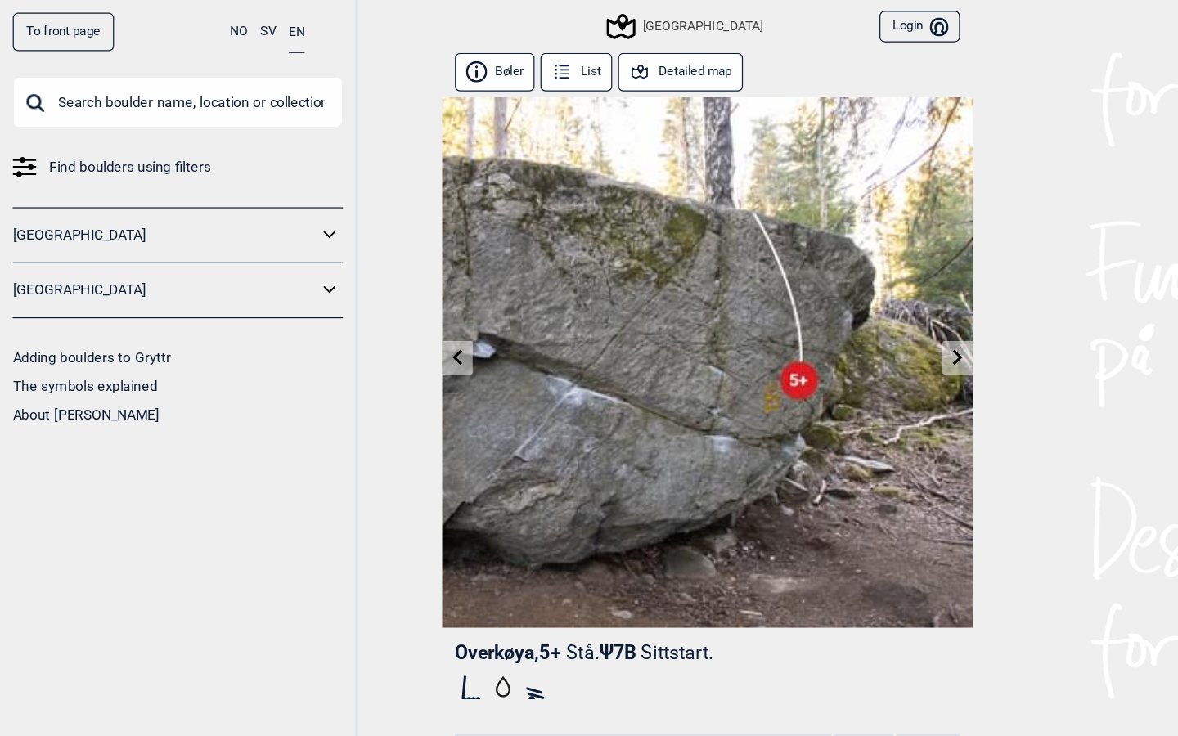
click at [378, 294] on icon at bounding box center [381, 297] width 13 height 13
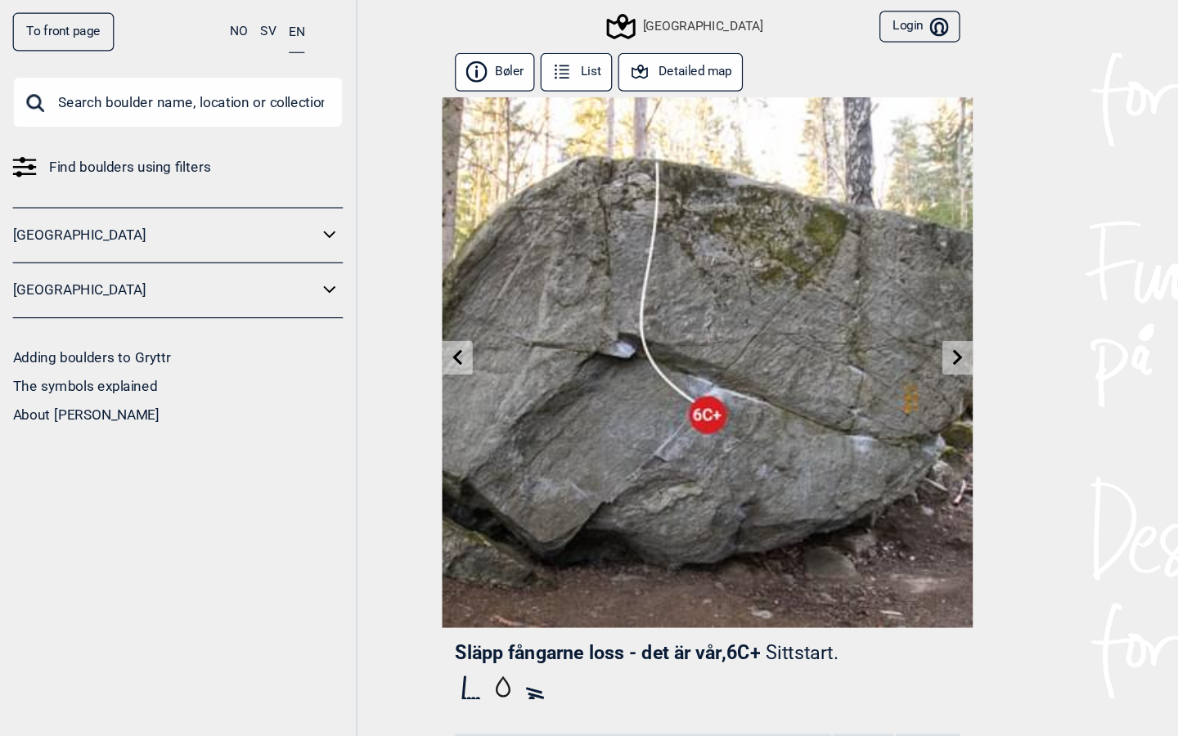
click at [378, 294] on icon at bounding box center [381, 297] width 13 height 13
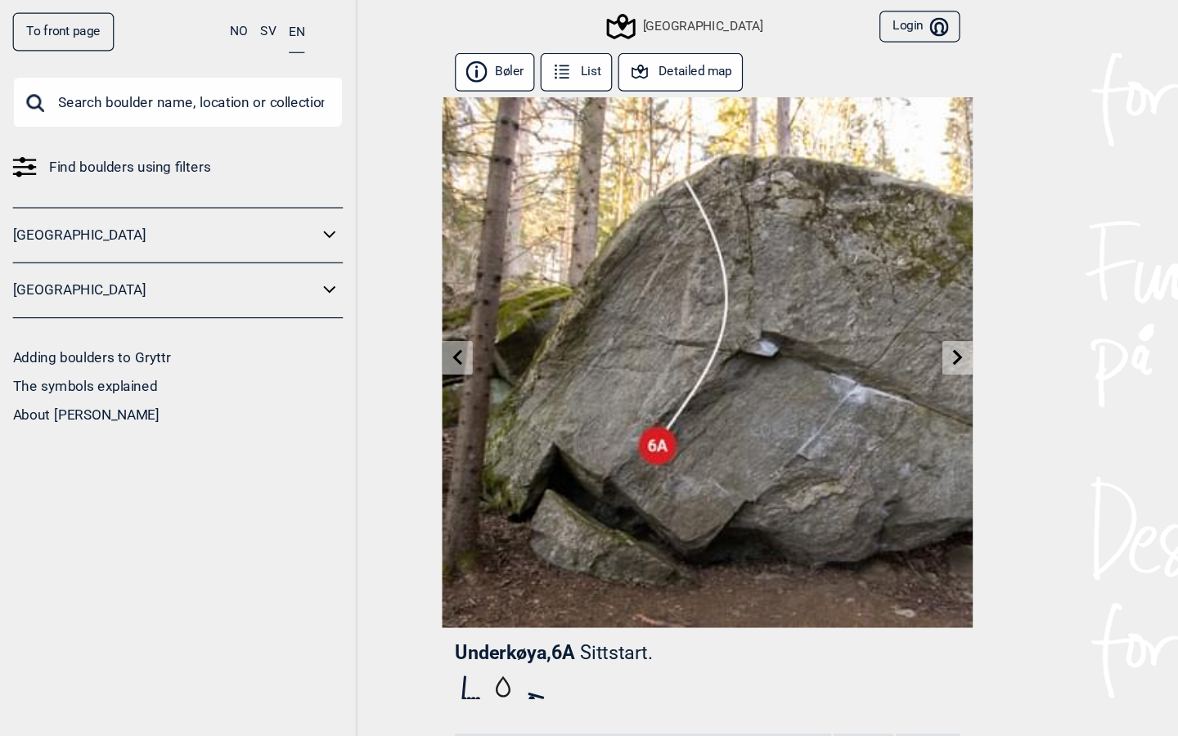
click at [378, 295] on icon at bounding box center [381, 297] width 13 height 13
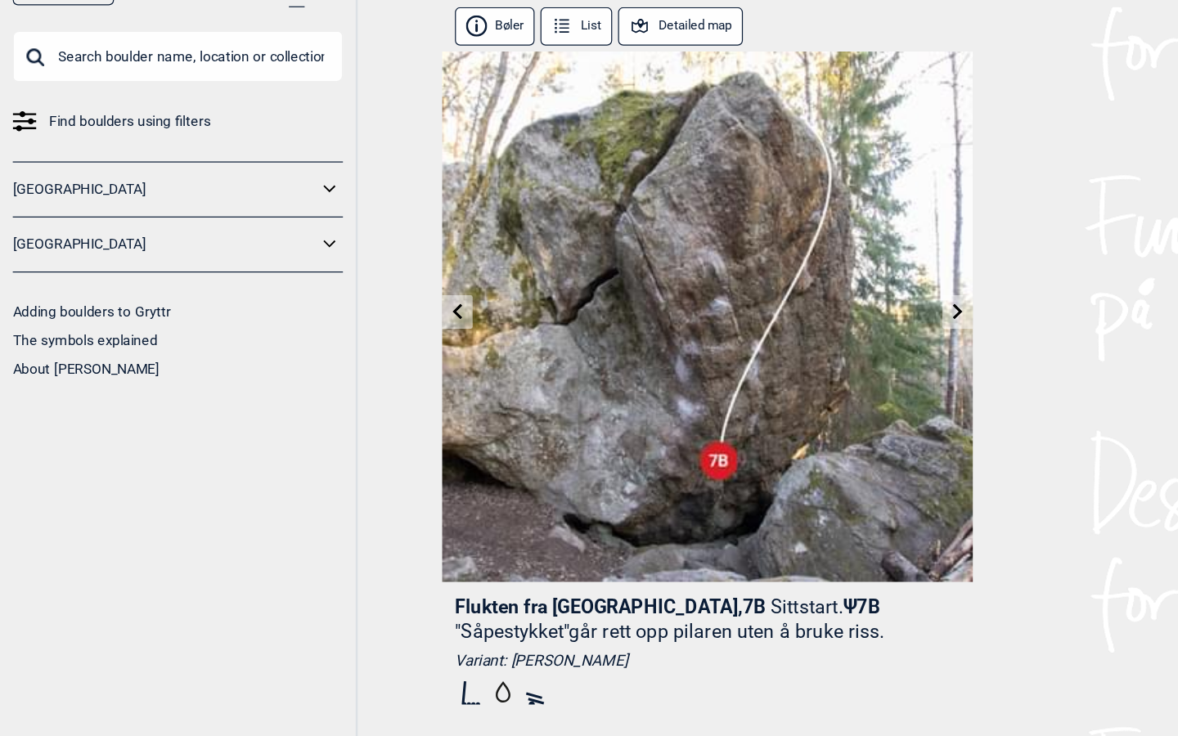
click at [378, 291] on icon at bounding box center [381, 297] width 13 height 13
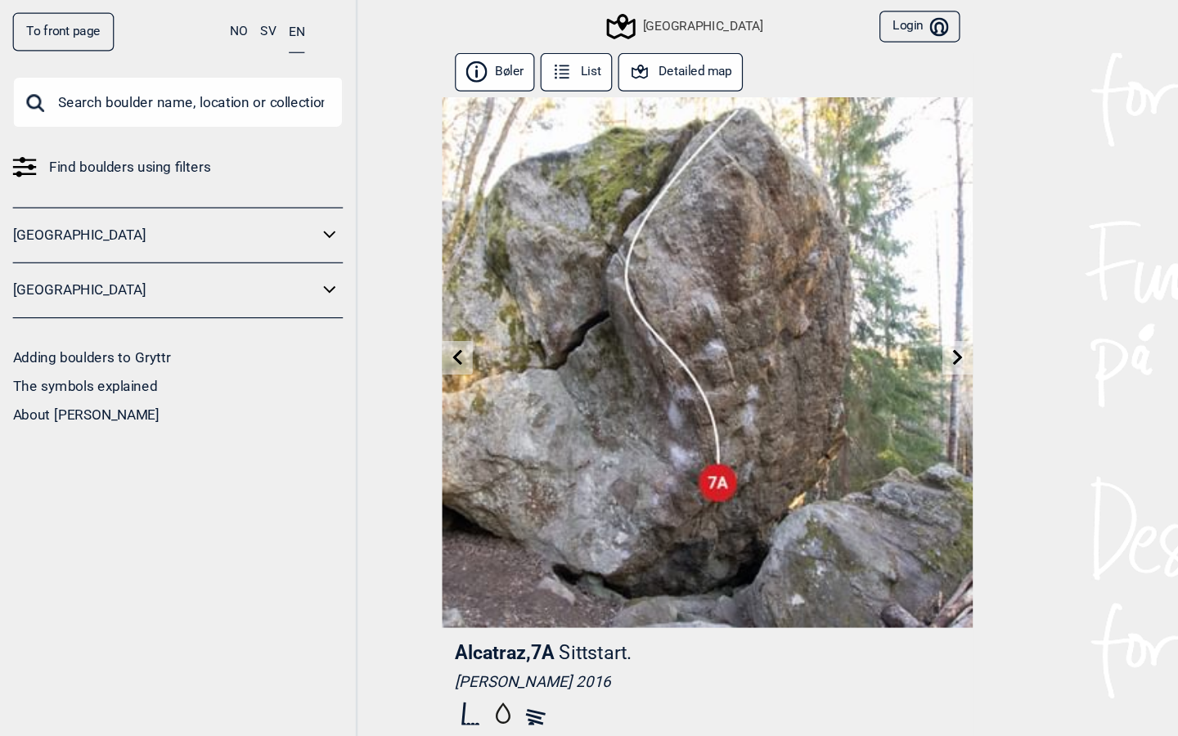
click at [376, 286] on link at bounding box center [380, 298] width 25 height 27
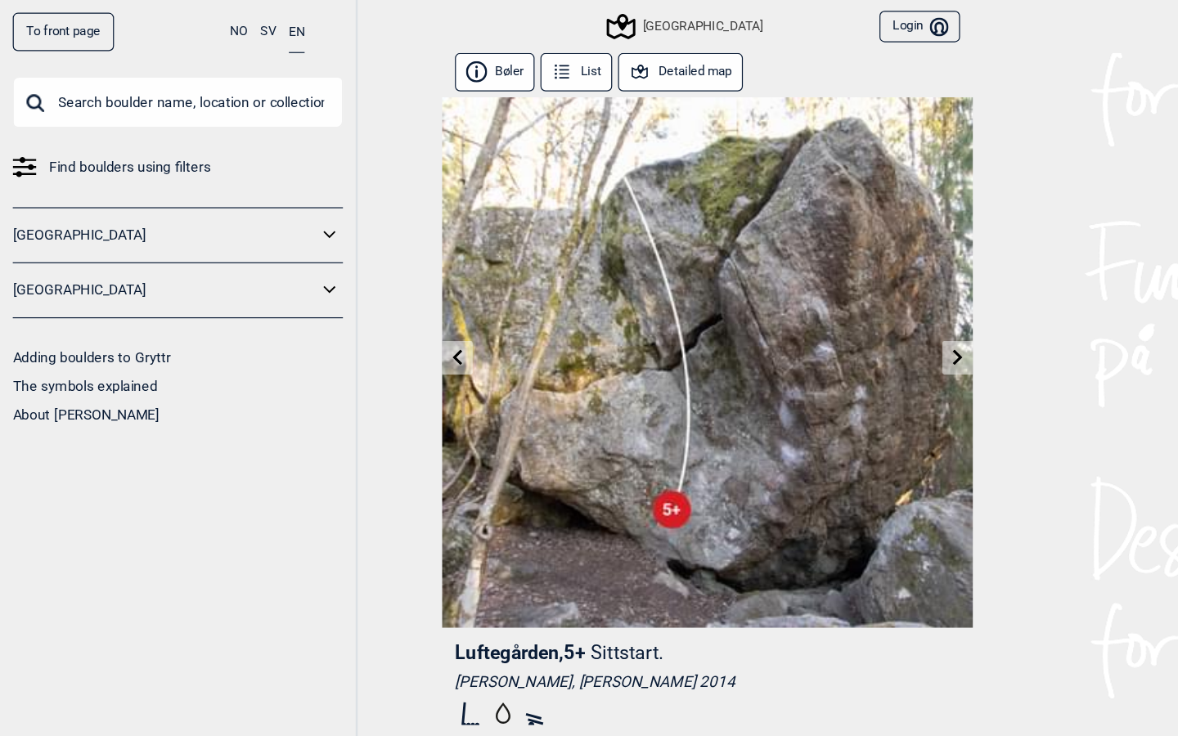
click at [386, 301] on icon at bounding box center [381, 297] width 13 height 13
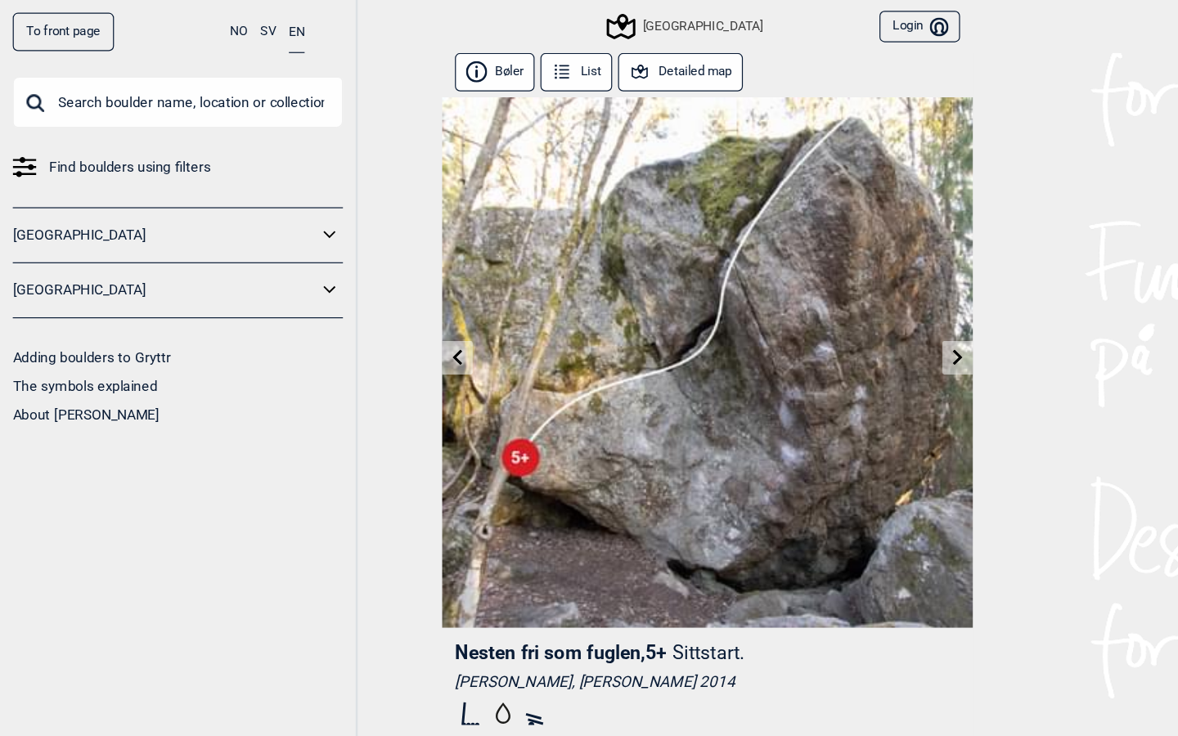
click at [386, 301] on icon at bounding box center [381, 297] width 13 height 13
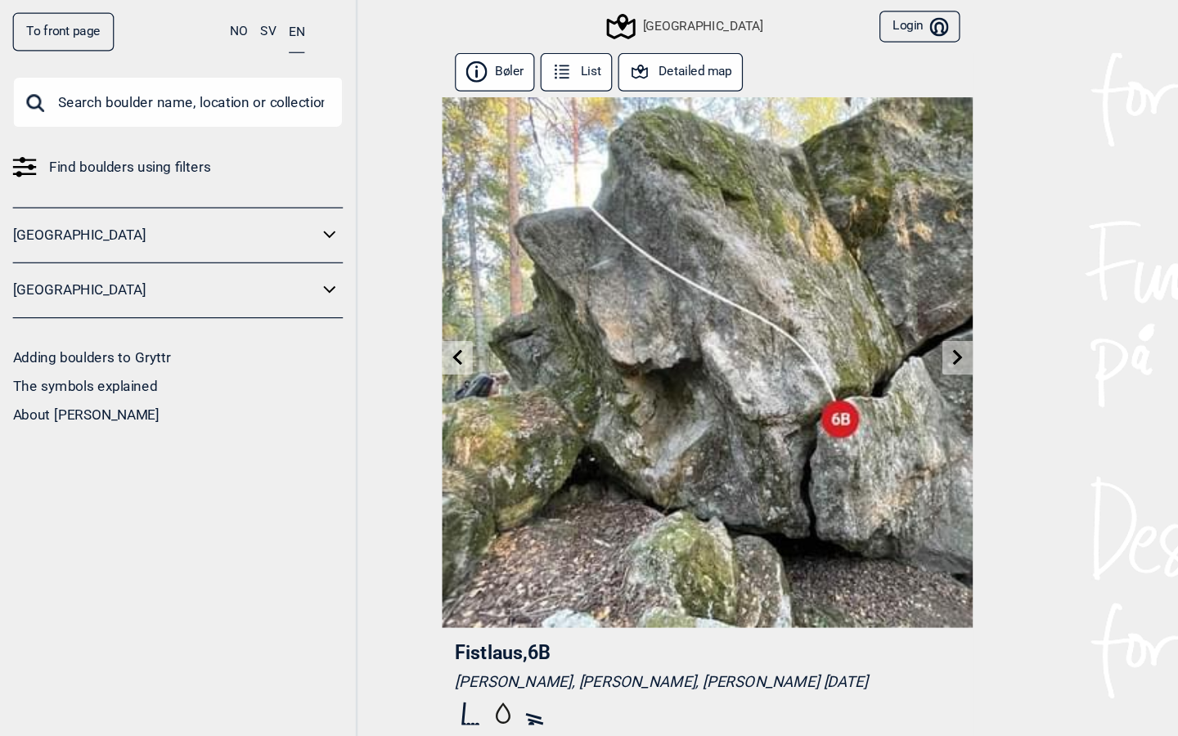
click at [386, 301] on icon at bounding box center [381, 297] width 13 height 13
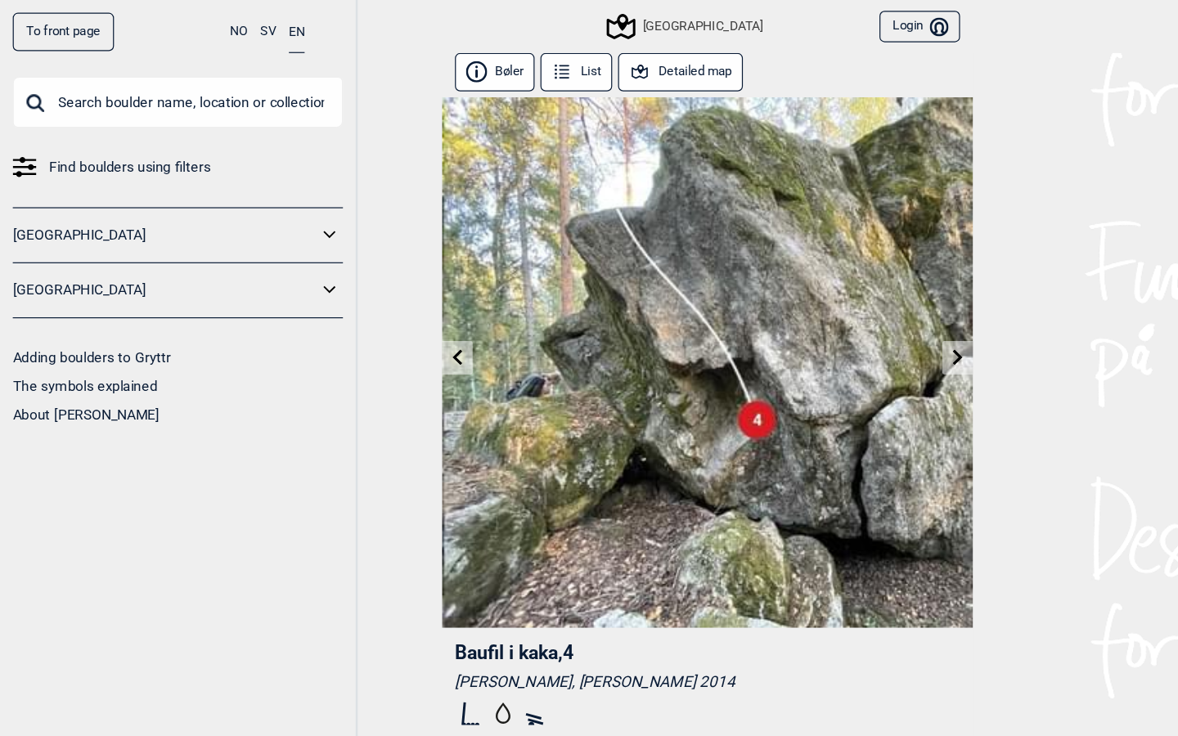
click at [386, 301] on icon at bounding box center [381, 297] width 13 height 13
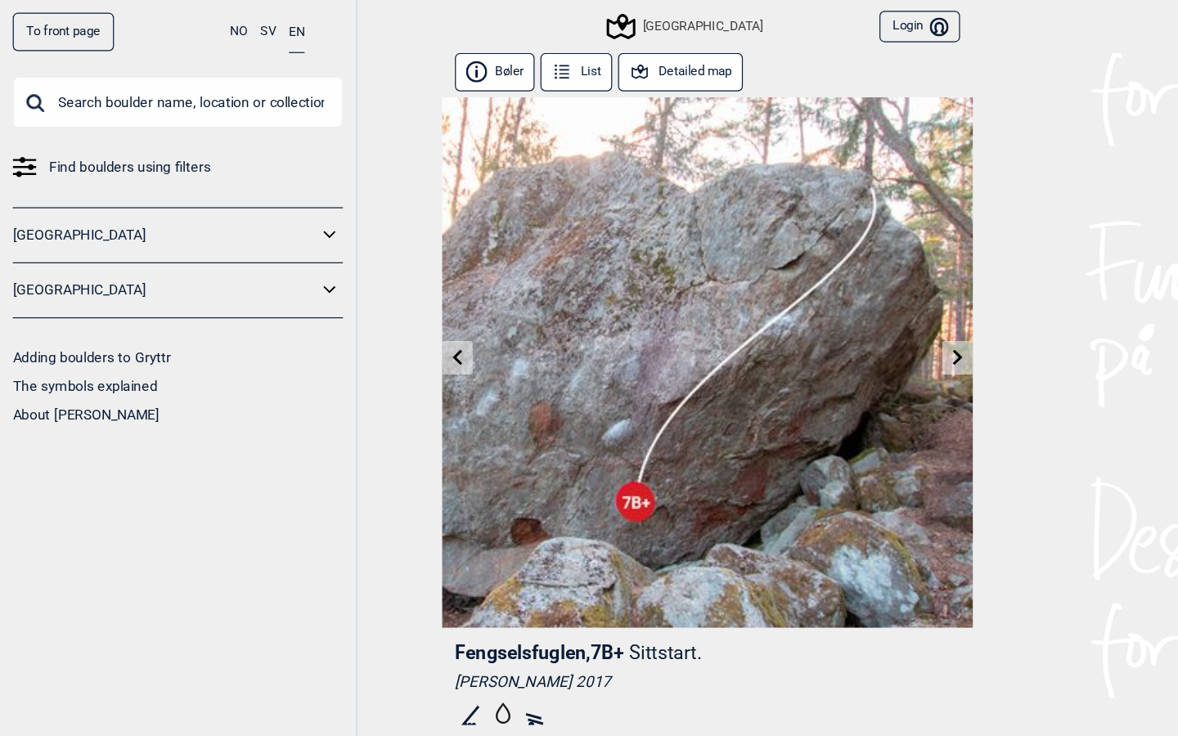
click at [386, 301] on icon at bounding box center [381, 297] width 13 height 13
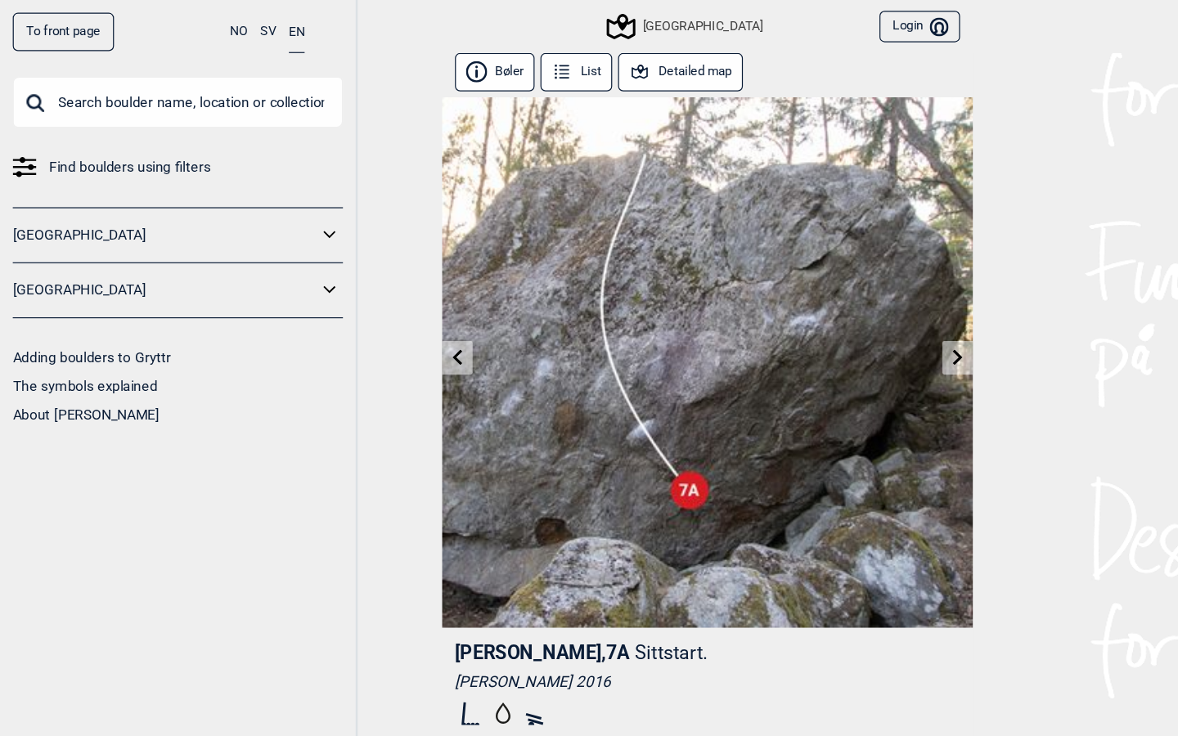
click at [386, 301] on icon at bounding box center [381, 297] width 13 height 13
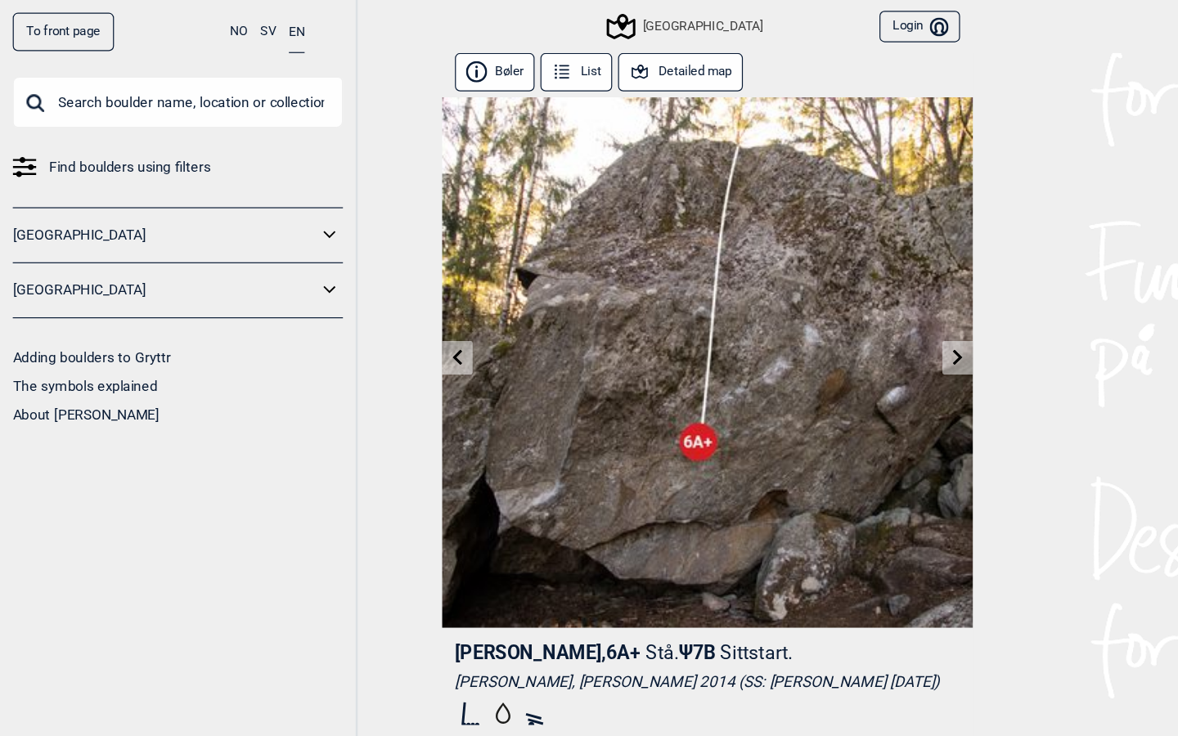
click at [386, 301] on icon at bounding box center [381, 297] width 13 height 13
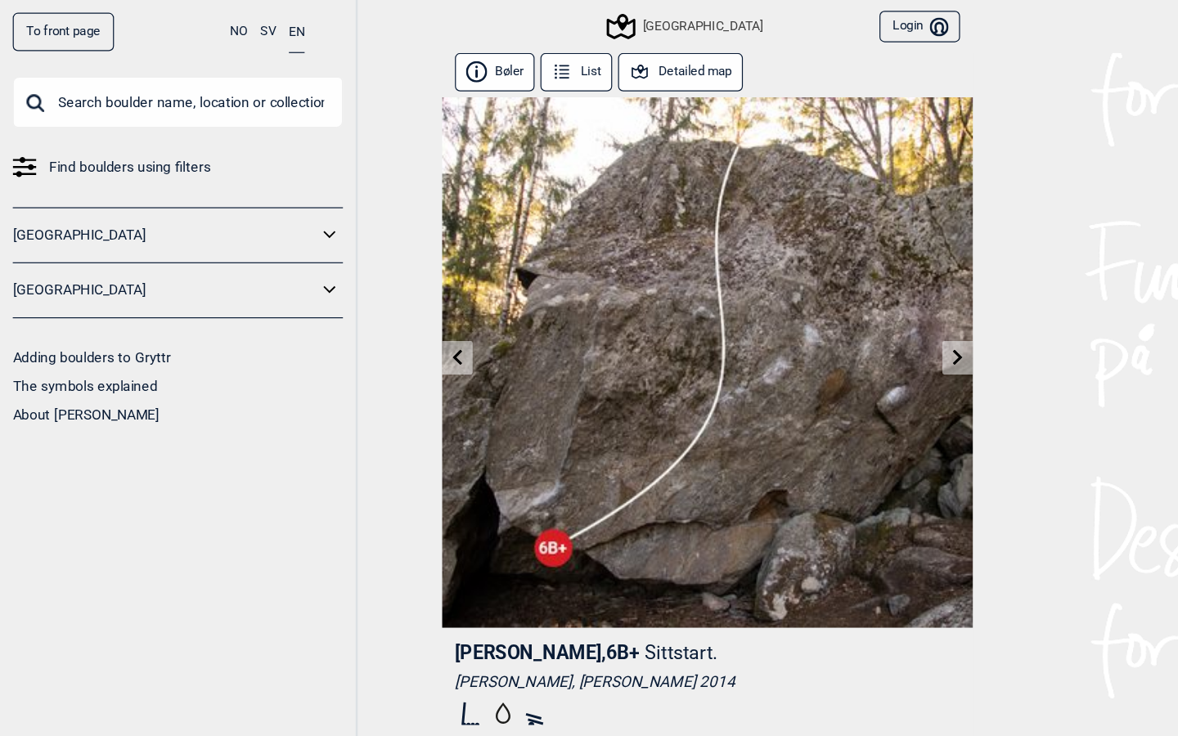
click at [386, 301] on icon at bounding box center [381, 297] width 13 height 13
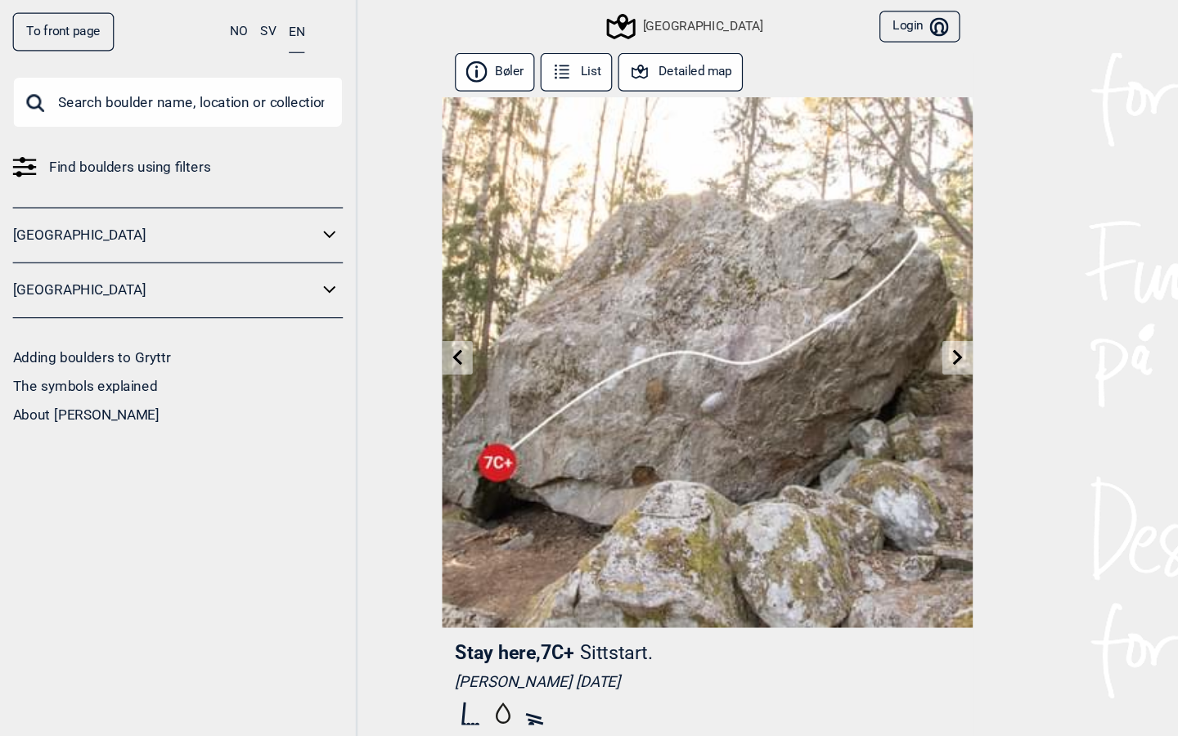
click at [386, 301] on icon at bounding box center [381, 297] width 13 height 13
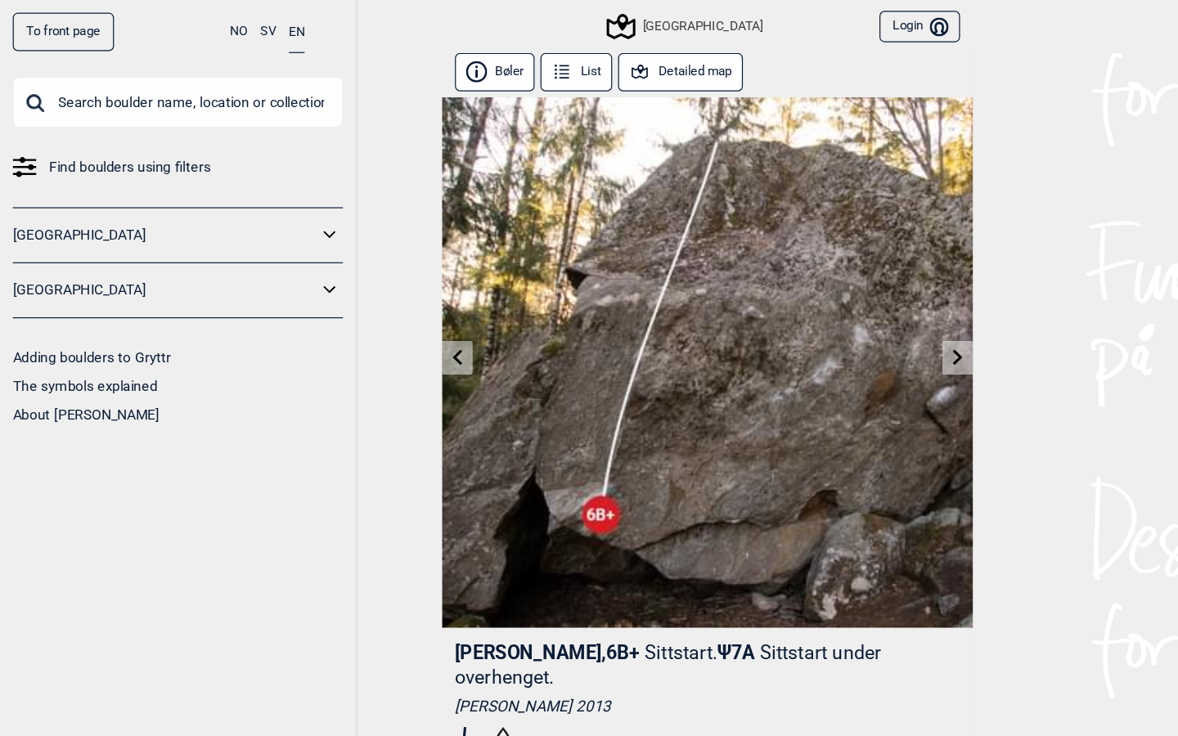
click at [386, 301] on icon at bounding box center [381, 297] width 13 height 13
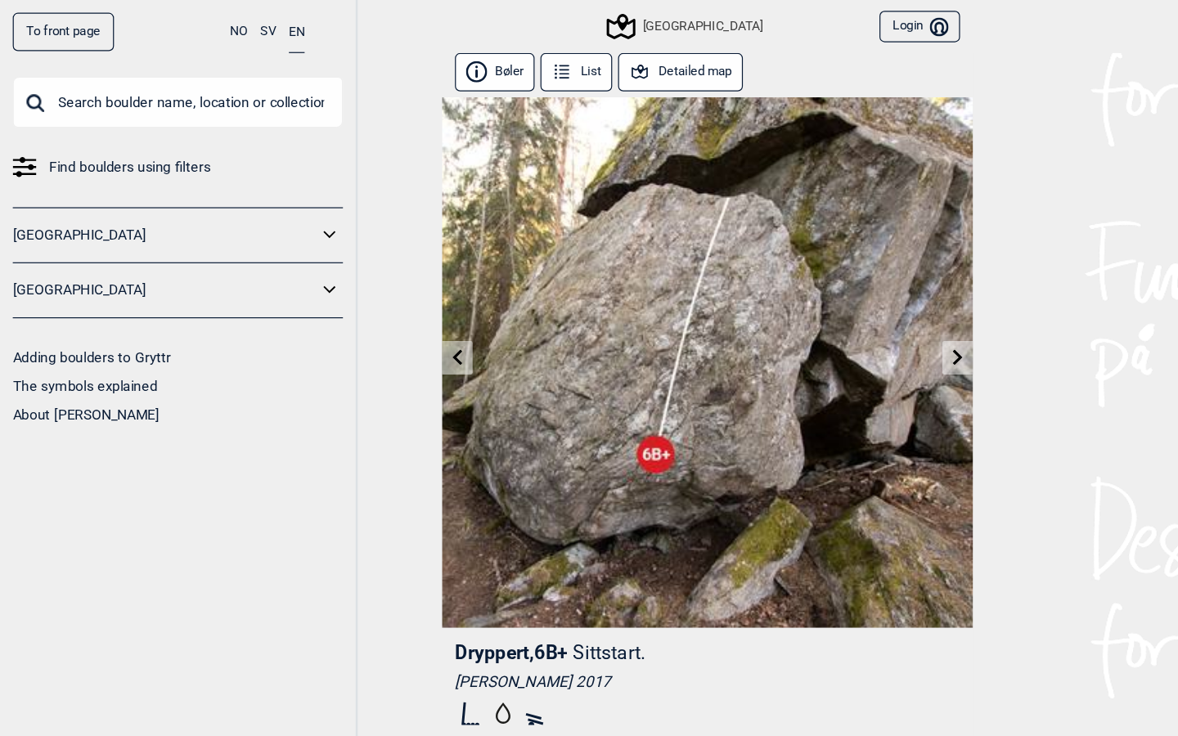
click at [386, 301] on icon at bounding box center [381, 297] width 13 height 13
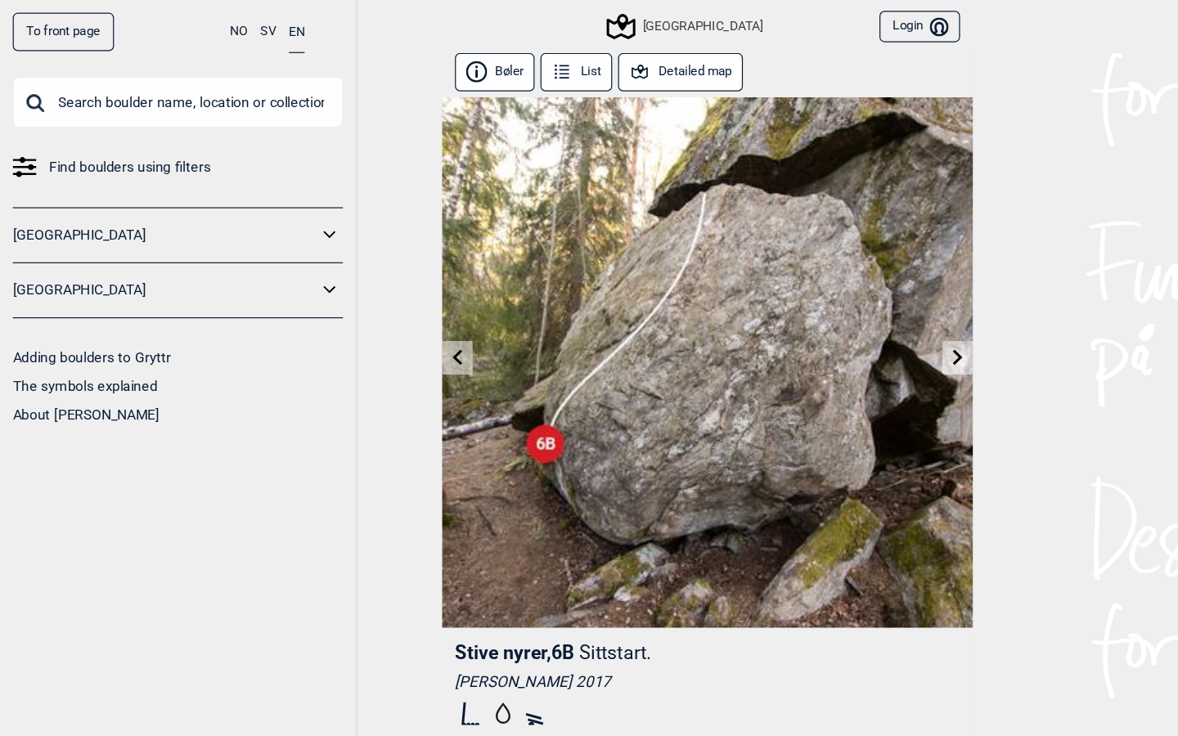
click at [386, 301] on icon at bounding box center [381, 297] width 13 height 13
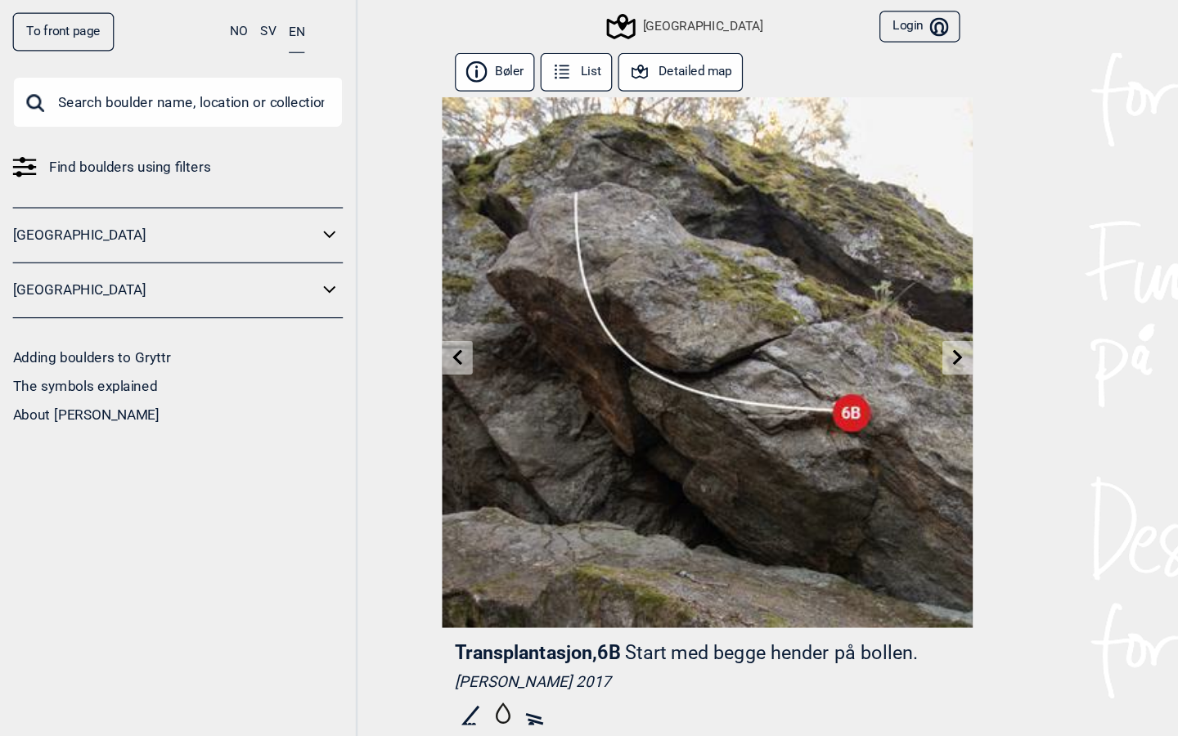
click at [386, 302] on icon at bounding box center [381, 297] width 13 height 13
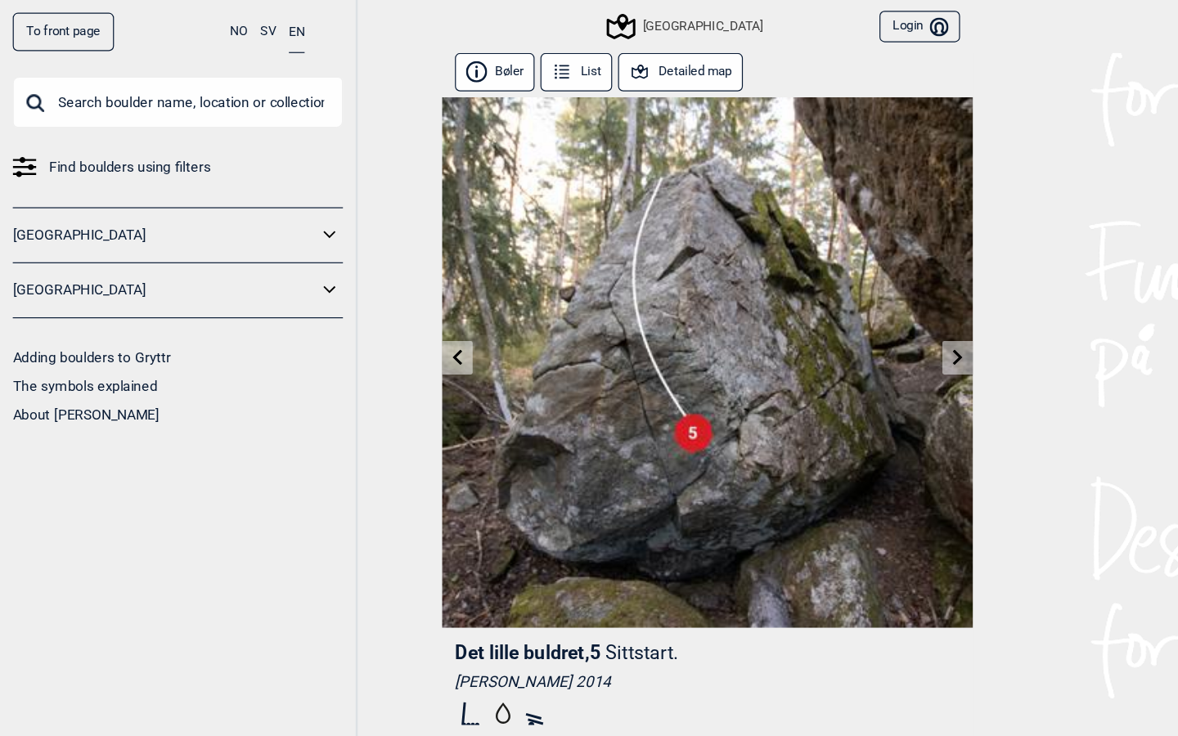
click at [386, 302] on icon at bounding box center [381, 297] width 13 height 13
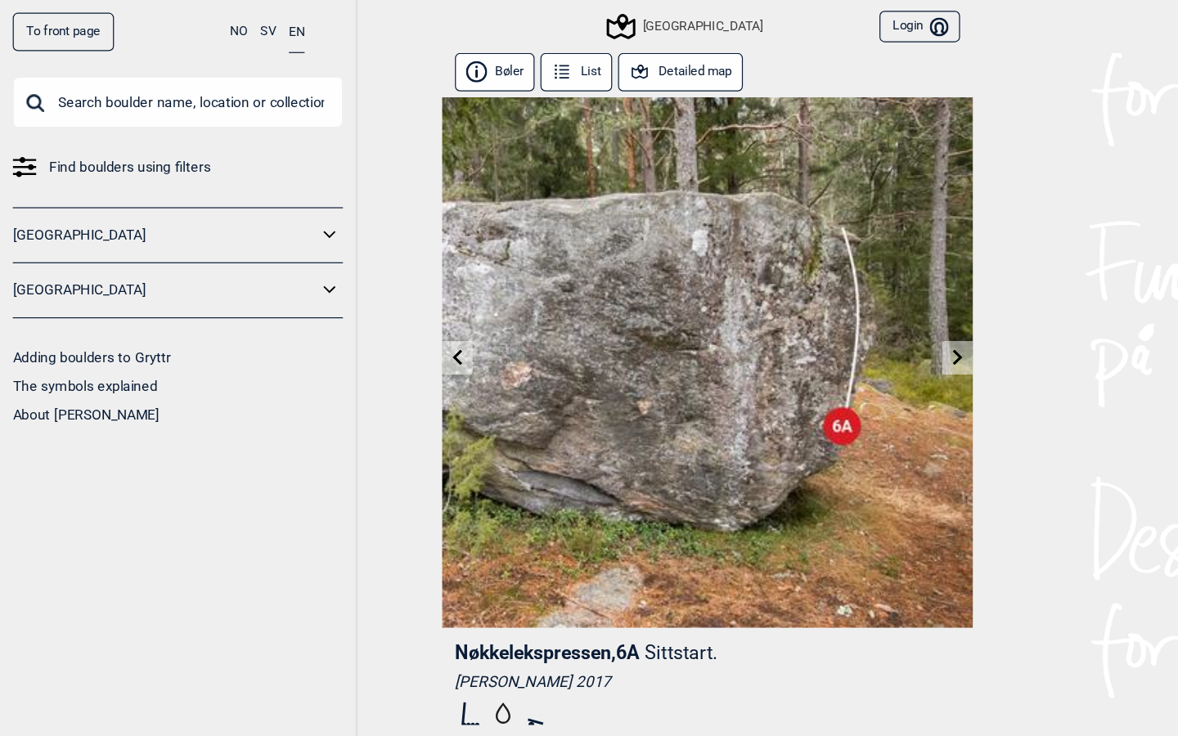
click at [566, 21] on div "[GEOGRAPHIC_DATA]" at bounding box center [571, 22] width 128 height 20
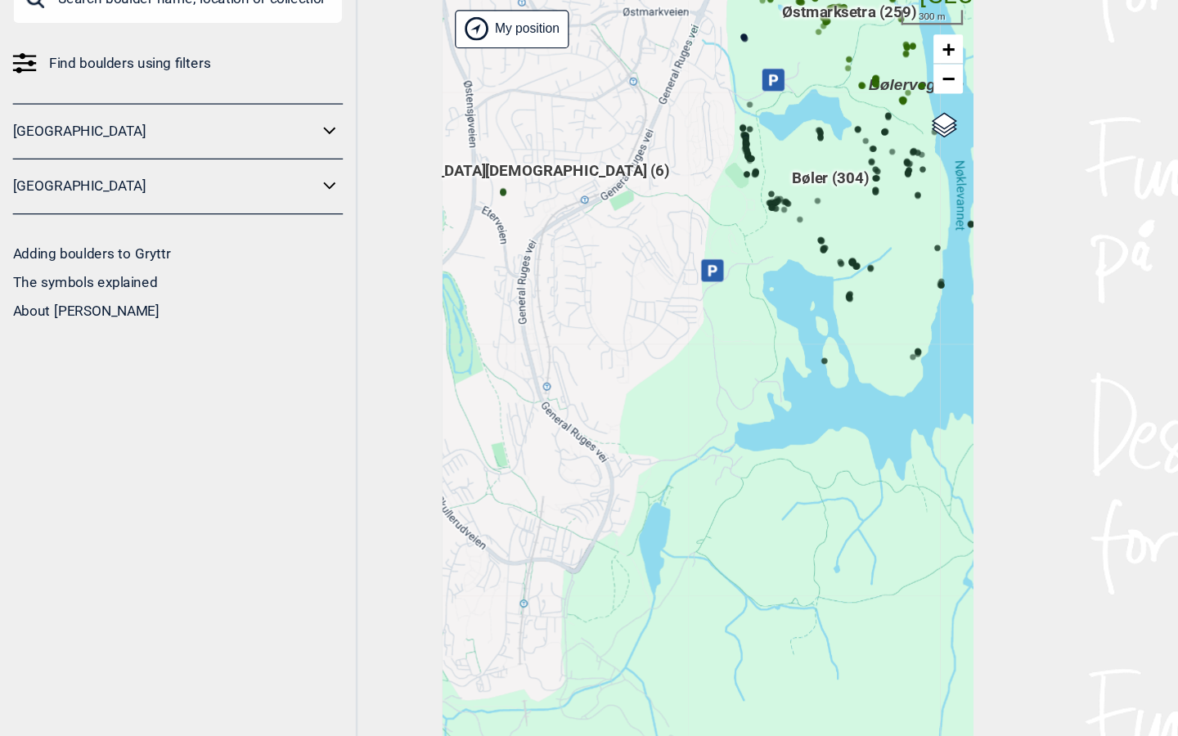
scroll to position [87, 0]
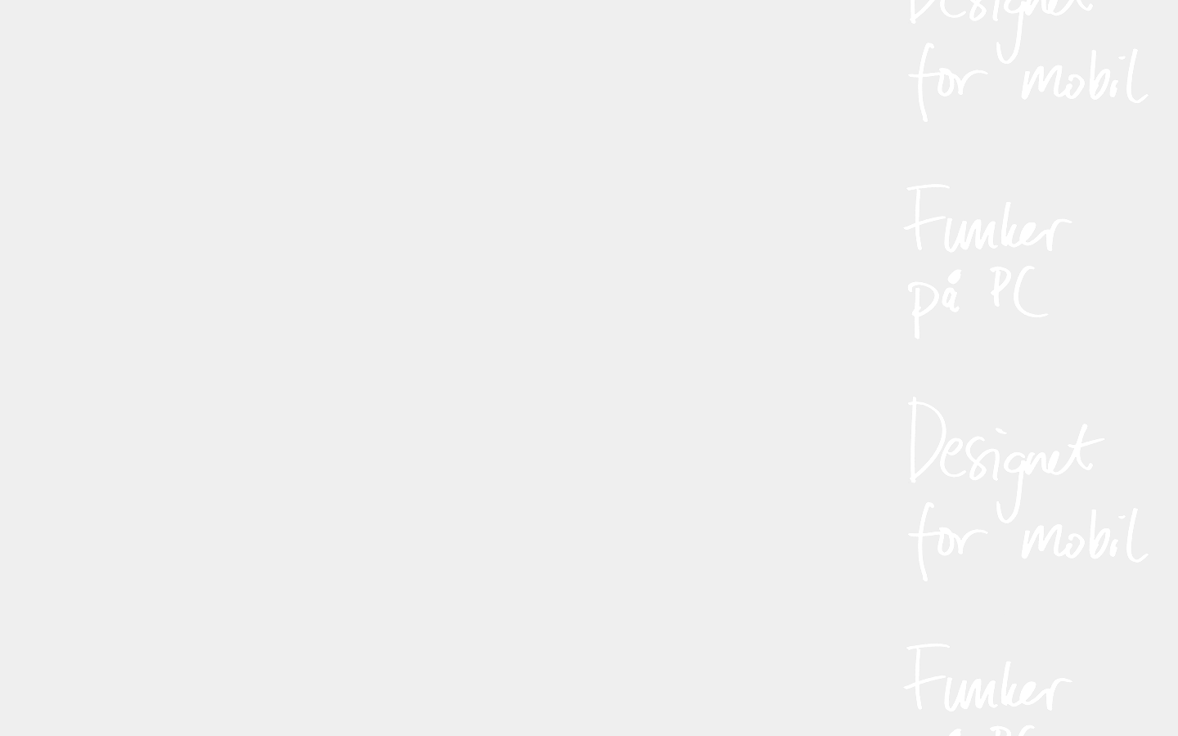
scroll to position [87, 0]
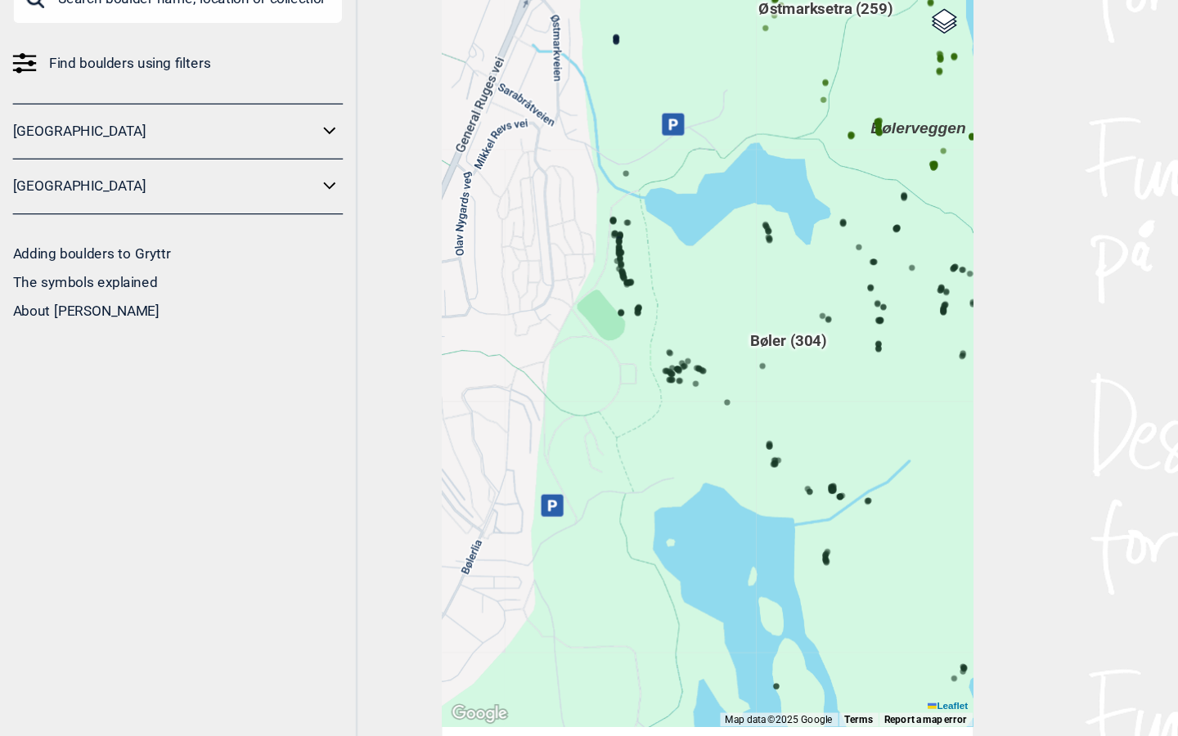
drag, startPoint x: 723, startPoint y: 351, endPoint x: 594, endPoint y: 345, distance: 128.6
click at [594, 345] on div "Hallingdal Gol Ål Stange Kolomoen [GEOGRAPHIC_DATA] [GEOGRAPHIC_DATA][PERSON_NA…" at bounding box center [589, 346] width 442 height 692
click at [565, 196] on icon at bounding box center [560, 189] width 19 height 19
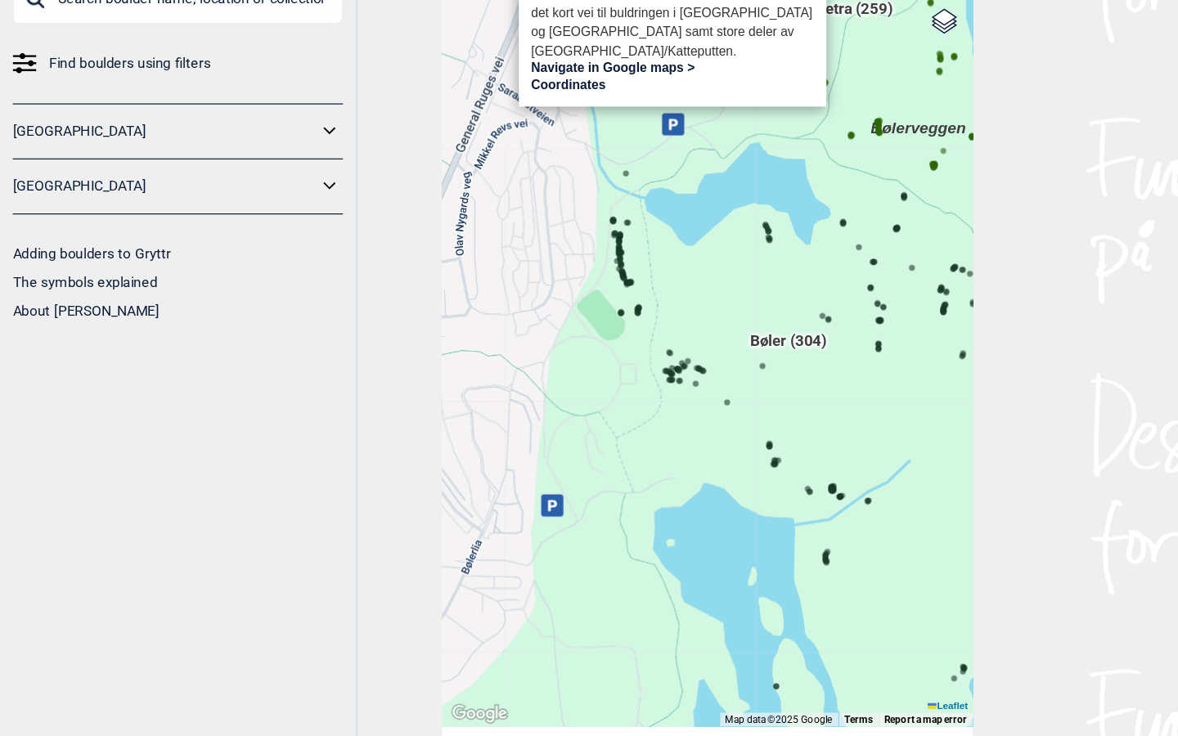
click at [527, 145] on link "Navigate in Google maps >" at bounding box center [511, 143] width 137 height 12
click at [661, 322] on div "Hallingdal Gol Ål Stange Kolomoen [GEOGRAPHIC_DATA] [GEOGRAPHIC_DATA][PERSON_NA…" at bounding box center [589, 346] width 442 height 692
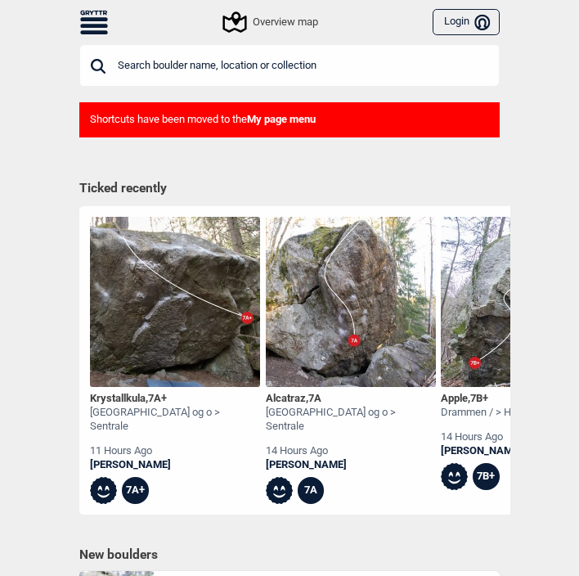
click at [271, 12] on div "Overview map" at bounding box center [271, 22] width 93 height 20
click at [188, 57] on input "text" at bounding box center [289, 65] width 421 height 43
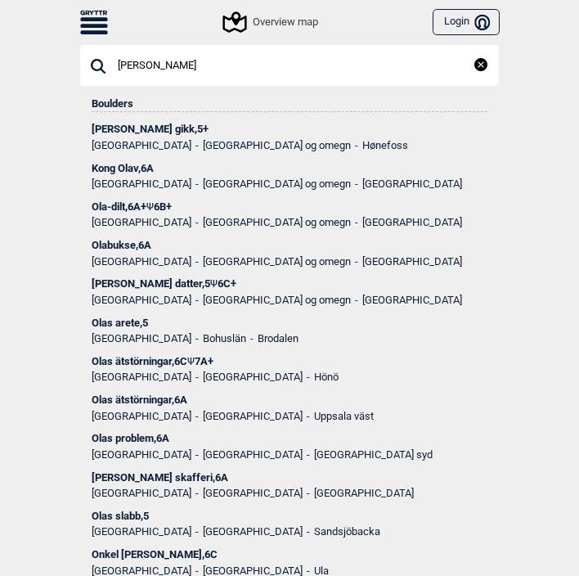
type input "[PERSON_NAME]"
click at [119, 206] on div "Ola-dilt , 6A+ Ψ 6B+" at bounding box center [290, 206] width 396 height 11
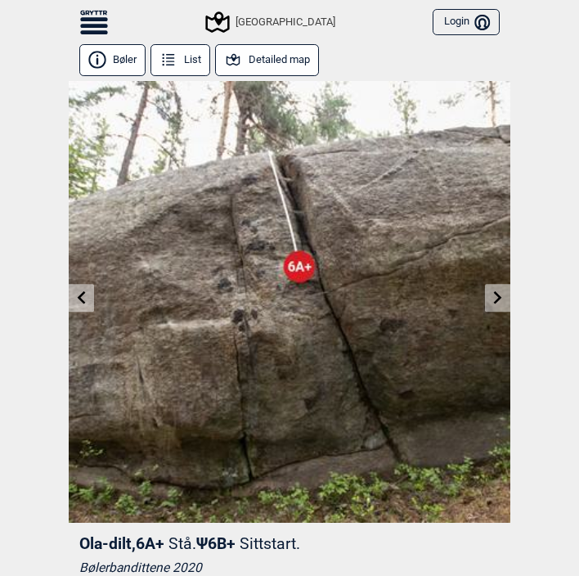
click at [254, 64] on button "Detailed map" at bounding box center [267, 60] width 104 height 32
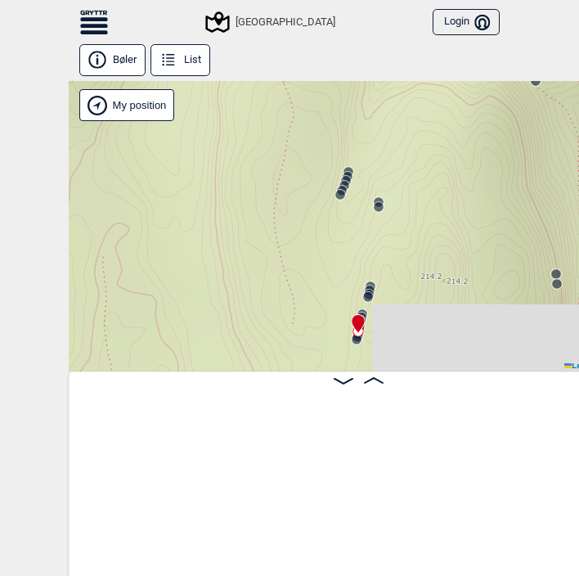
scroll to position [0, 37686]
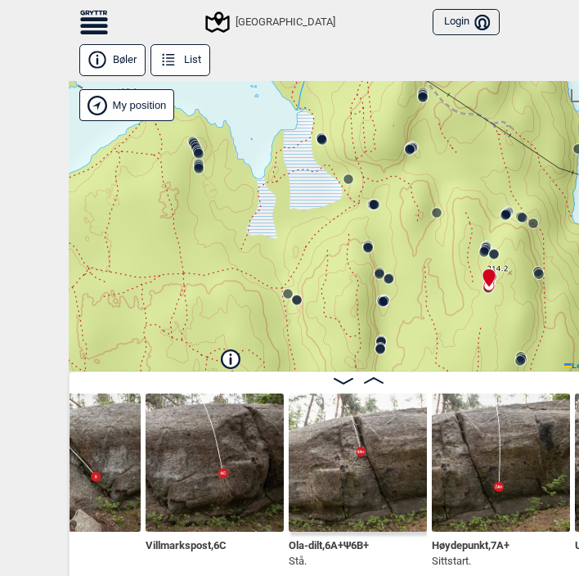
drag, startPoint x: 364, startPoint y: 250, endPoint x: 469, endPoint y: 262, distance: 105.5
click at [469, 262] on div "Speidersteinen Barnehageveggen Cowboyveggen Bølerveggen [GEOGRAPHIC_DATA]" at bounding box center [358, 226] width 579 height 291
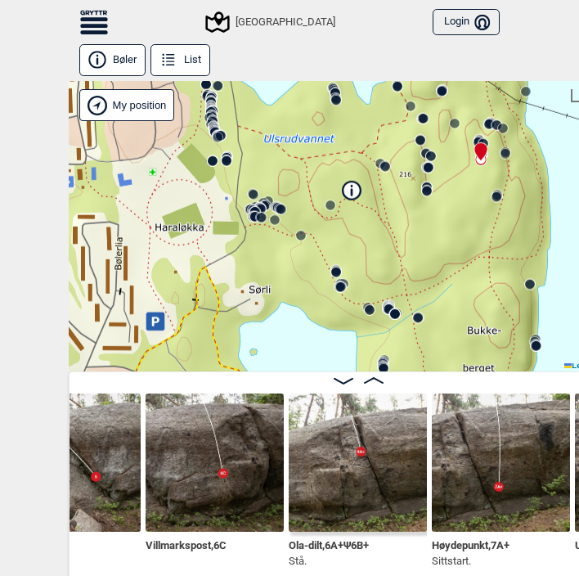
drag, startPoint x: 465, startPoint y: 266, endPoint x: 464, endPoint y: 149, distance: 117.0
click at [464, 149] on div "Speidersteinen Barnehageveggen Cowboyveggen Bølerveggen [GEOGRAPHIC_DATA]" at bounding box center [358, 226] width 579 height 291
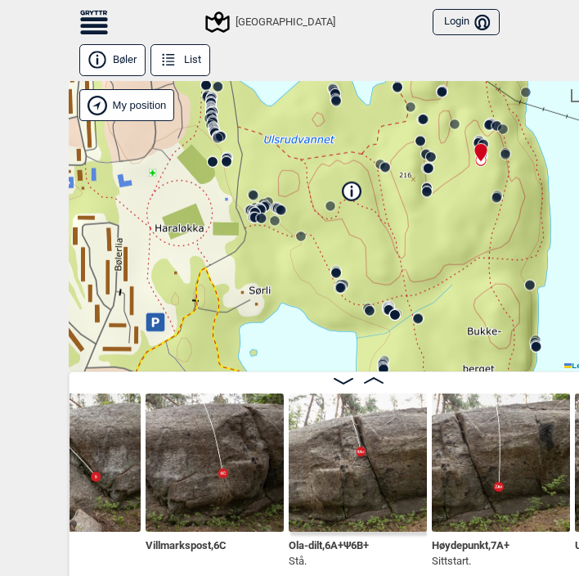
click at [154, 327] on icon at bounding box center [155, 322] width 7 height 9
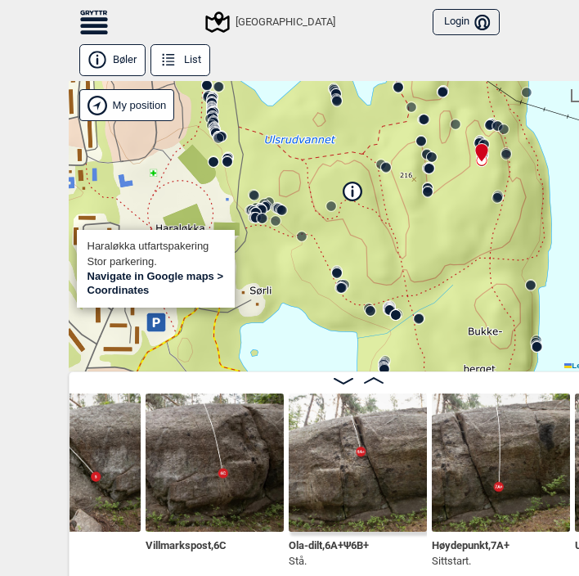
click at [122, 279] on link "Navigate in Google maps >" at bounding box center [156, 276] width 137 height 12
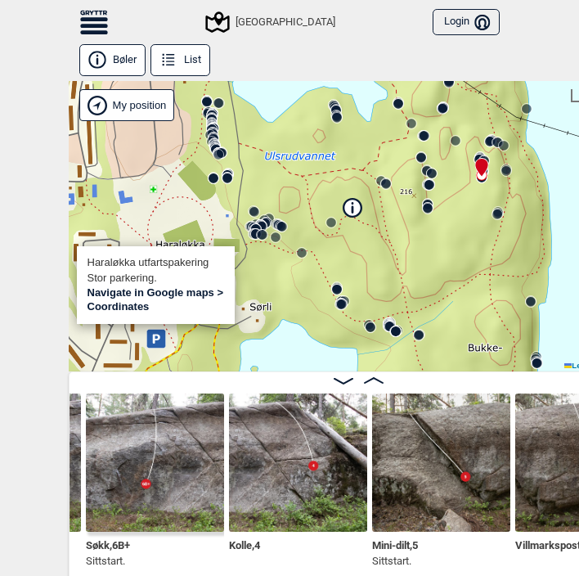
scroll to position [0, 37188]
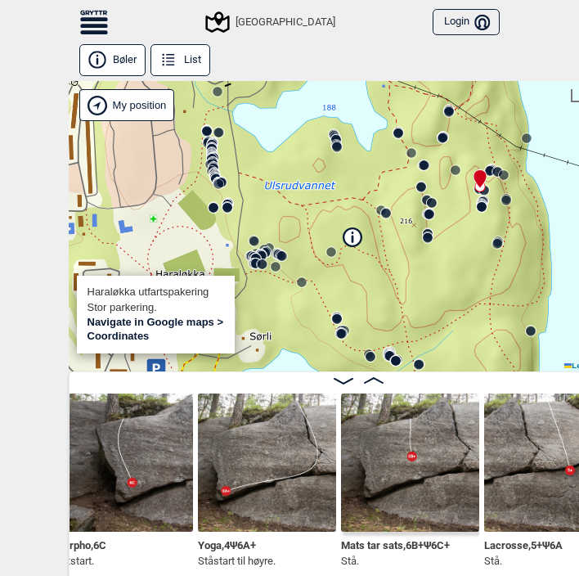
scroll to position [0, 35782]
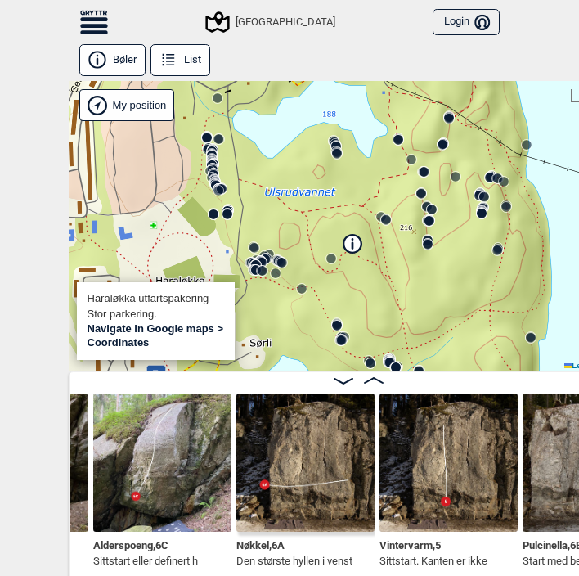
scroll to position [0, 39383]
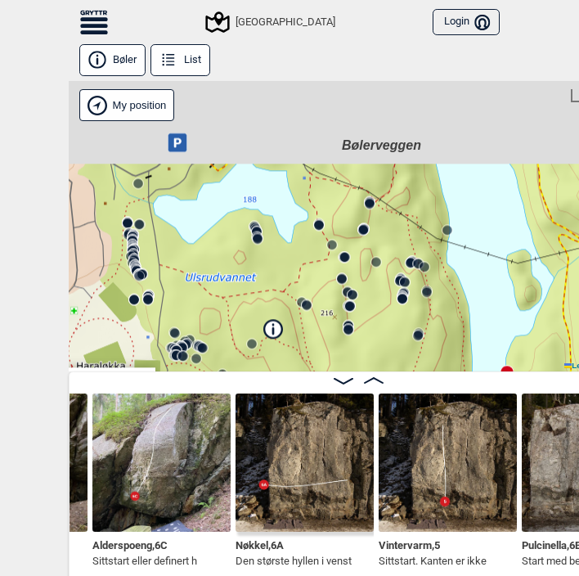
drag, startPoint x: 391, startPoint y: 186, endPoint x: 394, endPoint y: 363, distance: 176.8
click at [394, 363] on div "Bøler List Speidersteinen Barnehageveggen Cowboyveggen Bølerveggen [GEOGRAPHIC_…" at bounding box center [358, 312] width 579 height 537
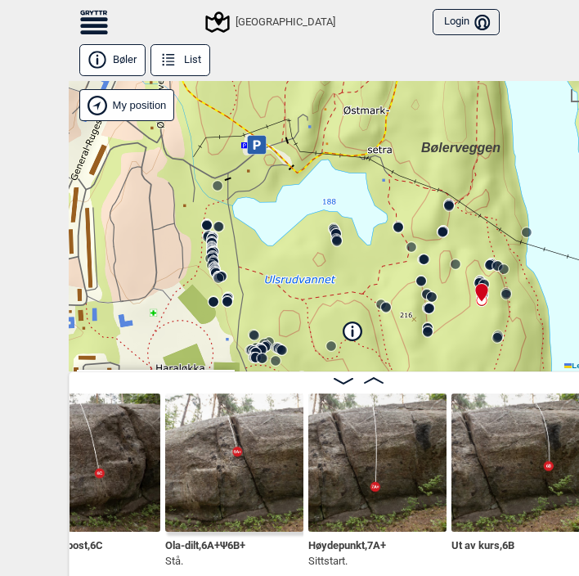
scroll to position [0, 37879]
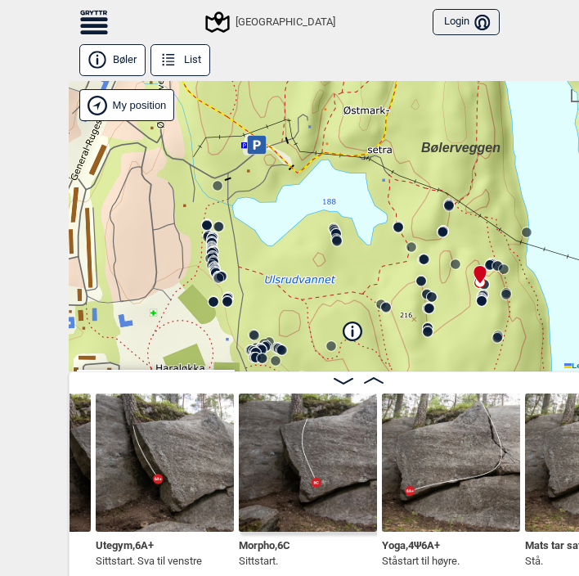
scroll to position [0, 35653]
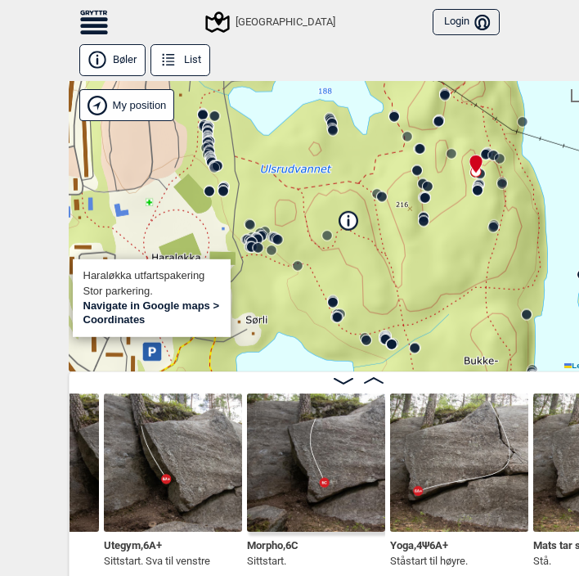
drag, startPoint x: 394, startPoint y: 293, endPoint x: 391, endPoint y: 184, distance: 108.9
click at [391, 183] on div "Speidersteinen Barnehageveggen Cowboyveggen Bølerveggen [GEOGRAPHIC_DATA]" at bounding box center [358, 226] width 579 height 291
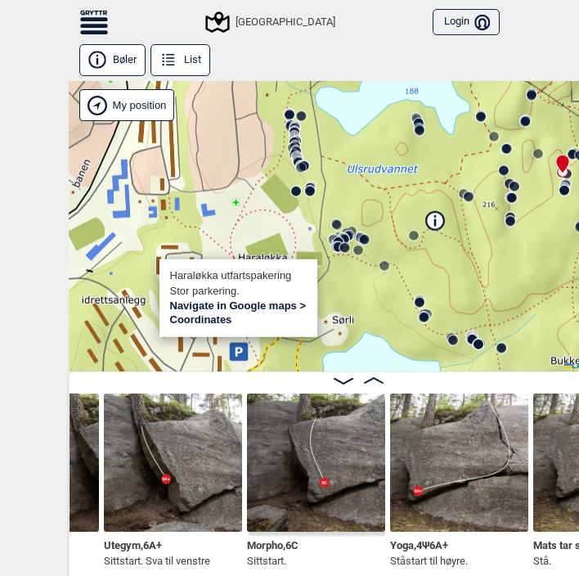
drag, startPoint x: 343, startPoint y: 287, endPoint x: 432, endPoint y: 287, distance: 89.2
click at [432, 287] on div "Speidersteinen Barnehageveggen Cowboyveggen Bølerveggen [GEOGRAPHIC_DATA]" at bounding box center [358, 226] width 579 height 291
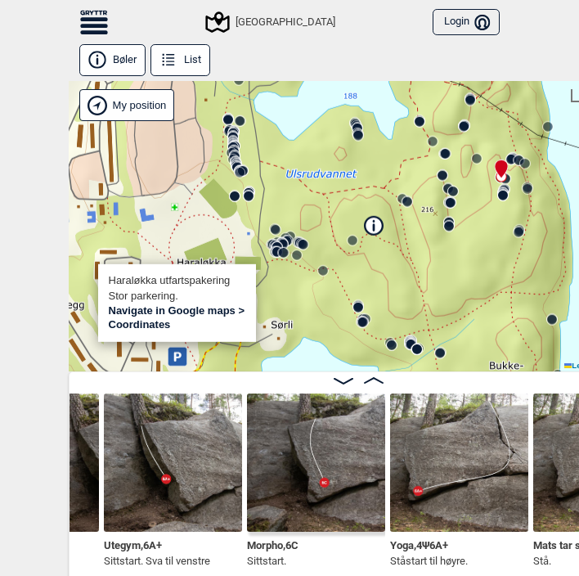
drag, startPoint x: 452, startPoint y: 285, endPoint x: 388, endPoint y: 290, distance: 64.0
click at [388, 290] on div "Speidersteinen Barnehageveggen Cowboyveggen Bølerveggen [GEOGRAPHIC_DATA]" at bounding box center [358, 226] width 579 height 291
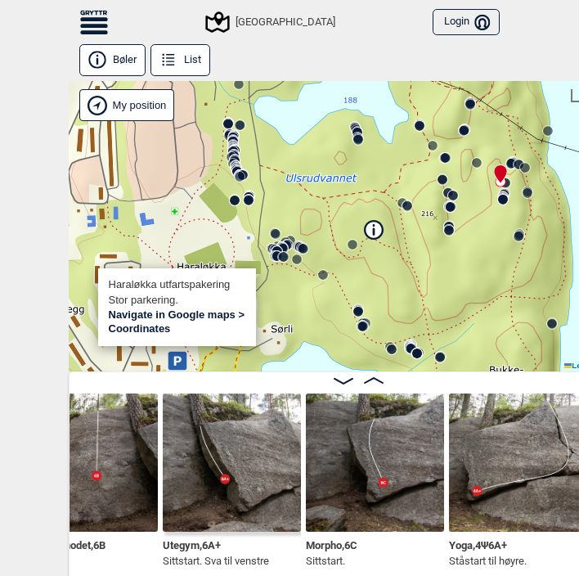
scroll to position [0, 35367]
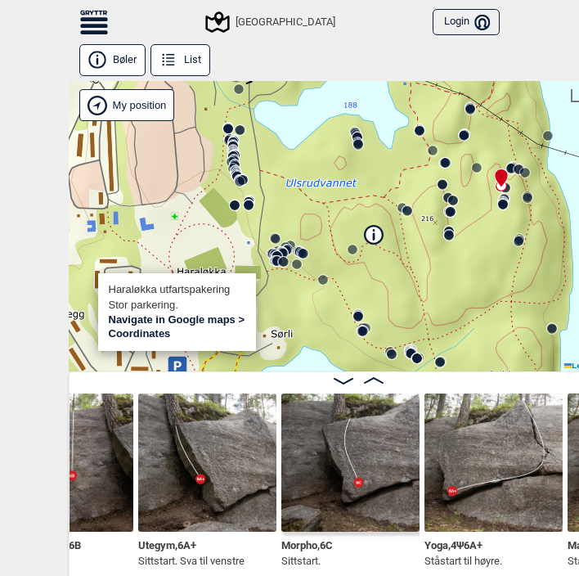
scroll to position [0, 35648]
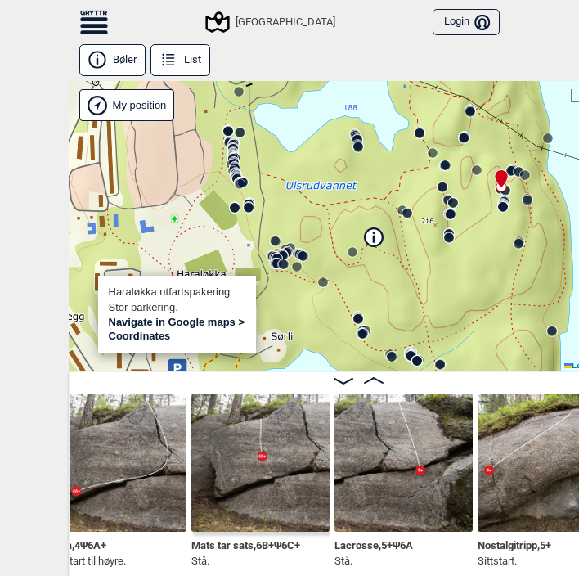
scroll to position [0, 36024]
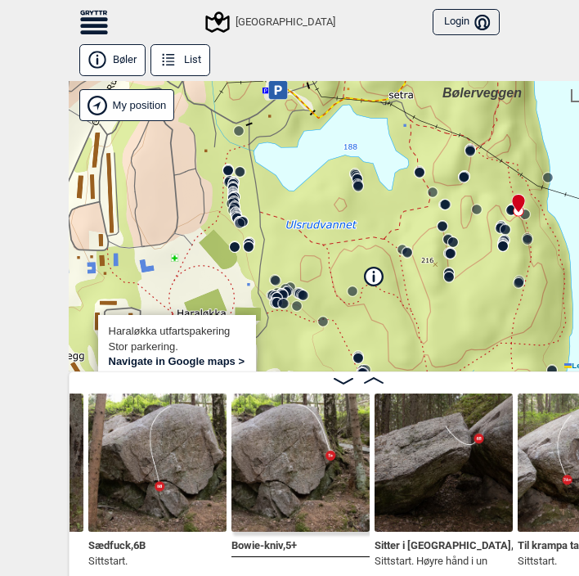
scroll to position [0, 34435]
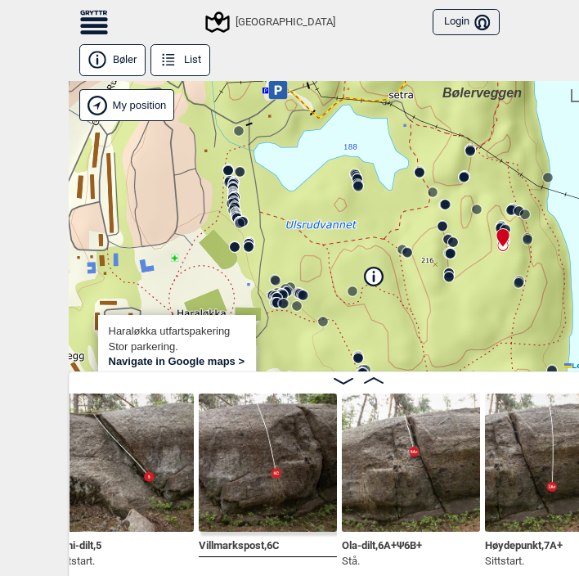
scroll to position [0, 37772]
